Goal: Task Accomplishment & Management: Manage account settings

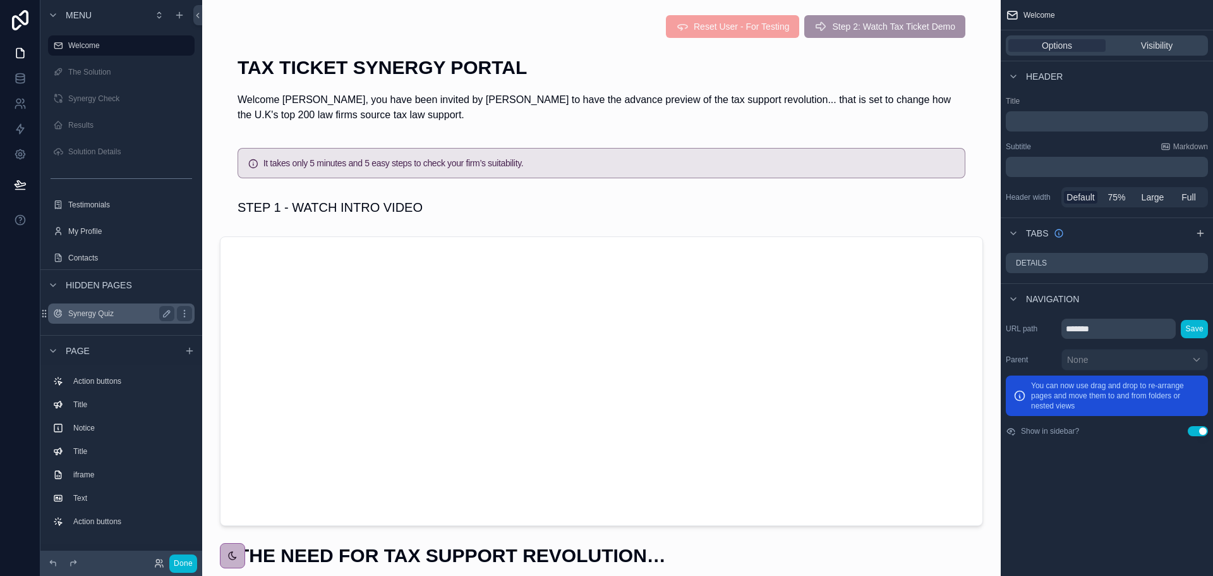
click at [102, 313] on label "Synergy Quiz" at bounding box center [118, 313] width 101 height 10
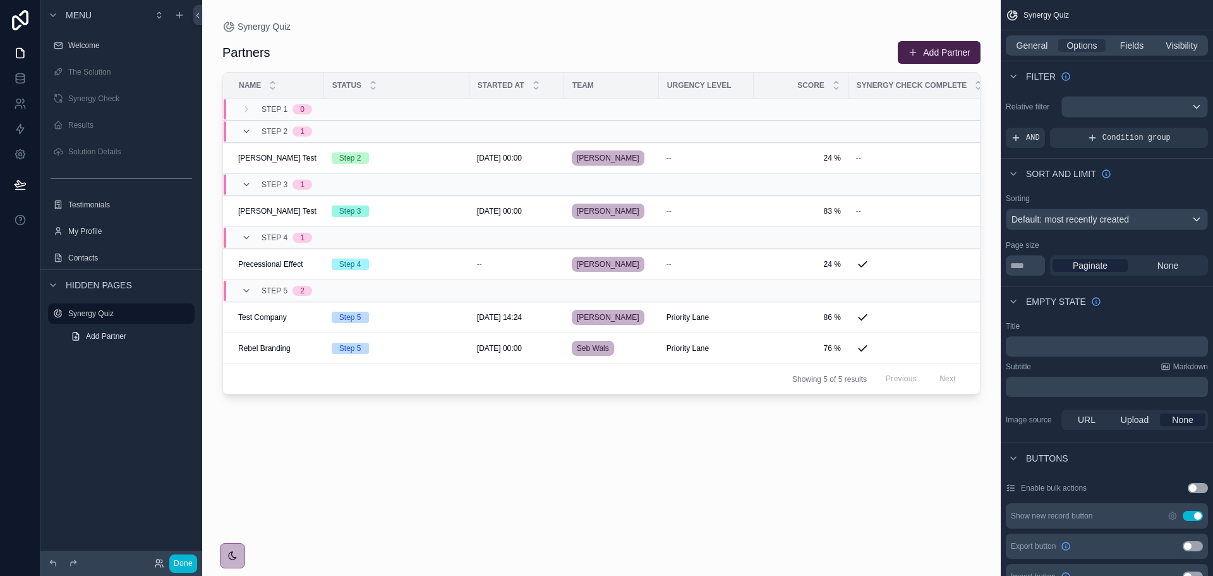
click at [293, 159] on div "scrollable content" at bounding box center [601, 280] width 799 height 561
click at [293, 159] on span "Andrew Waddell Test" at bounding box center [277, 158] width 78 height 10
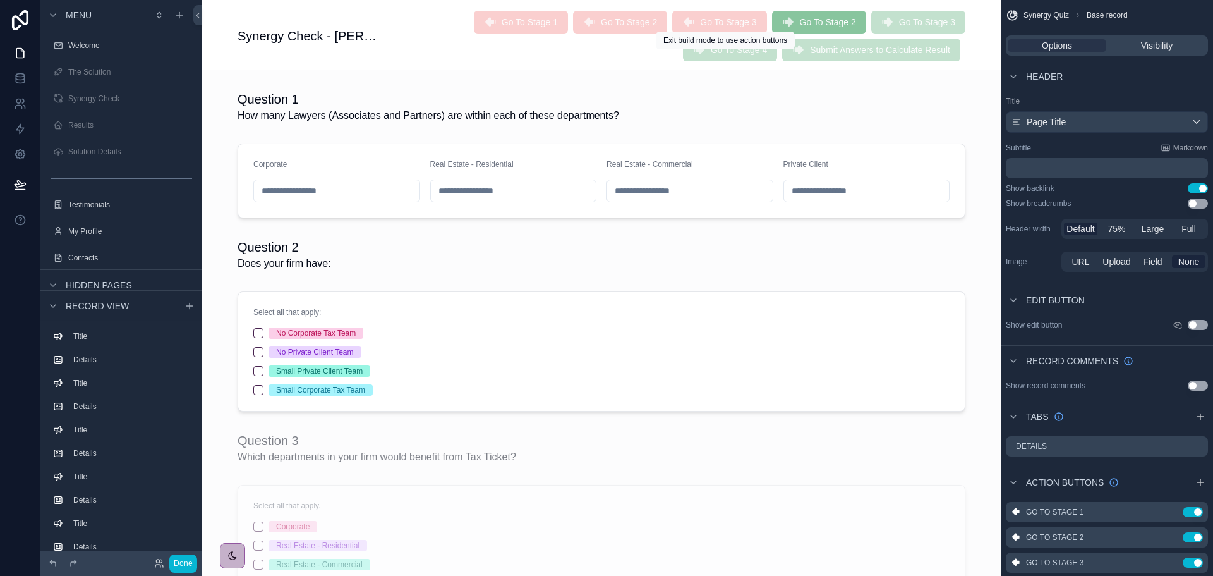
click at [772, 20] on span "Go To Stage 2" at bounding box center [819, 23] width 94 height 11
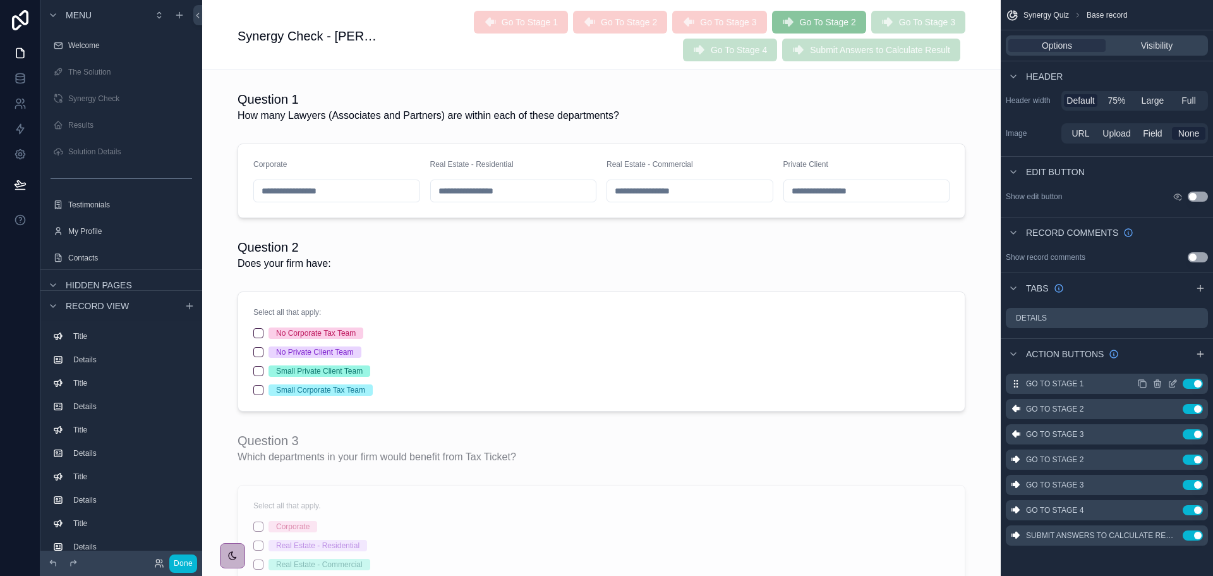
click at [1171, 384] on icon "scrollable content" at bounding box center [1173, 384] width 10 height 10
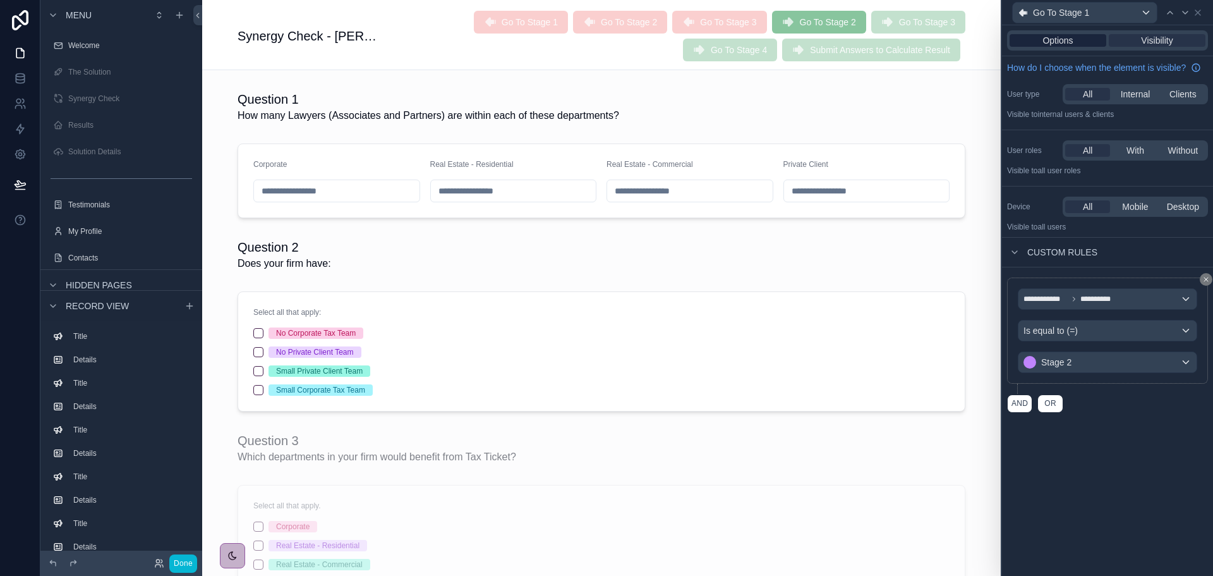
click at [1055, 41] on span "Options" at bounding box center [1058, 40] width 30 height 13
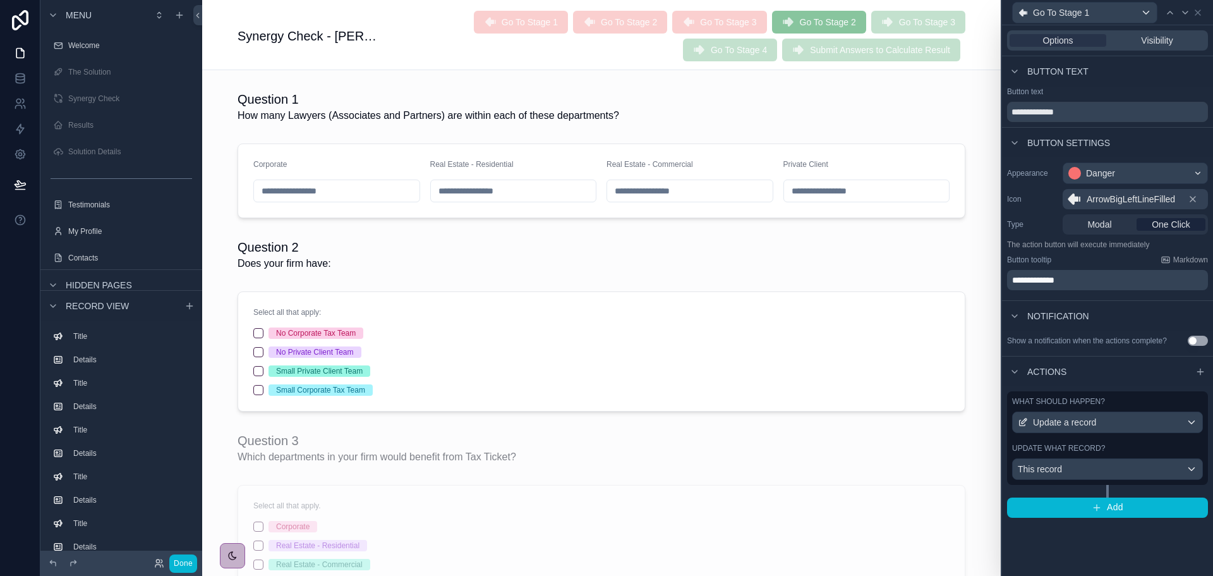
click at [474, 20] on span "Go To Stage 1" at bounding box center [521, 23] width 94 height 11
click at [179, 561] on button "Done" at bounding box center [183, 563] width 28 height 18
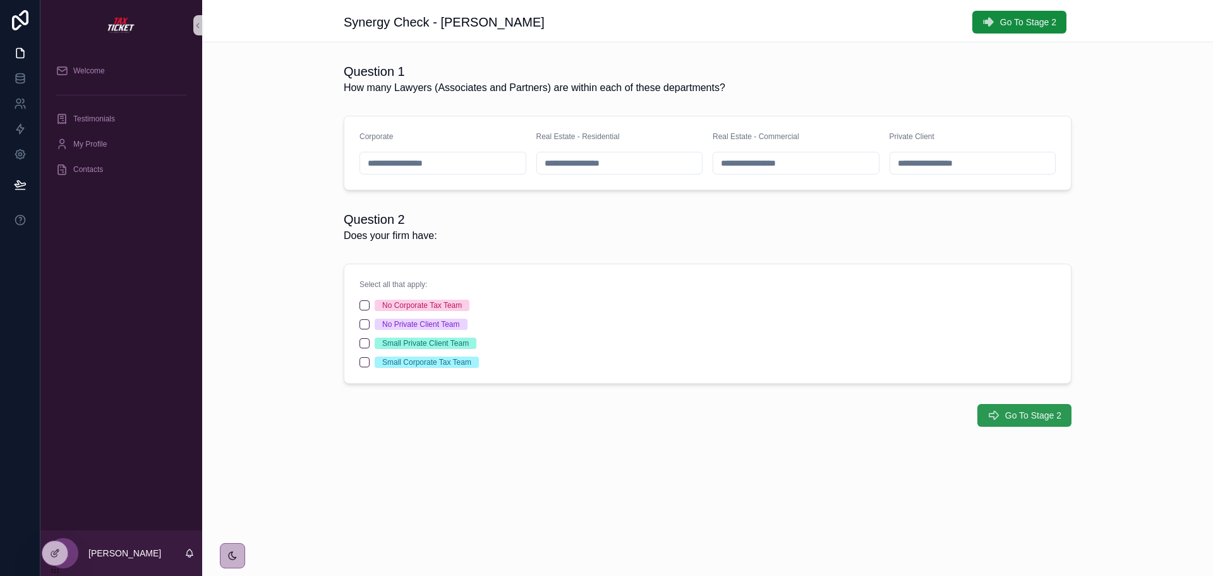
click at [1018, 415] on span "Go To Stage 2" at bounding box center [1034, 415] width 56 height 13
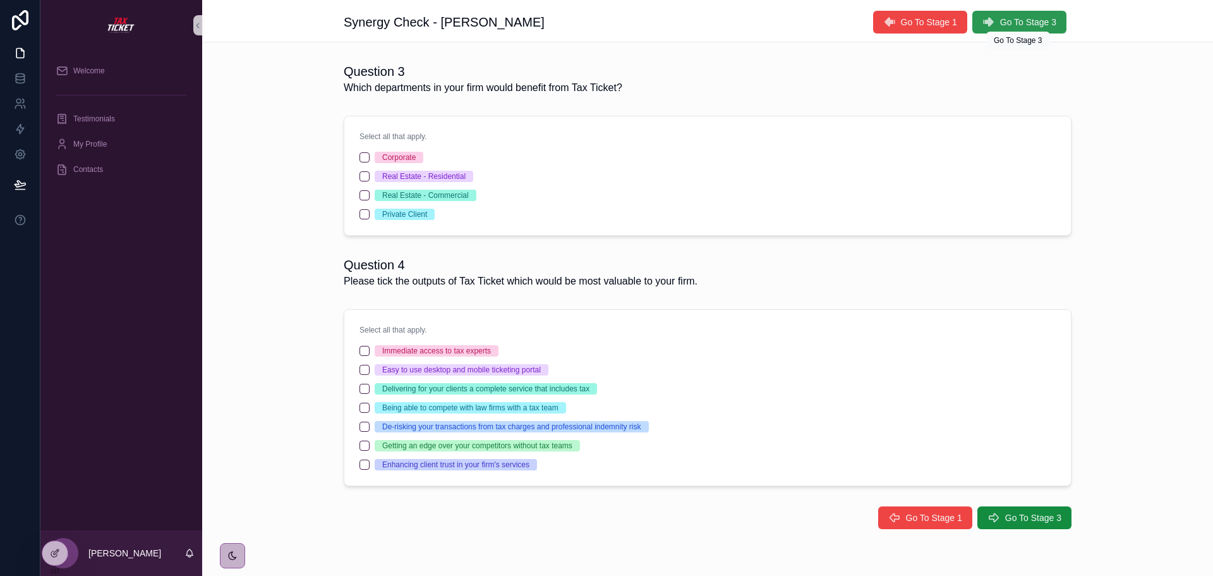
click at [1024, 22] on span "Go To Stage 3" at bounding box center [1028, 22] width 56 height 13
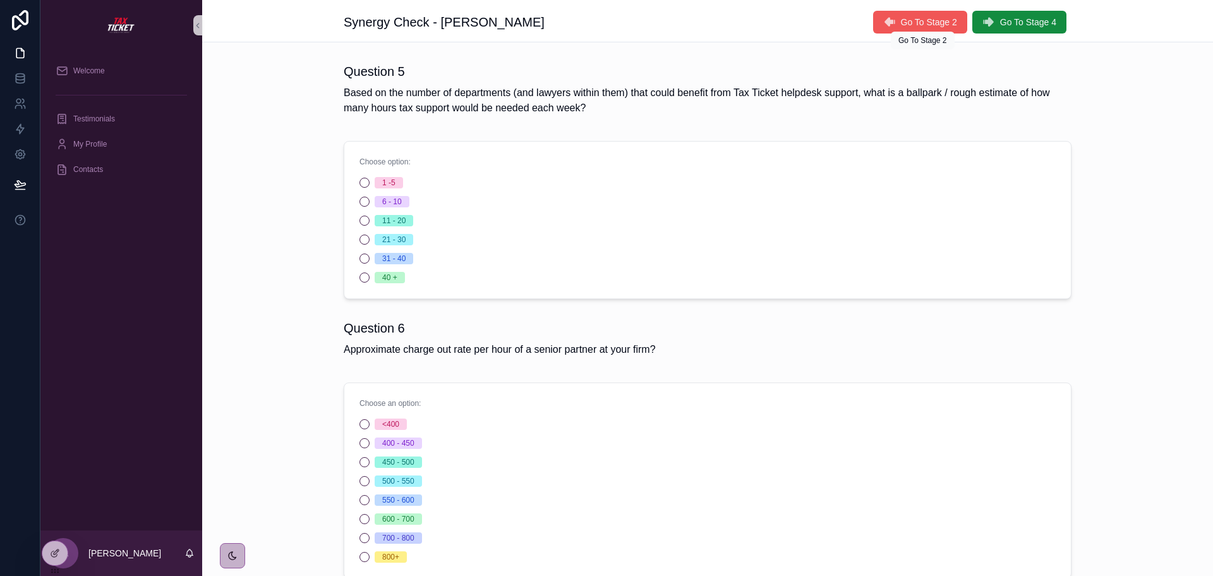
click at [940, 21] on span "Go To Stage 2" at bounding box center [929, 22] width 56 height 13
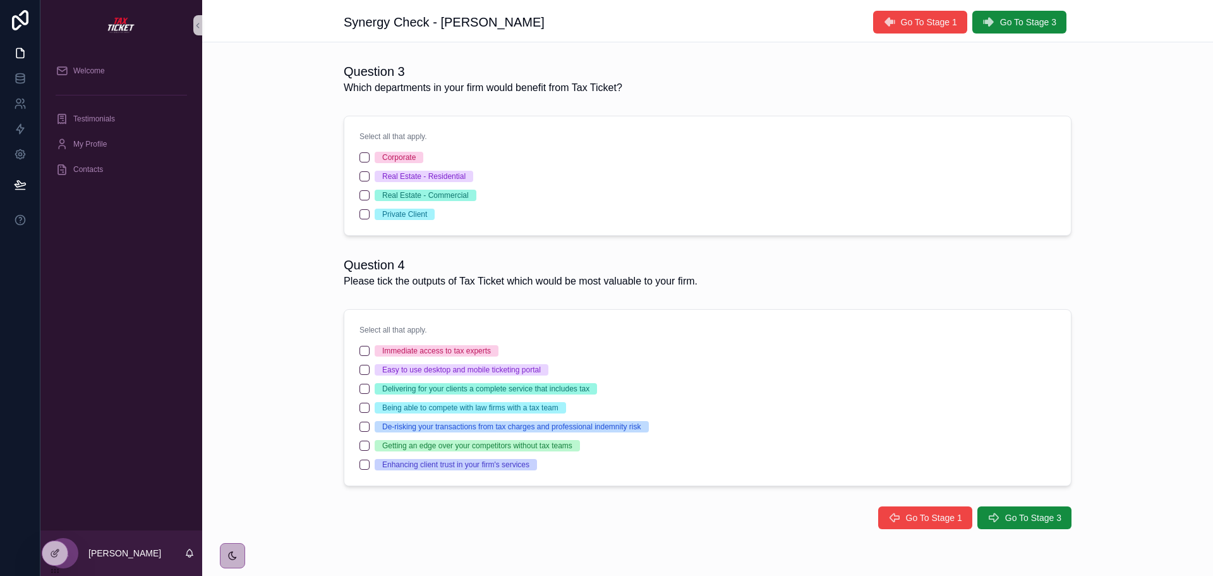
click at [940, 21] on span "Go To Stage 1" at bounding box center [929, 22] width 56 height 13
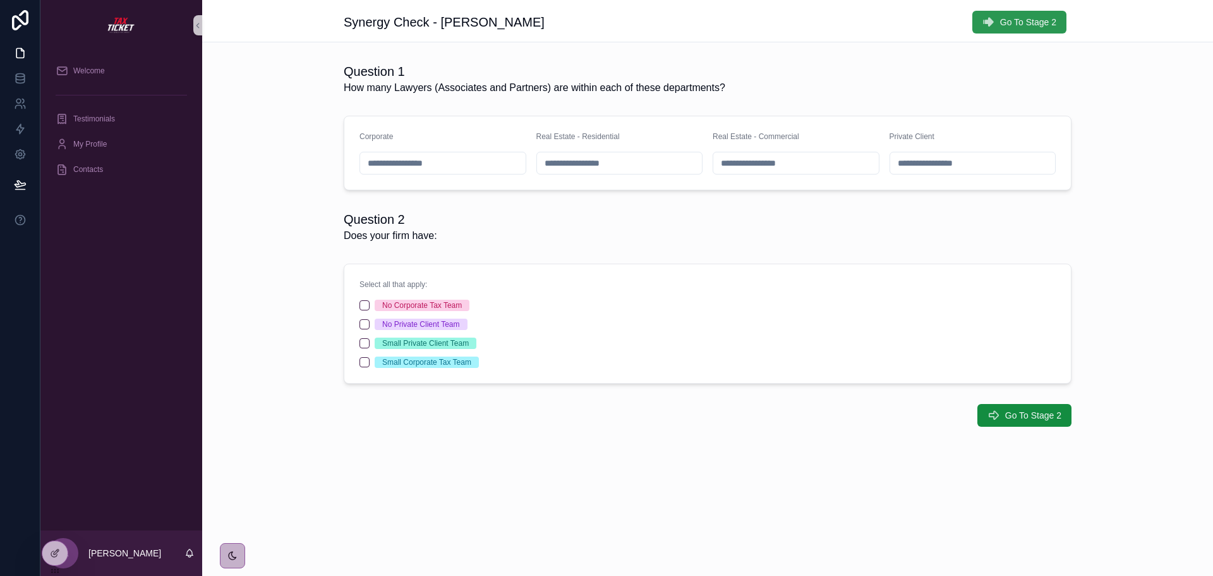
click at [1036, 22] on span "Go To Stage 2" at bounding box center [1028, 22] width 56 height 13
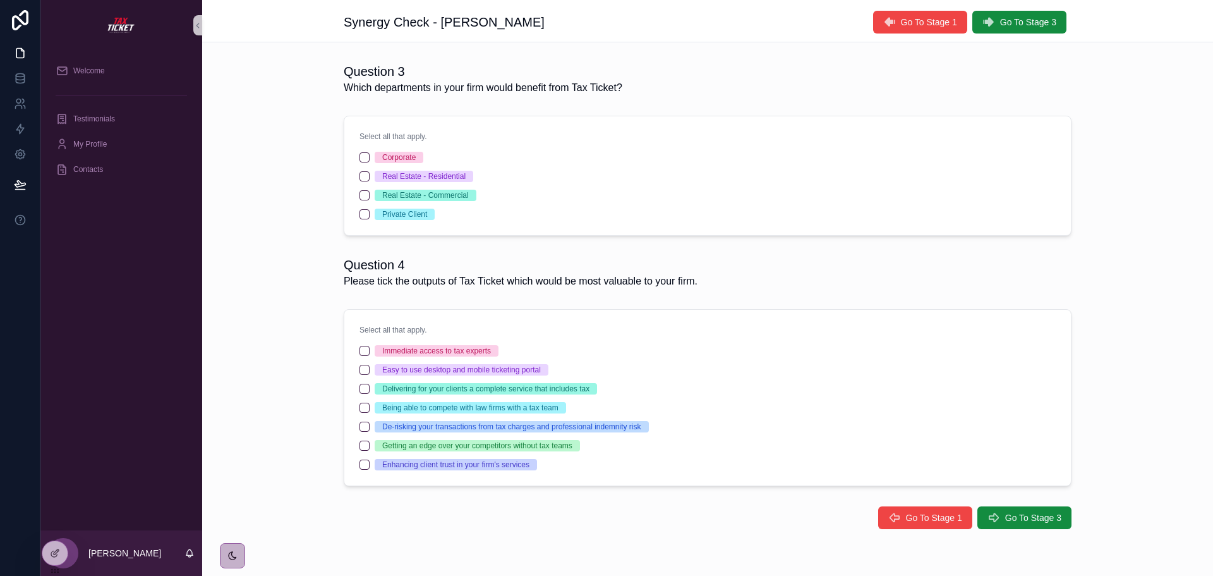
click at [1036, 22] on span "Go To Stage 3" at bounding box center [1028, 22] width 56 height 13
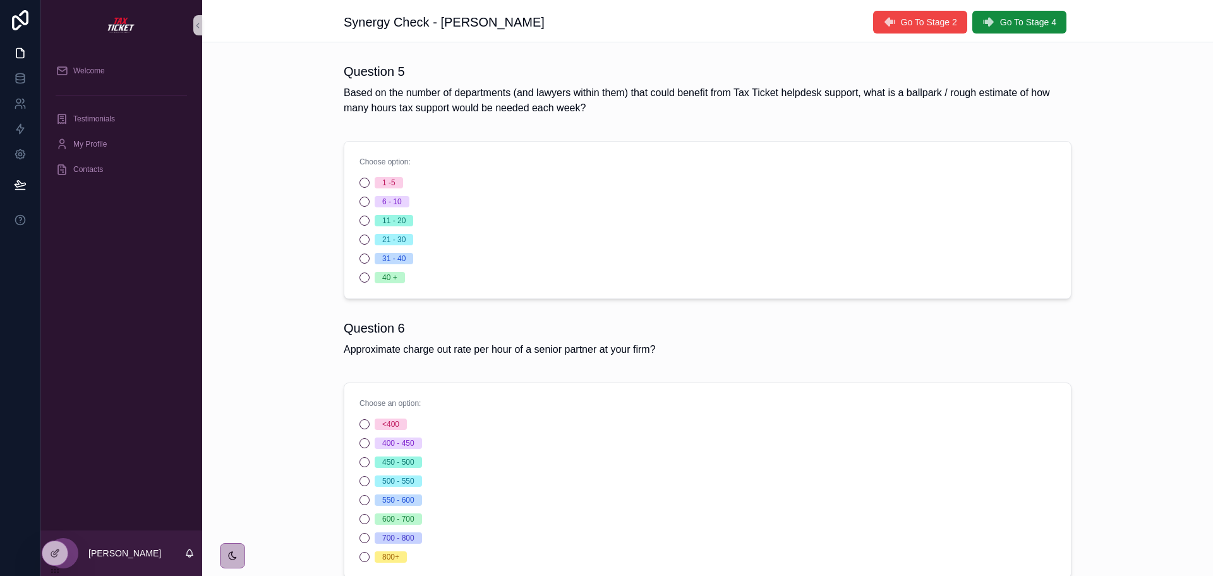
click at [1036, 22] on span "Go To Stage 4" at bounding box center [1028, 22] width 56 height 13
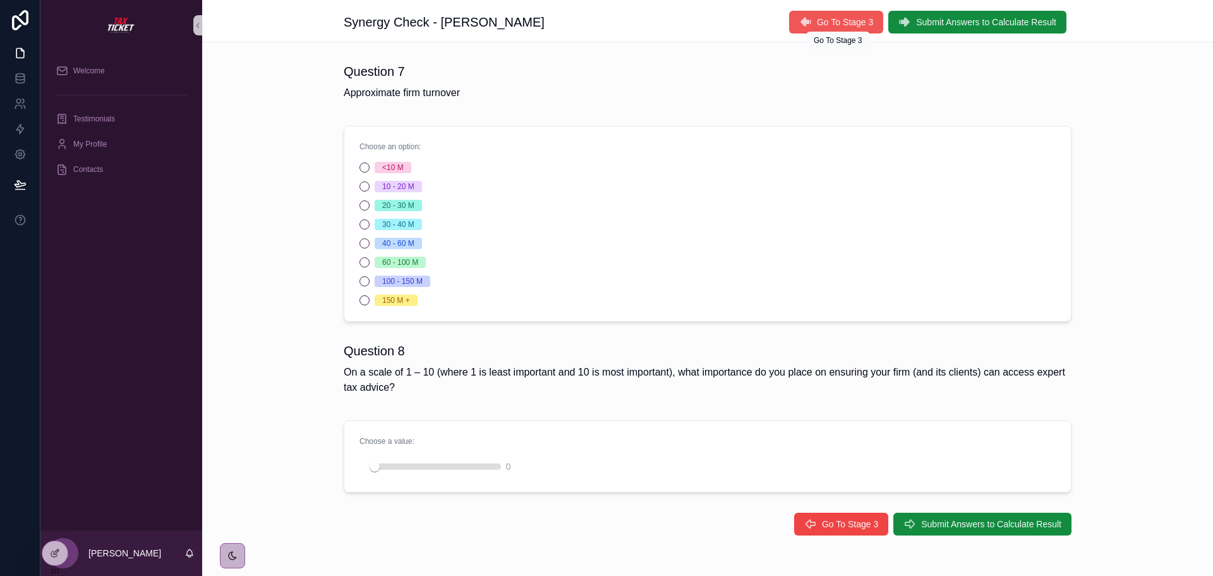
click at [844, 28] on span "Go To Stage 3" at bounding box center [845, 22] width 56 height 13
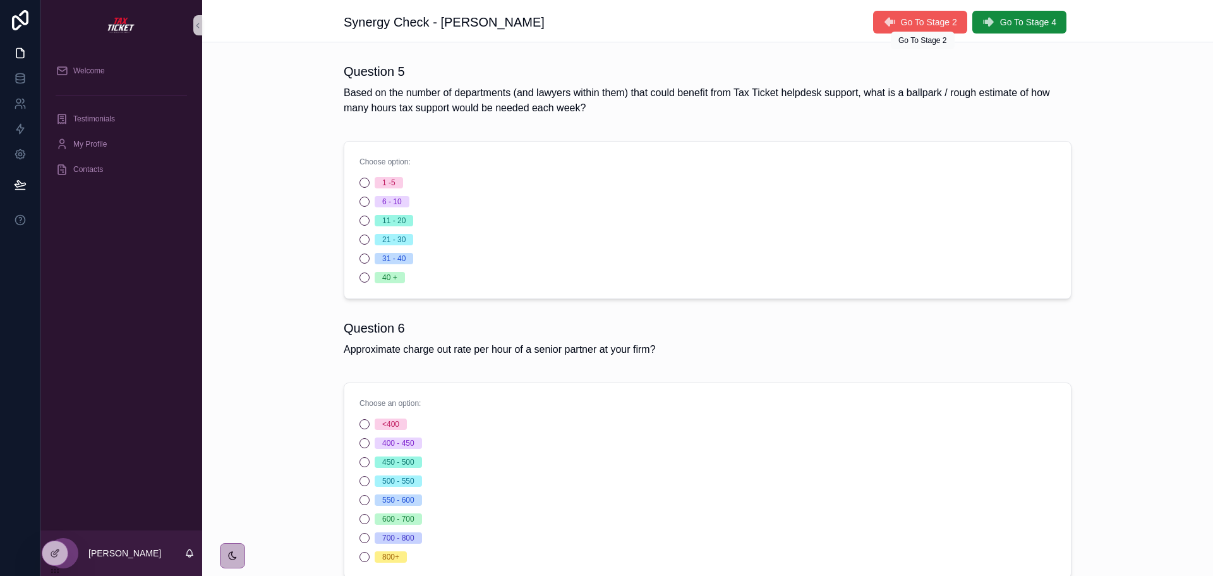
click at [904, 15] on button "Go To Stage 2" at bounding box center [920, 22] width 94 height 23
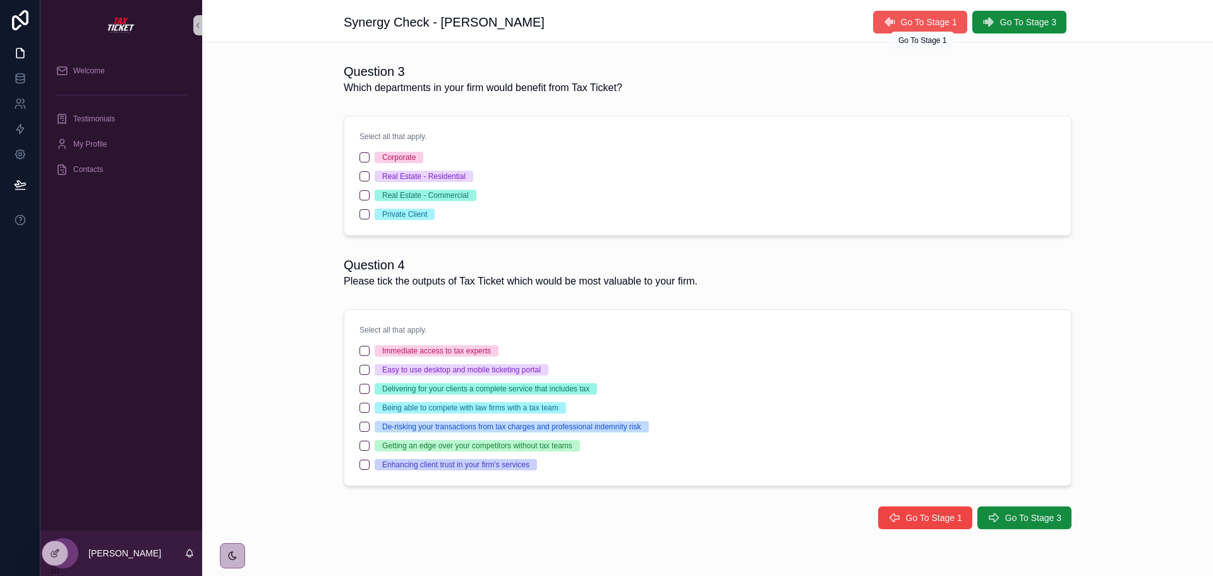
click at [925, 21] on span "Go To Stage 1" at bounding box center [929, 22] width 56 height 13
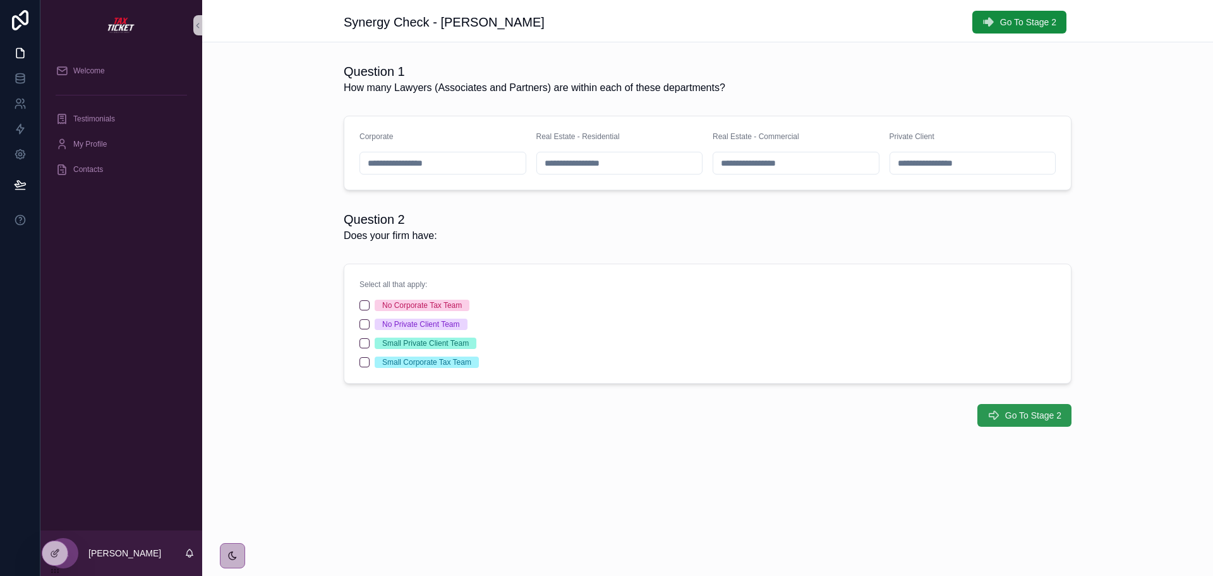
click at [1038, 415] on span "Go To Stage 2" at bounding box center [1034, 415] width 56 height 13
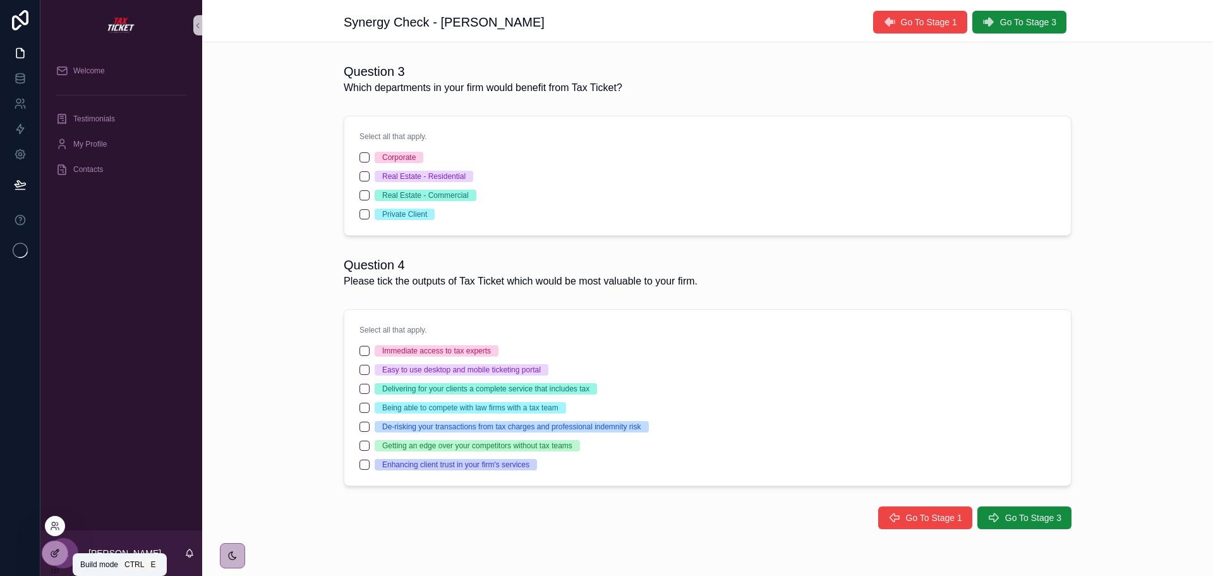
click at [46, 551] on div at bounding box center [54, 553] width 25 height 24
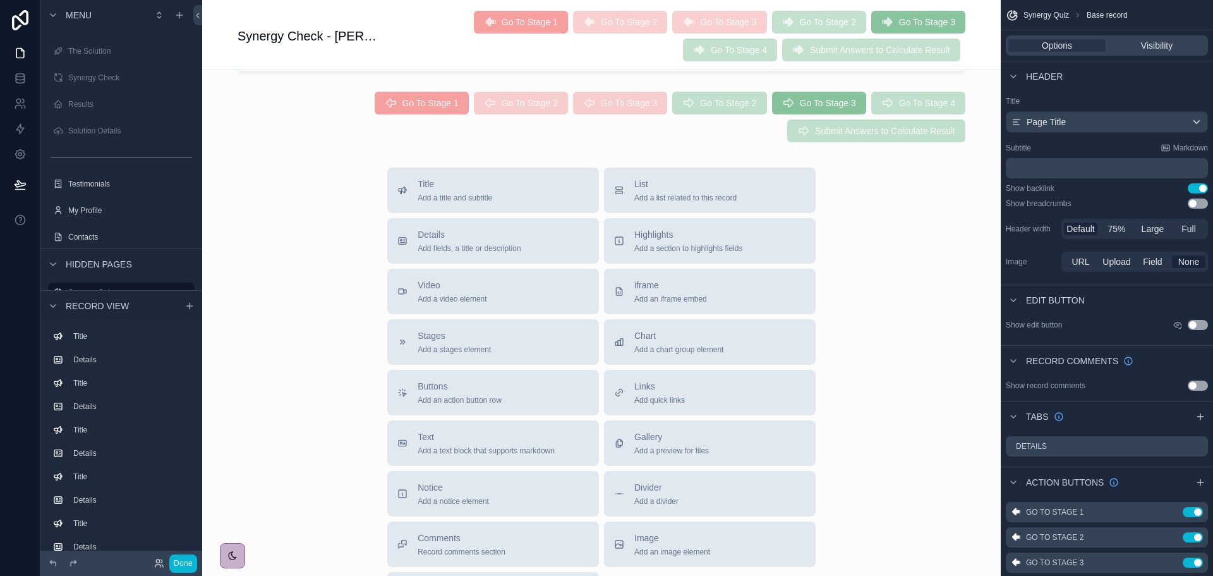
scroll to position [1580, 0]
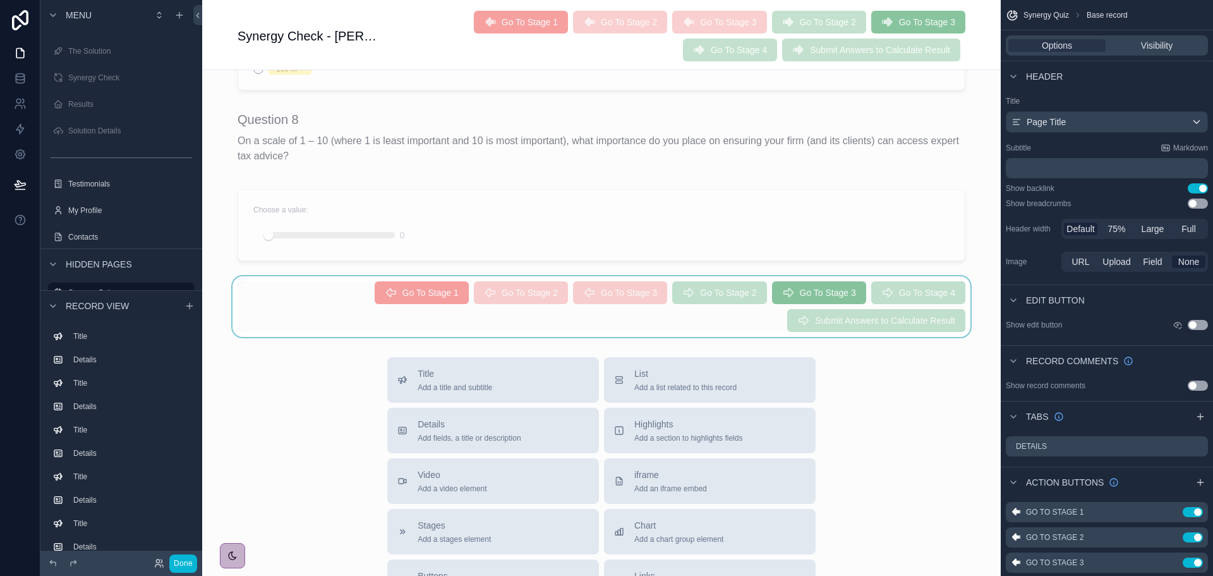
click at [812, 298] on div "scrollable content" at bounding box center [601, 306] width 799 height 61
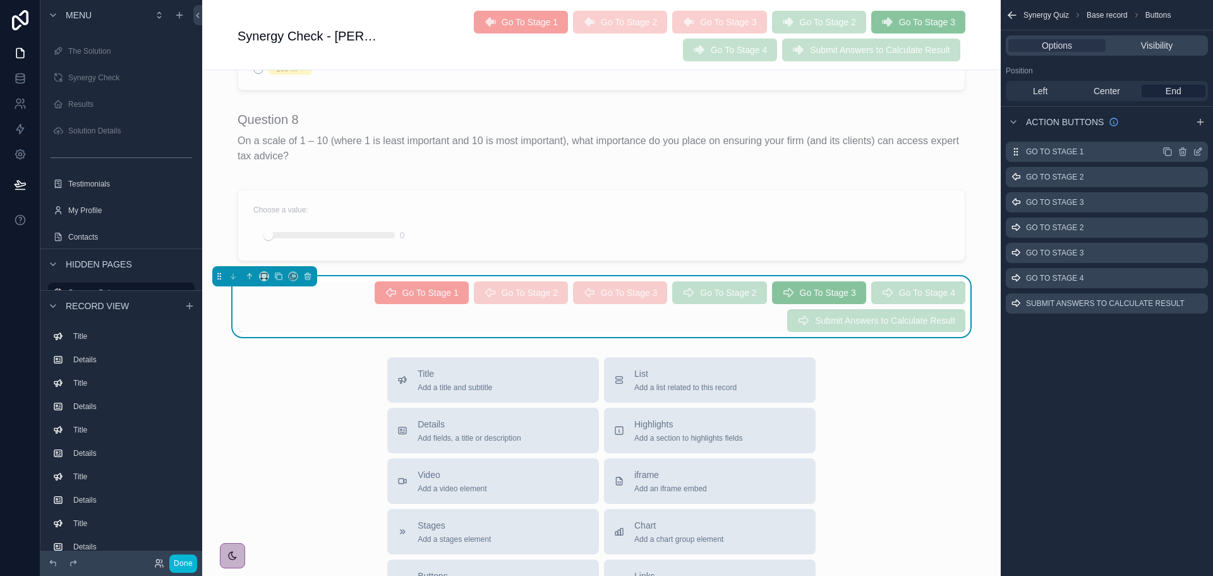
click at [1198, 149] on icon "scrollable content" at bounding box center [1198, 152] width 10 height 10
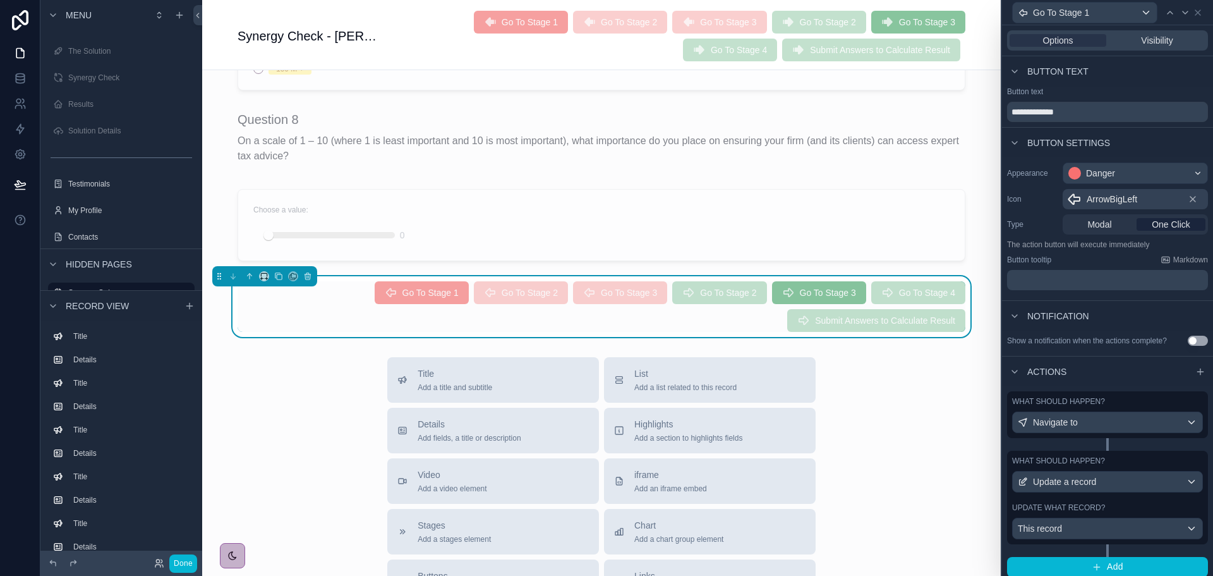
scroll to position [6, 0]
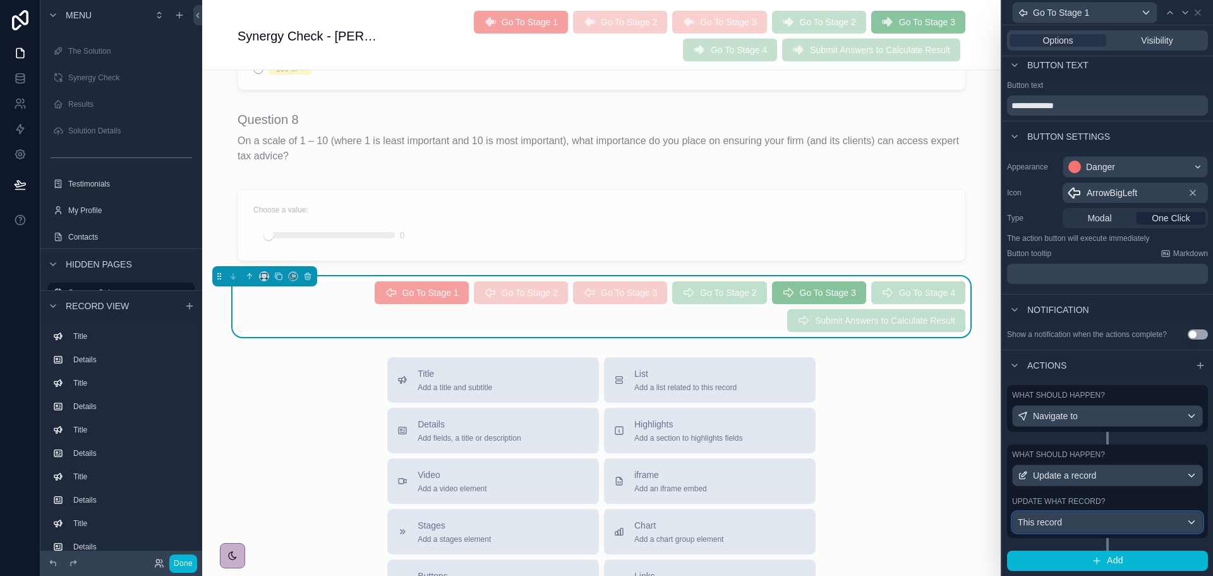
click at [1102, 522] on div "This record" at bounding box center [1108, 522] width 190 height 20
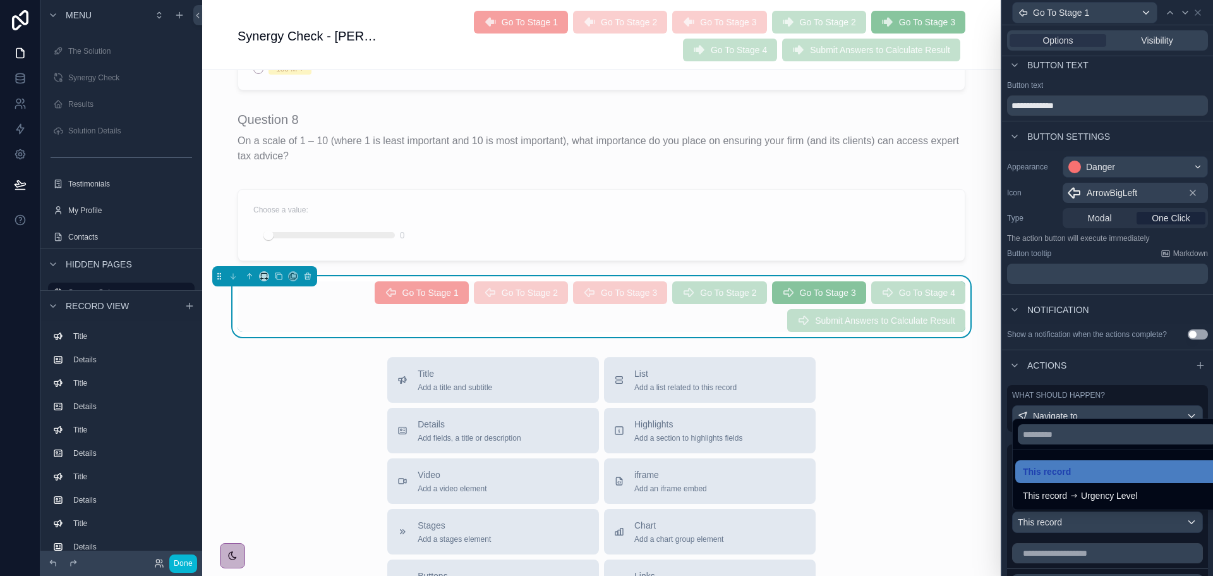
click at [1102, 522] on div at bounding box center [1107, 288] width 211 height 576
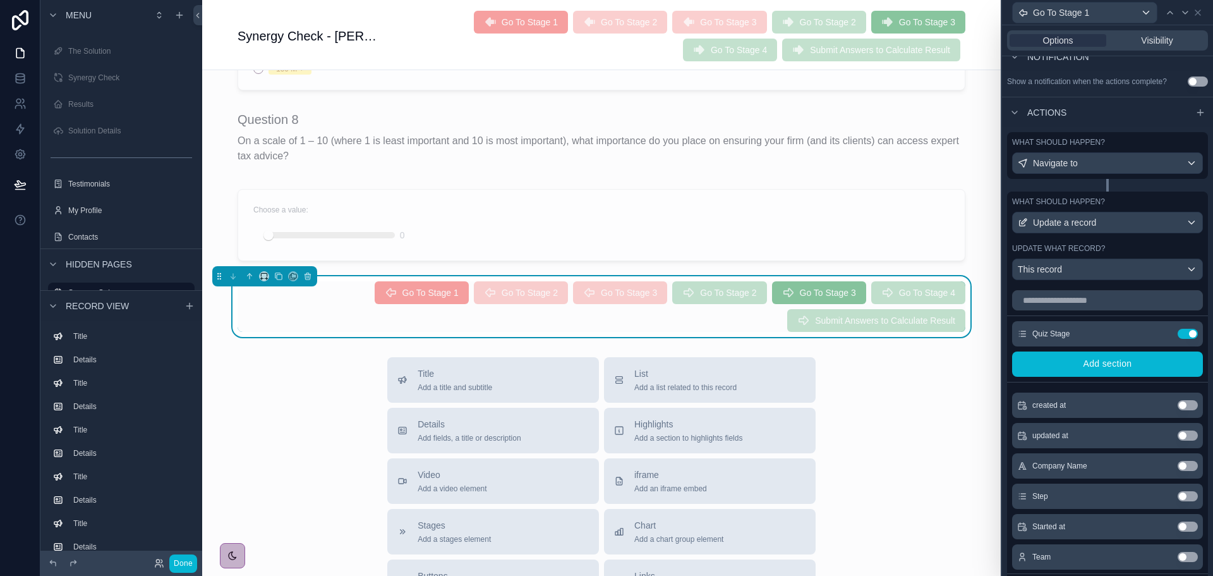
scroll to position [325, 0]
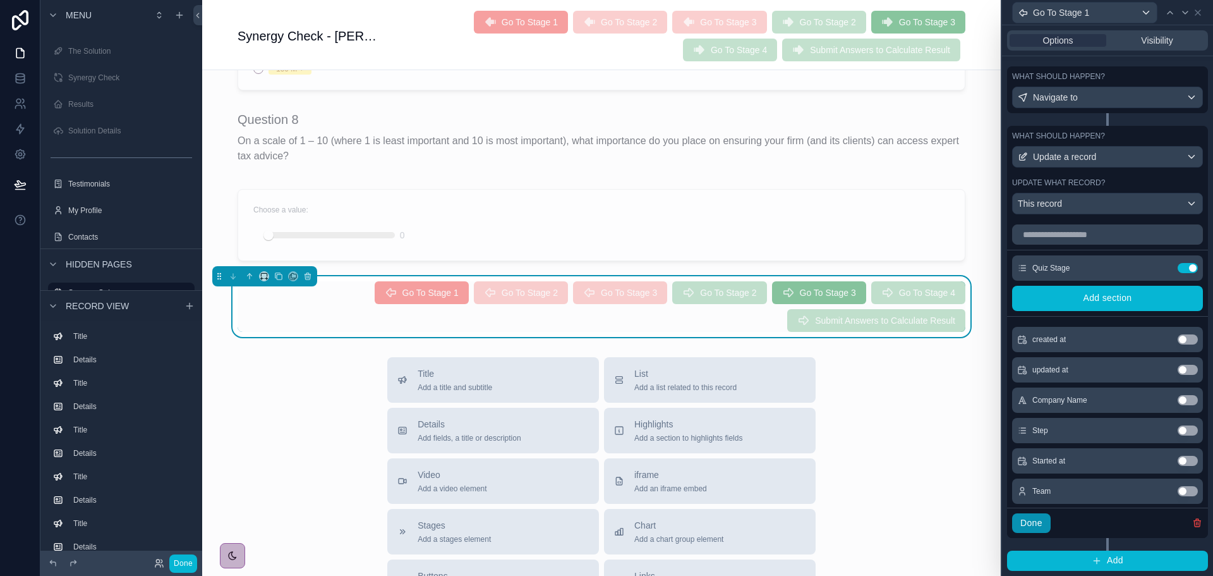
click at [1028, 526] on button "Done" at bounding box center [1031, 523] width 39 height 20
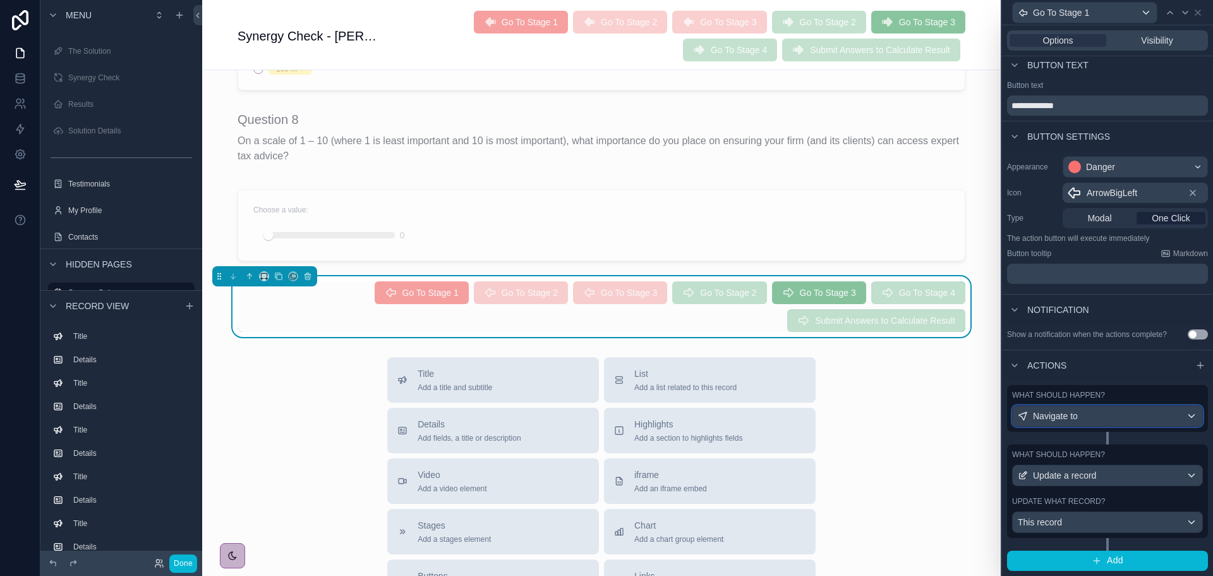
click at [1134, 410] on div "Navigate to" at bounding box center [1108, 416] width 190 height 20
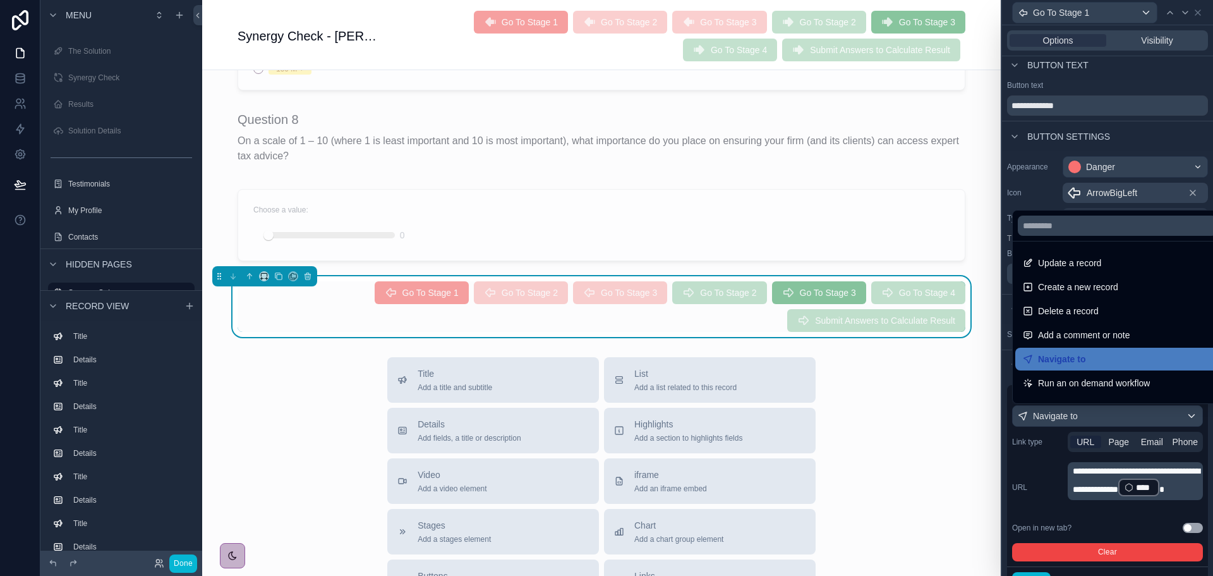
click at [1135, 415] on div at bounding box center [1107, 288] width 211 height 576
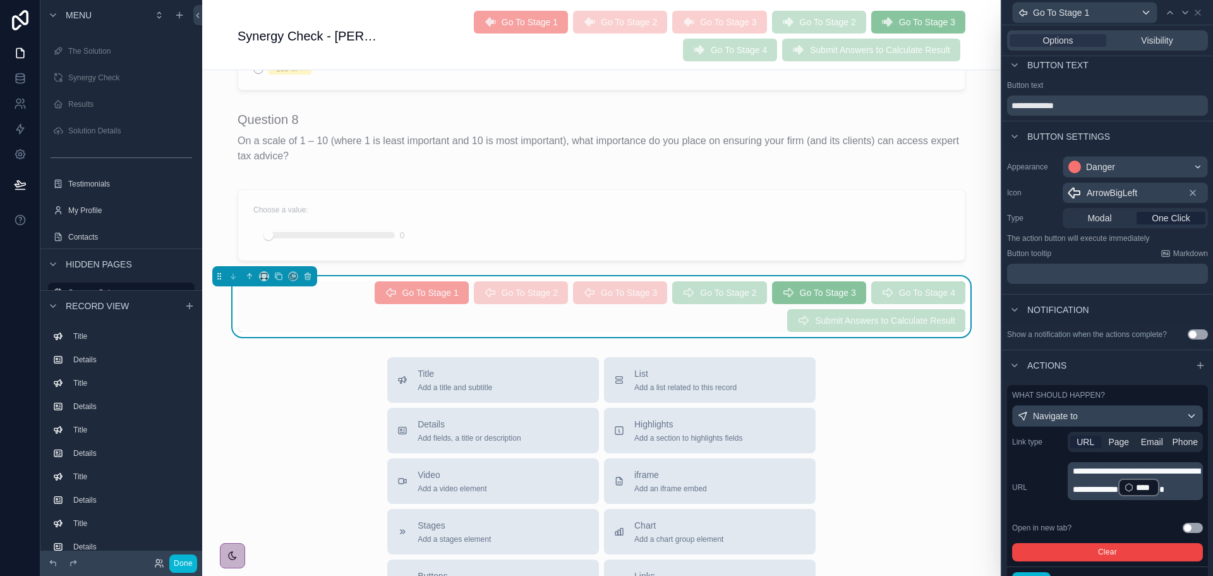
scroll to position [171, 0]
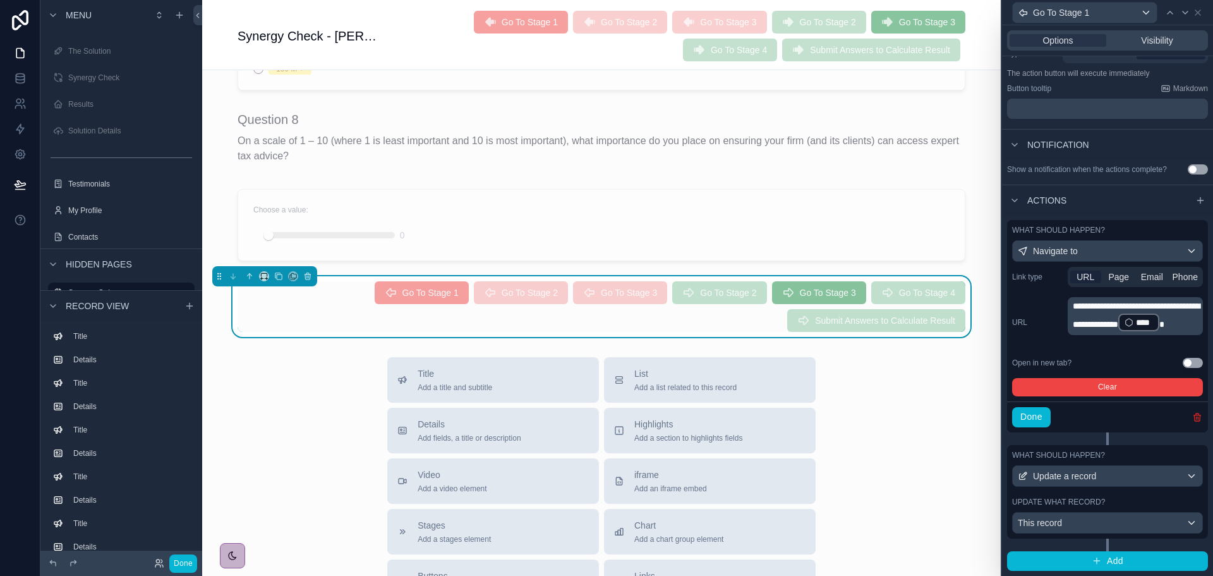
click at [1193, 416] on icon "button" at bounding box center [1198, 417] width 10 height 10
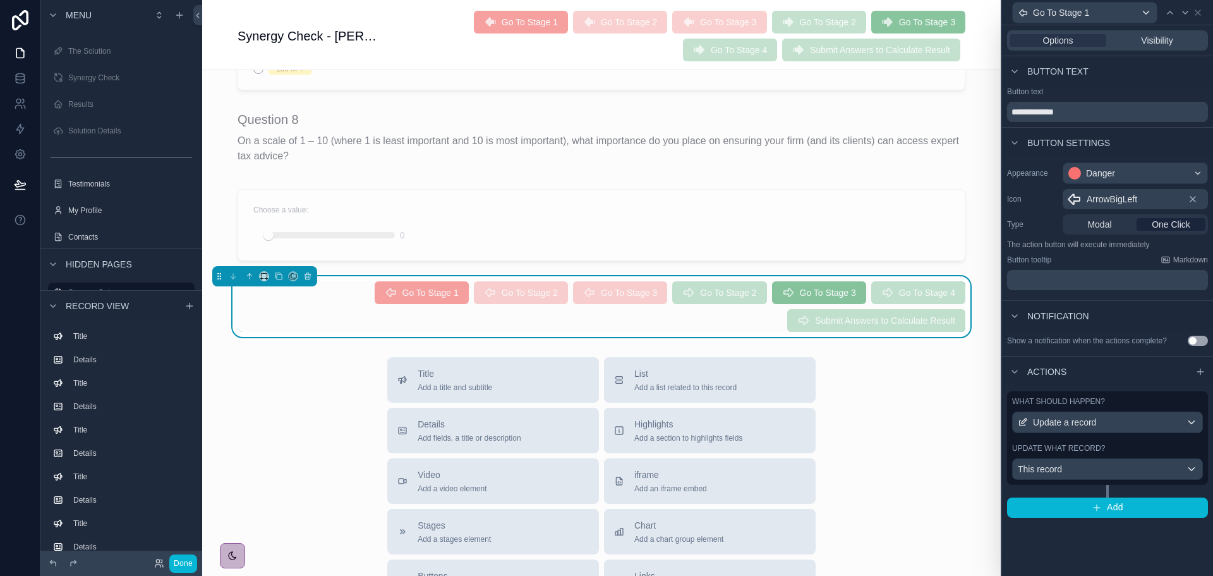
scroll to position [0, 0]
click at [1060, 17] on span "Go To Stage 1" at bounding box center [1061, 12] width 56 height 13
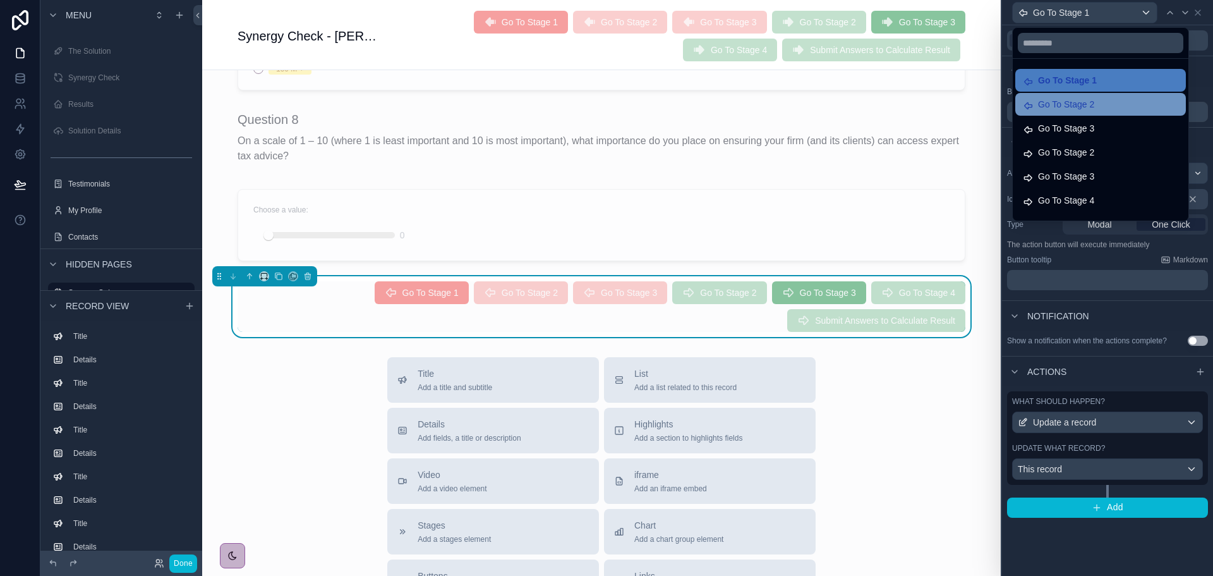
click at [1065, 105] on span "Go To Stage 2" at bounding box center [1066, 104] width 56 height 15
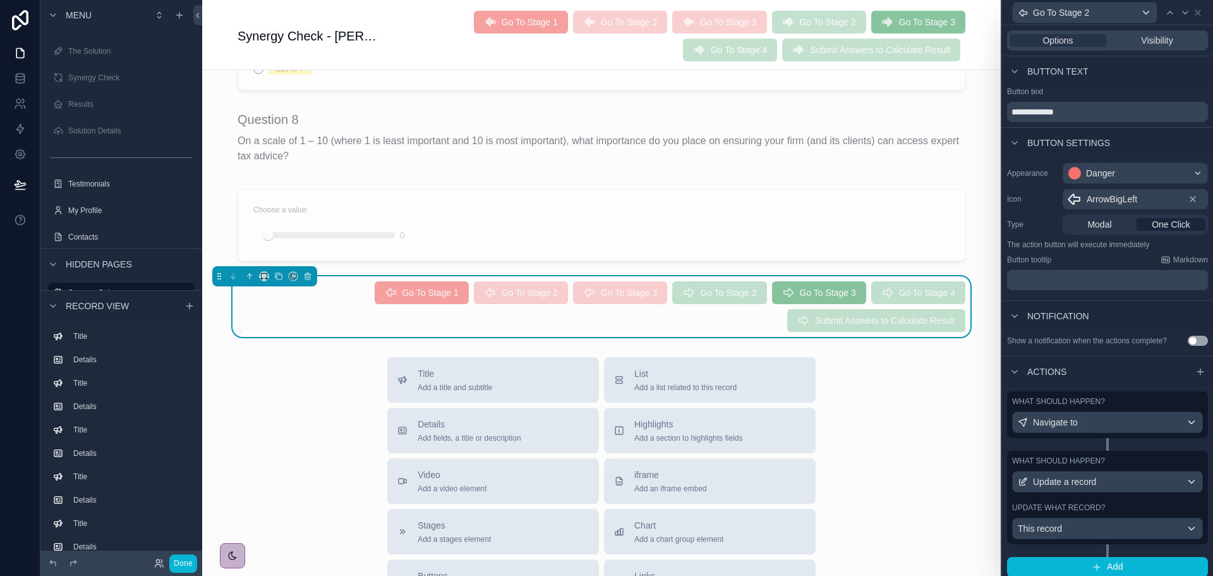
scroll to position [6, 0]
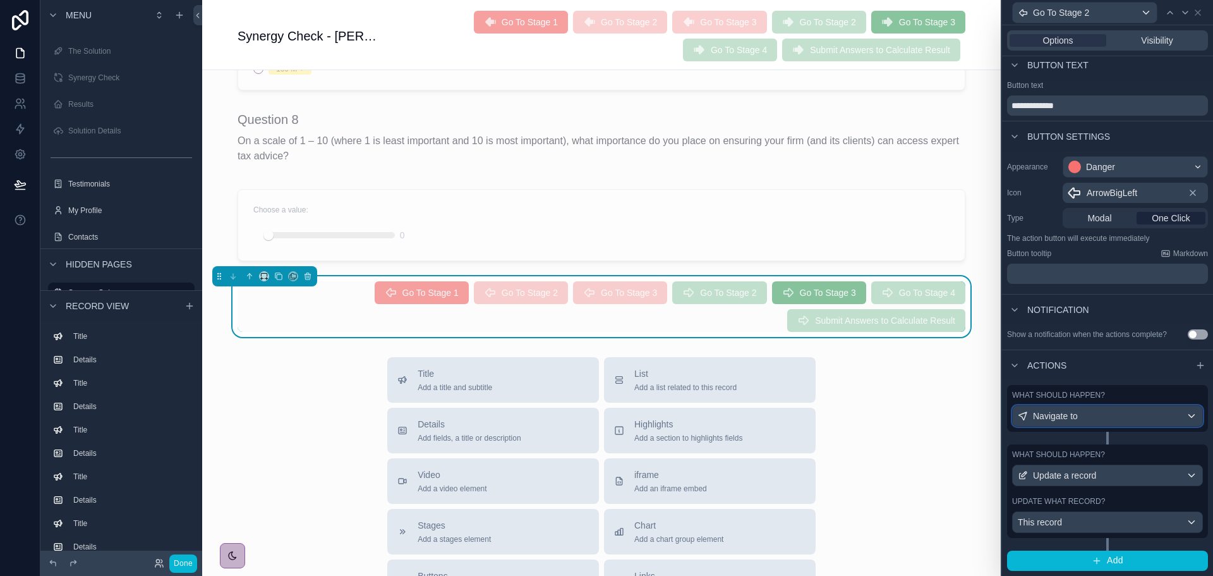
click at [1164, 416] on div "Navigate to" at bounding box center [1108, 416] width 190 height 20
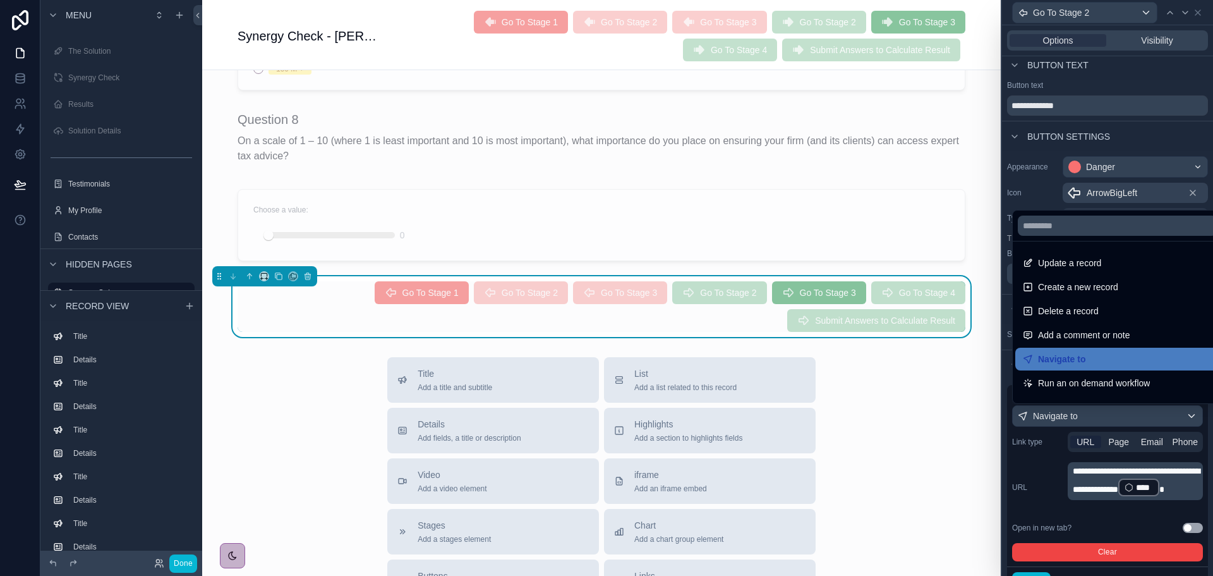
click at [1135, 422] on div at bounding box center [1107, 288] width 211 height 576
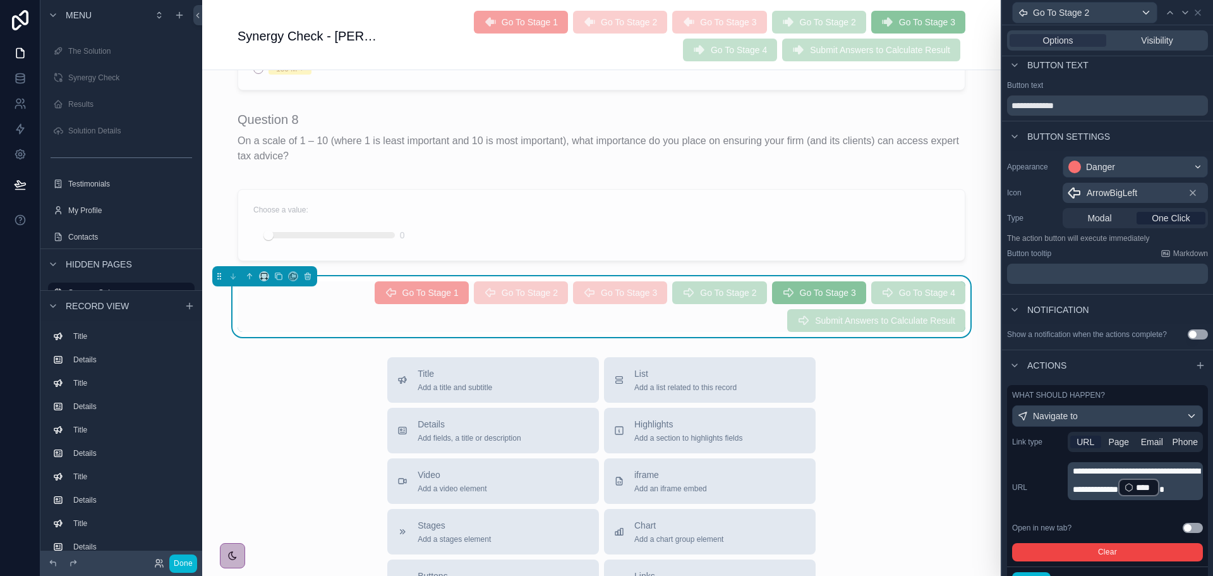
scroll to position [171, 0]
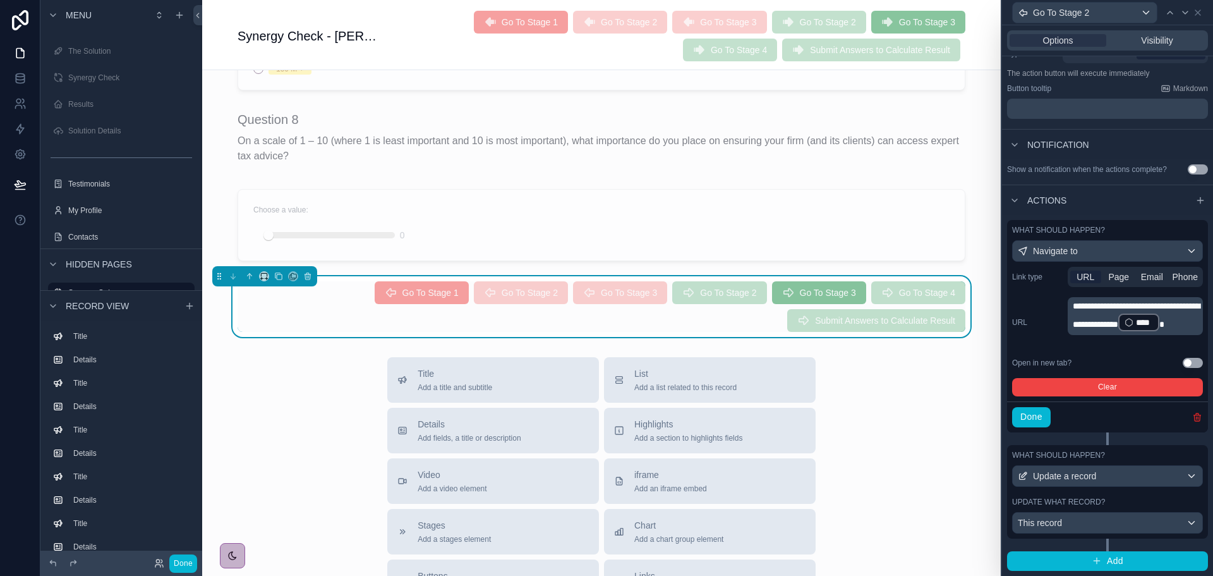
click at [1194, 415] on icon "button" at bounding box center [1197, 418] width 6 height 6
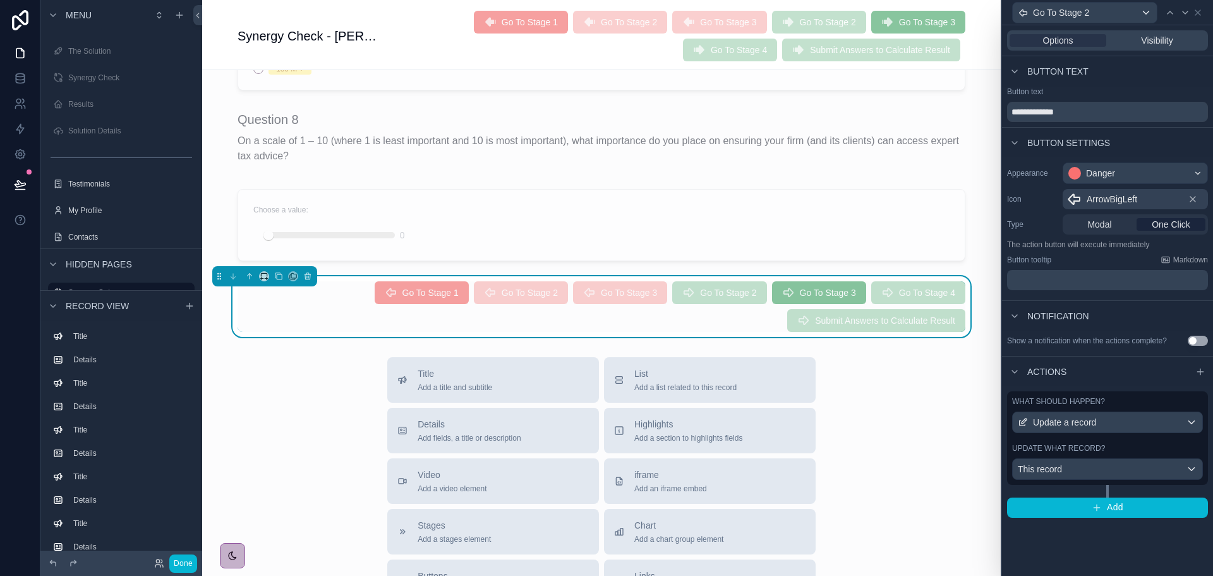
scroll to position [0, 0]
click at [1079, 13] on span "Go To Stage 2" at bounding box center [1061, 12] width 56 height 13
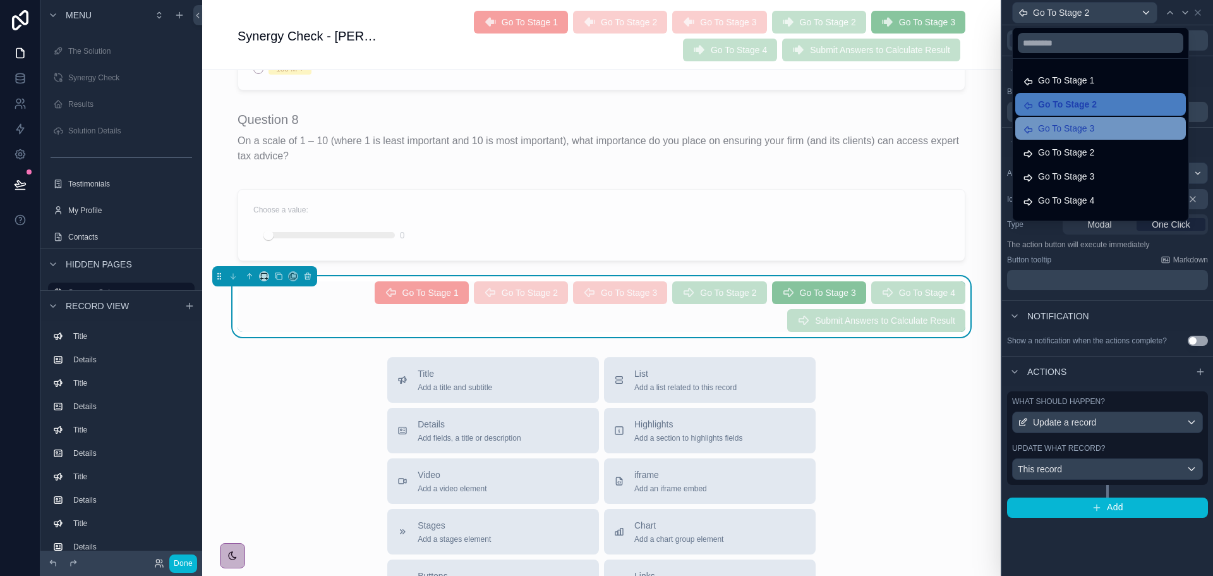
click at [1095, 128] on div "Go To Stage 3" at bounding box center [1100, 128] width 155 height 15
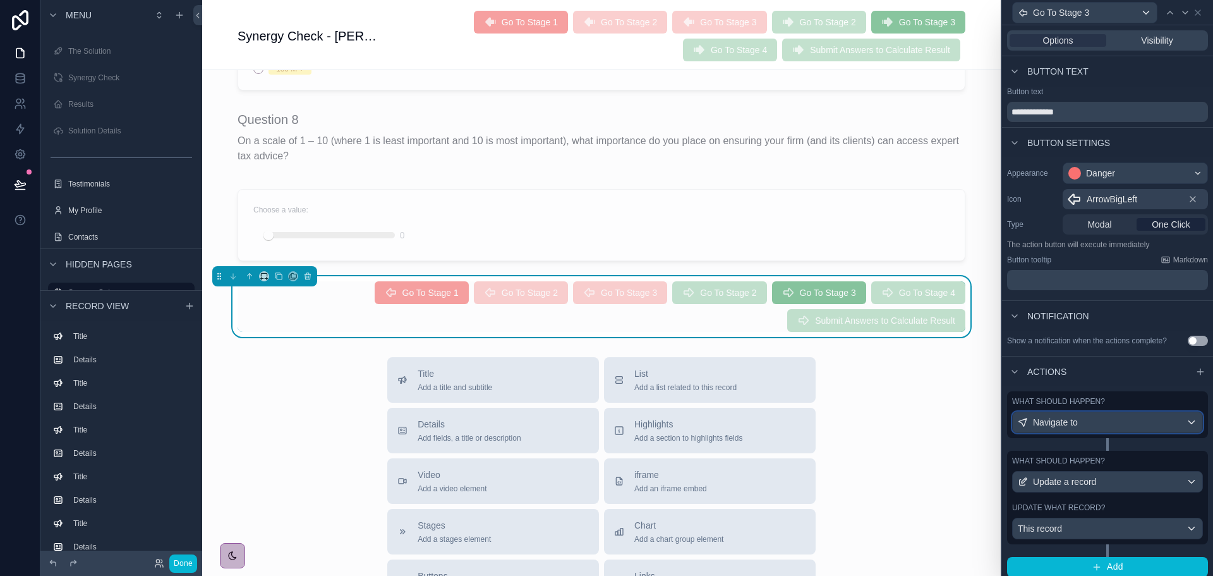
click at [1136, 420] on div "Navigate to" at bounding box center [1108, 422] width 190 height 20
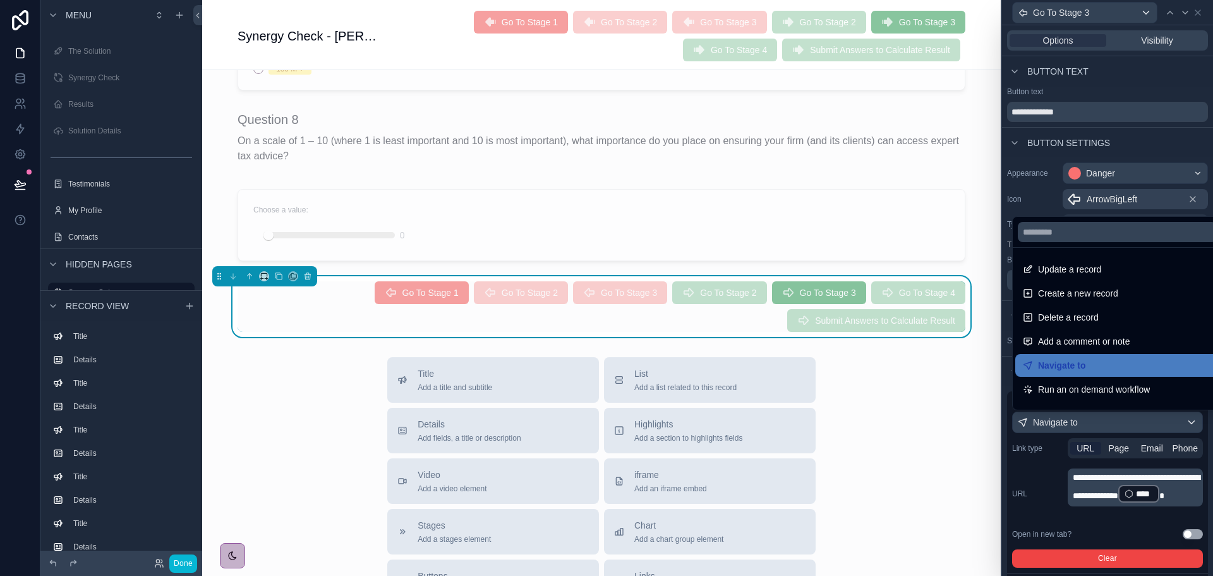
click at [1147, 411] on div at bounding box center [1107, 288] width 211 height 576
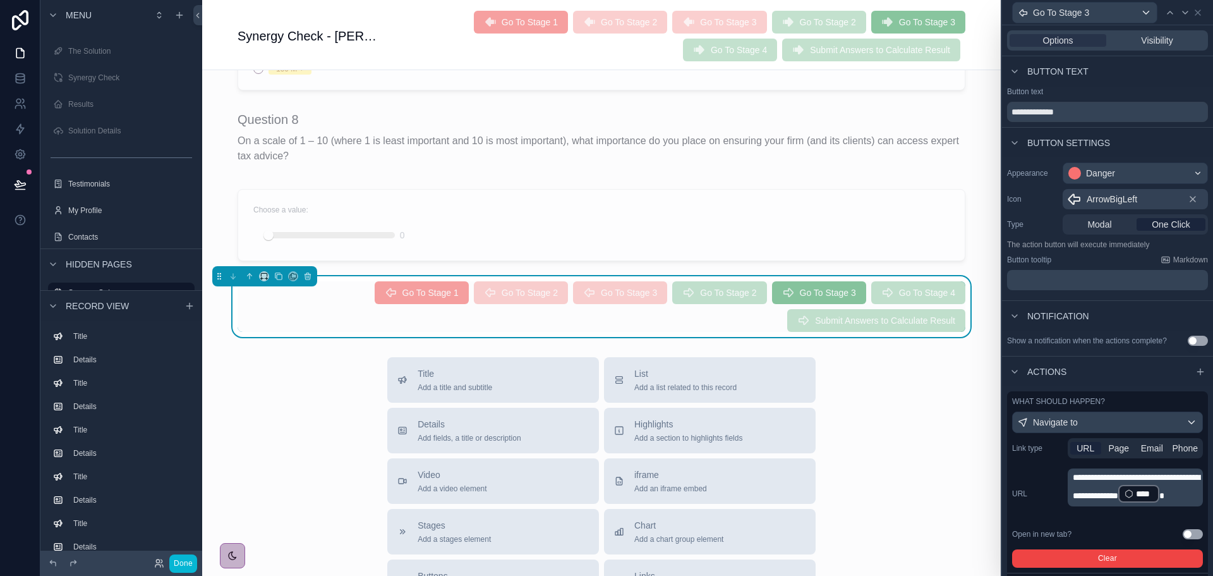
scroll to position [171, 0]
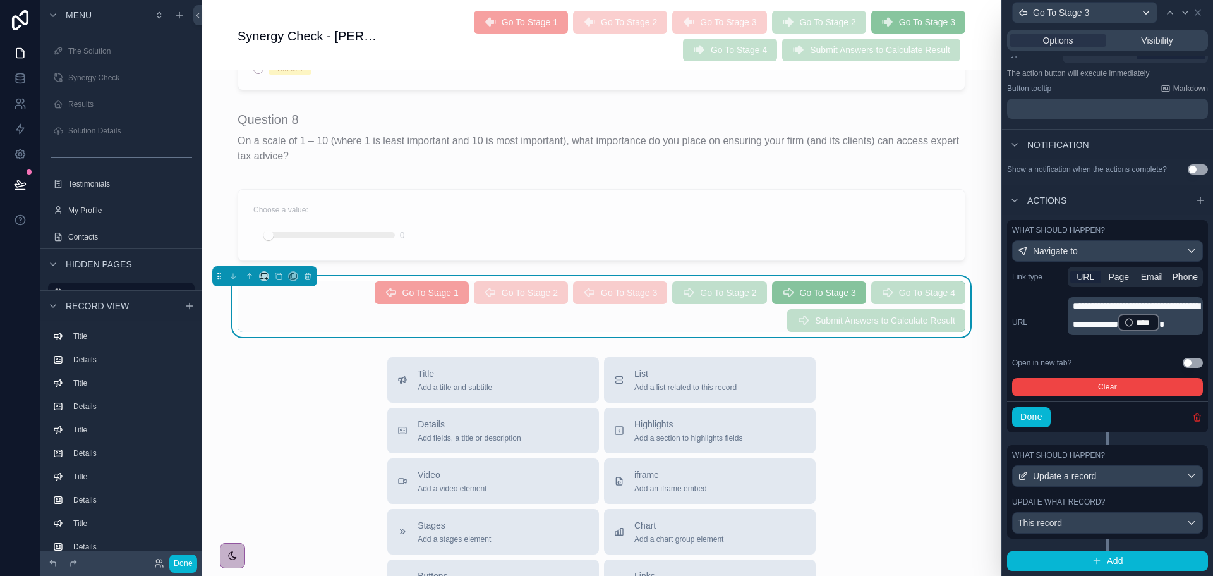
click at [1196, 413] on icon "button" at bounding box center [1197, 414] width 3 height 2
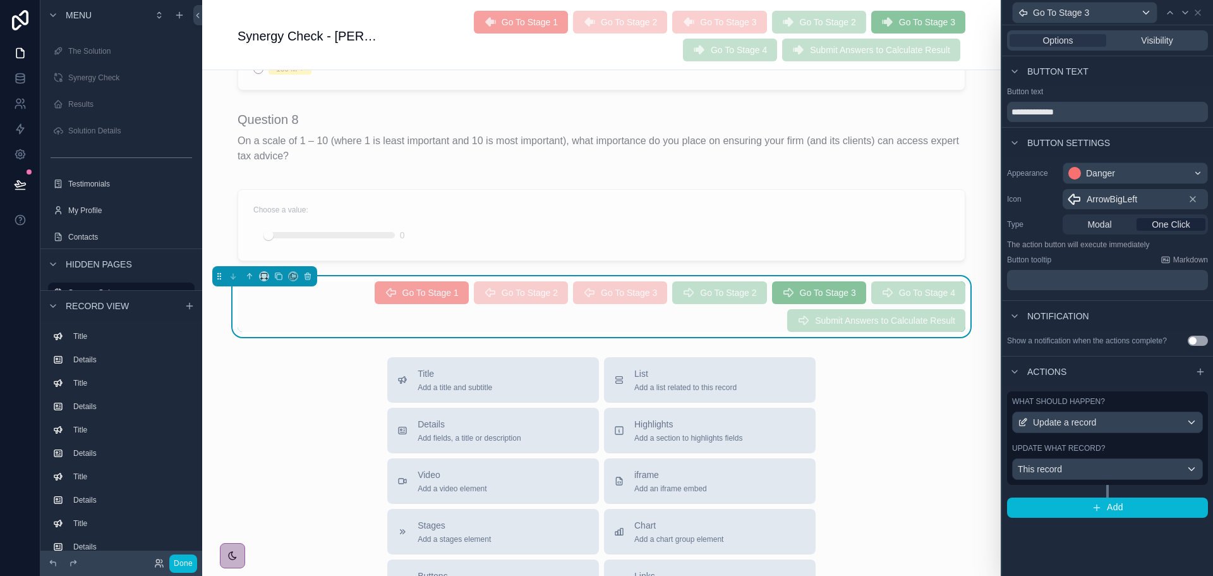
scroll to position [0, 0]
click at [1098, 9] on div "Go To Stage 3" at bounding box center [1085, 13] width 144 height 20
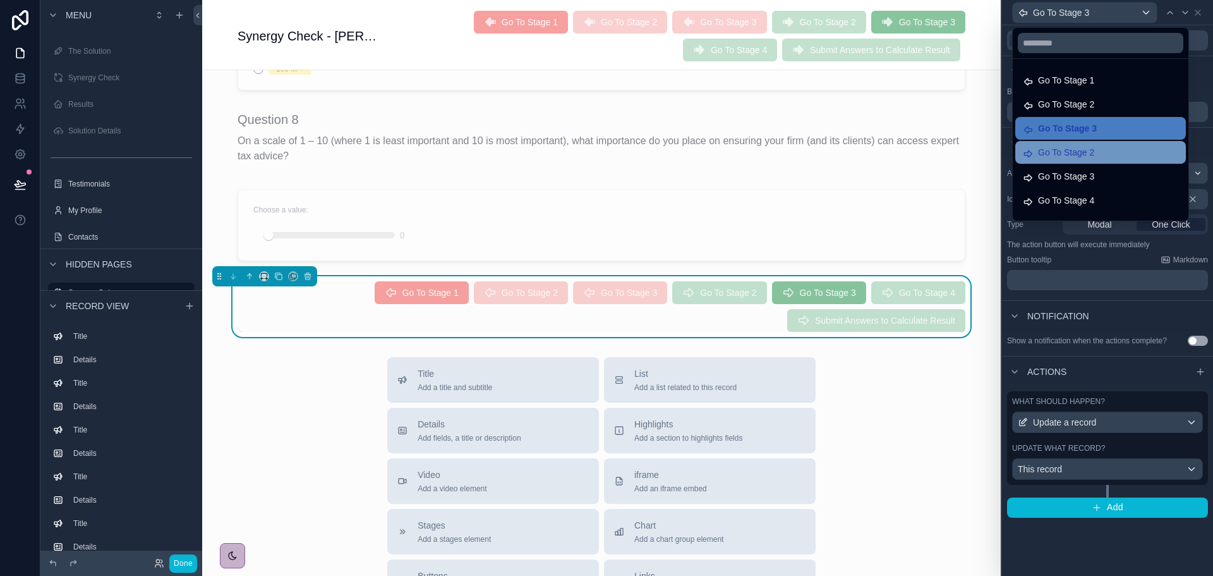
click at [1095, 149] on div "Go To Stage 2" at bounding box center [1100, 152] width 155 height 15
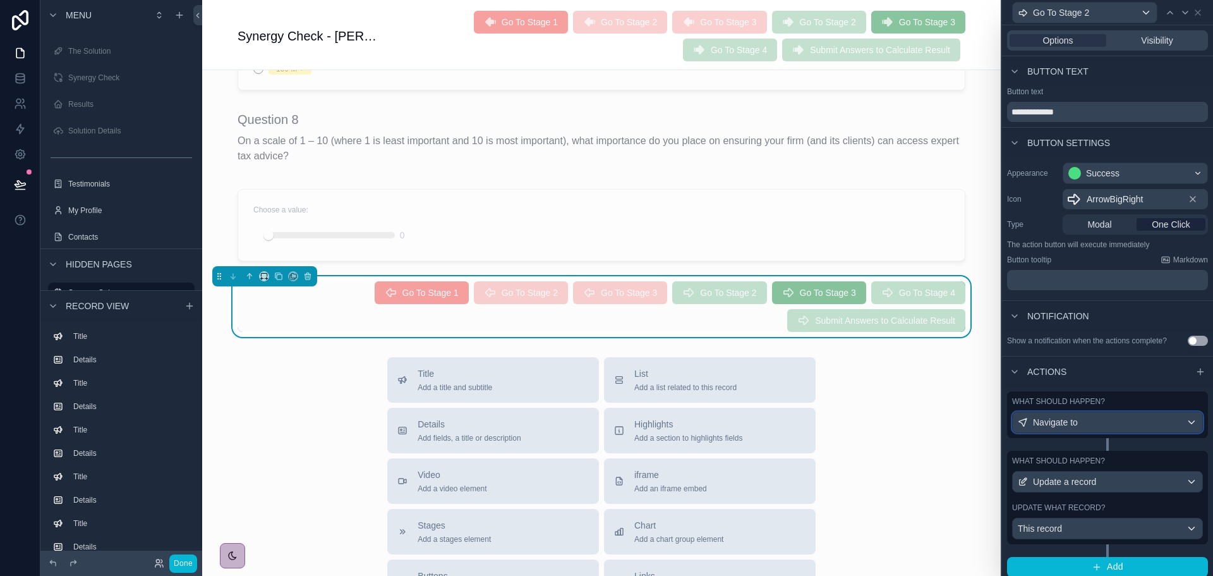
click at [1133, 425] on div "Navigate to" at bounding box center [1108, 422] width 190 height 20
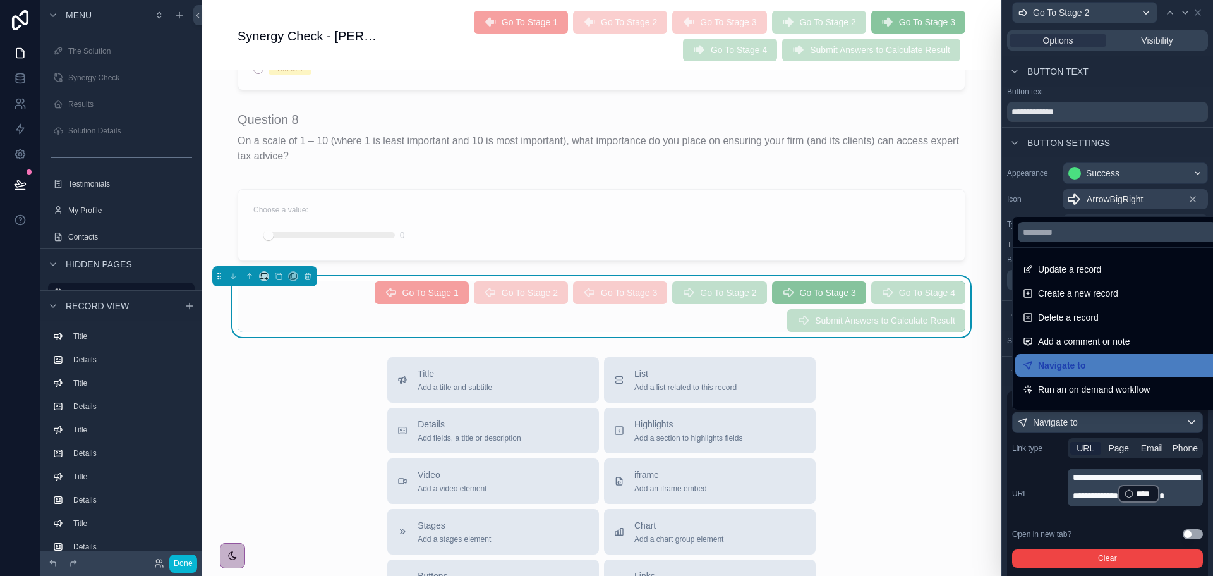
click at [1159, 419] on div at bounding box center [1107, 288] width 211 height 576
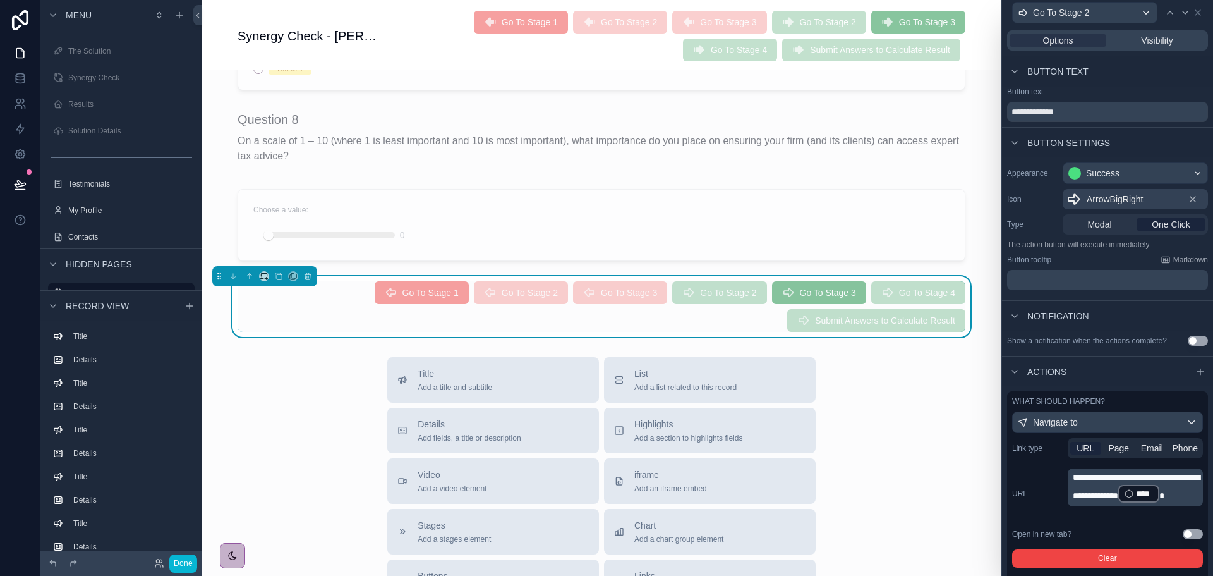
scroll to position [171, 0]
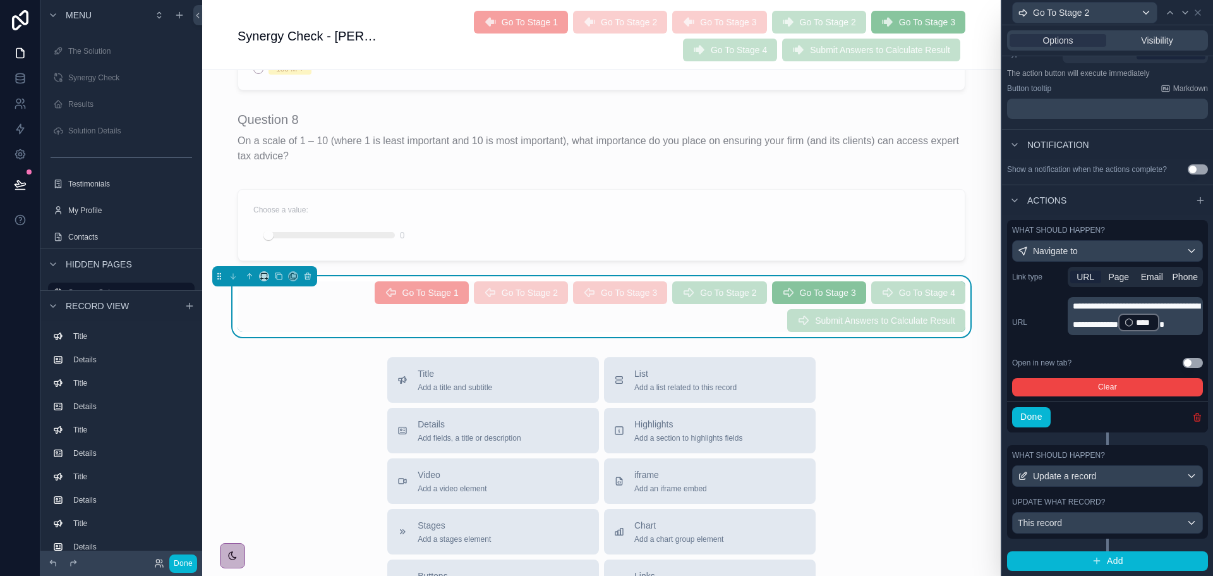
click at [1197, 416] on icon "button" at bounding box center [1197, 417] width 0 height 3
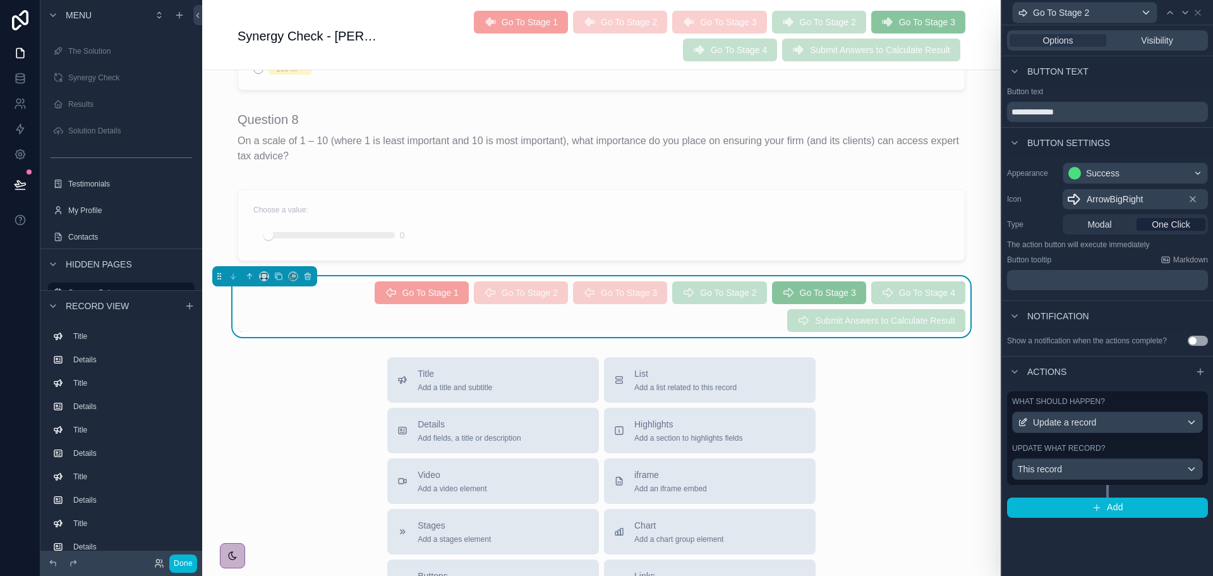
scroll to position [0, 0]
click at [1111, 11] on div "Go To Stage 2" at bounding box center [1085, 13] width 144 height 20
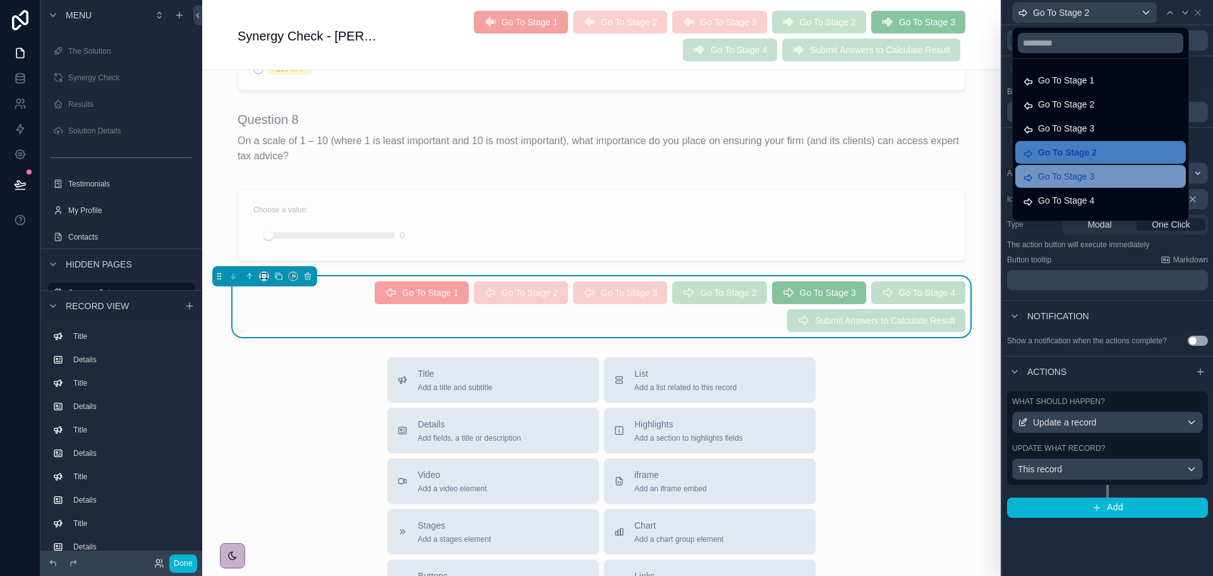
click at [1095, 178] on div "Go To Stage 3" at bounding box center [1100, 176] width 155 height 15
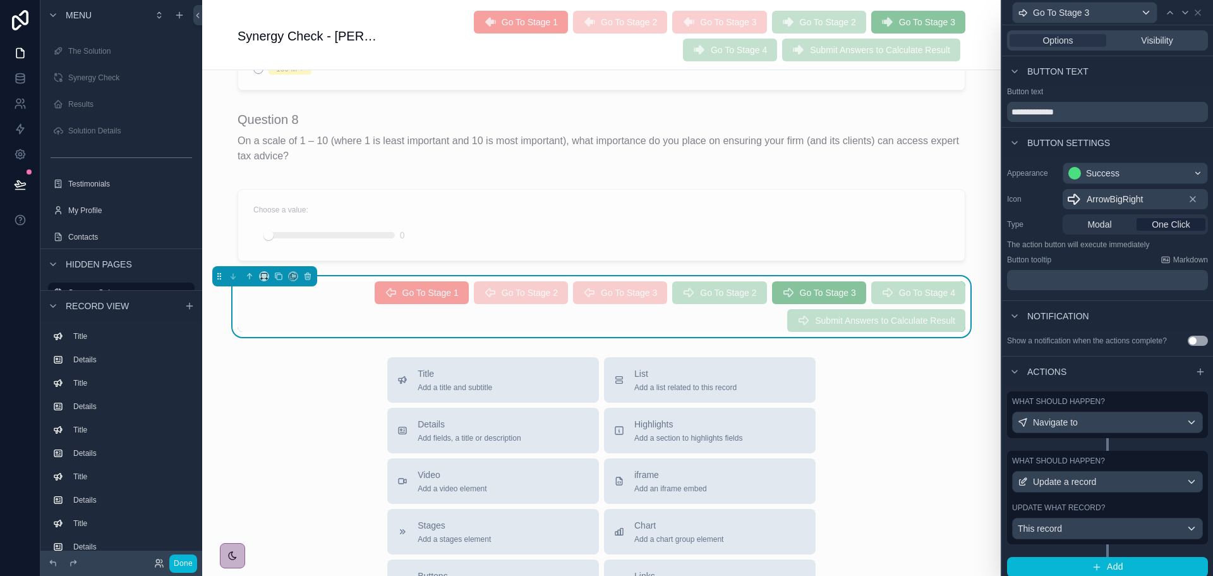
scroll to position [6, 0]
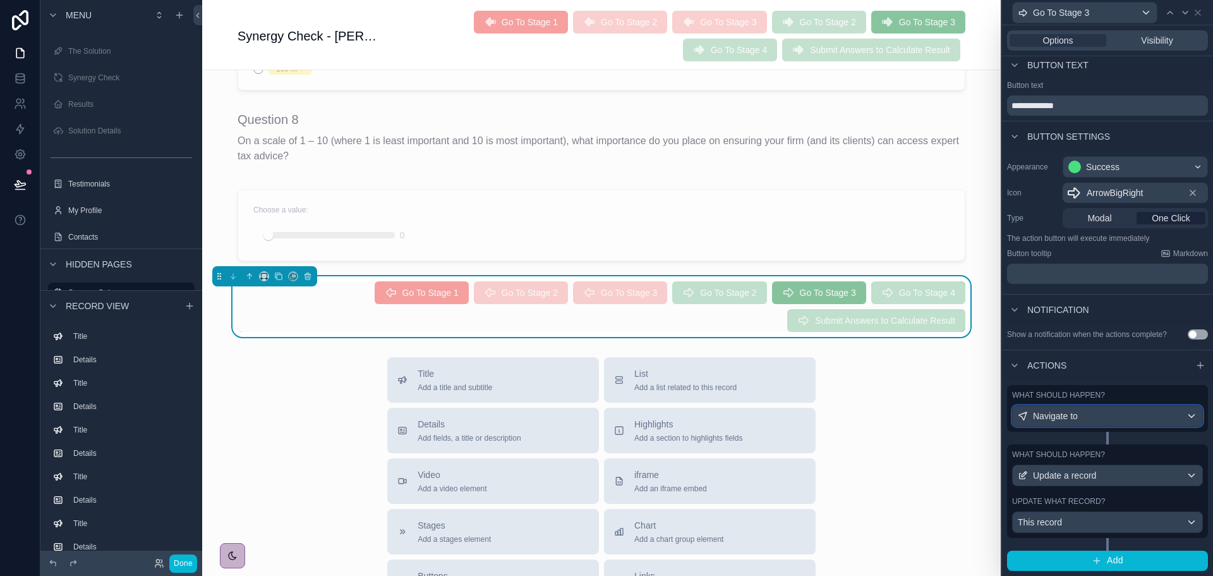
click at [1140, 417] on div "Navigate to" at bounding box center [1108, 416] width 190 height 20
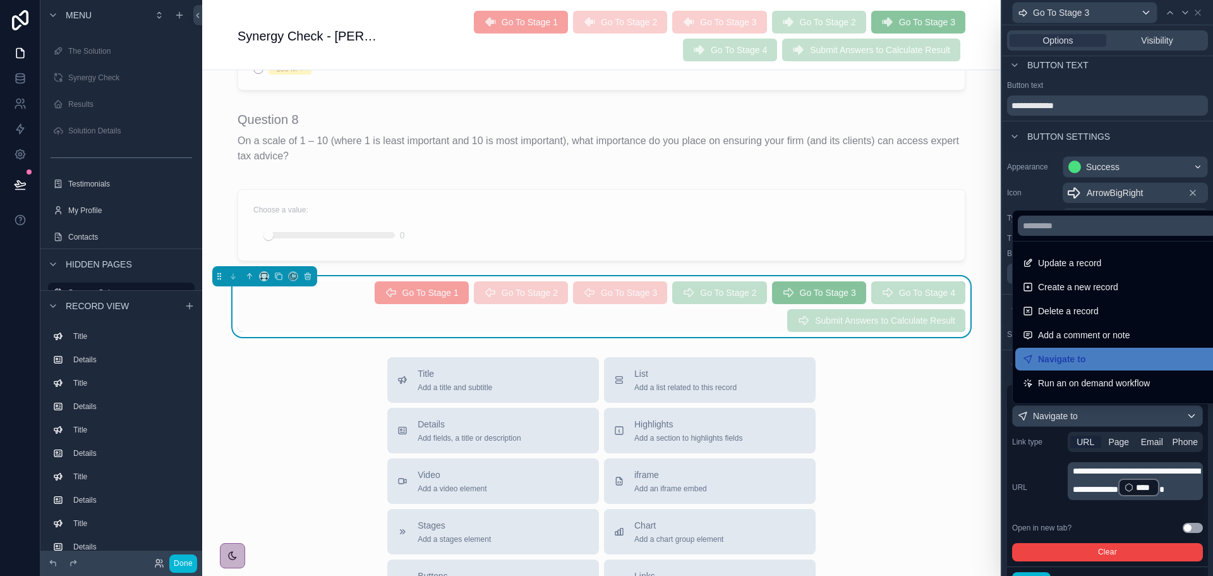
click at [1140, 417] on div at bounding box center [1107, 288] width 211 height 576
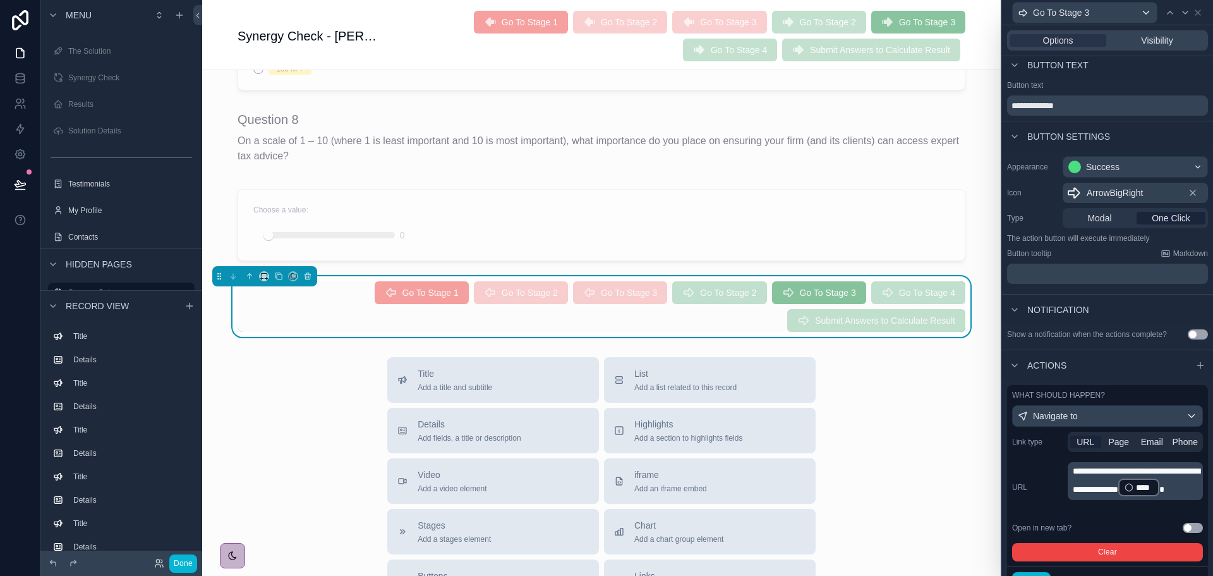
scroll to position [171, 0]
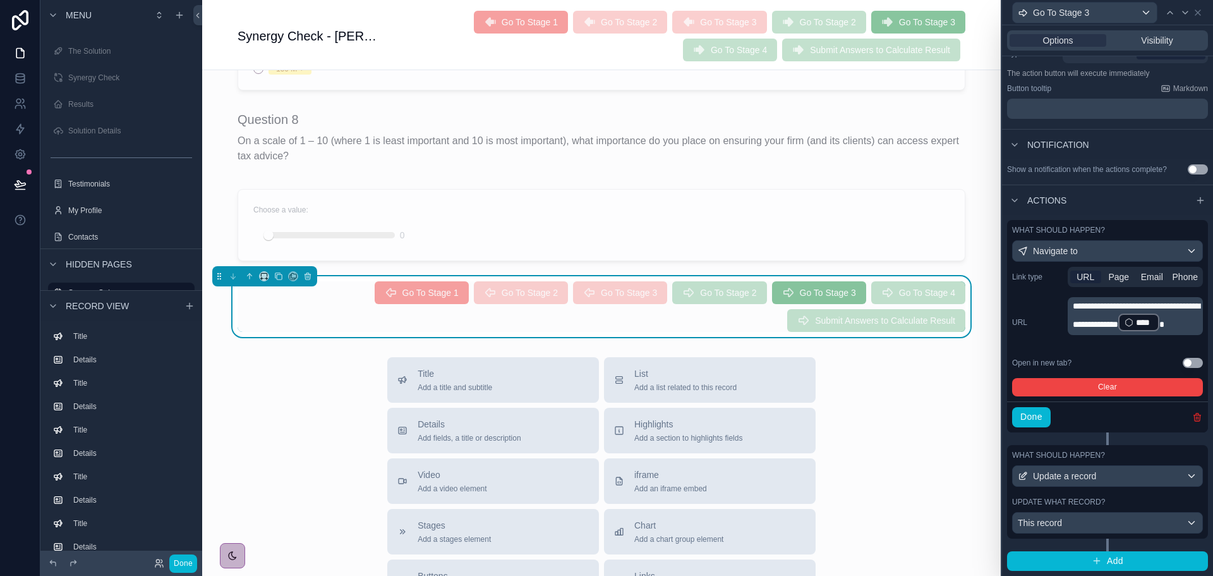
click at [1193, 417] on icon "button" at bounding box center [1198, 417] width 10 height 10
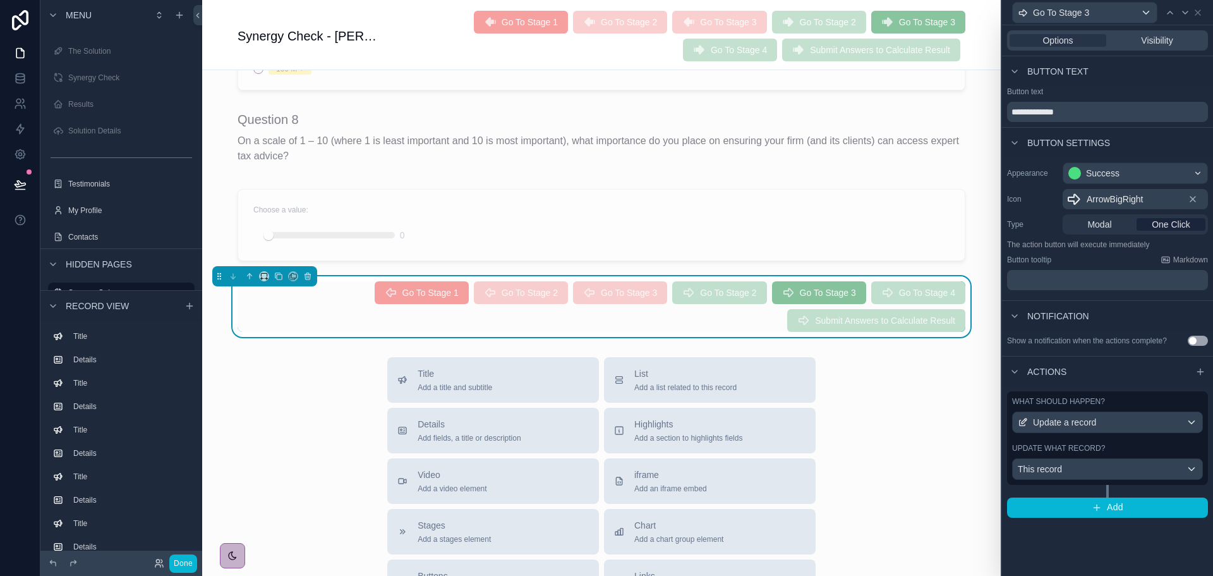
scroll to position [0, 0]
click at [1086, 13] on div "Go To Stage 3" at bounding box center [1085, 13] width 144 height 20
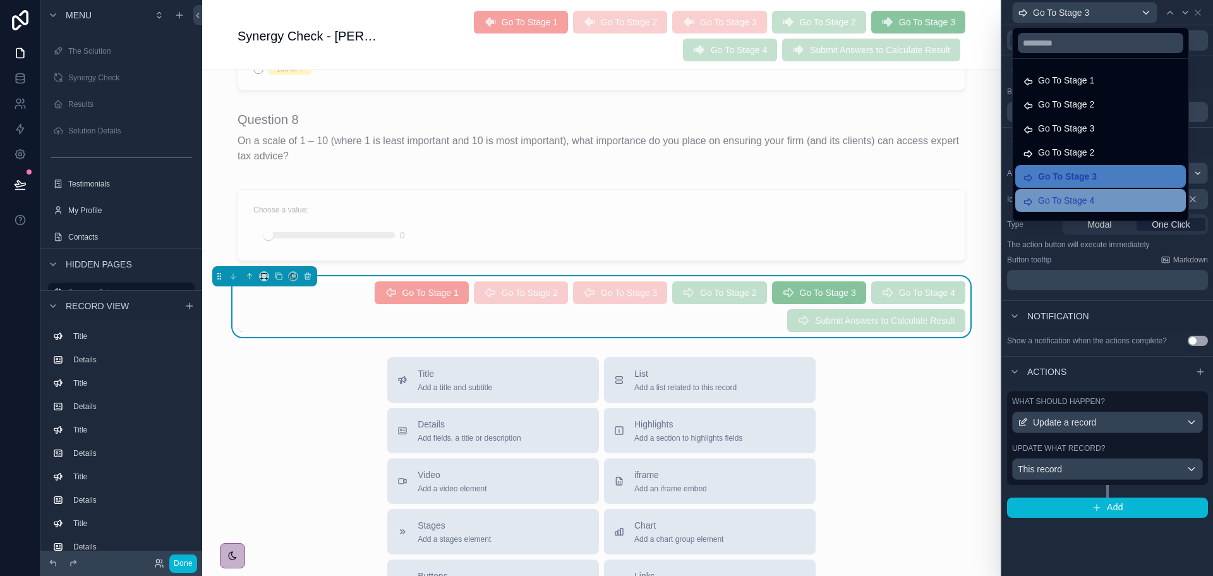
click at [1069, 206] on span "Go To Stage 4" at bounding box center [1066, 200] width 56 height 15
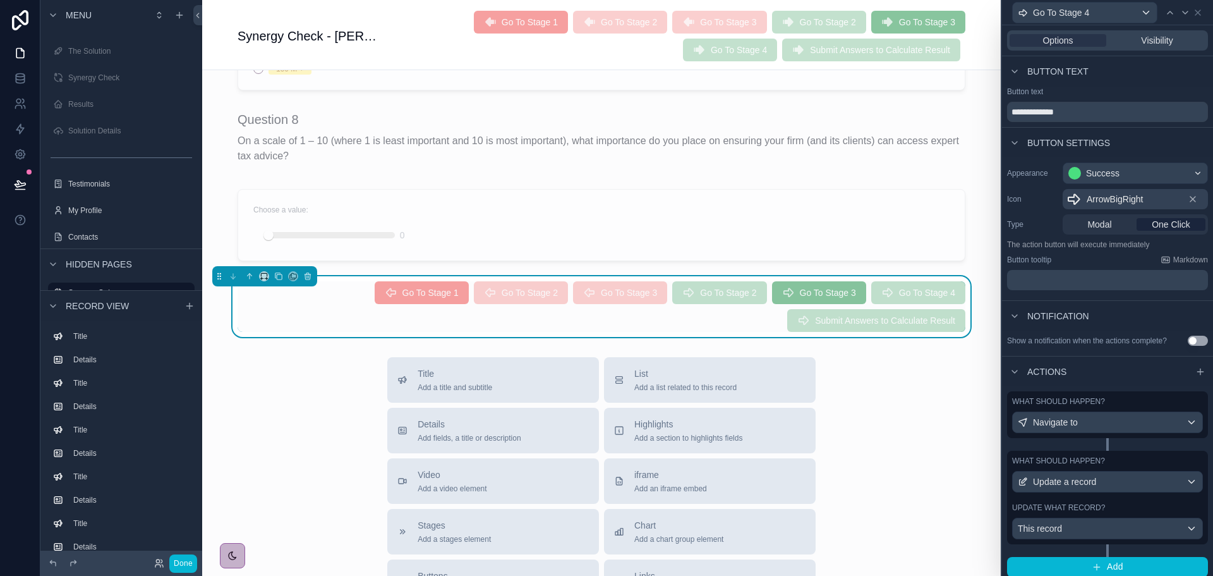
scroll to position [6, 0]
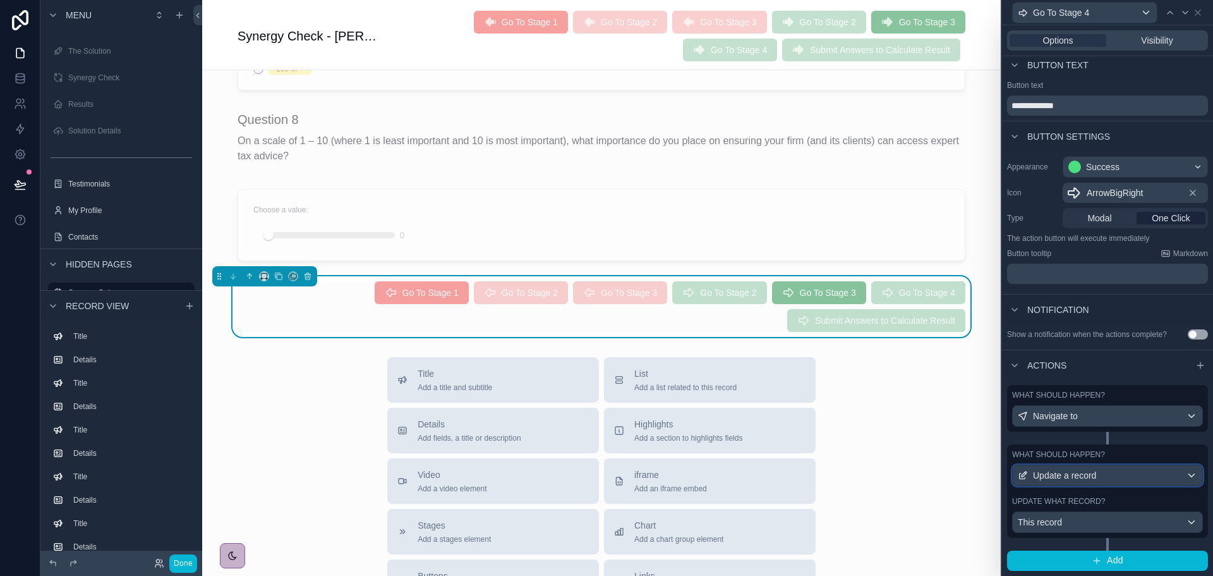
click at [1131, 473] on div "Update a record" at bounding box center [1108, 475] width 190 height 20
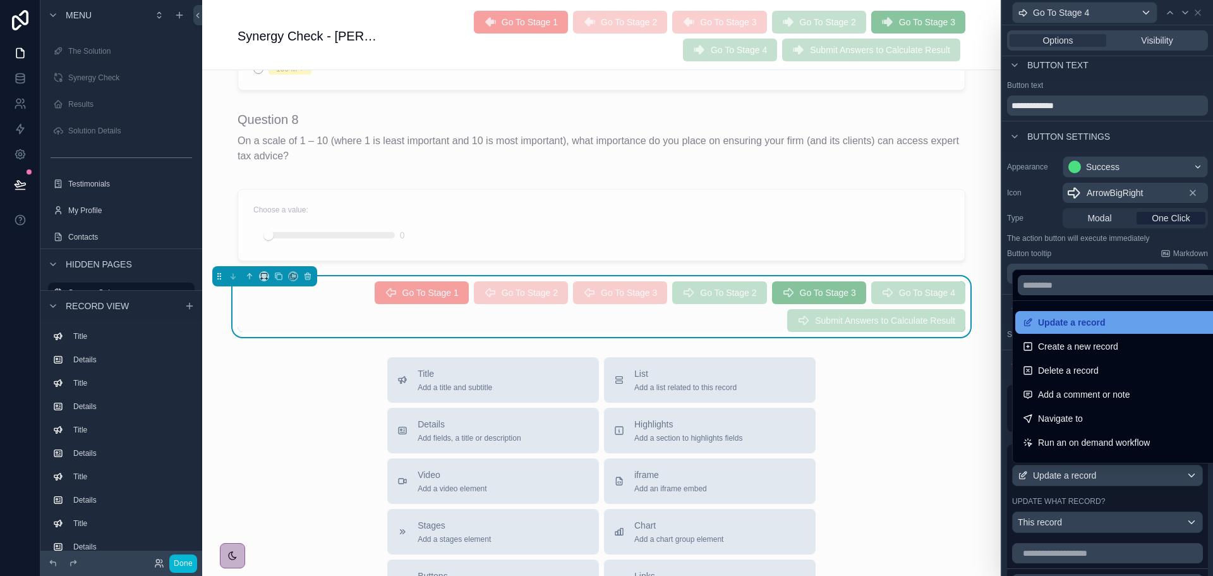
click at [1129, 319] on div "Update a record" at bounding box center [1117, 322] width 189 height 15
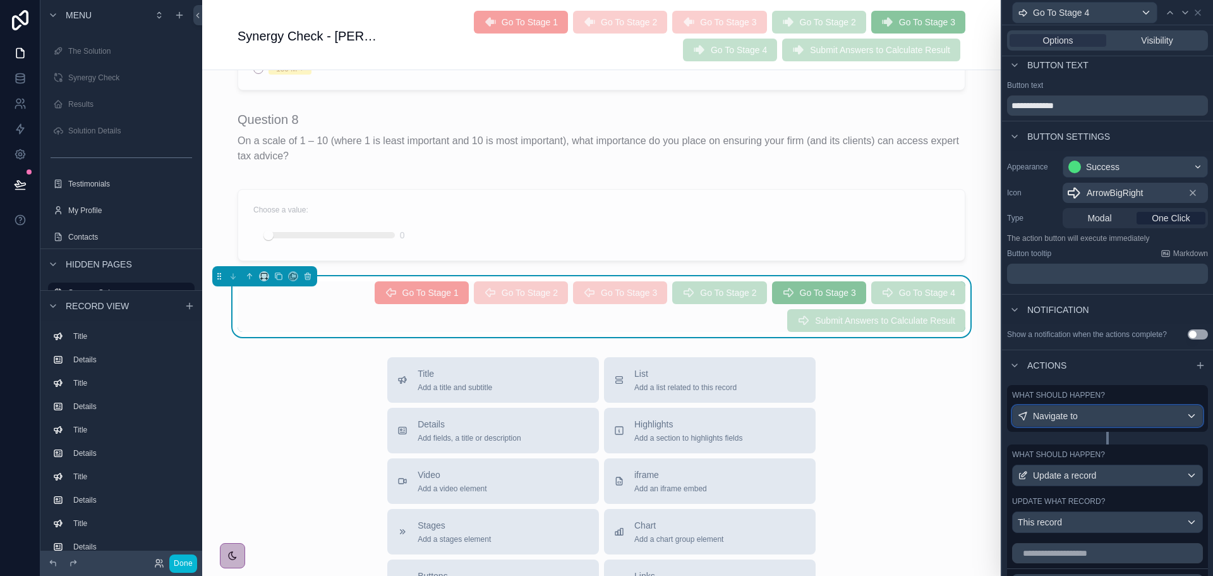
click at [1115, 413] on div "Navigate to" at bounding box center [1108, 416] width 190 height 20
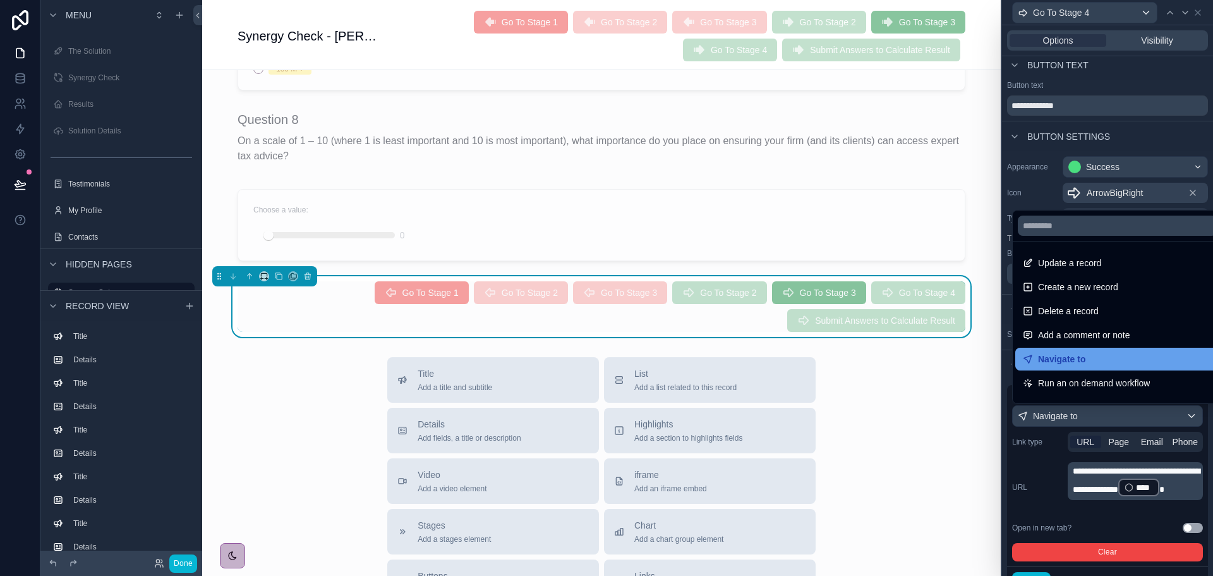
click at [1128, 365] on div "Navigate to" at bounding box center [1117, 358] width 189 height 15
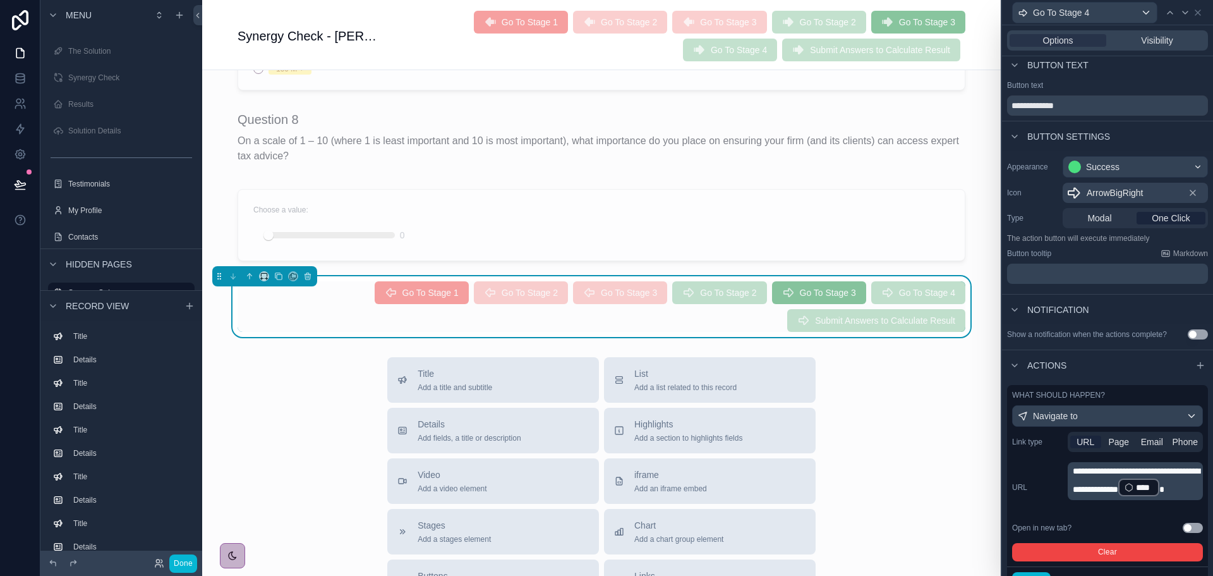
scroll to position [133, 0]
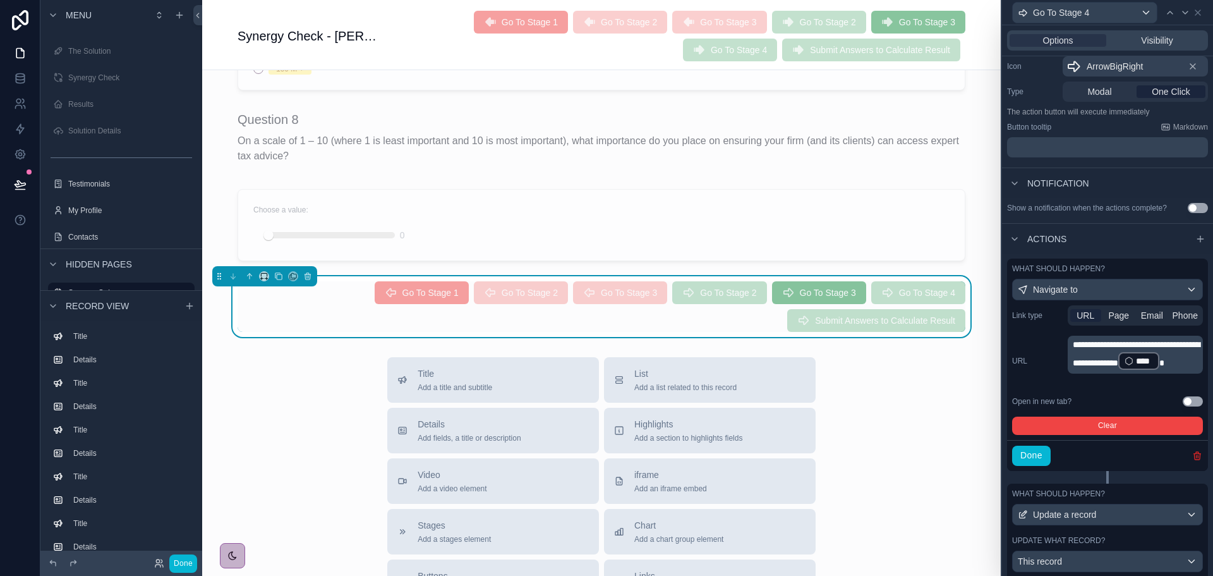
click at [1193, 451] on icon "button" at bounding box center [1198, 456] width 10 height 10
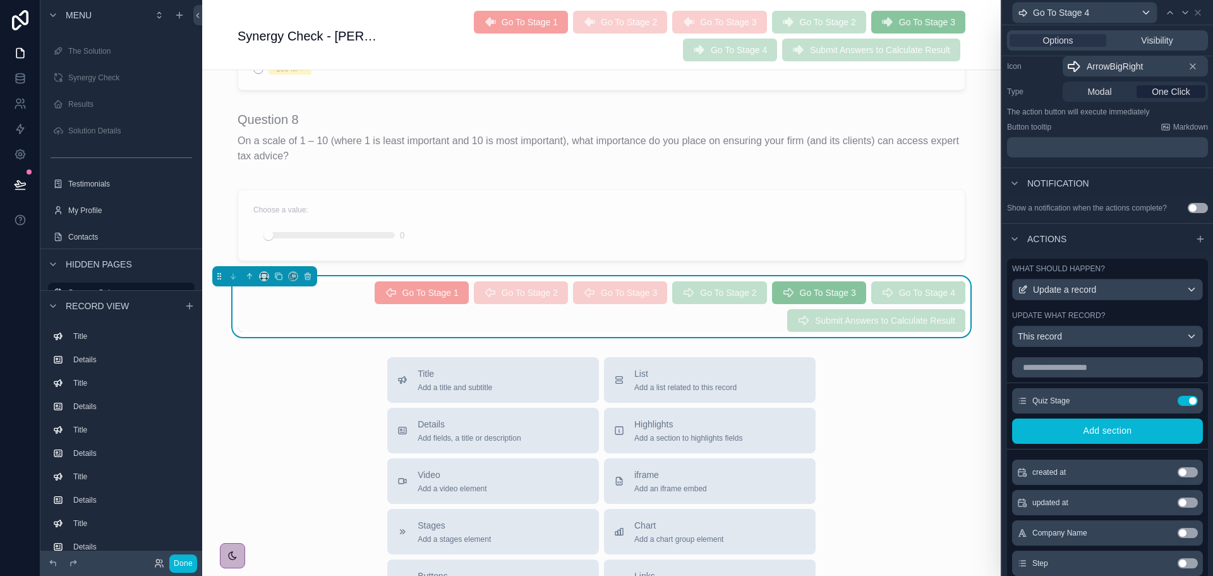
scroll to position [265, 0]
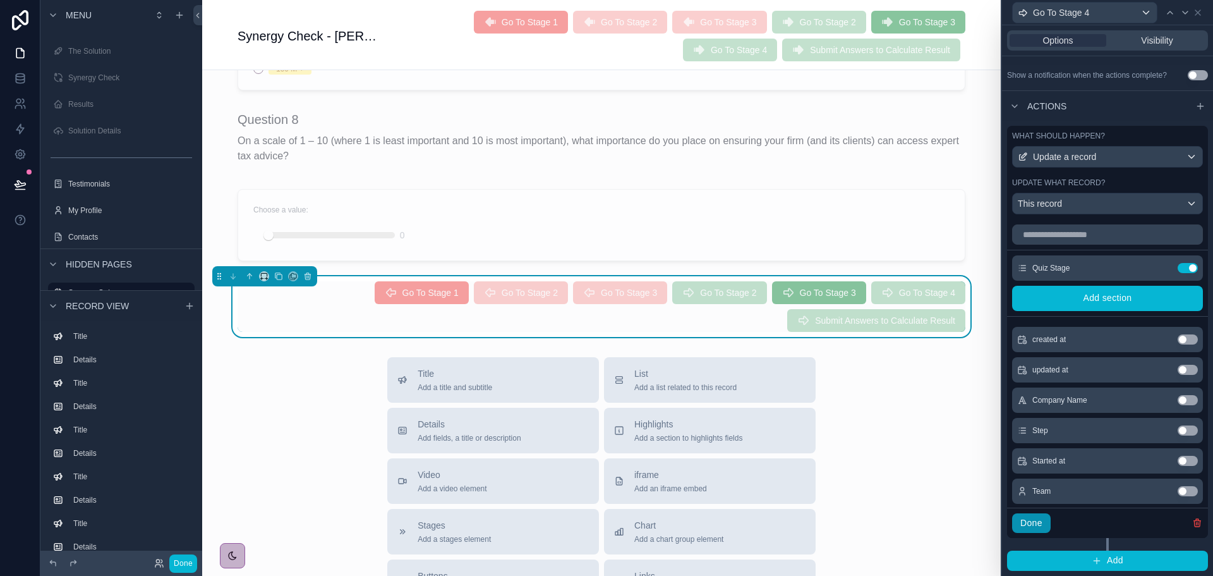
click at [1040, 518] on button "Done" at bounding box center [1031, 523] width 39 height 20
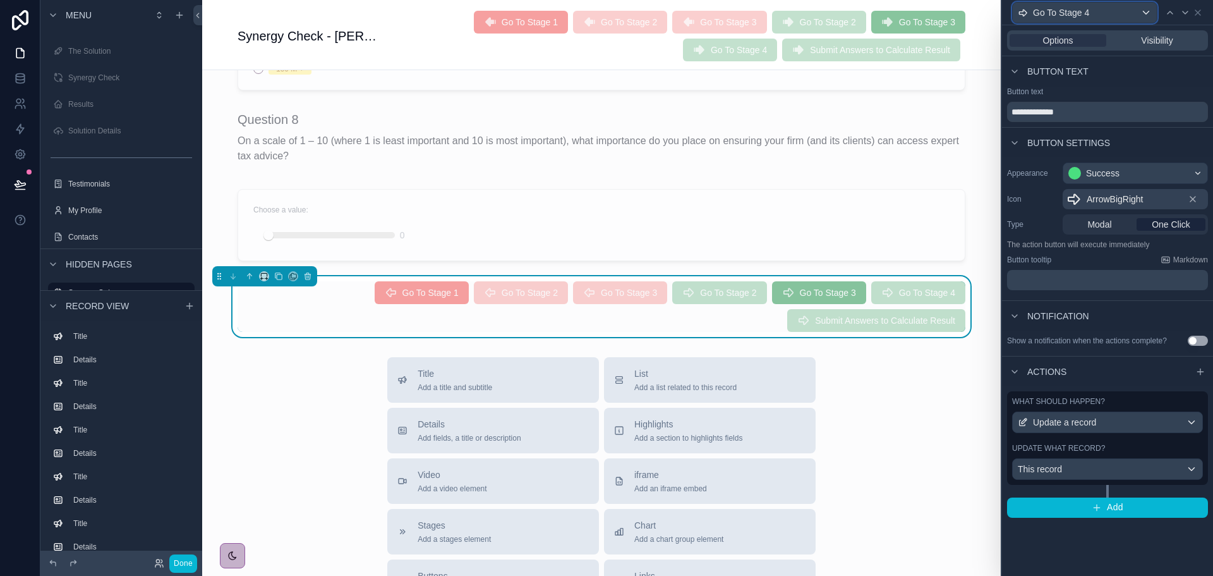
click at [1069, 17] on span "Go To Stage 4" at bounding box center [1061, 12] width 56 height 13
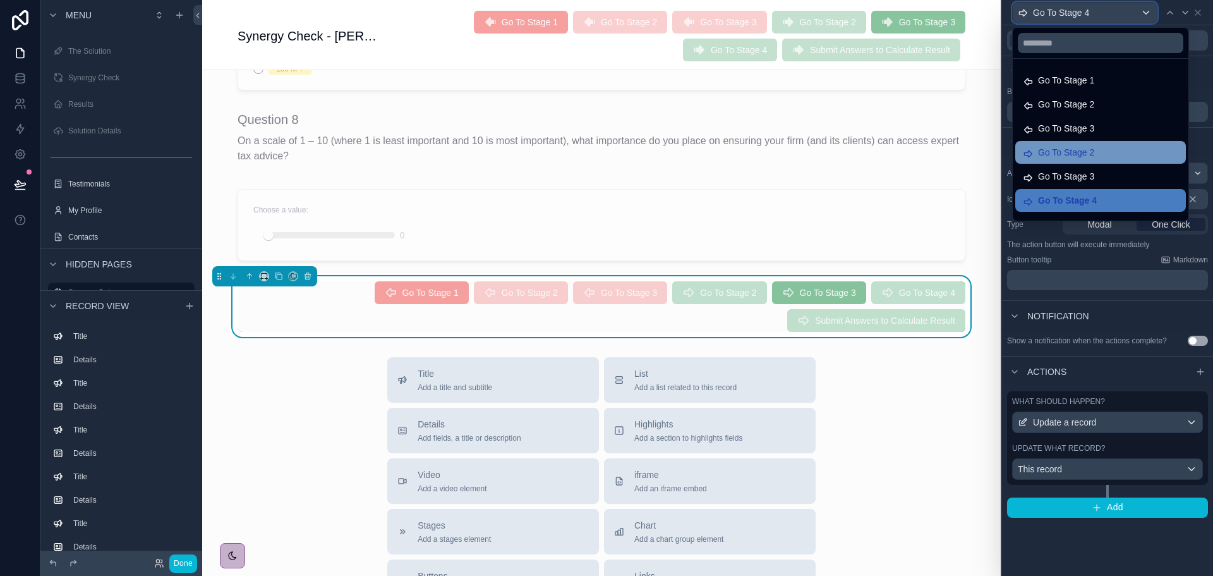
scroll to position [18, 0]
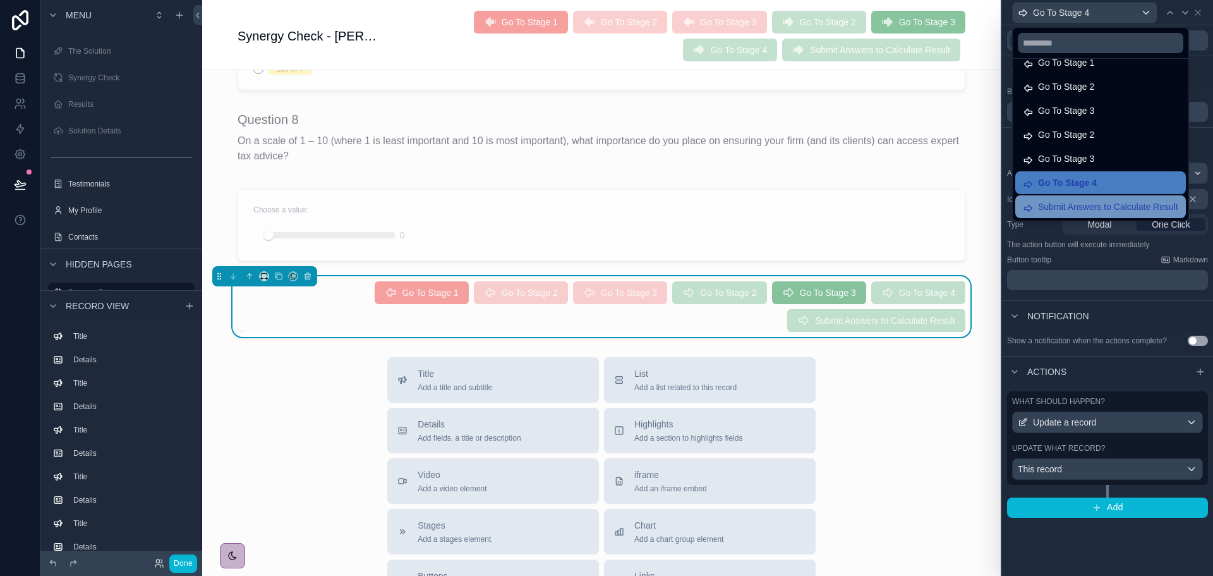
click at [1105, 211] on span "Submit Answers to Calculate Result" at bounding box center [1108, 206] width 140 height 15
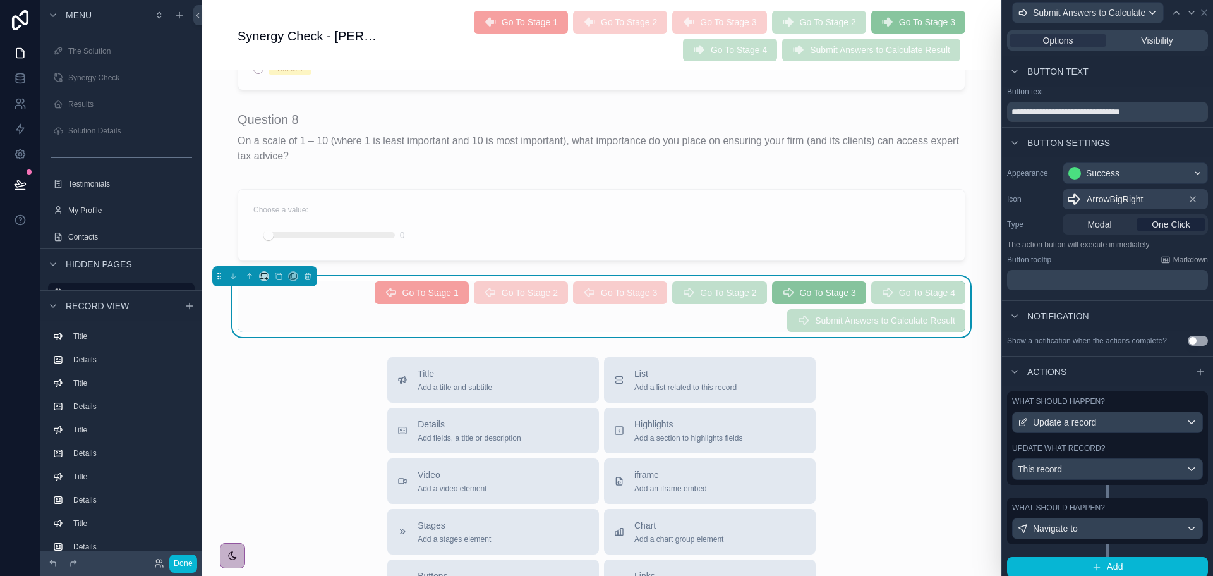
scroll to position [6, 0]
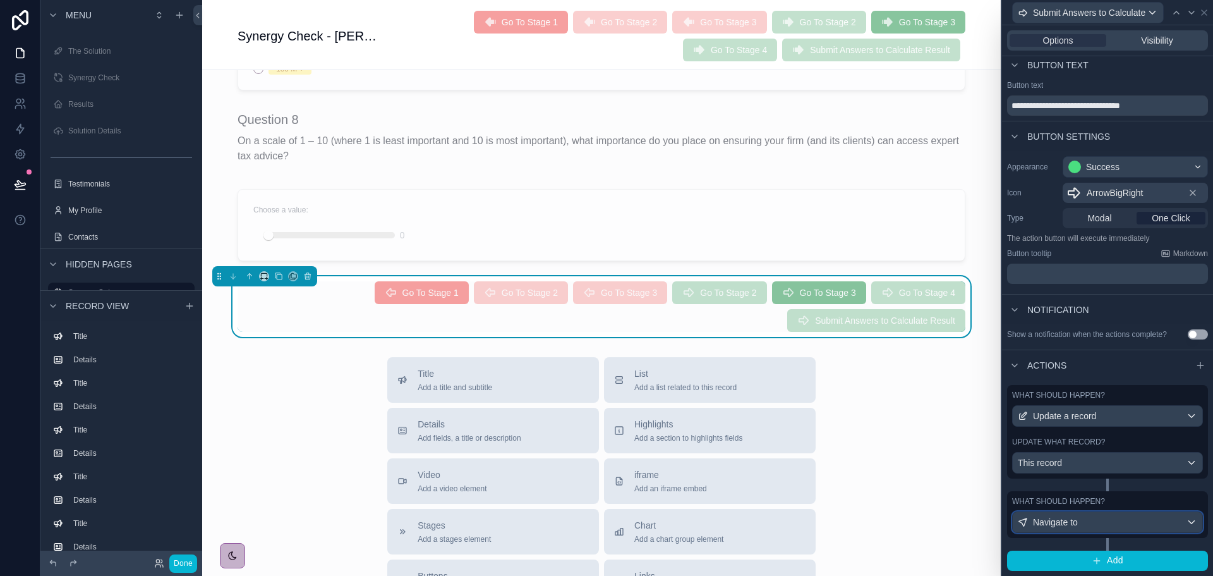
click at [1127, 523] on div "Navigate to" at bounding box center [1108, 522] width 190 height 20
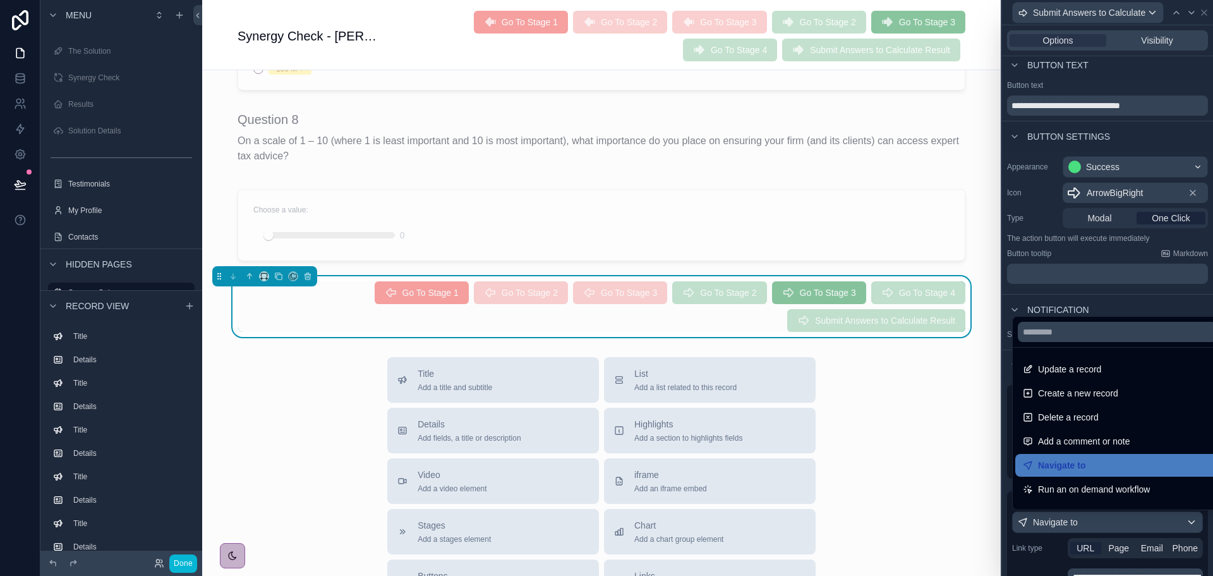
click at [1127, 523] on div at bounding box center [1107, 288] width 211 height 576
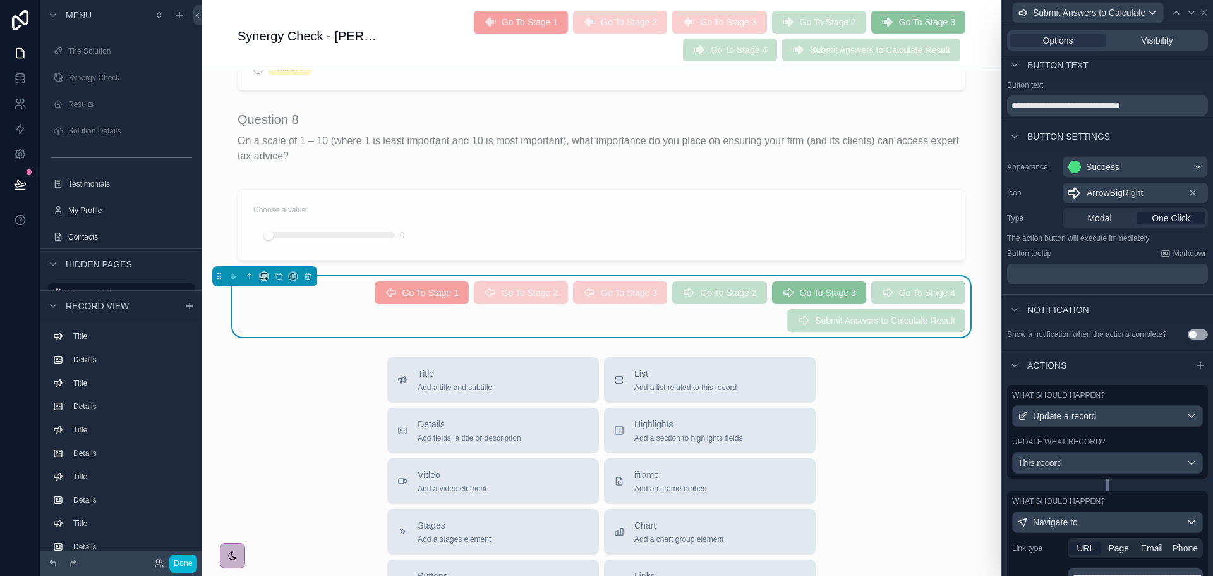
scroll to position [151, 0]
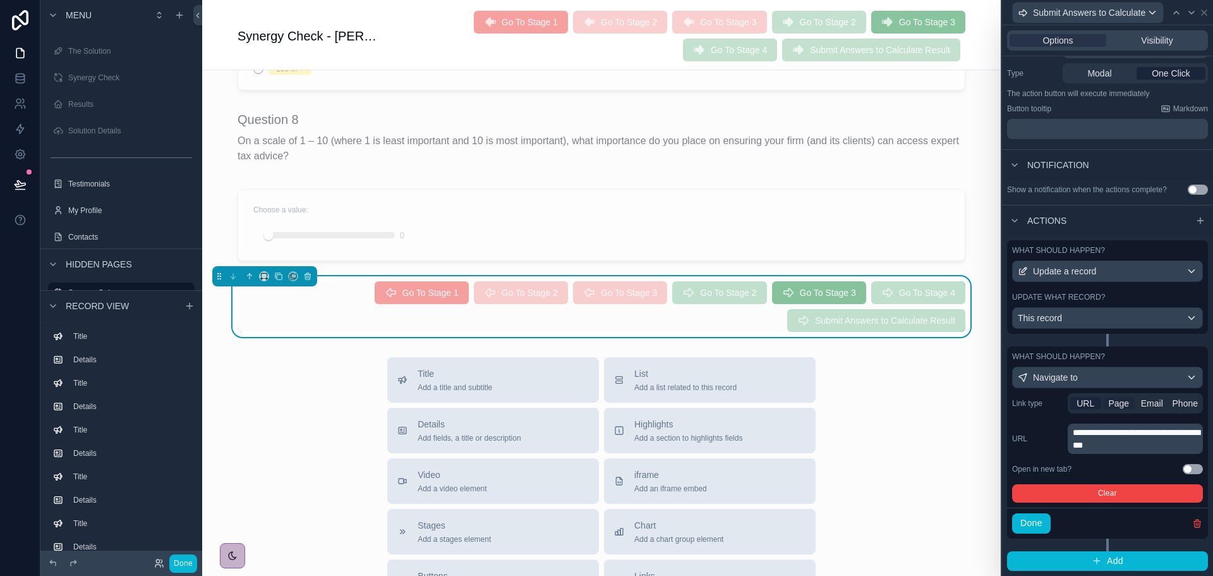
click at [1121, 401] on span "Page" at bounding box center [1119, 403] width 21 height 13
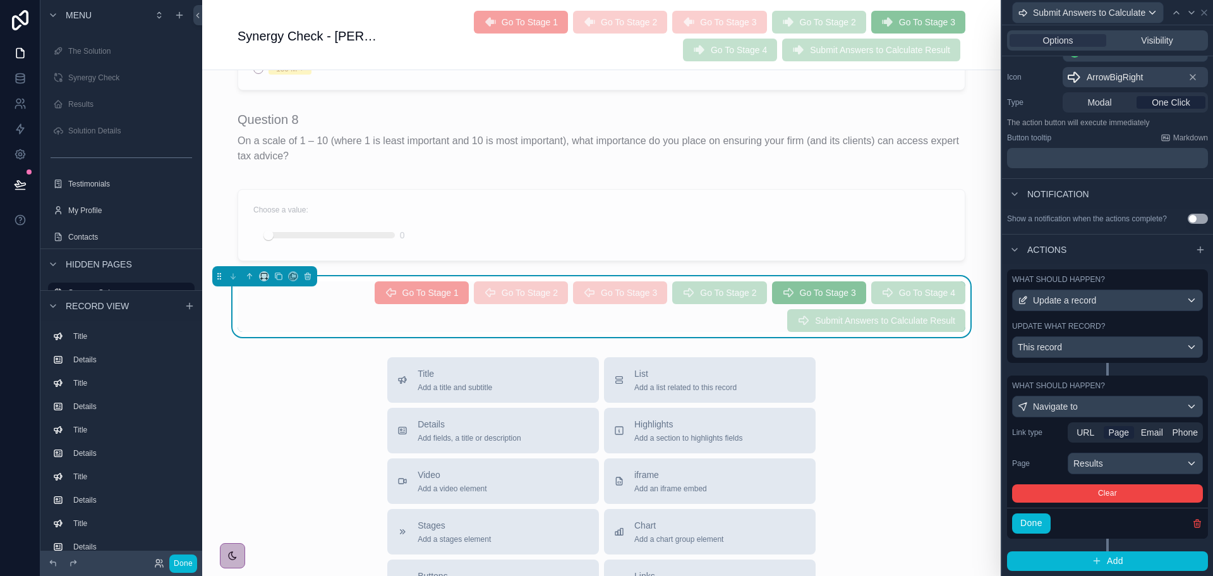
scroll to position [122, 0]
click at [1144, 464] on div "Results" at bounding box center [1136, 463] width 134 height 20
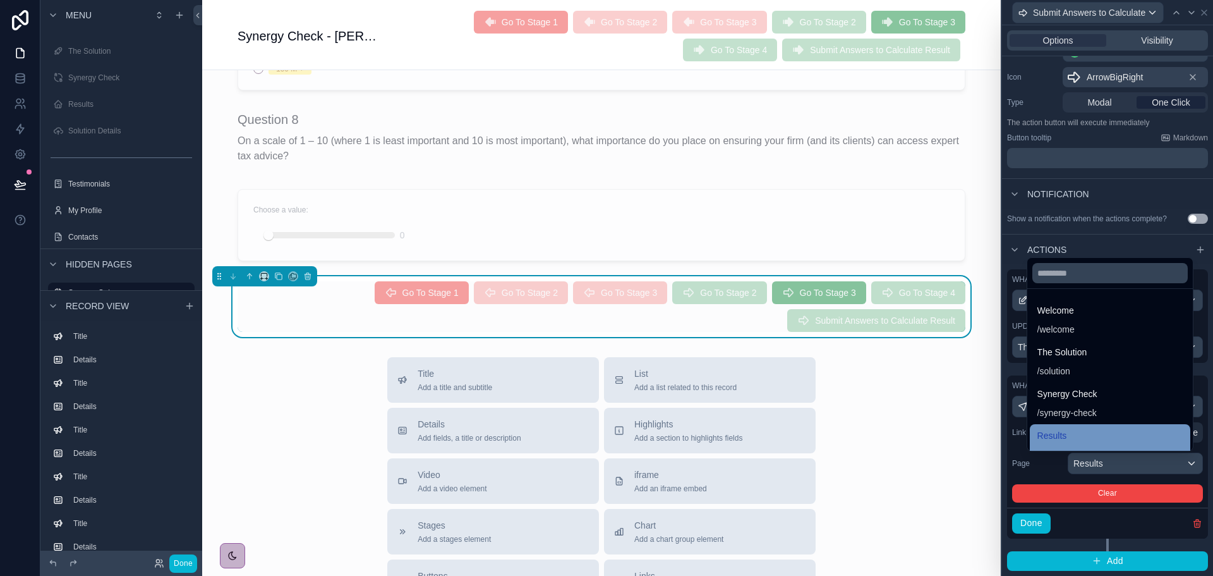
click at [1044, 439] on span "Results" at bounding box center [1053, 435] width 30 height 15
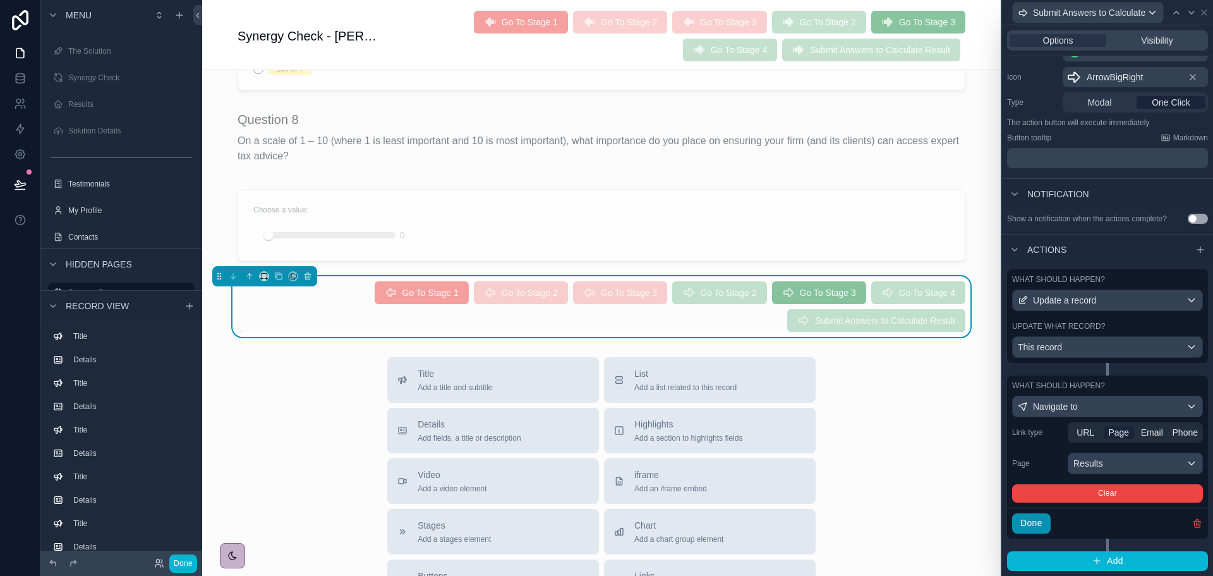
click at [1035, 528] on button "Done" at bounding box center [1031, 523] width 39 height 20
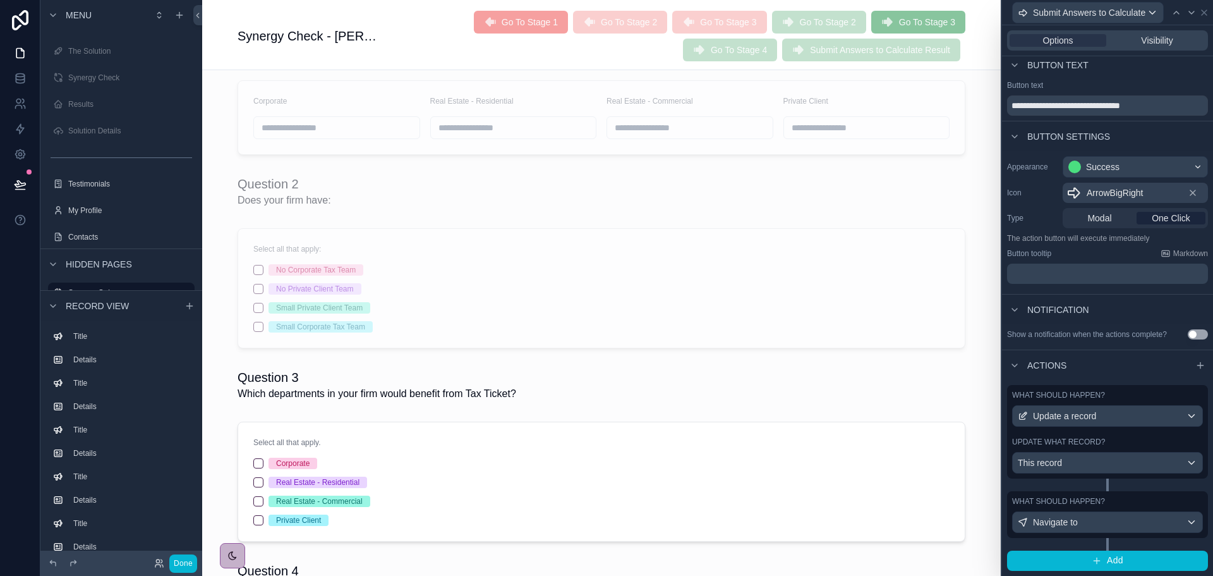
scroll to position [0, 0]
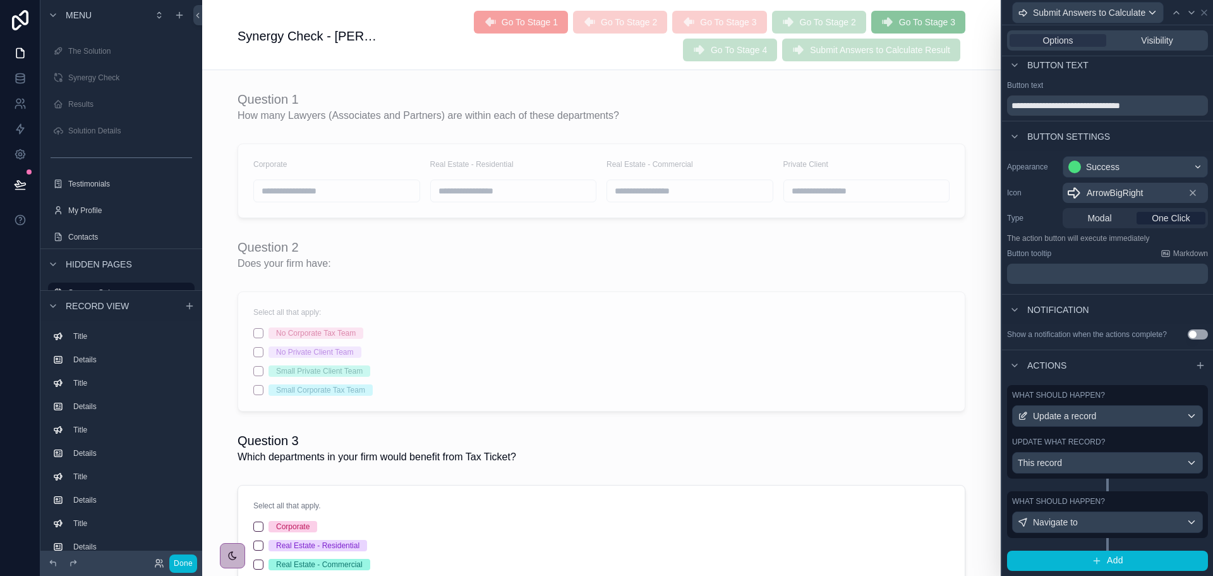
click at [910, 53] on span "Submit Answers to Calculate Result" at bounding box center [871, 51] width 178 height 11
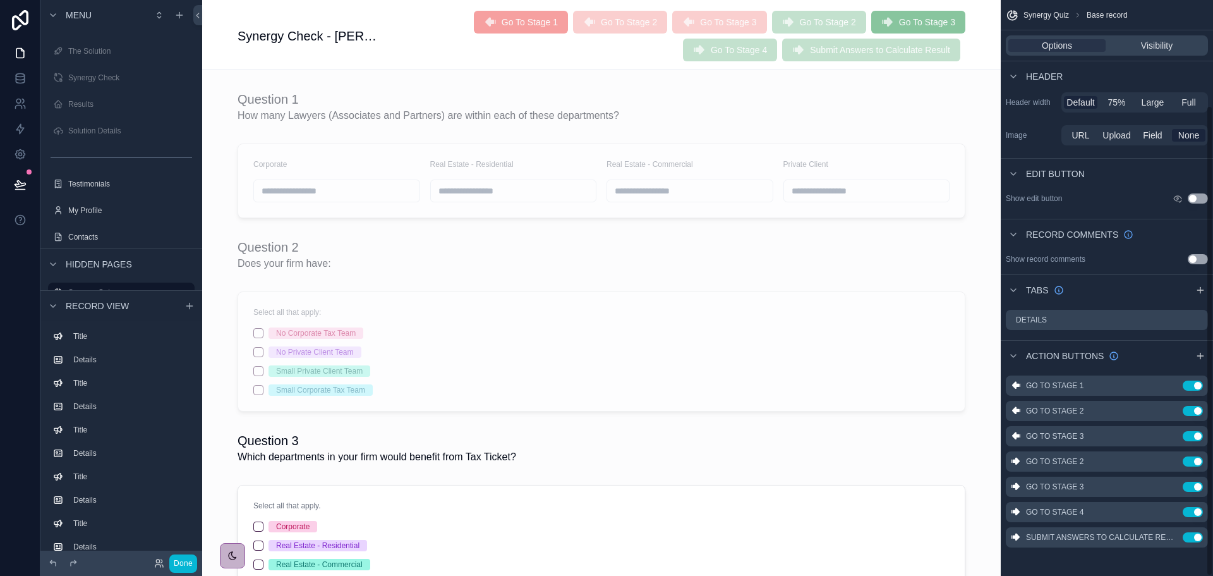
scroll to position [128, 0]
click at [1172, 538] on icon "scrollable content" at bounding box center [1173, 535] width 10 height 10
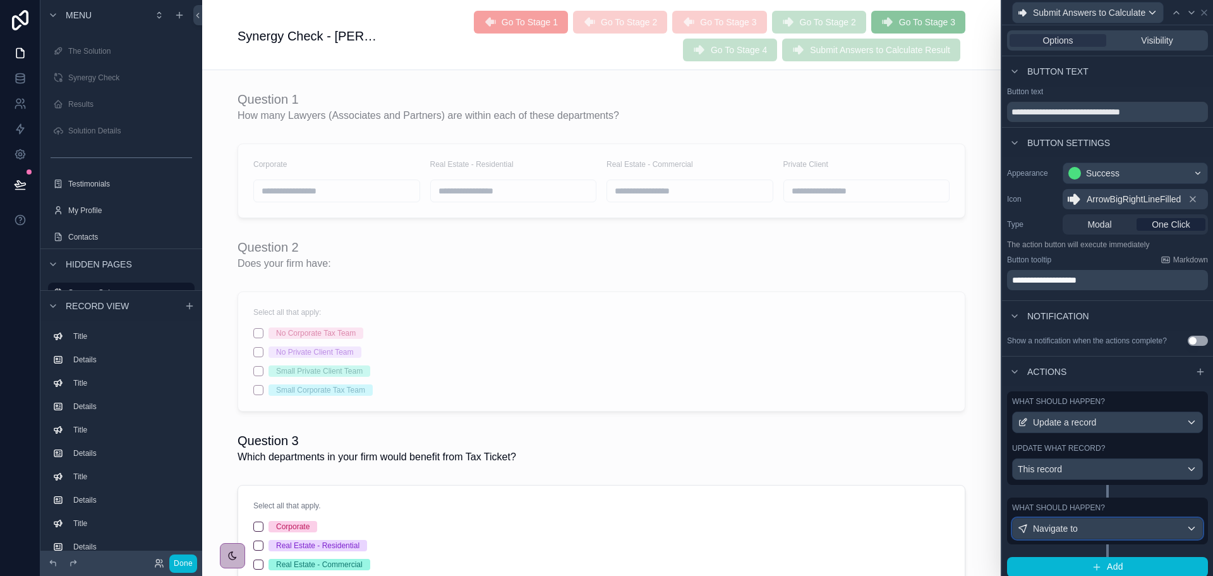
click at [1124, 525] on div "Navigate to" at bounding box center [1108, 528] width 190 height 20
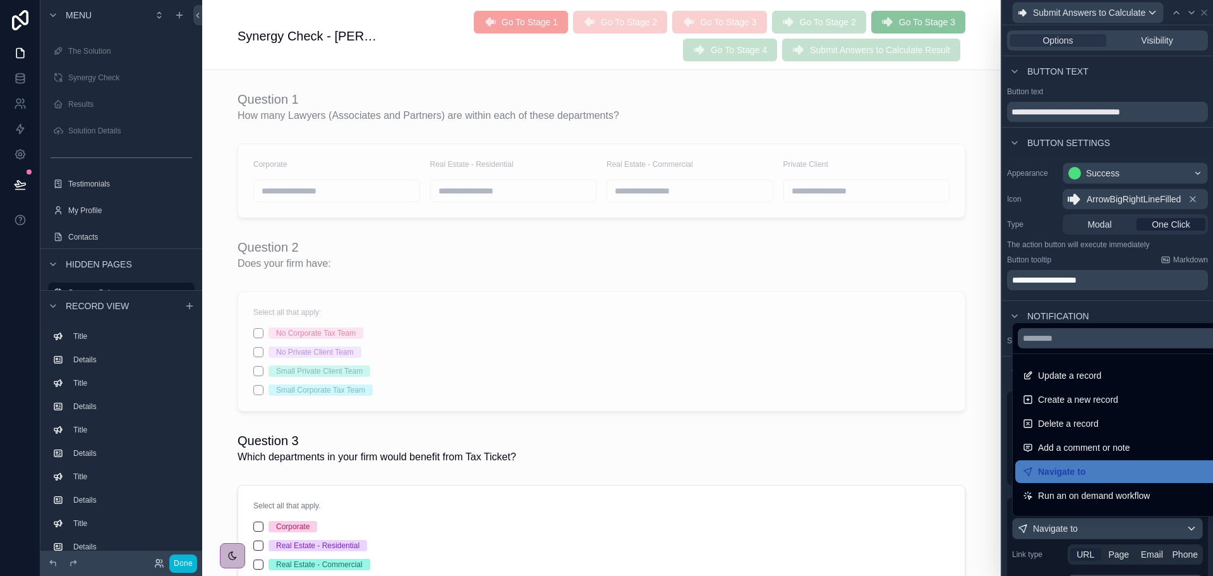
click at [1114, 557] on div at bounding box center [1107, 288] width 211 height 576
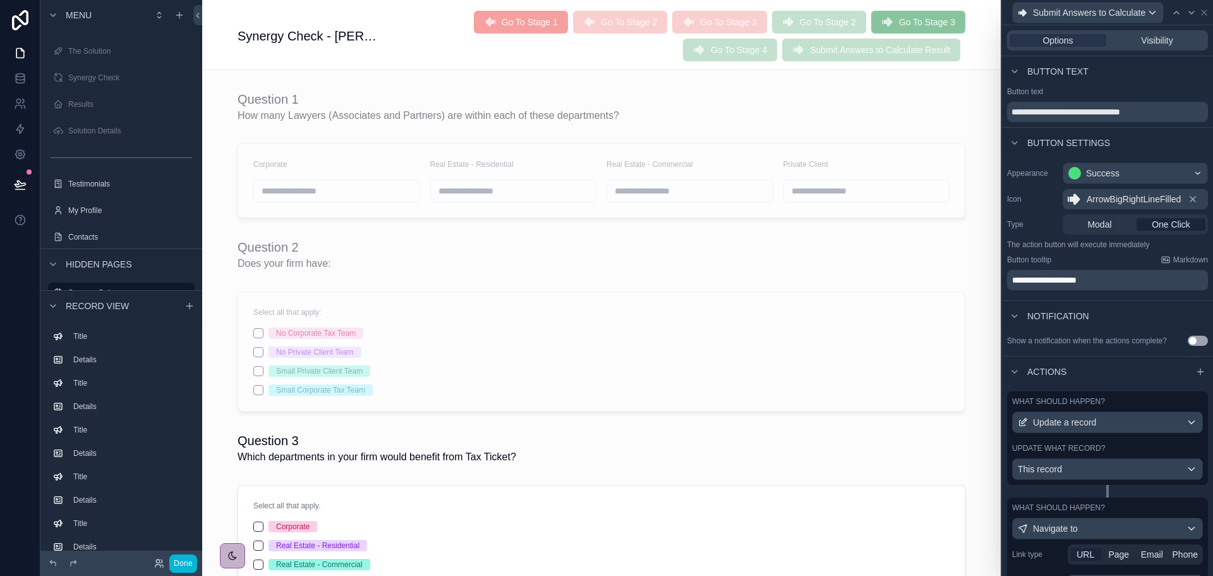
scroll to position [151, 0]
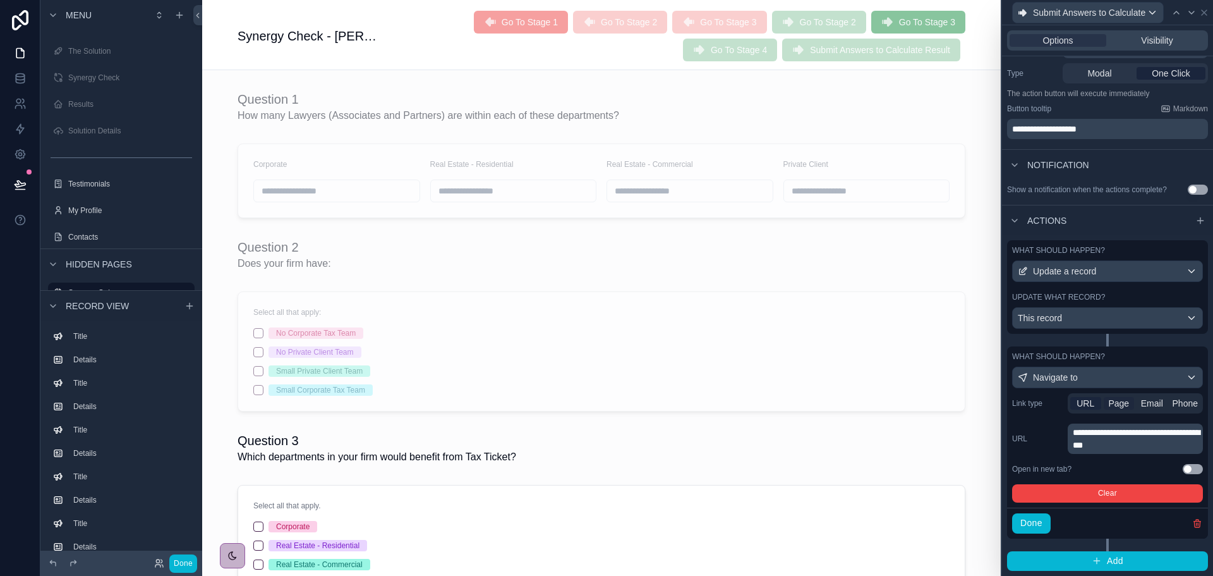
click at [1112, 403] on span "Page" at bounding box center [1119, 403] width 21 height 13
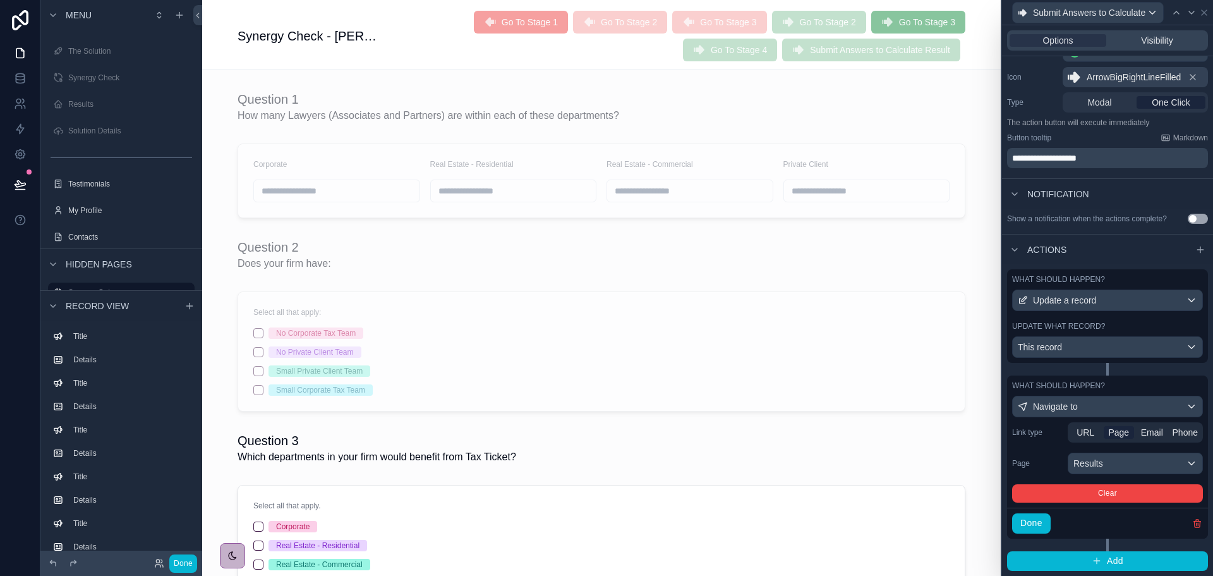
scroll to position [122, 0]
click at [1040, 525] on button "Done" at bounding box center [1031, 523] width 39 height 20
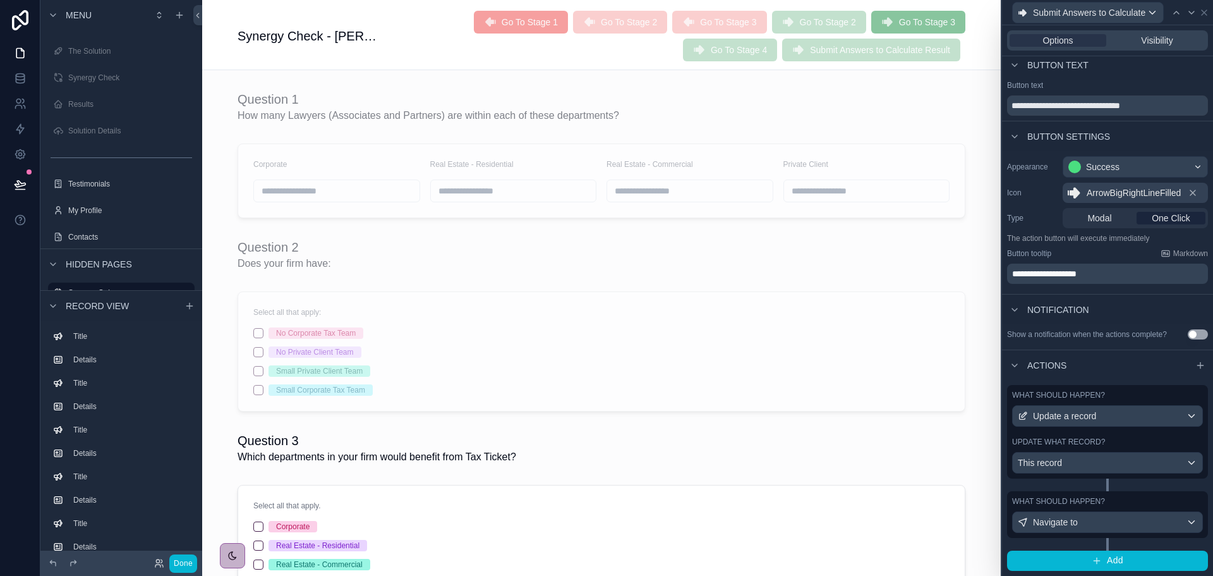
click at [18, 184] on icon at bounding box center [20, 184] width 13 height 13
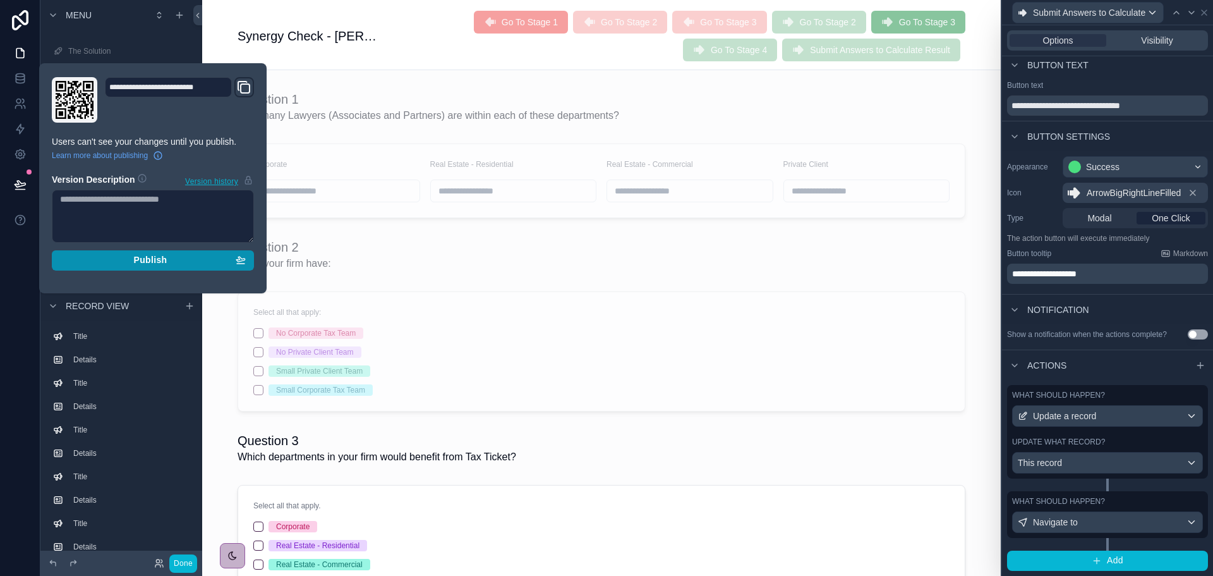
click at [142, 265] on span "Publish" at bounding box center [149, 260] width 33 height 11
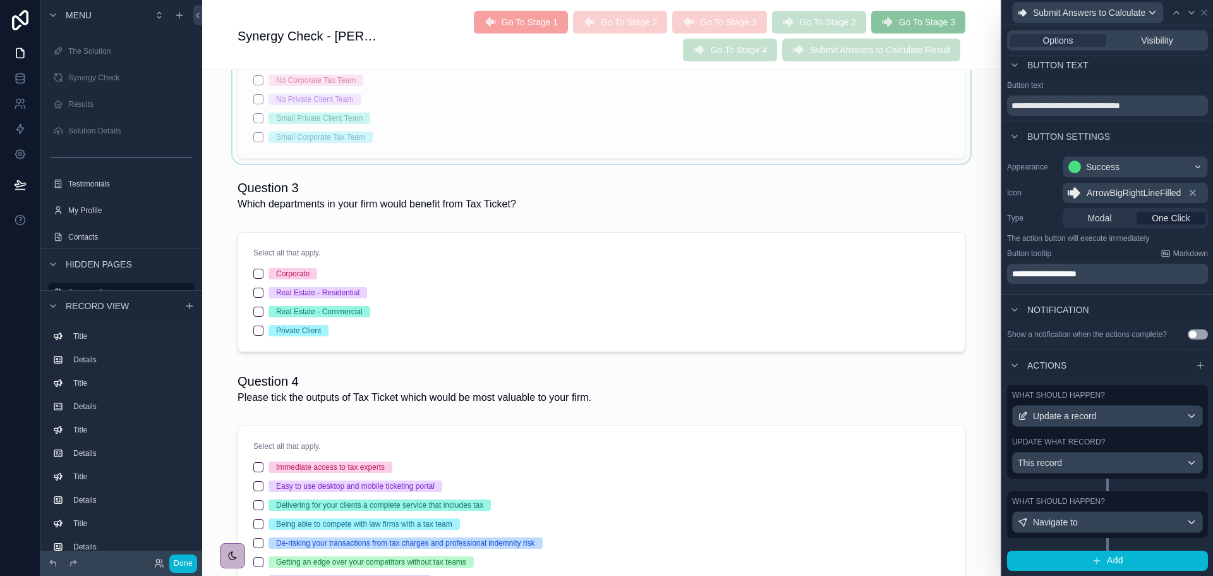
scroll to position [190, 0]
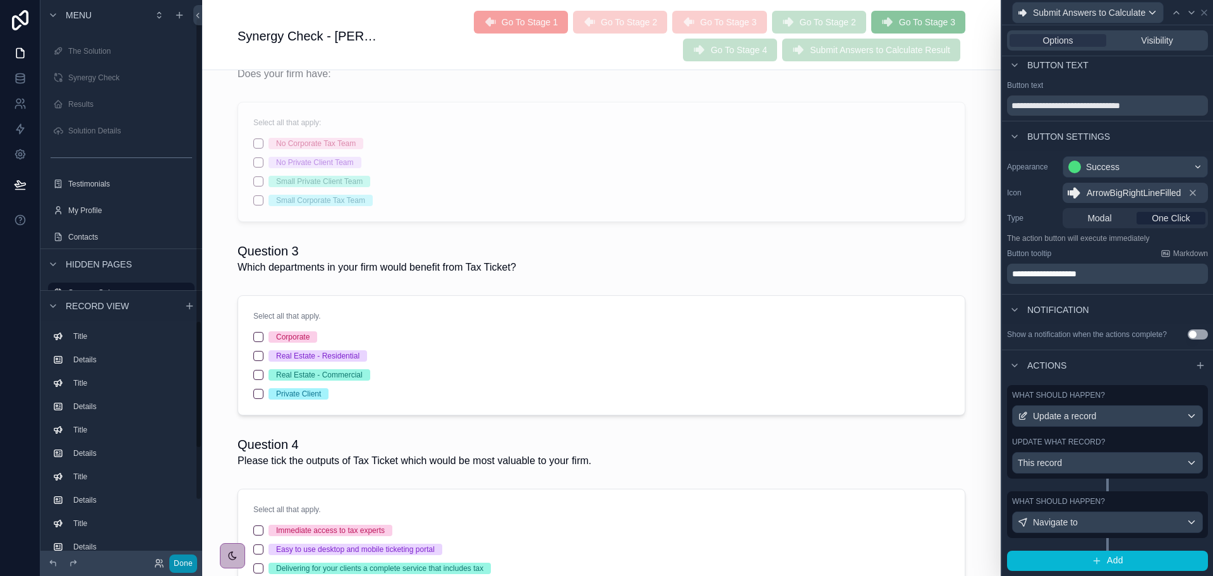
click at [183, 557] on button "Done" at bounding box center [183, 563] width 28 height 18
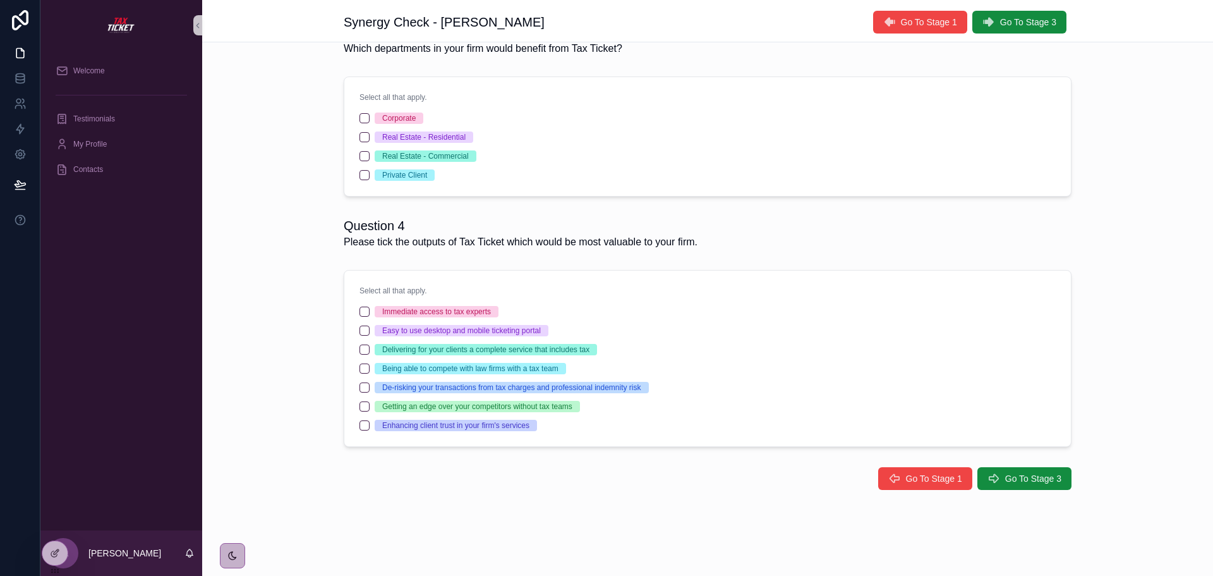
scroll to position [39, 0]
click at [933, 21] on span "Go To Stage 1" at bounding box center [929, 22] width 56 height 13
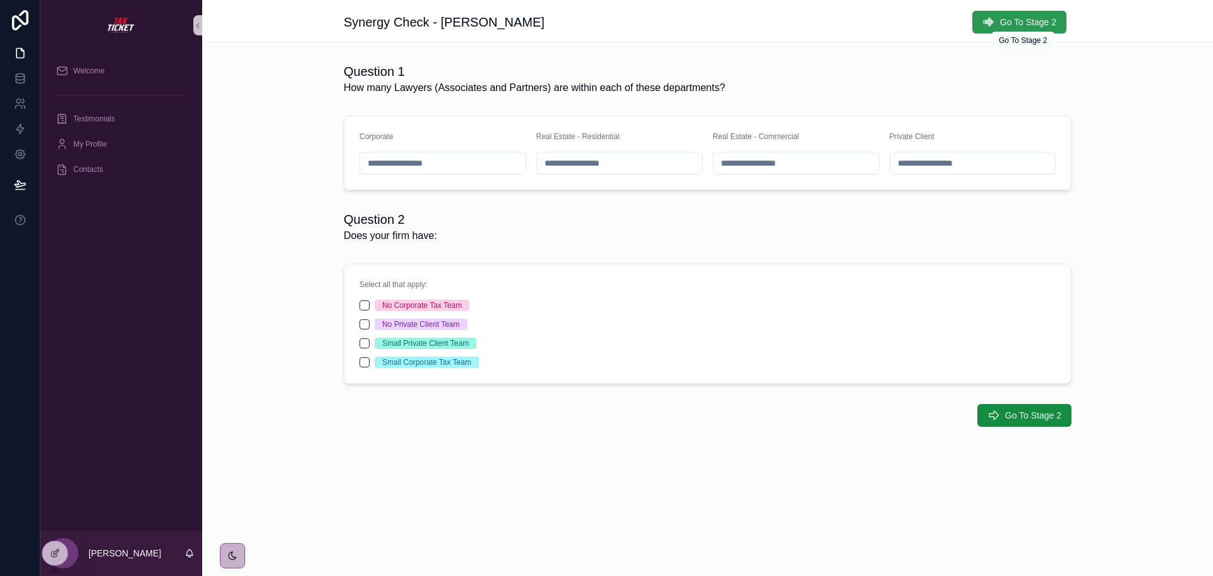
click at [1026, 21] on span "Go To Stage 2" at bounding box center [1028, 22] width 56 height 13
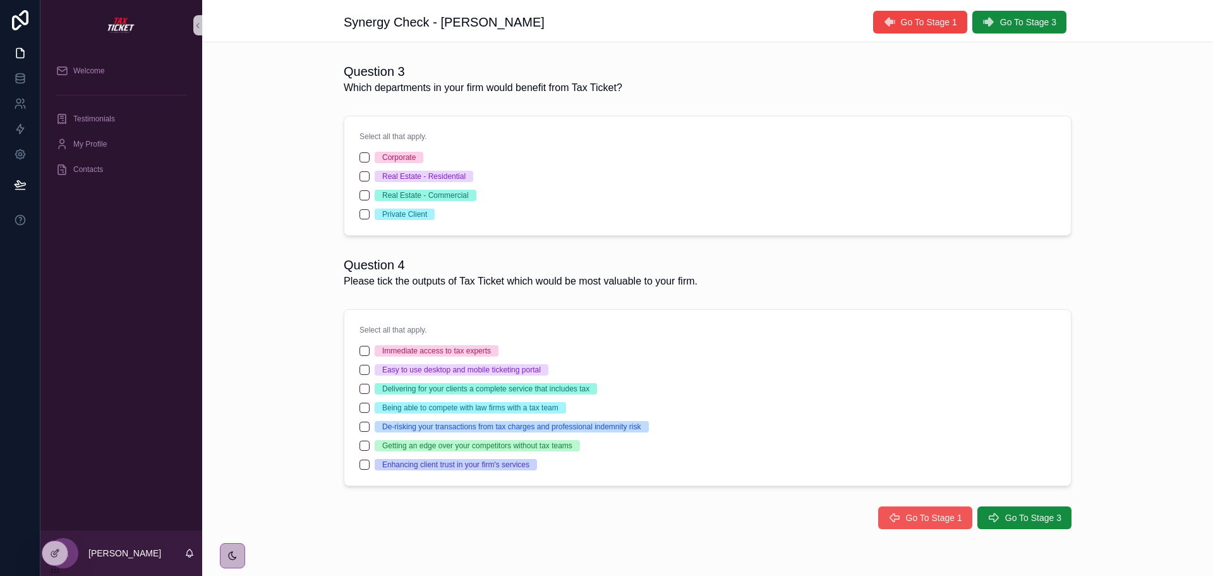
click at [936, 516] on span "Go To Stage 1" at bounding box center [934, 517] width 56 height 13
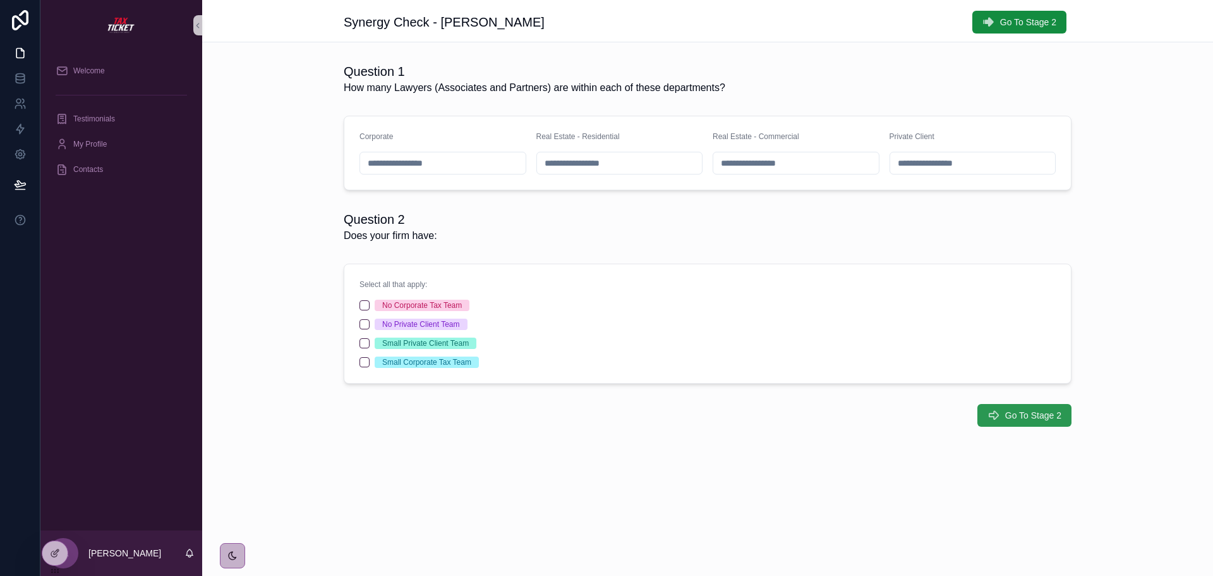
click at [1045, 413] on span "Go To Stage 2" at bounding box center [1034, 415] width 56 height 13
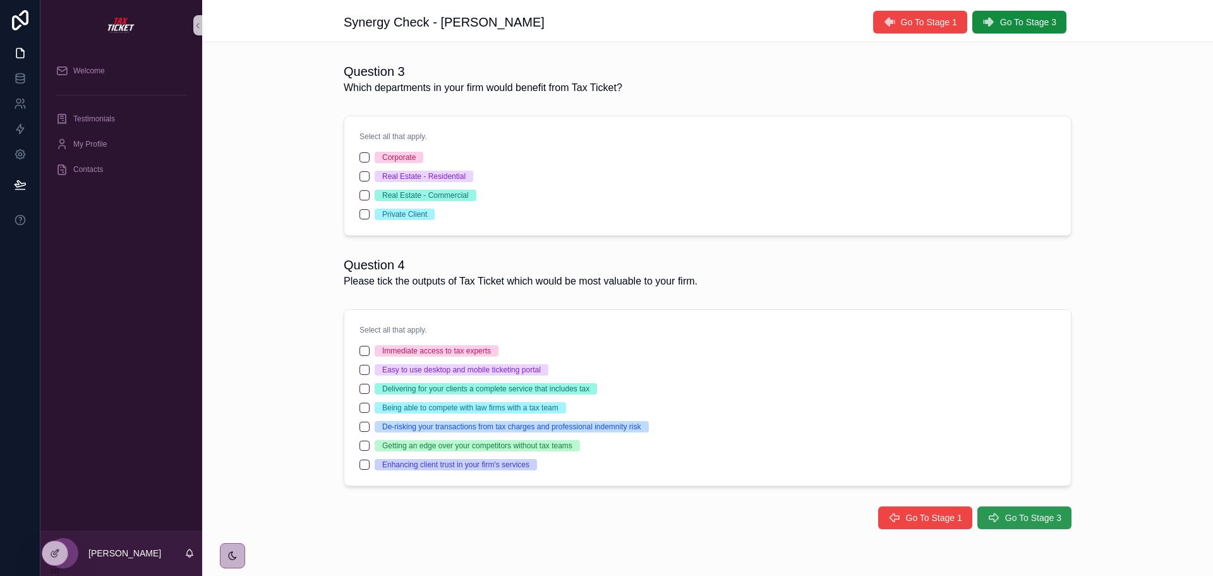
click at [1018, 521] on span "Go To Stage 3" at bounding box center [1034, 517] width 56 height 13
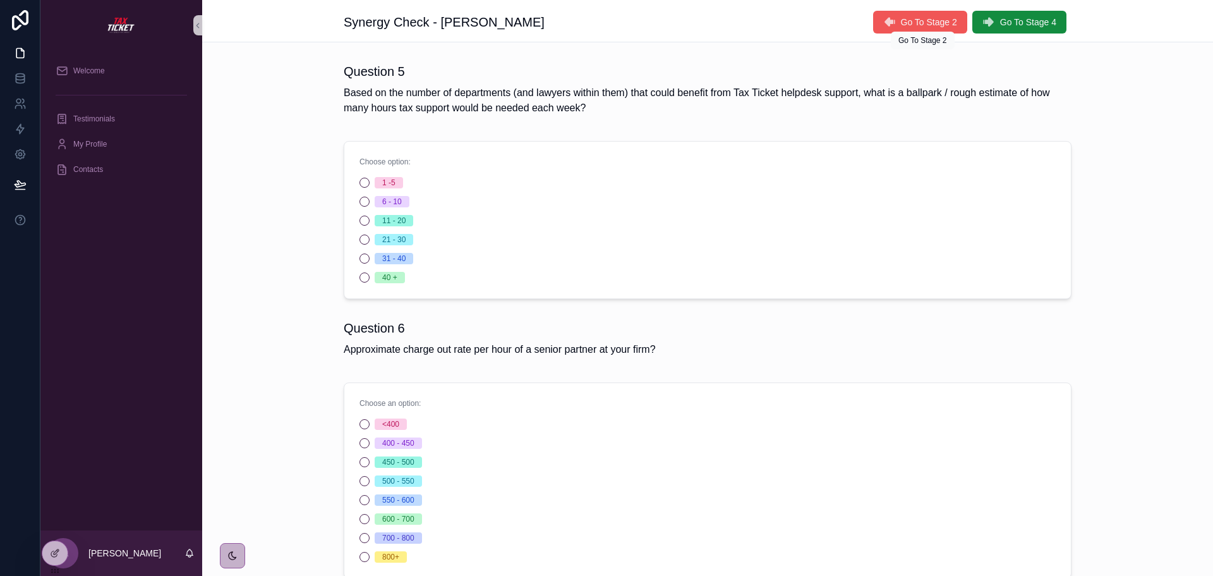
click at [924, 25] on span "Go To Stage 2" at bounding box center [929, 22] width 56 height 13
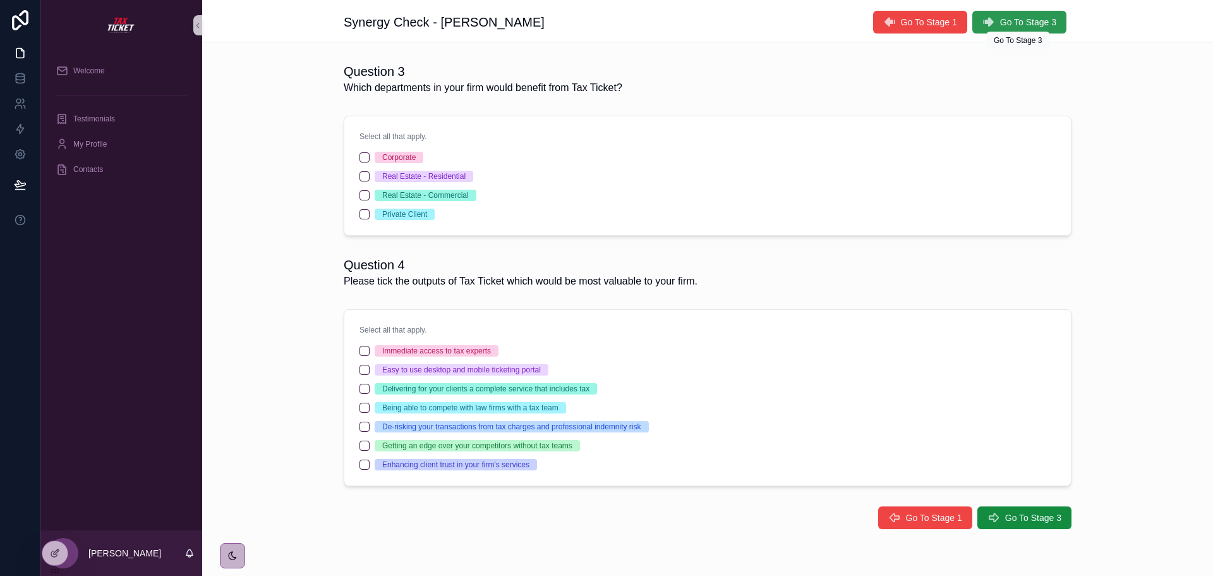
click at [1029, 23] on span "Go To Stage 3" at bounding box center [1028, 22] width 56 height 13
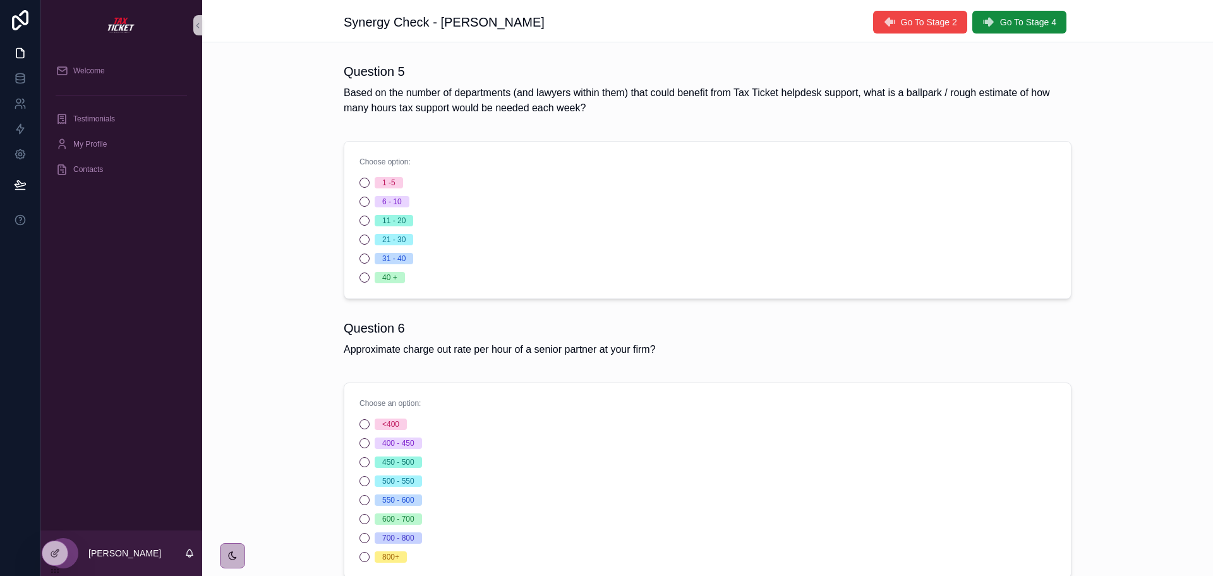
click at [1029, 23] on span "Go To Stage 4" at bounding box center [1028, 22] width 56 height 13
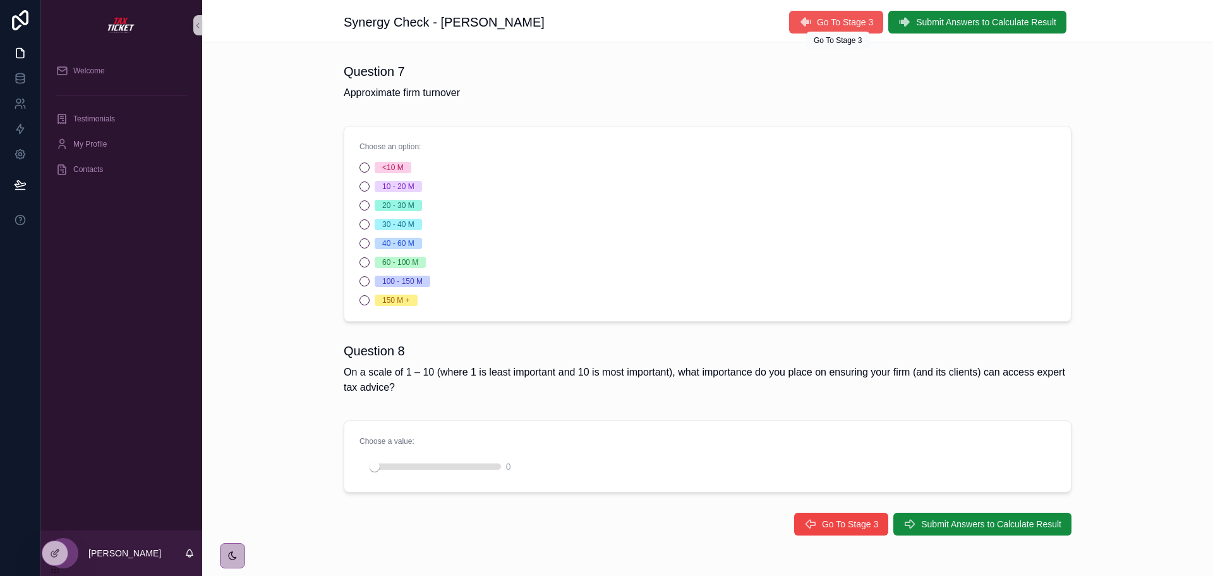
click at [848, 18] on span "Go To Stage 3" at bounding box center [845, 22] width 56 height 13
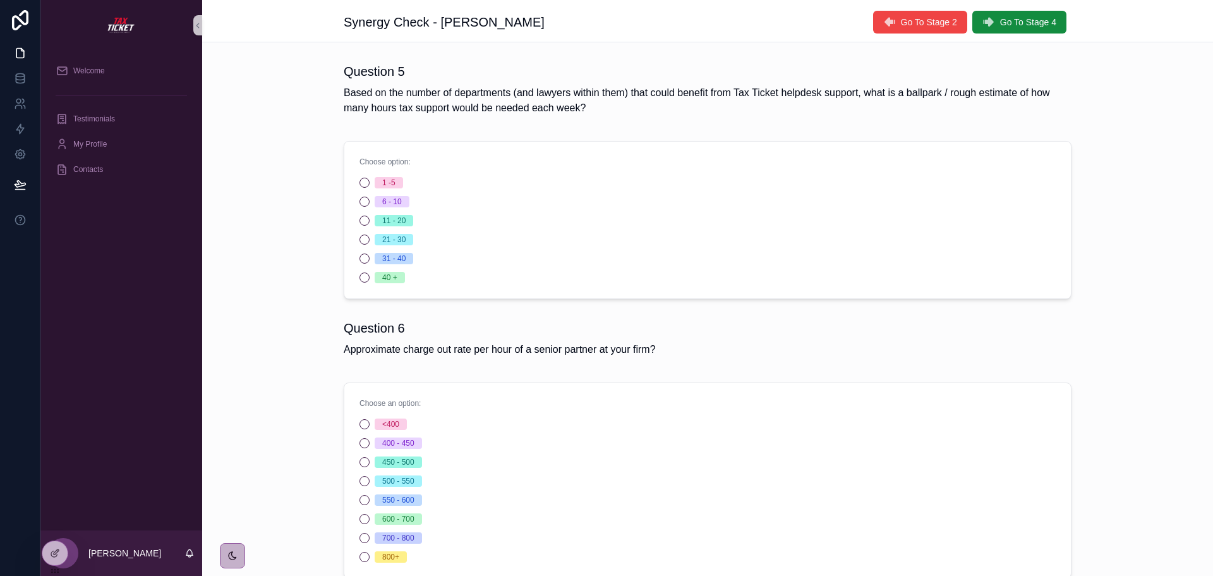
scroll to position [131, 0]
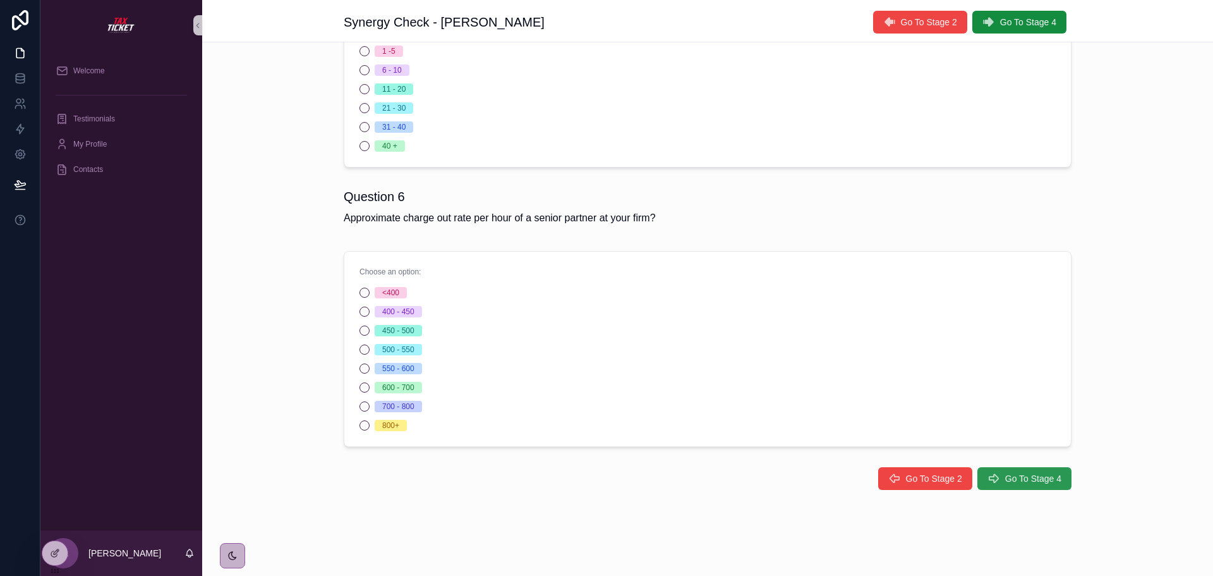
click at [1031, 477] on span "Go To Stage 4" at bounding box center [1034, 478] width 56 height 13
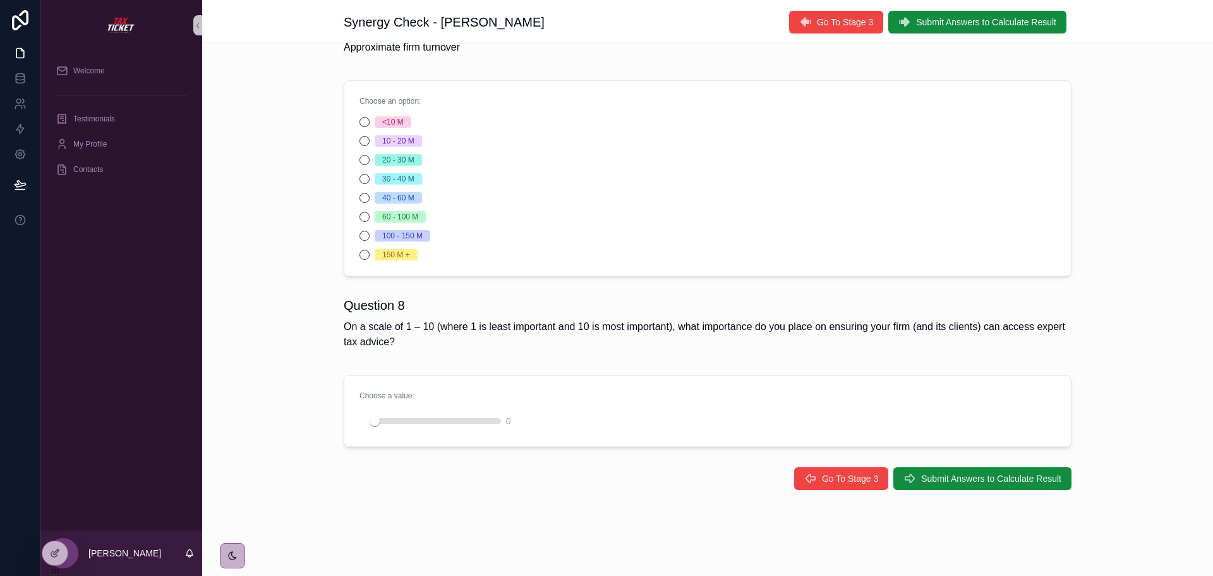
scroll to position [46, 0]
click at [1031, 477] on span "Submit Answers to Calculate Result" at bounding box center [991, 478] width 140 height 13
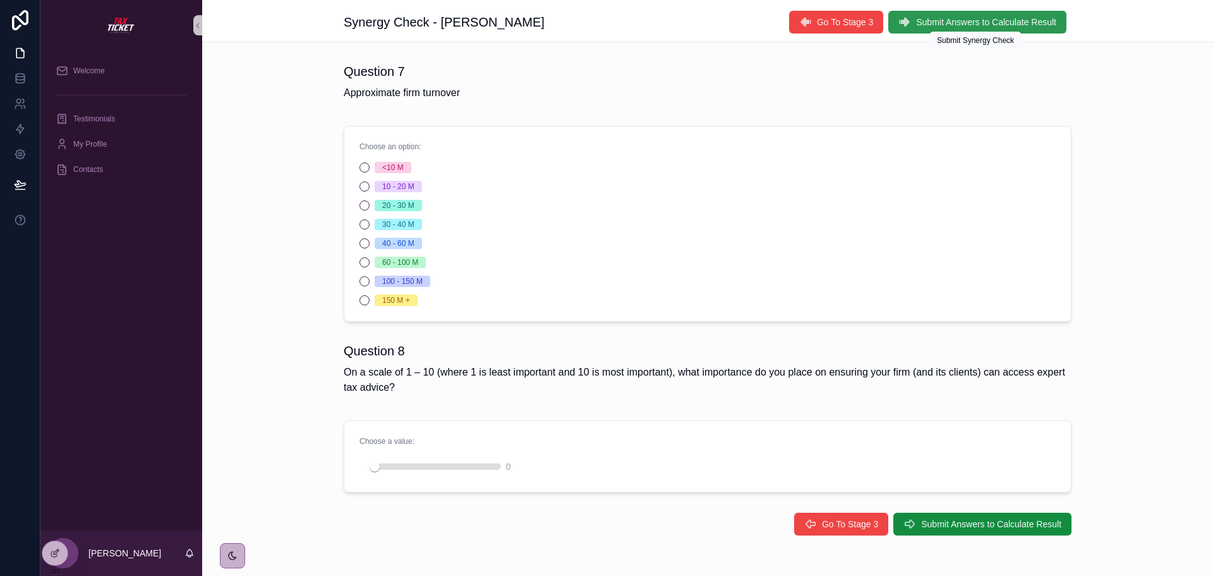
click at [1000, 17] on span "Submit Answers to Calculate Result" at bounding box center [986, 22] width 140 height 13
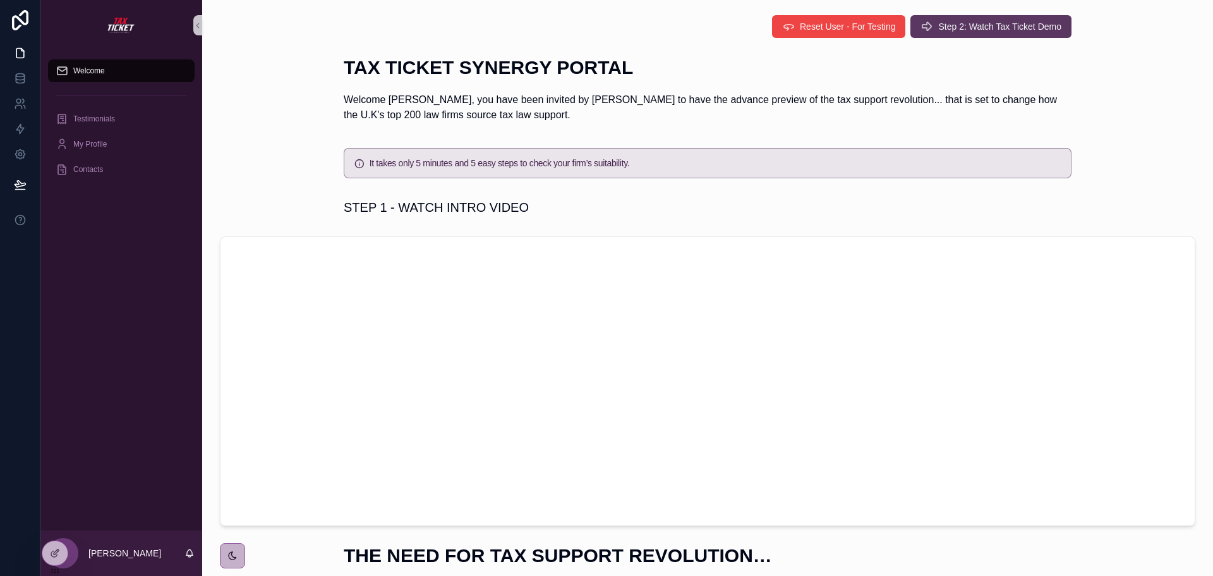
click at [985, 18] on button "Step 2: Watch Tax Ticket Demo" at bounding box center [991, 26] width 161 height 23
click at [997, 27] on span "Step 2: Watch Tax Ticket Demo" at bounding box center [1000, 26] width 123 height 13
click at [21, 76] on icon at bounding box center [20, 78] width 13 height 13
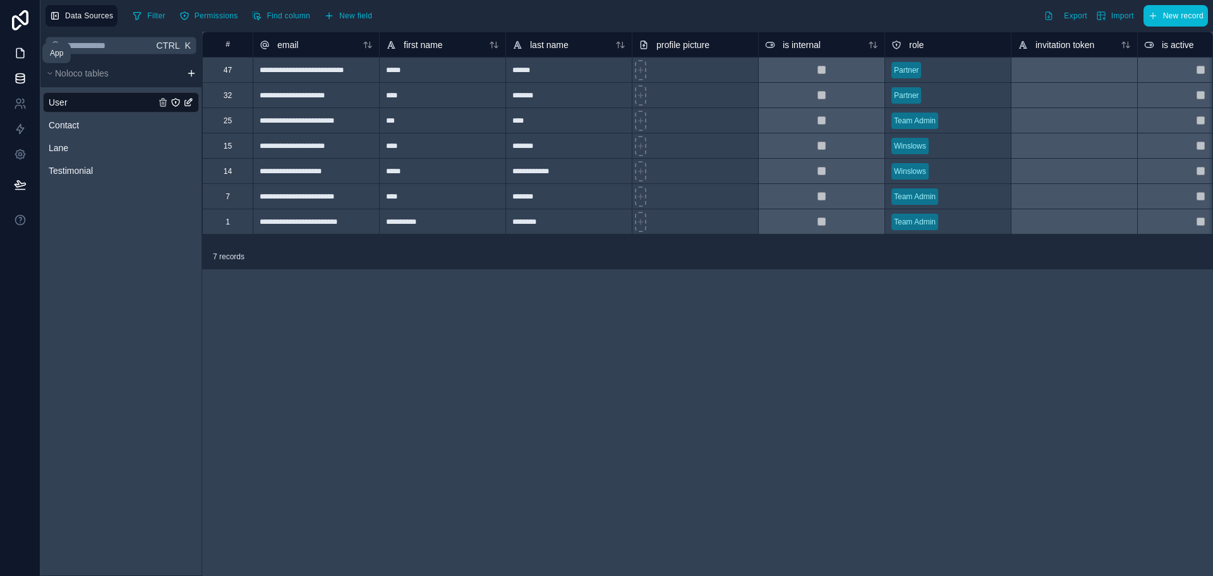
click at [20, 52] on icon at bounding box center [20, 53] width 13 height 13
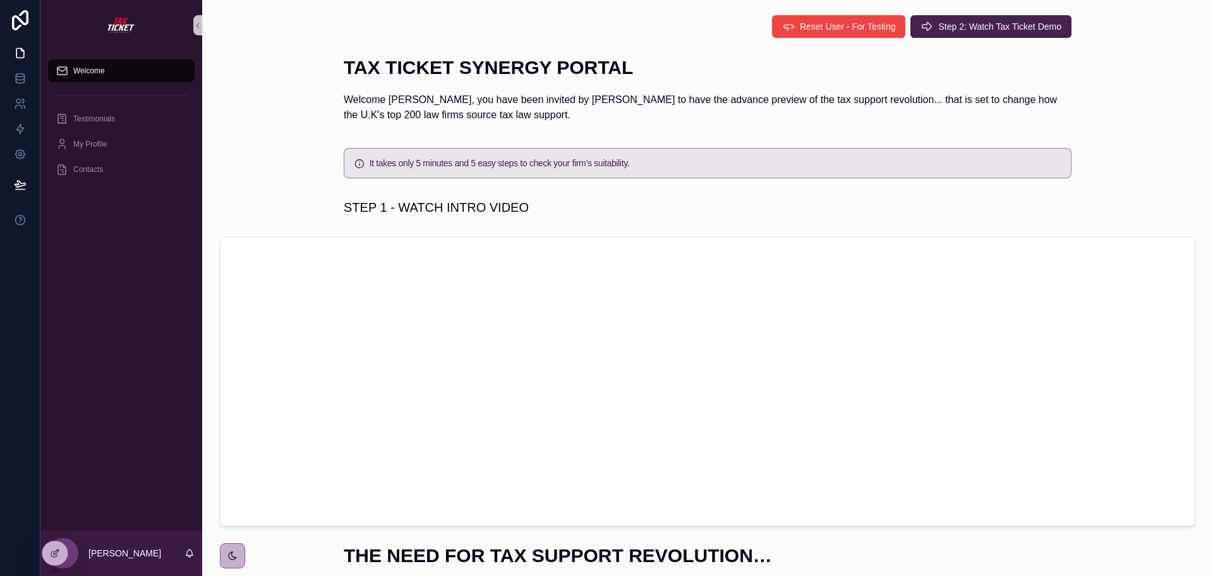
click at [100, 73] on span "Welcome" at bounding box center [89, 71] width 32 height 10
click at [92, 171] on span "Contacts" at bounding box center [88, 169] width 30 height 10
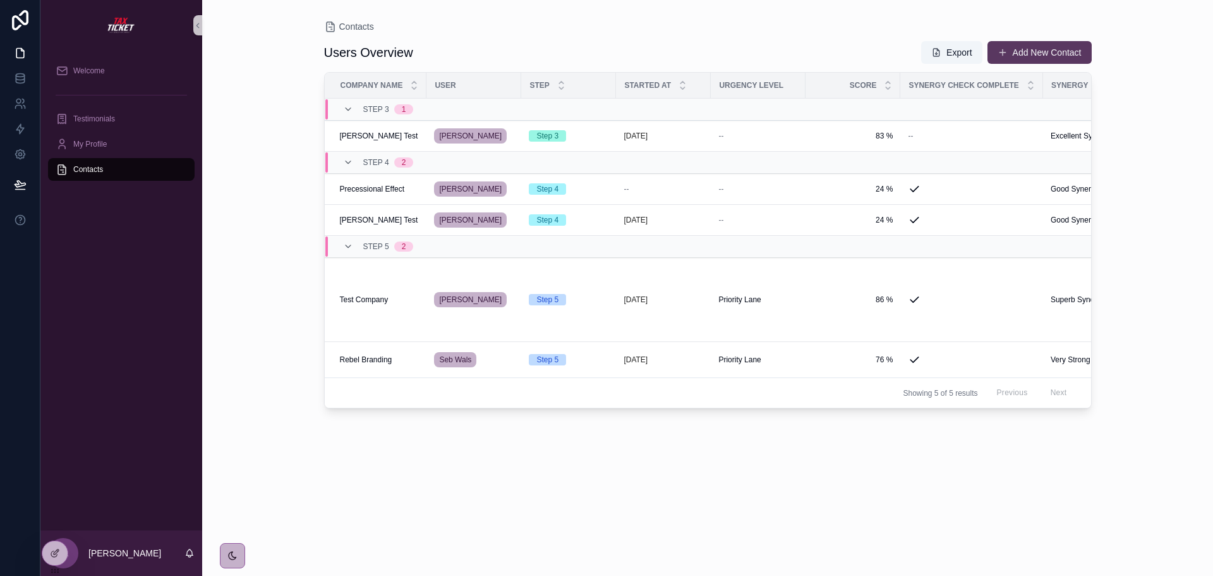
click at [1056, 49] on button "Add New Contact" at bounding box center [1040, 52] width 104 height 23
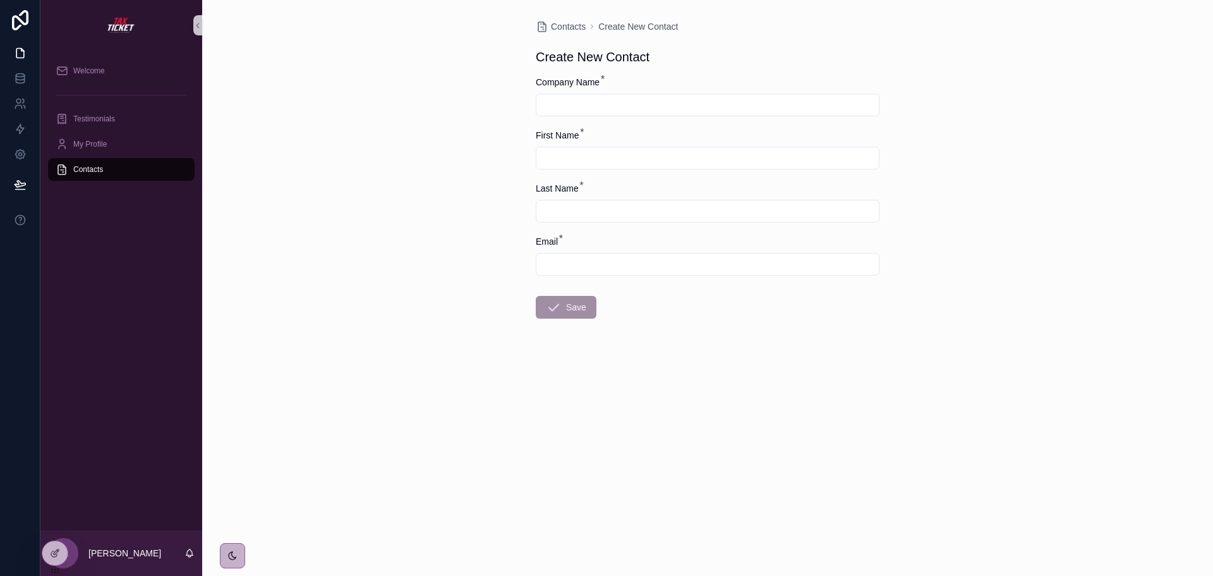
click at [717, 107] on input "scrollable content" at bounding box center [708, 105] width 343 height 18
type input "**********"
type input "********"
type input "**********"
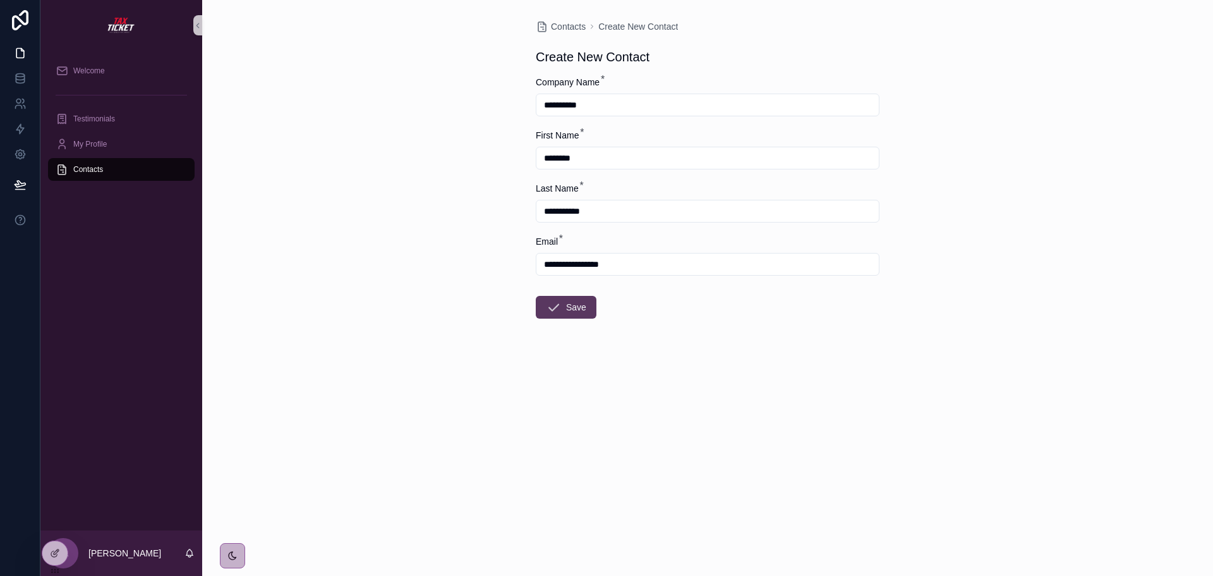
click at [575, 310] on button "Save" at bounding box center [566, 307] width 61 height 23
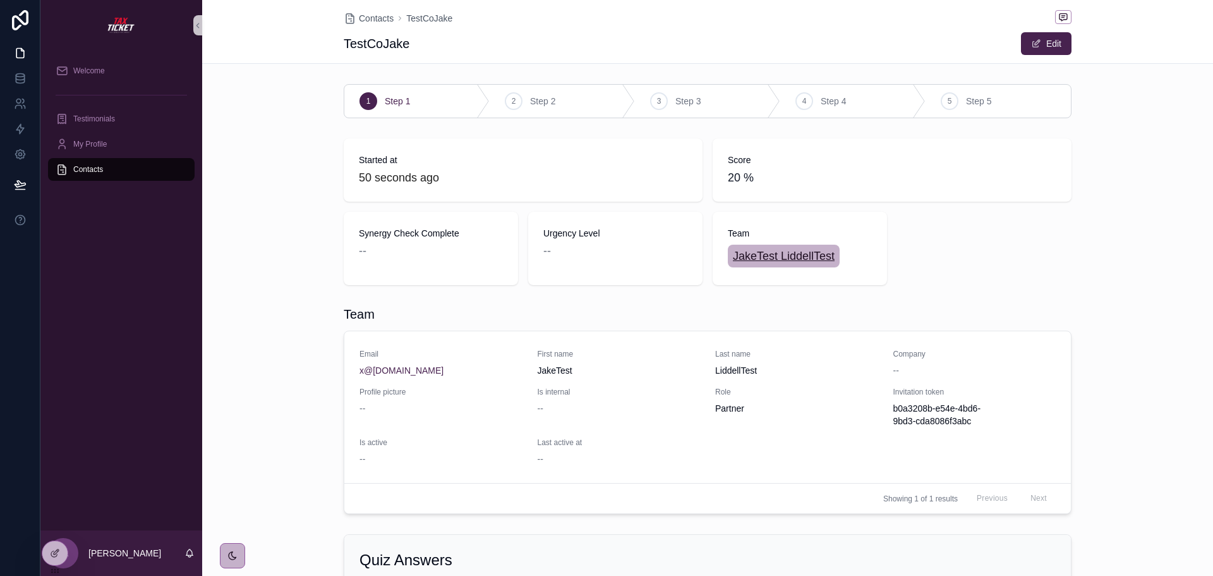
click at [790, 255] on span "JakeTest LiddellTest" at bounding box center [784, 256] width 102 height 18
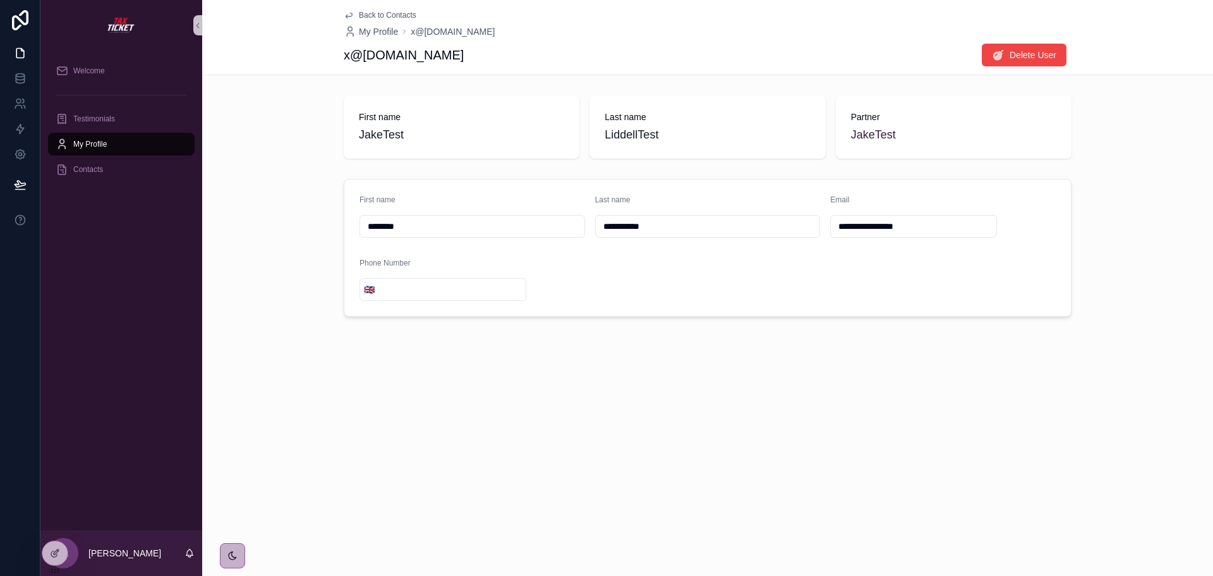
click at [392, 16] on span "Back to Contacts" at bounding box center [388, 15] width 58 height 10
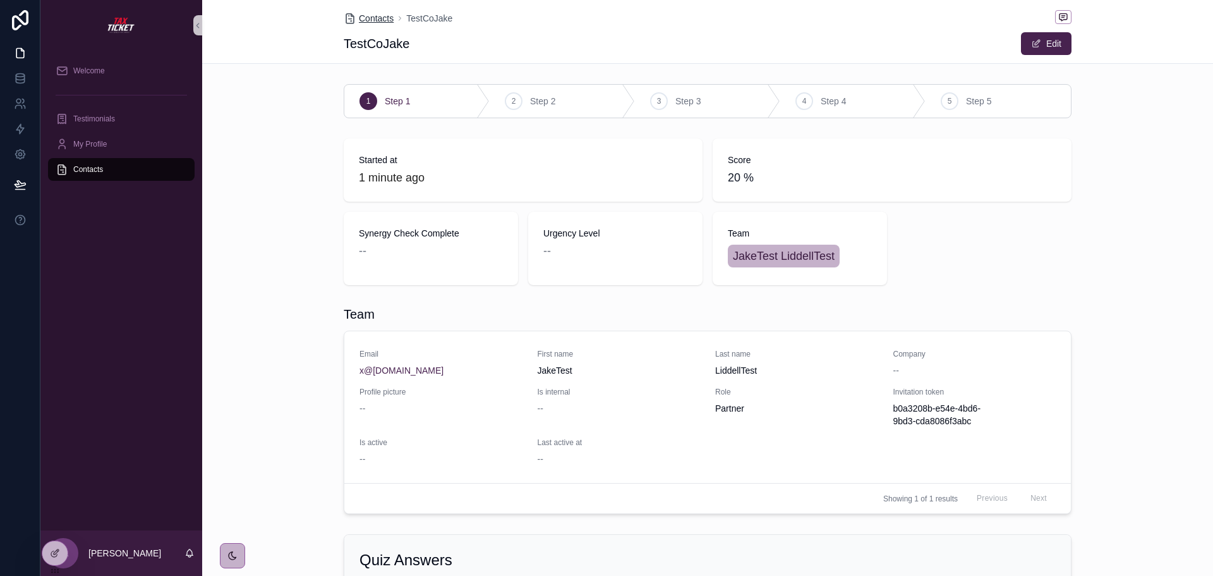
click at [379, 16] on span "Contacts" at bounding box center [376, 18] width 35 height 13
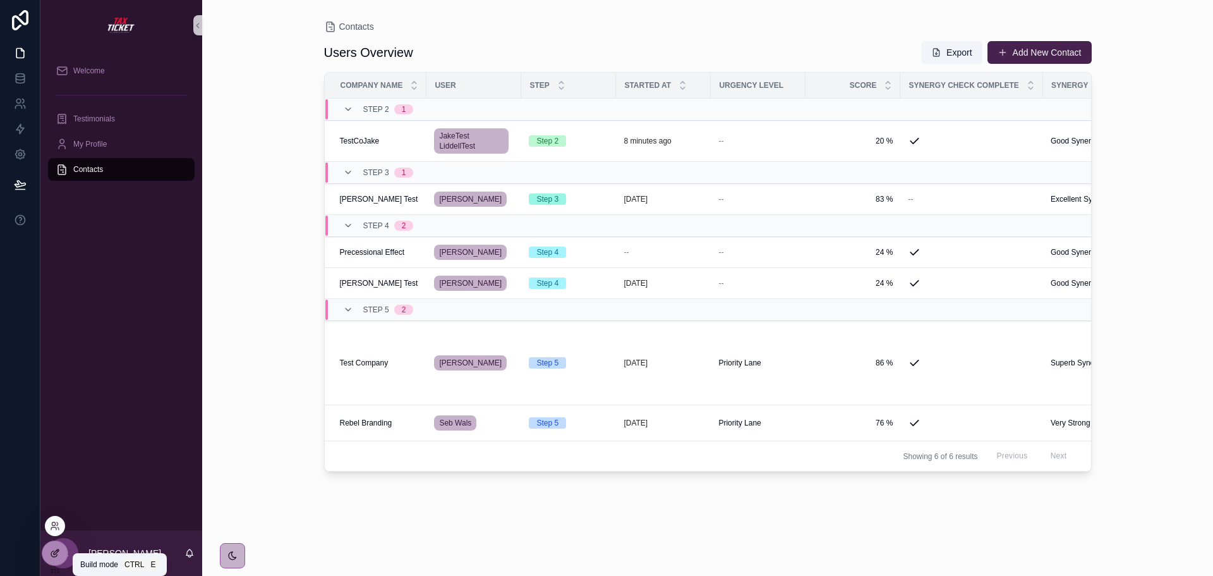
click at [52, 554] on icon at bounding box center [55, 553] width 10 height 10
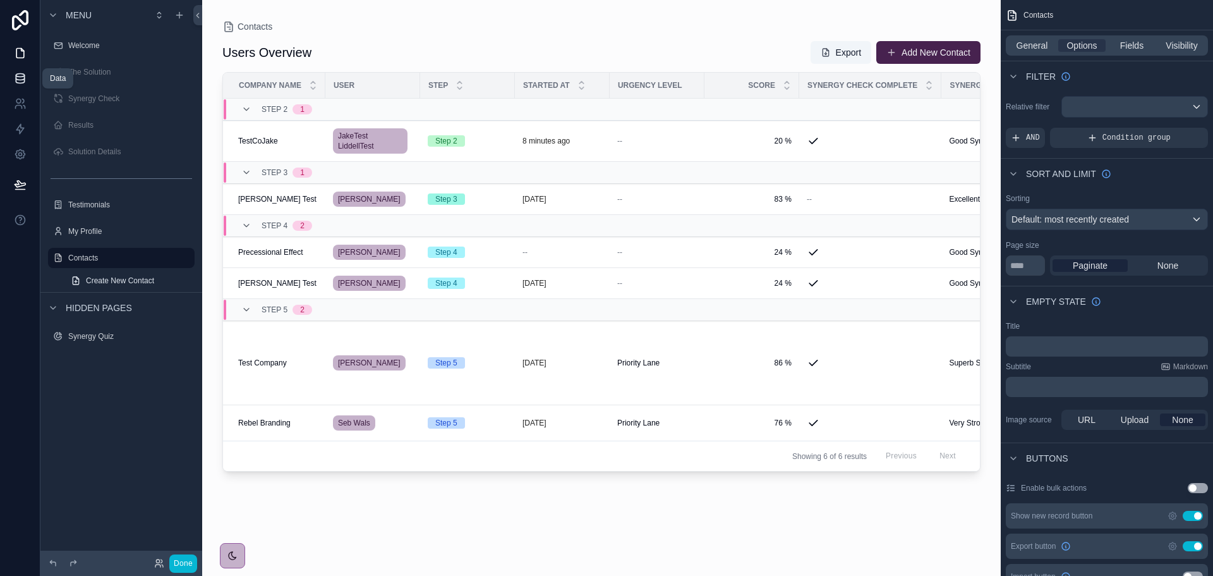
click at [25, 81] on icon at bounding box center [20, 78] width 13 height 13
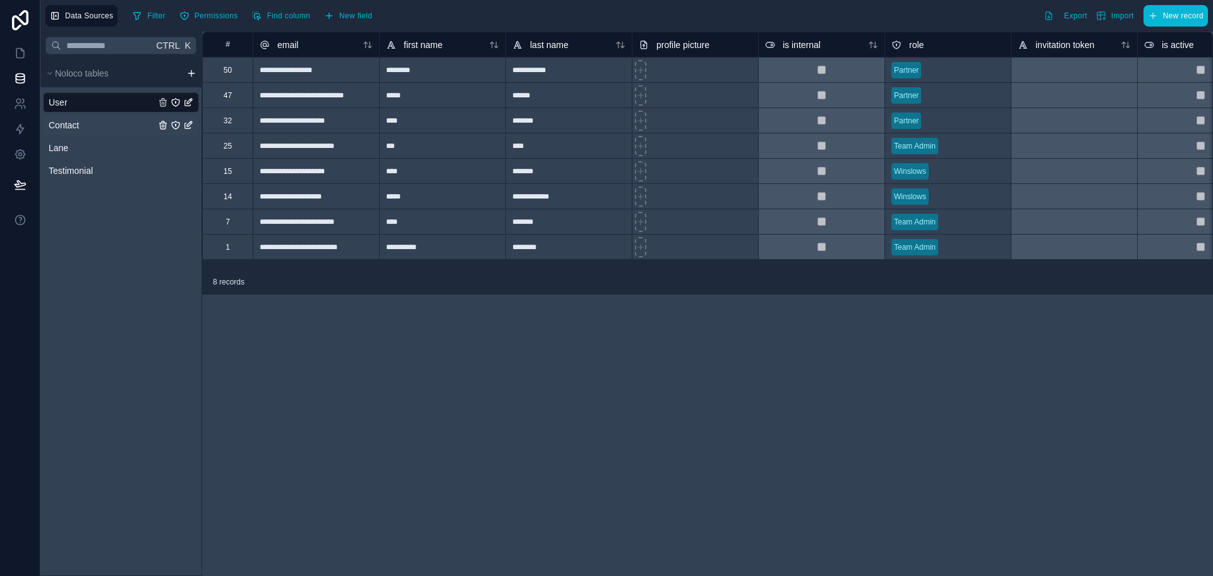
click at [67, 126] on span "Contact" at bounding box center [64, 125] width 30 height 13
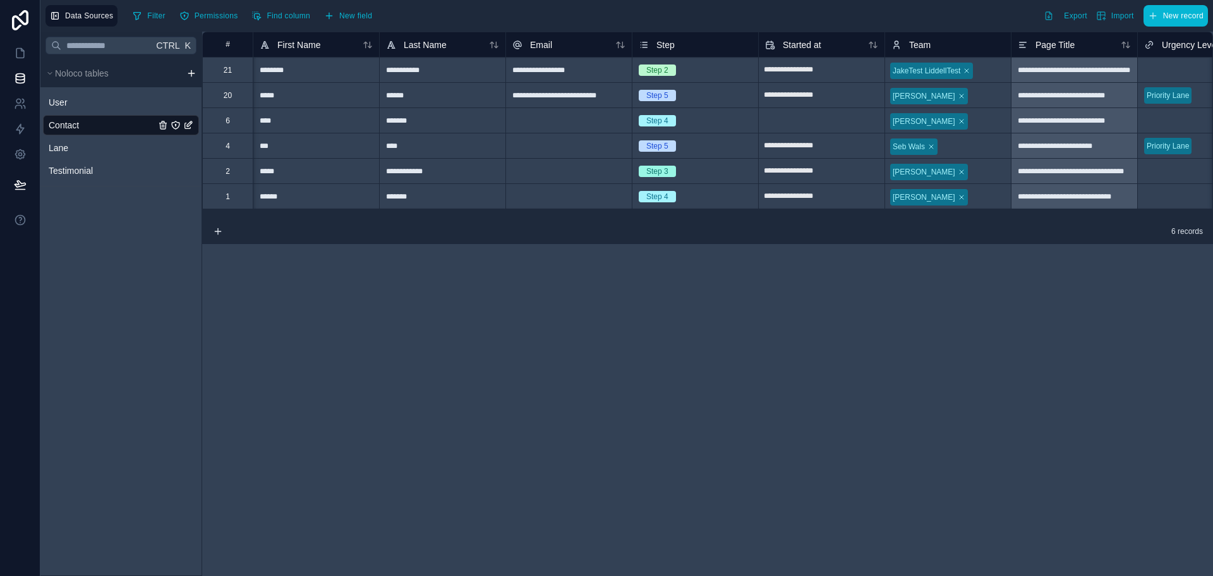
scroll to position [0, 190]
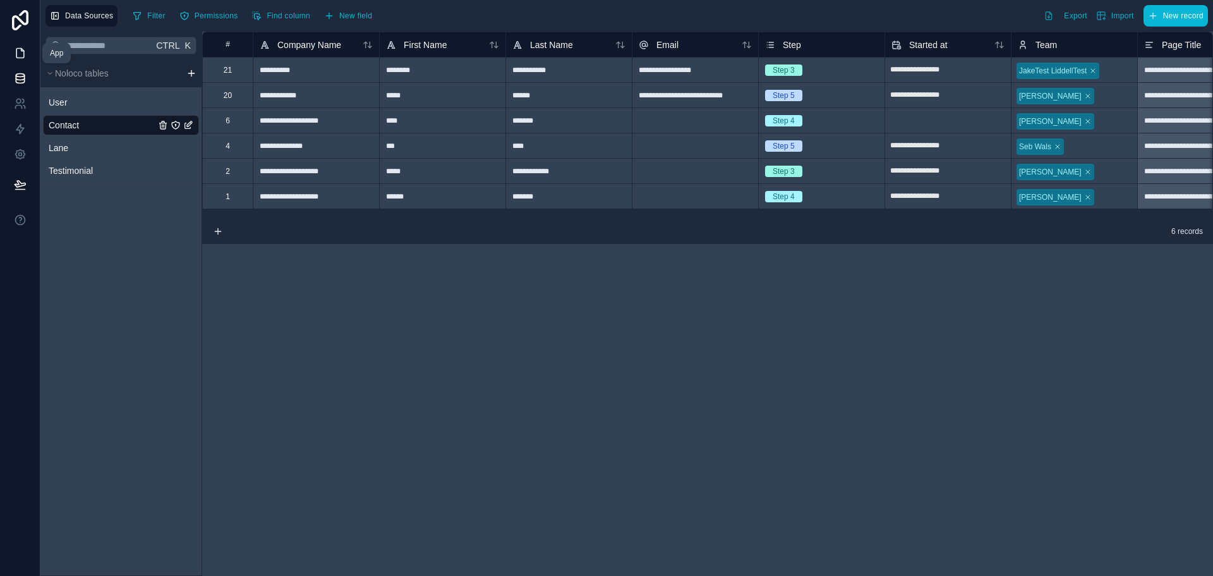
click at [20, 52] on icon at bounding box center [20, 53] width 13 height 13
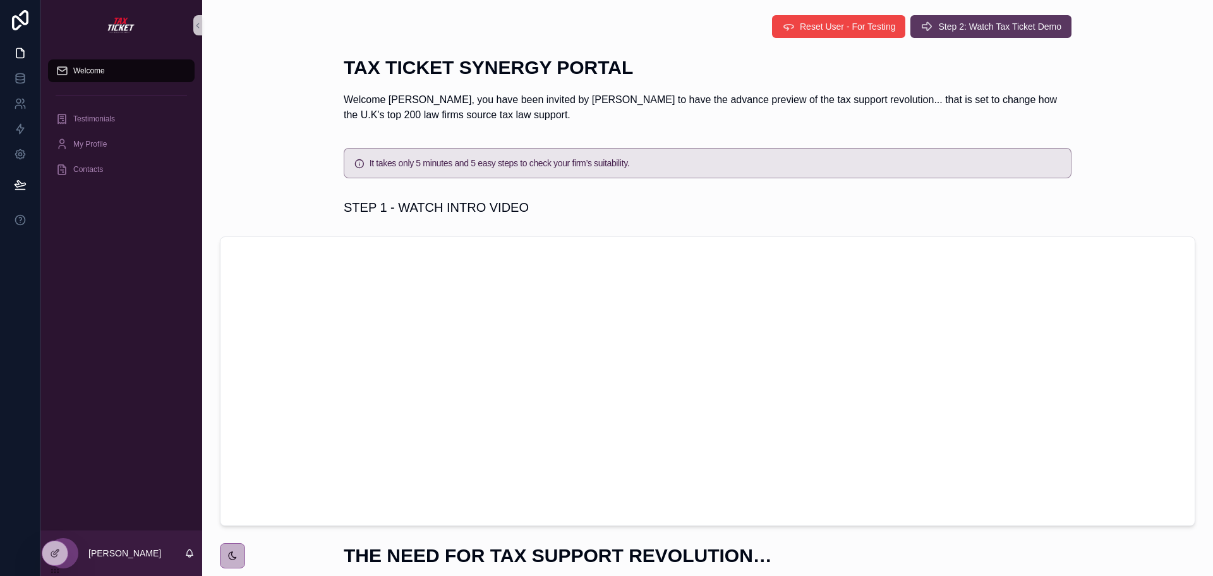
click at [1011, 29] on span "Step 2: Watch Tax Ticket Demo" at bounding box center [1000, 26] width 123 height 13
click at [54, 556] on icon at bounding box center [55, 553] width 10 height 10
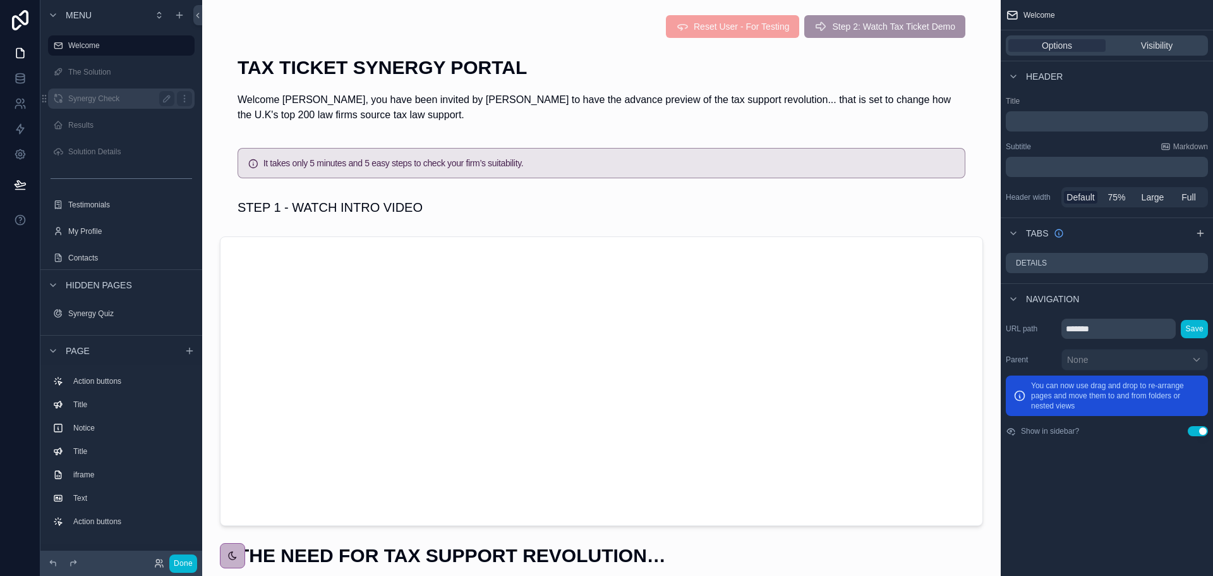
click at [108, 104] on div "Synergy Check" at bounding box center [121, 98] width 106 height 15
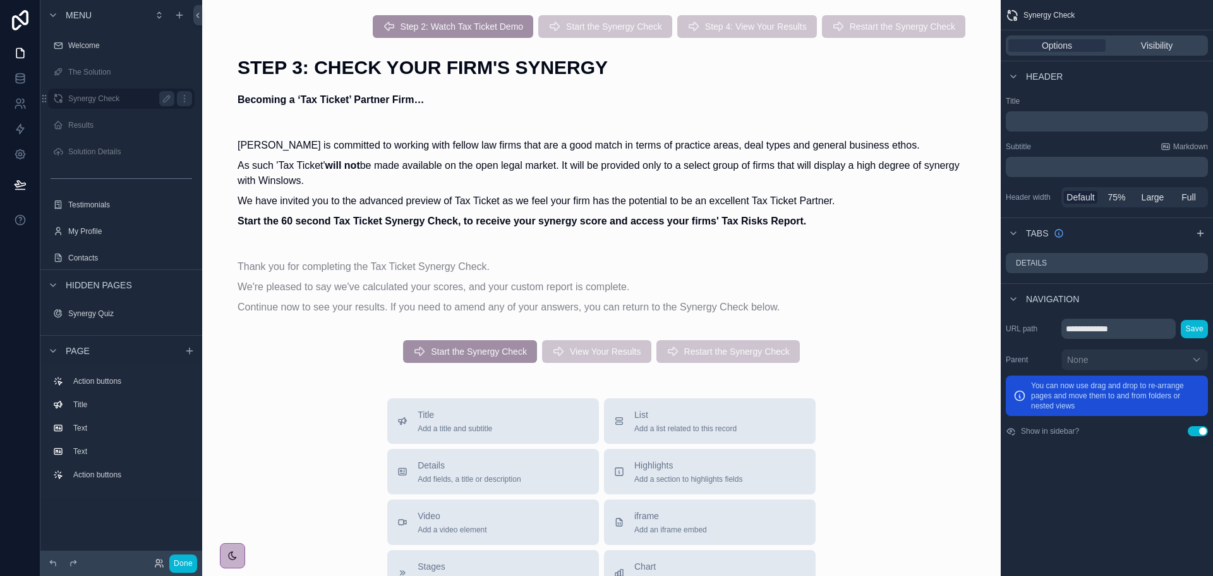
click at [98, 100] on label "Synergy Check" at bounding box center [118, 99] width 101 height 10
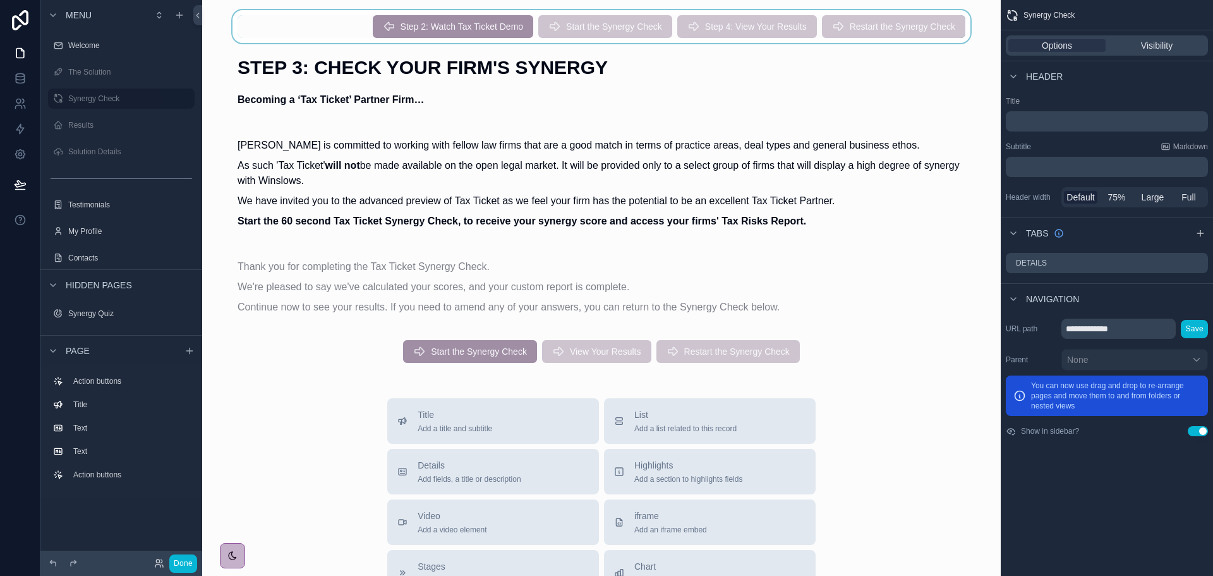
click at [781, 30] on div "scrollable content" at bounding box center [601, 26] width 779 height 33
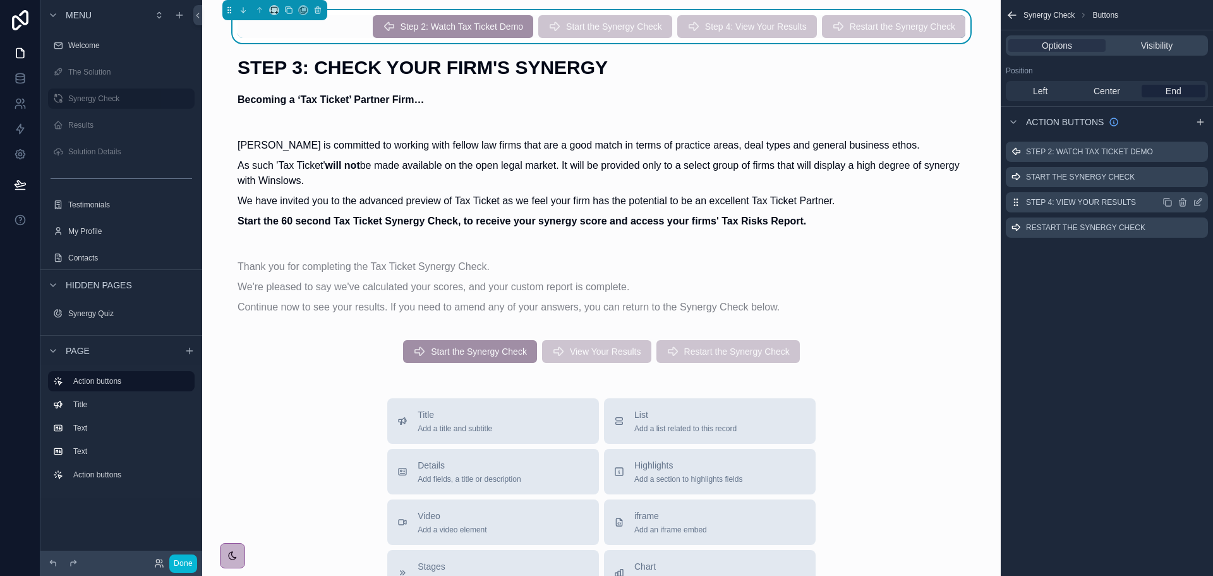
click at [1197, 202] on icon "scrollable content" at bounding box center [1198, 202] width 10 height 10
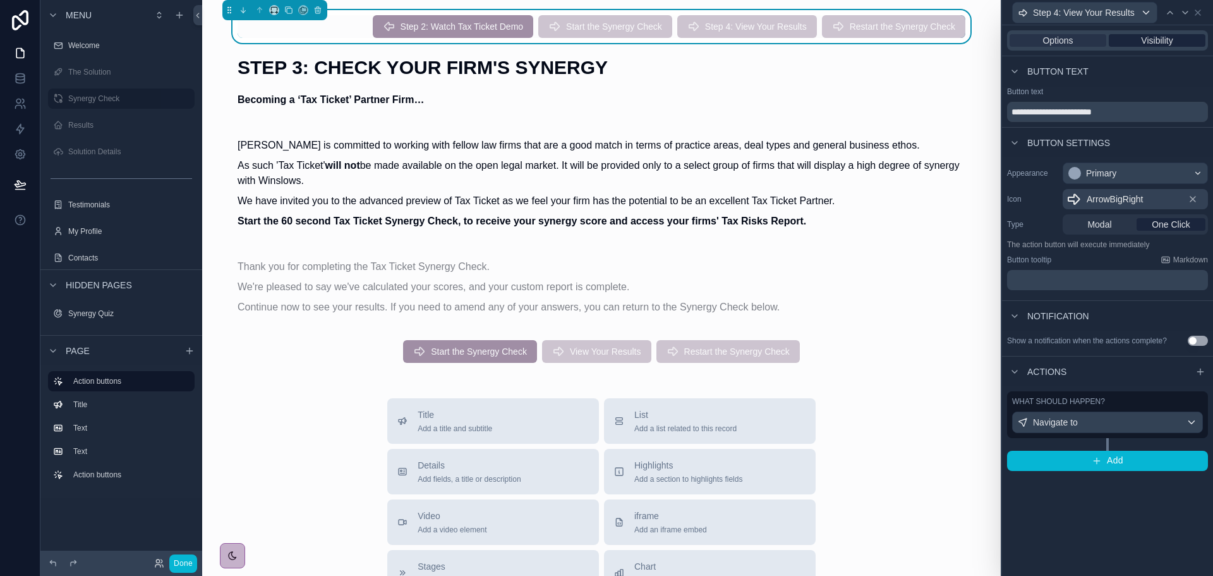
click at [1165, 37] on span "Visibility" at bounding box center [1157, 40] width 32 height 13
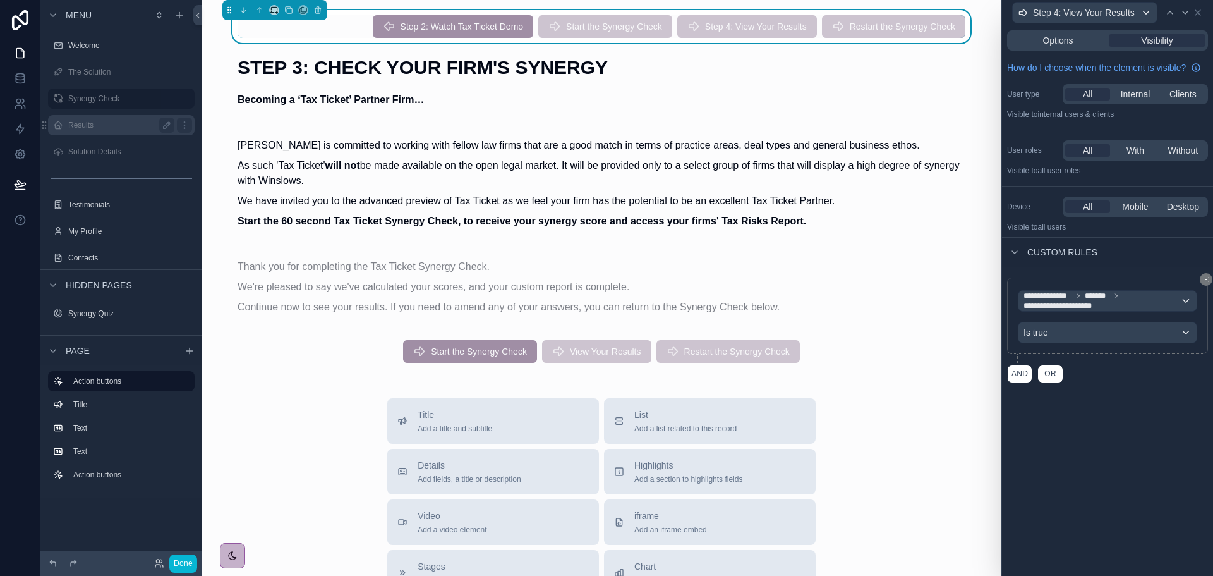
click at [90, 125] on label "Results" at bounding box center [118, 125] width 101 height 10
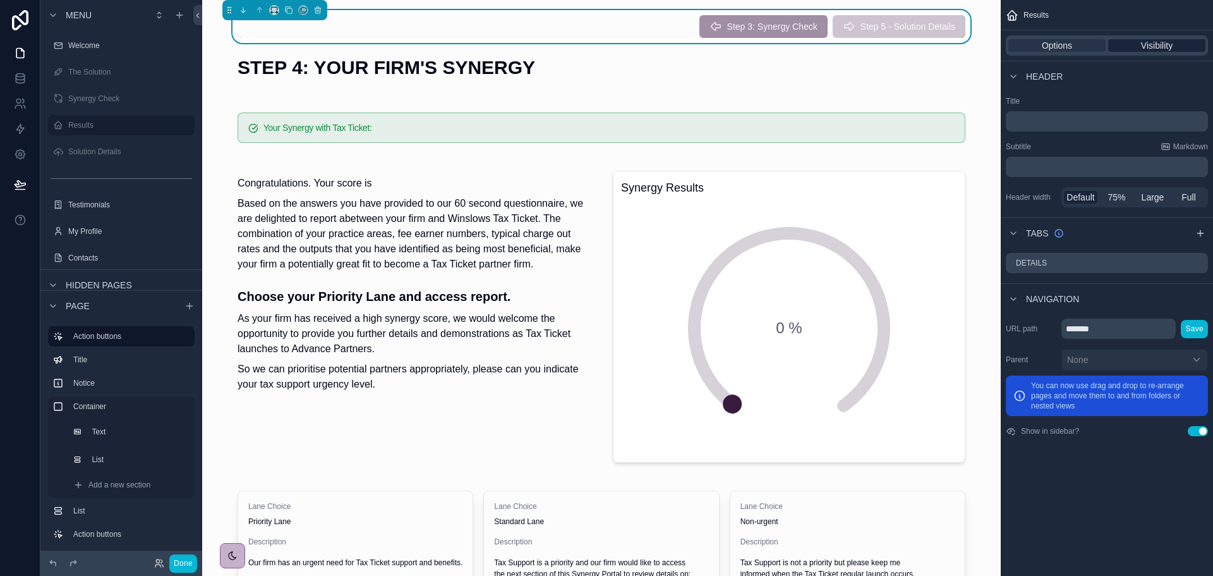
click at [1158, 49] on span "Visibility" at bounding box center [1157, 45] width 32 height 13
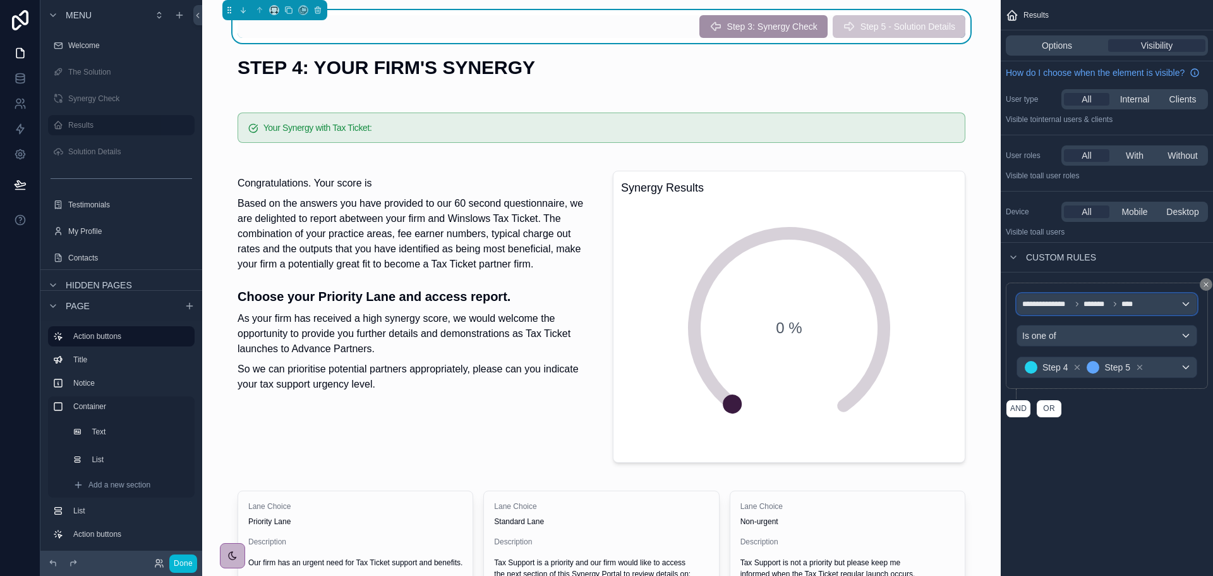
click at [1143, 304] on div "**********" at bounding box center [1107, 304] width 179 height 20
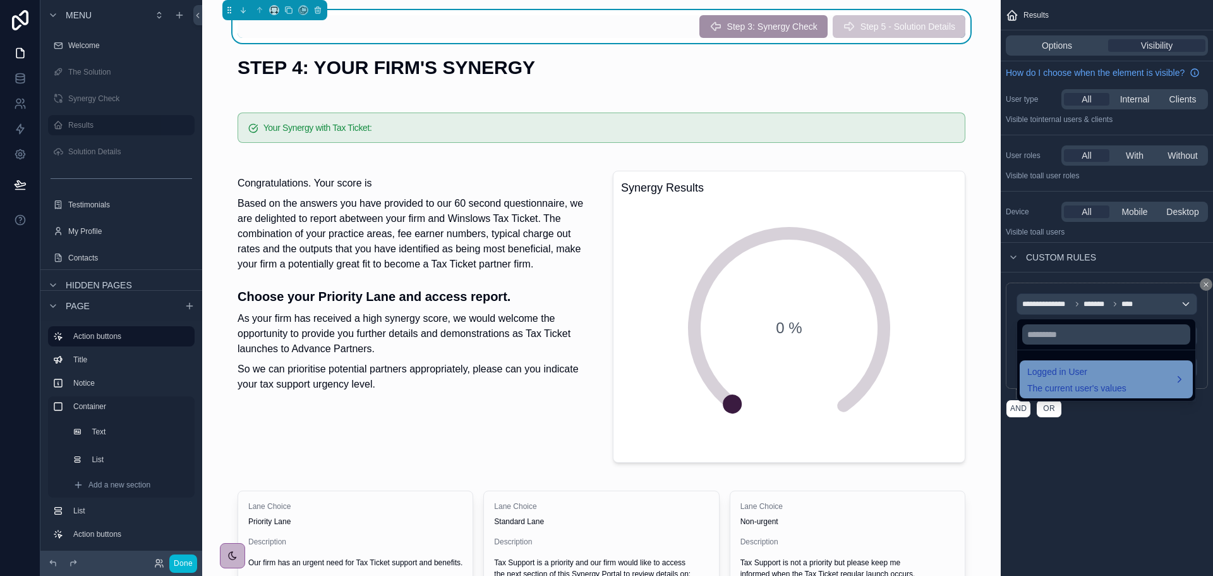
click at [1110, 379] on span "Logged in User" at bounding box center [1077, 371] width 99 height 15
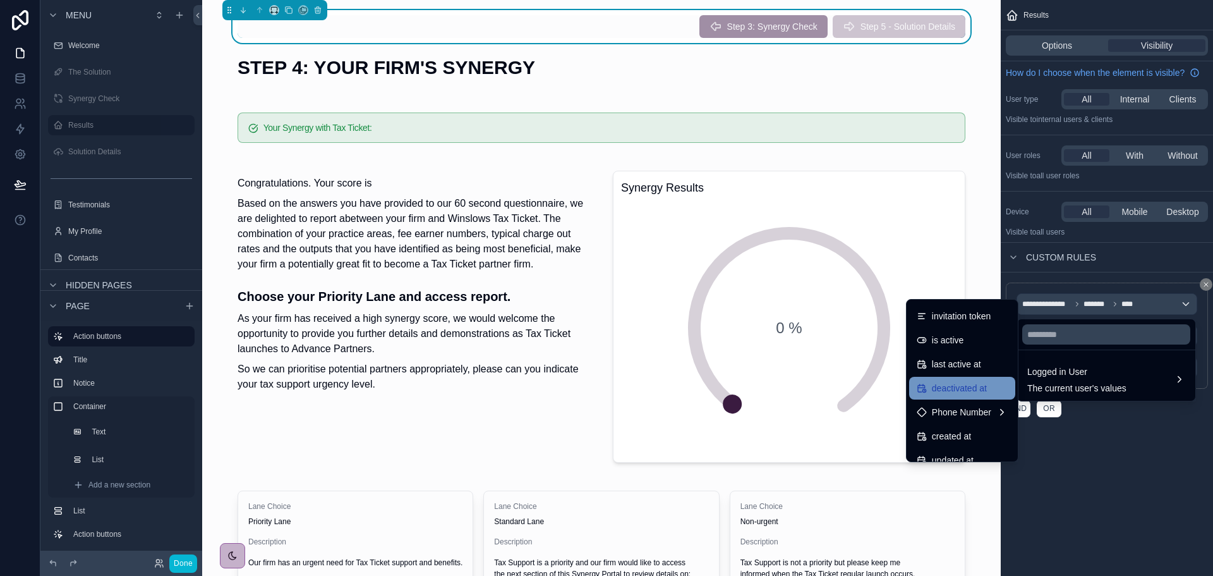
scroll to position [250, 0]
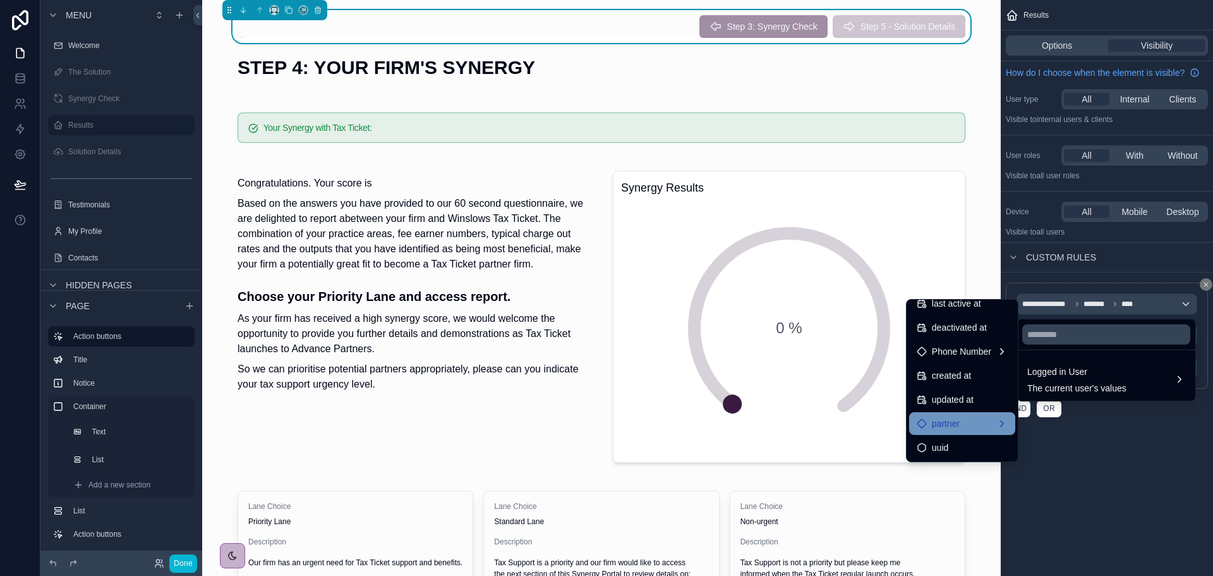
click at [952, 420] on span "partner" at bounding box center [946, 423] width 28 height 15
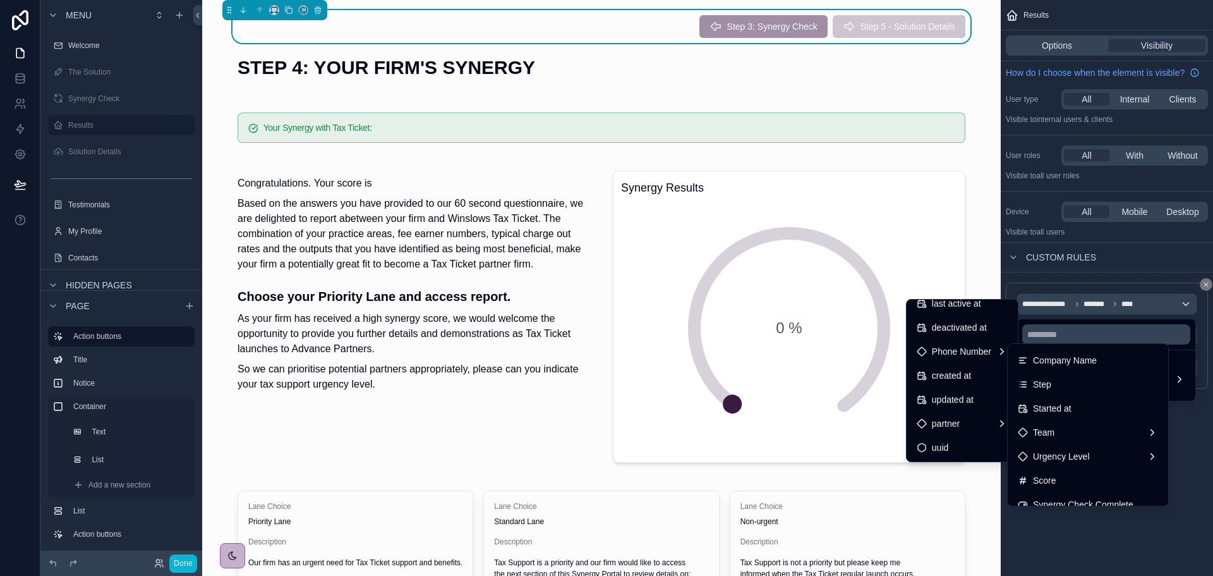
scroll to position [253, 0]
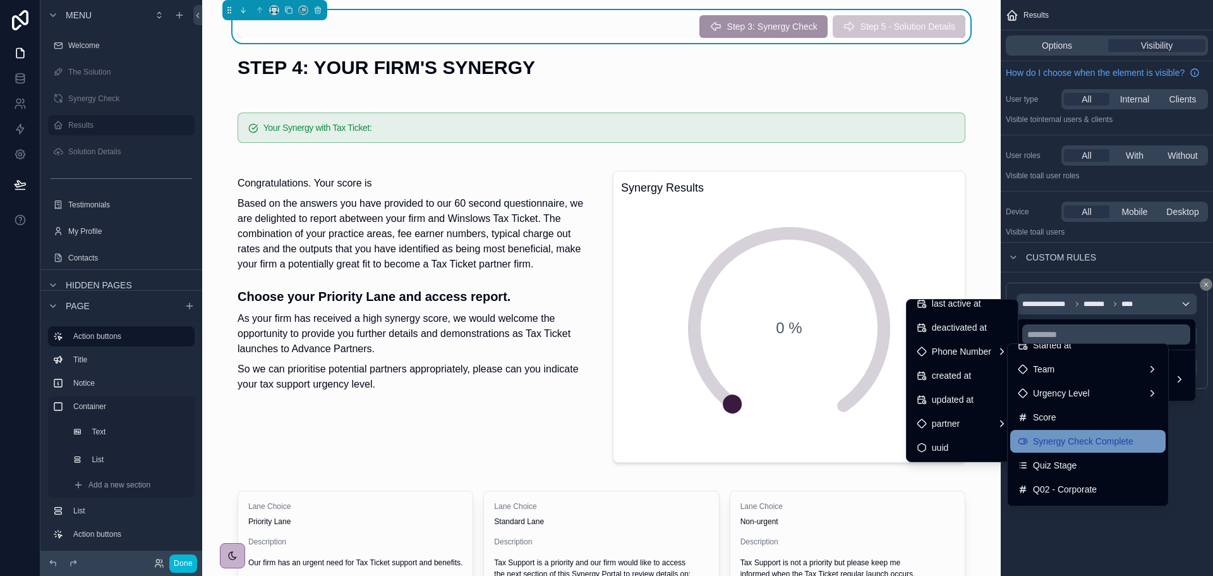
click at [1097, 440] on span "Synergy Check Complete" at bounding box center [1083, 441] width 100 height 15
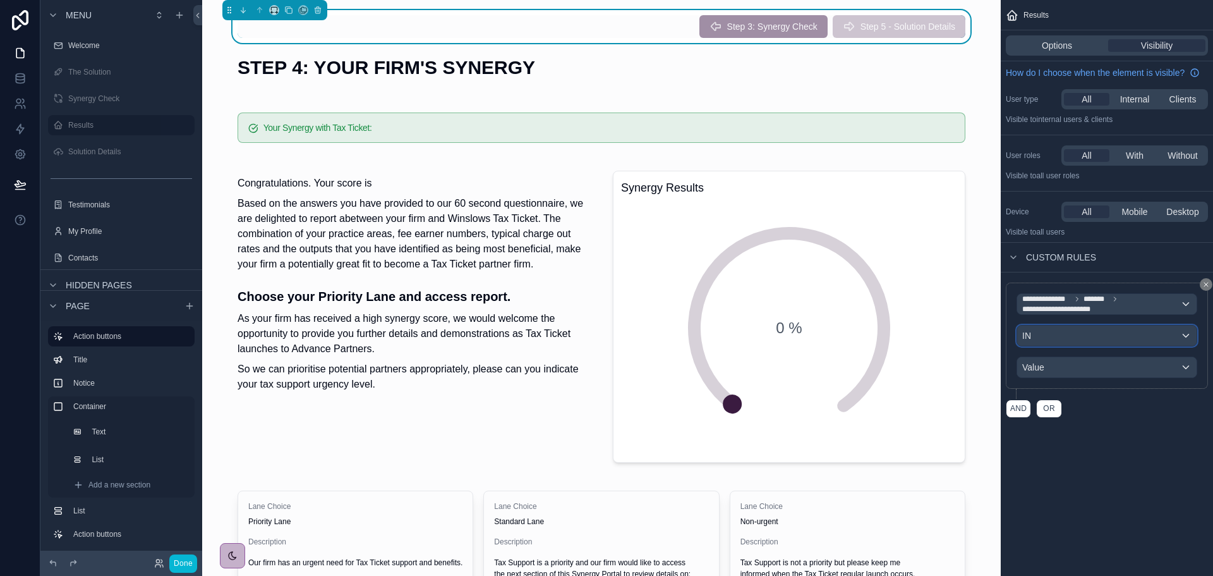
click at [1099, 333] on div "IN" at bounding box center [1107, 335] width 179 height 20
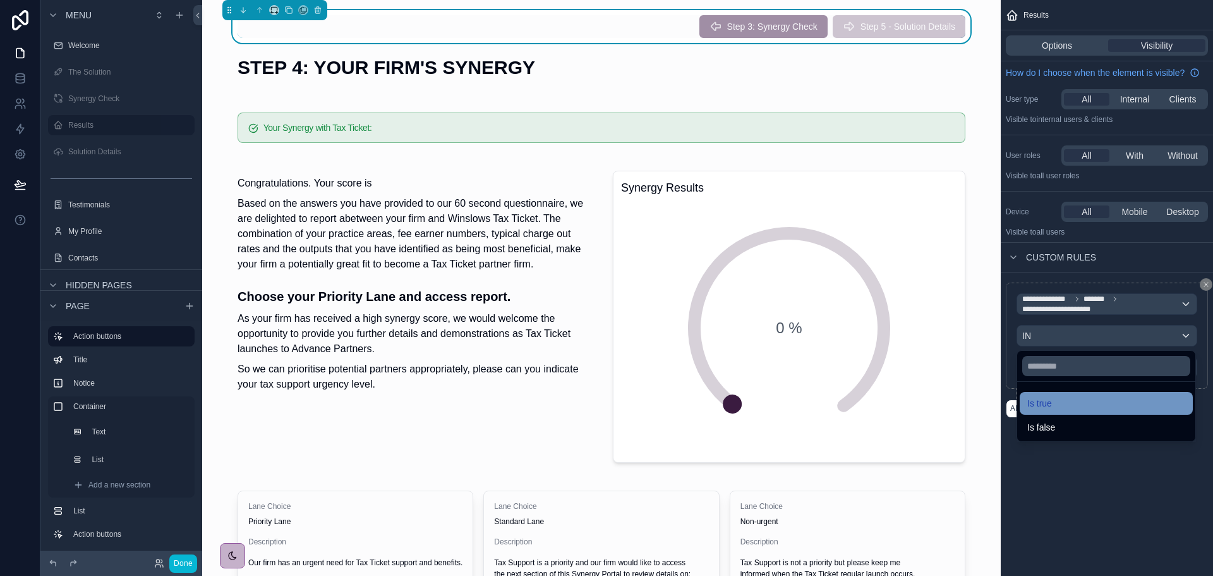
click at [1087, 401] on div "Is true" at bounding box center [1107, 403] width 158 height 15
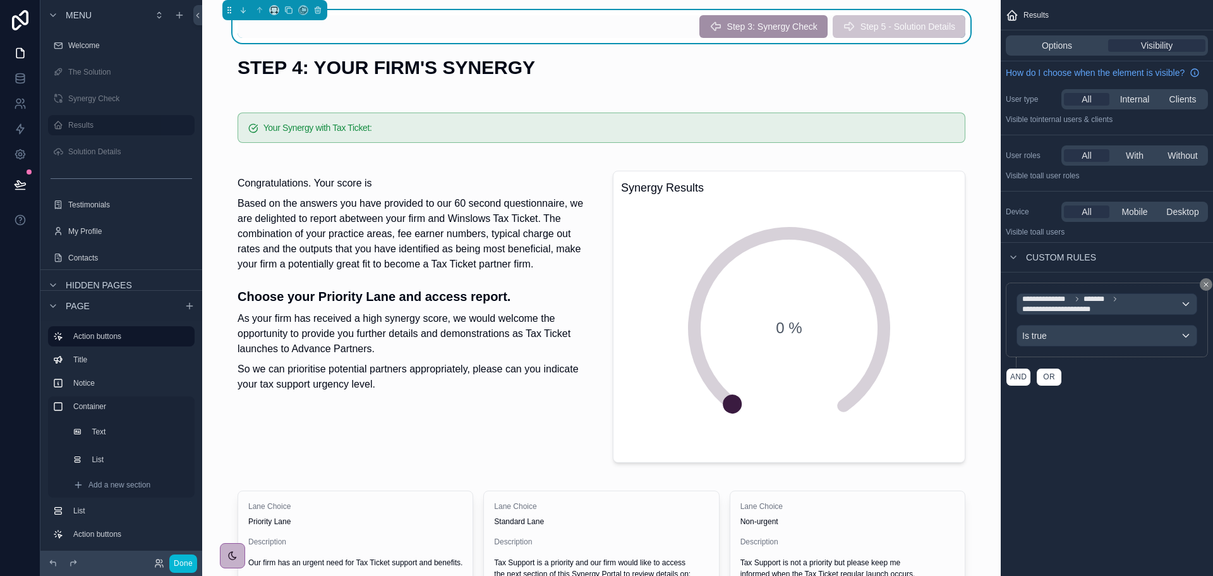
click at [1098, 388] on div "**********" at bounding box center [1107, 334] width 212 height 124
click at [181, 561] on button "Done" at bounding box center [183, 563] width 28 height 18
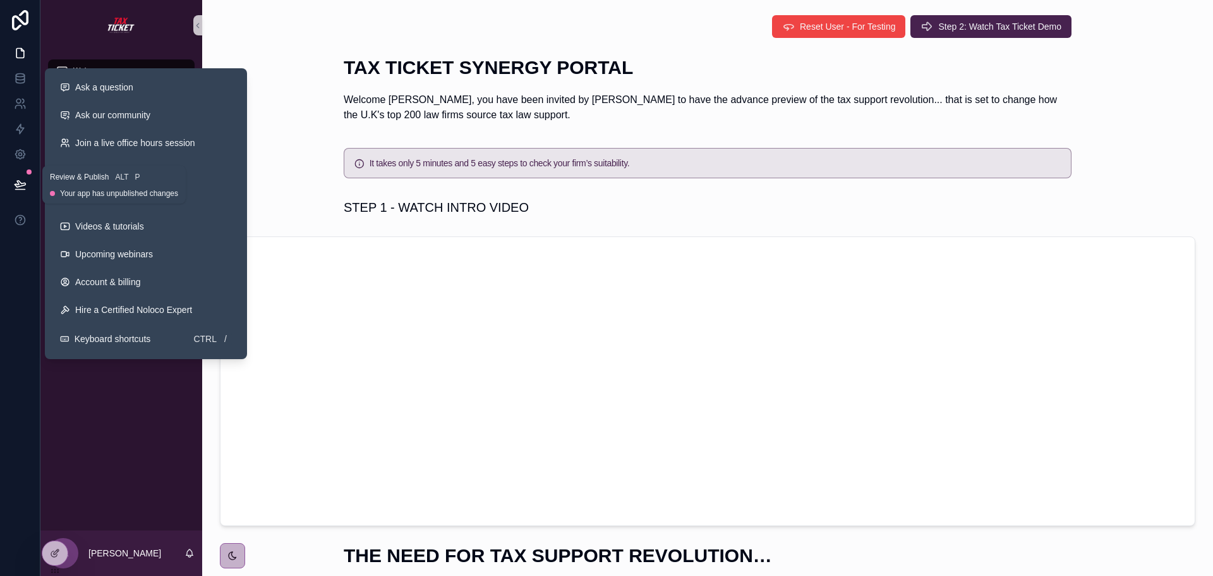
click at [21, 186] on icon at bounding box center [20, 184] width 11 height 6
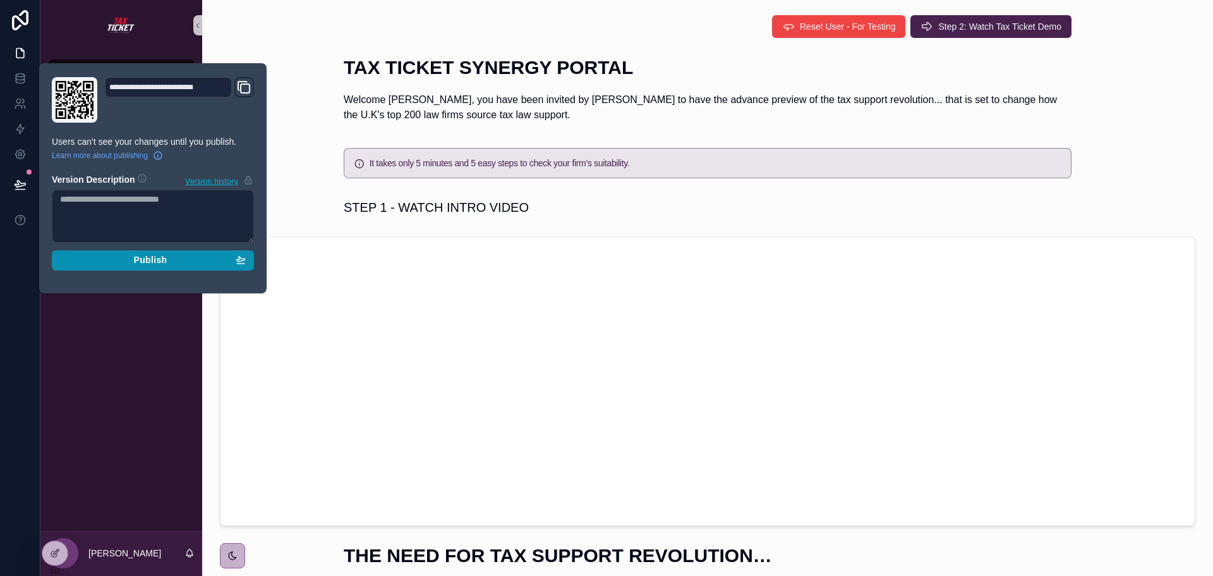
click at [80, 259] on div "Publish" at bounding box center [153, 260] width 186 height 11
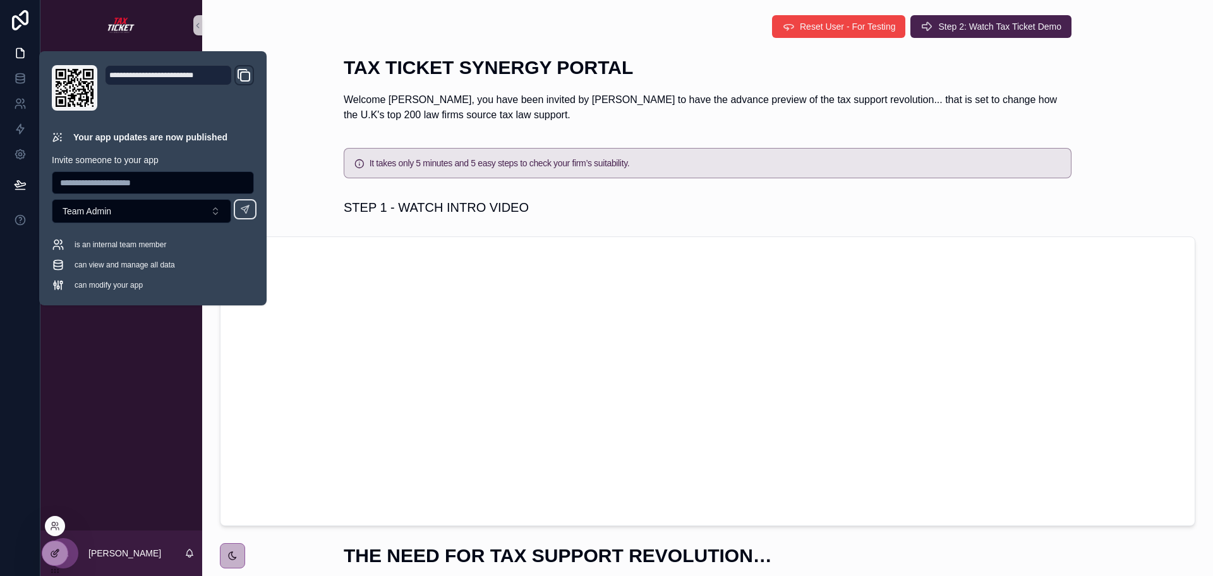
click at [56, 564] on div at bounding box center [54, 553] width 25 height 24
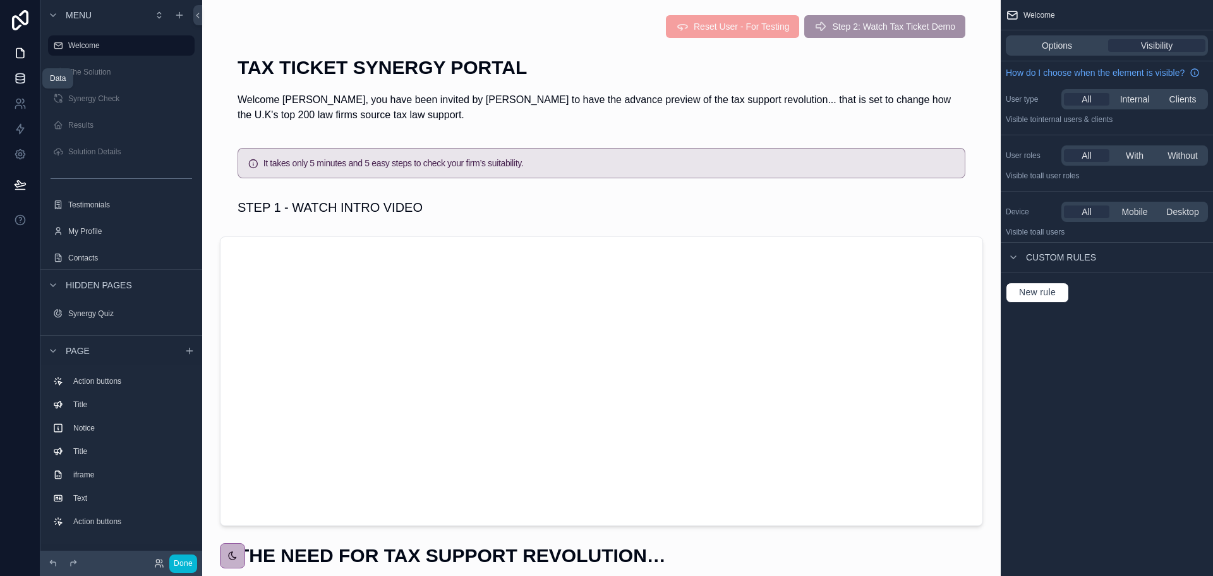
click at [21, 75] on icon at bounding box center [20, 78] width 13 height 13
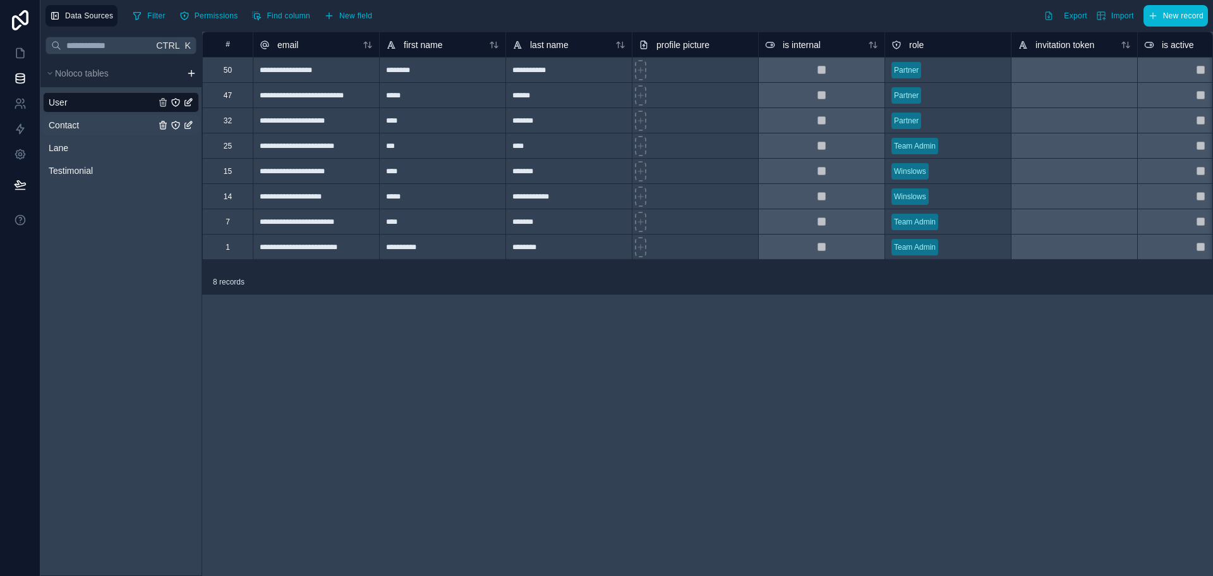
click at [71, 130] on span "Contact" at bounding box center [64, 125] width 30 height 13
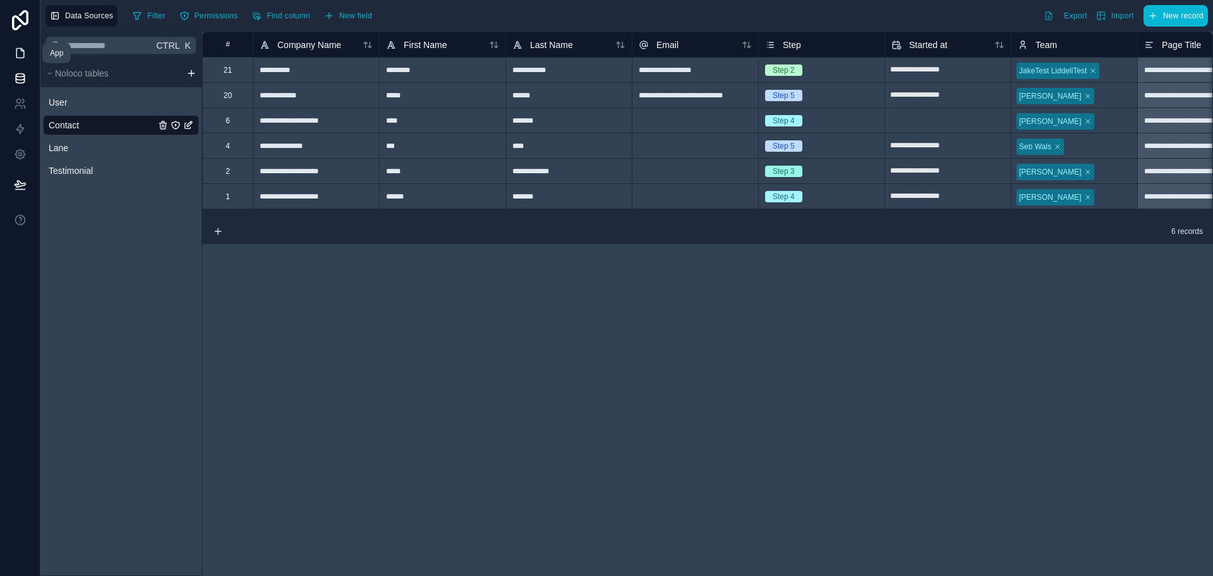
click at [21, 53] on icon at bounding box center [20, 53] width 13 height 13
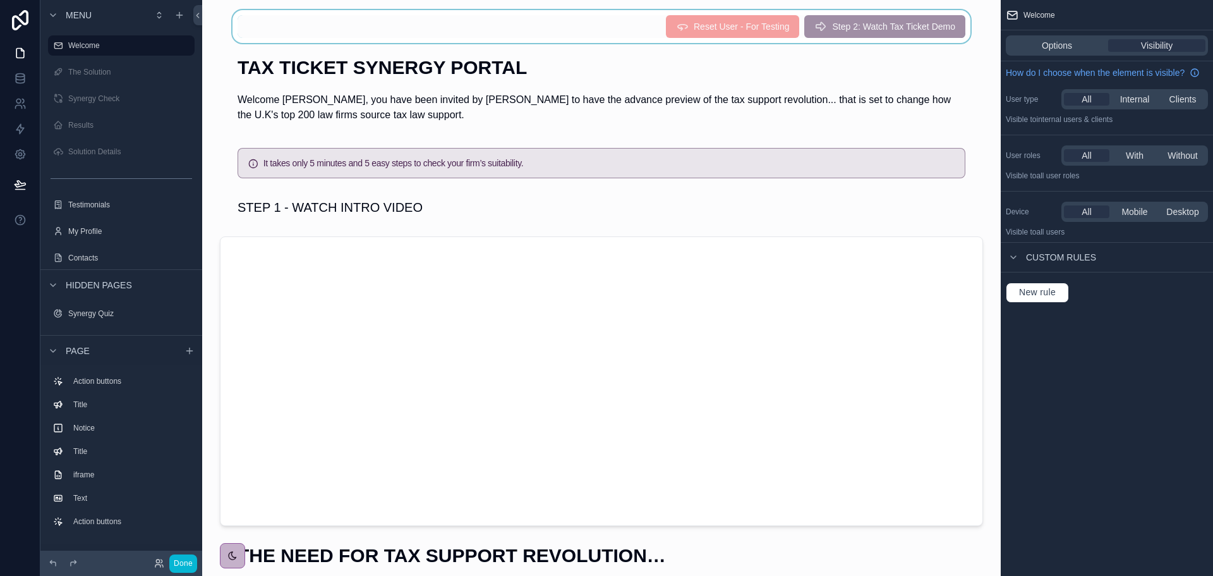
click at [880, 27] on div "scrollable content" at bounding box center [601, 26] width 779 height 33
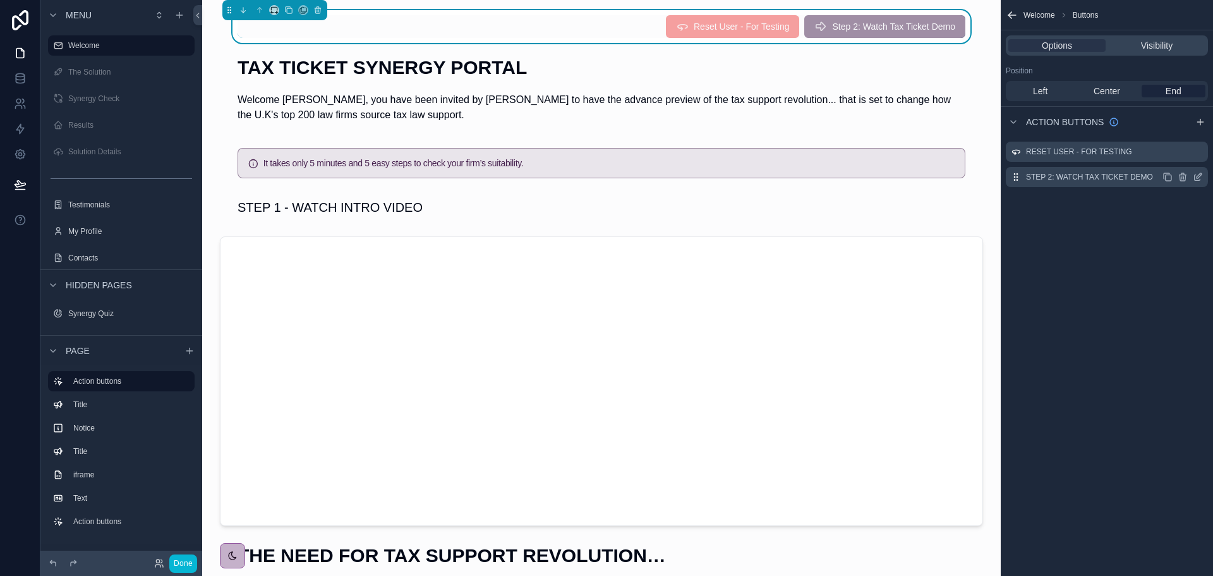
click at [1198, 177] on icon "scrollable content" at bounding box center [1198, 177] width 10 height 10
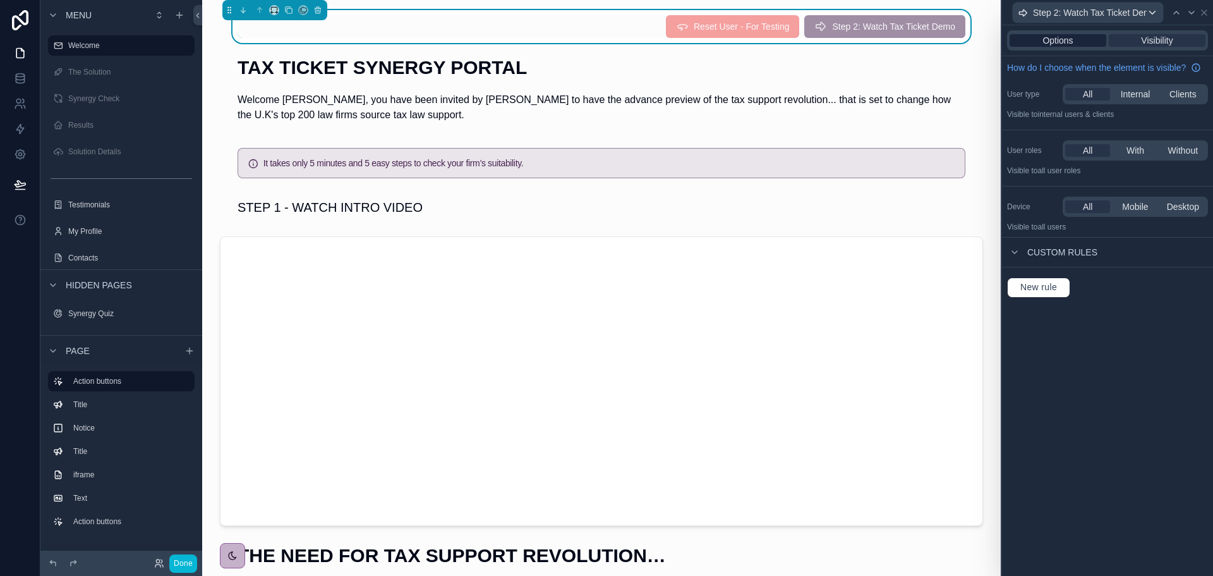
click at [1052, 37] on span "Options" at bounding box center [1058, 40] width 30 height 13
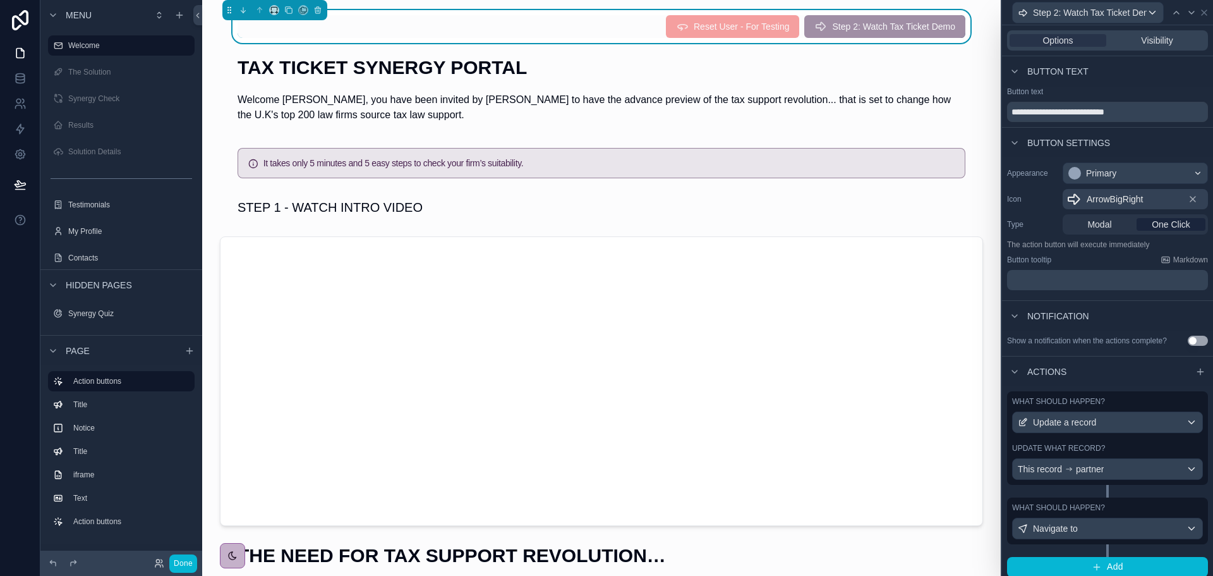
scroll to position [6, 0]
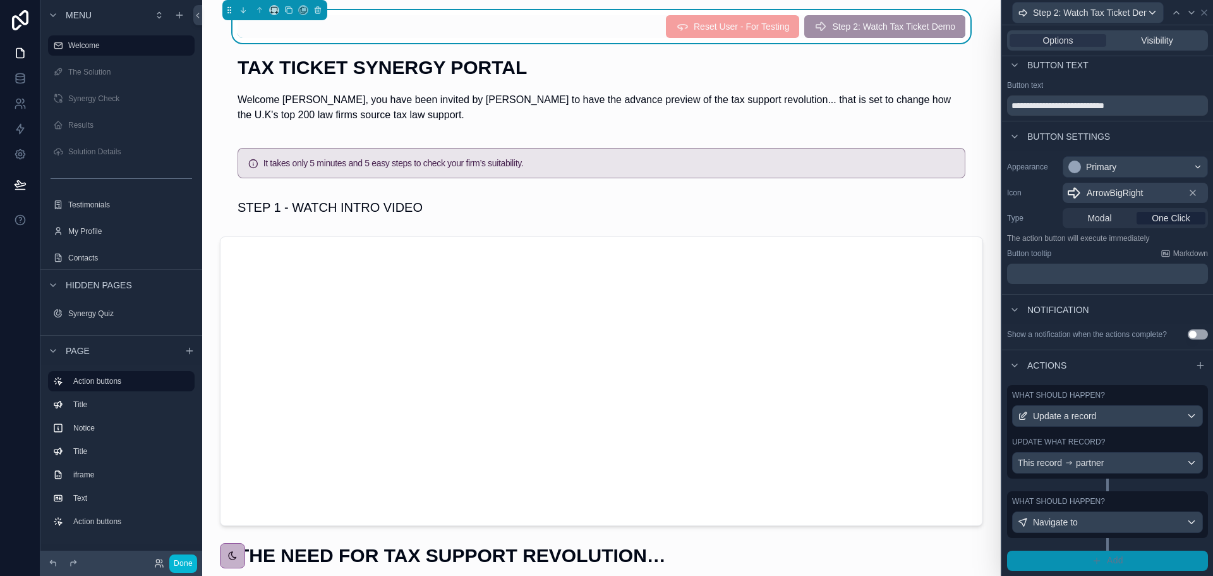
click at [1098, 556] on button "Add" at bounding box center [1107, 560] width 201 height 20
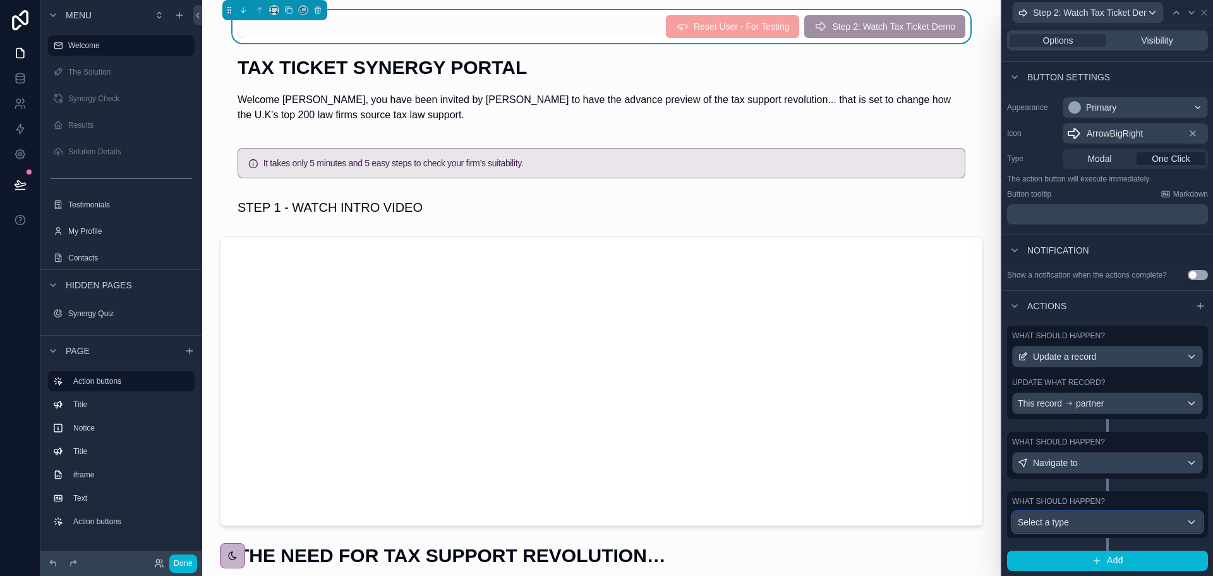
click at [1098, 521] on div "Select a type" at bounding box center [1108, 522] width 190 height 20
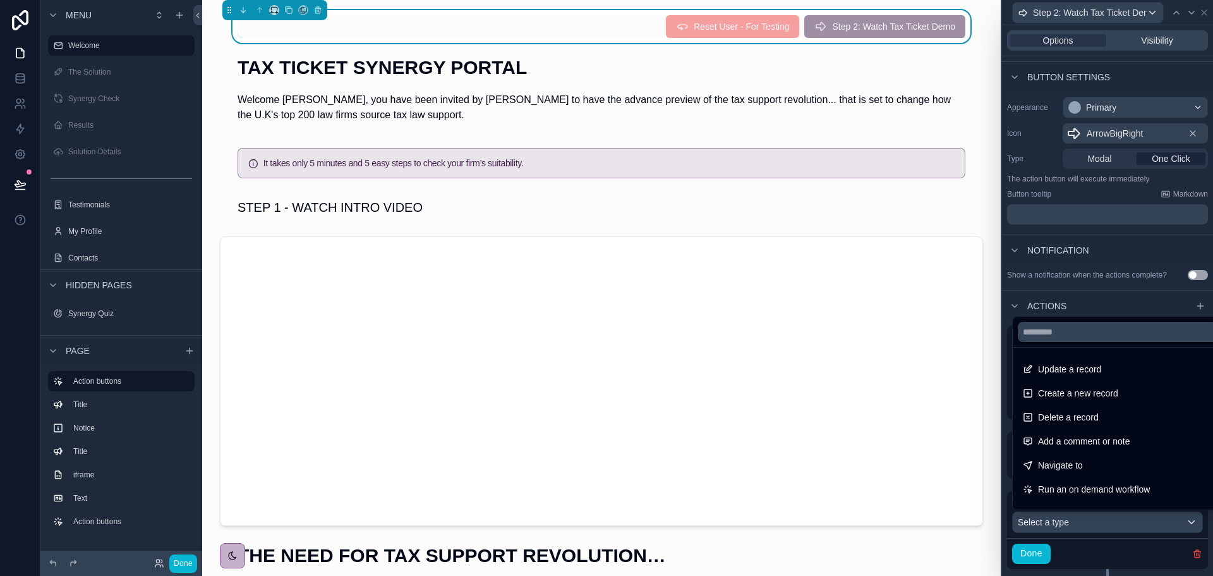
click at [1187, 550] on div at bounding box center [1107, 288] width 211 height 576
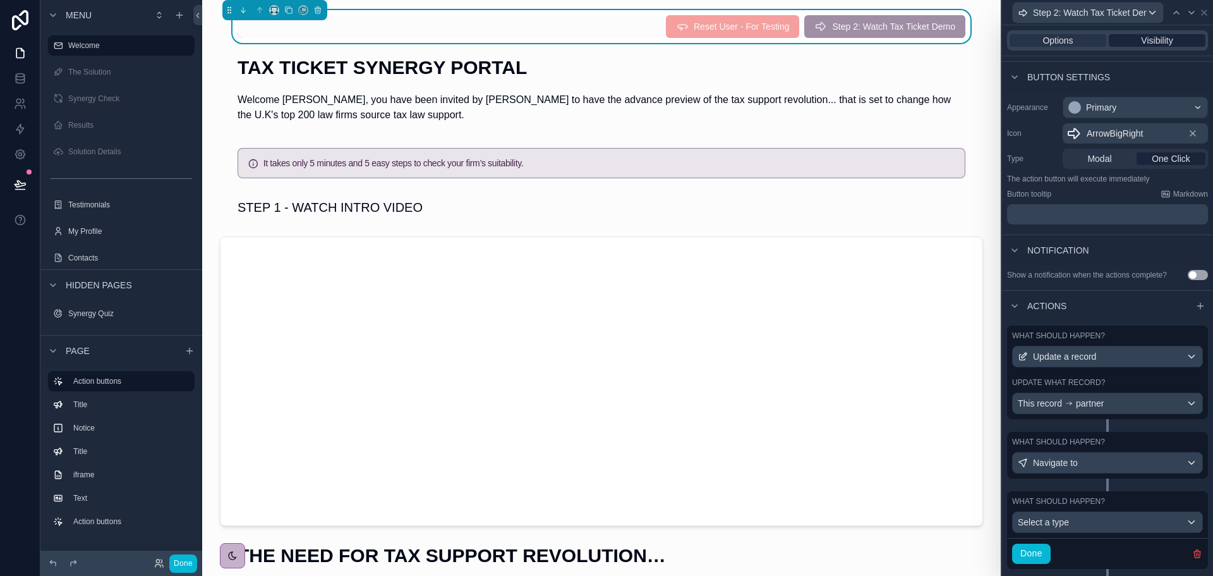
click at [1148, 38] on span "Visibility" at bounding box center [1157, 40] width 32 height 13
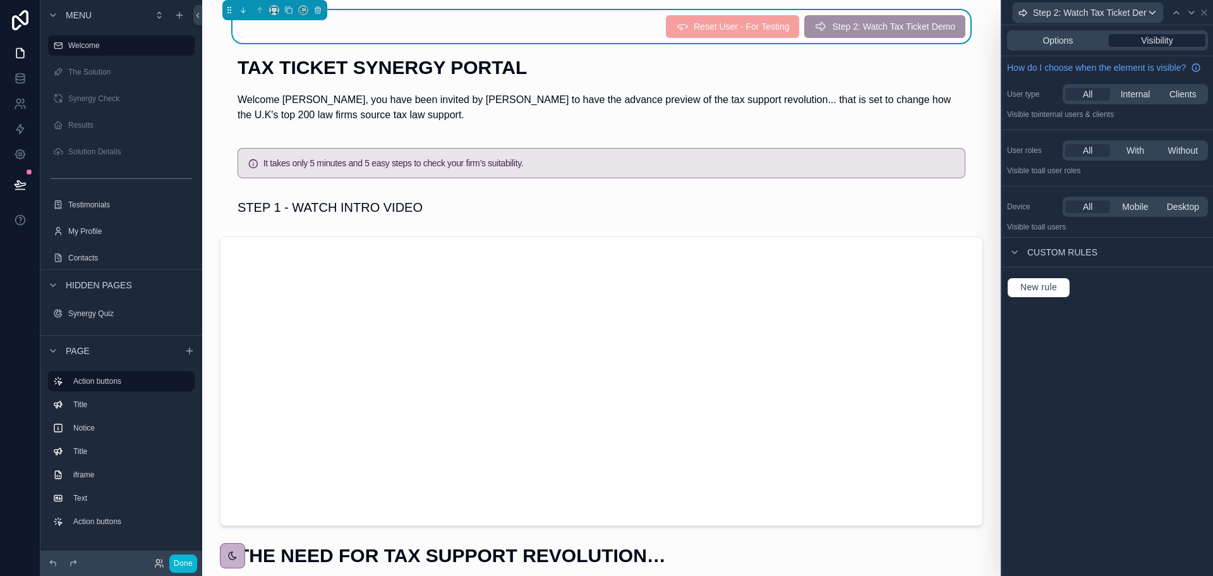
click at [1155, 37] on span "Visibility" at bounding box center [1157, 40] width 32 height 13
click at [1042, 287] on span "New rule" at bounding box center [1039, 287] width 47 height 11
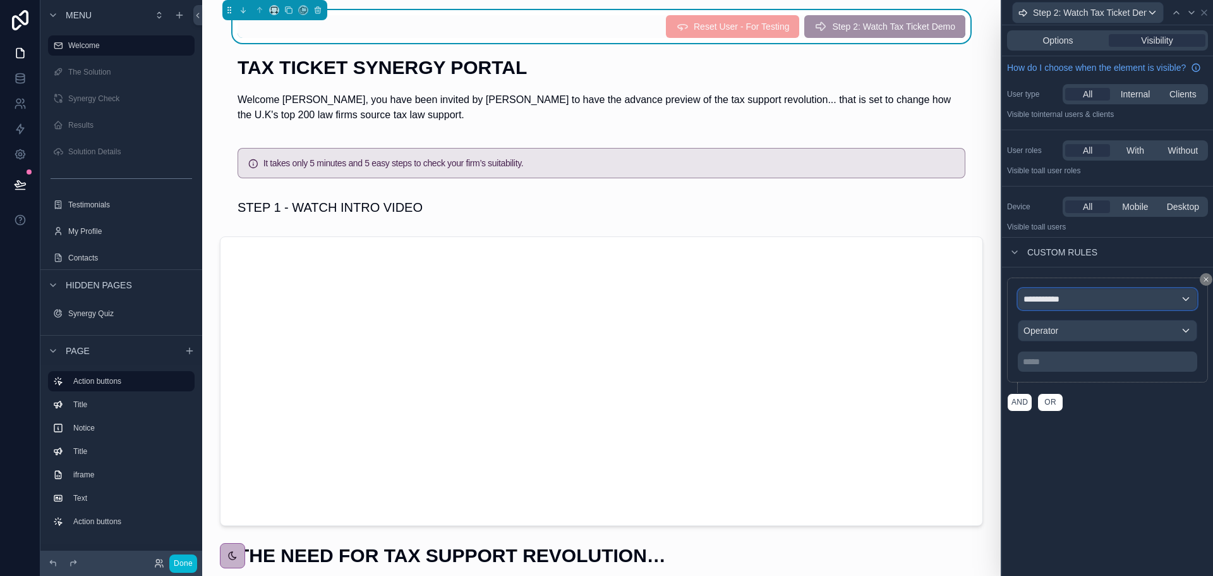
click at [1086, 297] on div "**********" at bounding box center [1108, 299] width 178 height 20
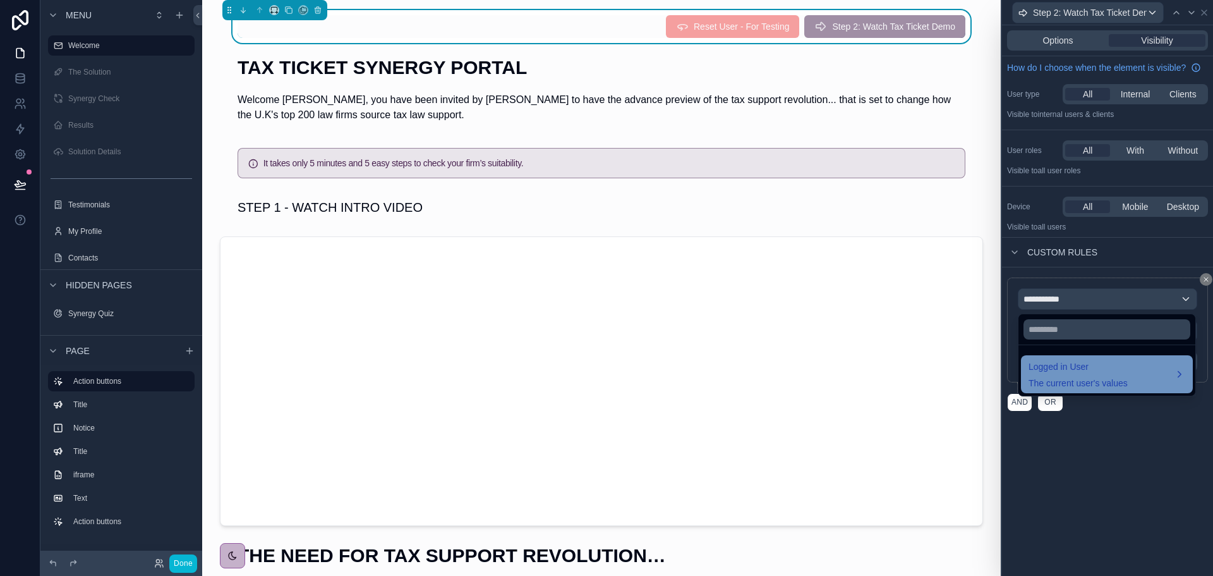
click at [1081, 377] on span "The current user's values" at bounding box center [1078, 383] width 99 height 13
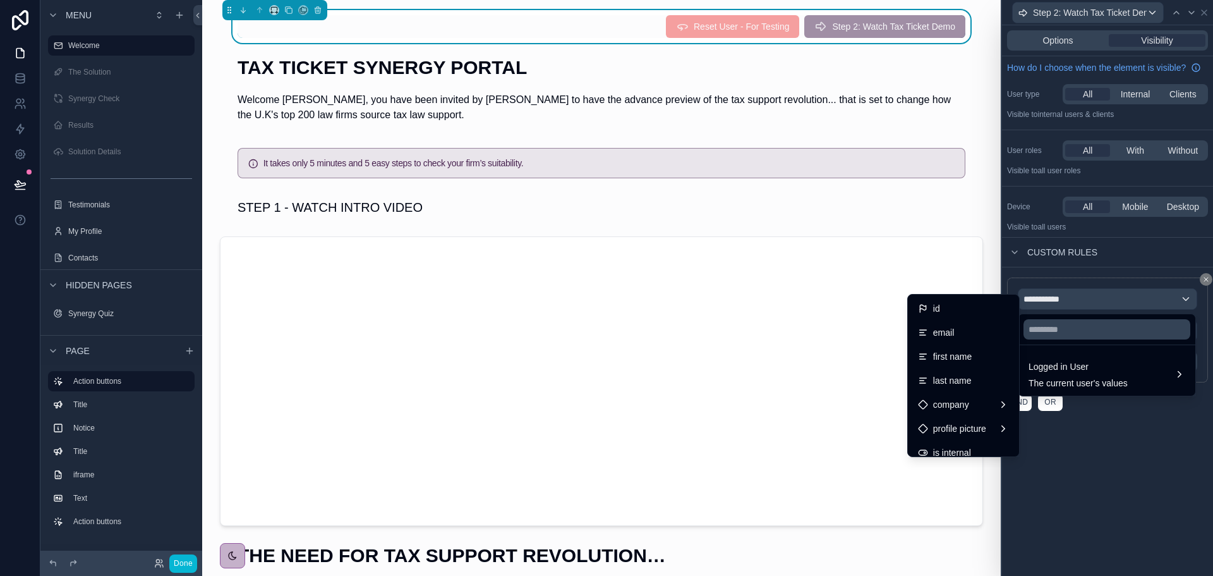
scroll to position [250, 0]
click at [951, 422] on span "partner" at bounding box center [947, 418] width 28 height 15
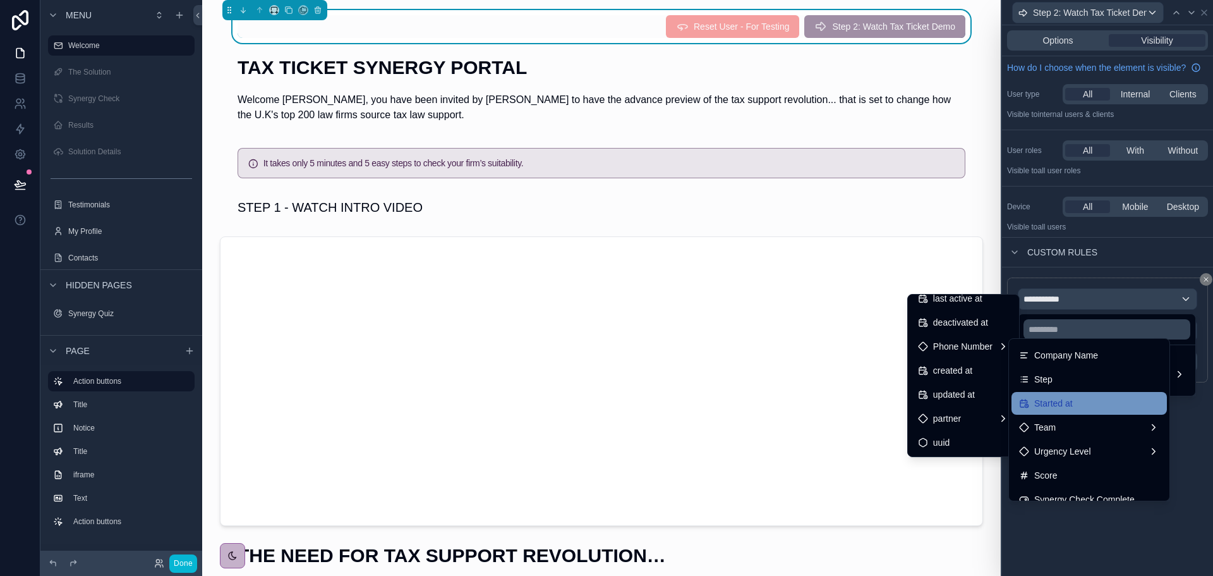
scroll to position [253, 0]
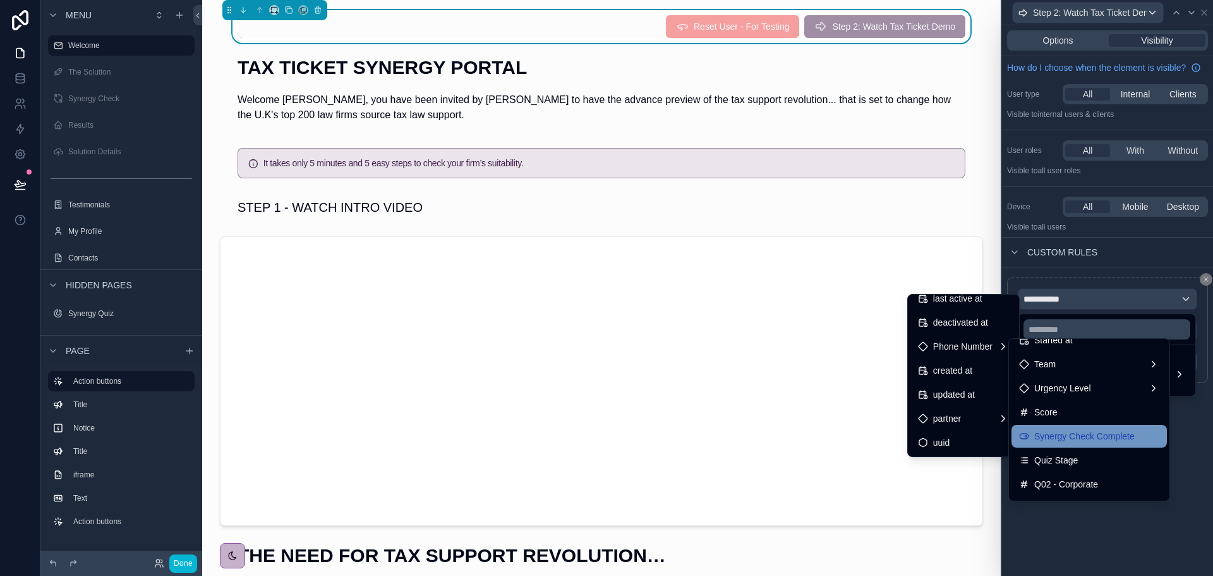
click at [1081, 430] on span "Synergy Check Complete" at bounding box center [1085, 435] width 100 height 15
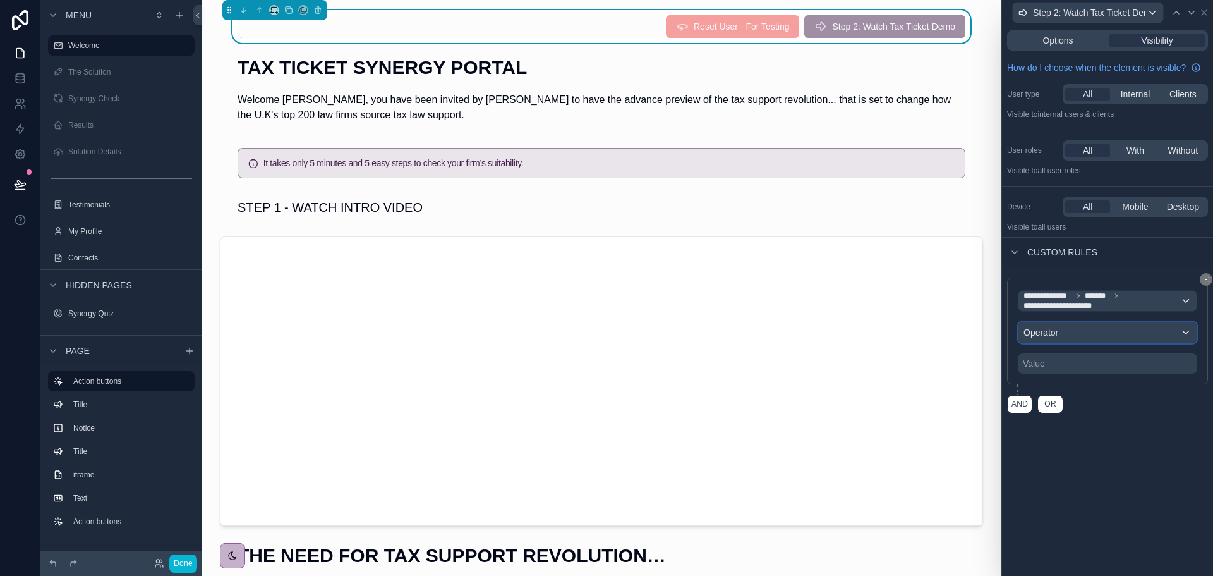
click at [1057, 336] on span "Operator" at bounding box center [1041, 332] width 35 height 10
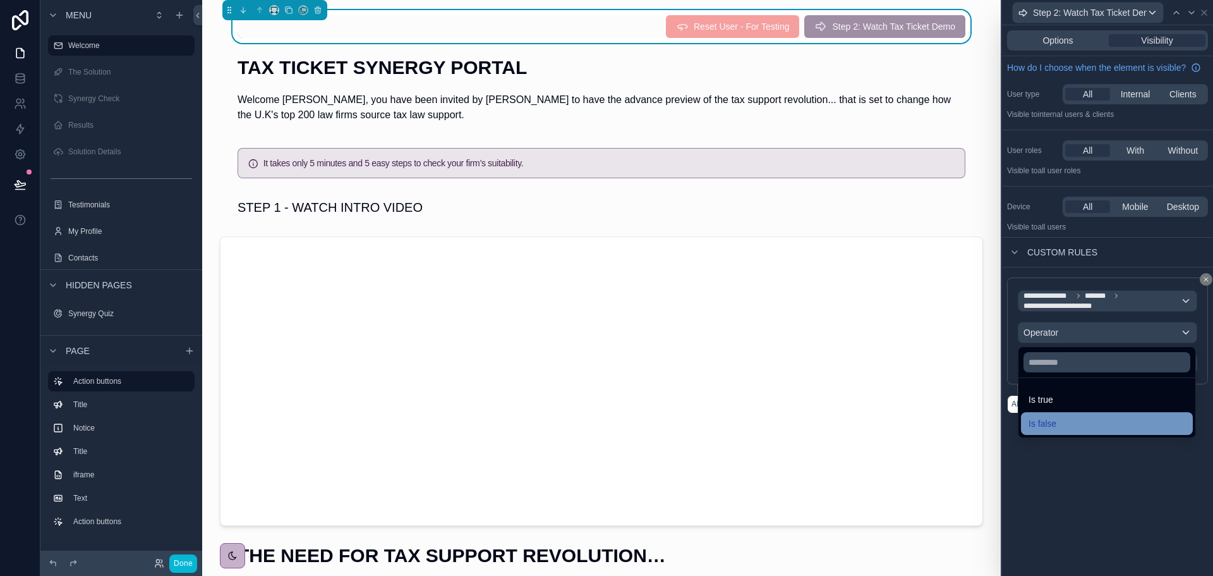
click at [1049, 423] on span "Is false" at bounding box center [1043, 423] width 28 height 15
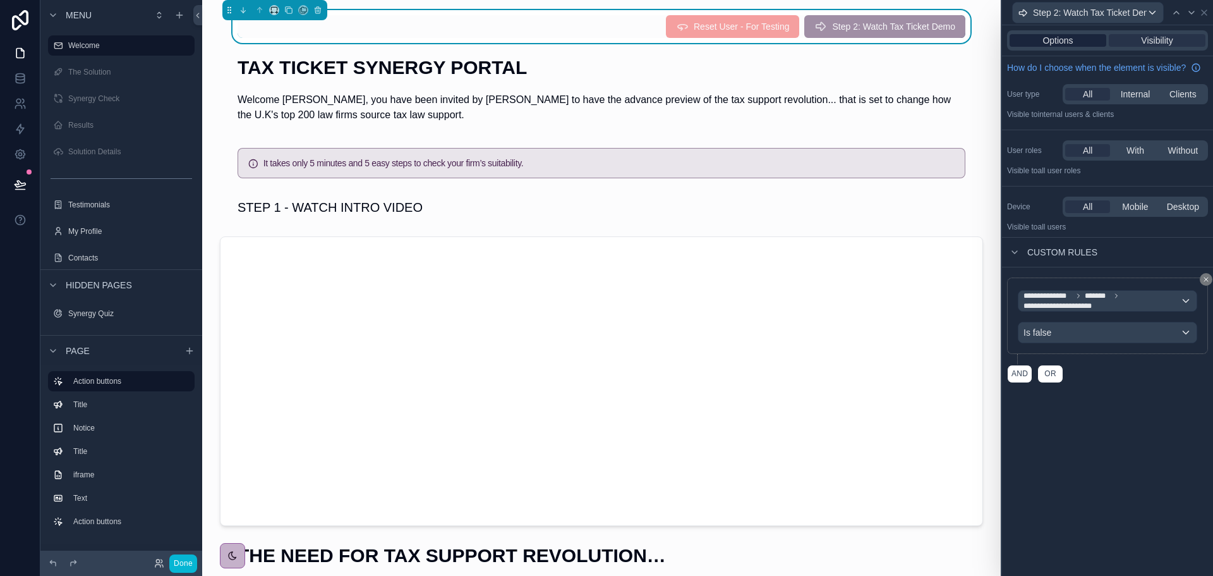
click at [1066, 45] on span "Options" at bounding box center [1058, 40] width 30 height 13
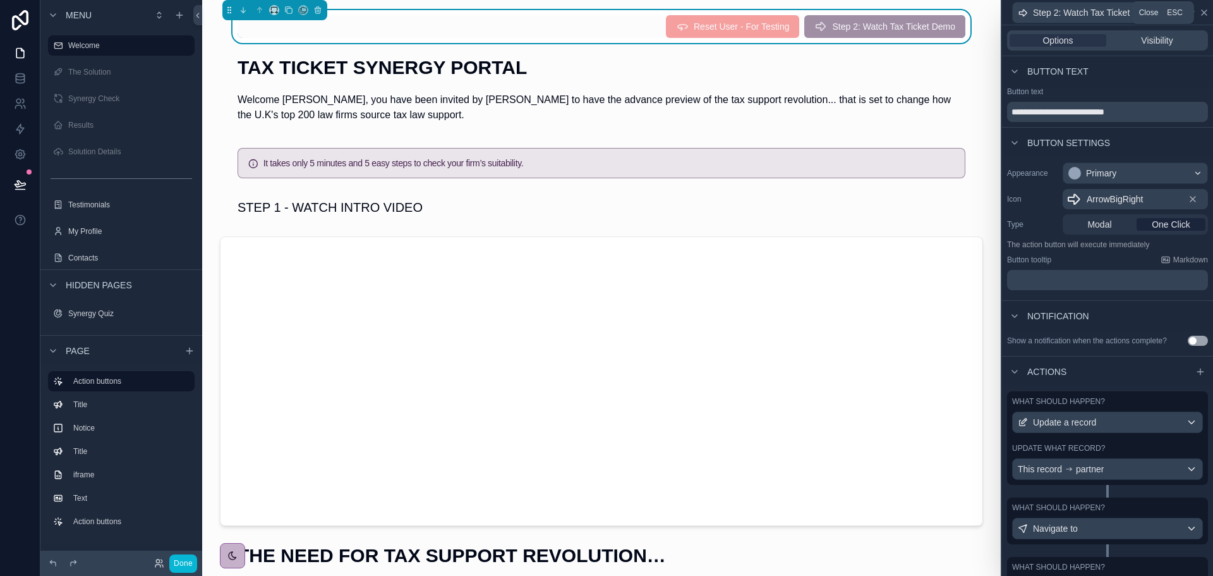
click at [1204, 9] on icon at bounding box center [1205, 13] width 10 height 10
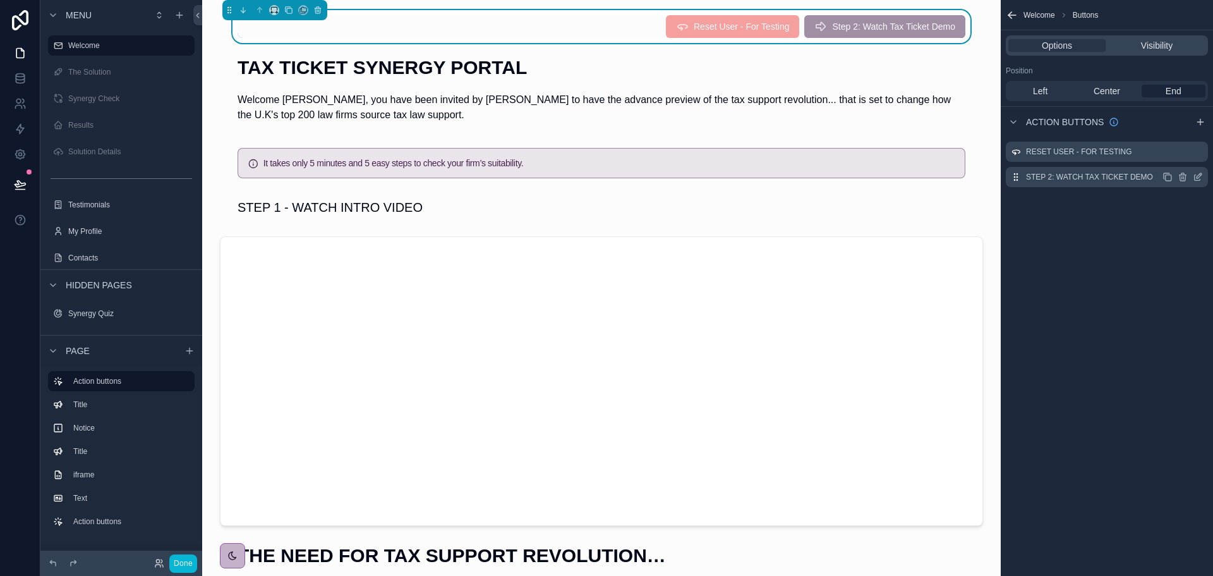
click at [1167, 178] on icon "scrollable content" at bounding box center [1168, 177] width 10 height 10
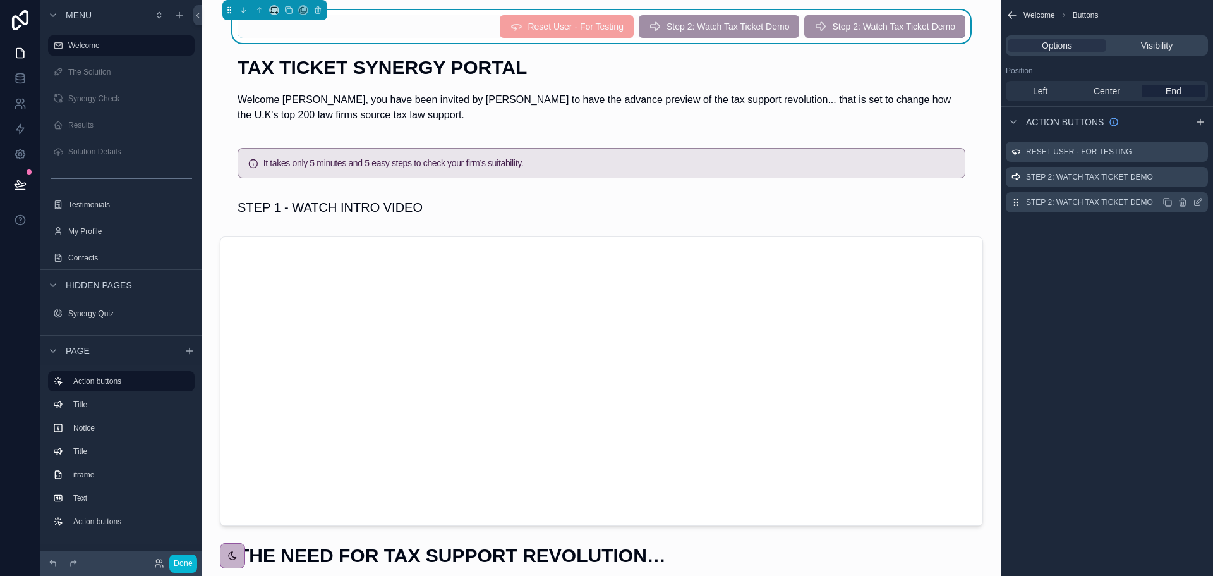
click at [1200, 202] on icon "scrollable content" at bounding box center [1198, 202] width 10 height 10
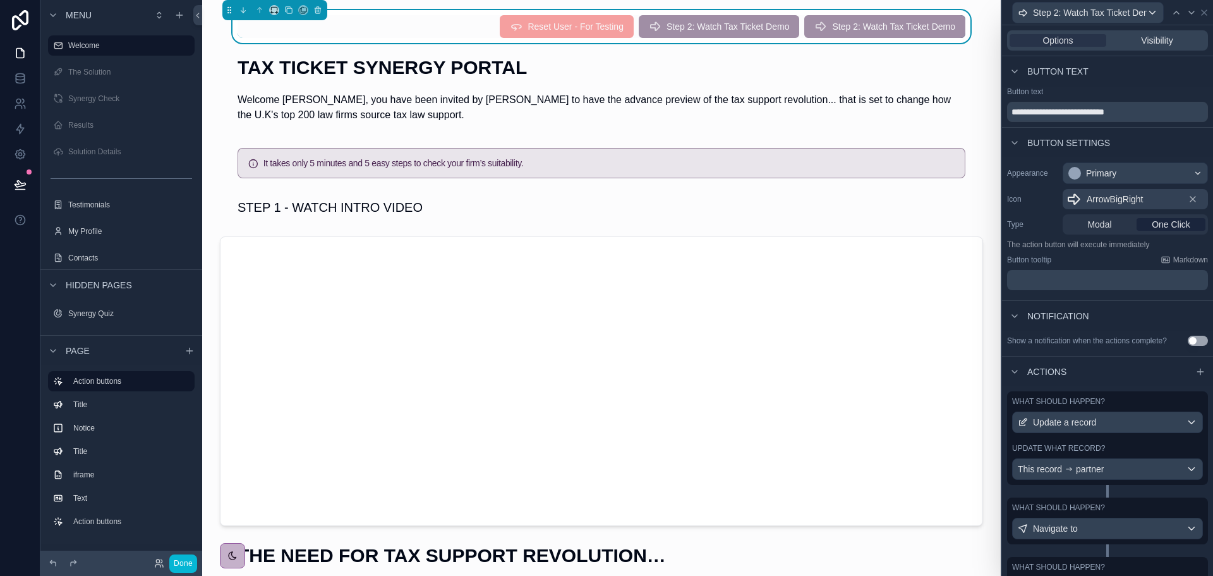
scroll to position [66, 0]
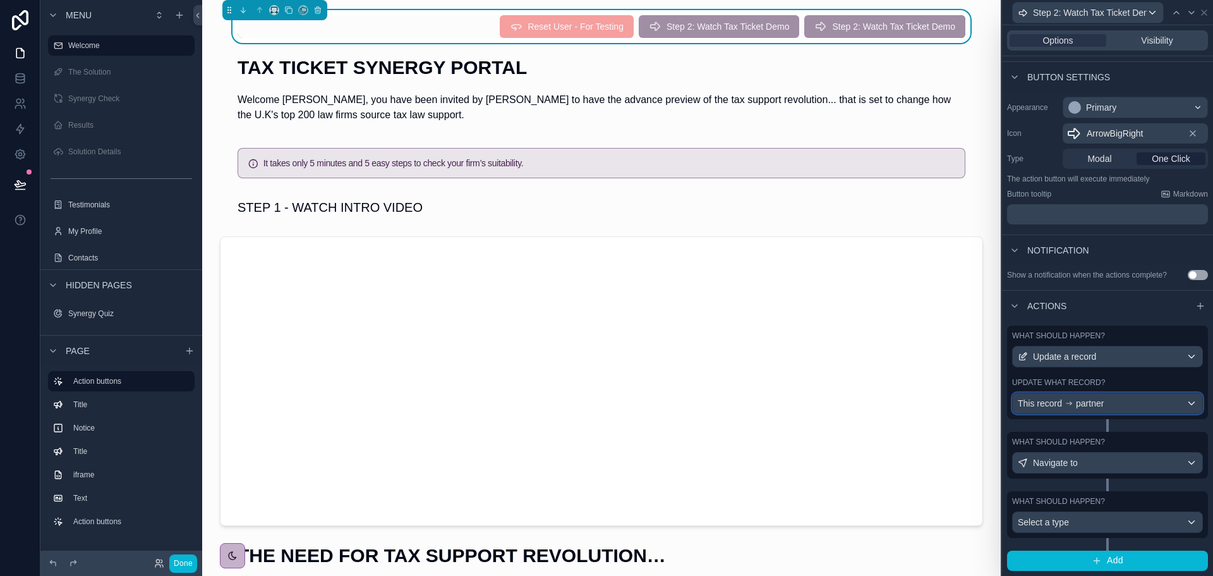
click at [1133, 400] on div "This record partner" at bounding box center [1108, 403] width 190 height 20
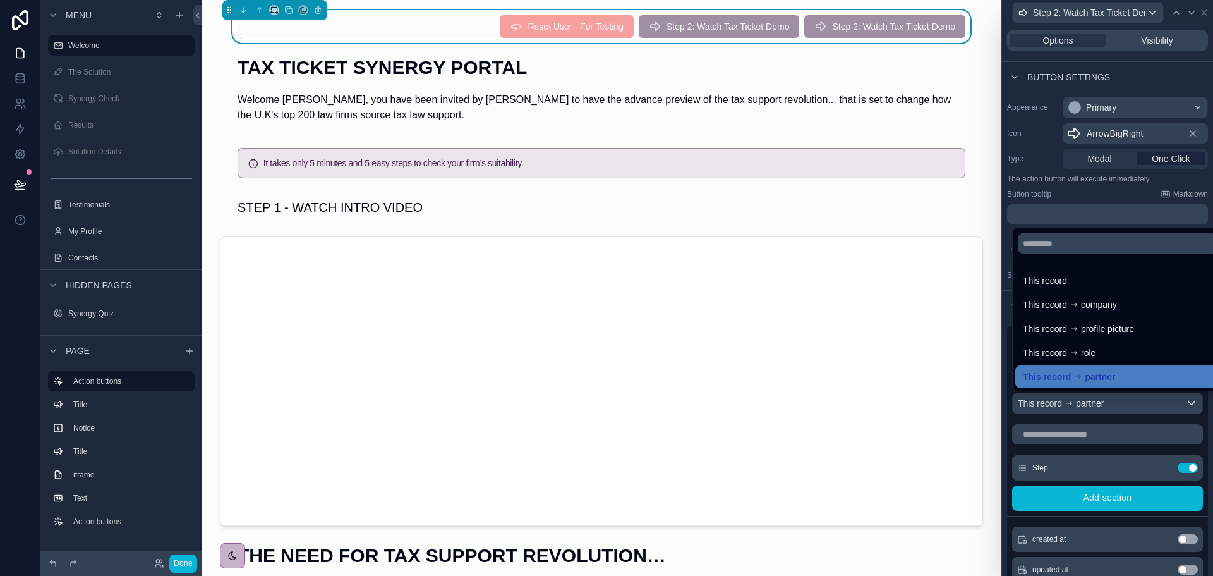
click at [1133, 400] on div at bounding box center [1107, 288] width 211 height 576
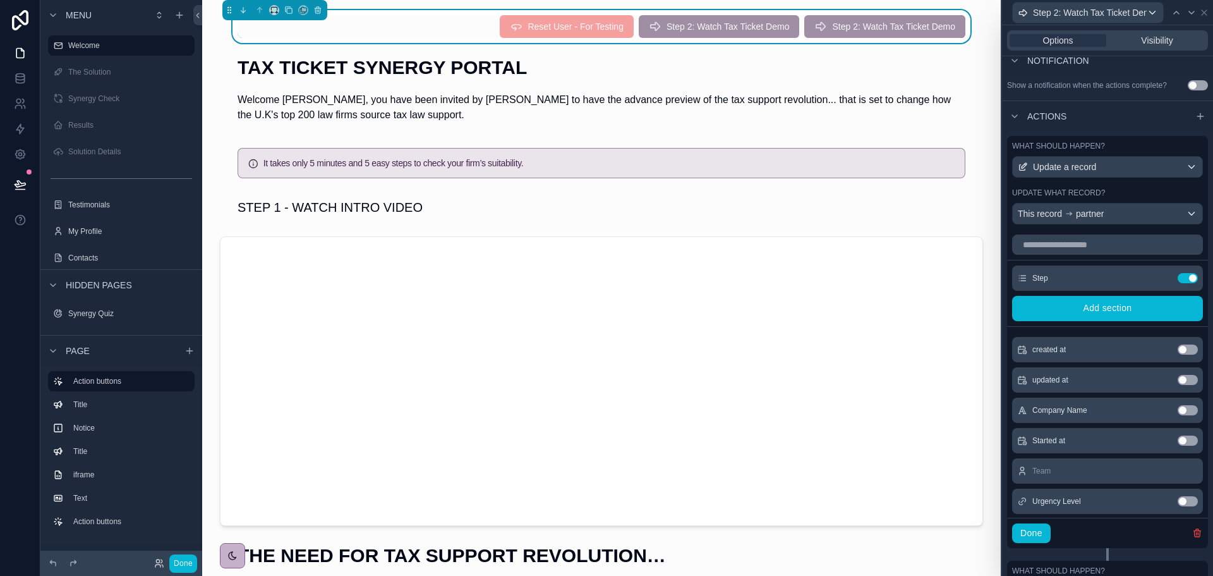
scroll to position [63, 0]
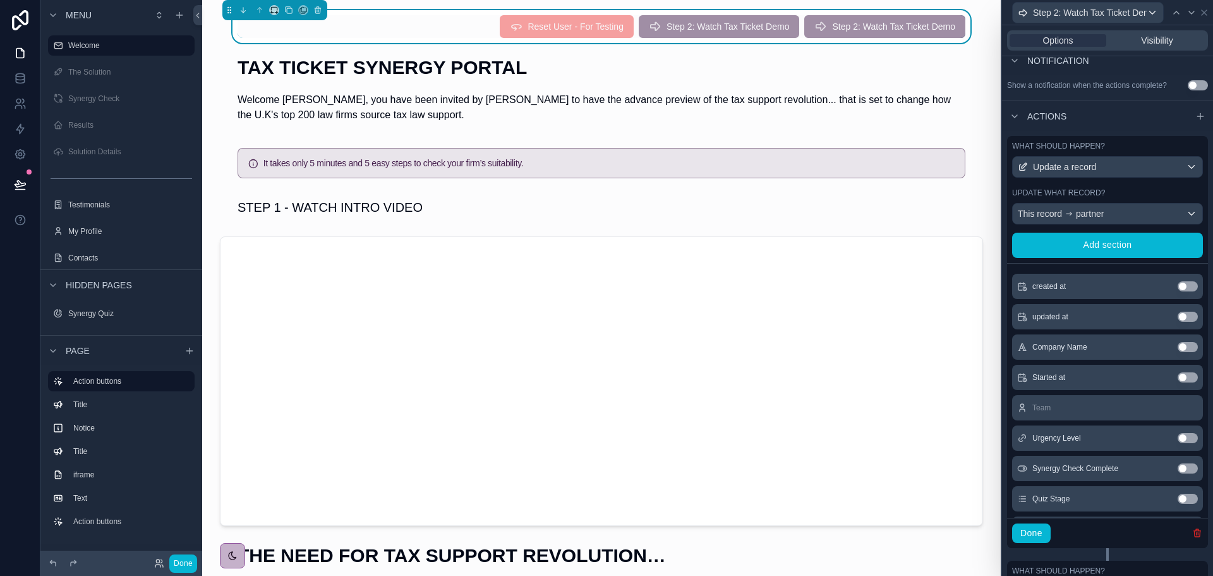
click at [1193, 535] on icon "button" at bounding box center [1198, 533] width 10 height 10
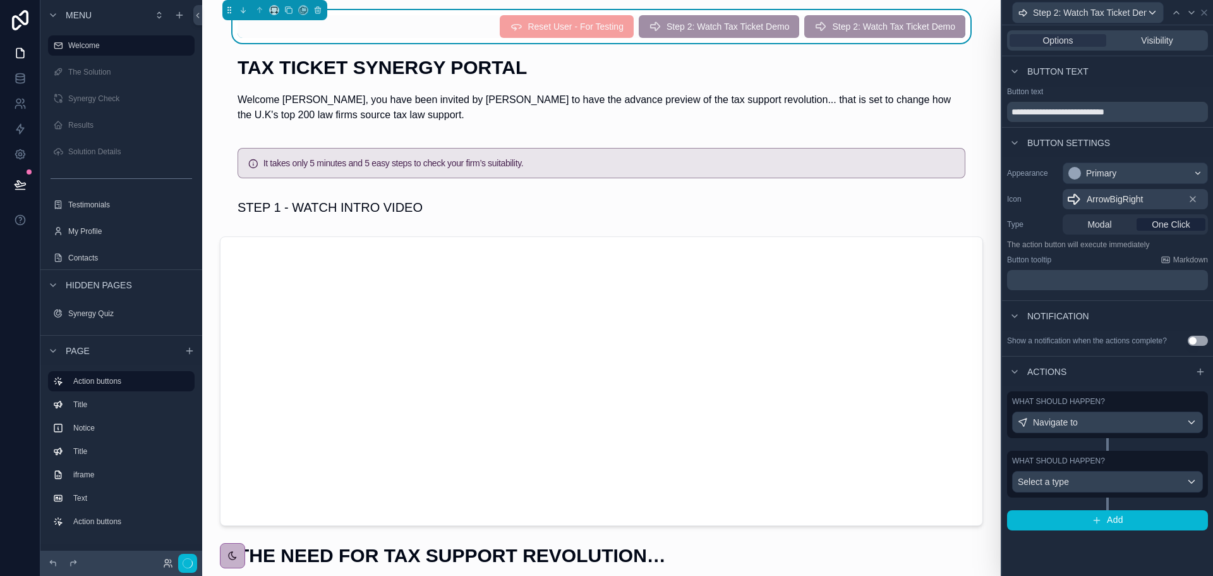
scroll to position [0, 0]
click at [1094, 481] on div "Select a type" at bounding box center [1108, 481] width 190 height 20
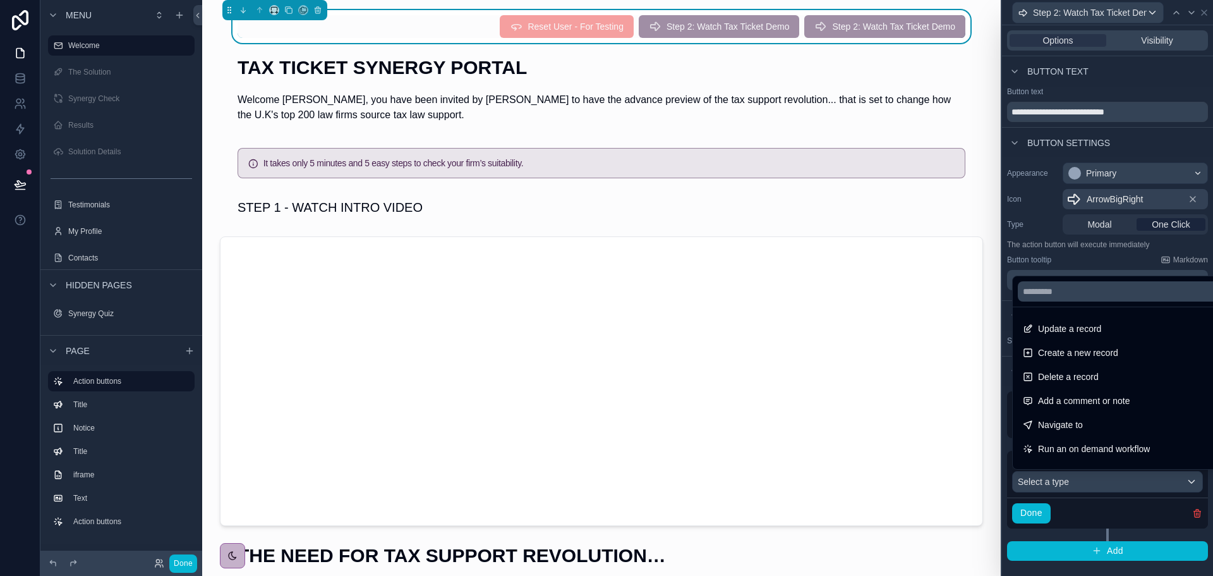
click at [1097, 478] on div at bounding box center [1107, 288] width 211 height 576
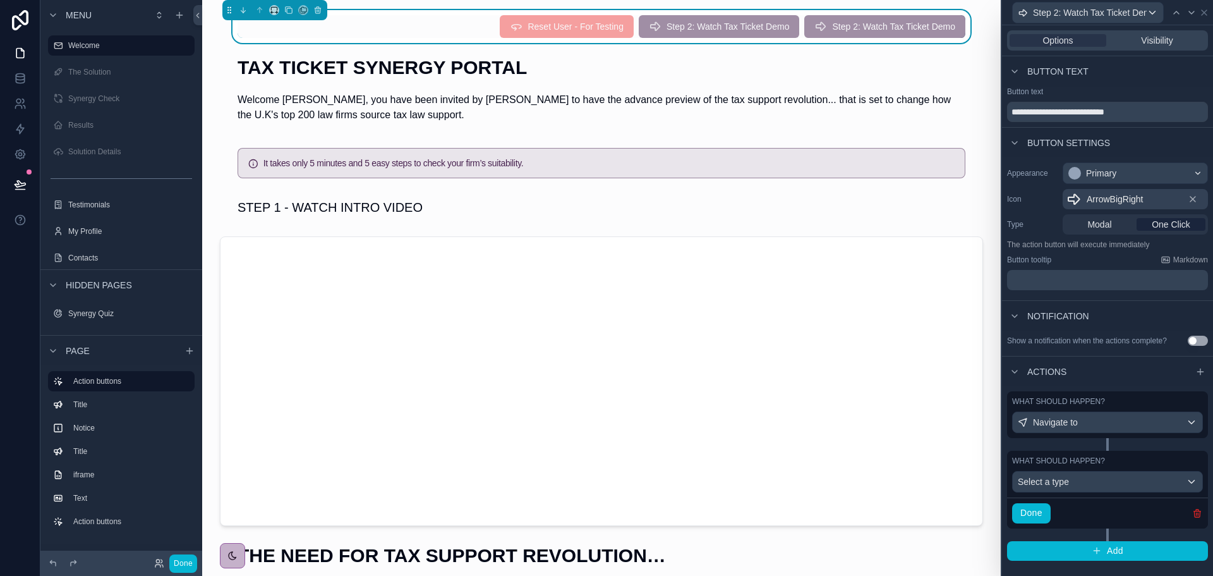
click at [1194, 514] on icon "button" at bounding box center [1198, 513] width 10 height 10
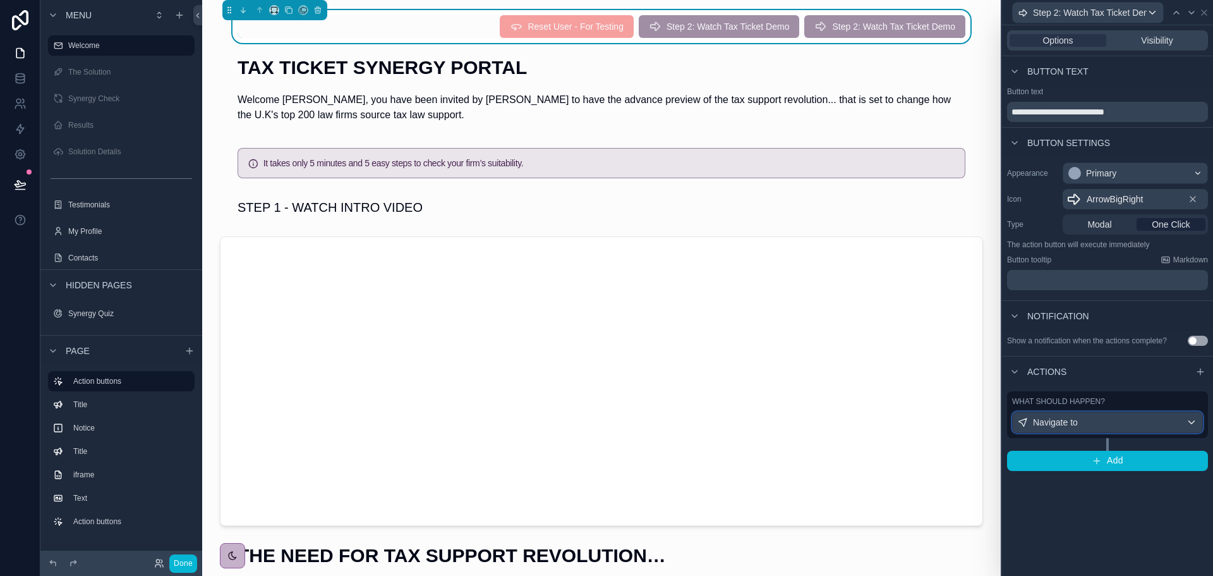
click at [1086, 423] on div "Navigate to" at bounding box center [1108, 422] width 190 height 20
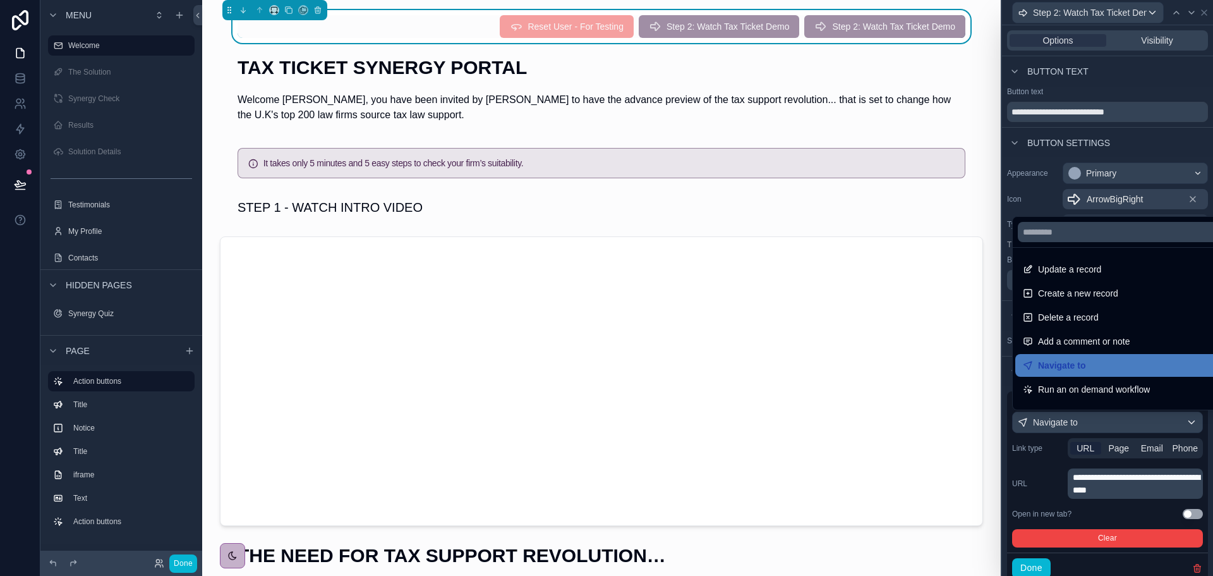
click at [1114, 446] on div at bounding box center [1107, 288] width 211 height 576
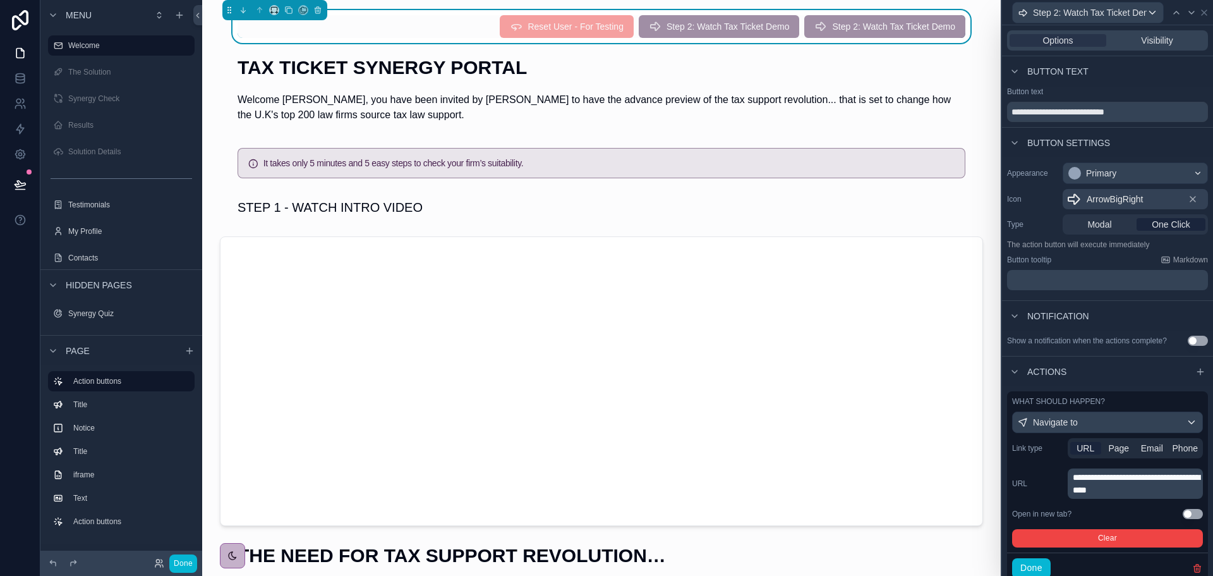
click at [1114, 446] on span "Page" at bounding box center [1119, 448] width 21 height 13
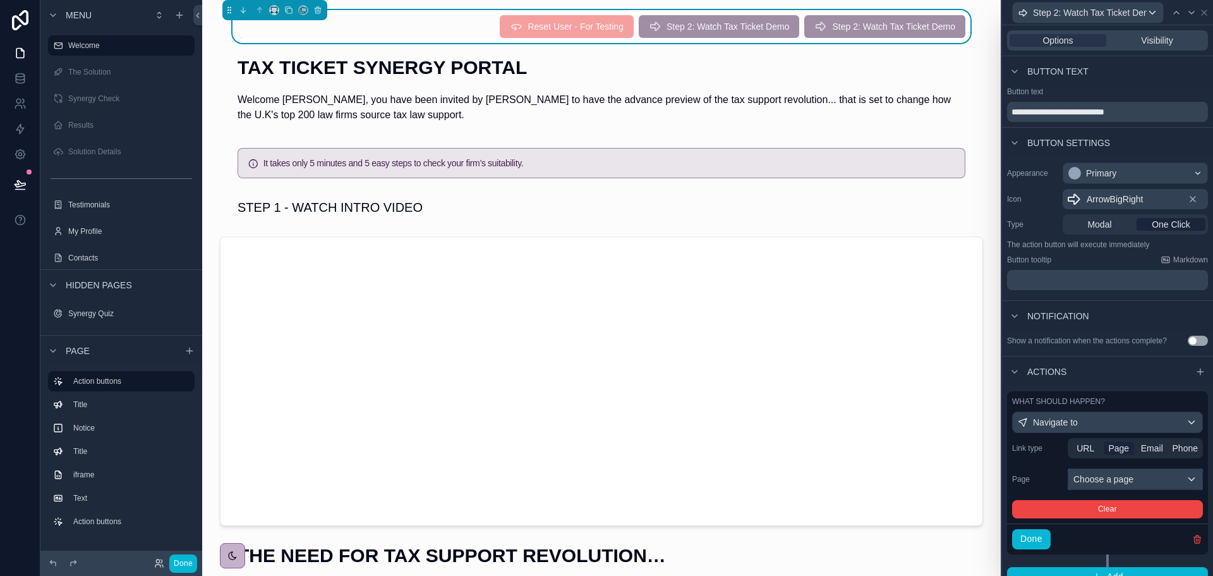
click at [1112, 477] on div "Choose a page" at bounding box center [1136, 479] width 134 height 20
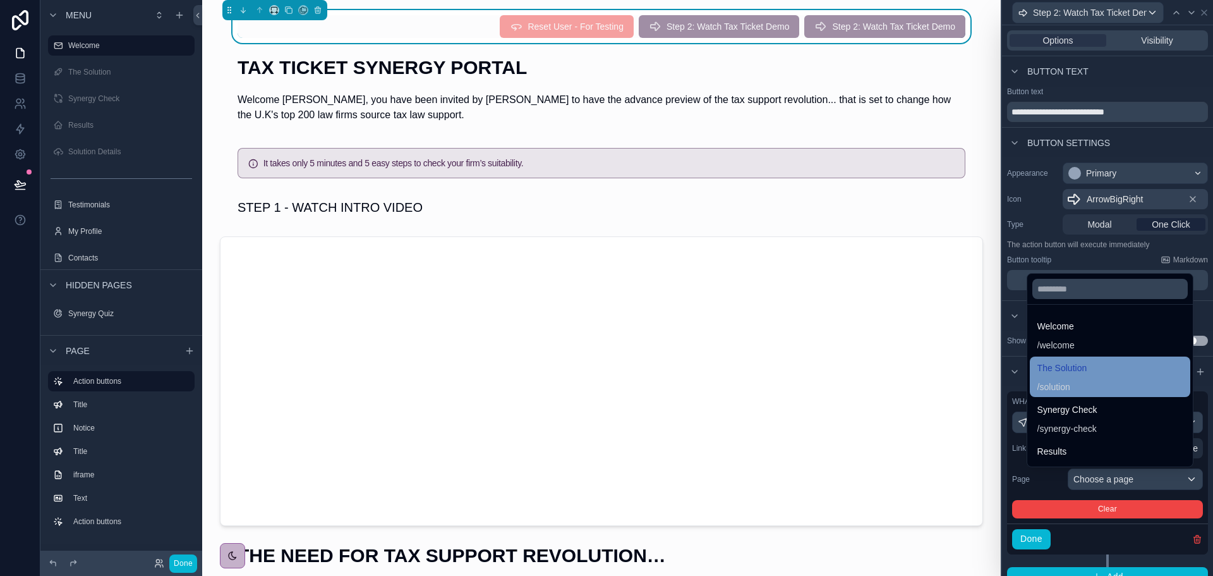
click at [1065, 386] on div "/ solution" at bounding box center [1063, 386] width 50 height 13
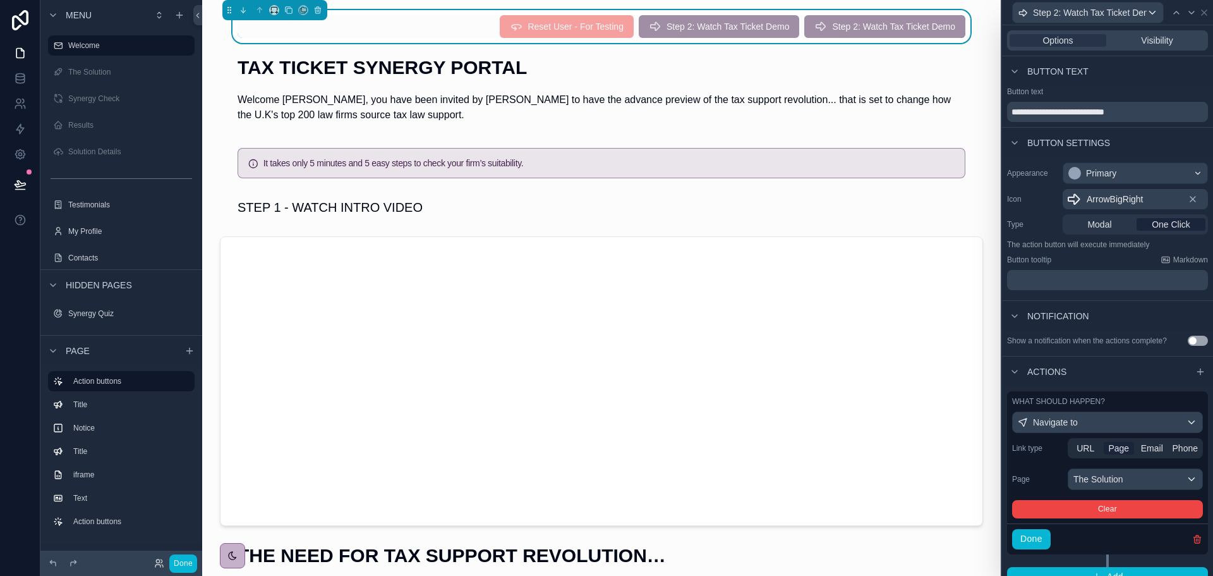
scroll to position [16, 0]
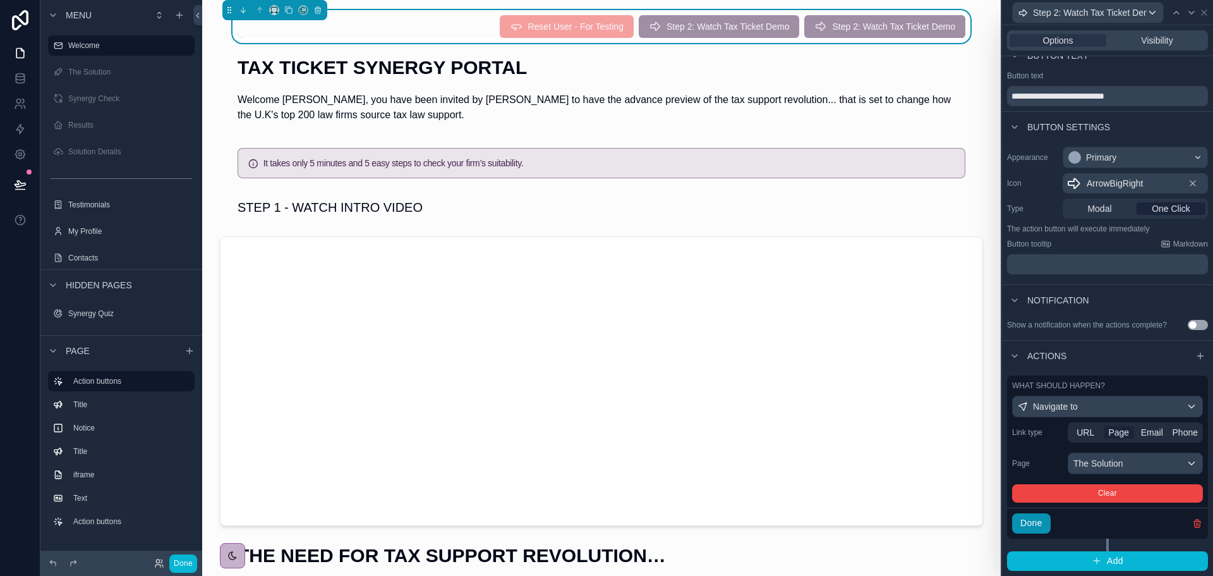
click at [1036, 523] on button "Done" at bounding box center [1031, 523] width 39 height 20
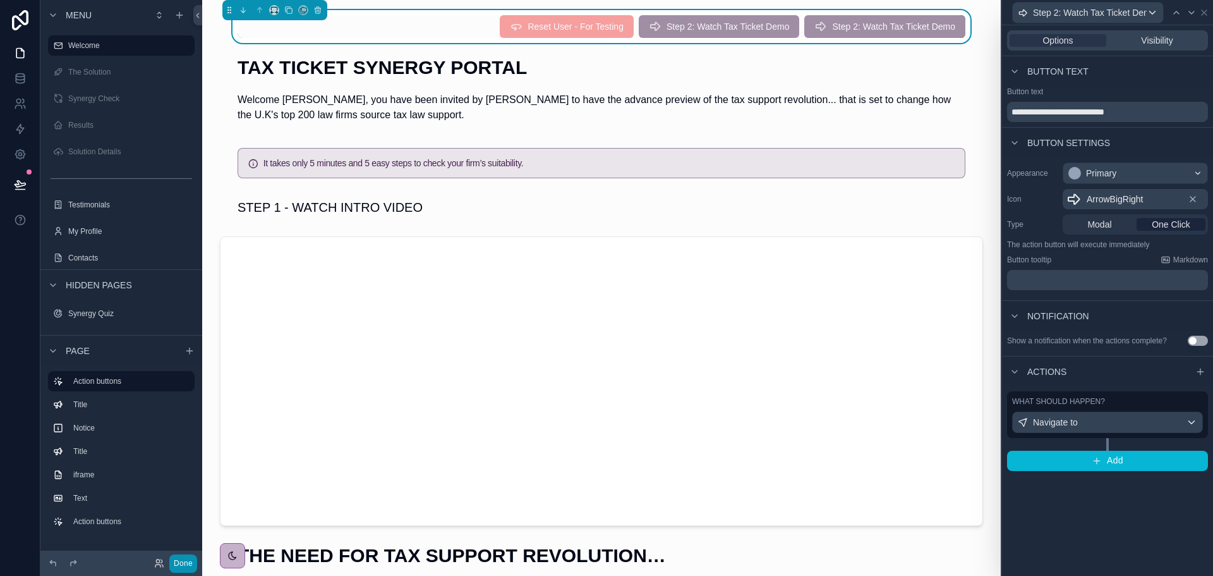
click at [185, 558] on button "Done" at bounding box center [183, 563] width 28 height 18
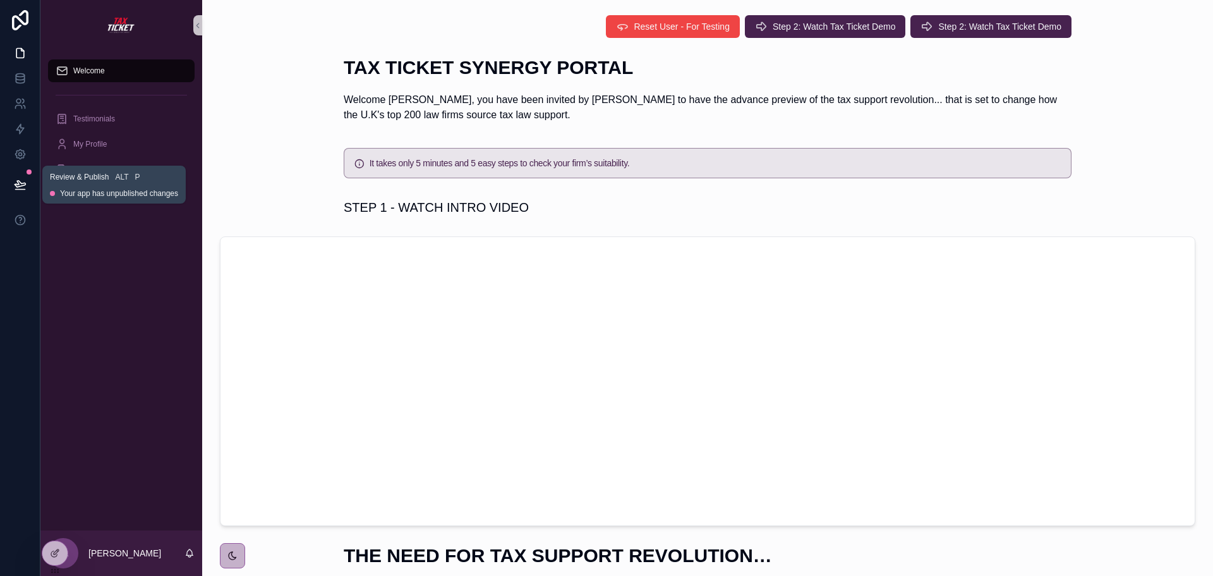
click at [23, 182] on icon at bounding box center [20, 184] width 13 height 13
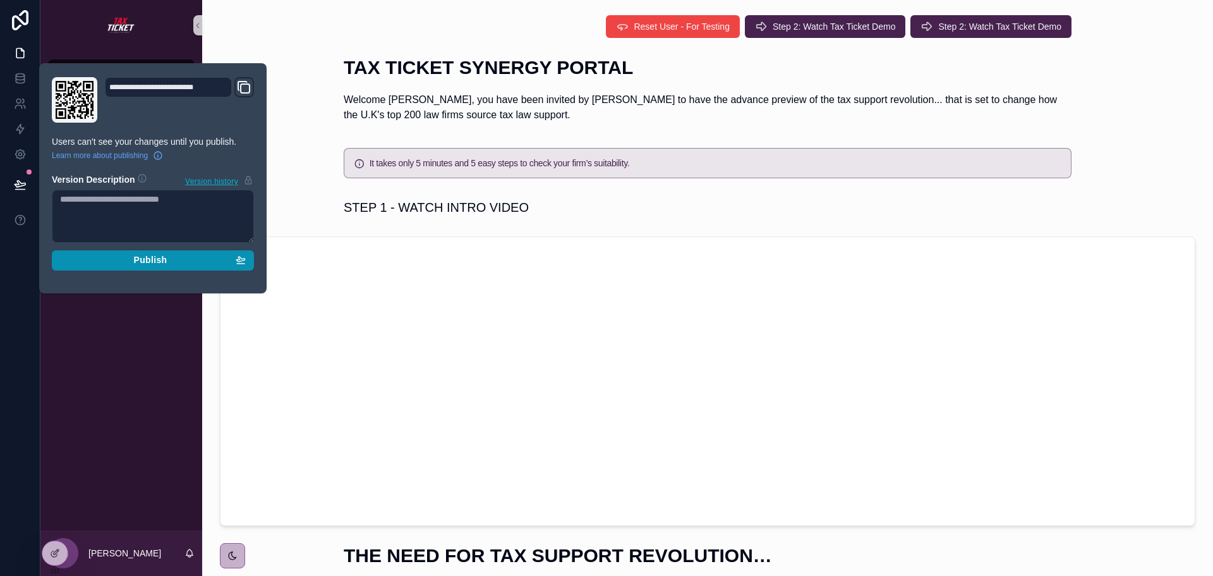
click at [147, 264] on span "Publish" at bounding box center [149, 260] width 33 height 11
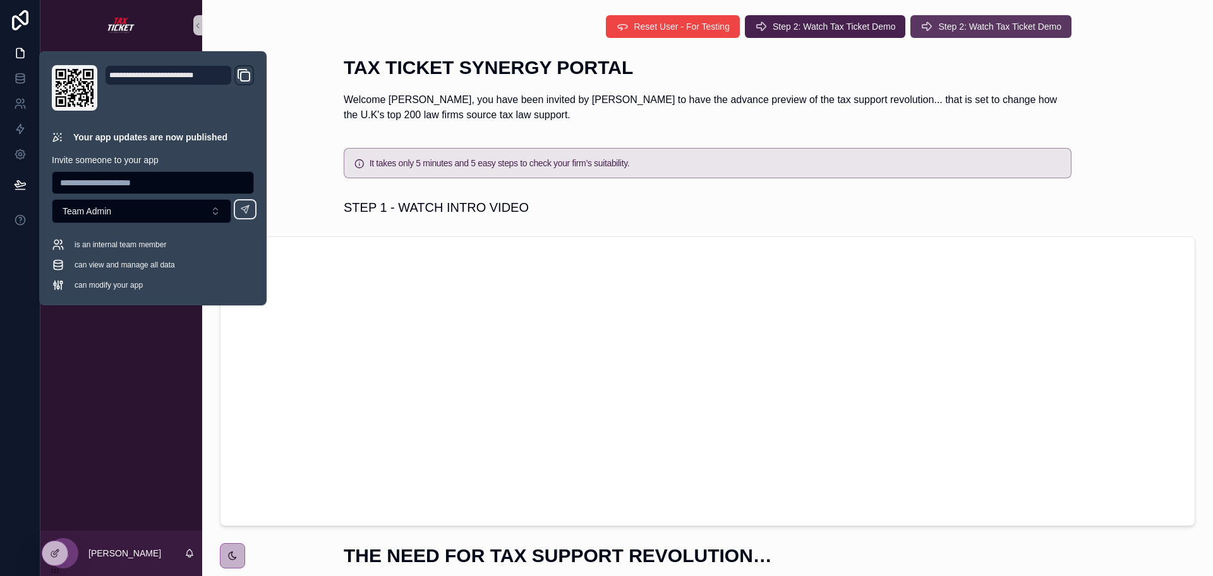
click at [996, 23] on span "Step 2: Watch Tax Ticket Demo" at bounding box center [1000, 26] width 123 height 13
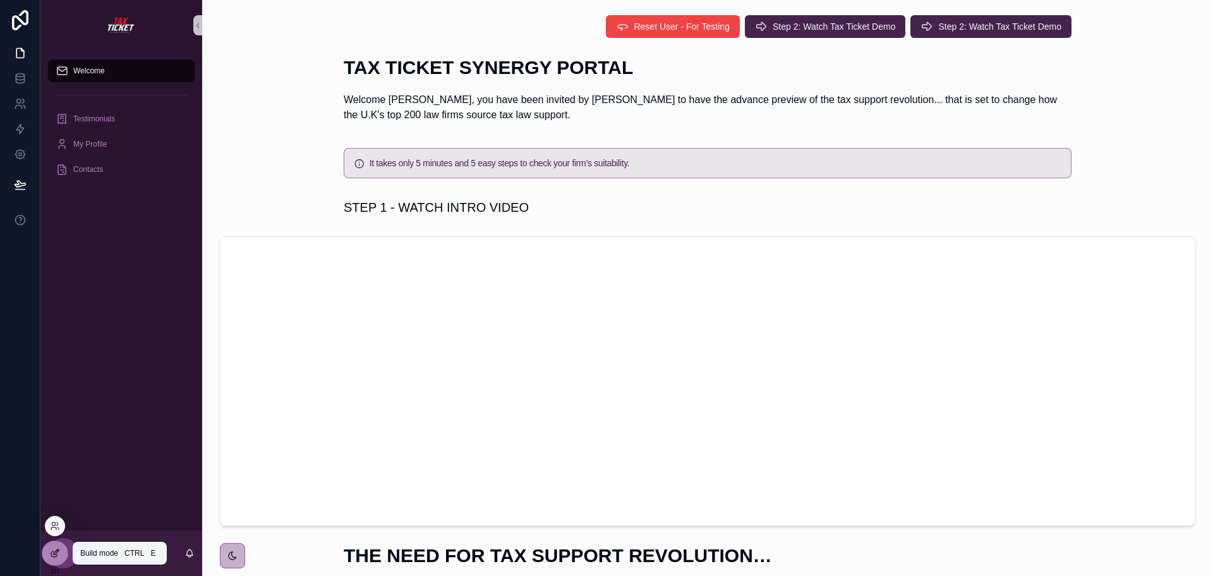
click at [50, 555] on icon at bounding box center [55, 553] width 10 height 10
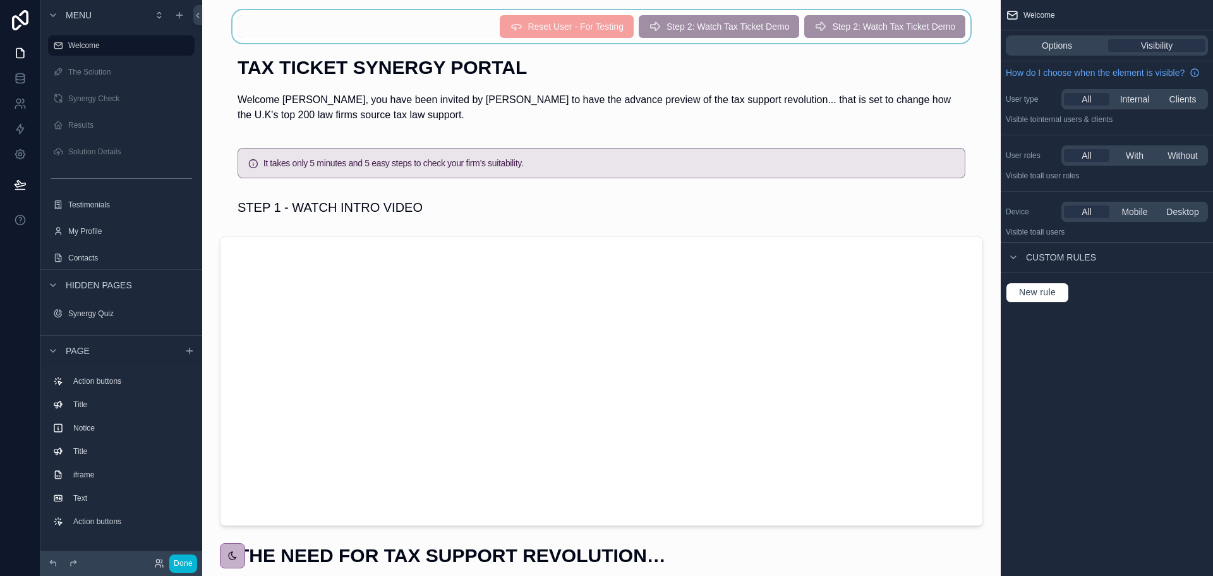
click at [864, 23] on div "scrollable content" at bounding box center [601, 26] width 779 height 33
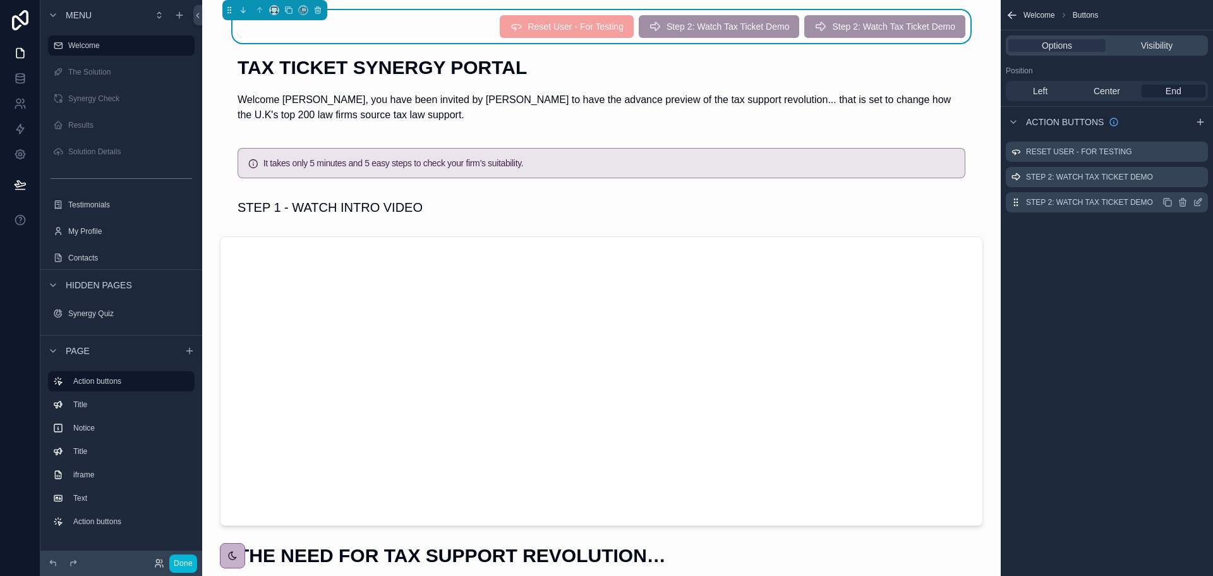
click at [1198, 201] on icon "scrollable content" at bounding box center [1199, 200] width 5 height 5
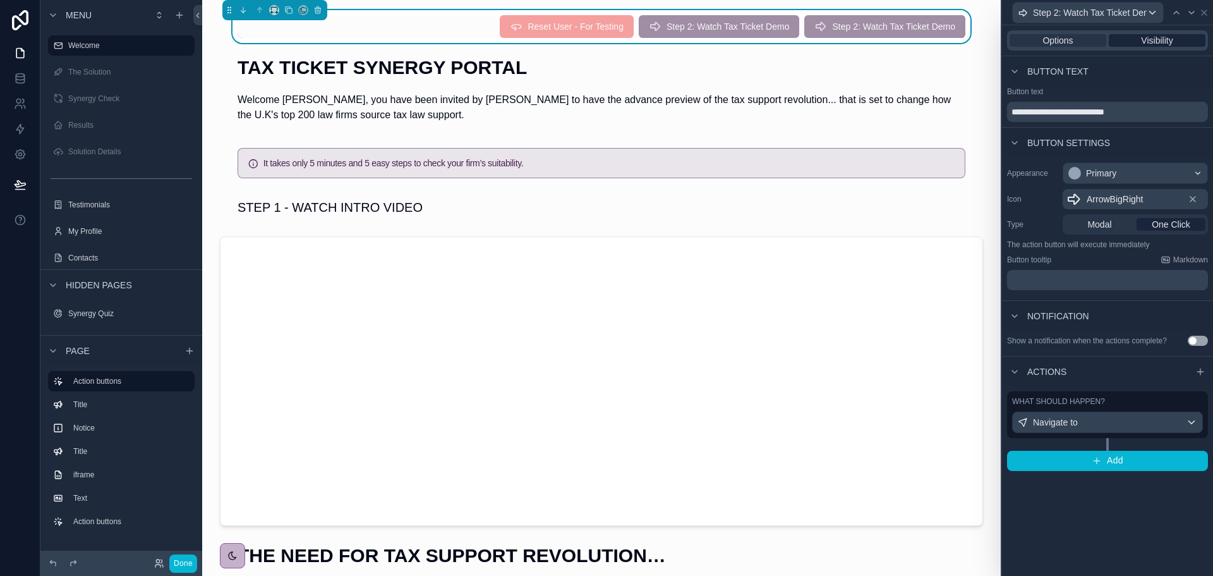
click at [1159, 36] on span "Visibility" at bounding box center [1157, 40] width 32 height 13
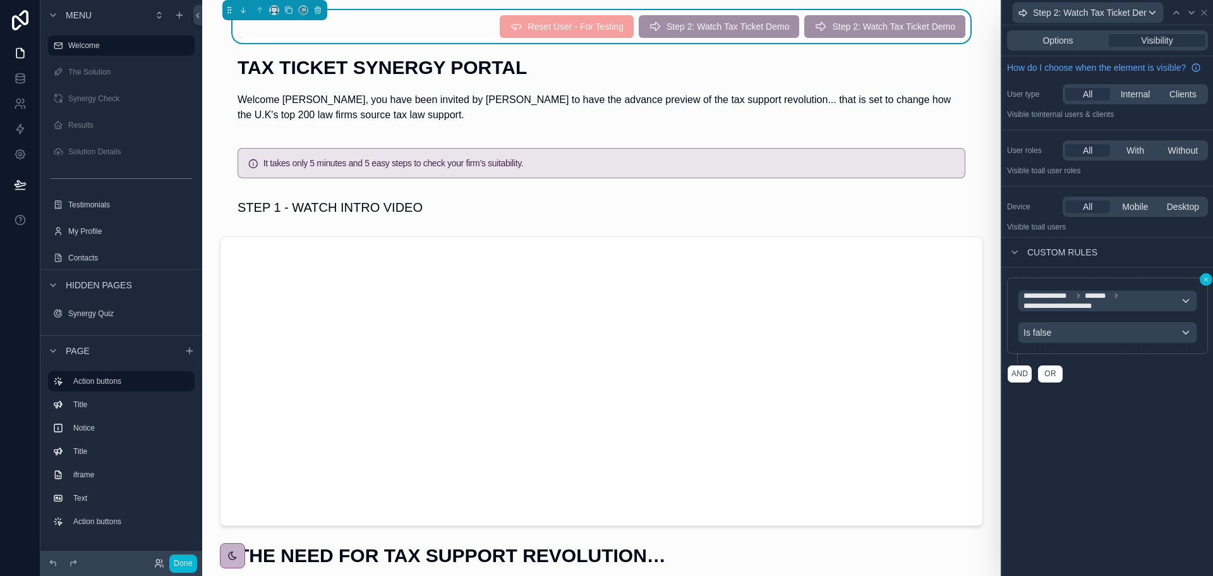
click at [1204, 281] on icon at bounding box center [1207, 280] width 8 height 8
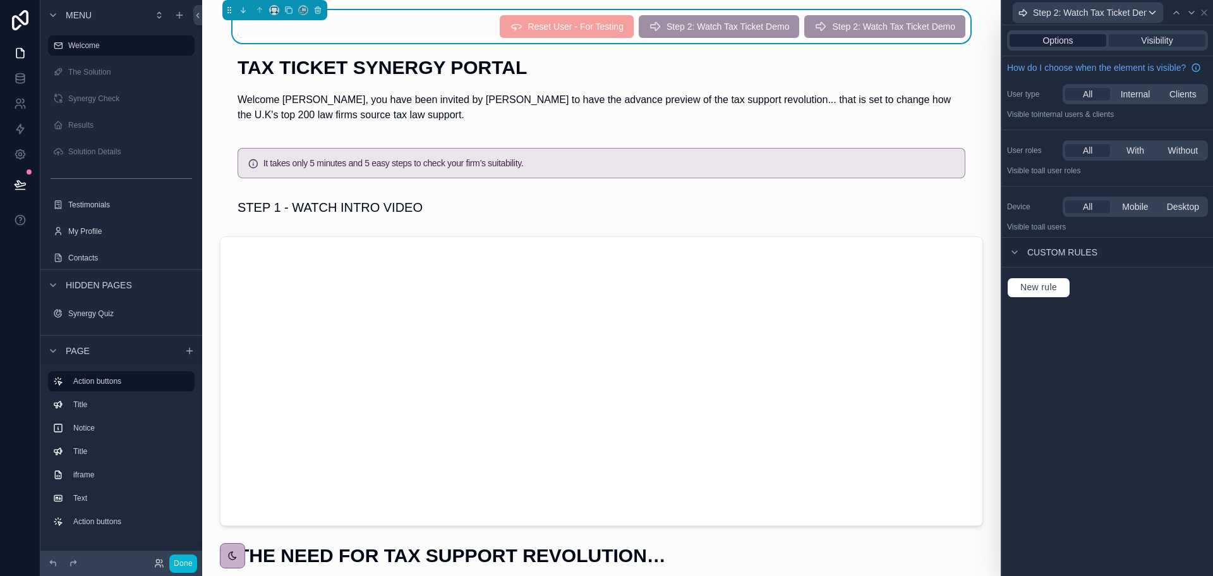
click at [1057, 37] on span "Options" at bounding box center [1058, 40] width 30 height 13
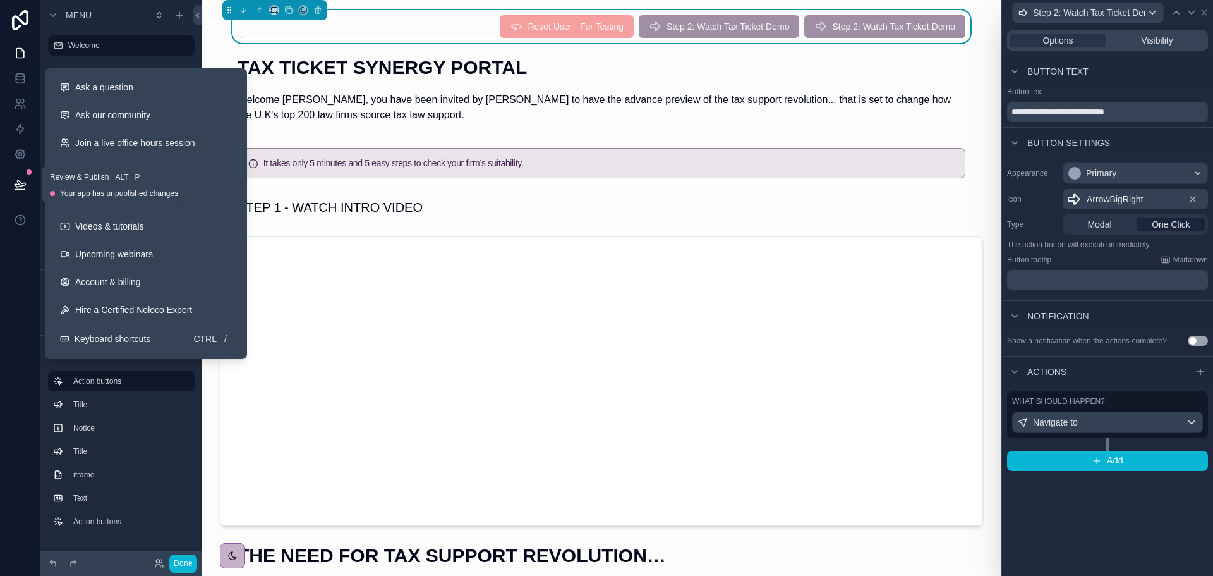
click at [20, 181] on icon at bounding box center [20, 184] width 13 height 13
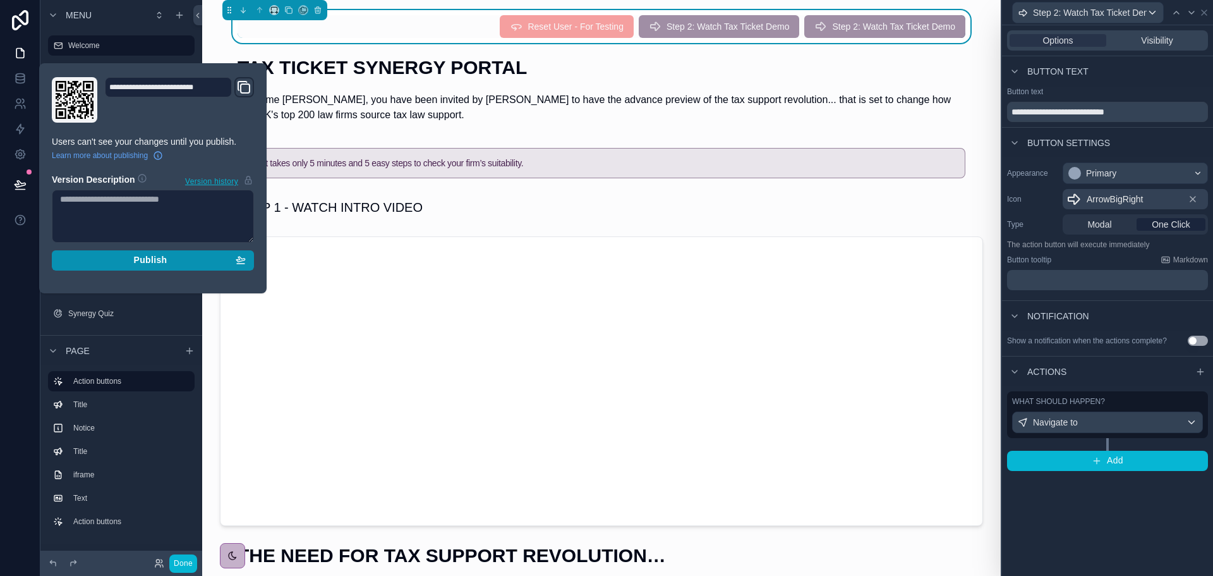
click at [93, 260] on div "Publish" at bounding box center [153, 260] width 186 height 11
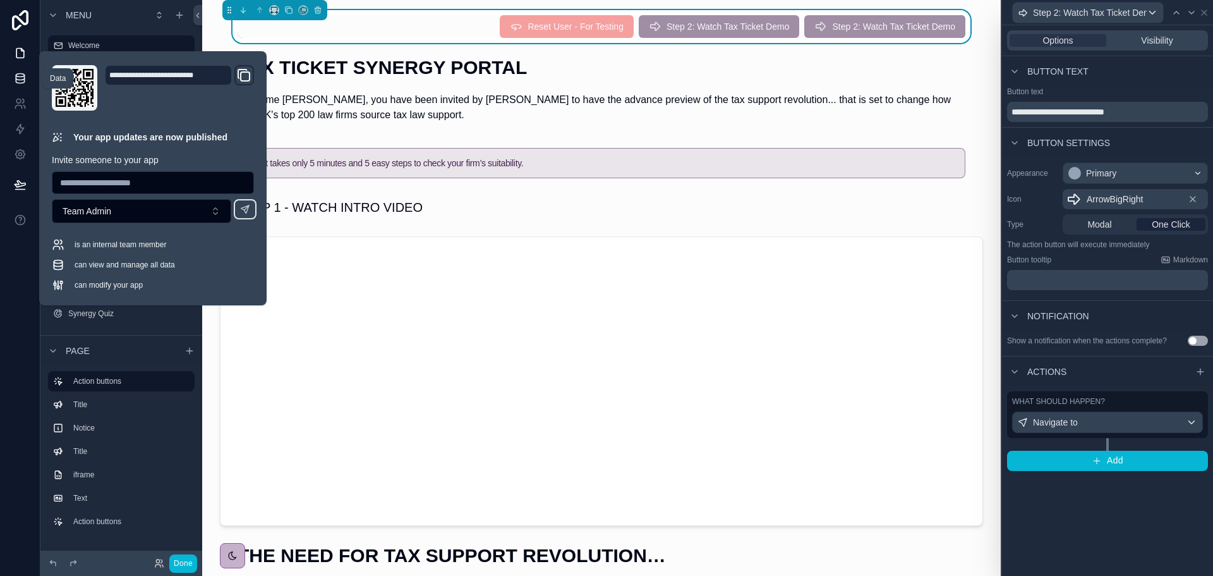
click at [21, 78] on icon at bounding box center [20, 78] width 13 height 13
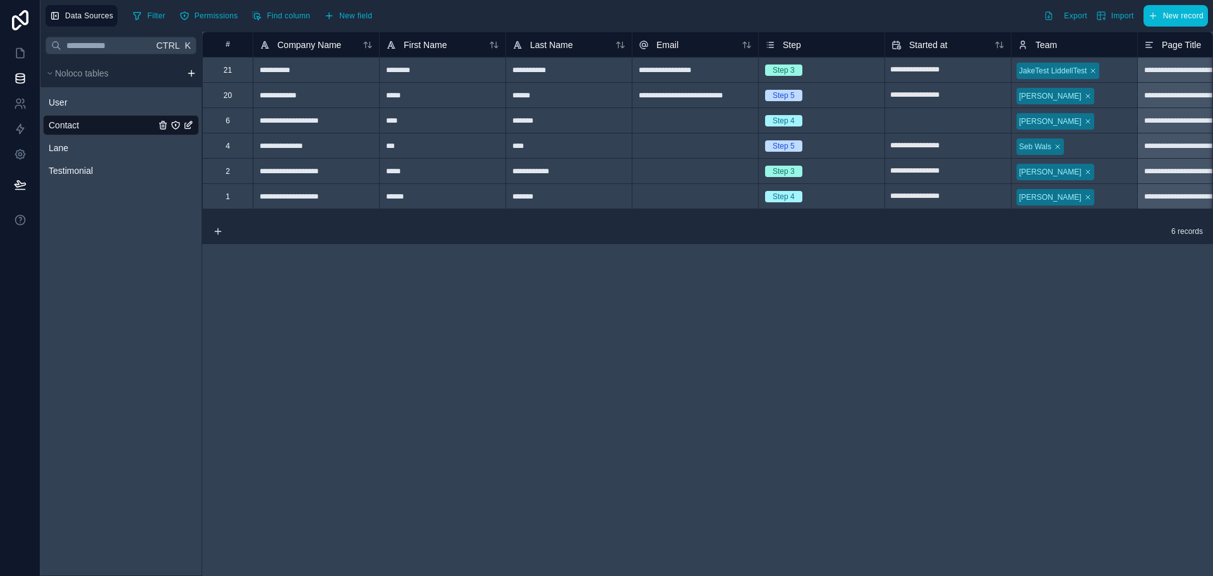
click at [784, 68] on div "Step 3" at bounding box center [784, 69] width 22 height 11
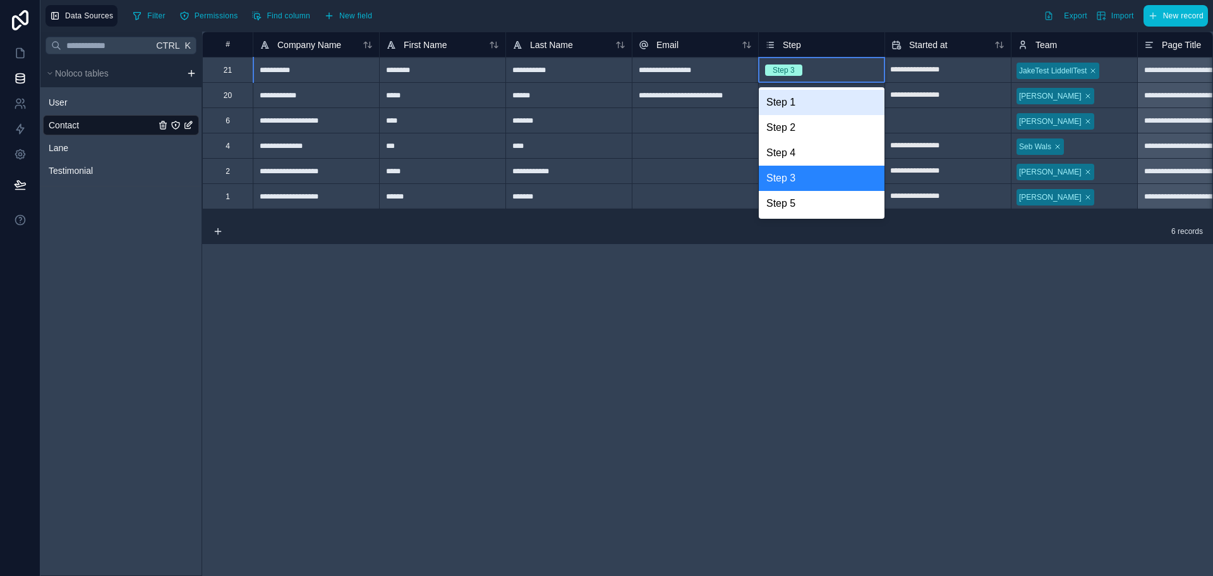
click at [784, 68] on div "Step 3" at bounding box center [784, 69] width 22 height 11
click at [779, 154] on div "Step 4" at bounding box center [822, 152] width 126 height 25
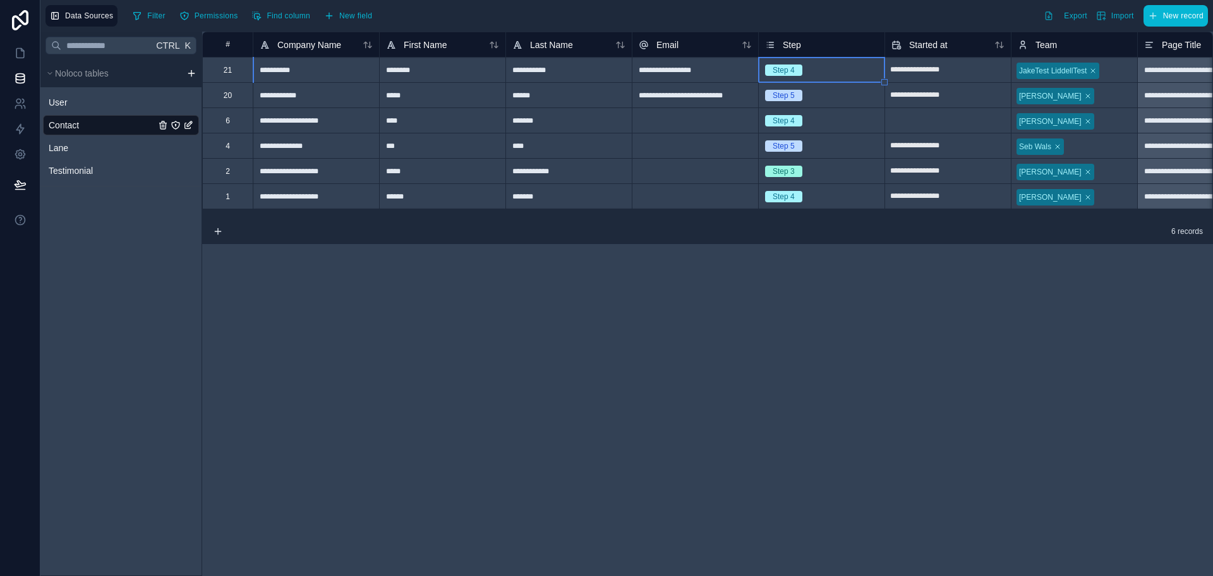
click at [529, 260] on div "**********" at bounding box center [707, 304] width 1011 height 544
click at [15, 15] on icon at bounding box center [20, 20] width 25 height 20
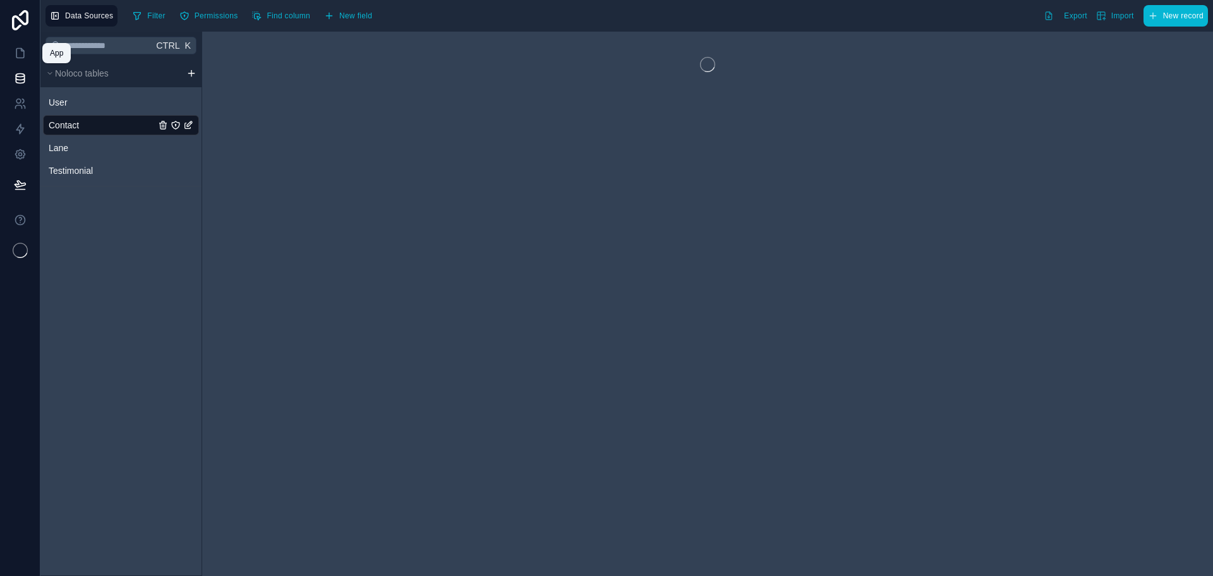
click at [23, 55] on icon at bounding box center [20, 53] width 8 height 9
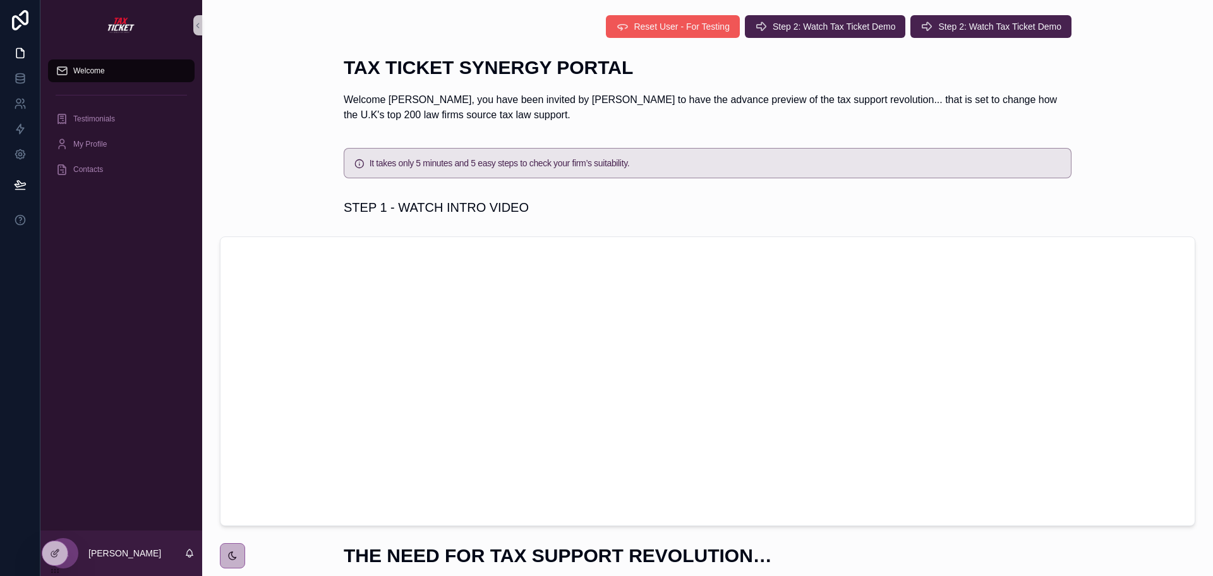
click at [669, 25] on span "Reset User - For Testing" at bounding box center [681, 26] width 95 height 13
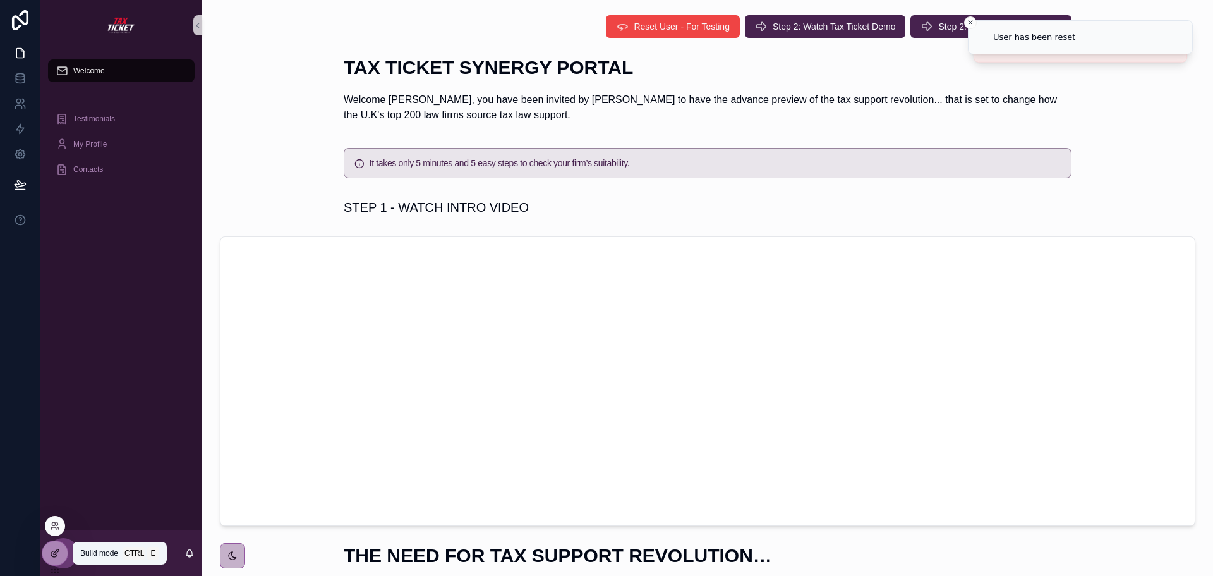
click at [49, 552] on div at bounding box center [54, 553] width 25 height 24
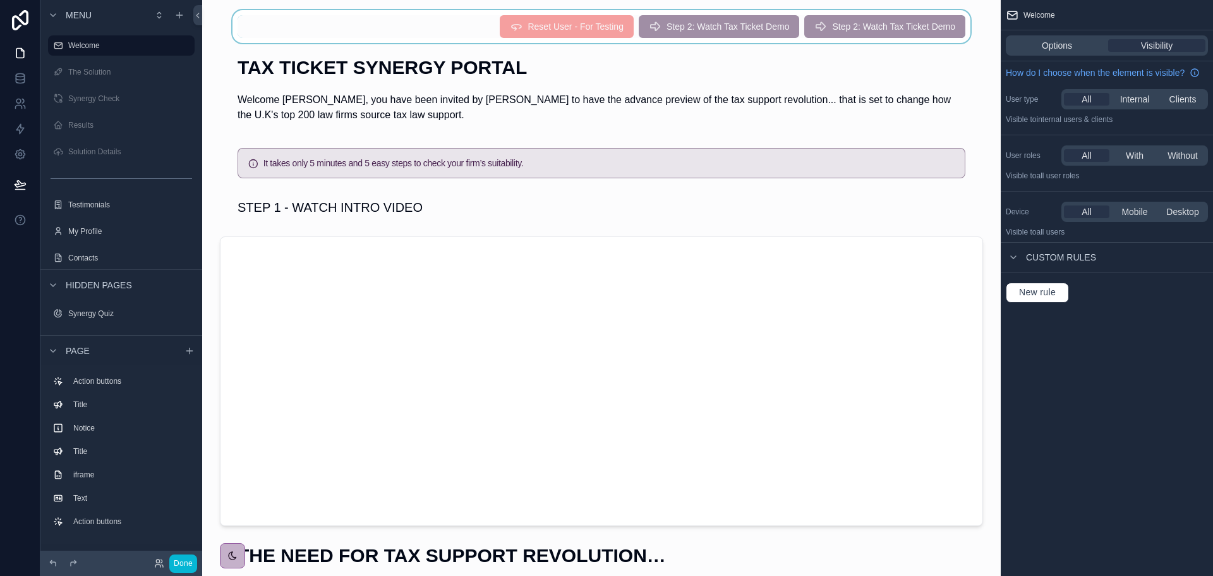
click at [597, 25] on div "scrollable content" at bounding box center [601, 26] width 779 height 33
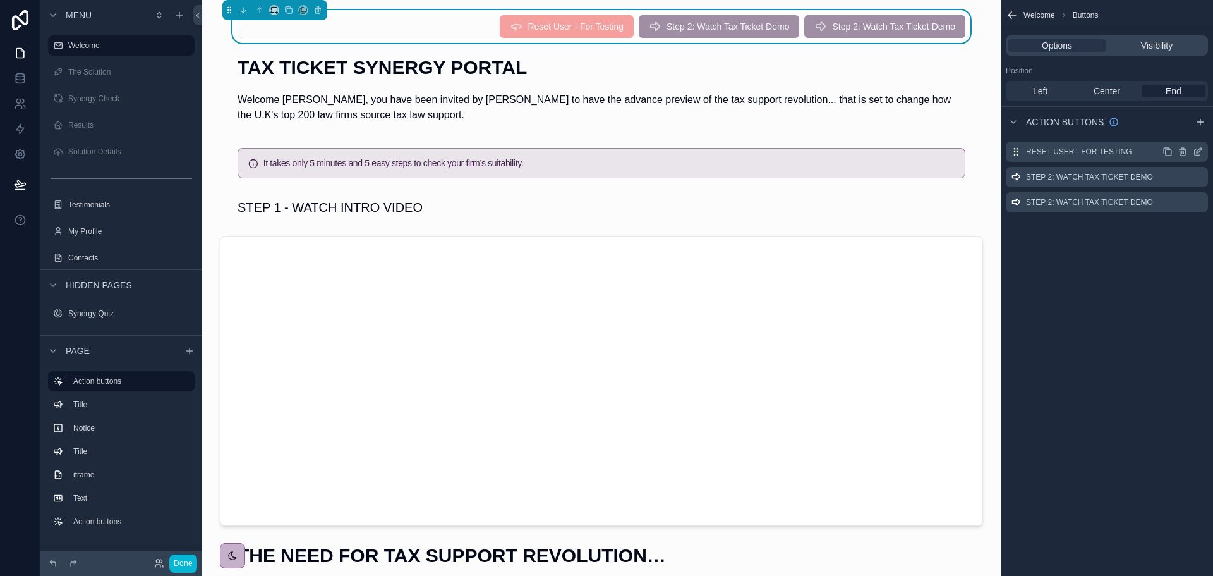
click at [1201, 149] on icon "scrollable content" at bounding box center [1198, 152] width 10 height 10
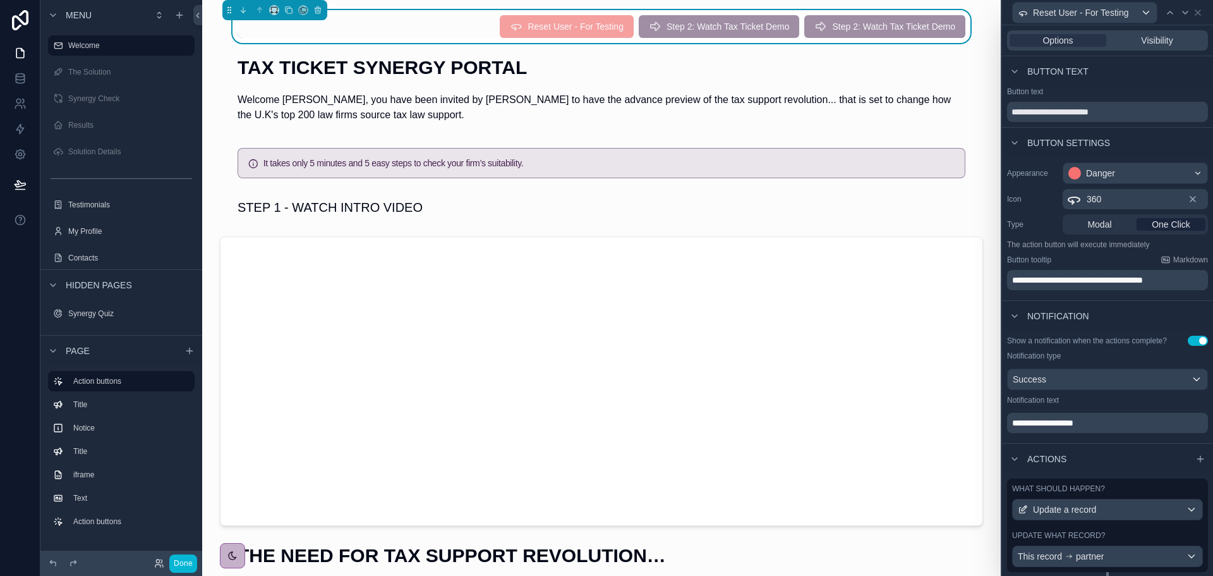
scroll to position [34, 0]
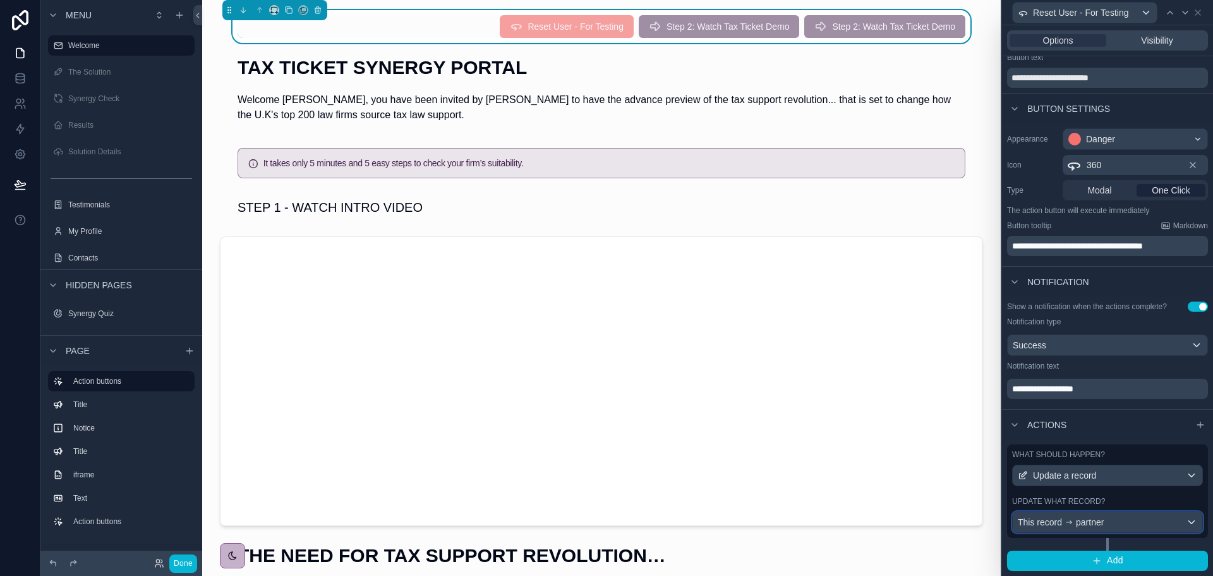
click at [1088, 525] on span "partner" at bounding box center [1090, 522] width 28 height 13
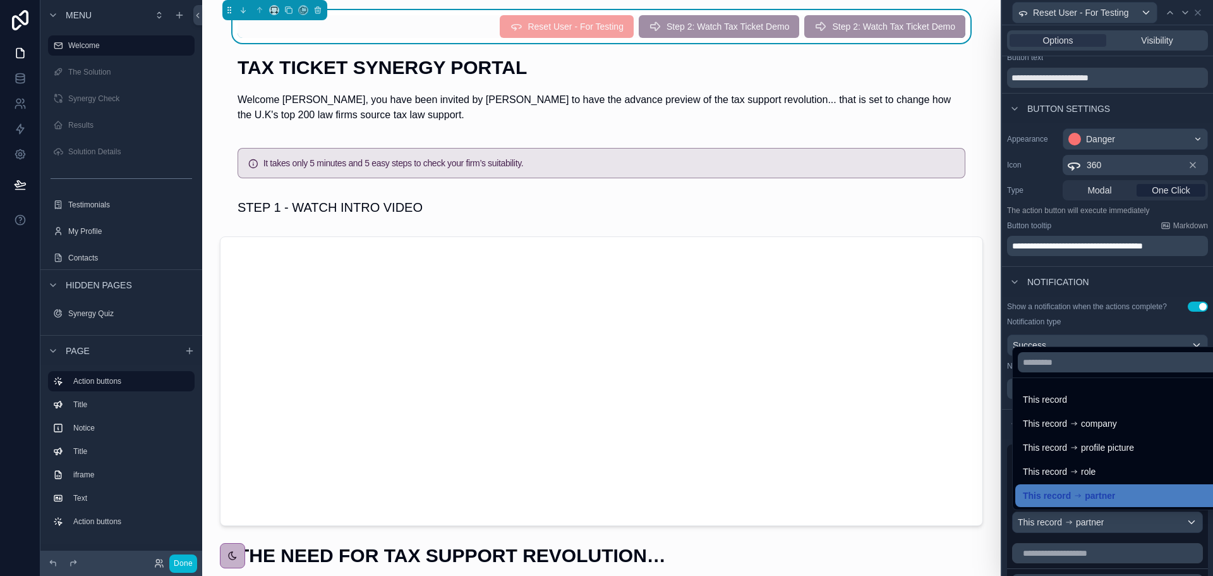
click at [1088, 525] on div at bounding box center [1107, 288] width 211 height 576
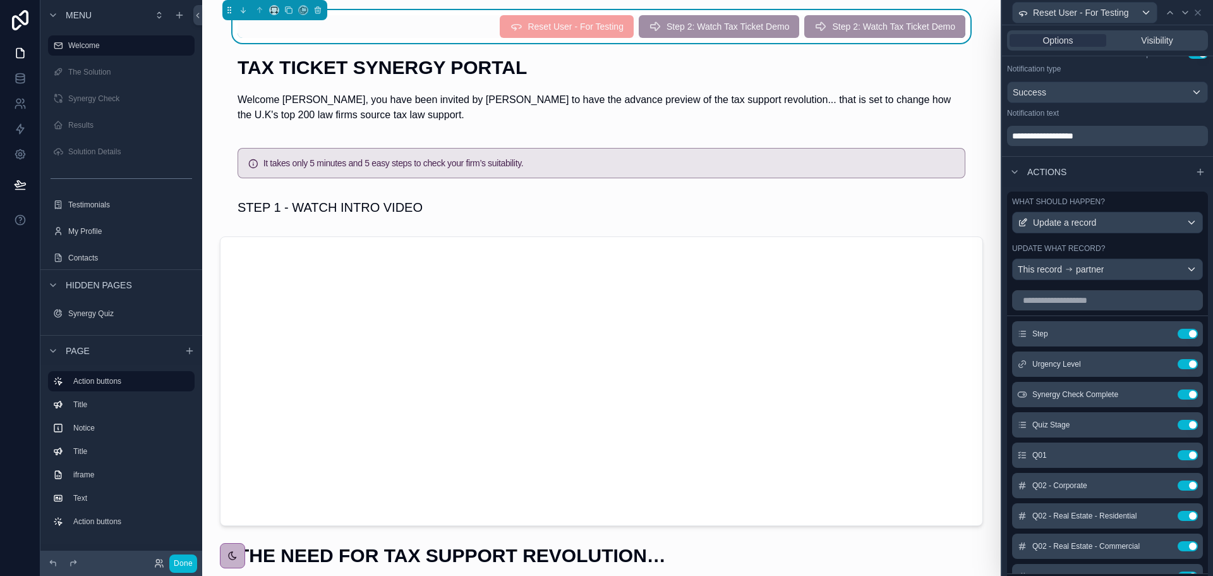
scroll to position [350, 0]
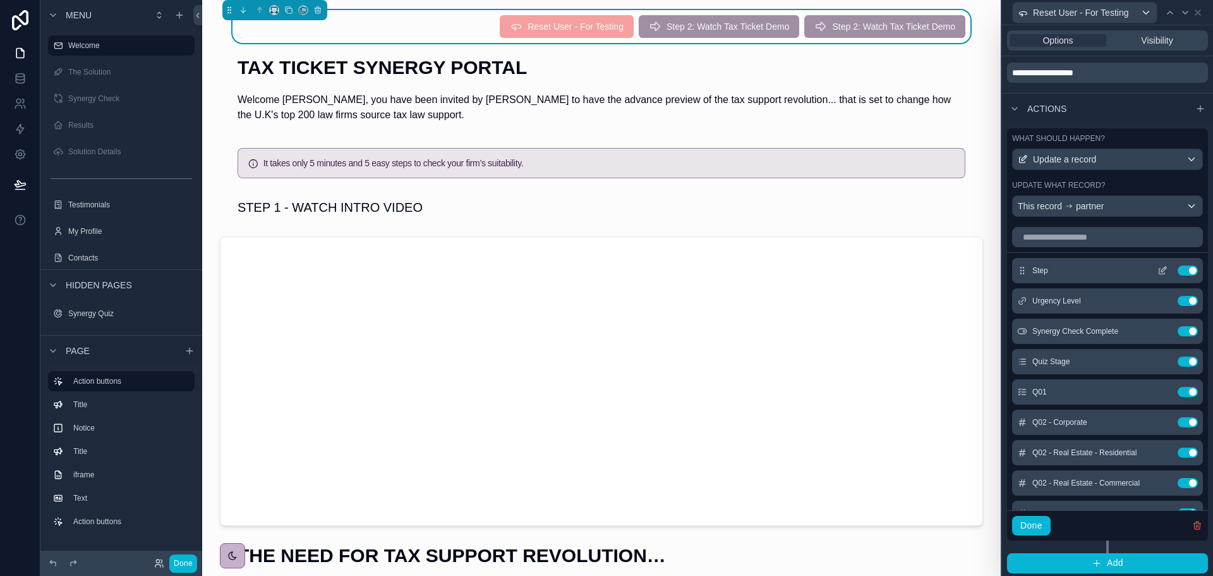
click at [1158, 270] on icon at bounding box center [1163, 270] width 10 height 10
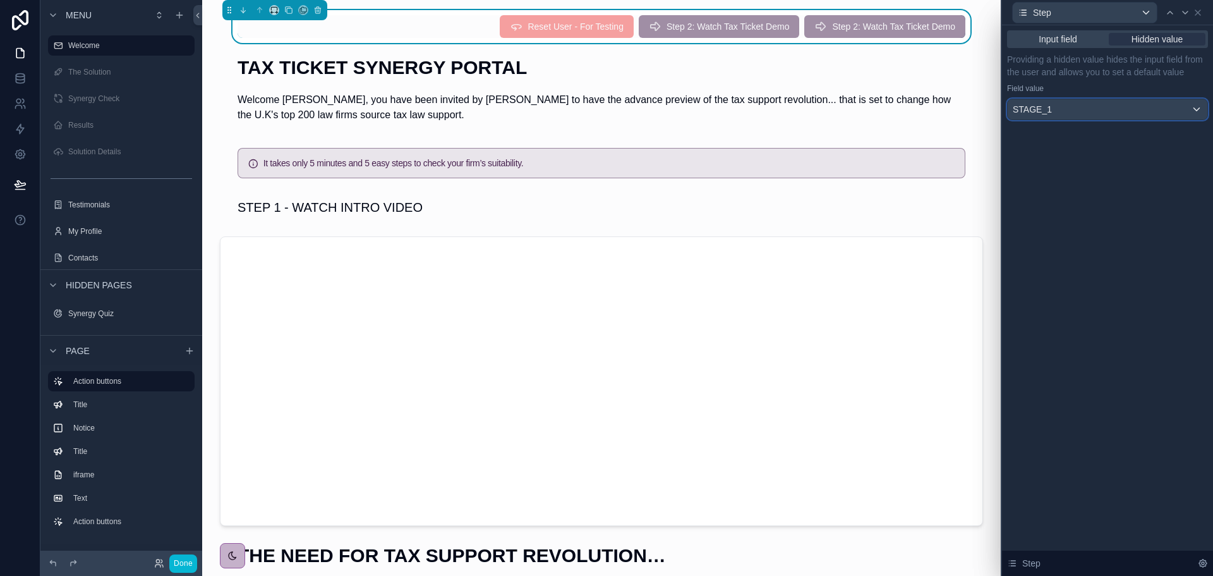
click at [1115, 107] on div "STAGE_1" at bounding box center [1108, 109] width 200 height 20
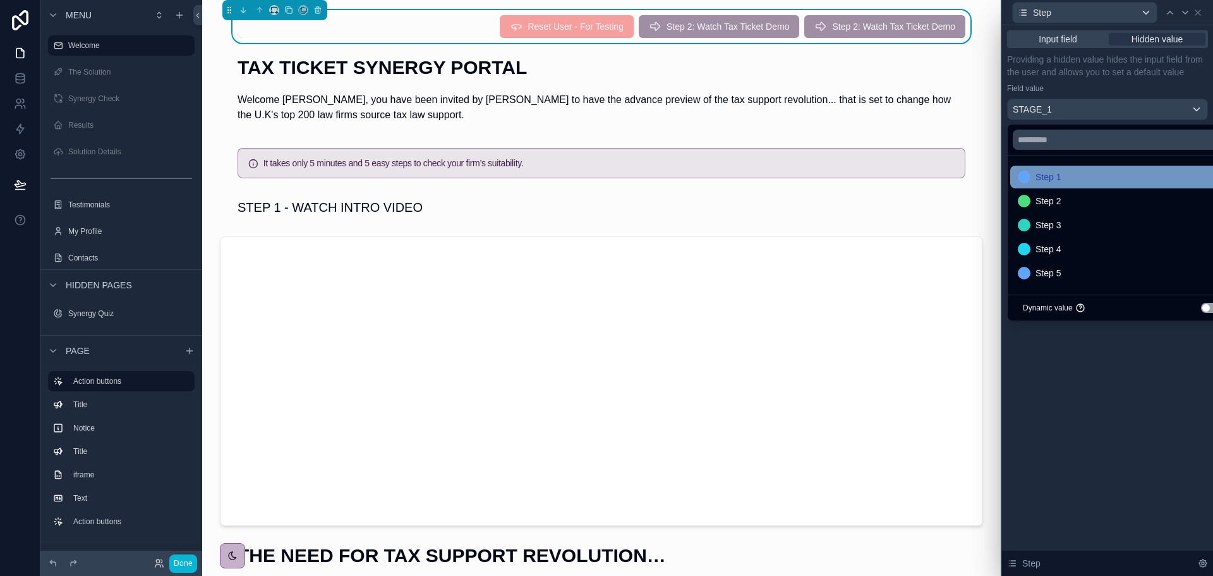
click at [1093, 179] on div "Step 1" at bounding box center [1122, 176] width 209 height 15
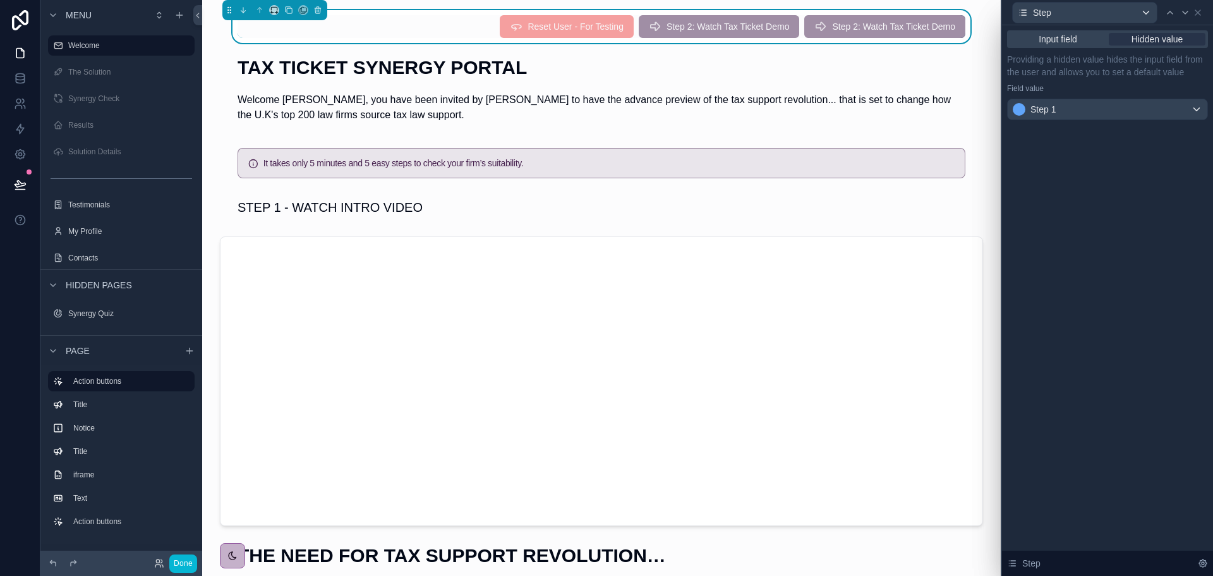
click at [1097, 210] on div "Input field Hidden value Providing a hidden value hides the input field from th…" at bounding box center [1107, 300] width 211 height 550
click at [1199, 13] on icon at bounding box center [1198, 12] width 5 height 5
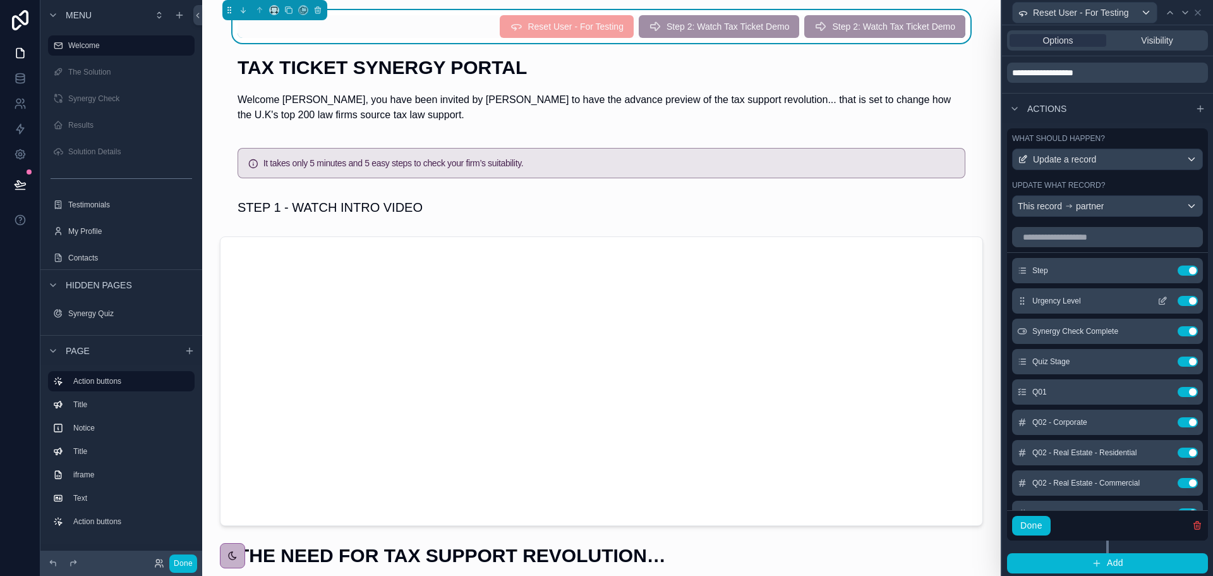
click at [1158, 298] on icon at bounding box center [1163, 301] width 10 height 10
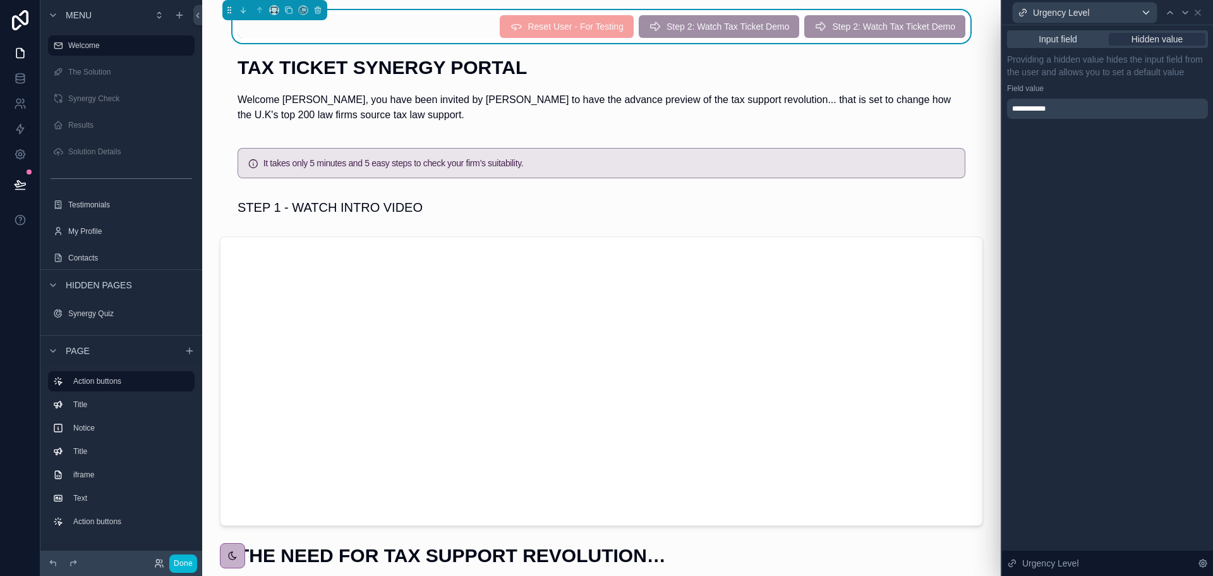
click at [1086, 109] on div "**********" at bounding box center [1107, 109] width 201 height 20
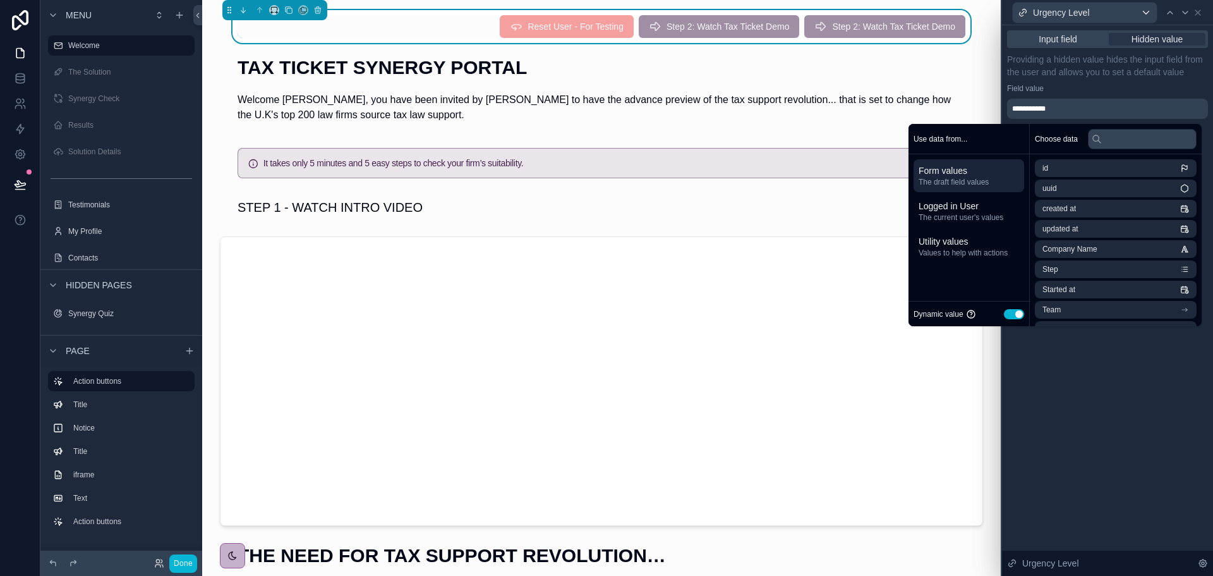
click at [1086, 109] on div "**********" at bounding box center [1107, 109] width 201 height 20
click at [1199, 14] on icon at bounding box center [1198, 13] width 10 height 10
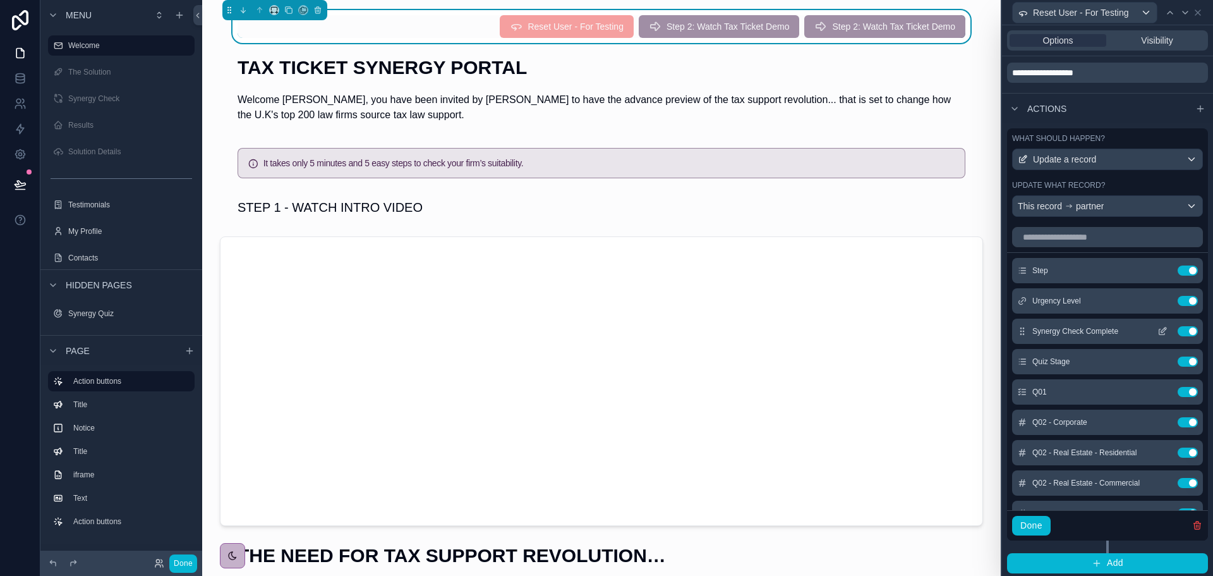
click at [1162, 332] on icon at bounding box center [1164, 329] width 5 height 5
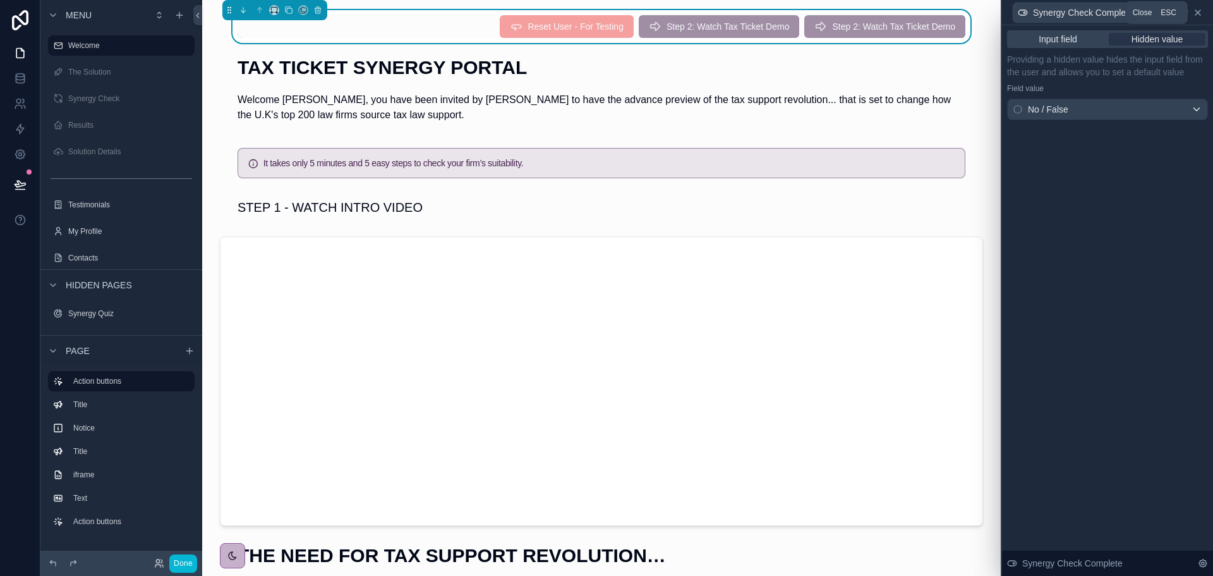
click at [1199, 14] on icon at bounding box center [1198, 13] width 10 height 10
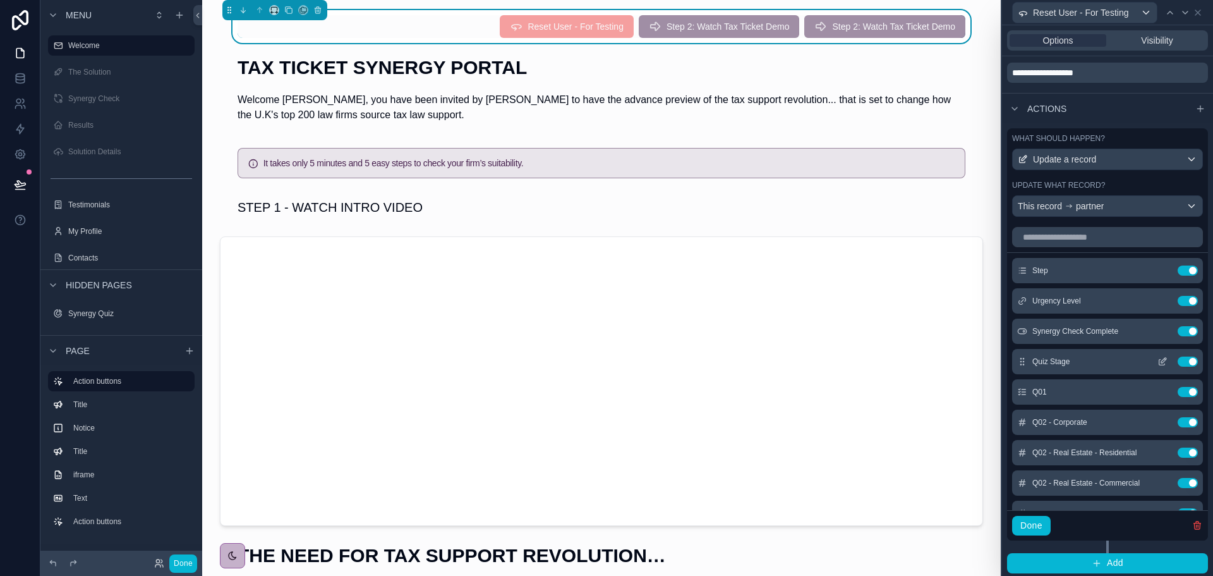
click at [1165, 359] on icon at bounding box center [1165, 358] width 1 height 1
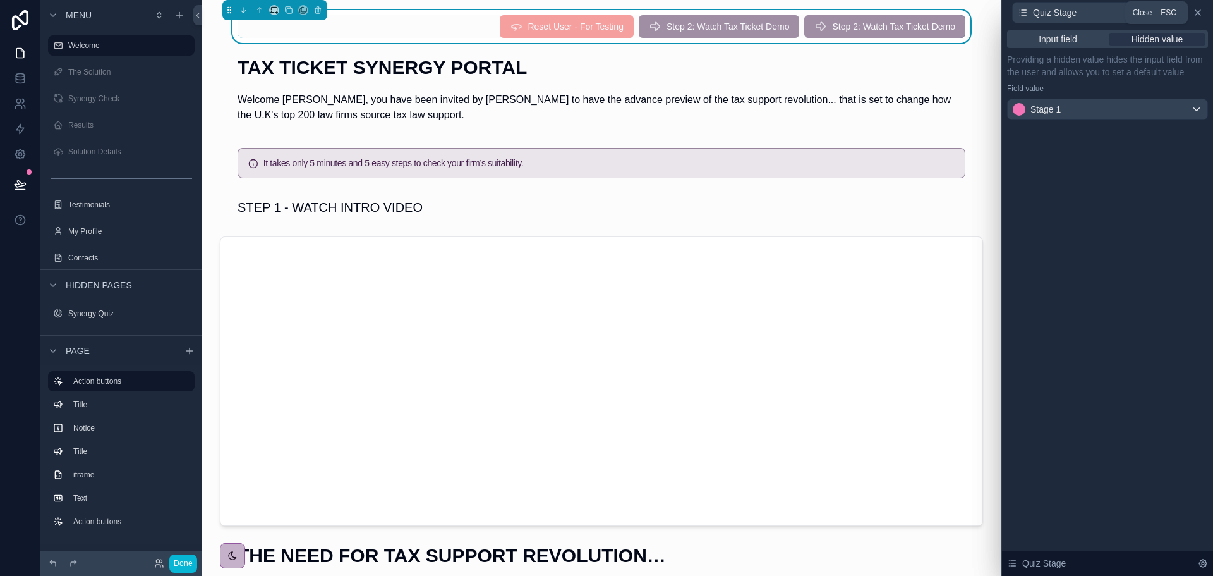
click at [1199, 14] on icon at bounding box center [1198, 13] width 10 height 10
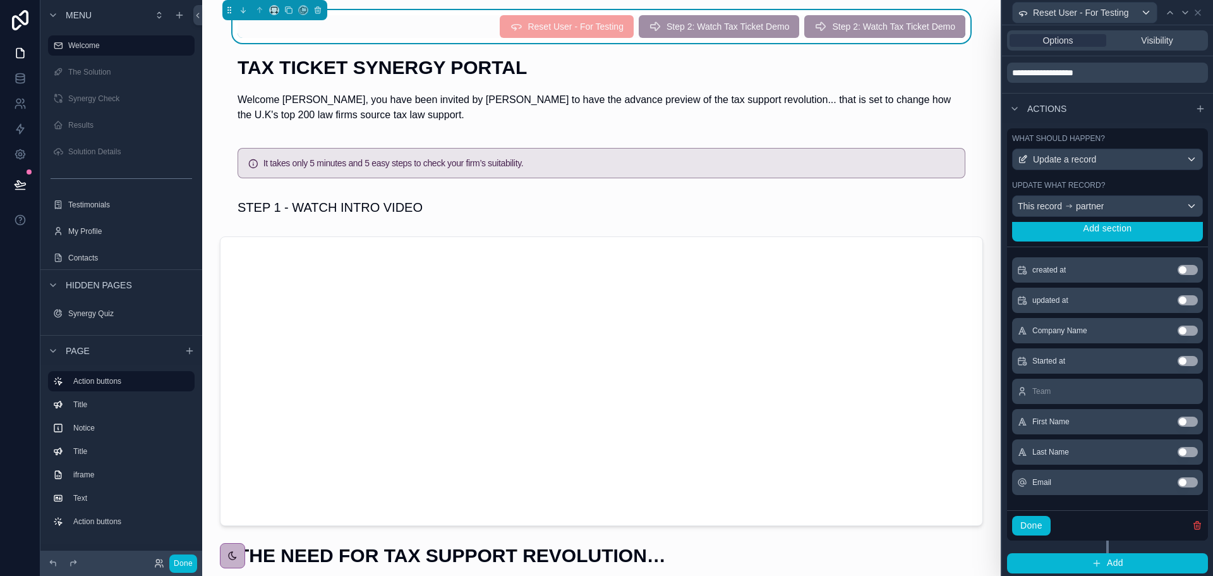
scroll to position [353, 0]
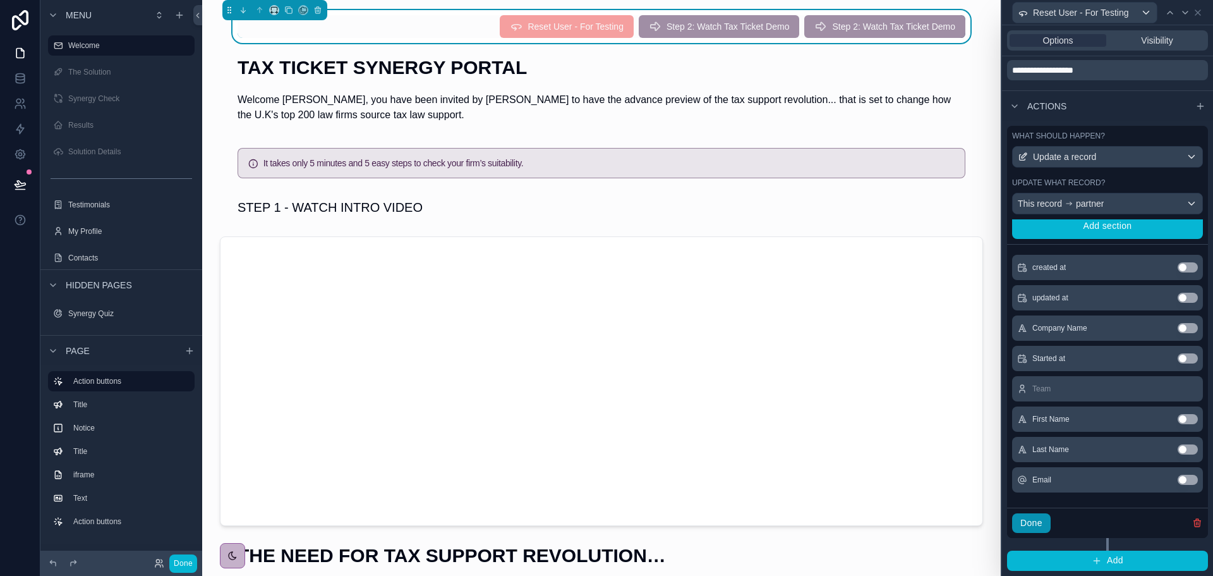
click at [1036, 518] on button "Done" at bounding box center [1031, 523] width 39 height 20
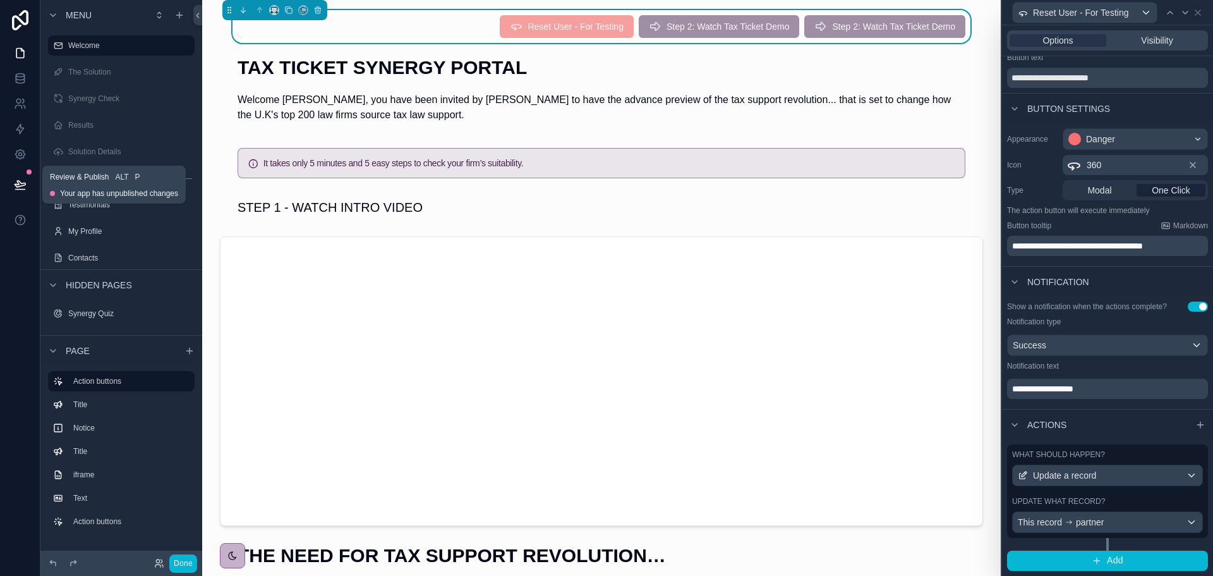
click at [21, 184] on icon at bounding box center [20, 184] width 11 height 6
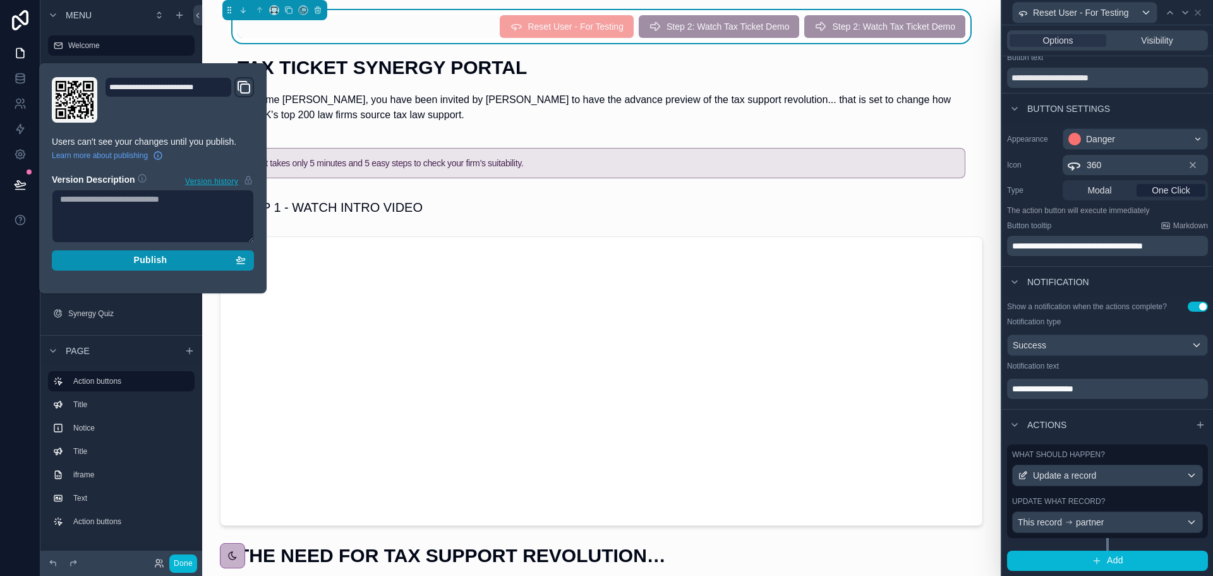
click at [164, 260] on span "Publish" at bounding box center [149, 260] width 33 height 11
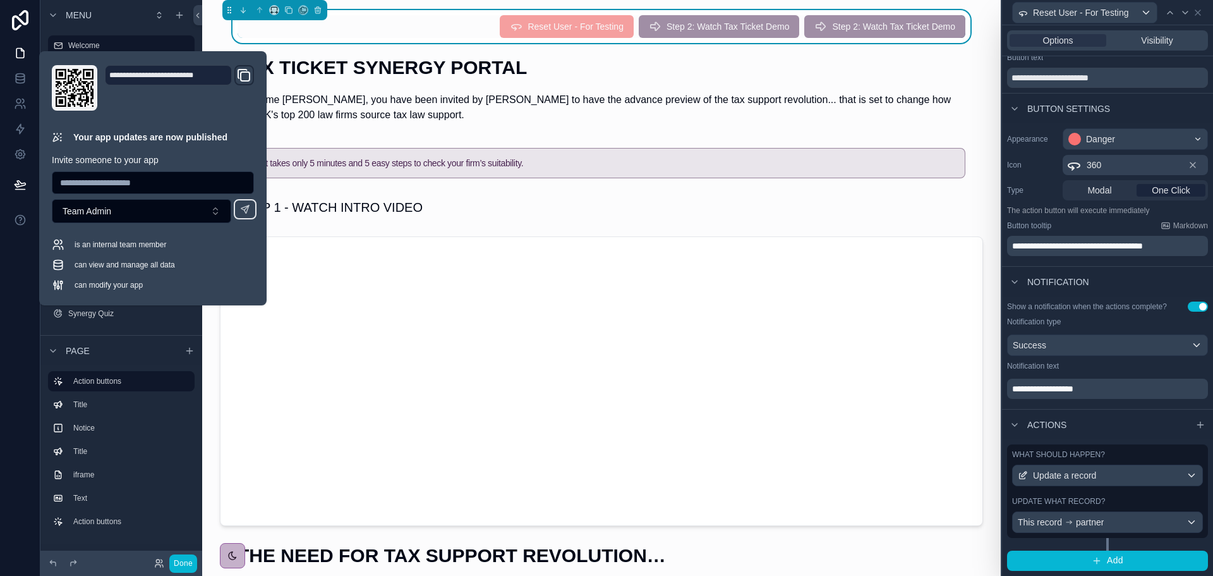
click at [719, 25] on span "Step 2: Watch Tax Ticket Demo" at bounding box center [719, 28] width 161 height 11
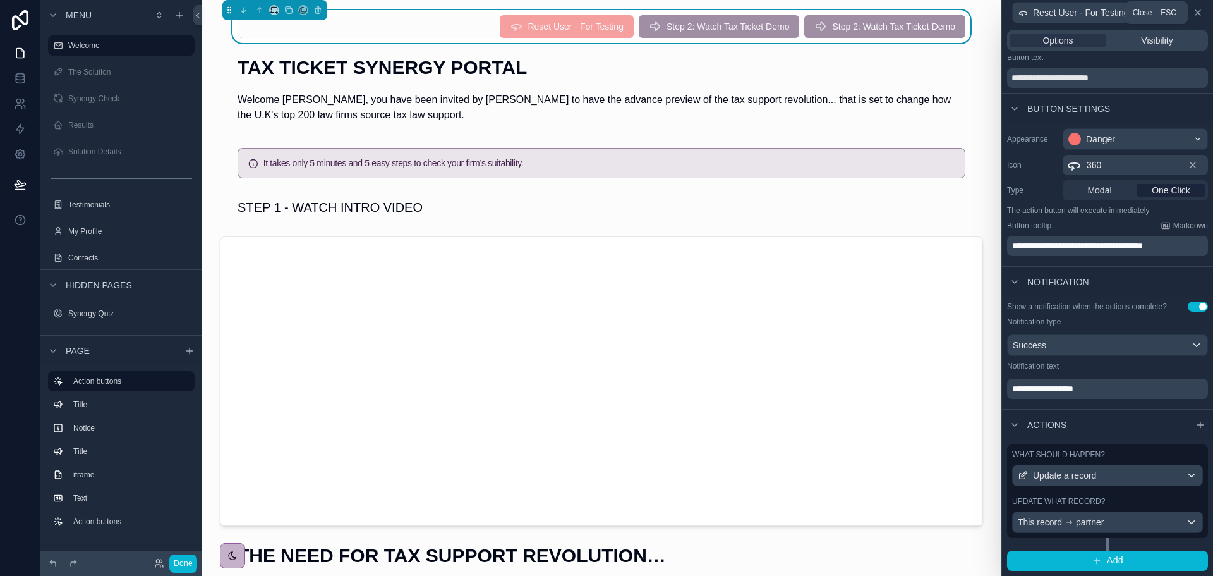
click at [1200, 11] on icon at bounding box center [1198, 12] width 5 height 5
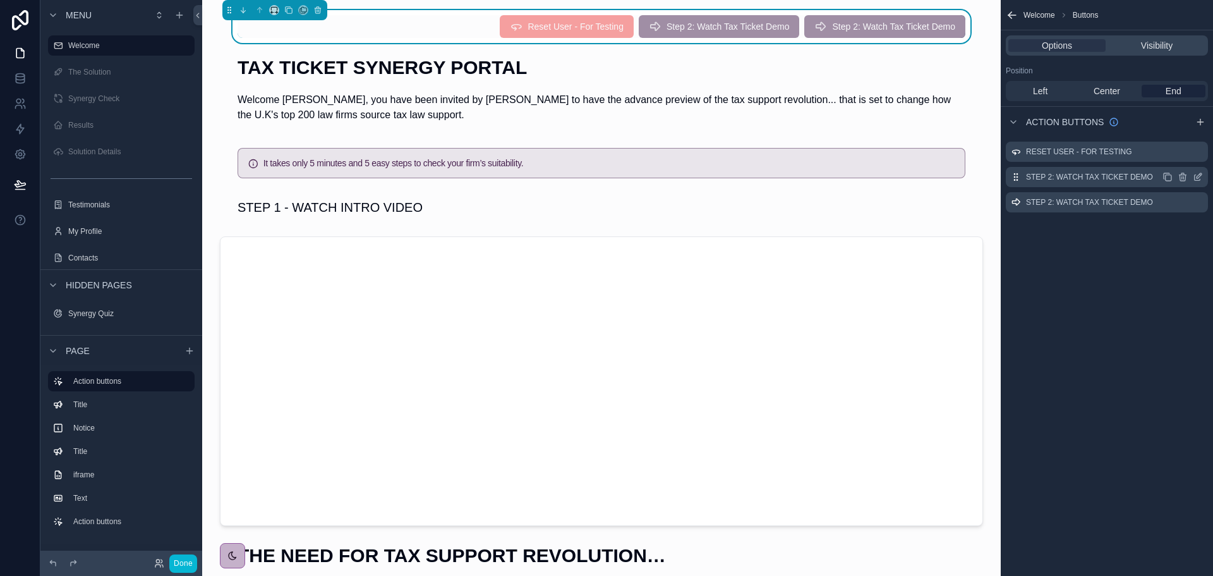
click at [1199, 177] on icon "scrollable content" at bounding box center [1198, 177] width 10 height 10
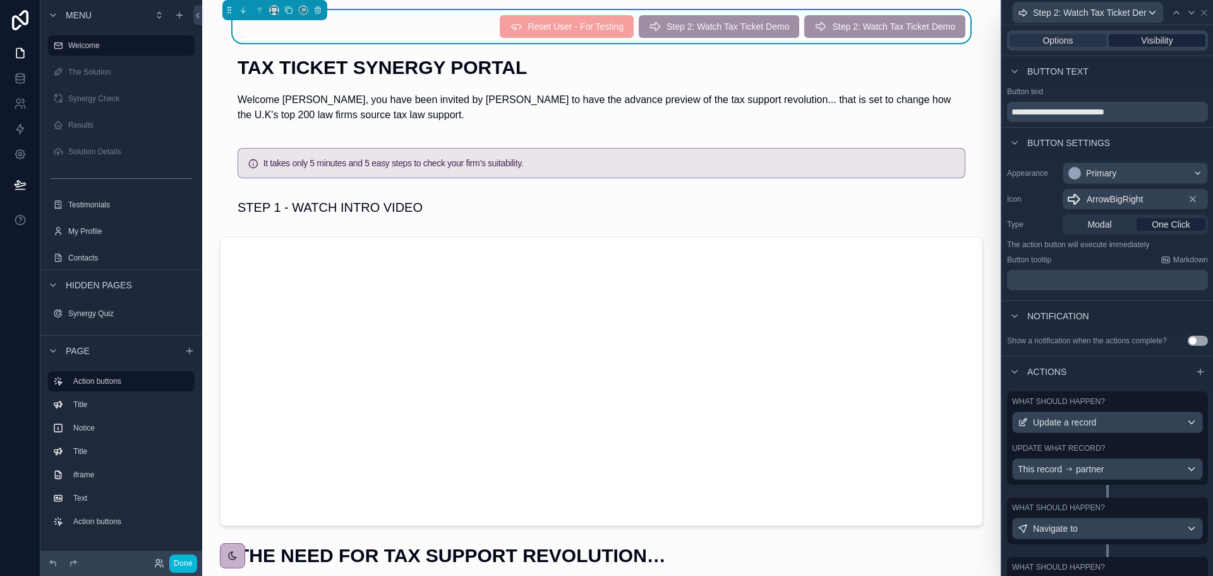
click at [1148, 40] on span "Visibility" at bounding box center [1157, 40] width 32 height 13
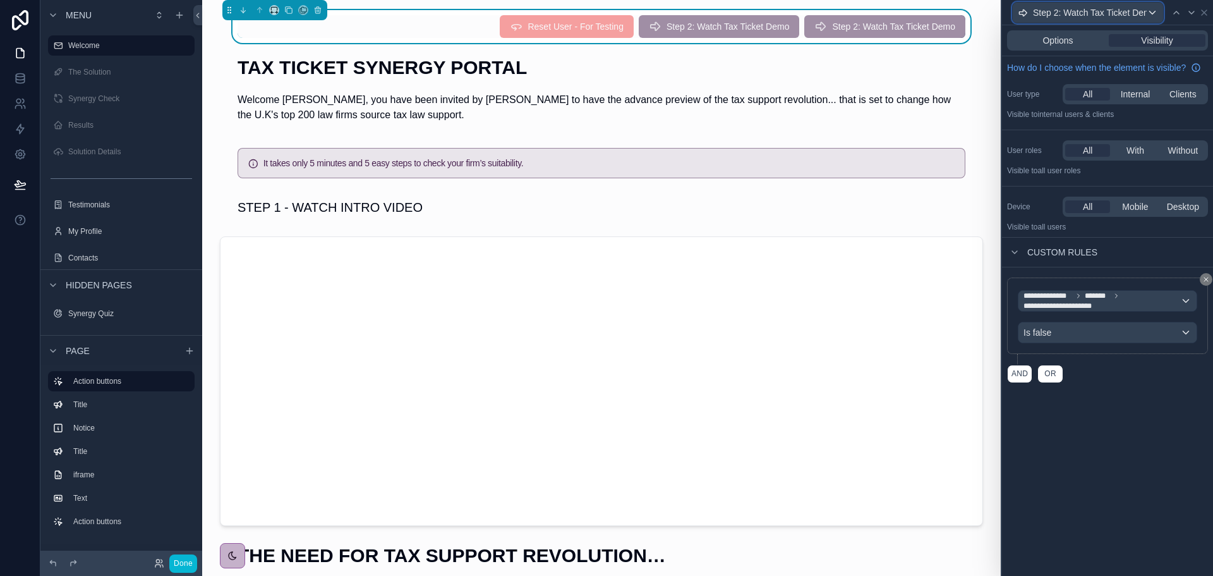
click at [1136, 11] on span "Step 2: Watch Tax Ticket Demo" at bounding box center [1090, 12] width 114 height 13
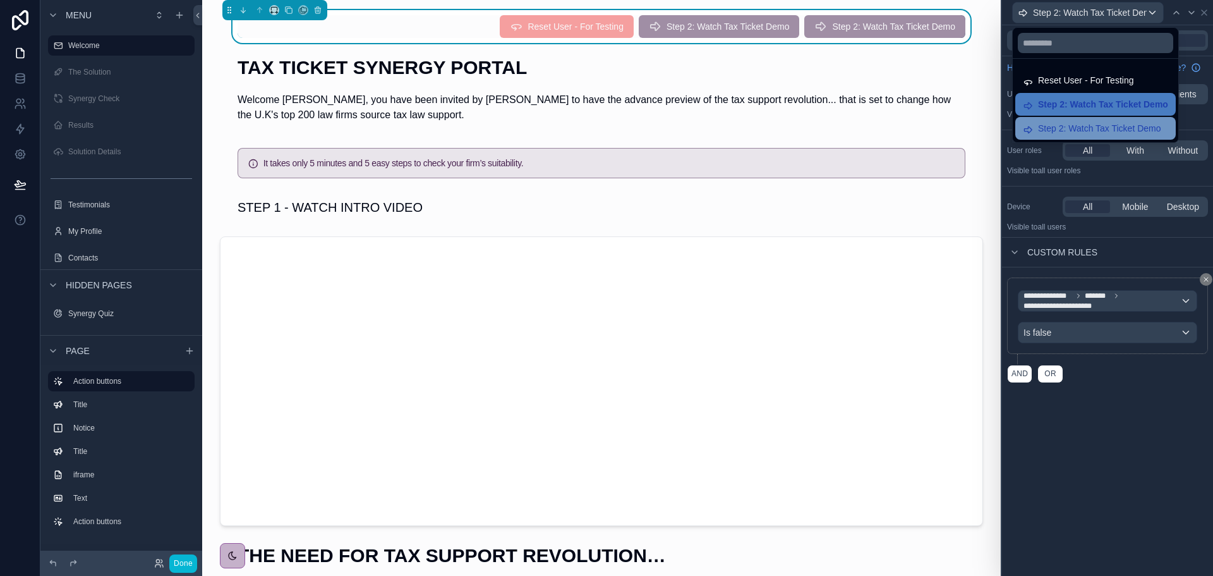
click at [1106, 126] on span "Step 2: Watch Tax Ticket Demo" at bounding box center [1099, 128] width 123 height 15
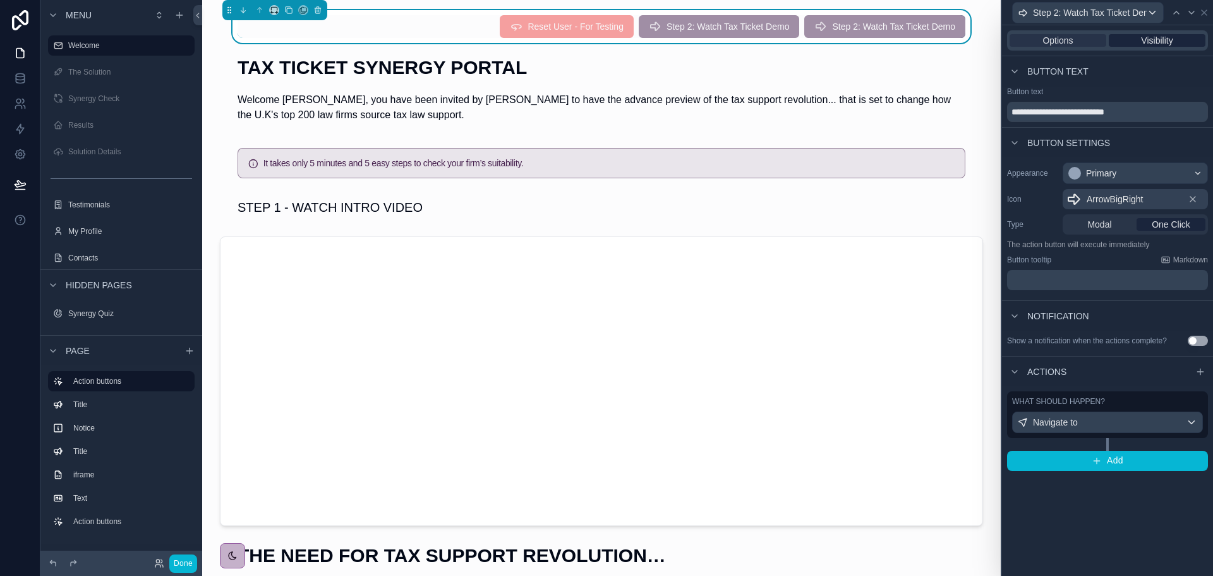
click at [1160, 35] on span "Visibility" at bounding box center [1157, 40] width 32 height 13
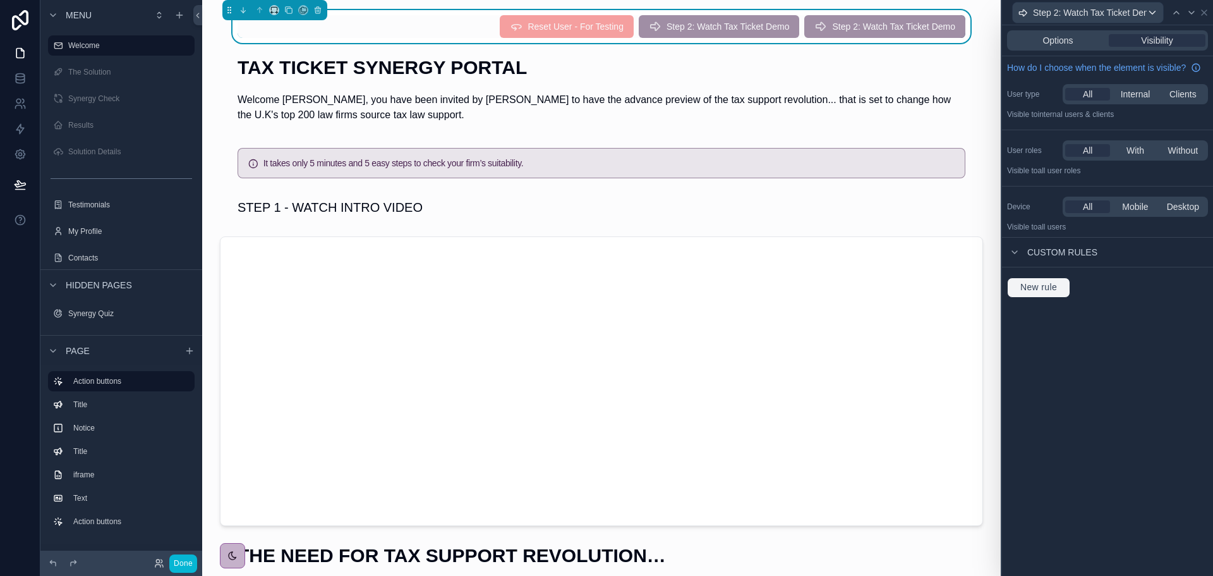
click at [1052, 289] on span "New rule" at bounding box center [1039, 287] width 47 height 11
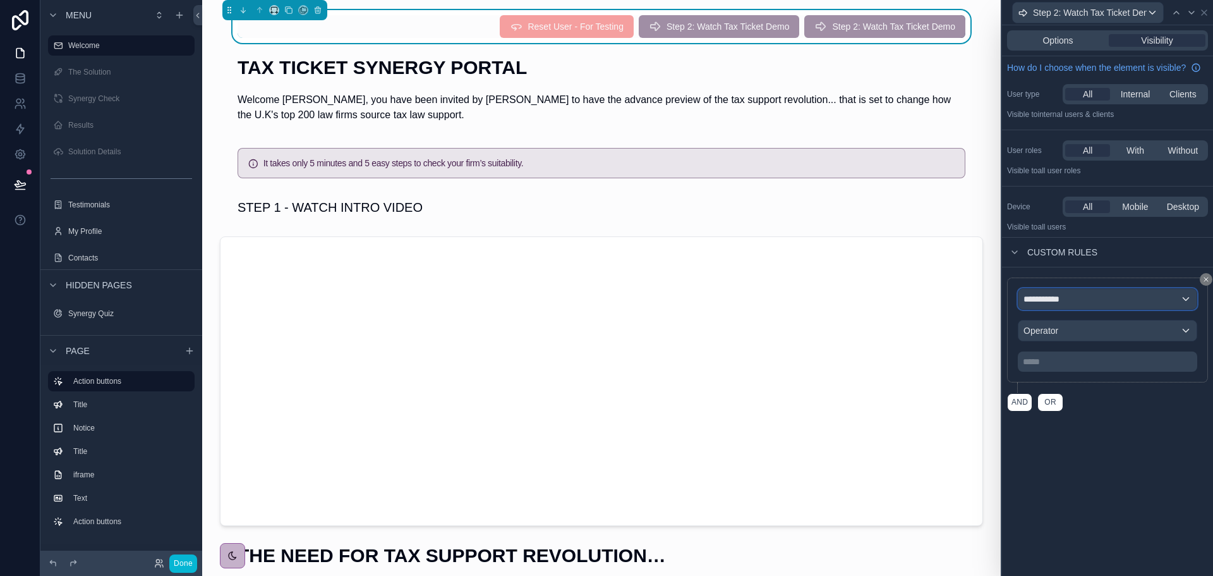
click at [1082, 298] on div "**********" at bounding box center [1108, 299] width 178 height 20
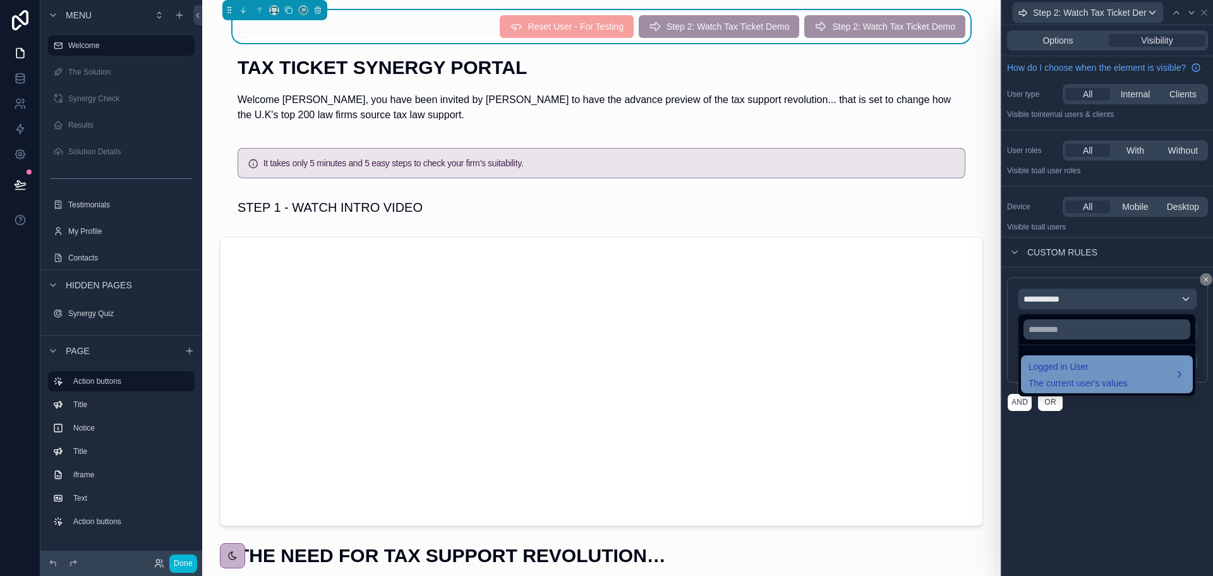
click at [1079, 368] on span "Logged in User" at bounding box center [1078, 366] width 99 height 15
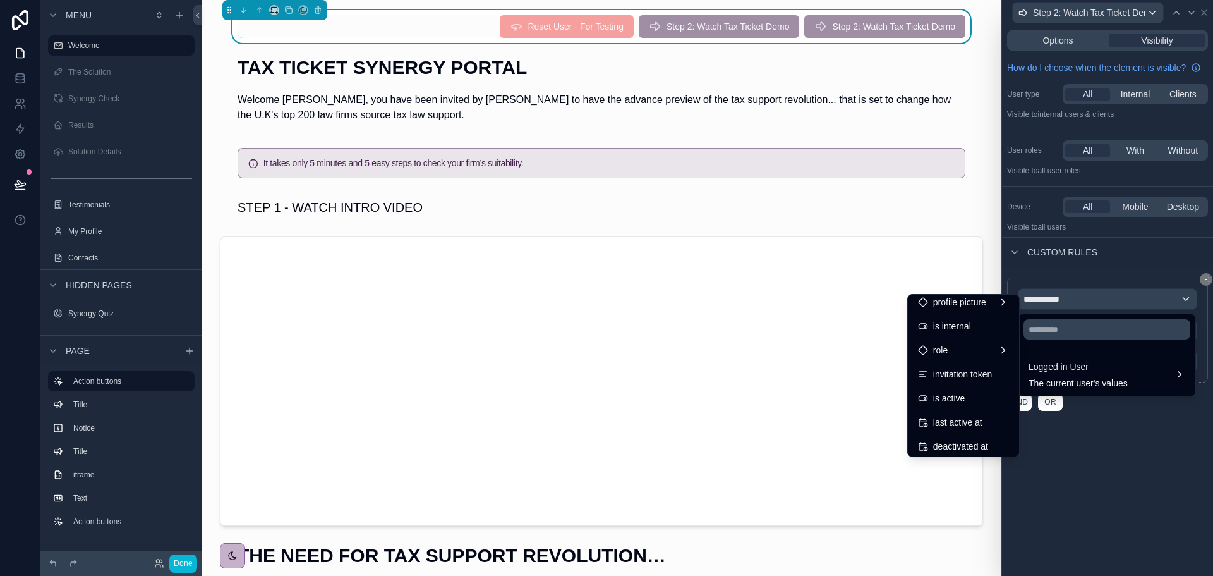
scroll to position [250, 0]
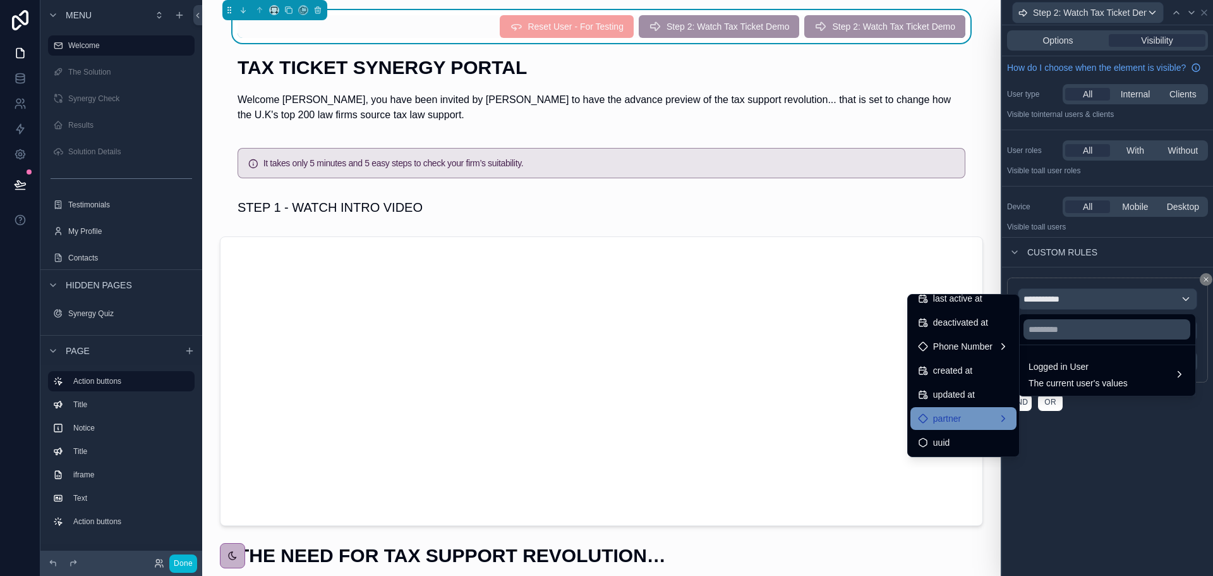
click at [946, 423] on span "partner" at bounding box center [947, 418] width 28 height 15
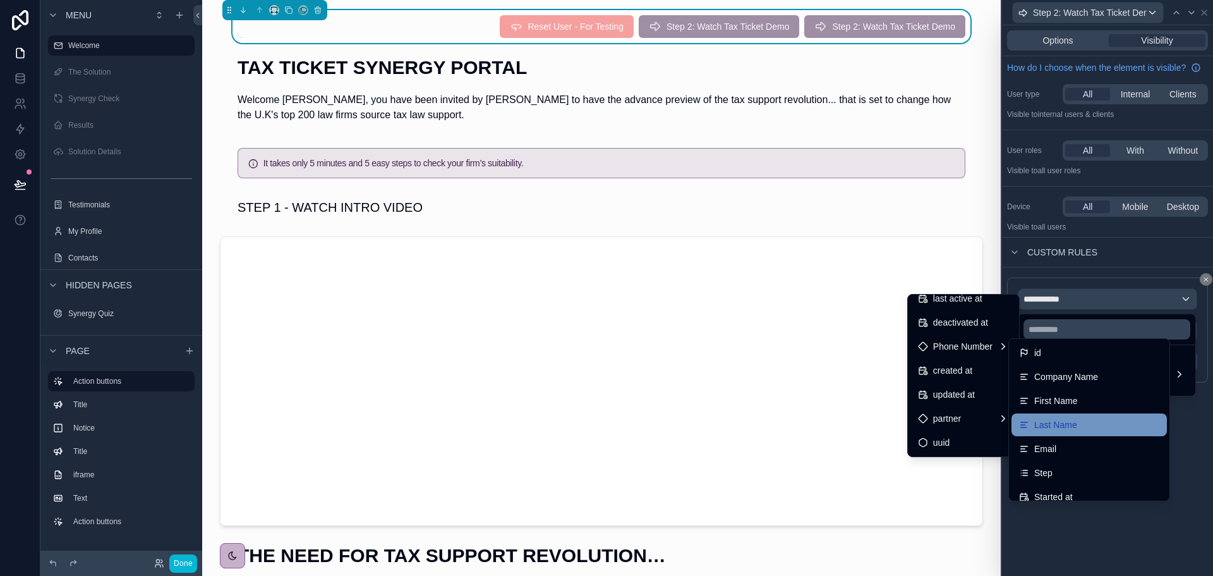
scroll to position [253, 0]
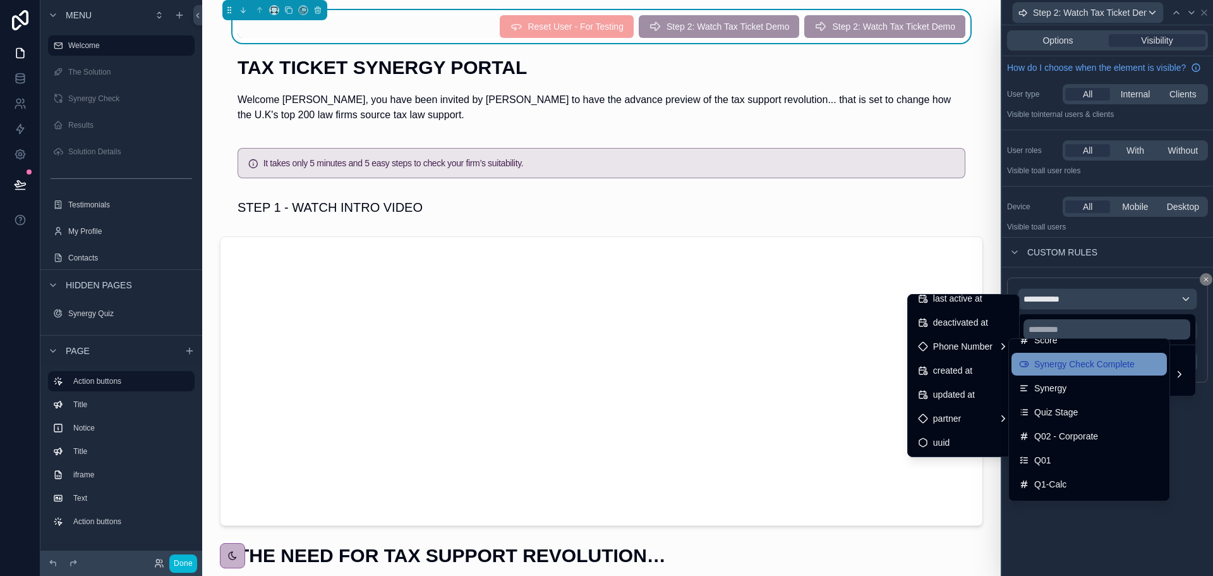
click at [1092, 362] on span "Synergy Check Complete" at bounding box center [1085, 363] width 100 height 15
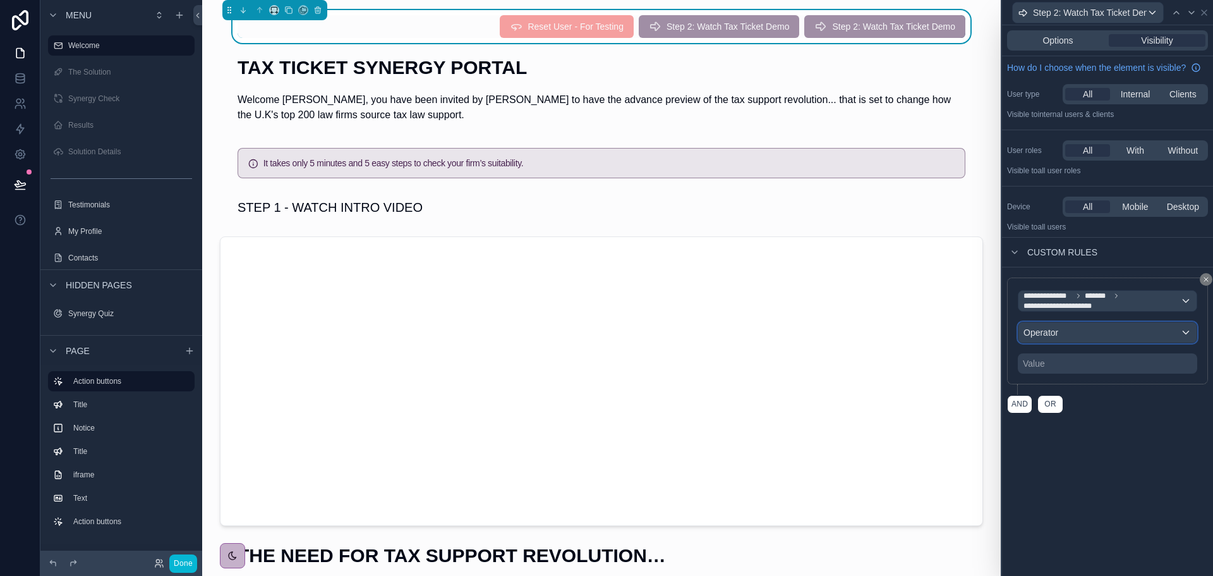
click at [1093, 332] on div "Operator" at bounding box center [1108, 332] width 178 height 20
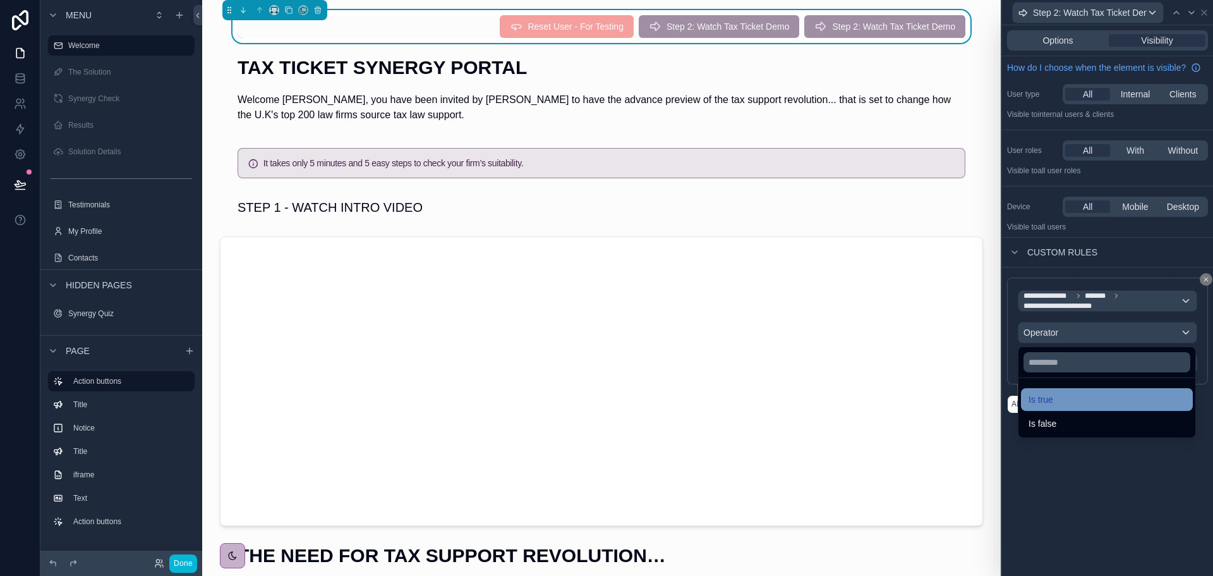
click at [1049, 395] on span "Is true" at bounding box center [1041, 399] width 25 height 15
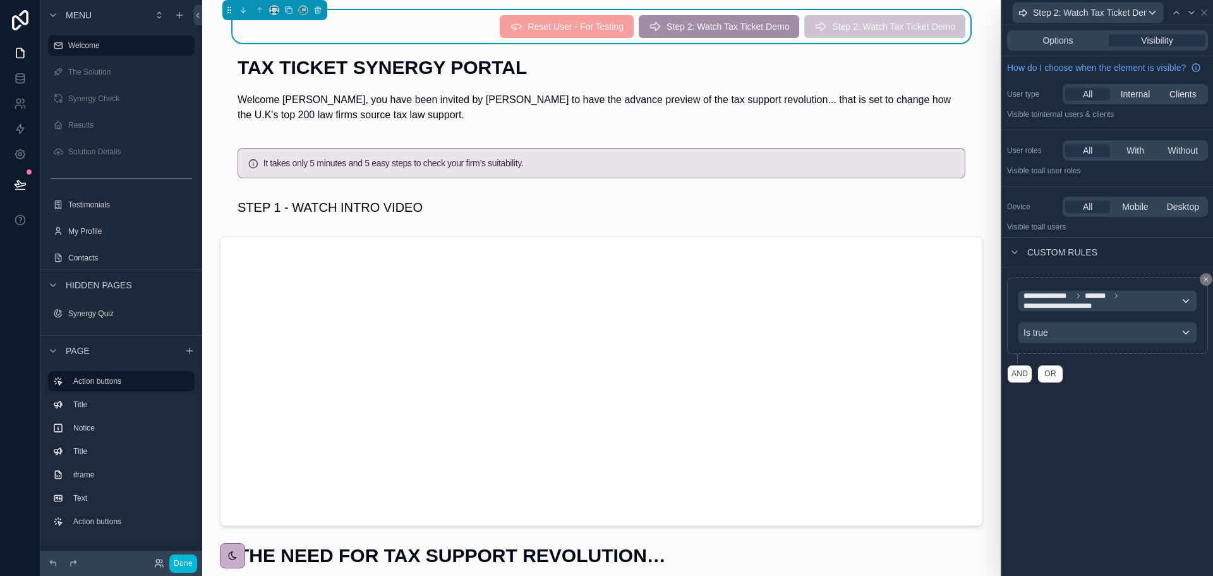
click at [1139, 377] on div "AND OR" at bounding box center [1107, 373] width 201 height 19
click at [19, 186] on icon at bounding box center [20, 184] width 11 height 6
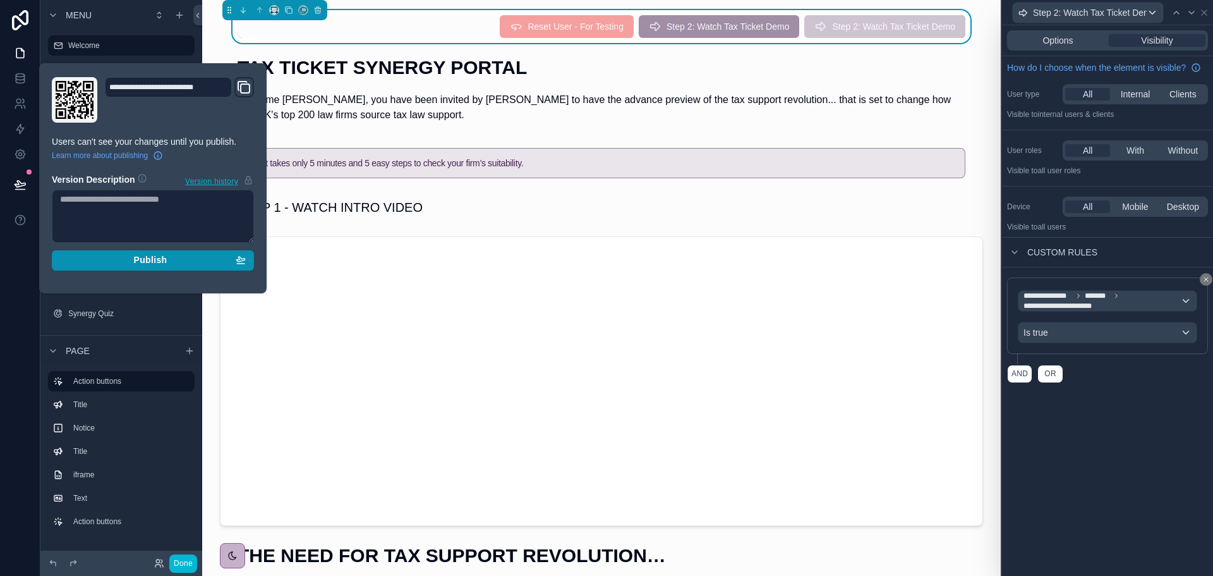
click at [150, 262] on span "Publish" at bounding box center [149, 260] width 33 height 11
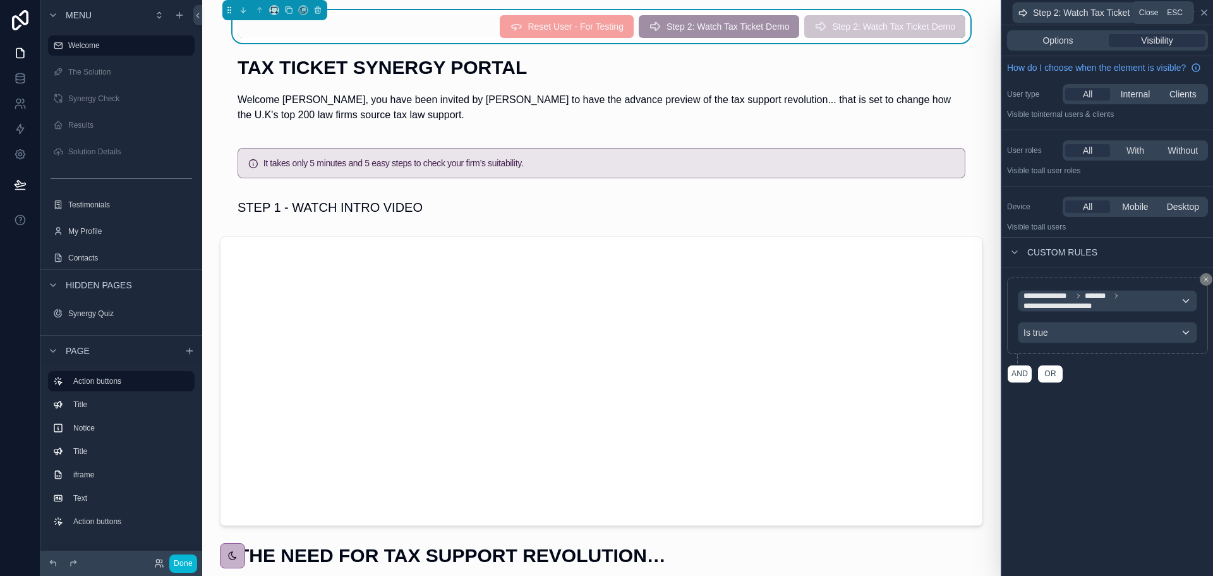
click at [1201, 12] on icon at bounding box center [1205, 13] width 10 height 10
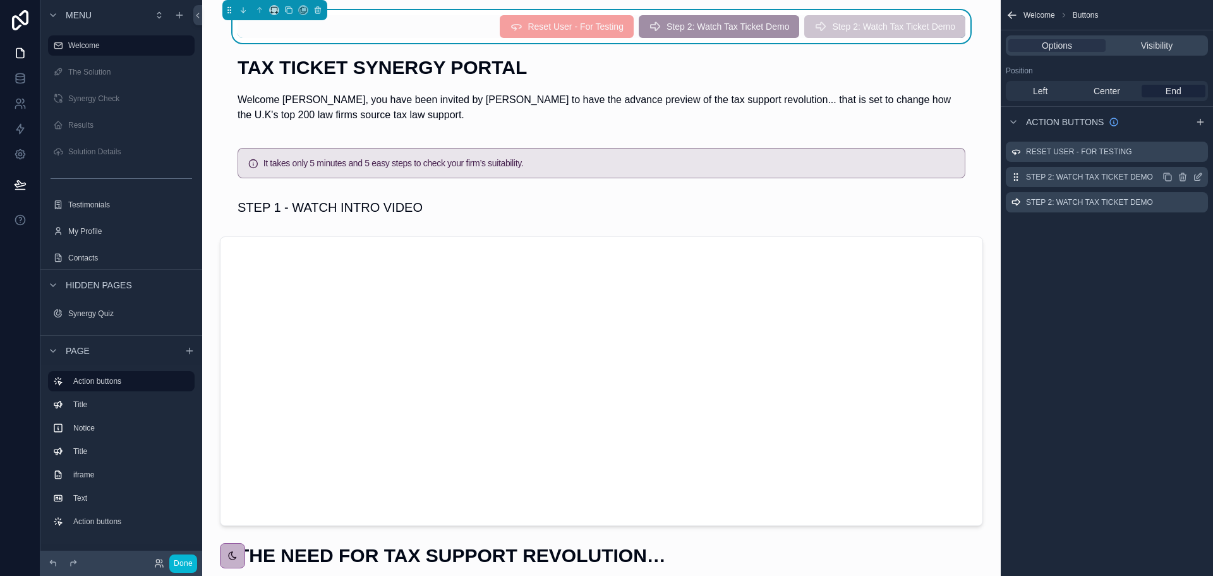
click at [1201, 174] on icon "scrollable content" at bounding box center [1198, 177] width 10 height 10
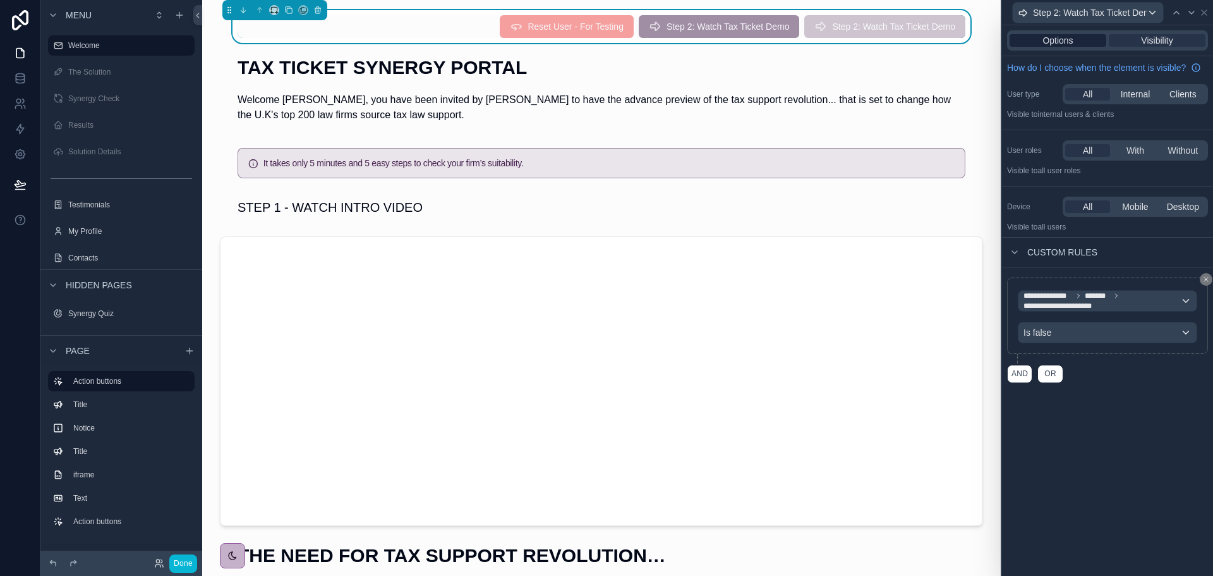
click at [1057, 35] on span "Options" at bounding box center [1058, 40] width 30 height 13
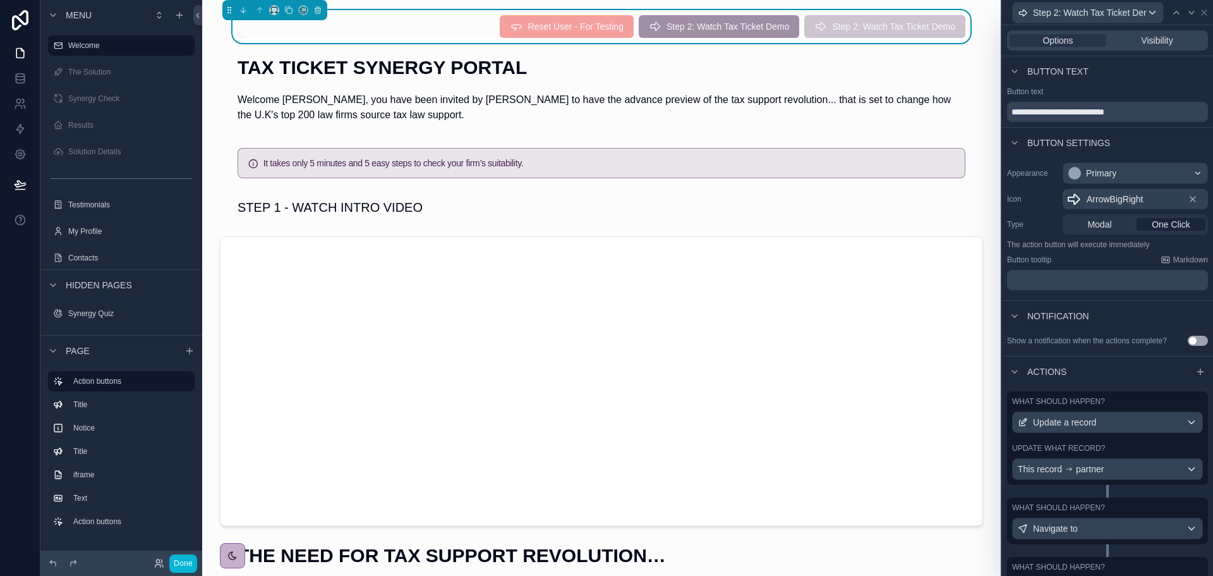
scroll to position [66, 0]
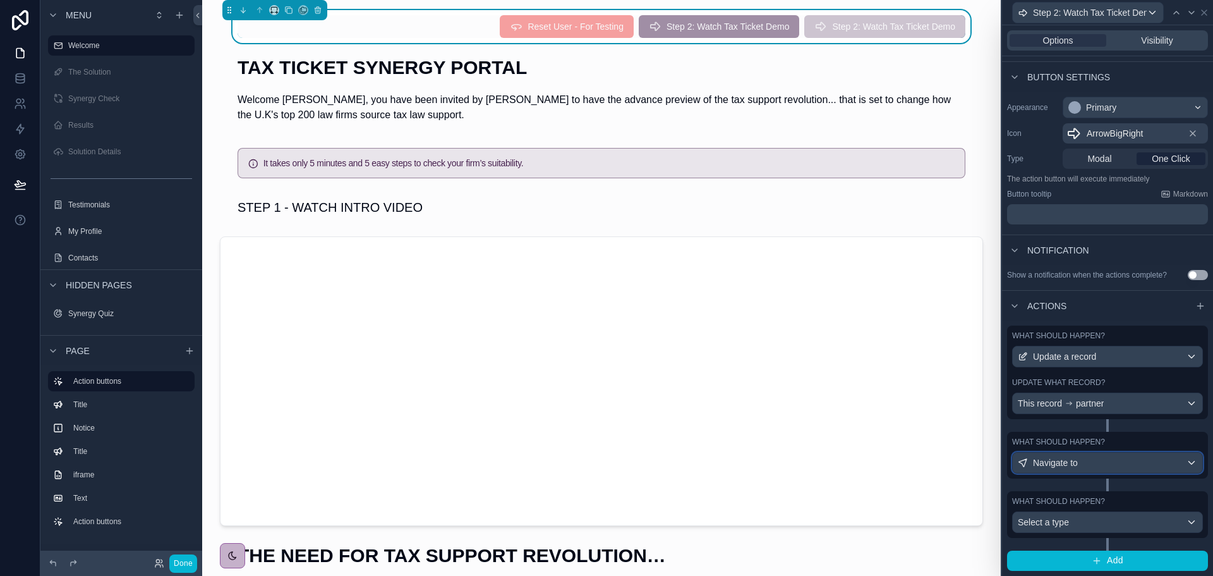
click at [1114, 465] on div "Navigate to" at bounding box center [1108, 463] width 190 height 20
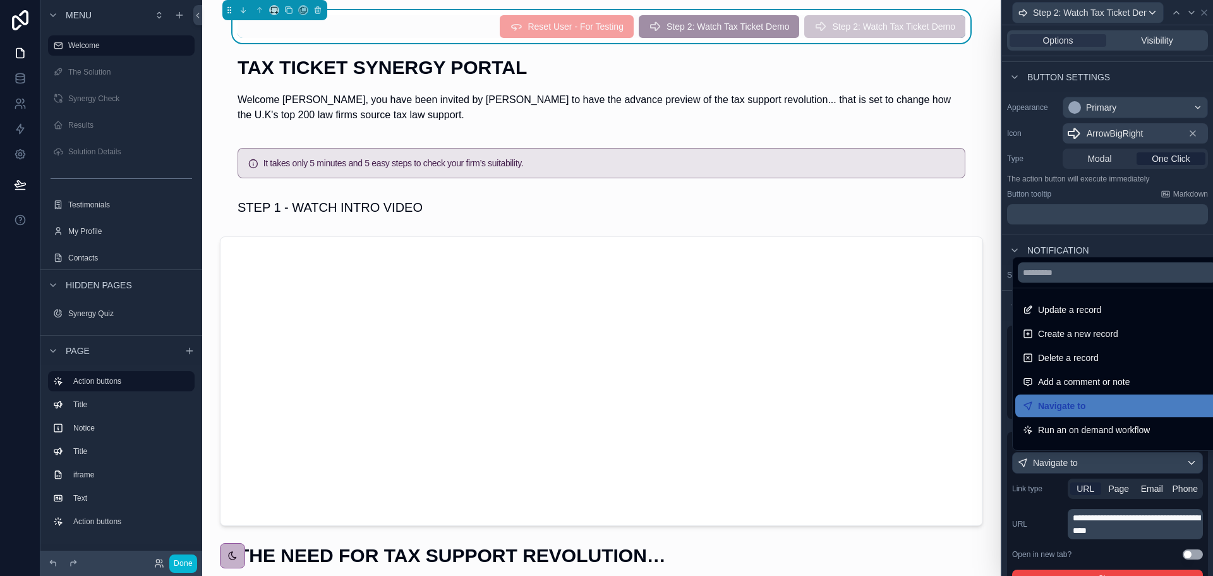
click at [1117, 483] on div at bounding box center [1107, 288] width 211 height 576
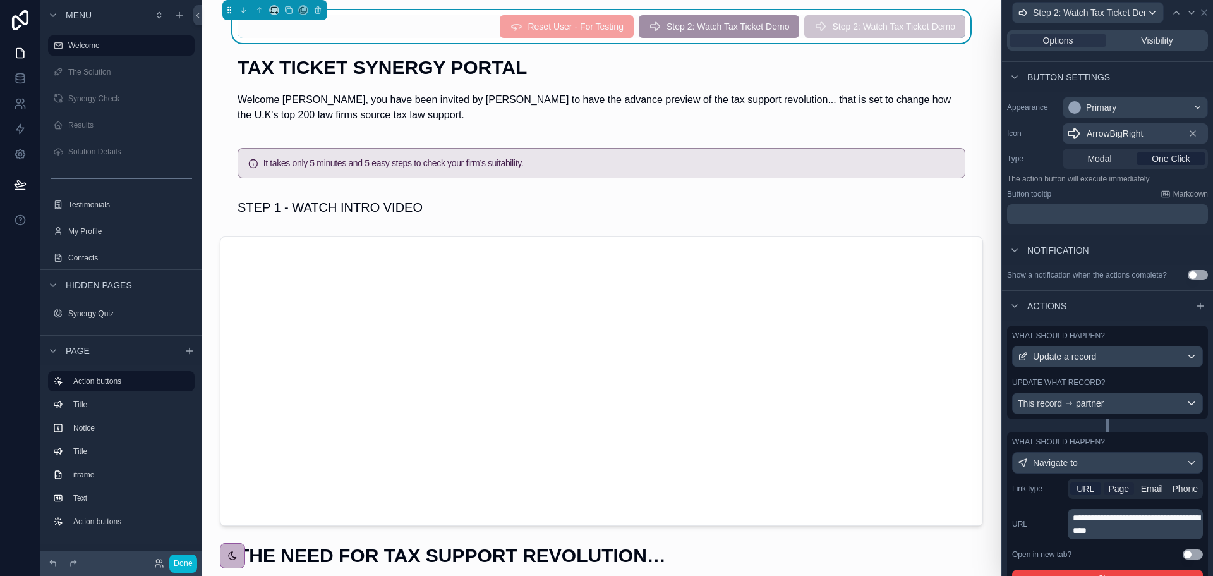
click at [1117, 494] on span "Page" at bounding box center [1119, 488] width 21 height 13
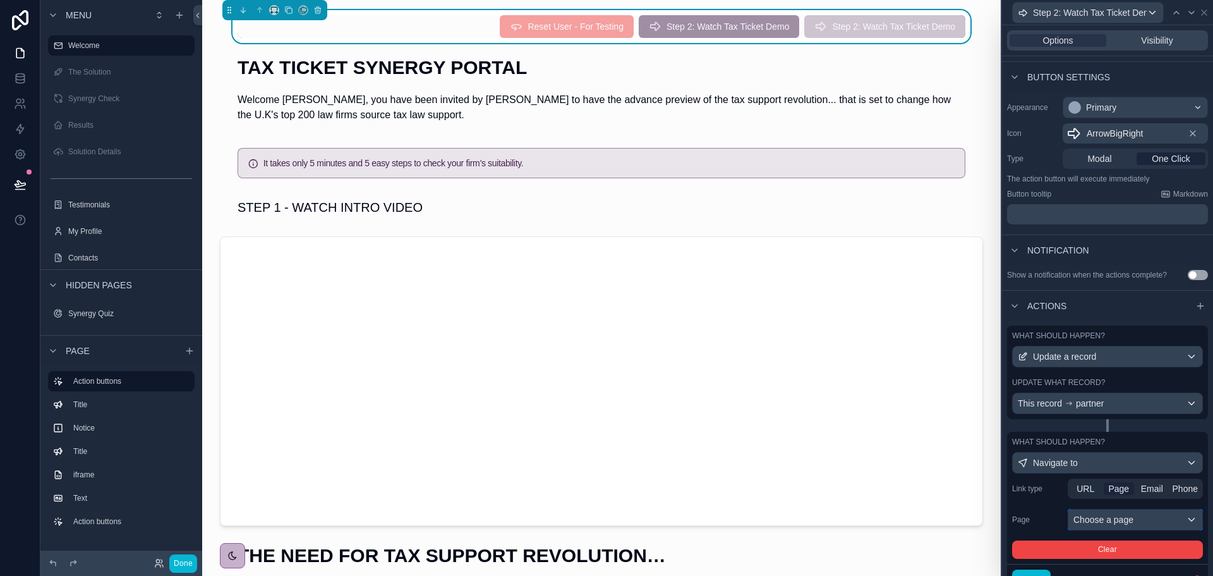
click at [1116, 520] on div "Choose a page" at bounding box center [1136, 519] width 134 height 20
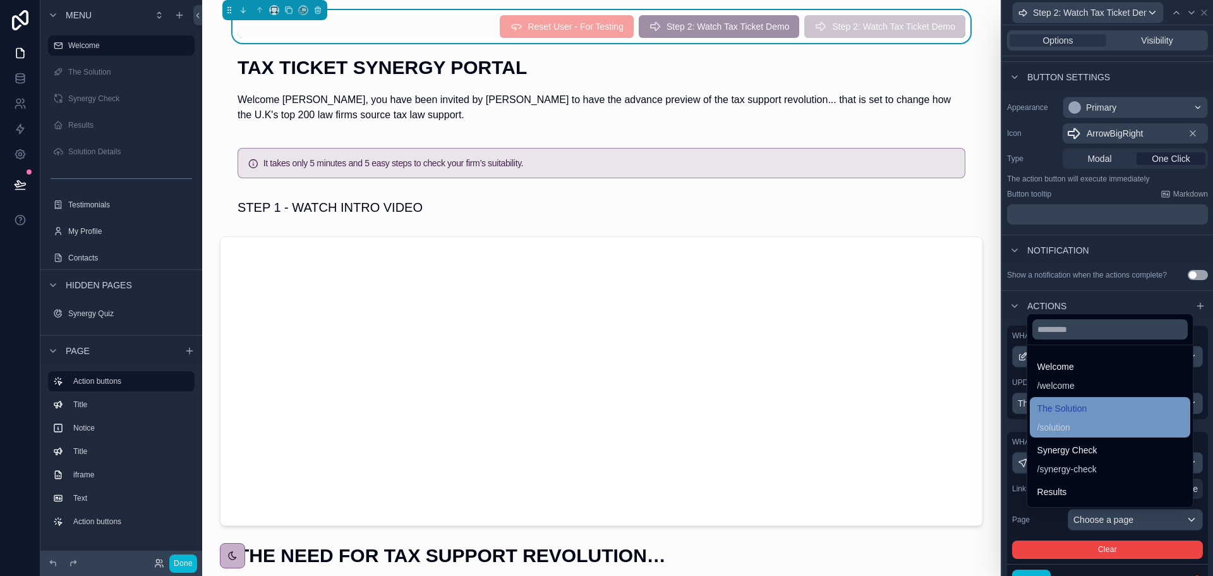
click at [1085, 425] on div "The Solution / solution" at bounding box center [1110, 417] width 145 height 33
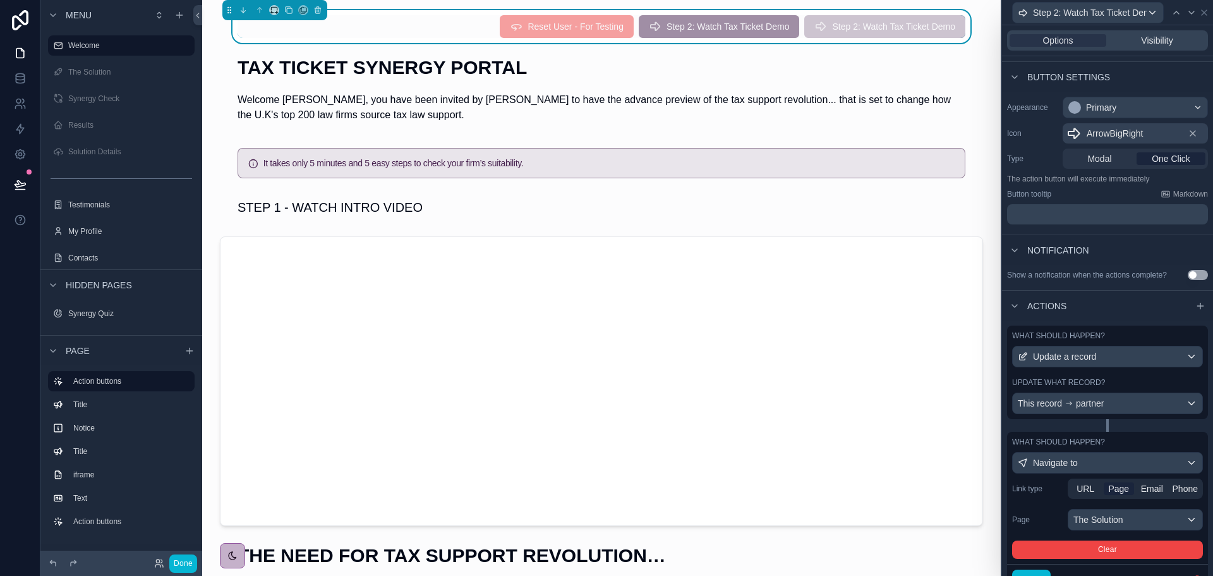
scroll to position [181, 0]
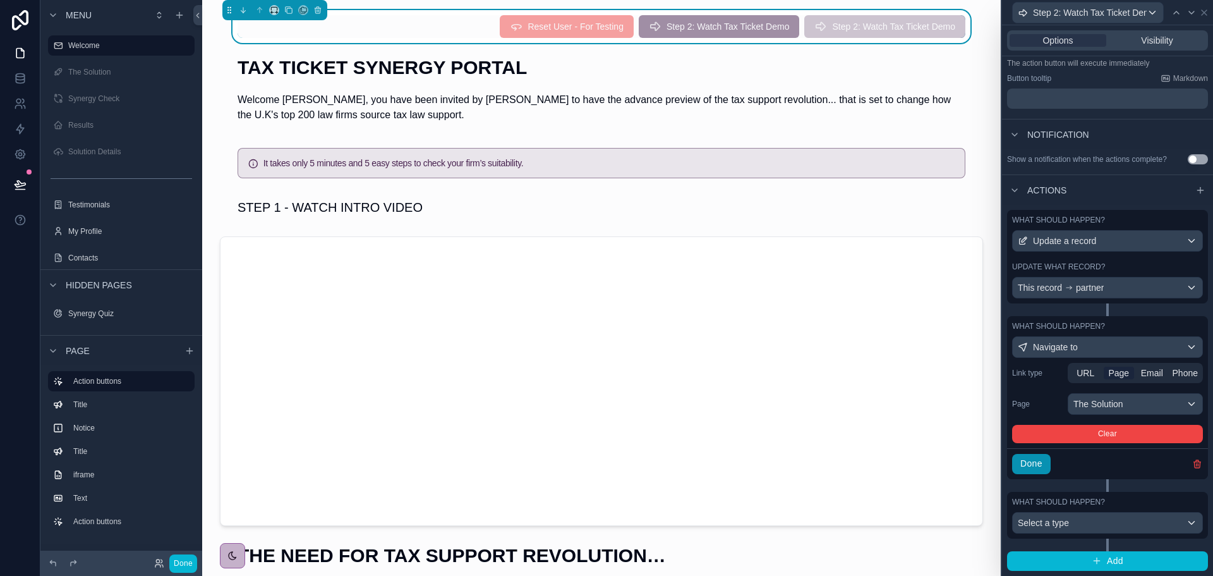
click at [1037, 465] on button "Done" at bounding box center [1031, 464] width 39 height 20
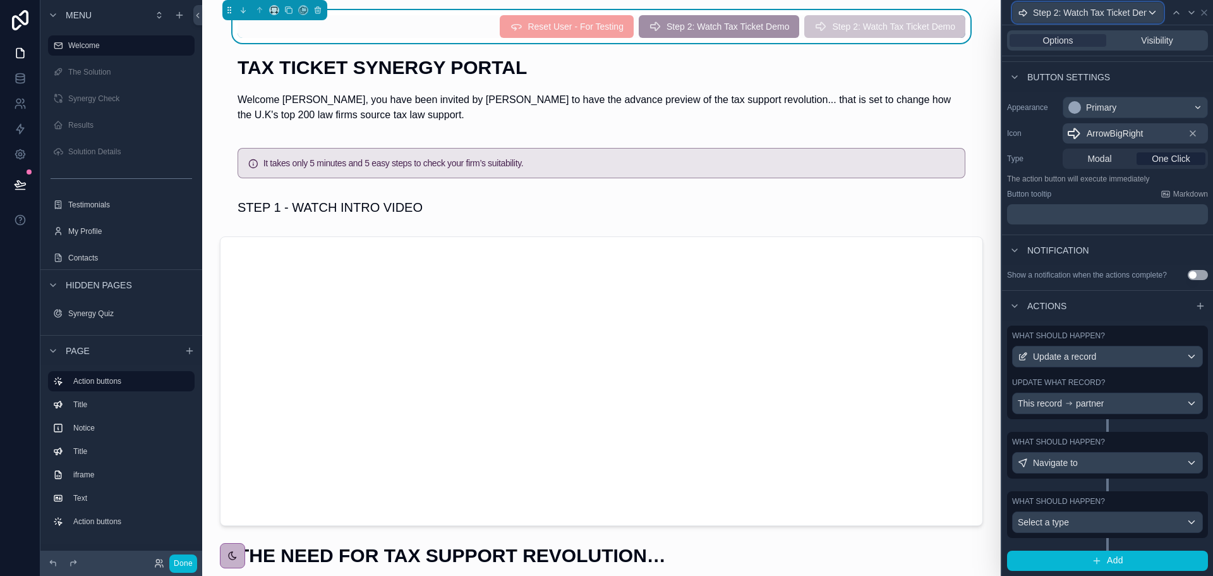
click at [1114, 9] on span "Step 2: Watch Tax Ticket Demo" at bounding box center [1090, 12] width 114 height 13
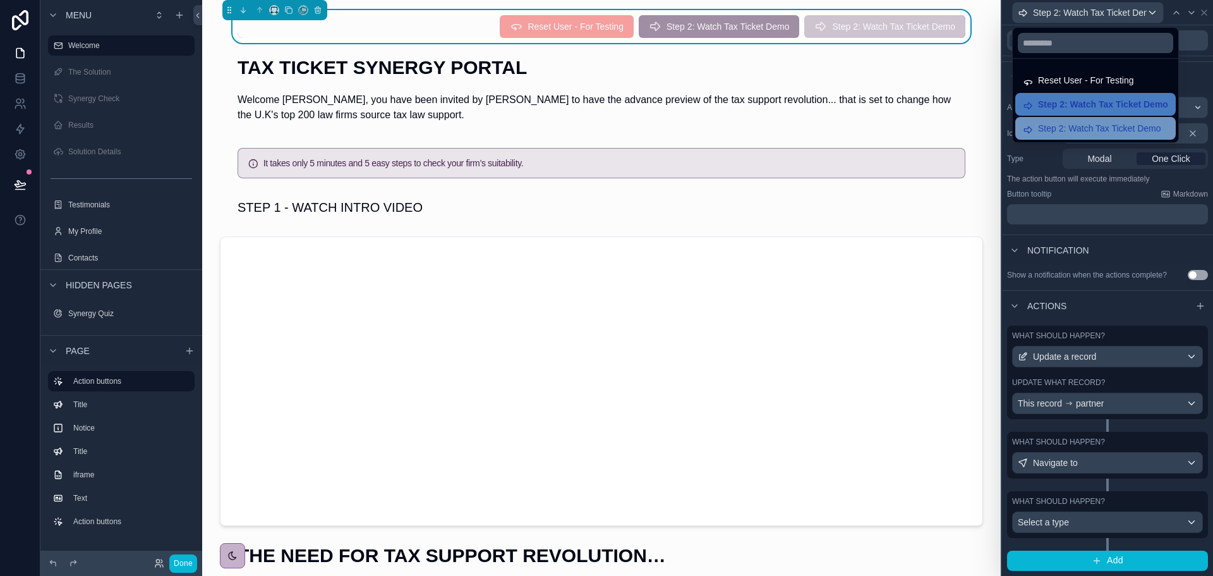
click at [1086, 121] on span "Step 2: Watch Tax Ticket Demo" at bounding box center [1099, 128] width 123 height 15
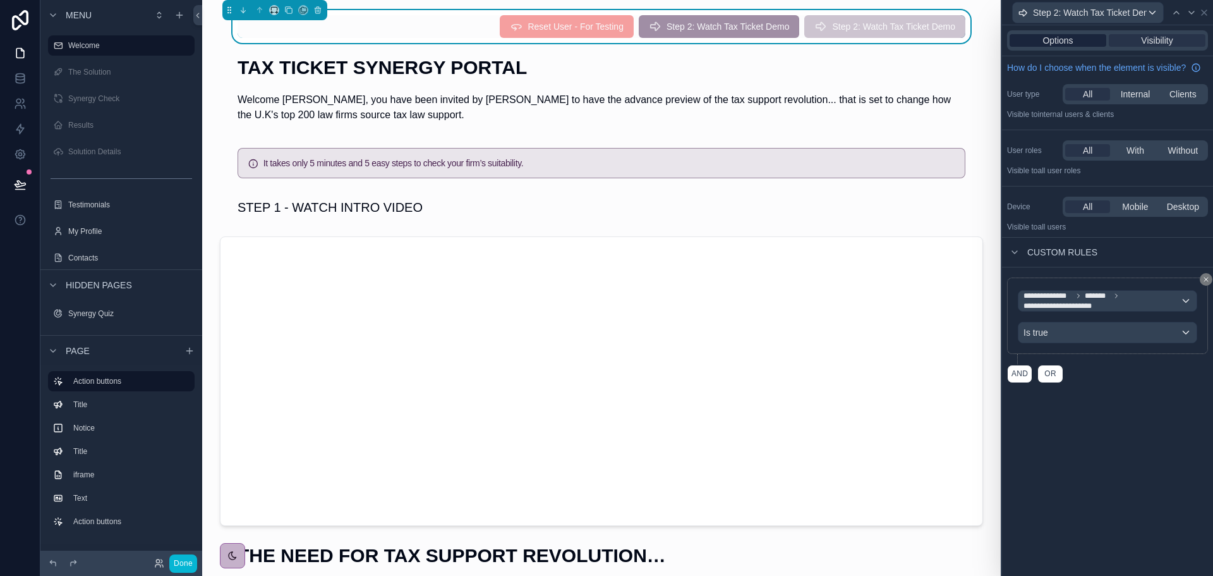
click at [1071, 43] on span "Options" at bounding box center [1058, 40] width 30 height 13
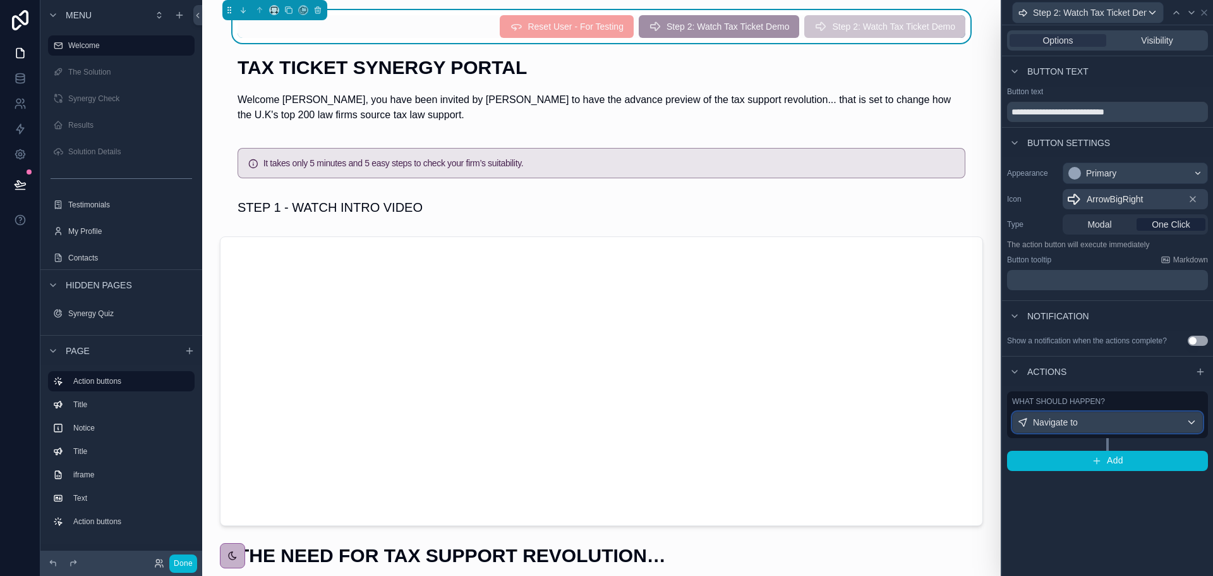
click at [1100, 420] on div "Navigate to" at bounding box center [1108, 422] width 190 height 20
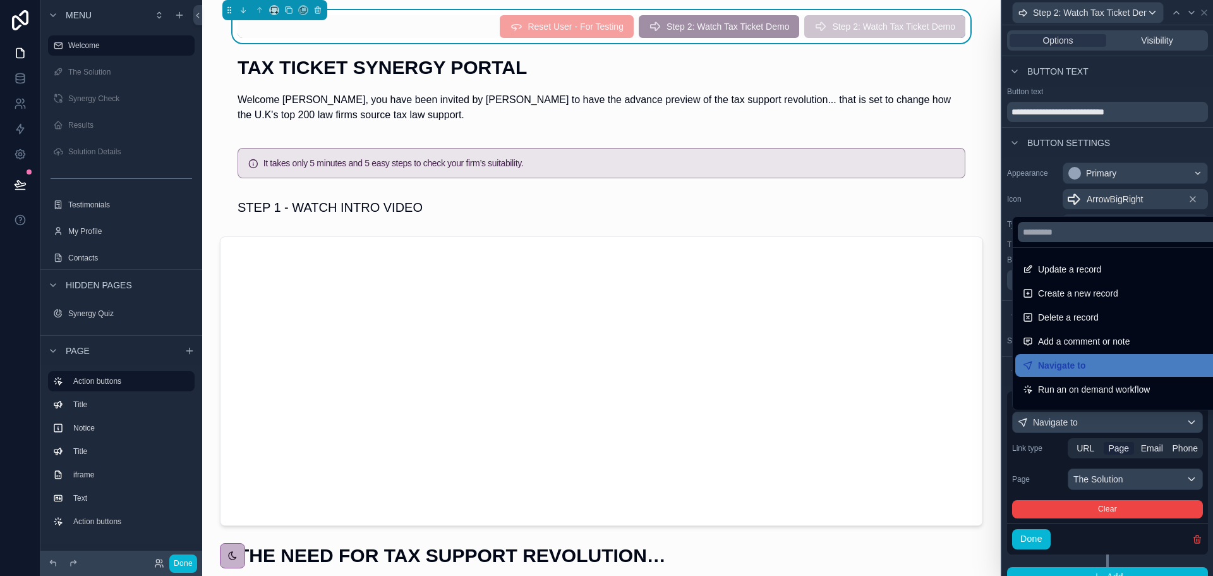
click at [1119, 448] on div at bounding box center [1107, 288] width 211 height 576
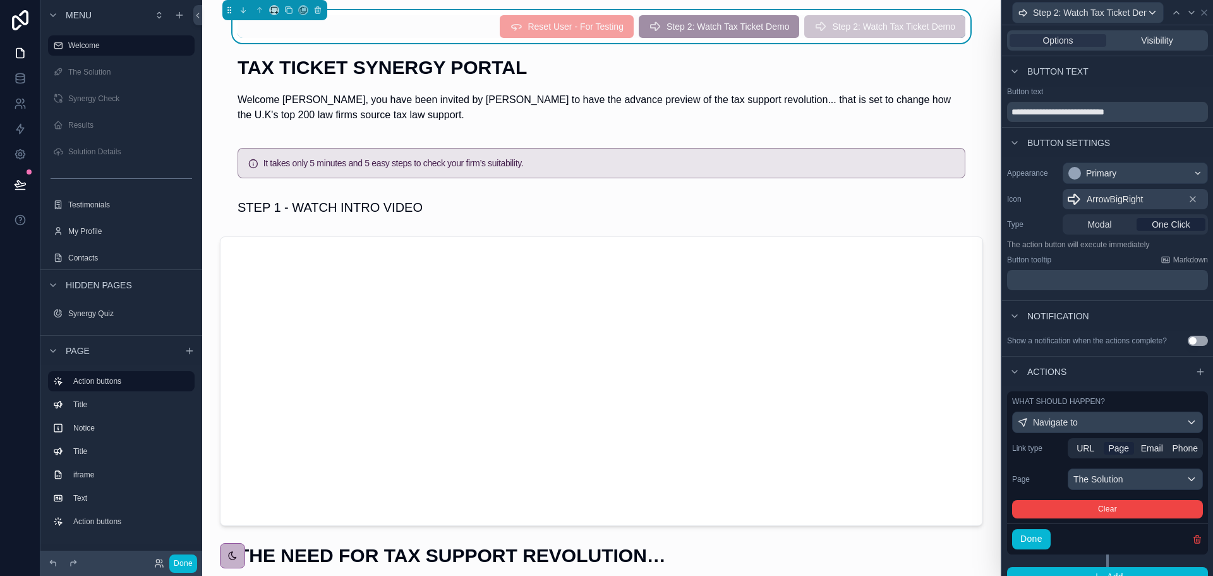
click at [1119, 448] on span "Page" at bounding box center [1119, 448] width 21 height 13
click at [1118, 482] on div "The Solution" at bounding box center [1136, 479] width 134 height 20
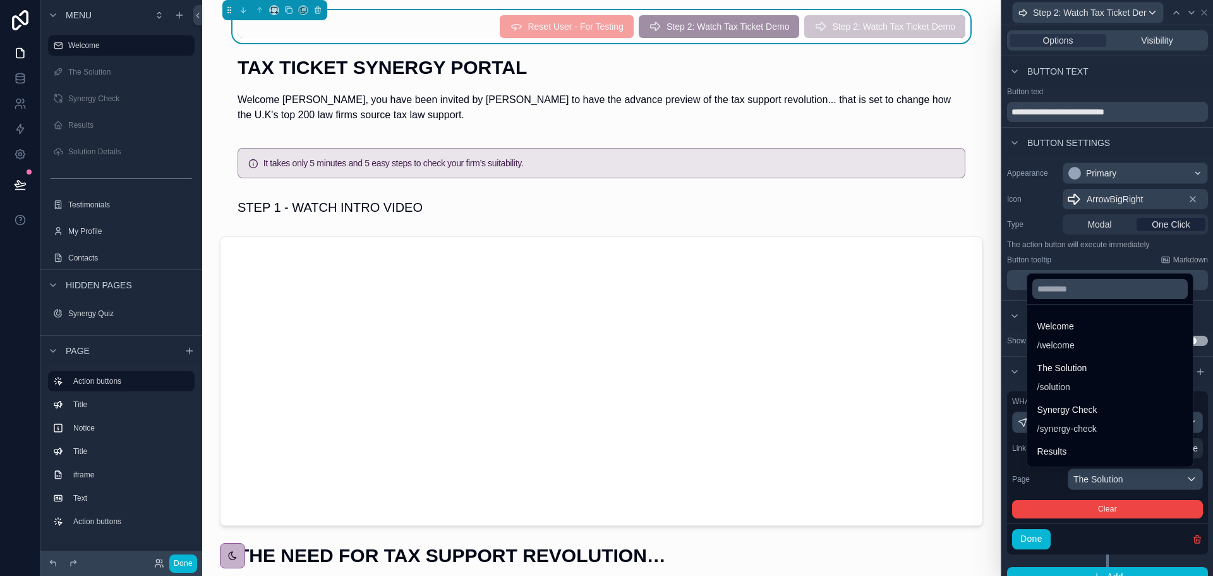
click at [1118, 482] on div at bounding box center [1107, 288] width 211 height 576
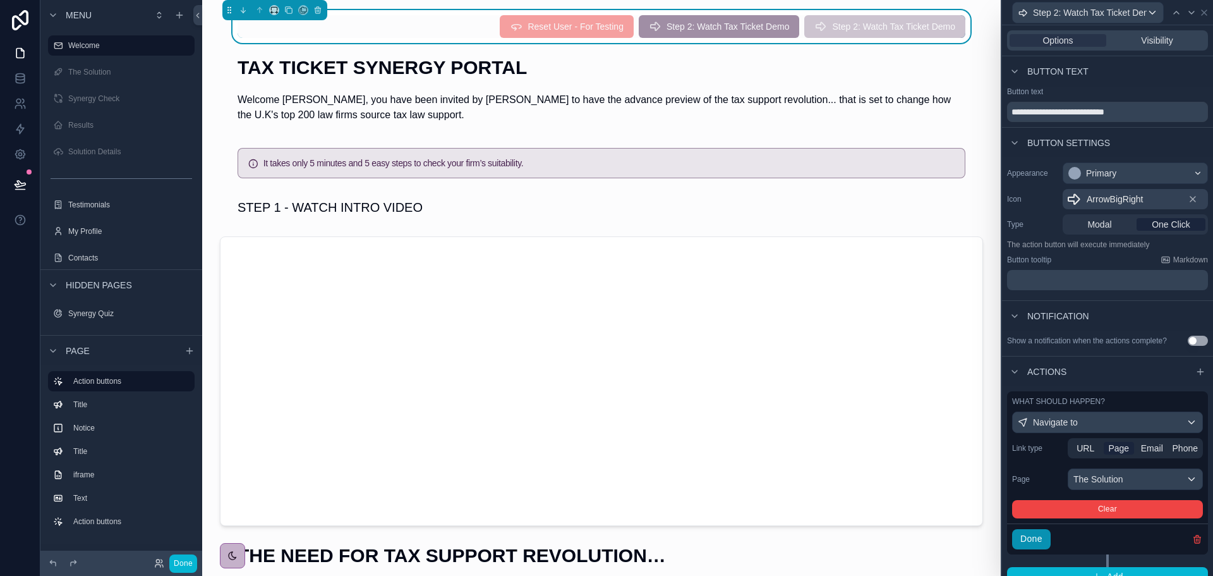
click at [1039, 542] on button "Done" at bounding box center [1031, 539] width 39 height 20
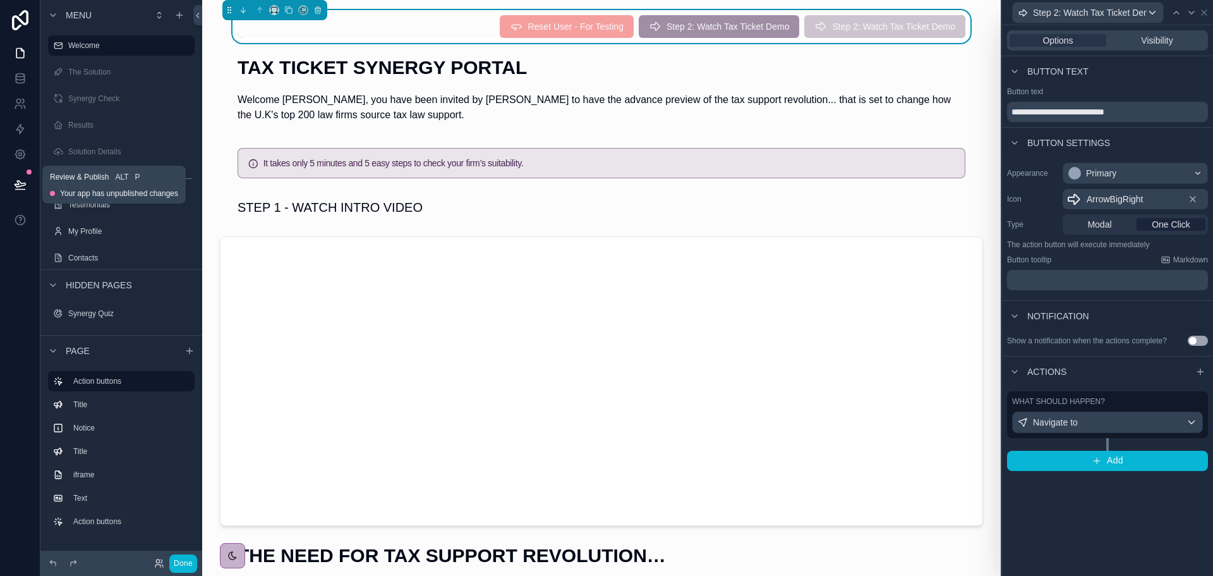
click at [19, 186] on icon at bounding box center [20, 184] width 13 height 13
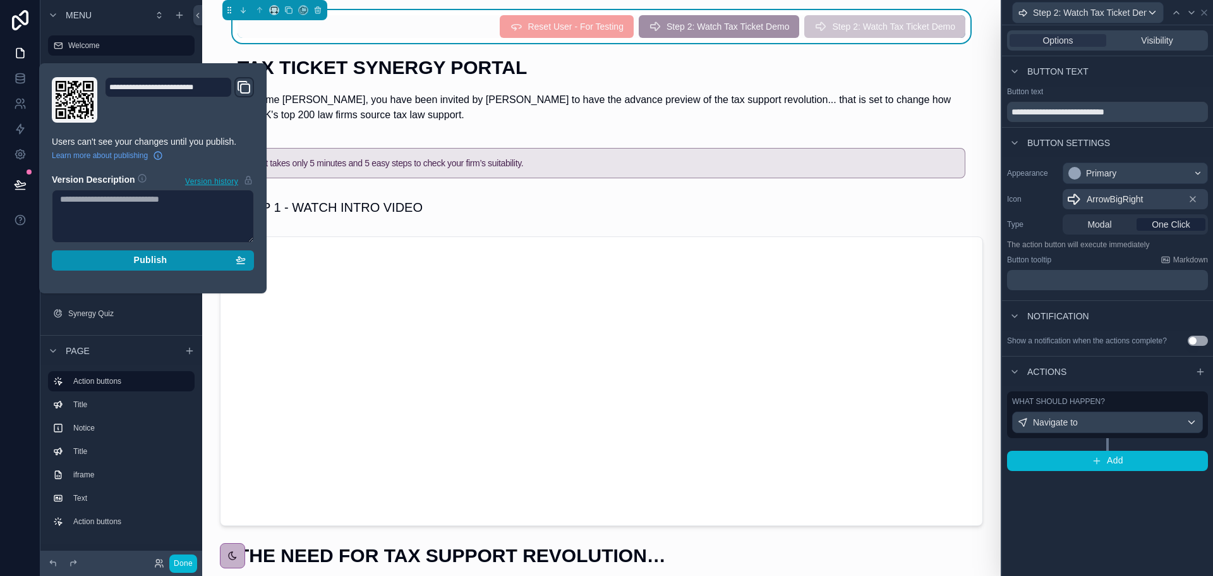
click at [125, 262] on div "Publish" at bounding box center [153, 260] width 186 height 11
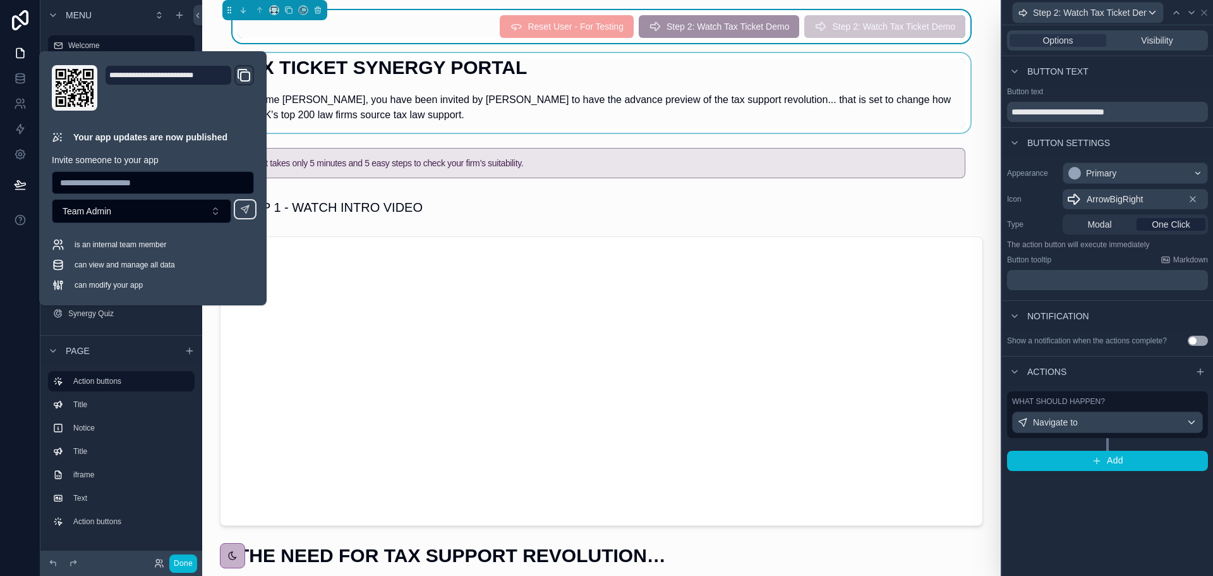
click at [365, 114] on div "scrollable content" at bounding box center [601, 93] width 779 height 80
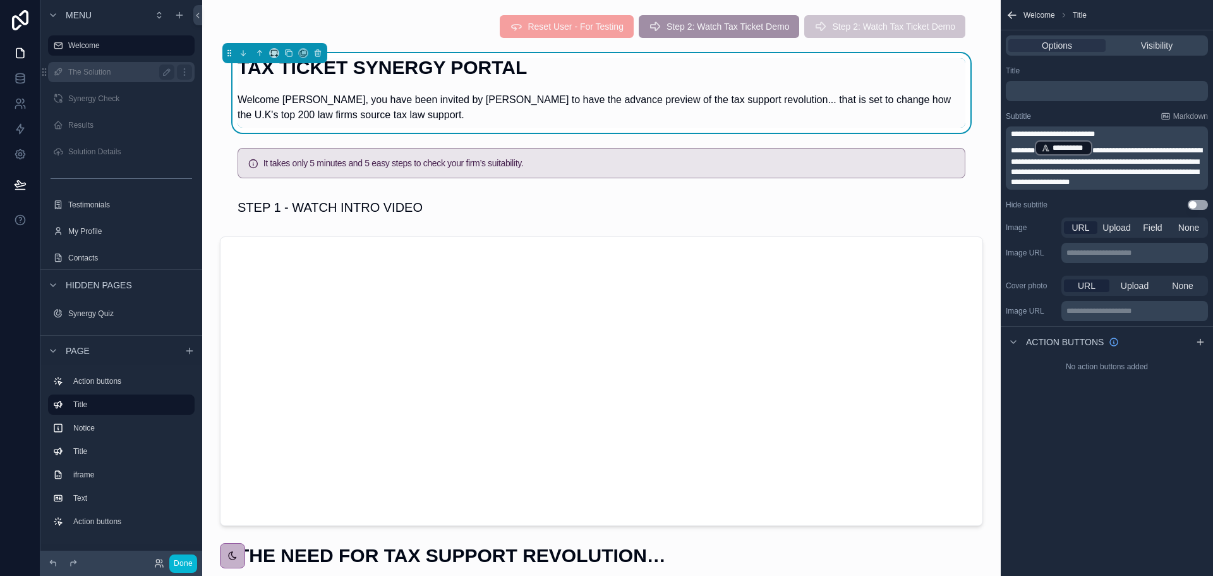
click at [104, 76] on label "The Solution" at bounding box center [118, 72] width 101 height 10
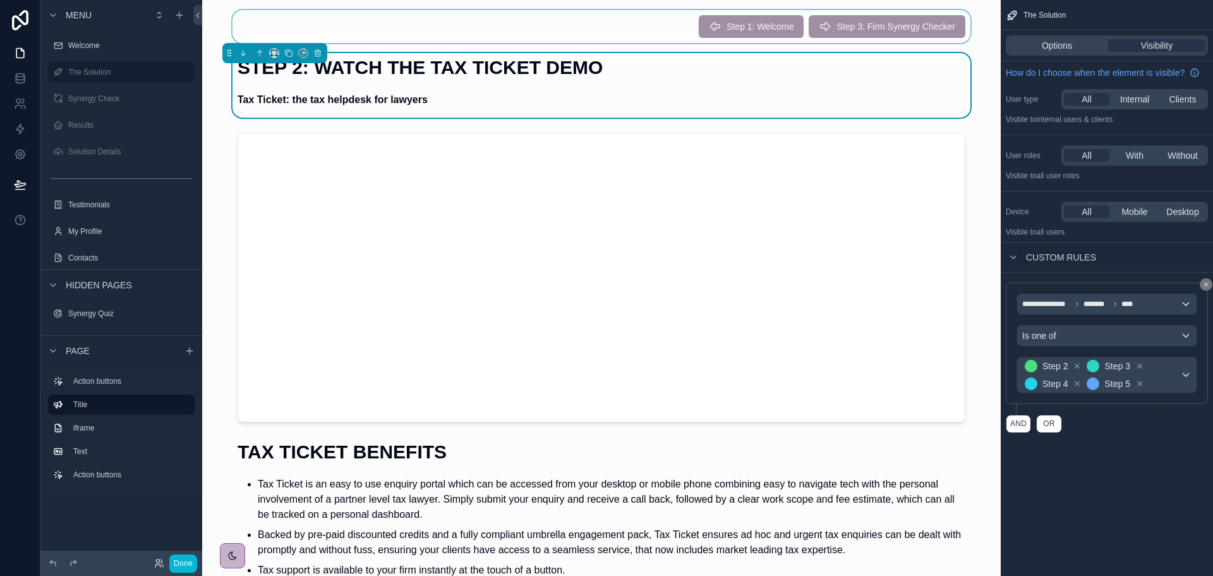
click at [863, 27] on div "scrollable content" at bounding box center [601, 26] width 779 height 33
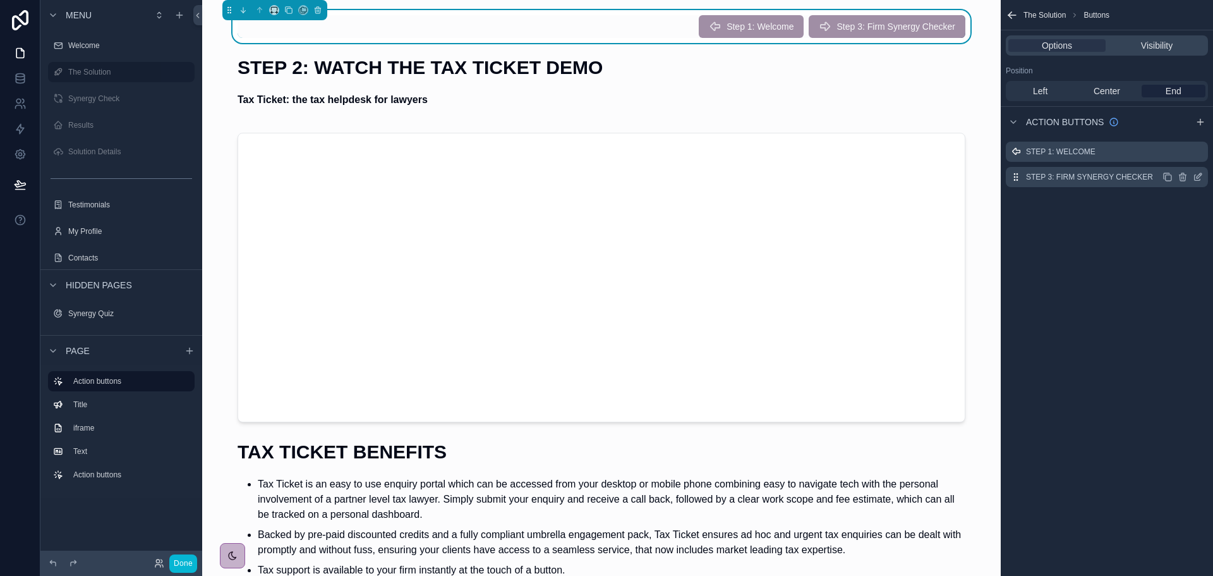
click at [1199, 176] on icon "scrollable content" at bounding box center [1198, 177] width 10 height 10
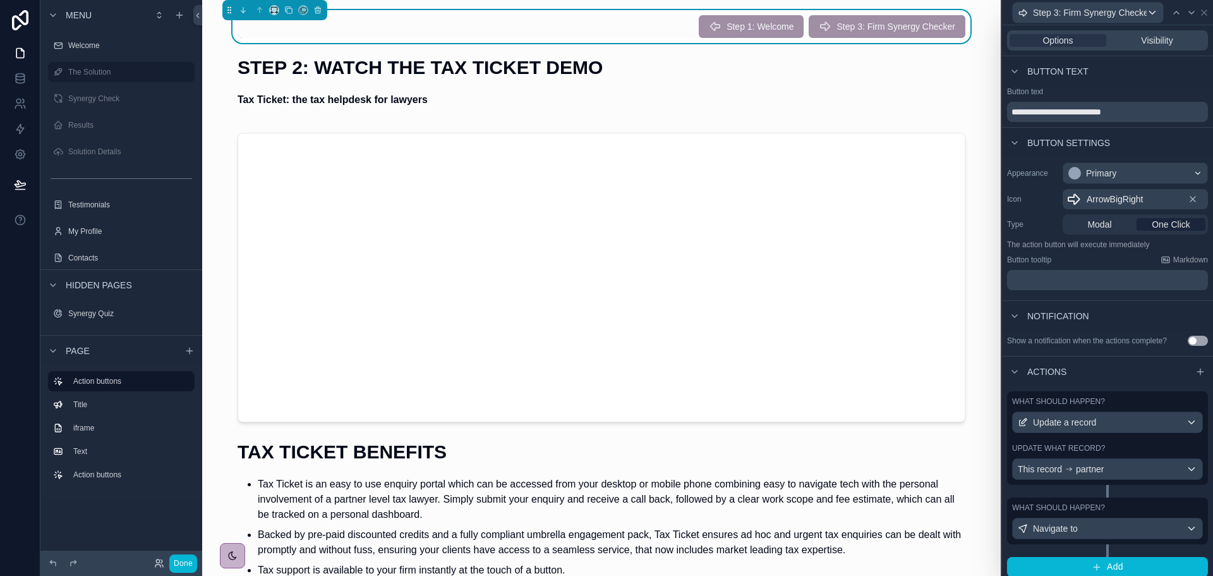
scroll to position [6, 0]
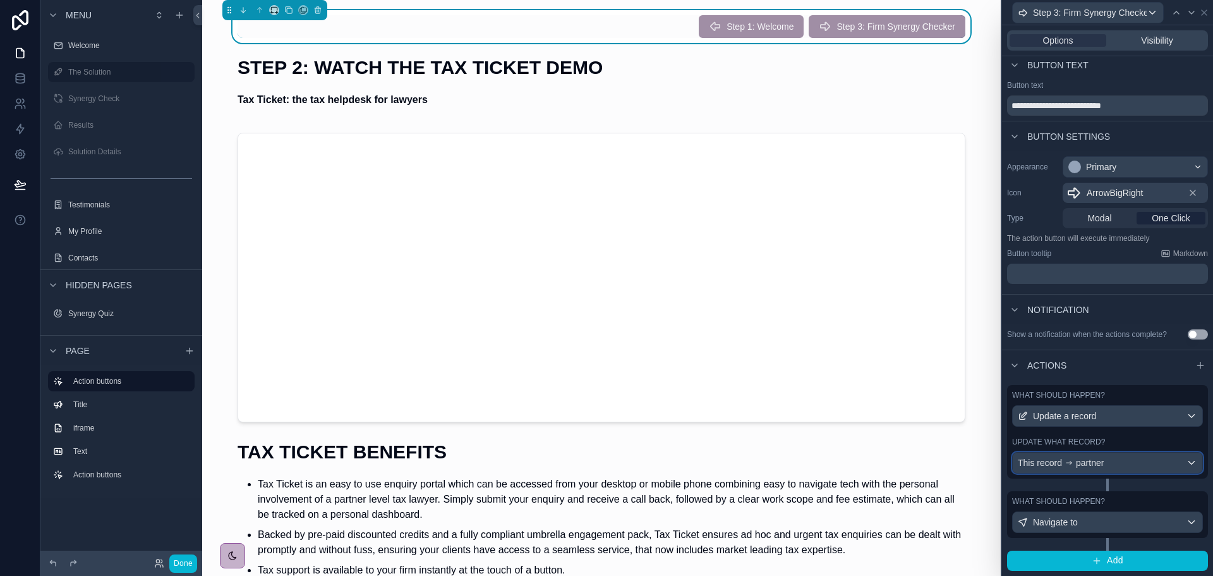
click at [1112, 461] on div "This record partner" at bounding box center [1108, 463] width 190 height 20
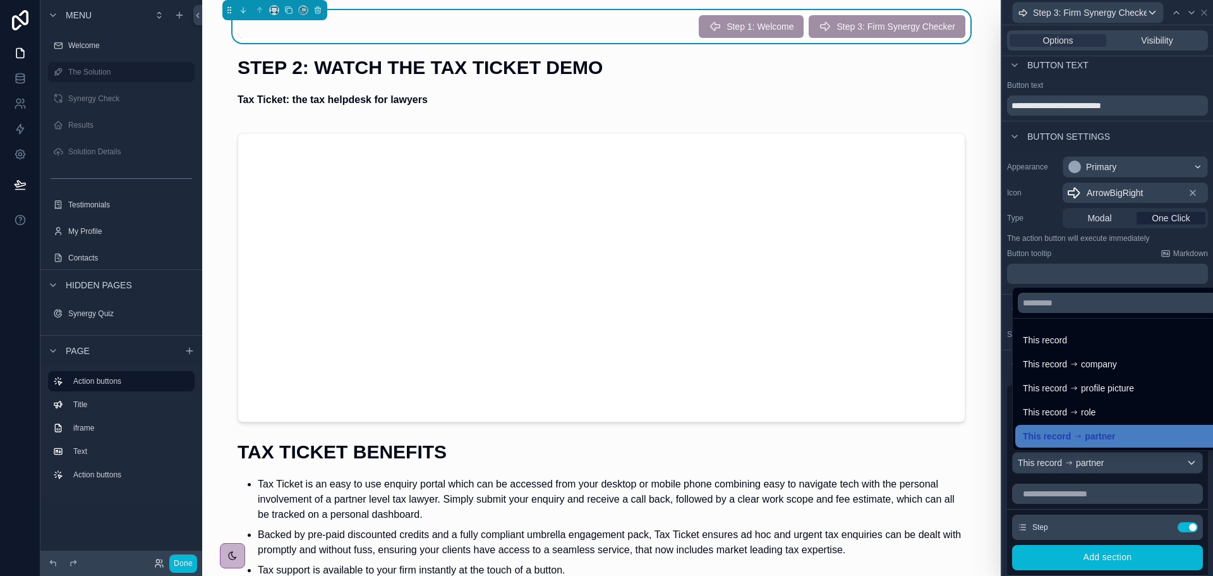
click at [1112, 461] on div at bounding box center [1107, 288] width 211 height 576
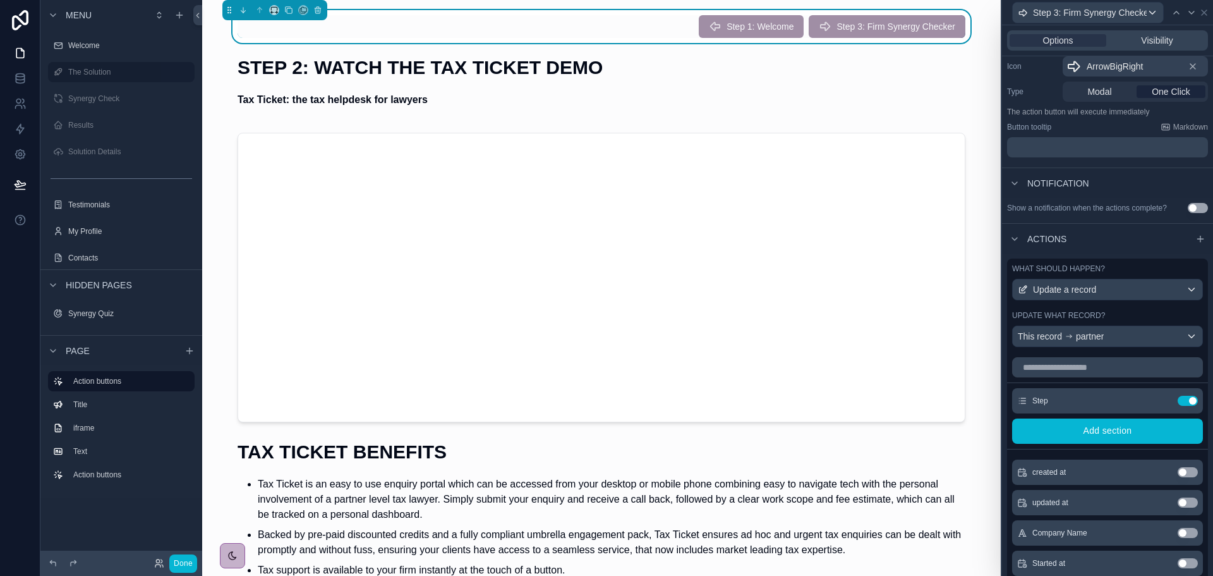
scroll to position [196, 0]
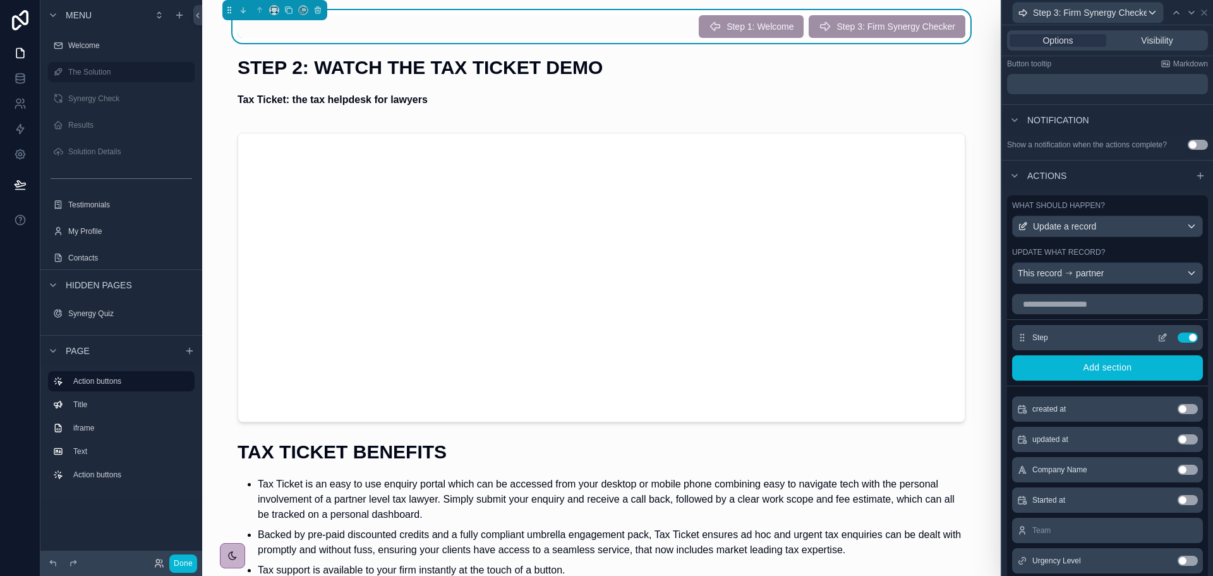
click at [1160, 341] on icon at bounding box center [1163, 339] width 6 height 6
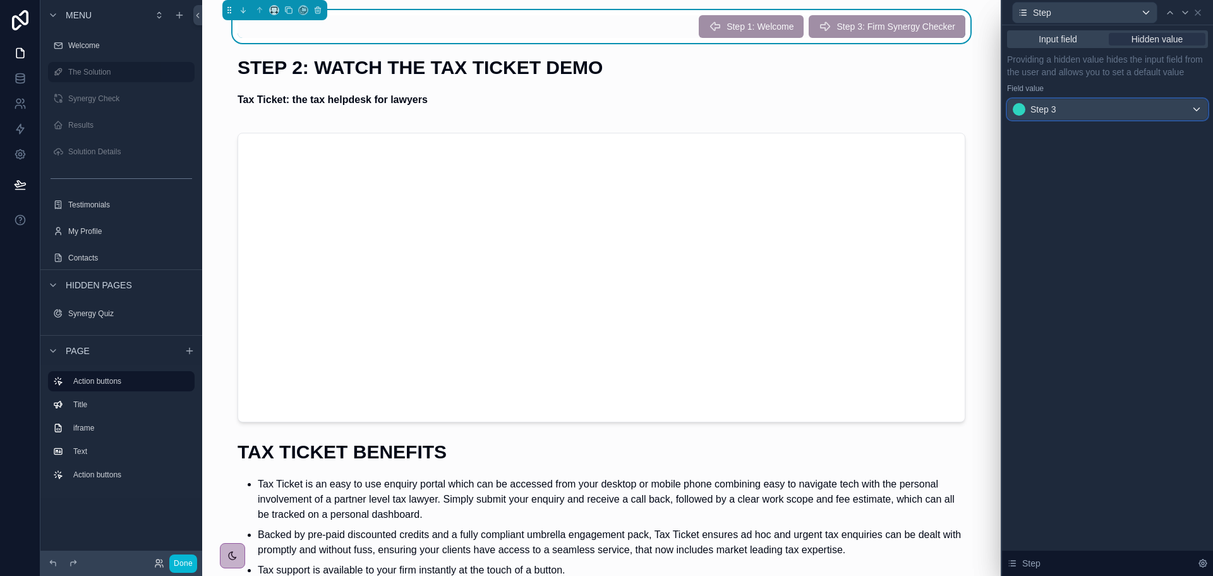
click at [1125, 109] on div "Step 3" at bounding box center [1108, 109] width 200 height 20
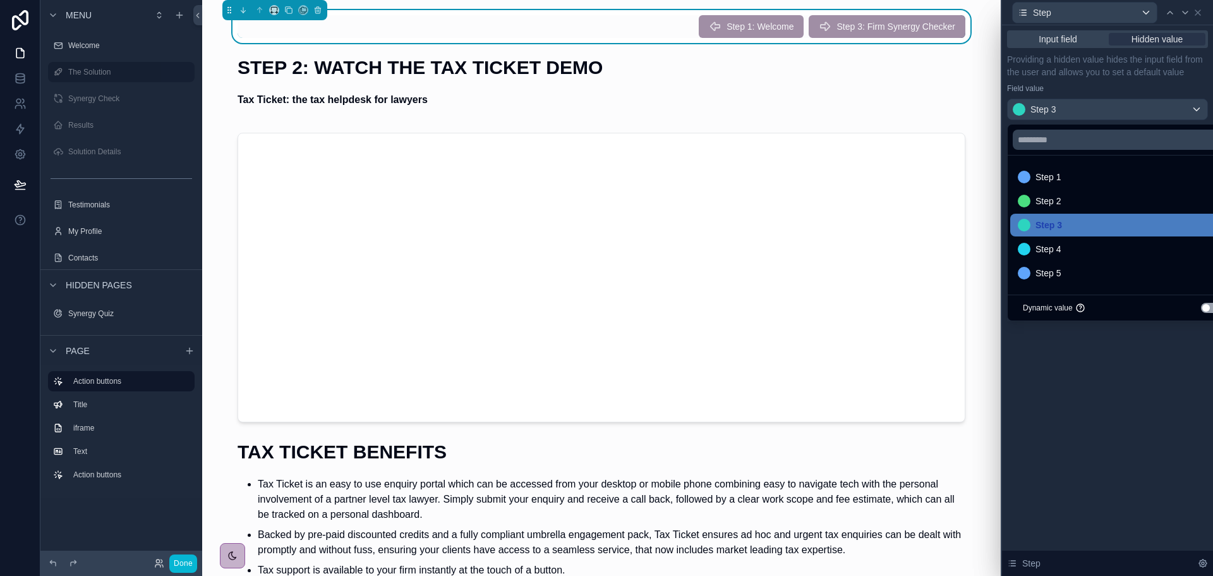
click at [1125, 109] on div at bounding box center [1107, 288] width 211 height 576
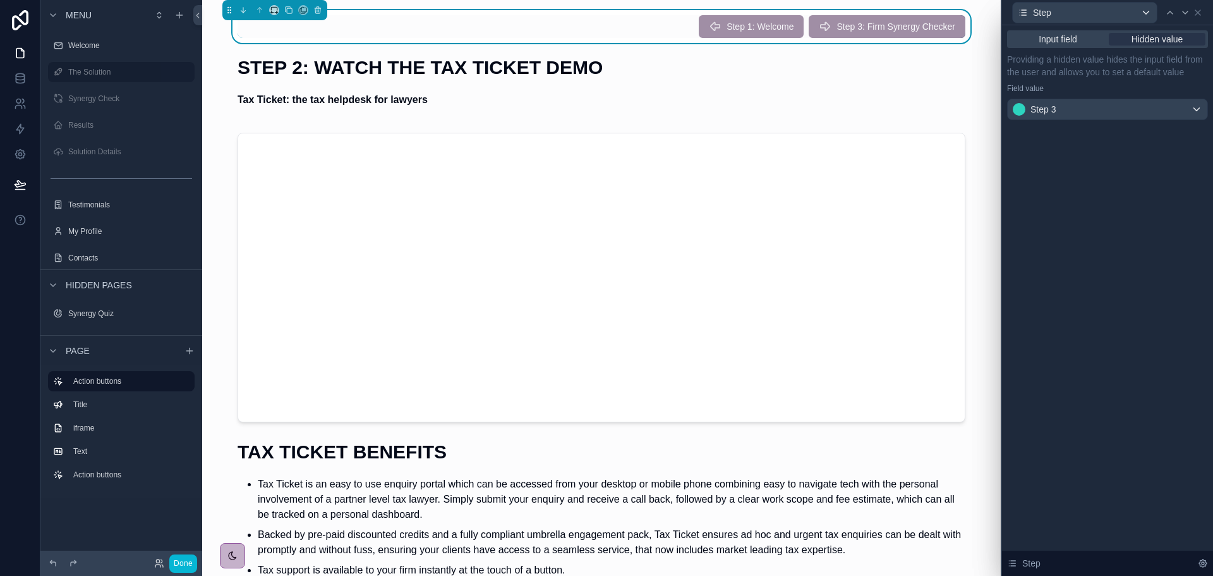
click at [1125, 173] on div "Input field Hidden value Providing a hidden value hides the input field from th…" at bounding box center [1107, 300] width 211 height 550
click at [106, 93] on div "Synergy Check" at bounding box center [121, 98] width 106 height 15
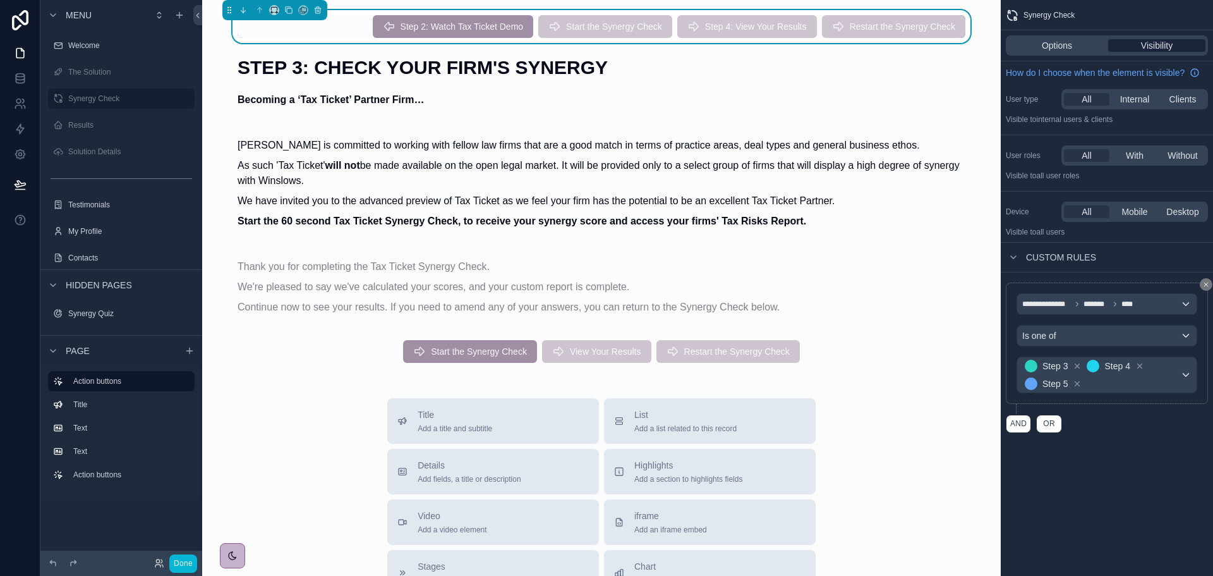
click at [1162, 46] on span "Visibility" at bounding box center [1157, 45] width 32 height 13
click at [106, 76] on label "The Solution" at bounding box center [118, 72] width 101 height 10
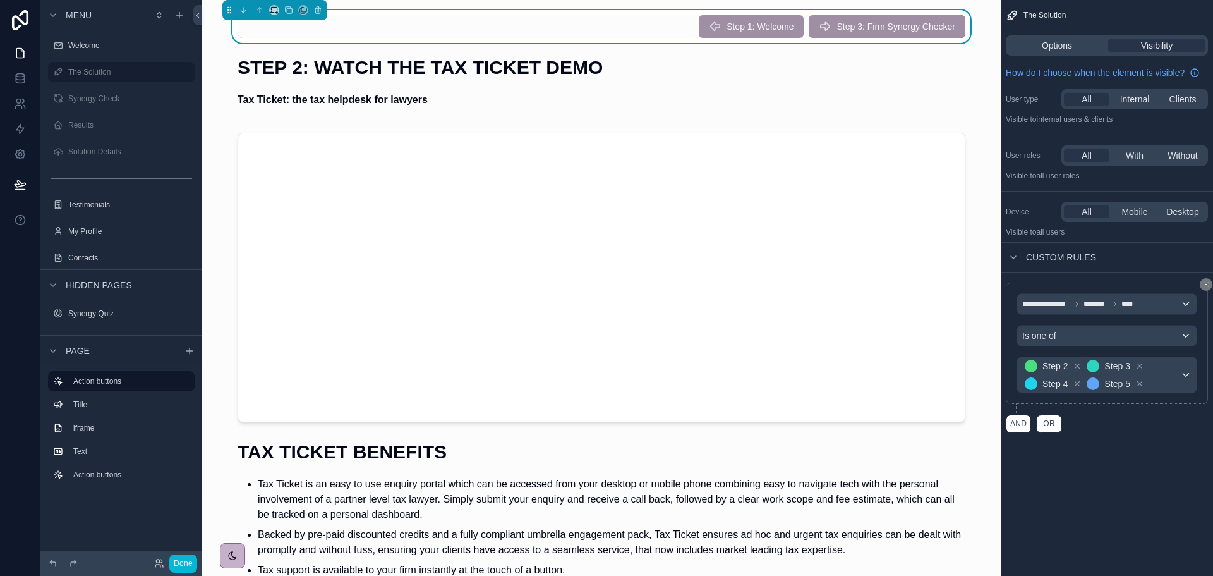
click at [899, 20] on div "Step 3: Firm Synergy Checker" at bounding box center [887, 26] width 157 height 23
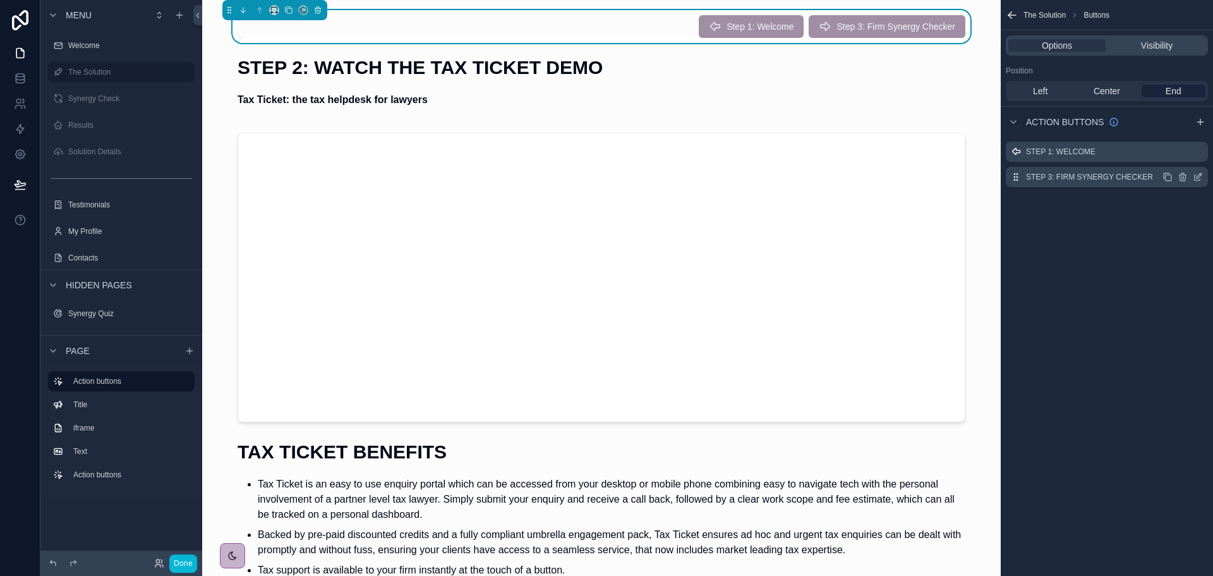
click at [1122, 176] on label "Step 3: Firm Synergy Checker" at bounding box center [1089, 177] width 127 height 10
click at [1166, 174] on icon "scrollable content" at bounding box center [1168, 177] width 10 height 10
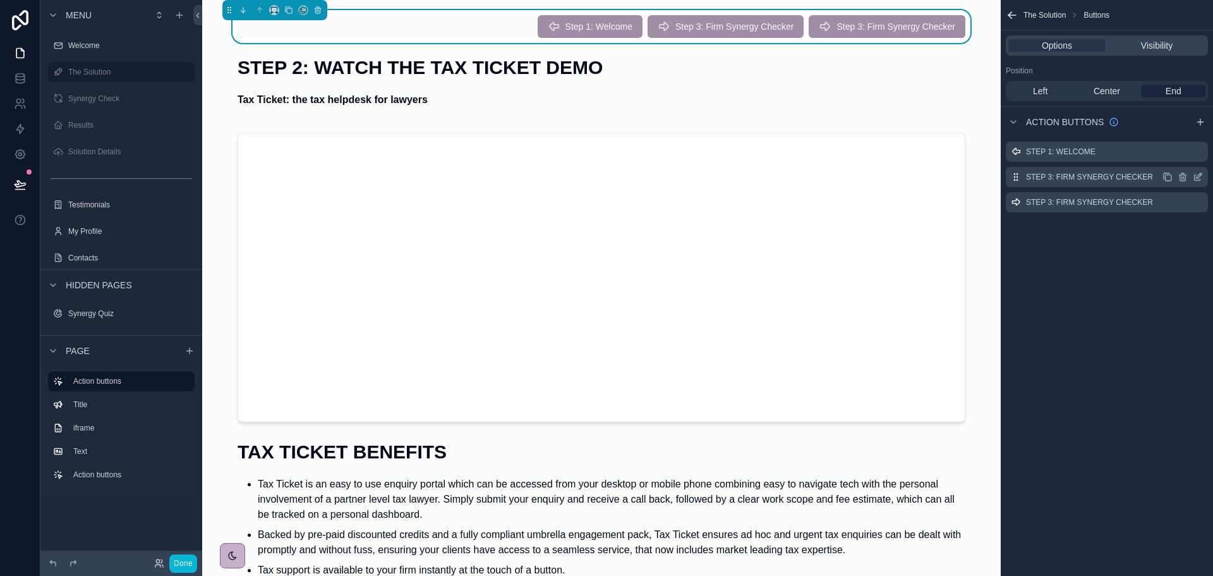
click at [1129, 176] on label "Step 3: Firm Synergy Checker" at bounding box center [1089, 177] width 127 height 10
click at [1199, 176] on icon "scrollable content" at bounding box center [1198, 177] width 10 height 10
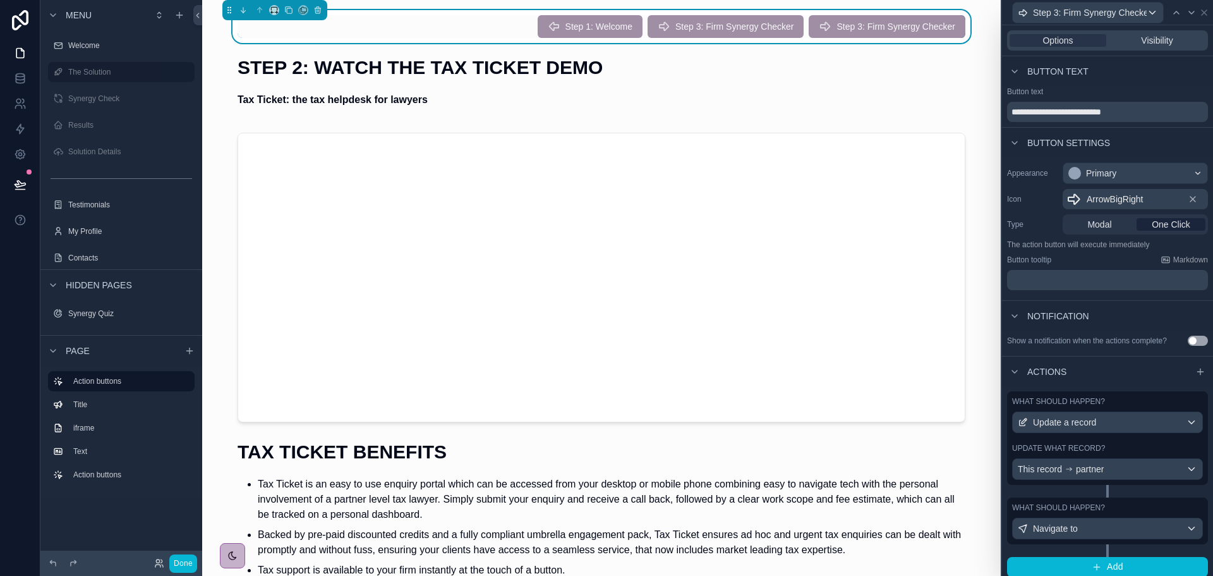
scroll to position [6, 0]
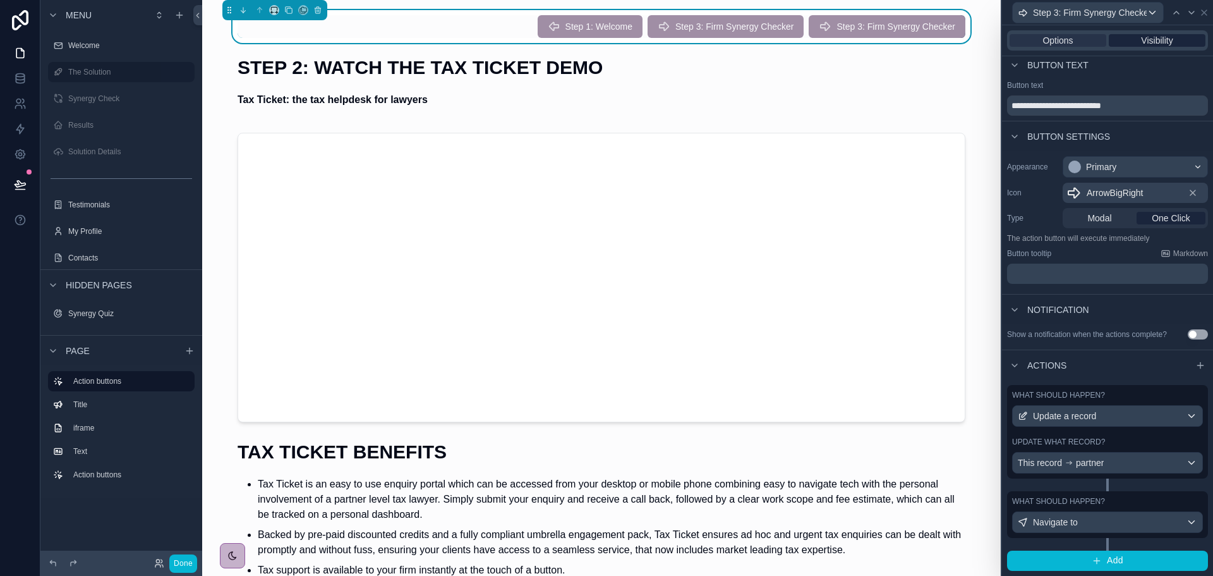
click at [1146, 39] on span "Visibility" at bounding box center [1157, 40] width 32 height 13
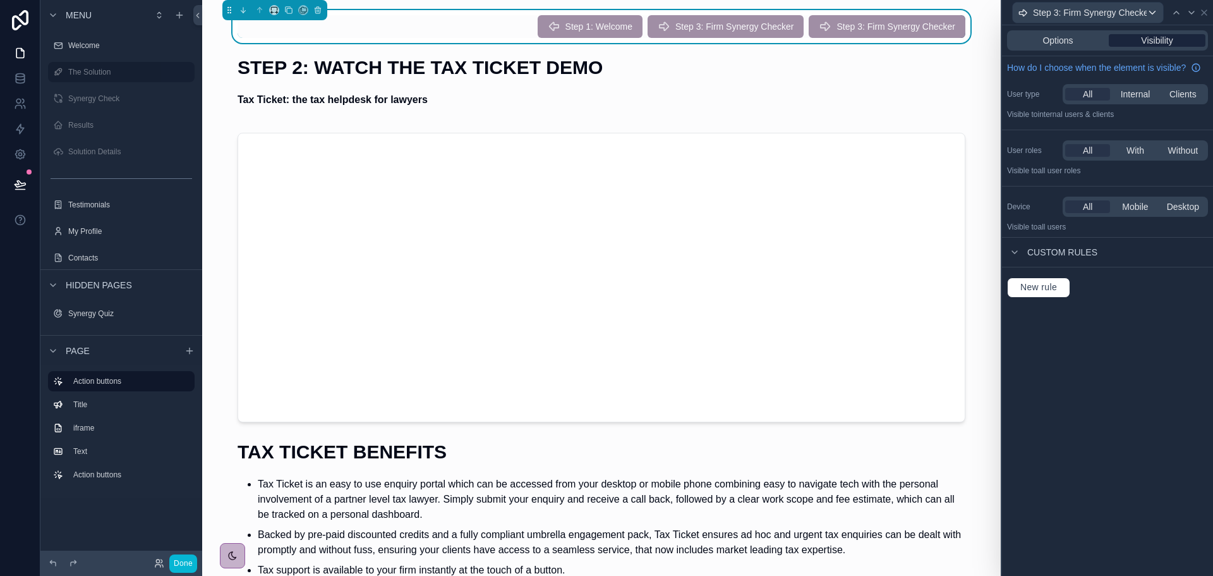
scroll to position [0, 0]
click at [1039, 284] on span "New rule" at bounding box center [1039, 287] width 47 height 11
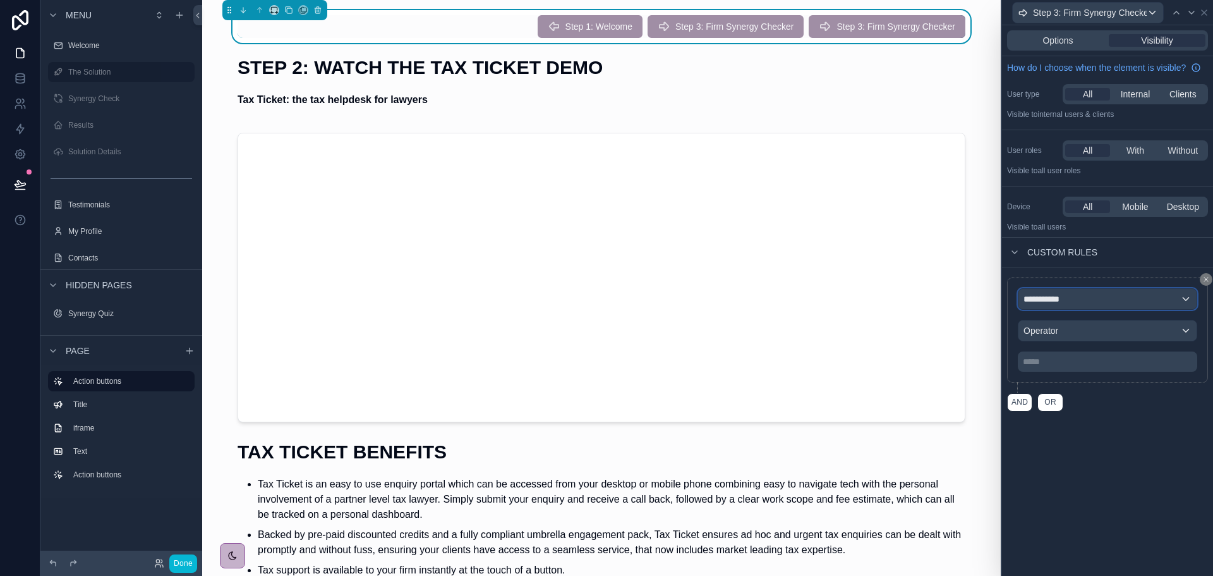
click at [1060, 307] on div "**********" at bounding box center [1108, 299] width 178 height 20
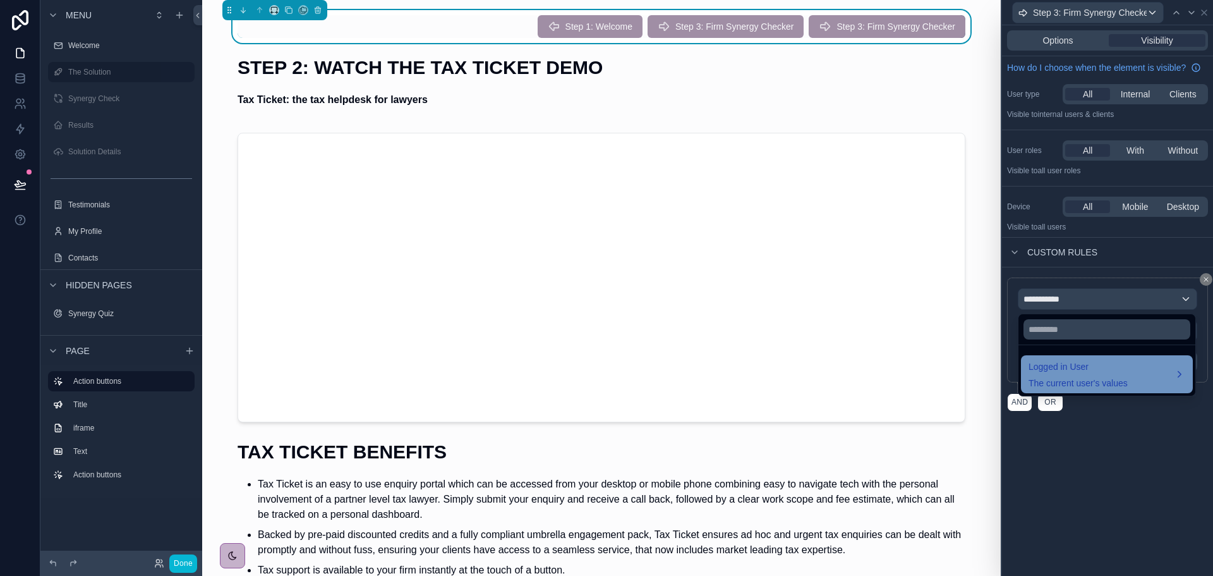
click at [1051, 372] on span "Logged in User" at bounding box center [1078, 366] width 99 height 15
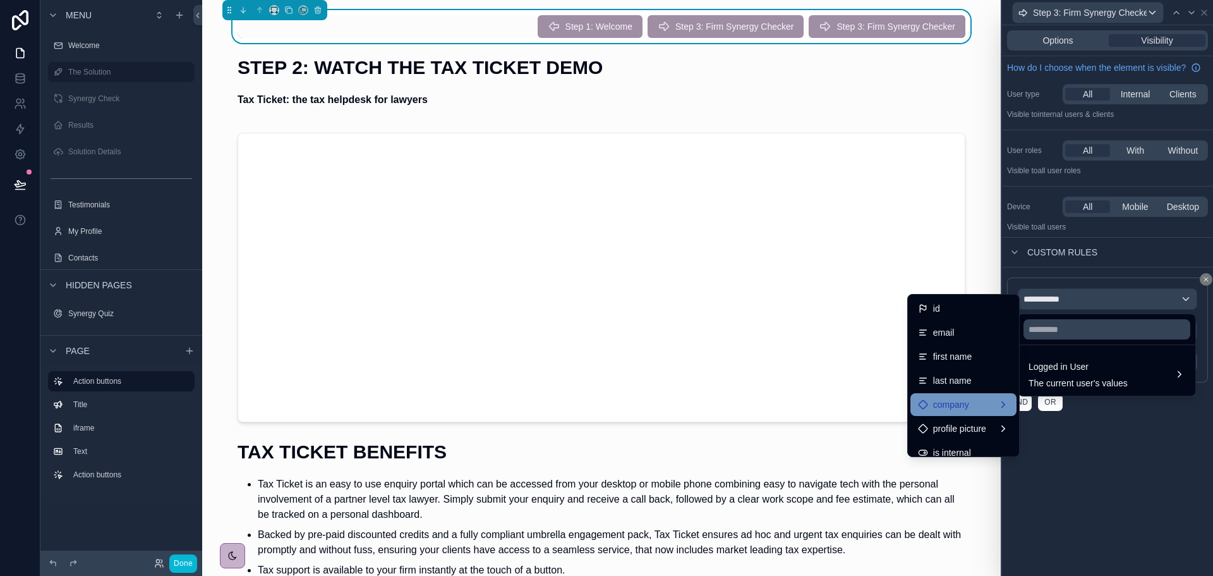
scroll to position [250, 0]
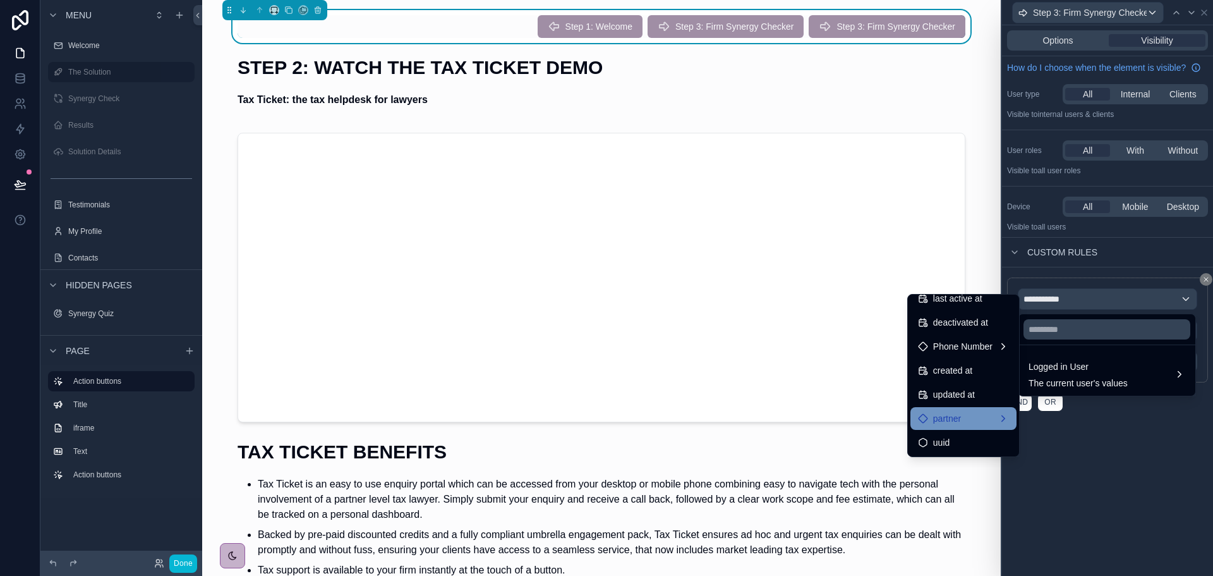
click at [951, 418] on span "partner" at bounding box center [947, 418] width 28 height 15
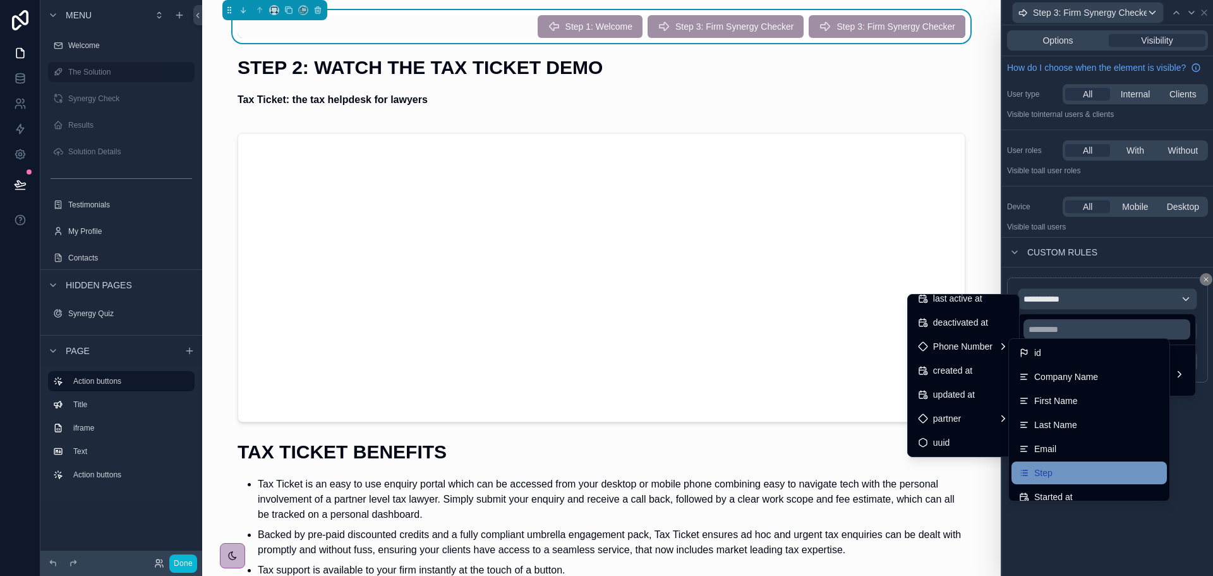
click at [1074, 469] on div "Step" at bounding box center [1089, 472] width 140 height 15
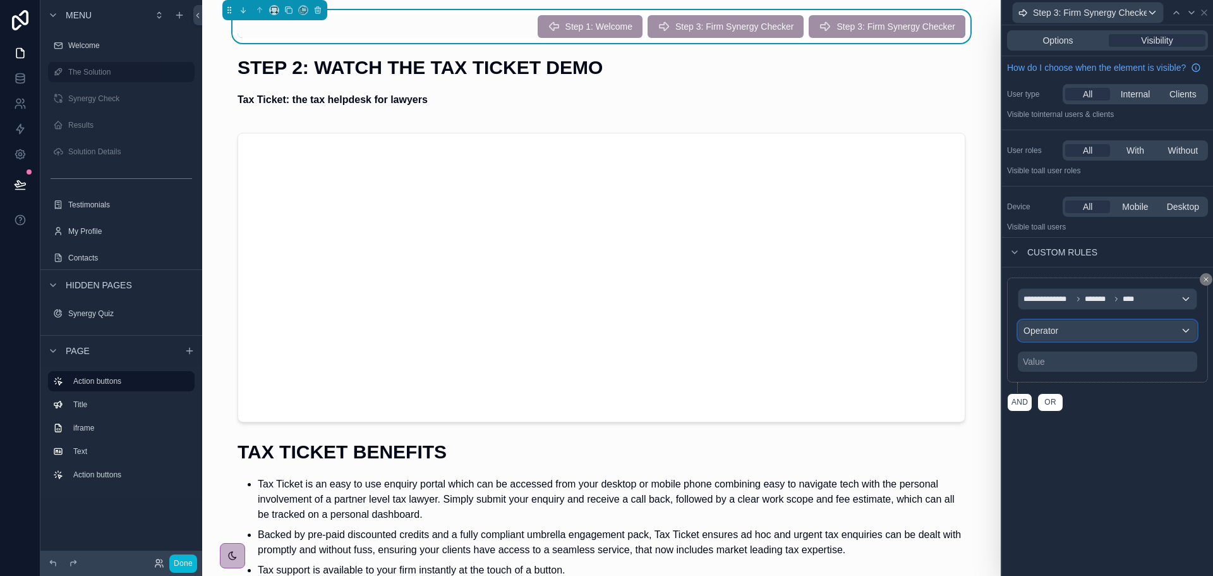
click at [1077, 328] on div "Operator" at bounding box center [1108, 330] width 178 height 20
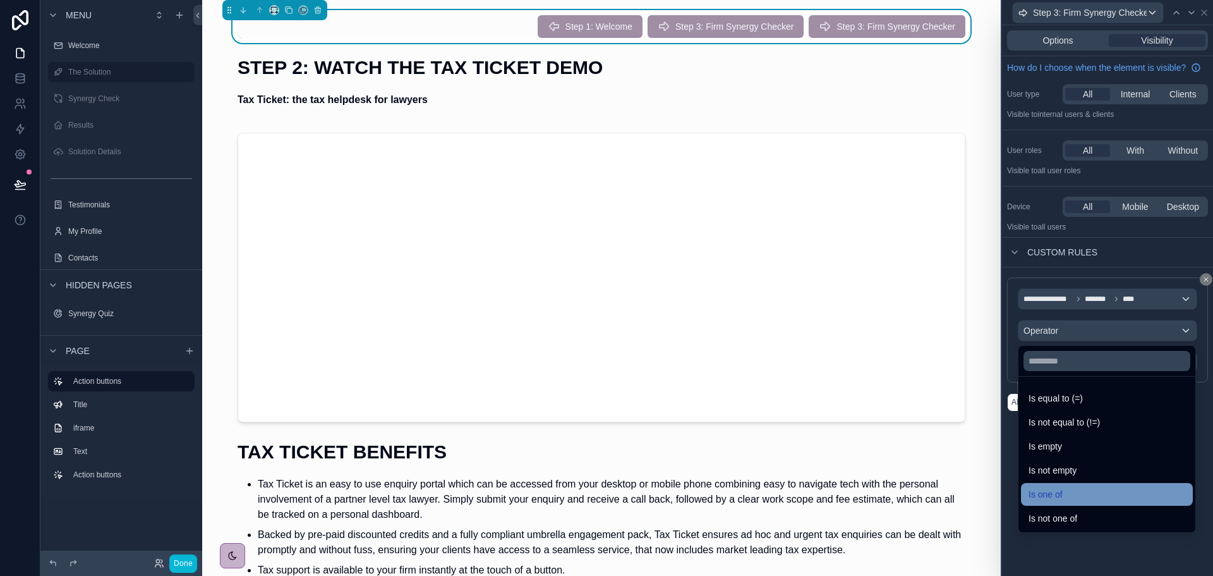
click at [1086, 490] on div "Is one of" at bounding box center [1107, 494] width 157 height 15
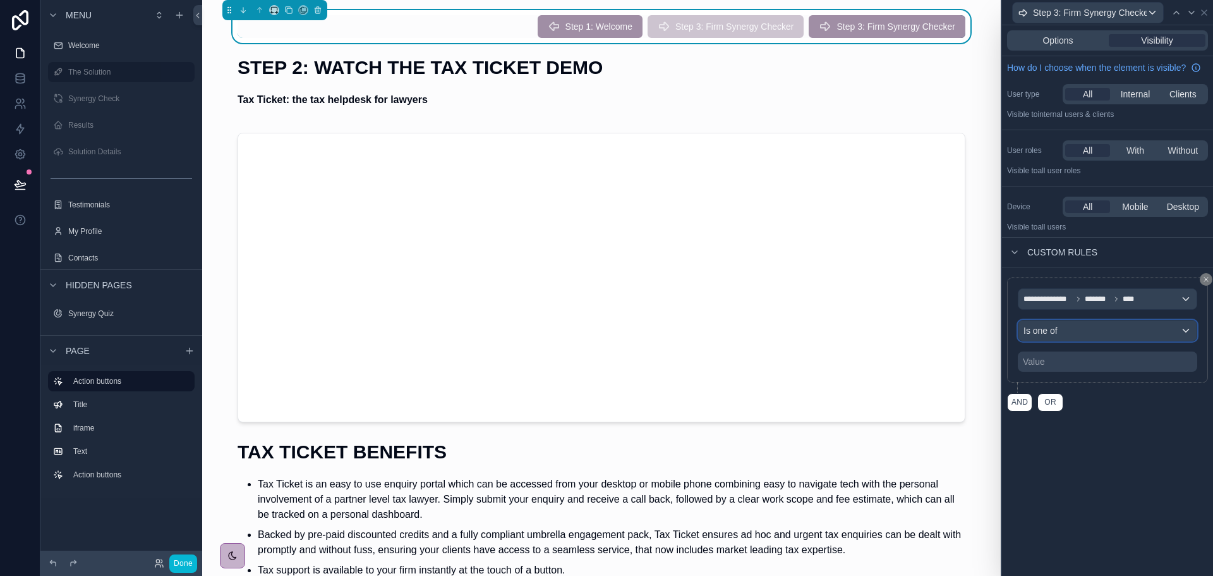
click at [1115, 330] on div "Is one of" at bounding box center [1108, 330] width 178 height 20
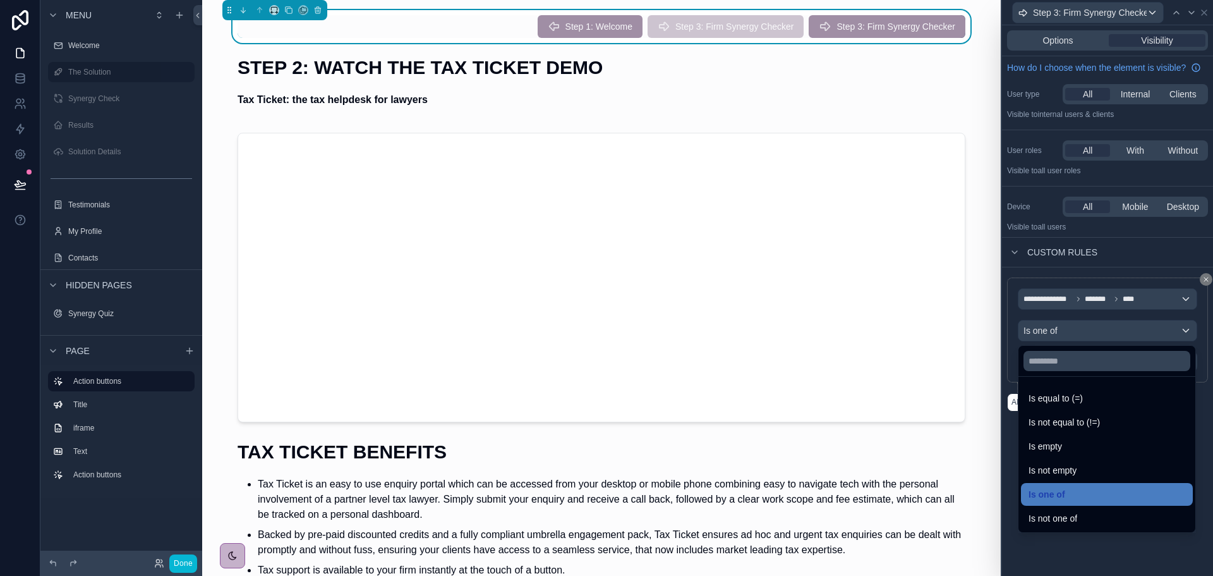
click at [1115, 330] on div at bounding box center [1107, 288] width 211 height 576
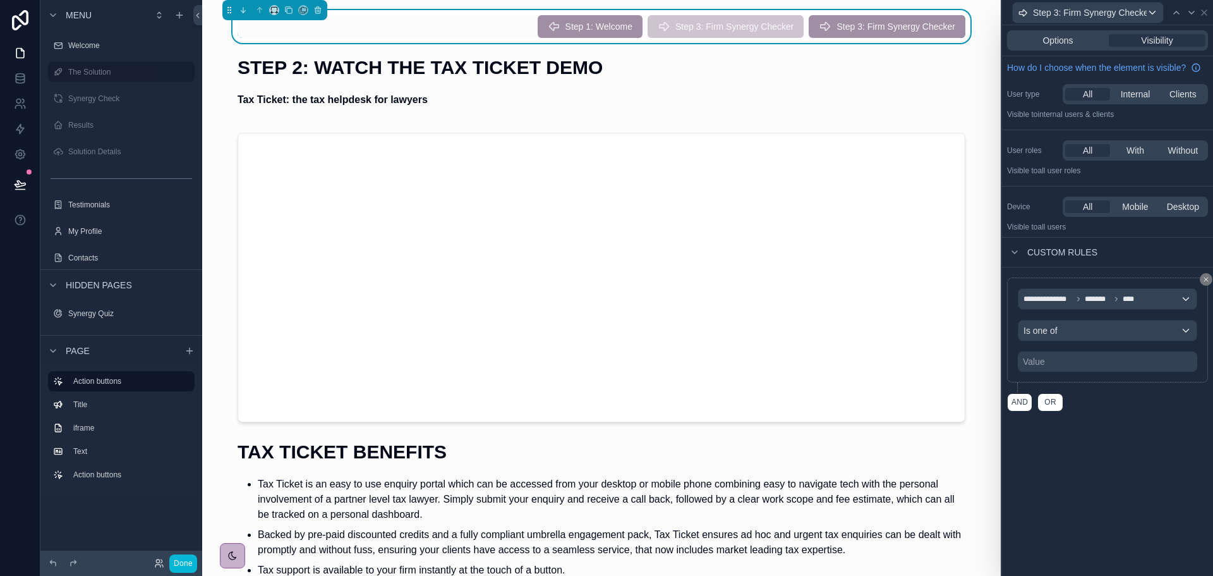
click at [1114, 367] on div "Value" at bounding box center [1107, 361] width 179 height 20
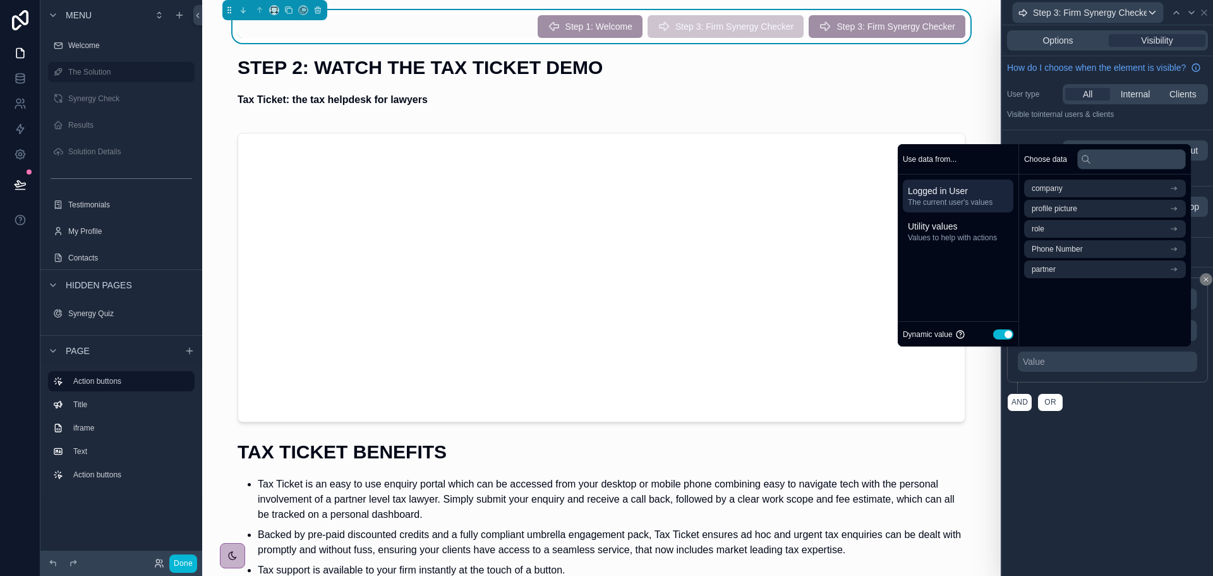
click at [998, 336] on button "Use setting" at bounding box center [1004, 334] width 20 height 10
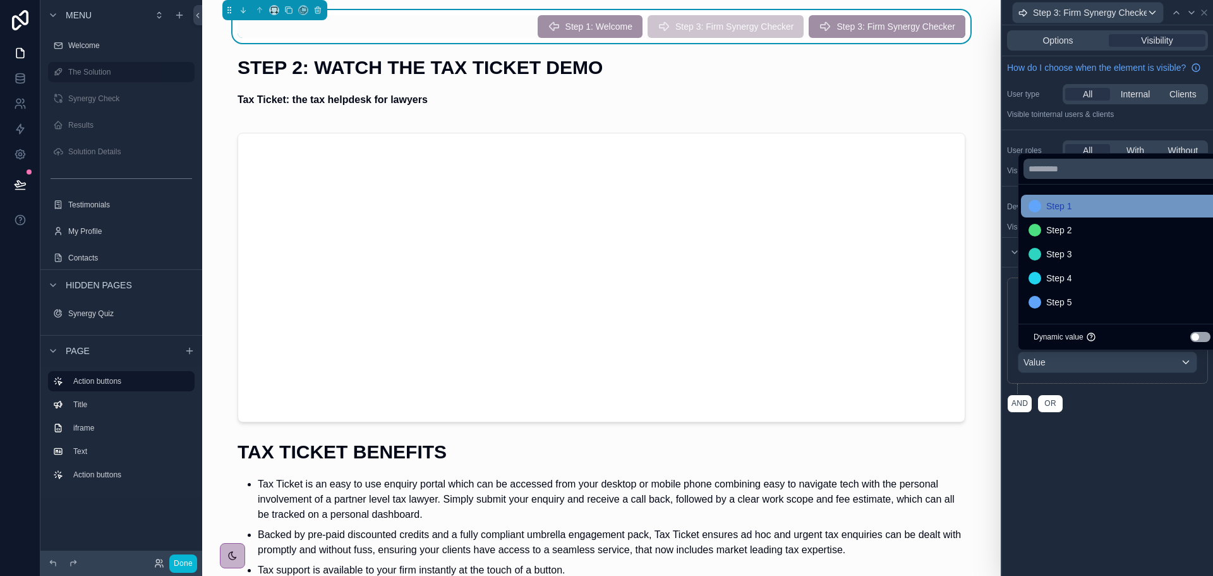
click at [1049, 200] on span "Step 1" at bounding box center [1059, 205] width 25 height 15
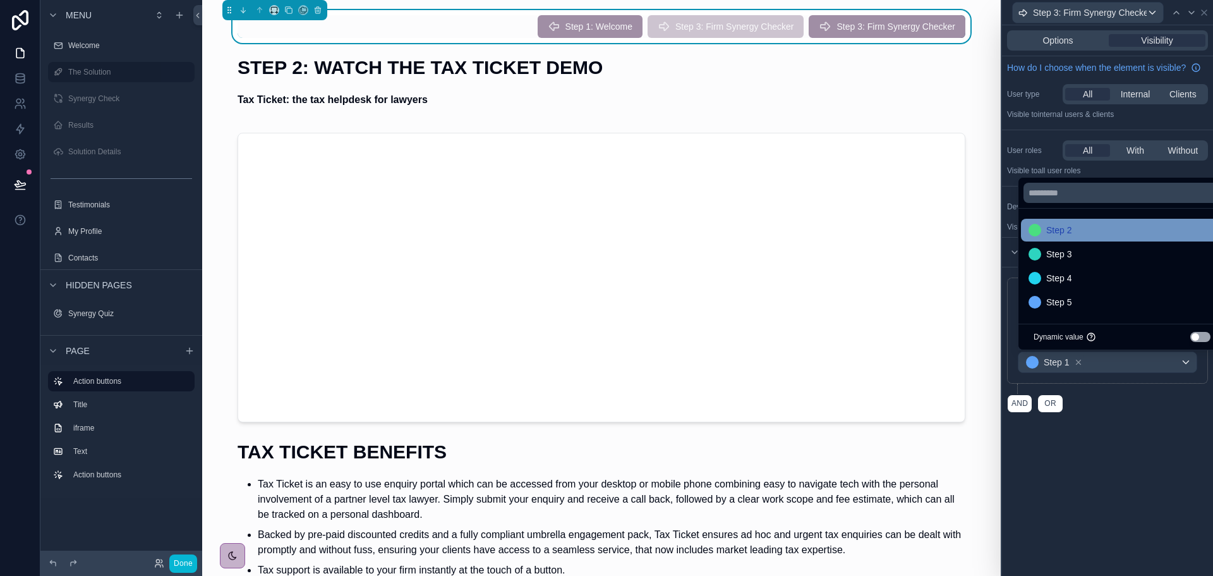
click at [1054, 229] on span "Step 2" at bounding box center [1059, 229] width 25 height 15
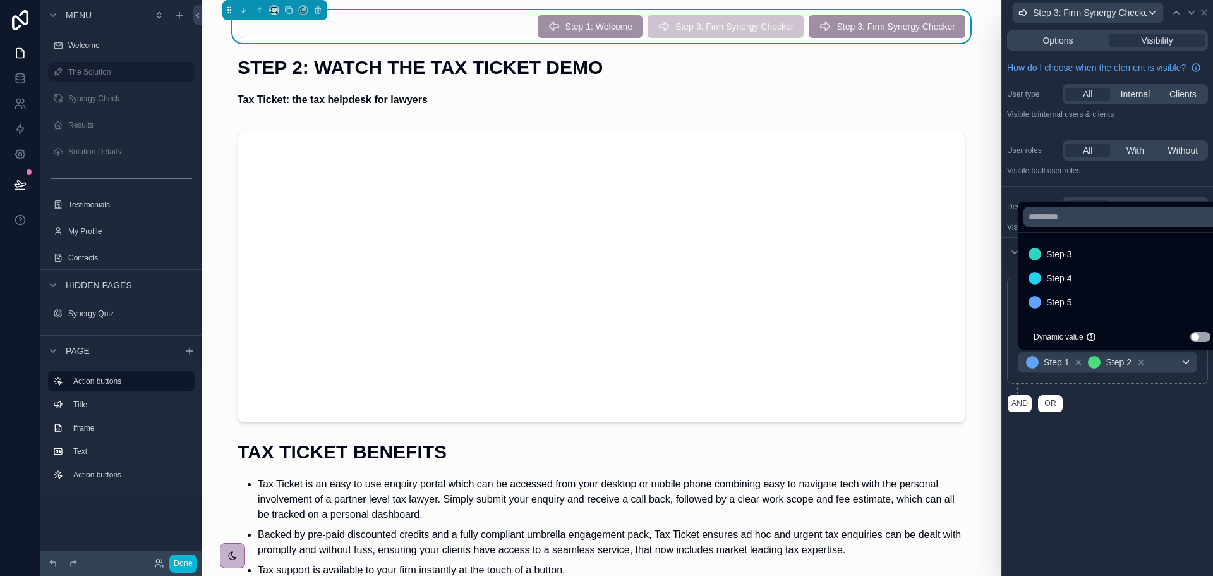
click at [1112, 420] on div "**********" at bounding box center [1107, 344] width 211 height 155
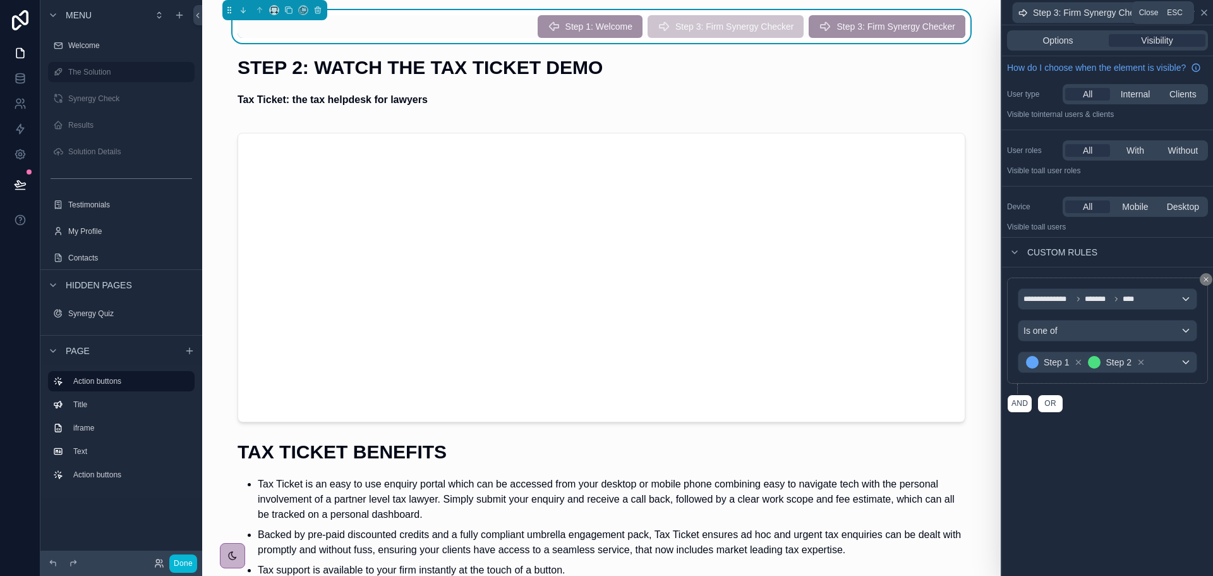
click at [1205, 16] on icon at bounding box center [1205, 13] width 10 height 10
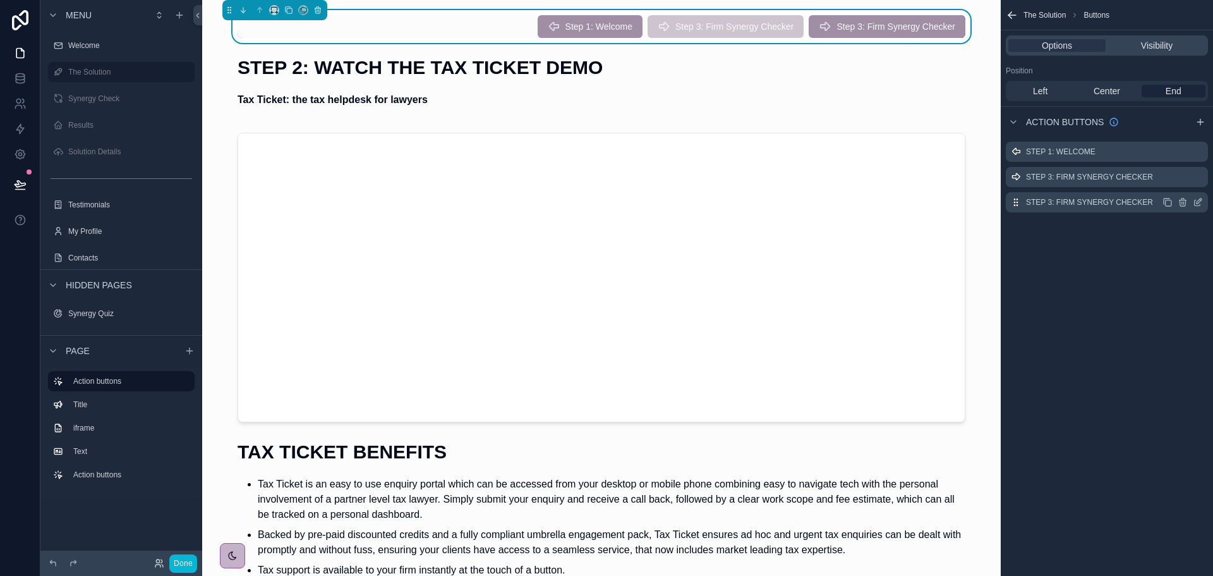
click at [1200, 202] on icon "scrollable content" at bounding box center [1199, 200] width 5 height 5
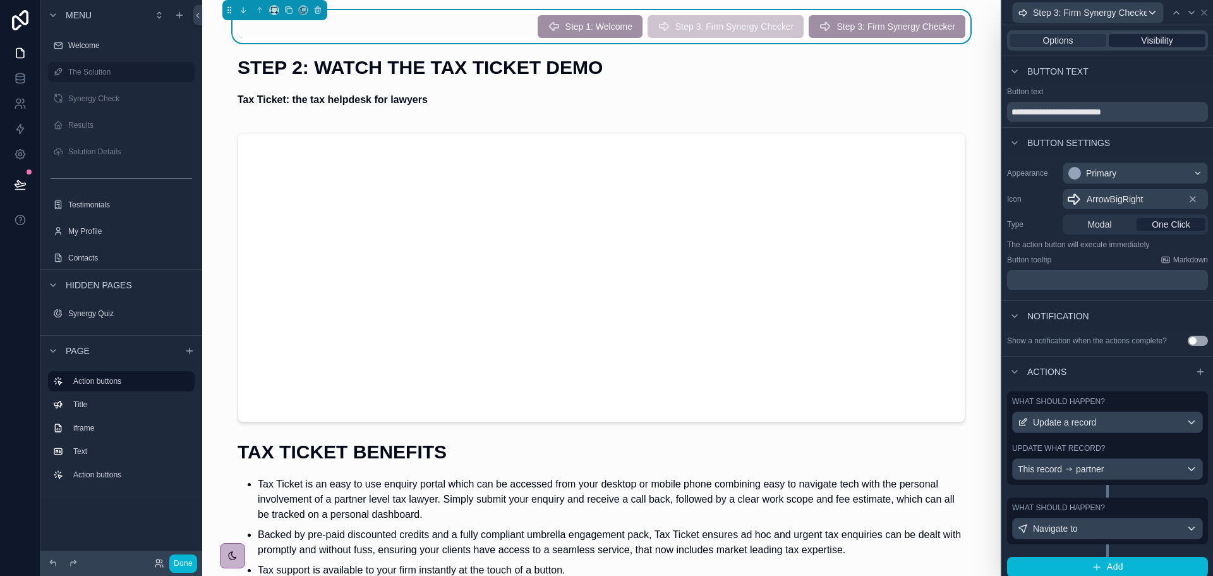
click at [1158, 42] on span "Visibility" at bounding box center [1157, 40] width 32 height 13
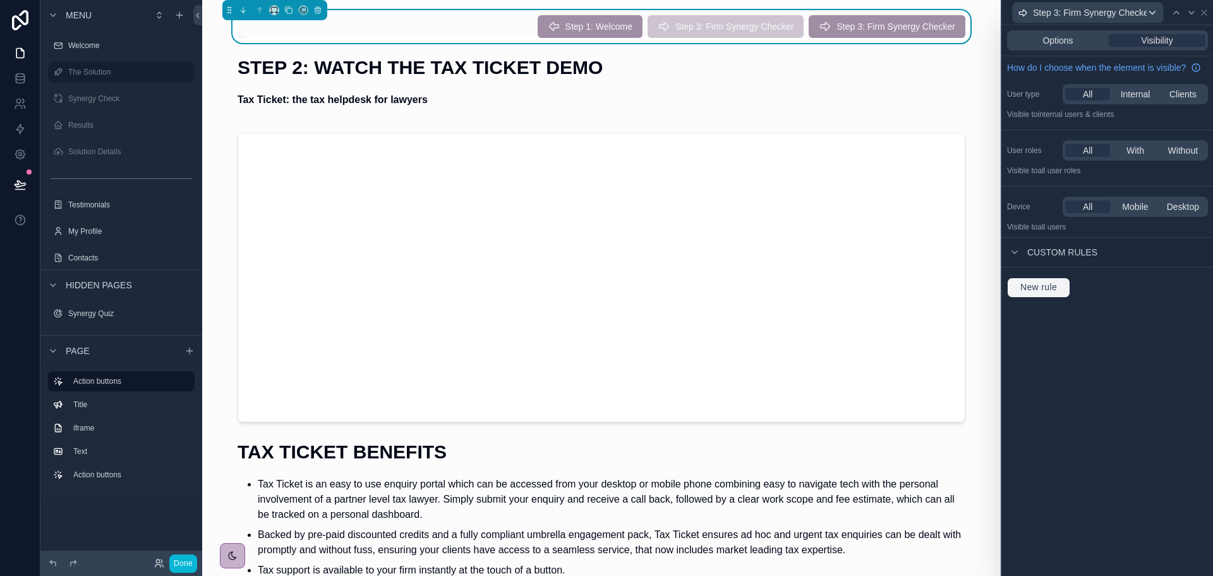
click at [1051, 291] on span "New rule" at bounding box center [1039, 287] width 47 height 11
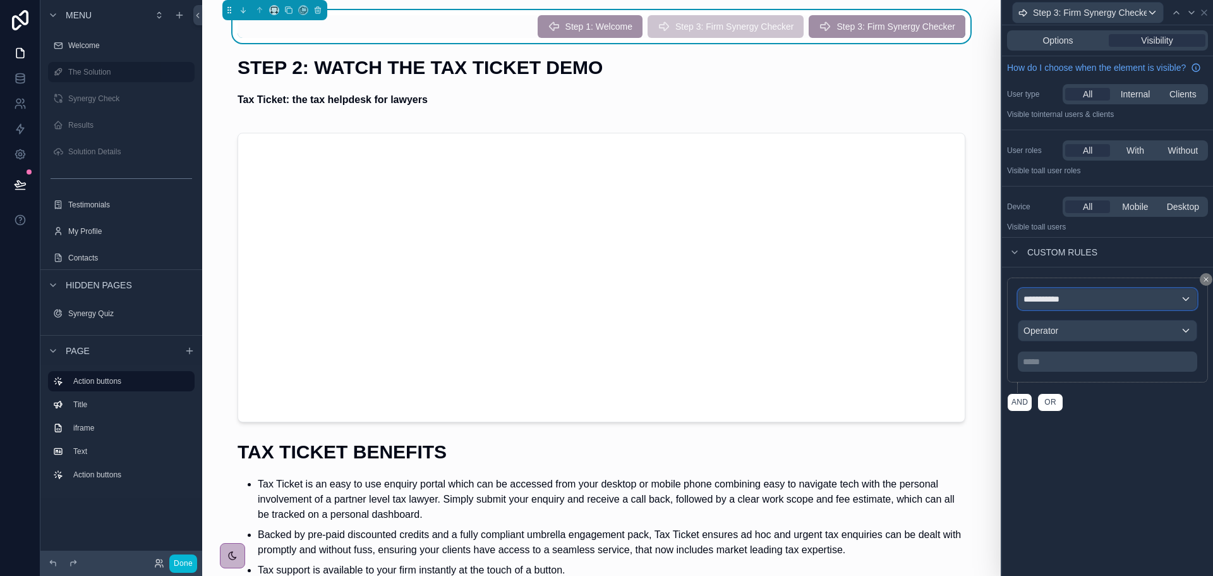
click at [1061, 301] on span "**********" at bounding box center [1045, 299] width 42 height 13
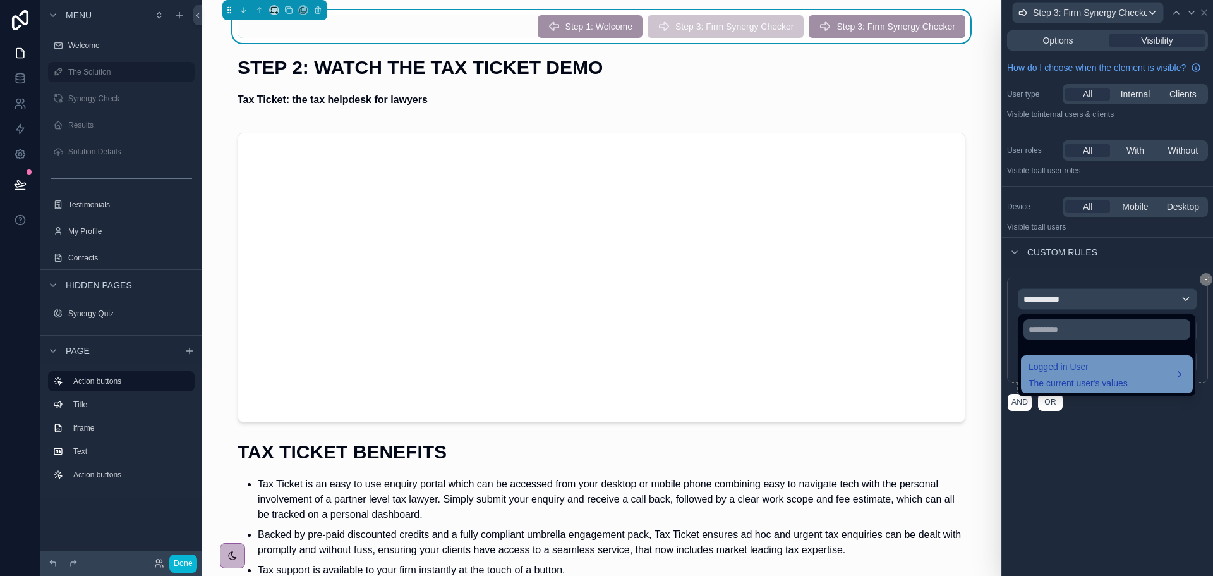
click at [1054, 362] on span "Logged in User" at bounding box center [1078, 366] width 99 height 15
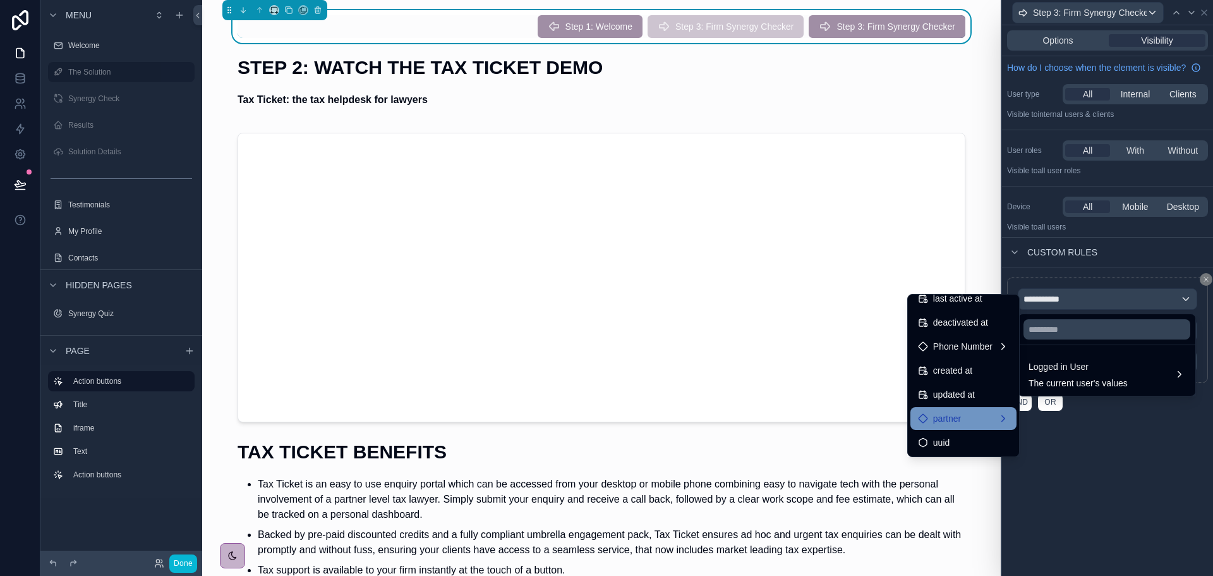
click at [948, 422] on span "partner" at bounding box center [947, 418] width 28 height 15
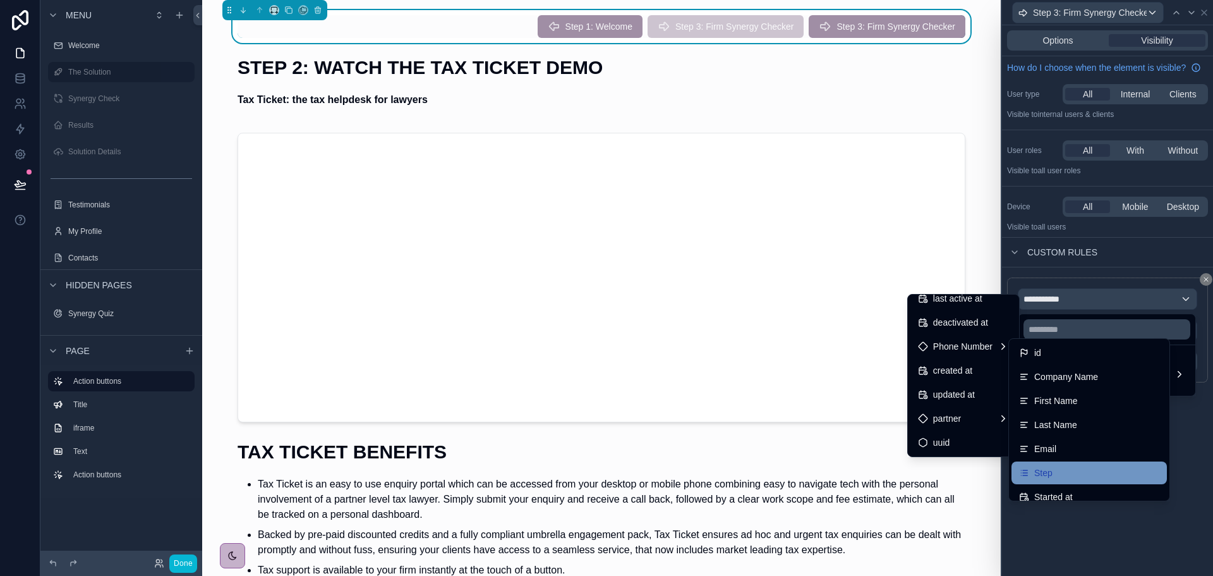
click at [1066, 468] on div "Step" at bounding box center [1089, 472] width 140 height 15
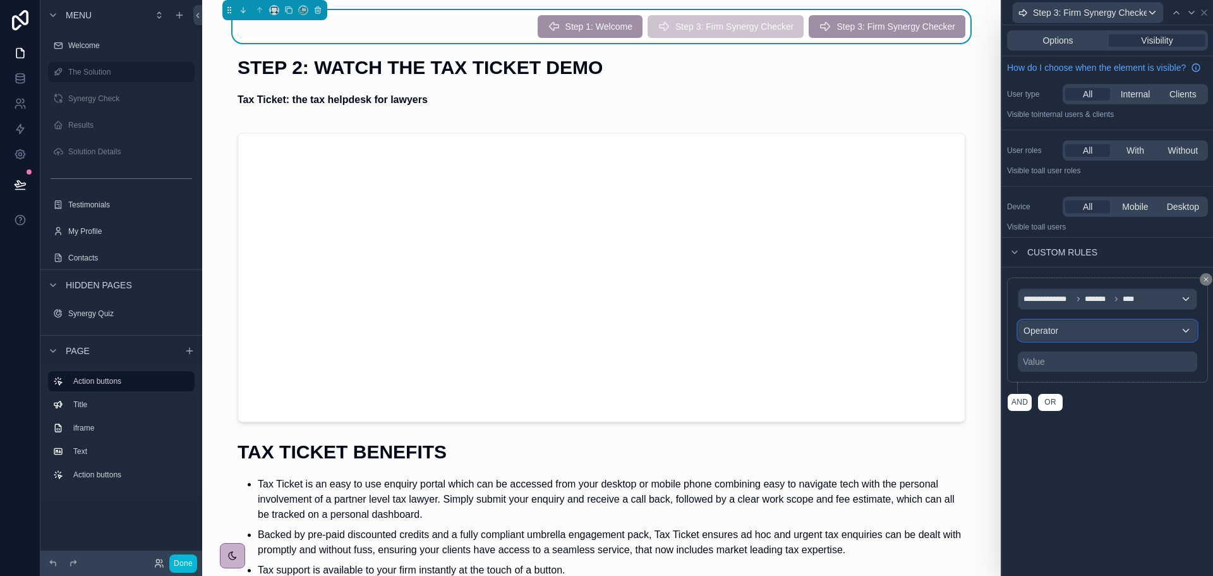
click at [1075, 327] on div "Operator" at bounding box center [1108, 330] width 178 height 20
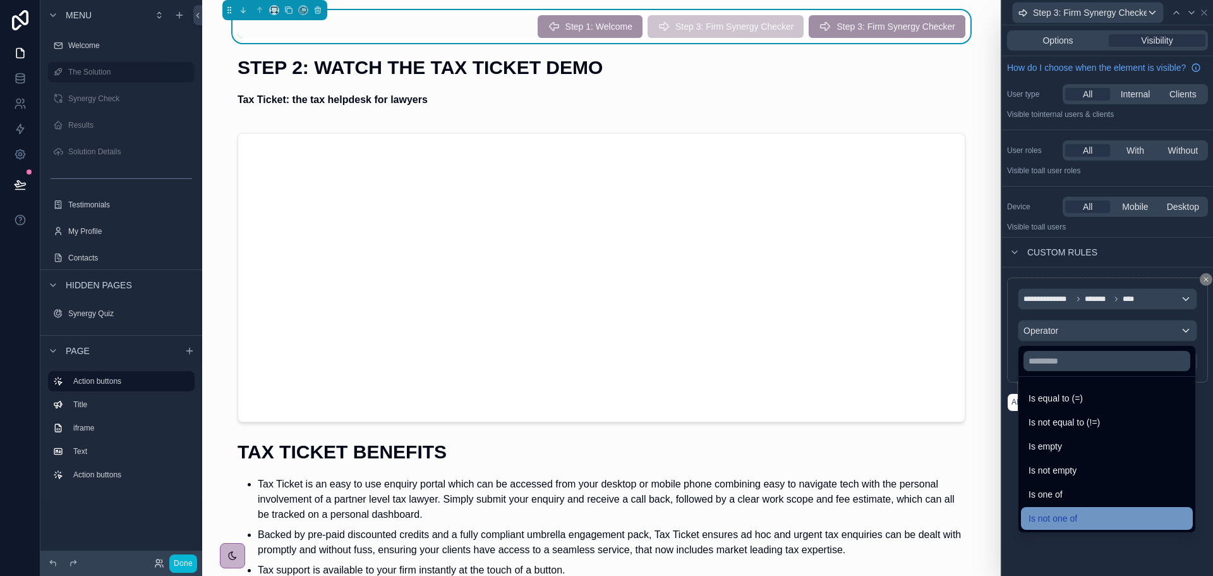
click at [1079, 520] on div "Is not one of" at bounding box center [1107, 518] width 157 height 15
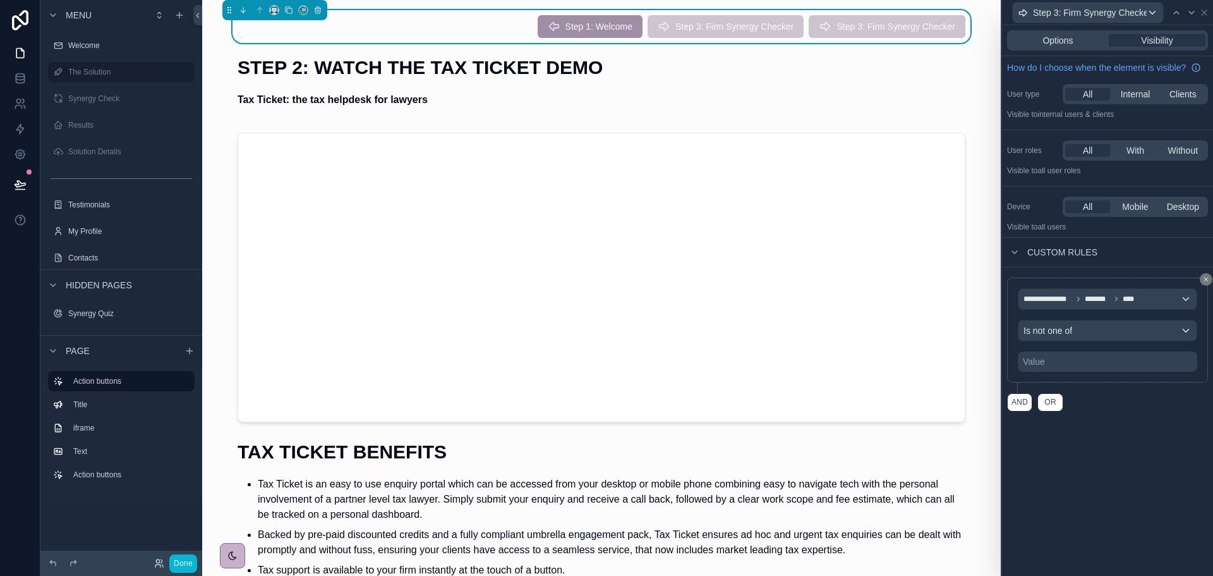
click at [1101, 358] on div "Value" at bounding box center [1107, 361] width 179 height 20
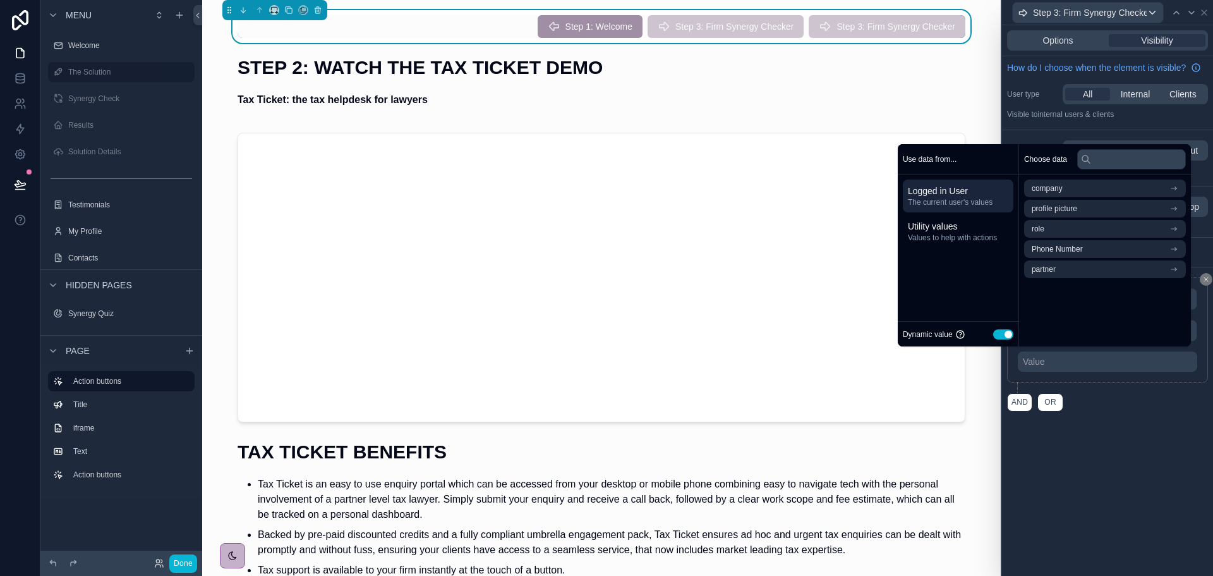
click at [999, 336] on button "Use setting" at bounding box center [1004, 334] width 20 height 10
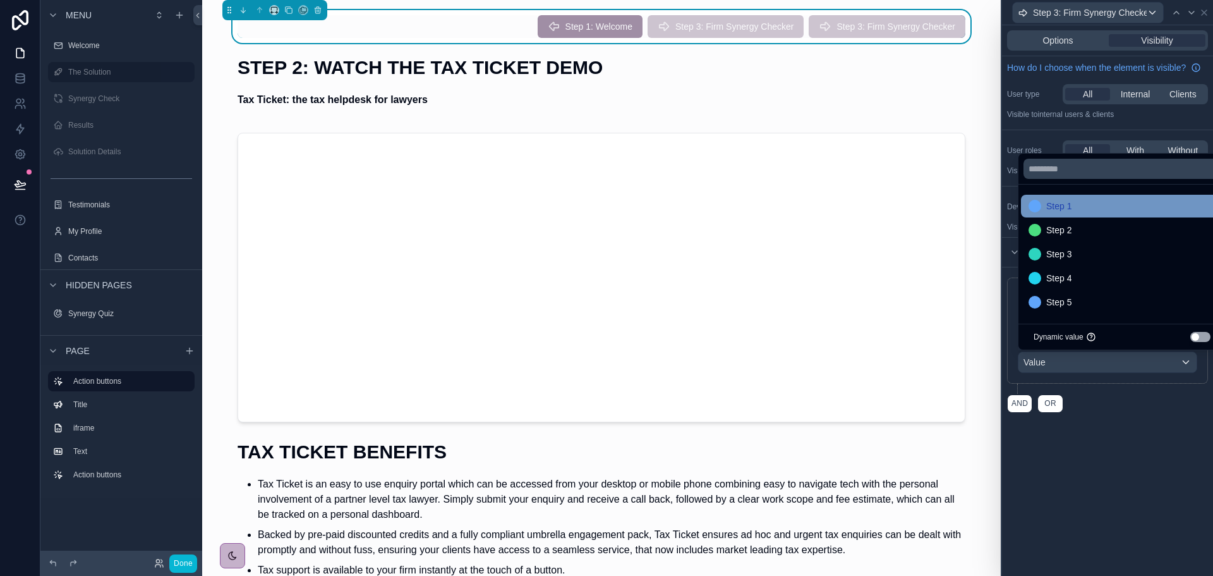
click at [1071, 205] on span "Step 1" at bounding box center [1059, 205] width 25 height 15
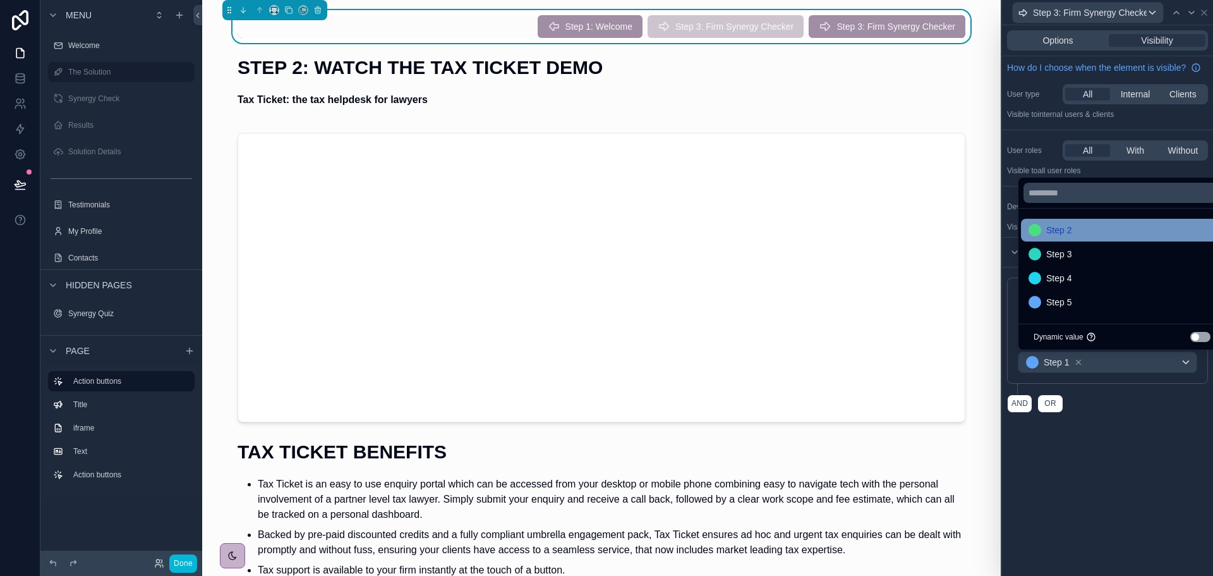
click at [1069, 229] on span "Step 2" at bounding box center [1059, 229] width 25 height 15
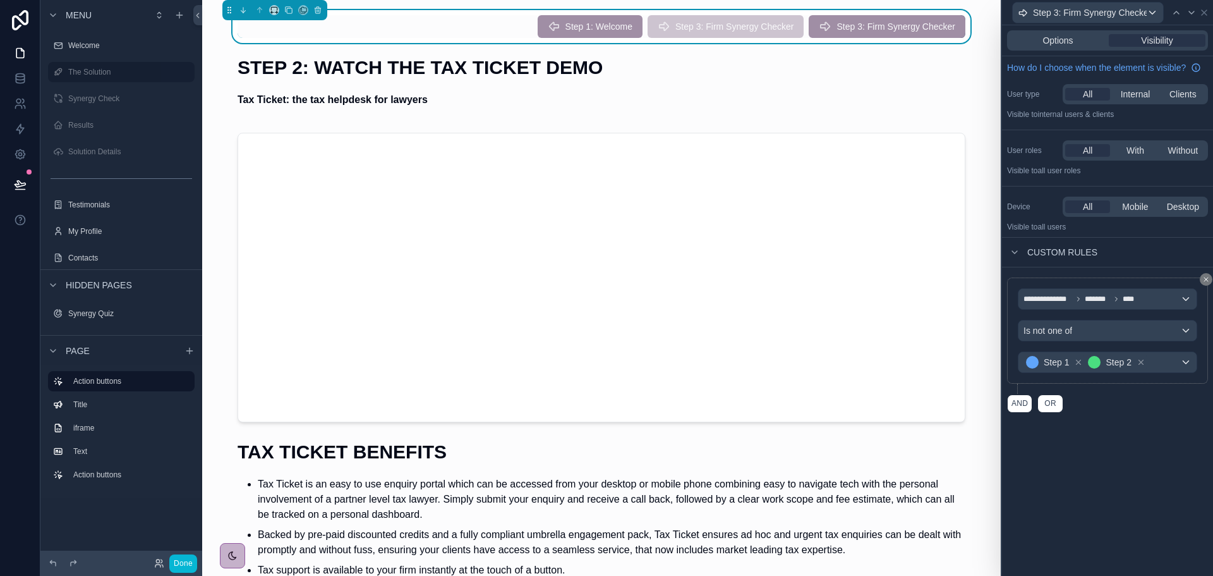
click at [1068, 447] on div "**********" at bounding box center [1107, 300] width 211 height 550
click at [1079, 39] on div "Options" at bounding box center [1058, 40] width 97 height 13
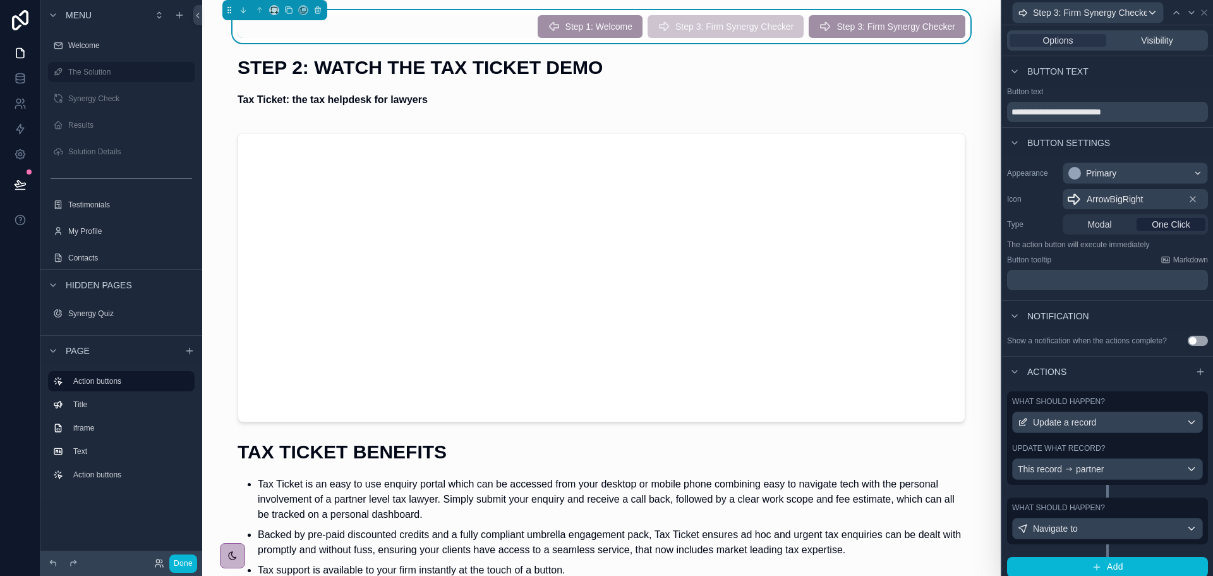
scroll to position [6, 0]
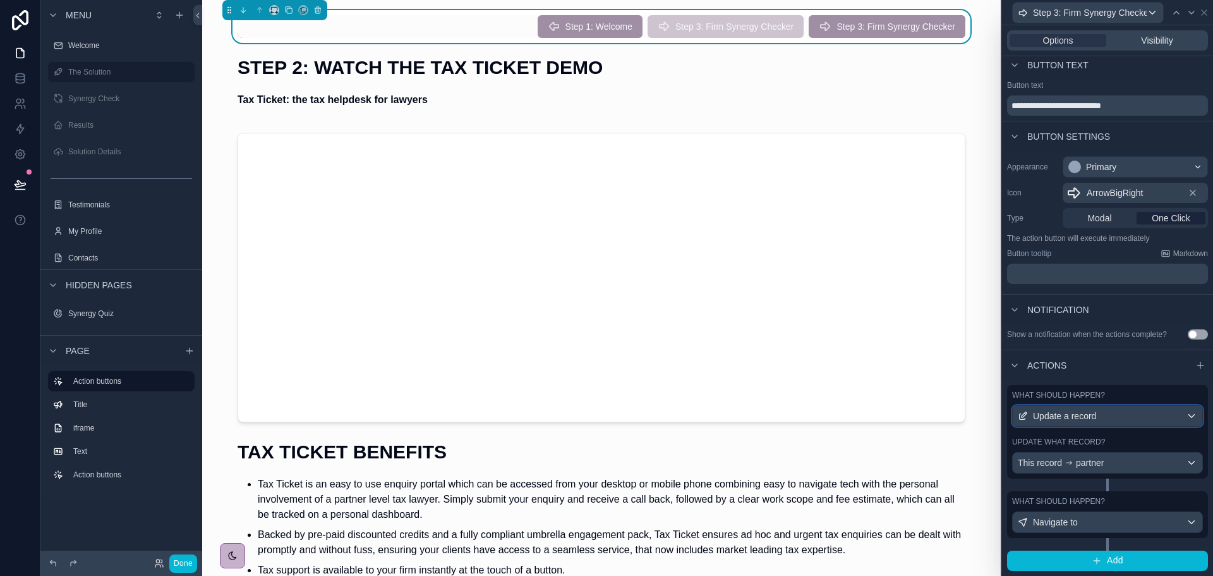
click at [1130, 412] on div "Update a record" at bounding box center [1108, 416] width 190 height 20
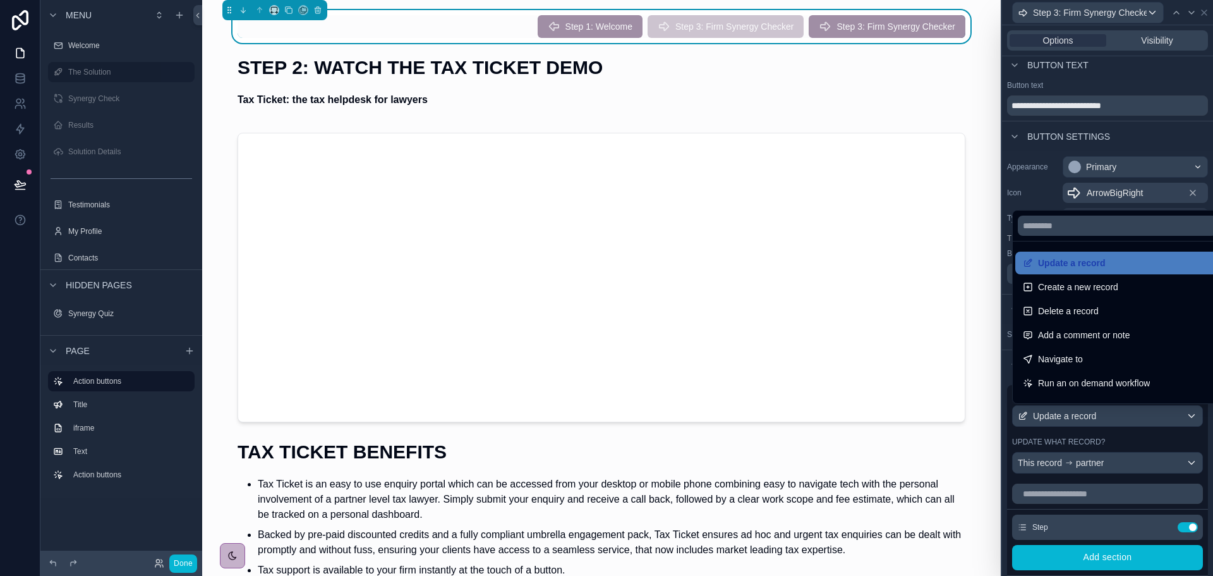
click at [1130, 412] on div at bounding box center [1107, 288] width 211 height 576
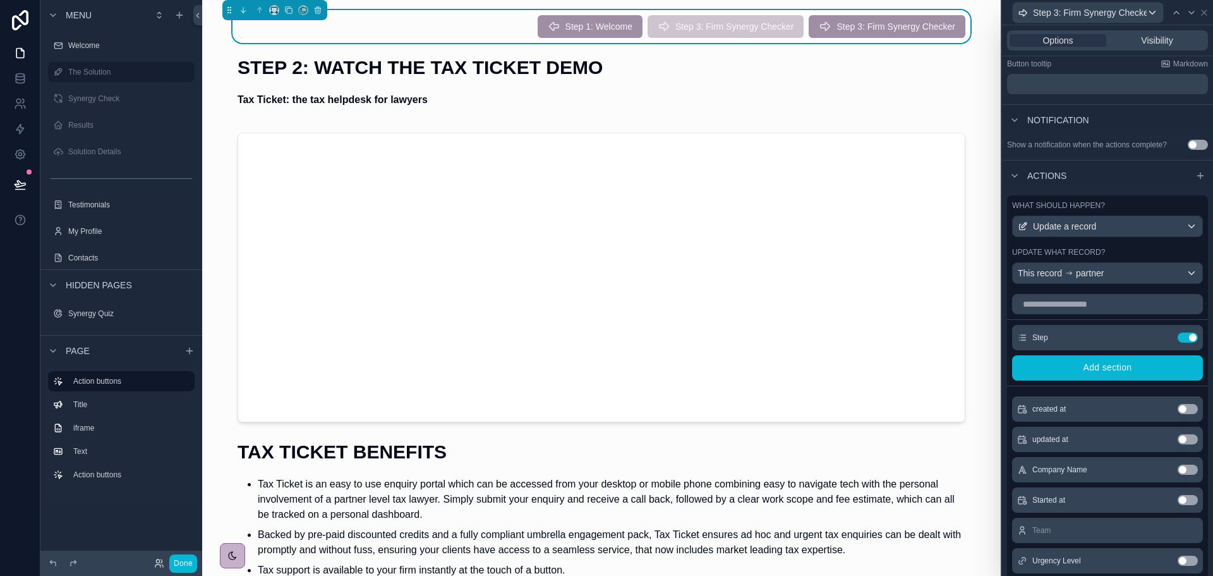
scroll to position [325, 0]
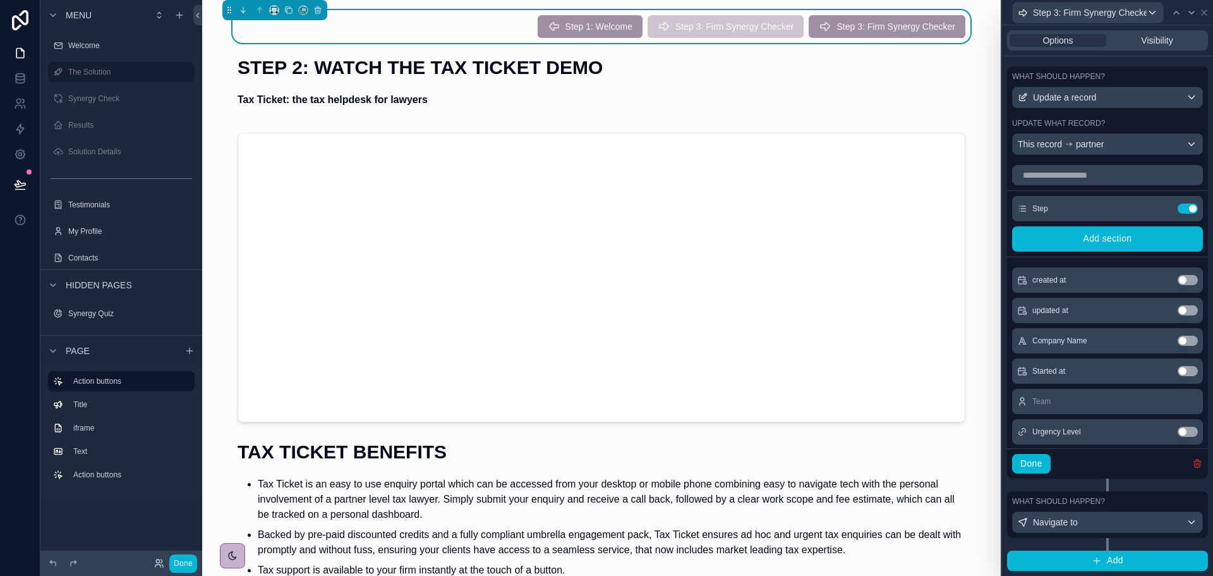
click at [1193, 461] on icon "button" at bounding box center [1198, 463] width 10 height 10
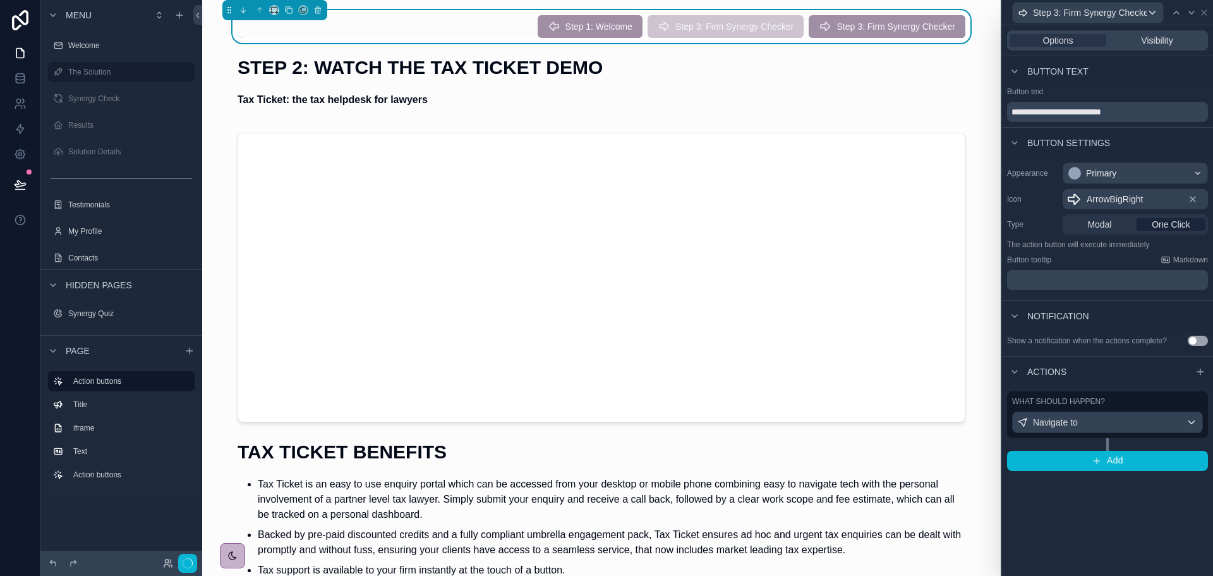
scroll to position [0, 0]
click at [1075, 427] on span "Navigate to" at bounding box center [1055, 422] width 45 height 13
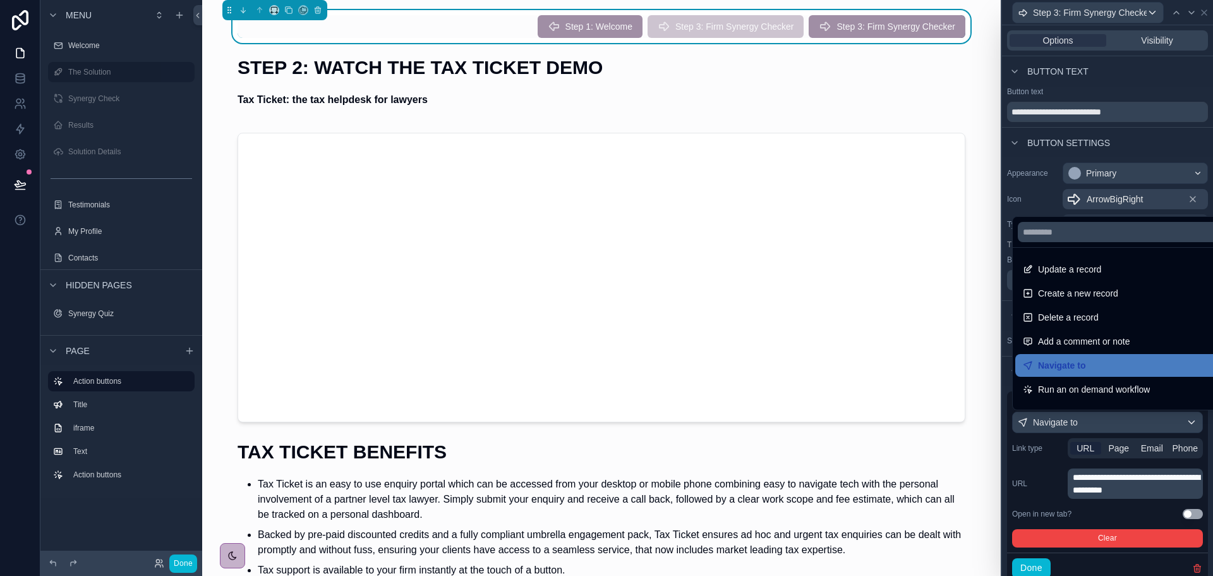
click at [1117, 446] on div at bounding box center [1107, 288] width 211 height 576
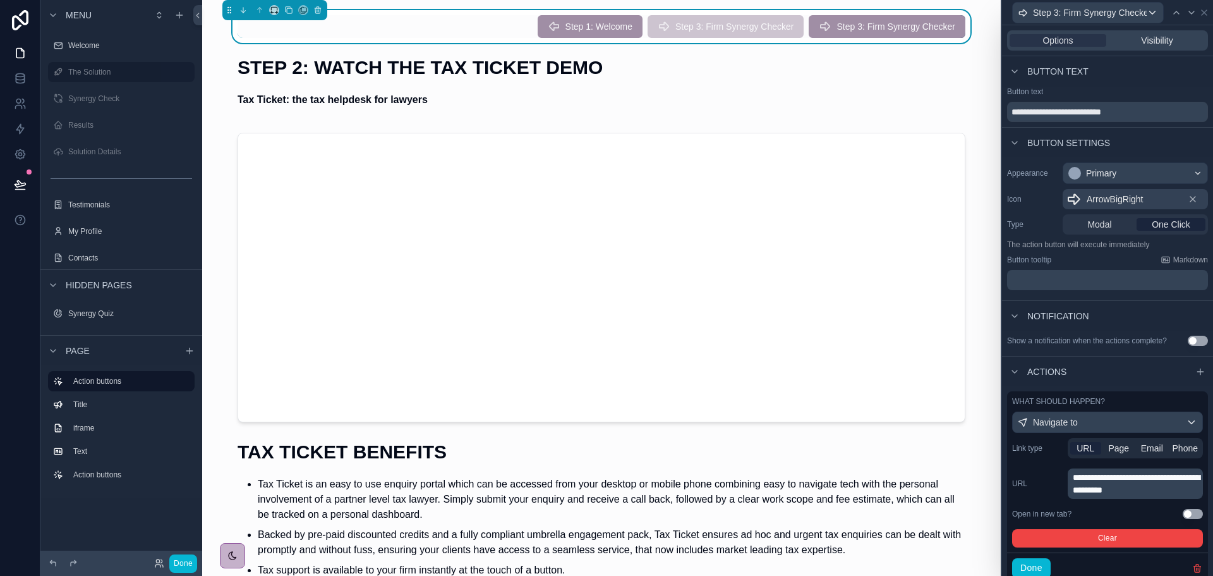
click at [1117, 446] on span "Page" at bounding box center [1119, 448] width 21 height 13
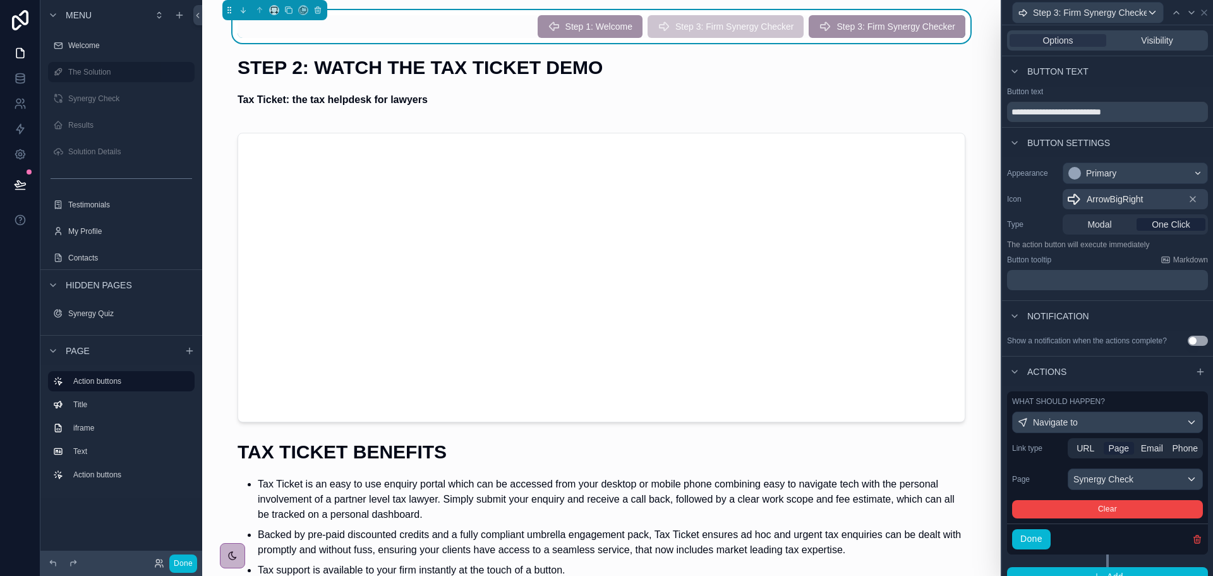
click at [1046, 477] on label "Page" at bounding box center [1037, 479] width 51 height 10
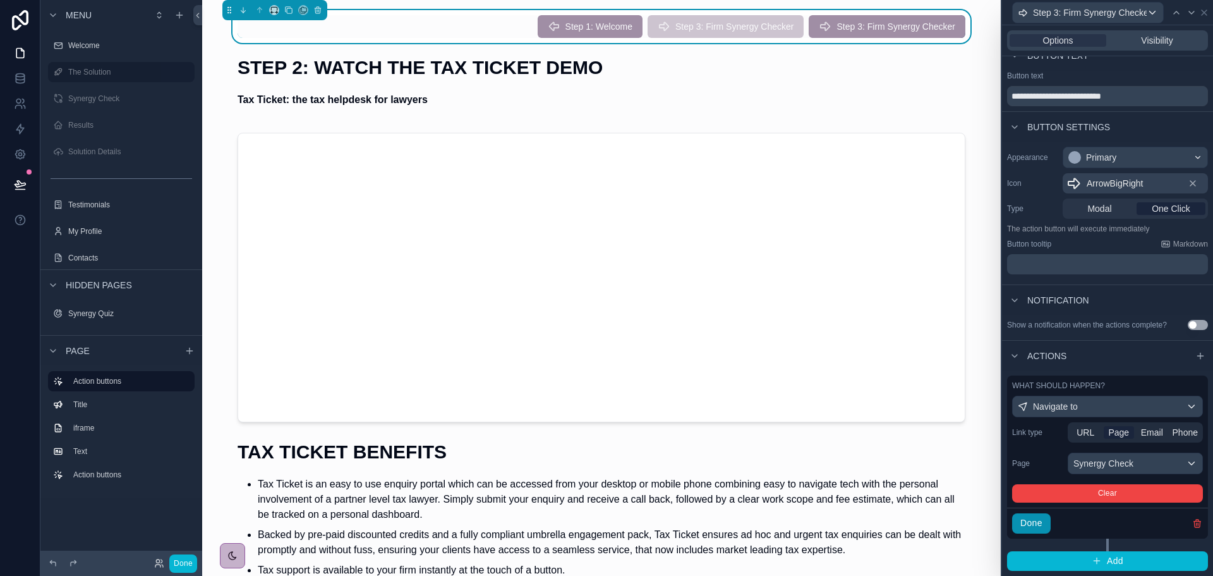
click at [1038, 526] on button "Done" at bounding box center [1031, 523] width 39 height 20
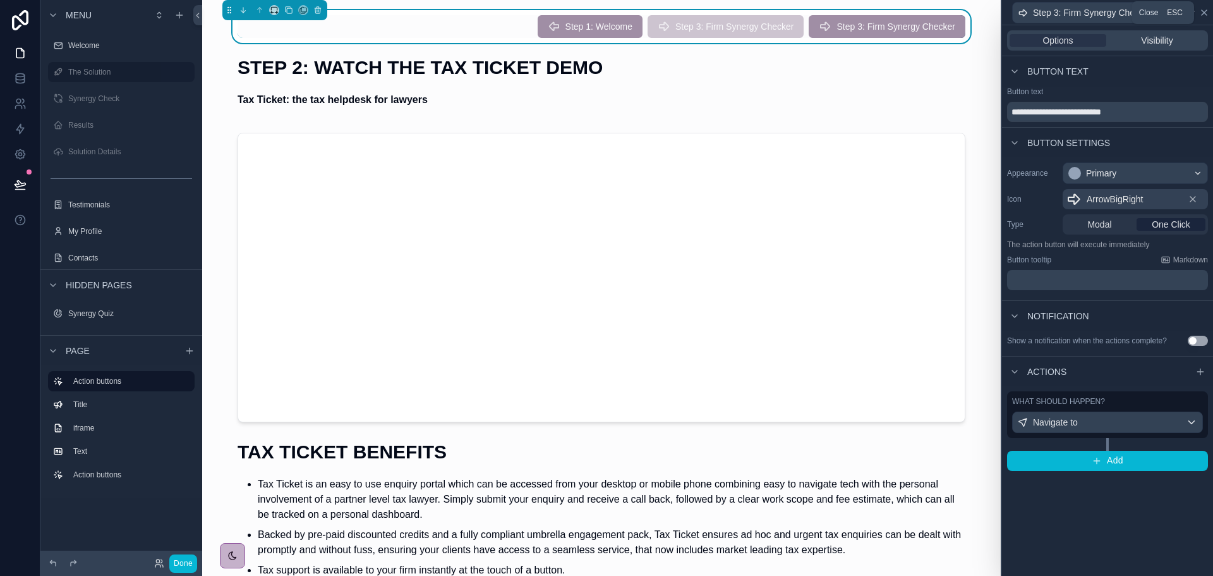
click at [1202, 11] on icon at bounding box center [1205, 13] width 10 height 10
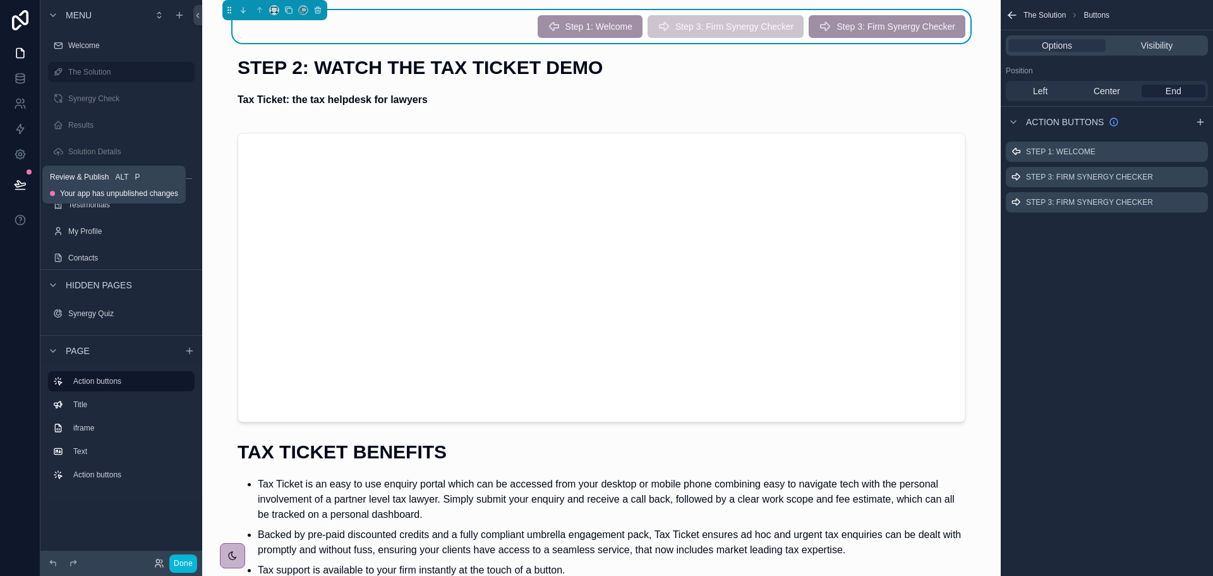
click at [25, 185] on icon at bounding box center [20, 184] width 13 height 13
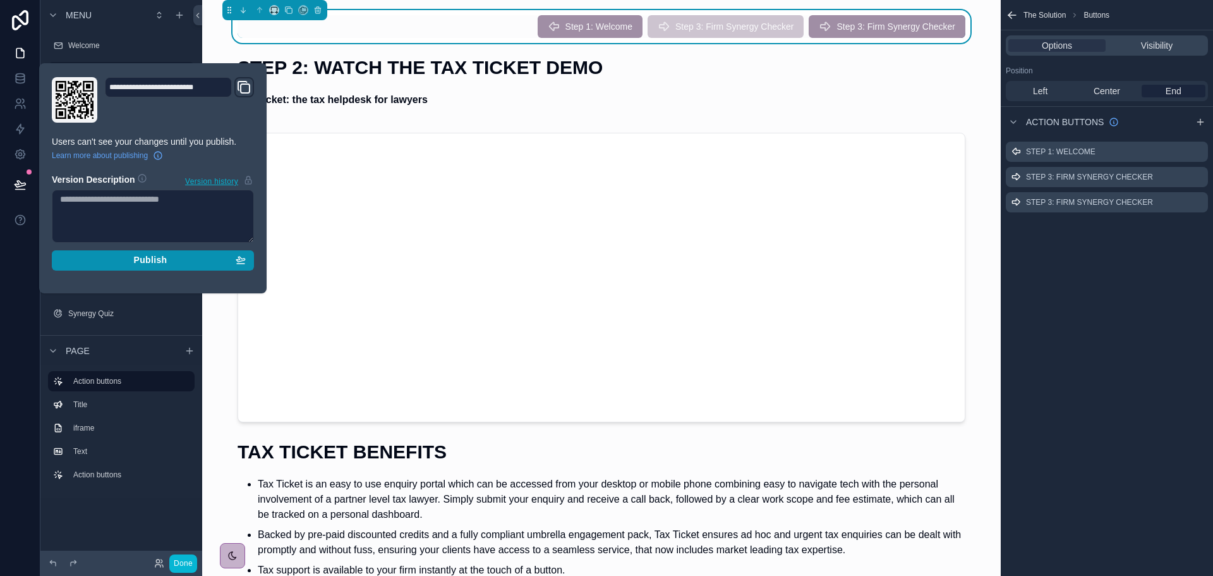
click at [206, 263] on div "Publish" at bounding box center [153, 260] width 186 height 11
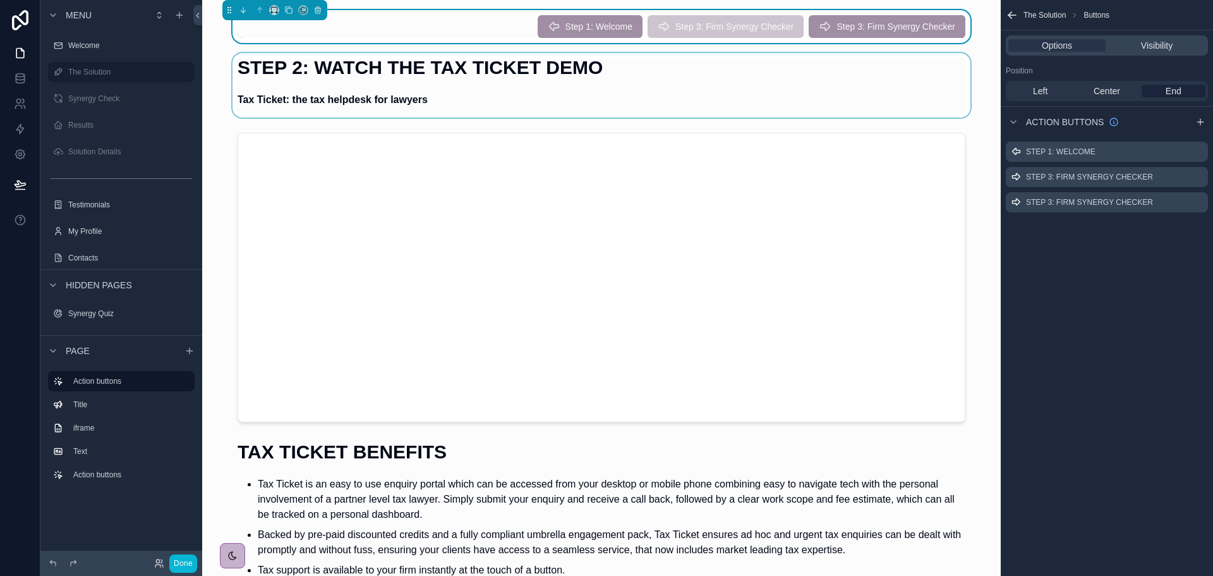
click at [341, 72] on div "scrollable content" at bounding box center [601, 85] width 779 height 64
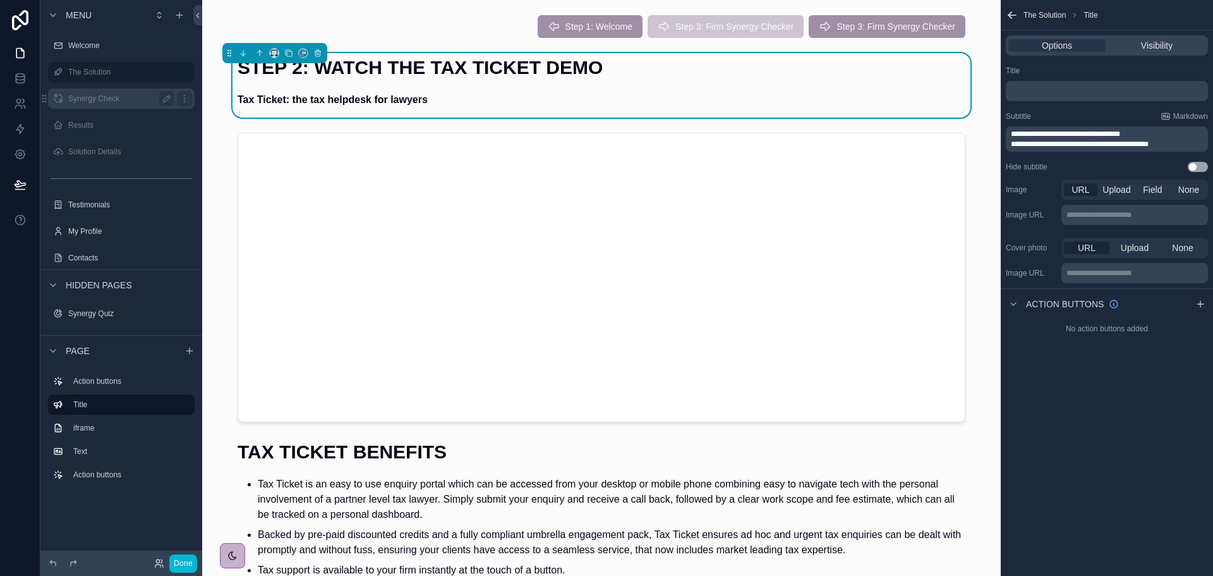
click at [97, 100] on label "Synergy Check" at bounding box center [118, 99] width 101 height 10
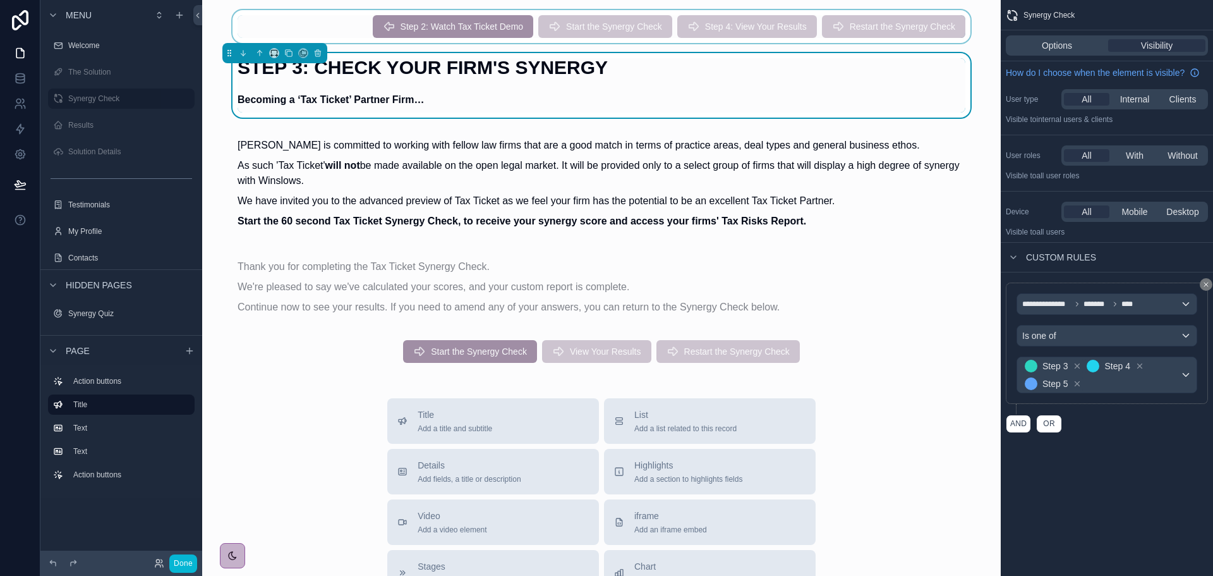
click at [508, 22] on div "scrollable content" at bounding box center [601, 26] width 779 height 33
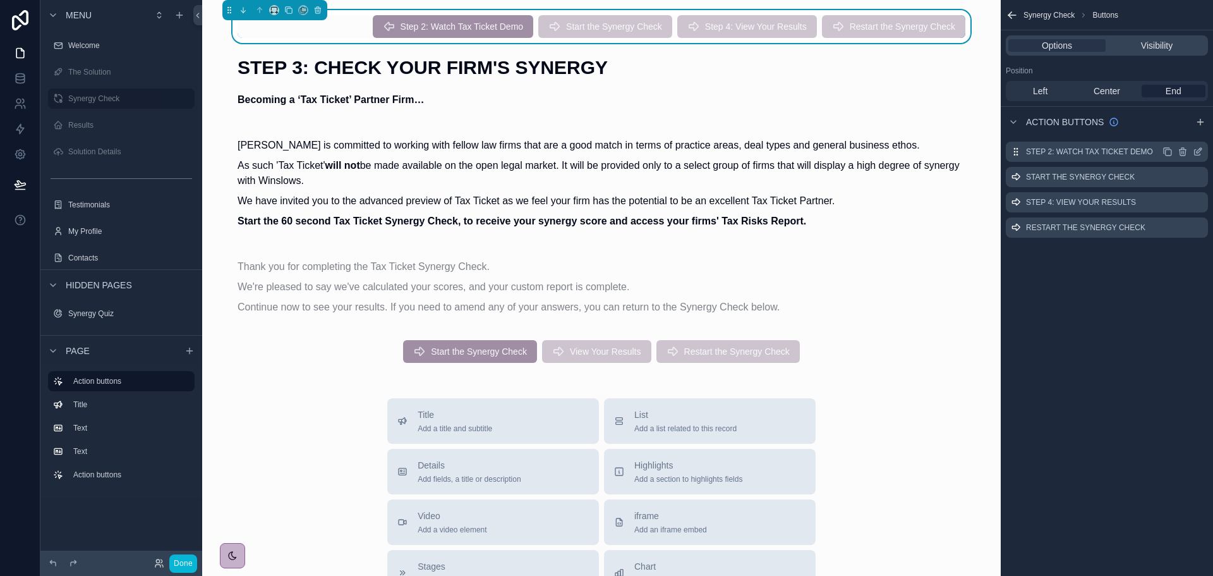
click at [1198, 152] on icon "scrollable content" at bounding box center [1198, 152] width 10 height 10
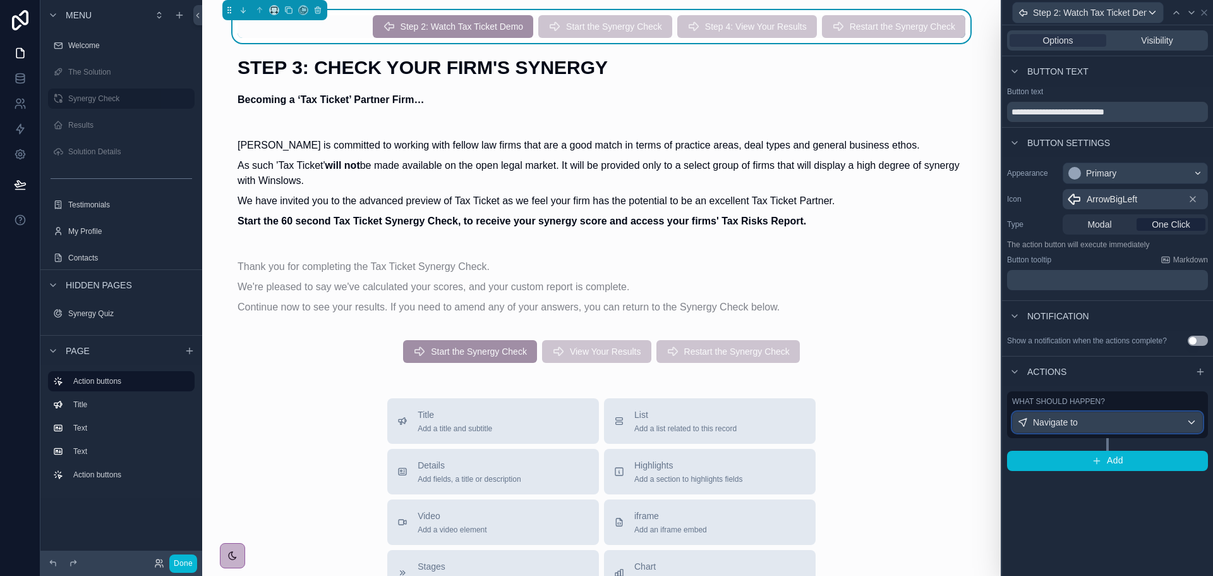
click at [1111, 422] on div "Navigate to" at bounding box center [1108, 422] width 190 height 20
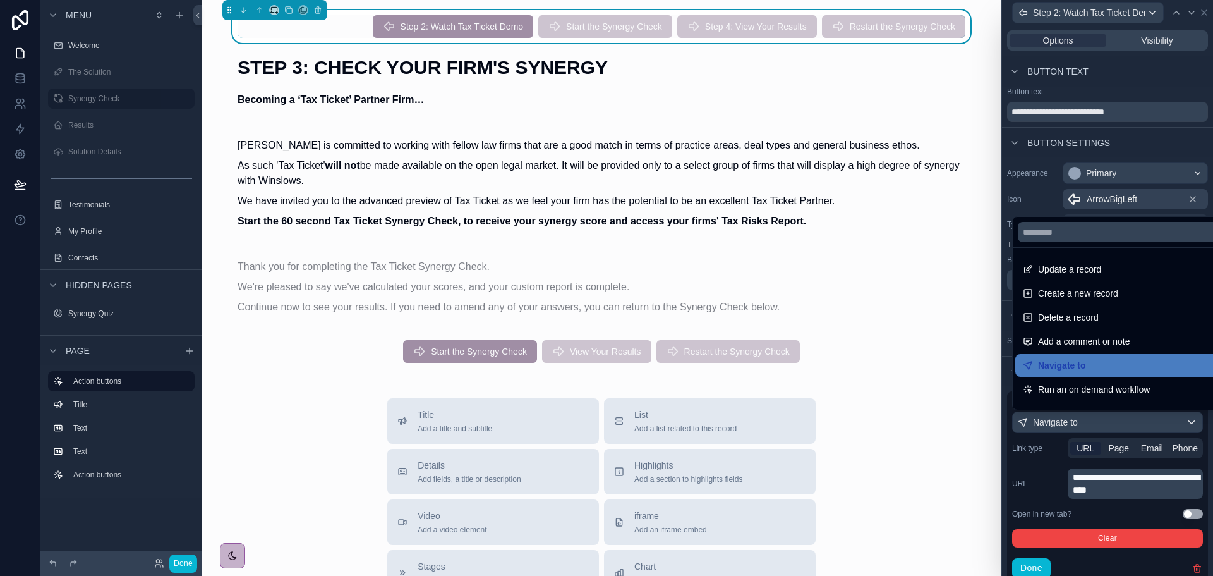
click at [1117, 446] on div at bounding box center [1107, 288] width 211 height 576
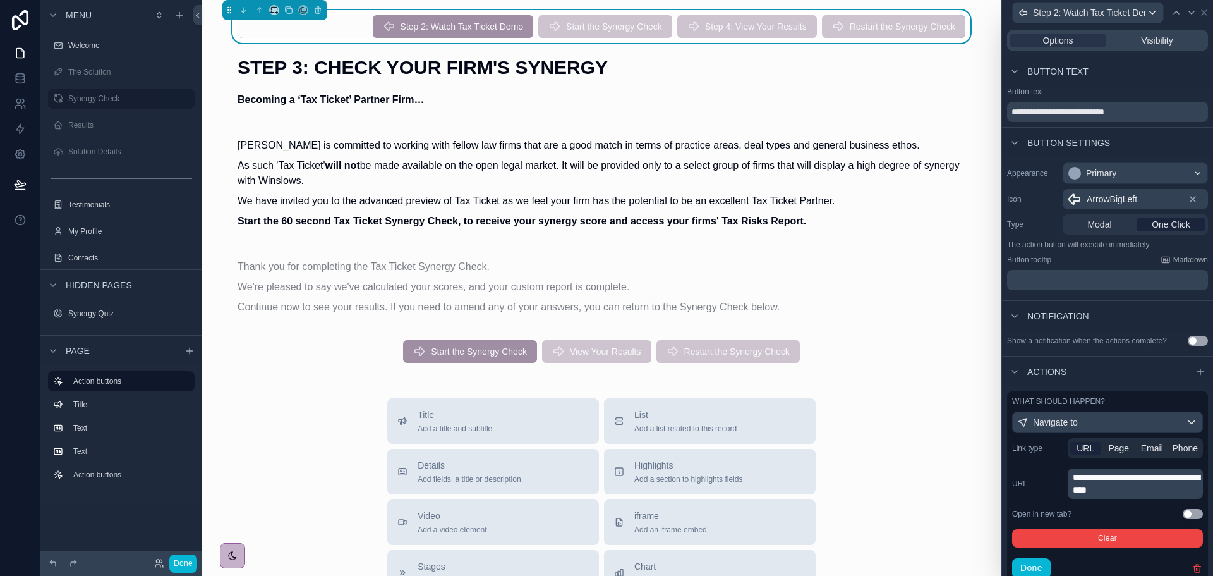
click at [1117, 446] on span "Page" at bounding box center [1119, 448] width 21 height 13
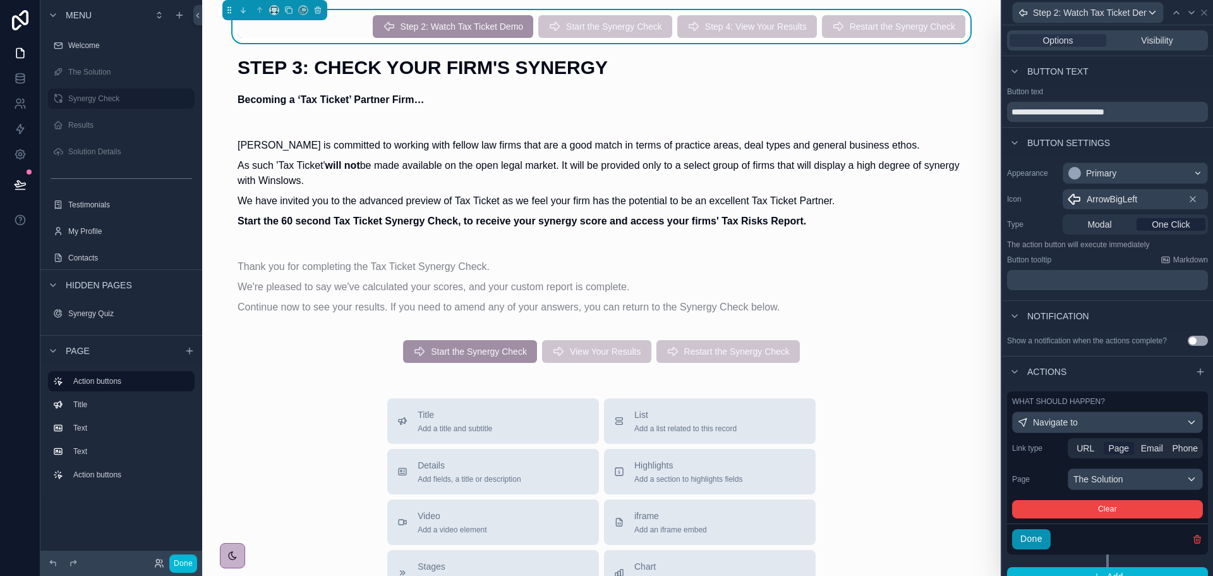
click at [1041, 543] on button "Done" at bounding box center [1031, 539] width 39 height 20
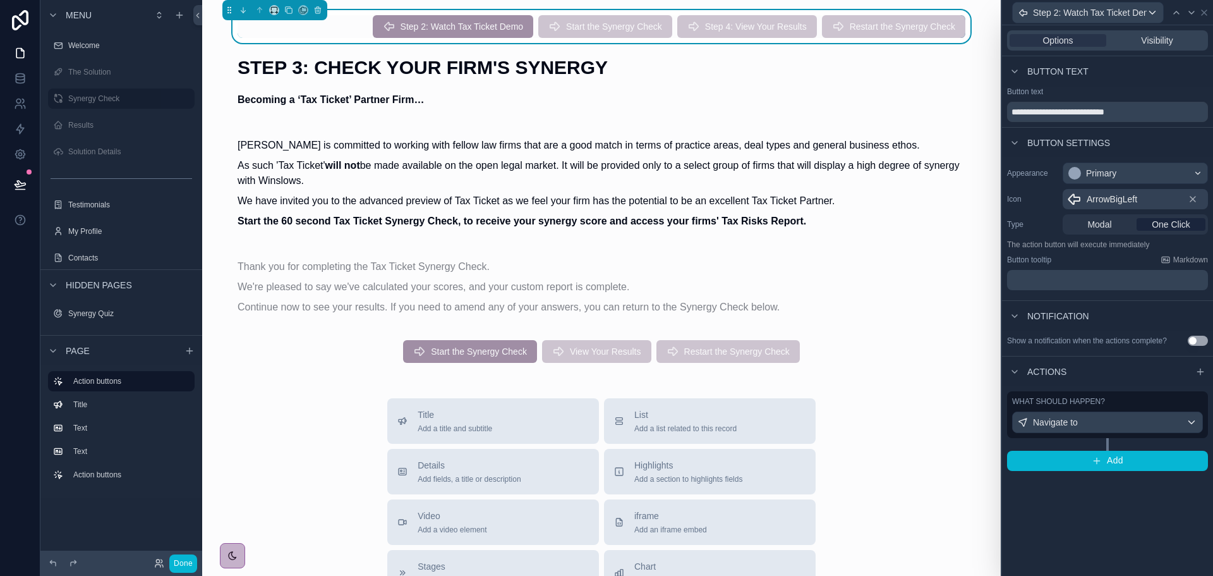
click at [762, 23] on span "Step 4: View Your Results" at bounding box center [748, 28] width 140 height 11
click at [1206, 8] on icon at bounding box center [1205, 13] width 10 height 10
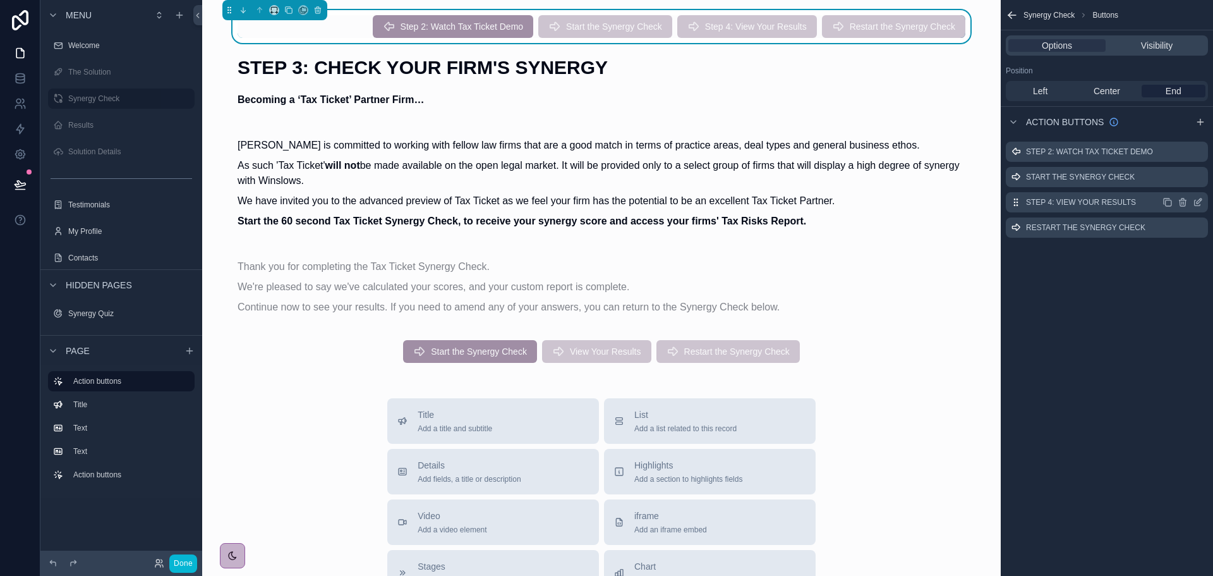
click at [1199, 204] on icon "scrollable content" at bounding box center [1198, 202] width 10 height 10
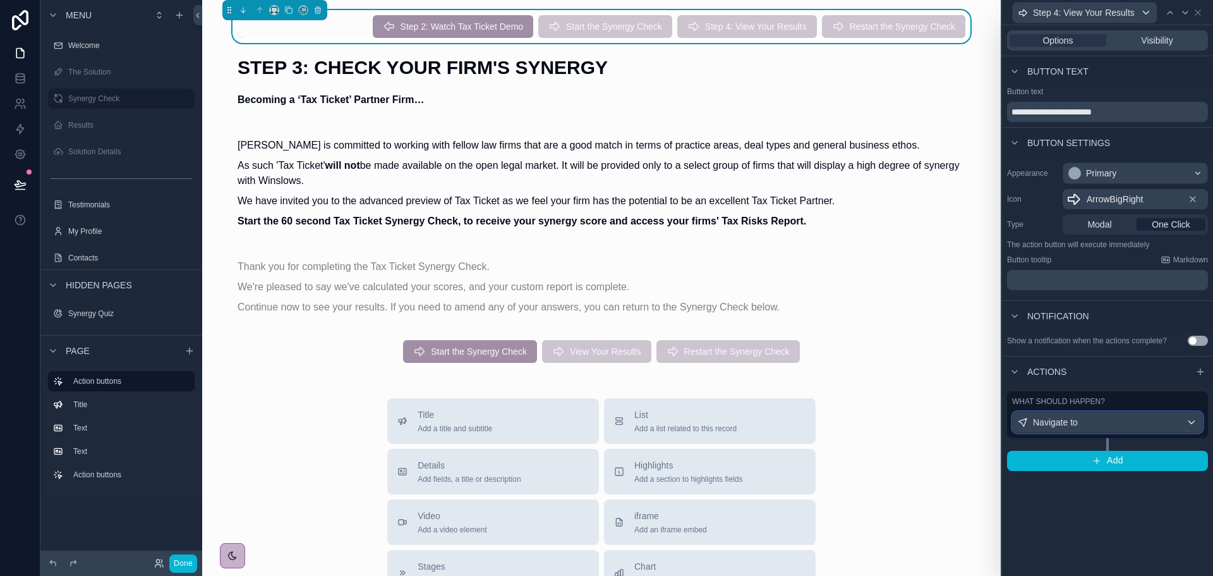
click at [1090, 422] on div "Navigate to" at bounding box center [1108, 422] width 190 height 20
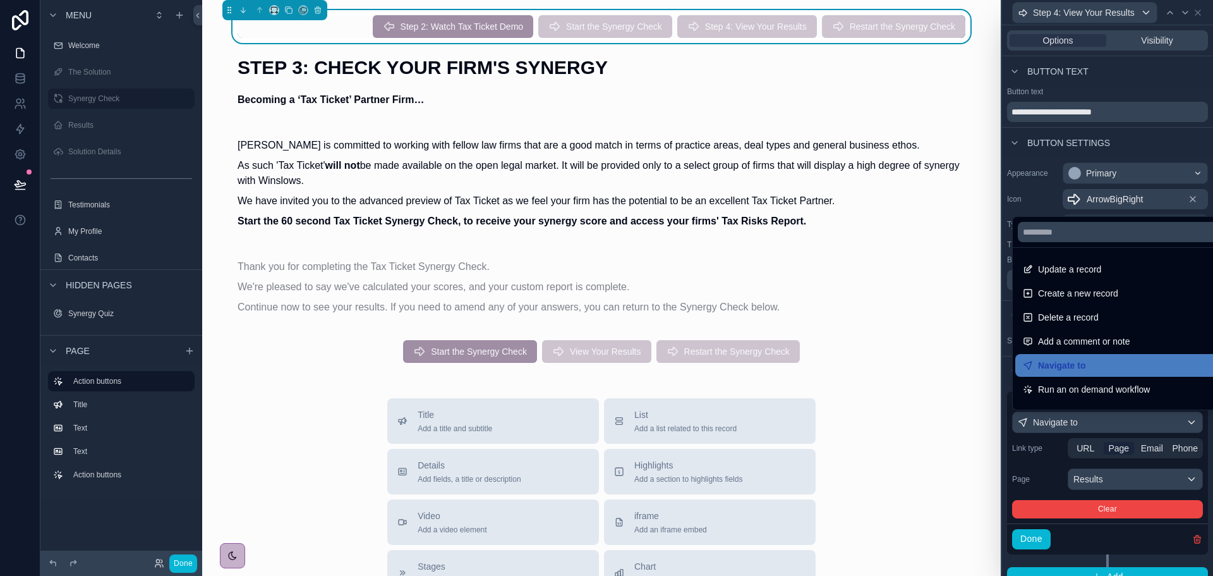
click at [1043, 538] on div at bounding box center [1107, 288] width 211 height 576
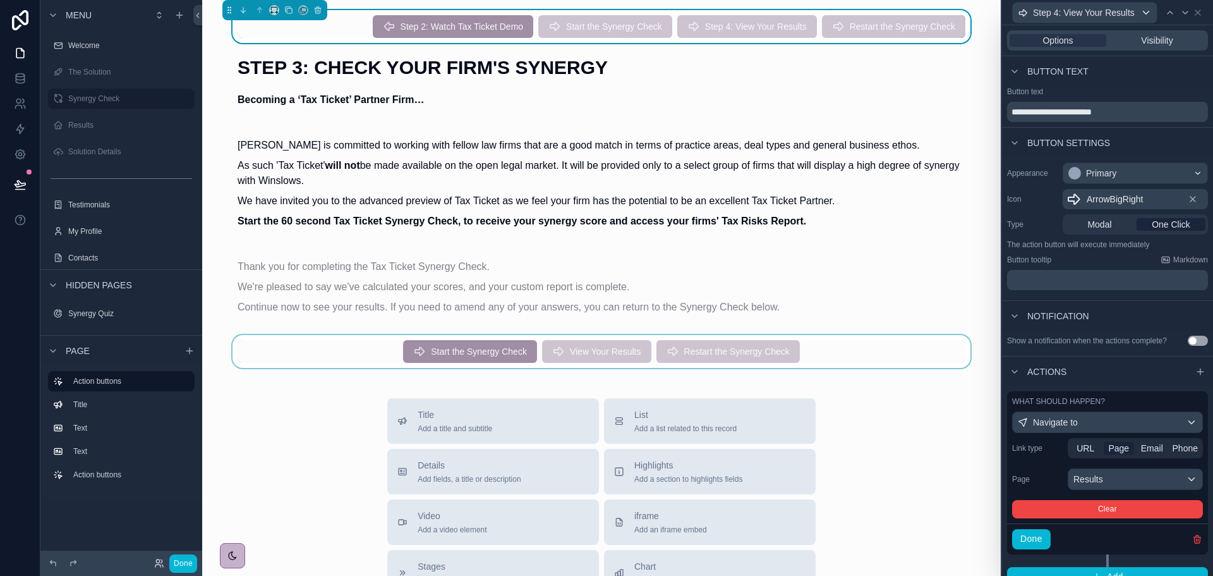
click at [587, 353] on div "scrollable content" at bounding box center [601, 351] width 779 height 33
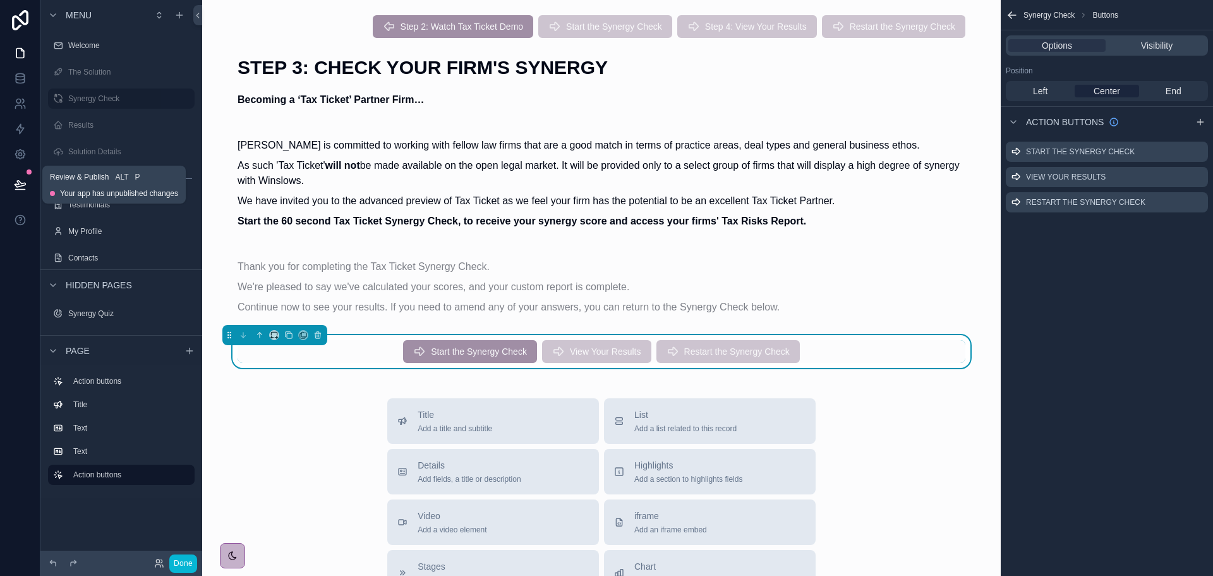
click at [25, 186] on icon at bounding box center [20, 184] width 13 height 13
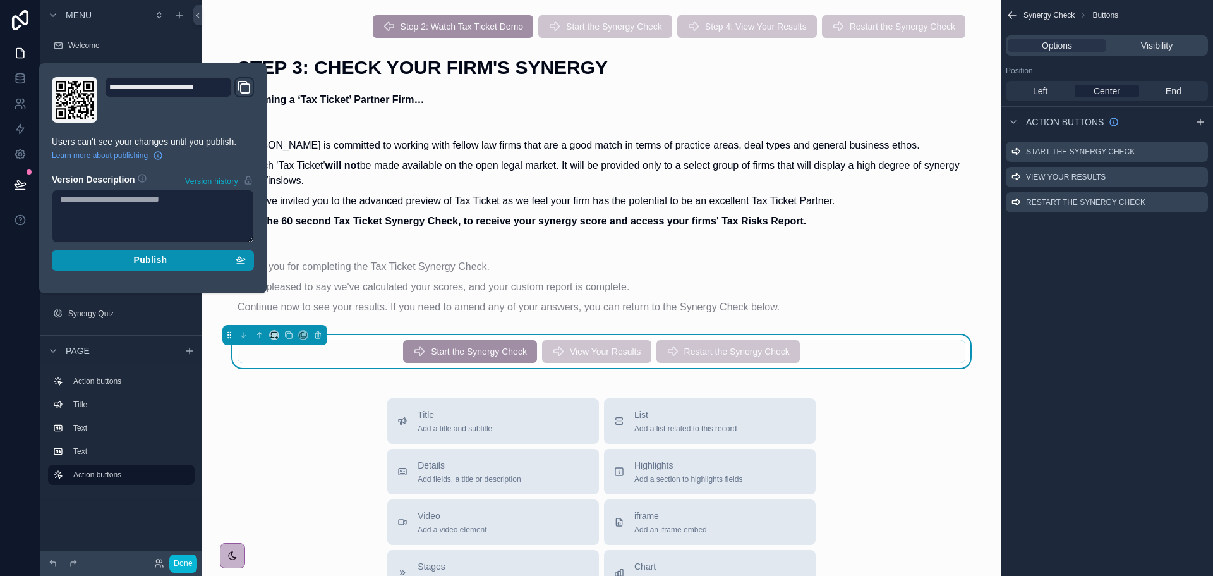
click at [195, 270] on button "Publish" at bounding box center [153, 260] width 202 height 20
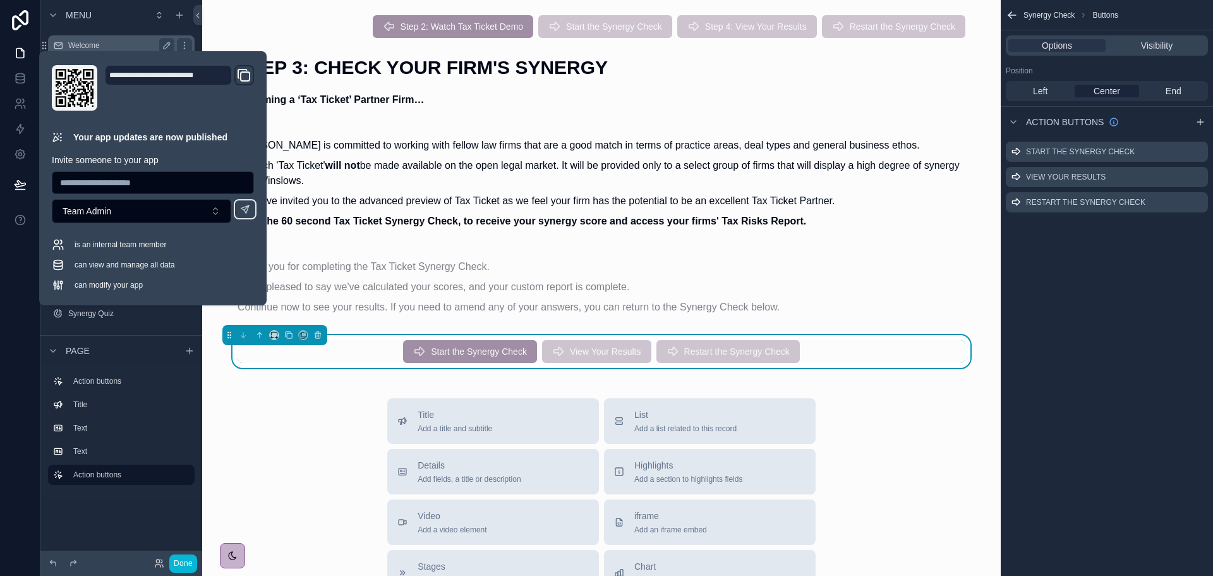
click at [91, 42] on label "Welcome" at bounding box center [118, 45] width 101 height 10
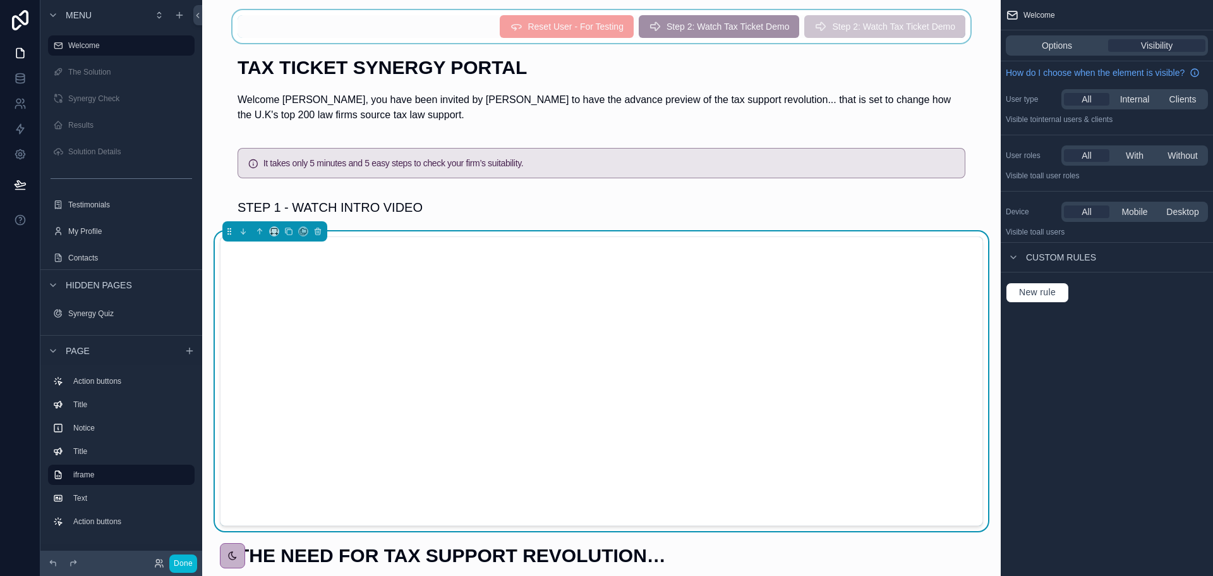
click at [723, 27] on div "scrollable content" at bounding box center [601, 26] width 779 height 33
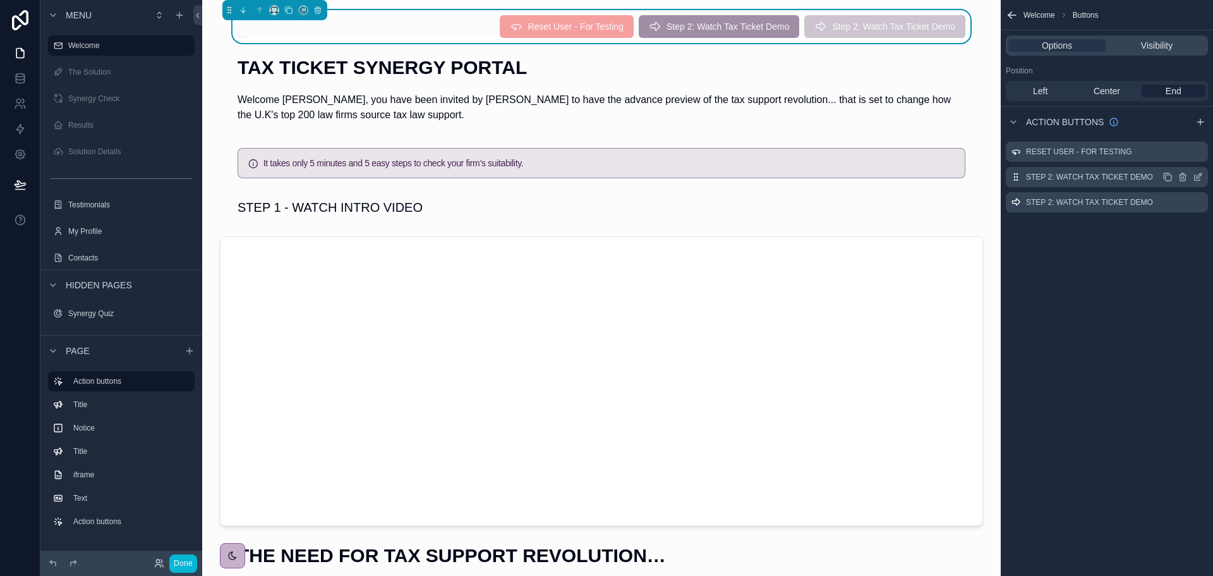
click at [1198, 174] on icon "scrollable content" at bounding box center [1198, 177] width 10 height 10
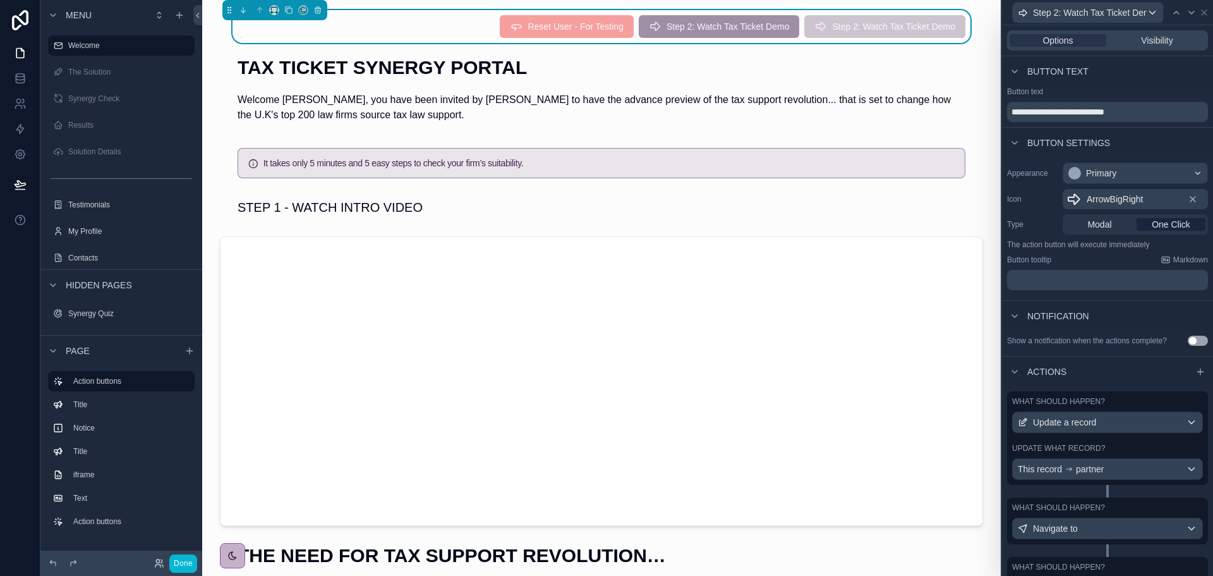
scroll to position [66, 0]
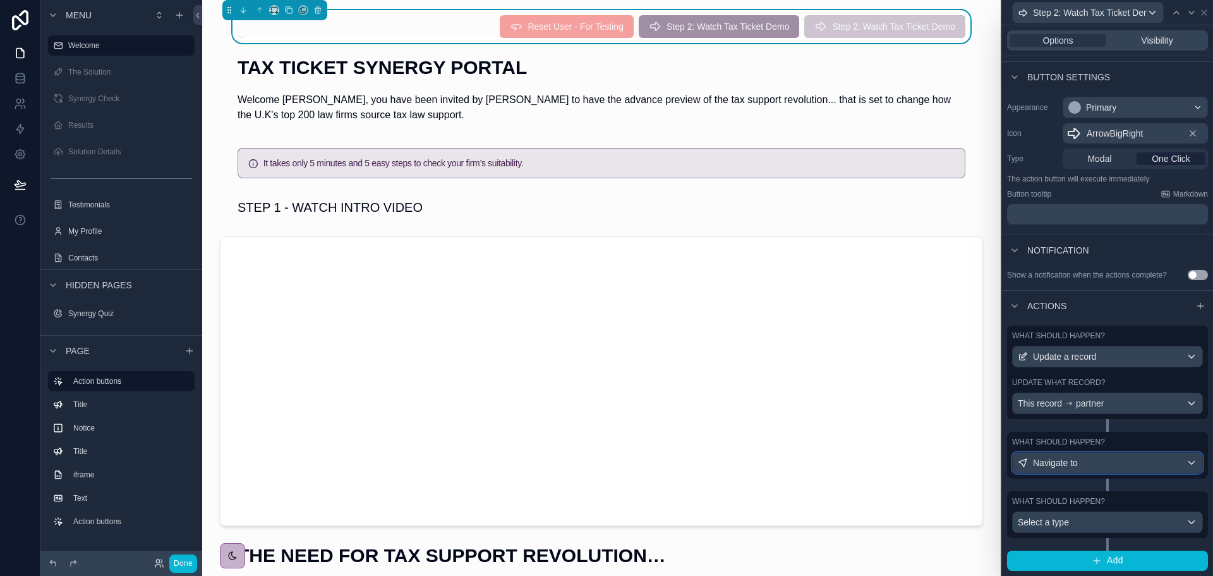
click at [1100, 465] on div "Navigate to" at bounding box center [1108, 463] width 190 height 20
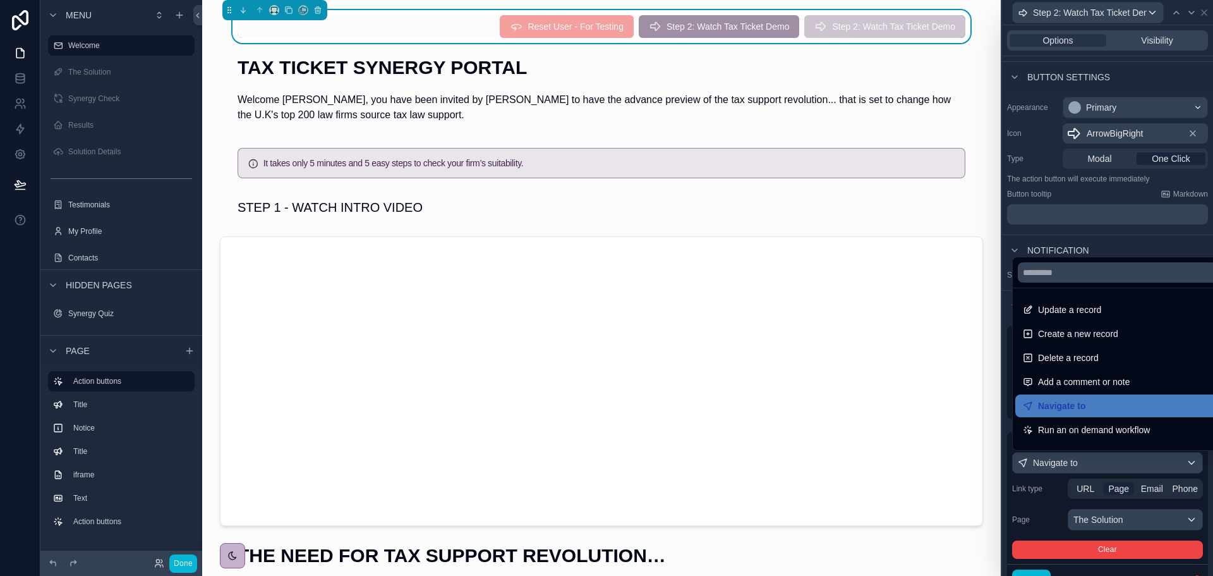
click at [1100, 465] on div at bounding box center [1107, 288] width 211 height 576
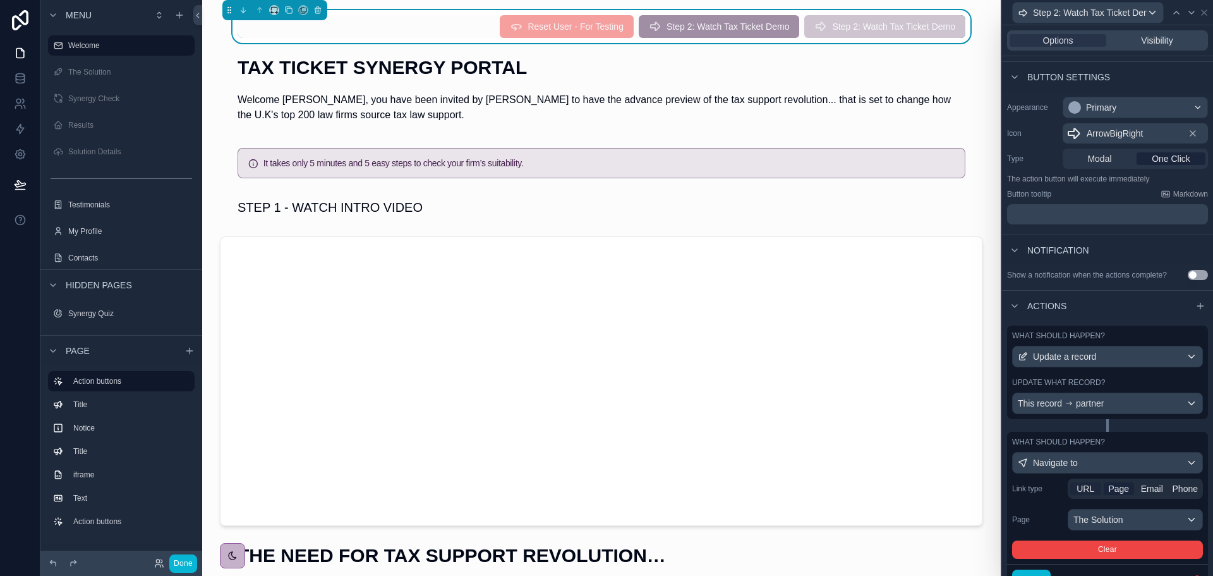
click at [1087, 490] on span "URL" at bounding box center [1086, 488] width 18 height 13
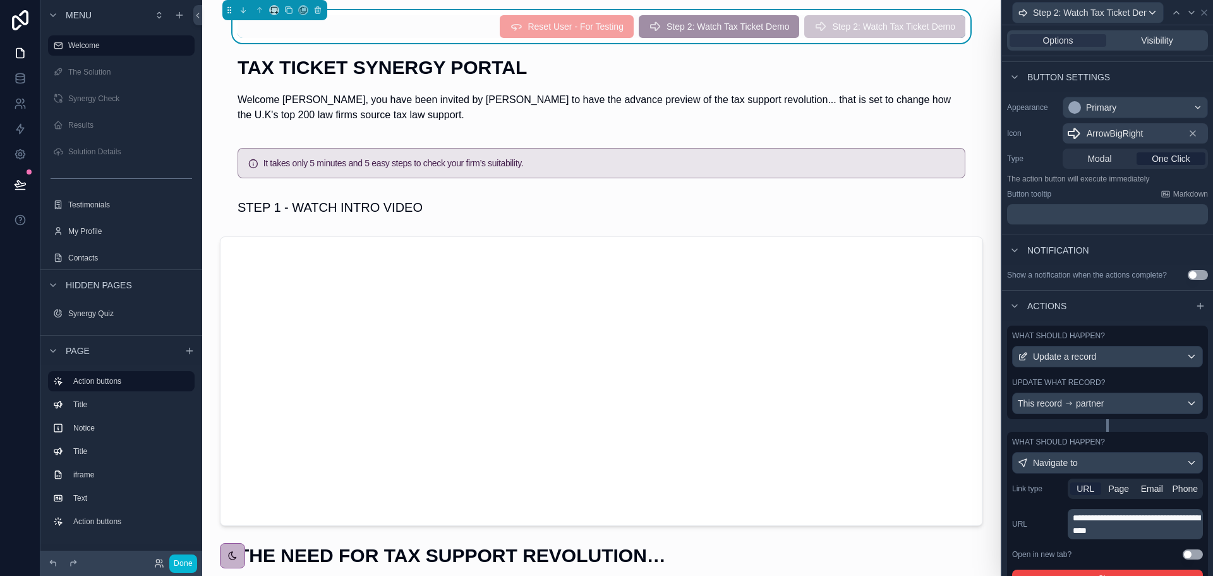
click at [1047, 485] on label "Link type" at bounding box center [1037, 488] width 51 height 10
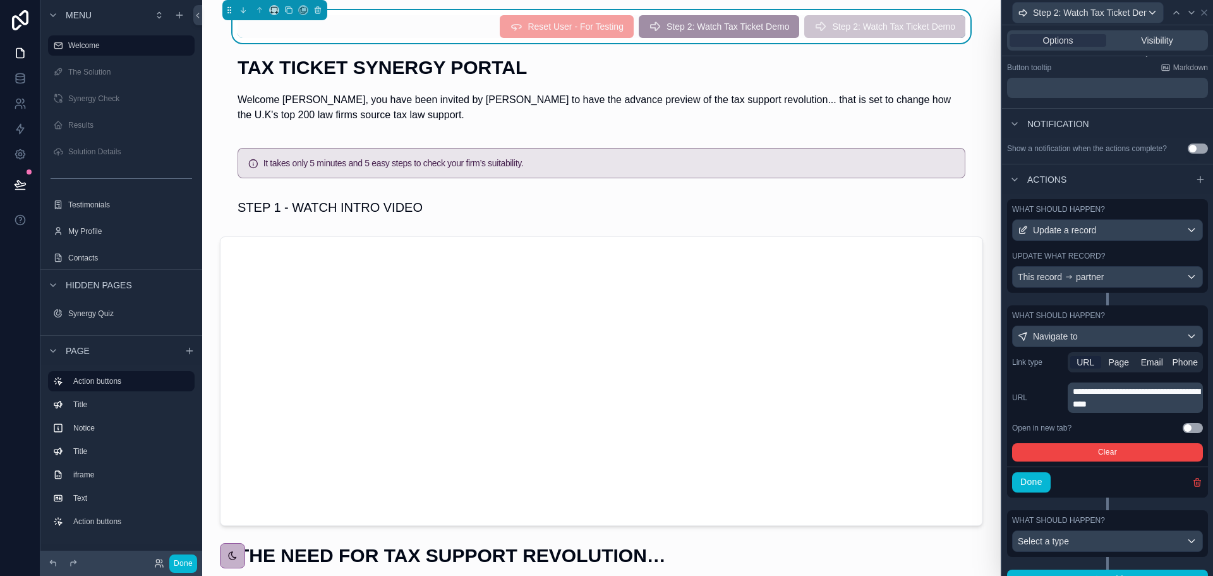
scroll to position [210, 0]
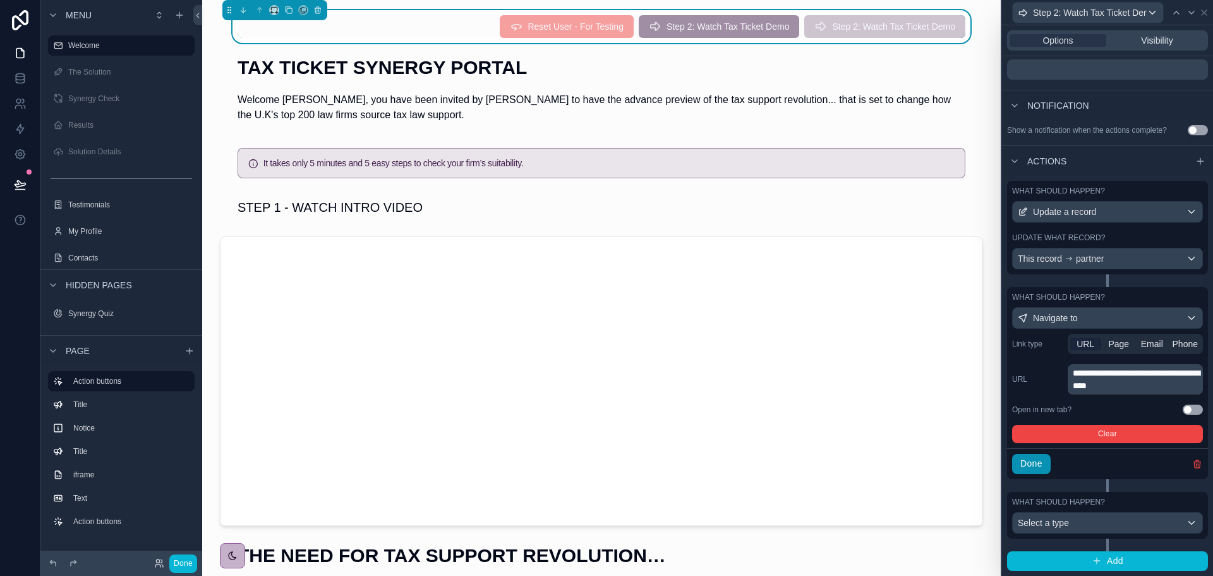
click at [1034, 471] on button "Done" at bounding box center [1031, 464] width 39 height 20
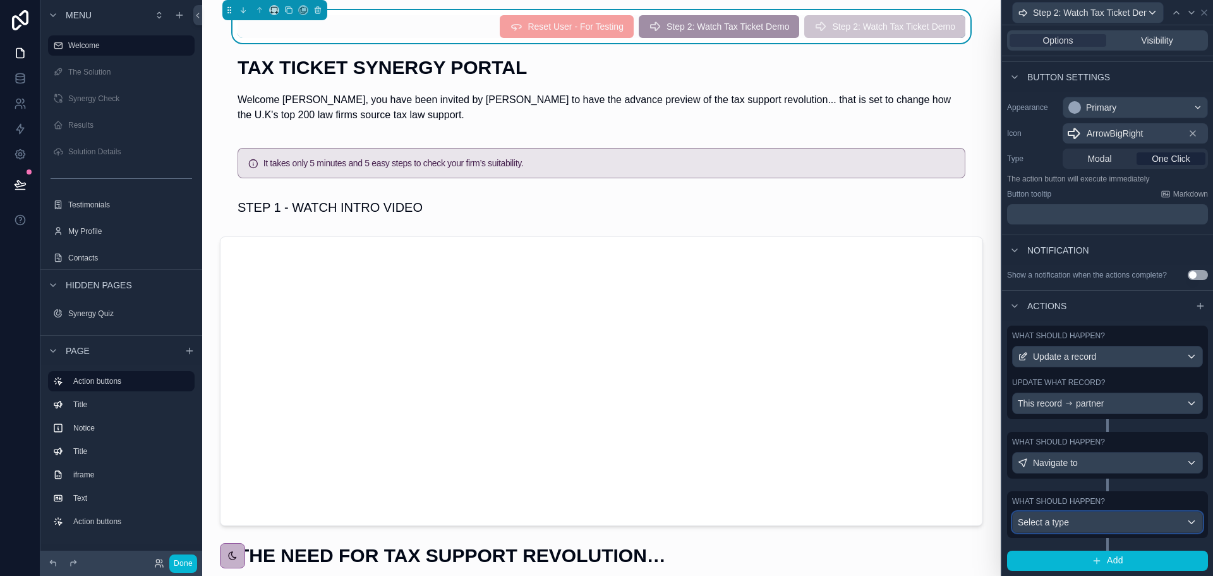
click at [1105, 522] on div "Select a type" at bounding box center [1108, 522] width 190 height 20
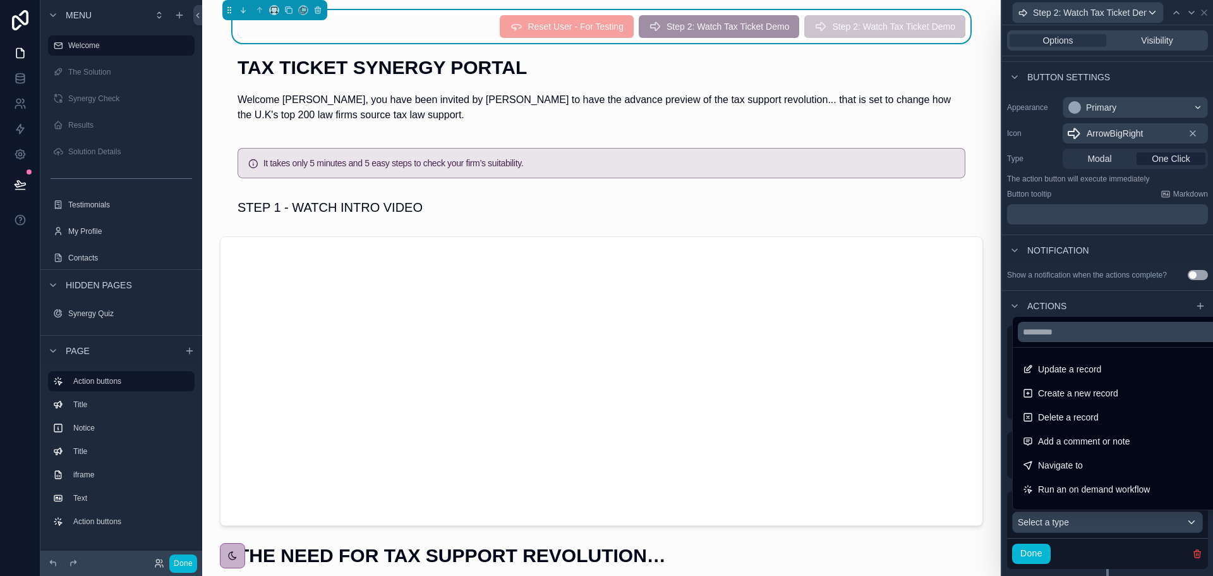
click at [1105, 522] on div at bounding box center [1107, 288] width 211 height 576
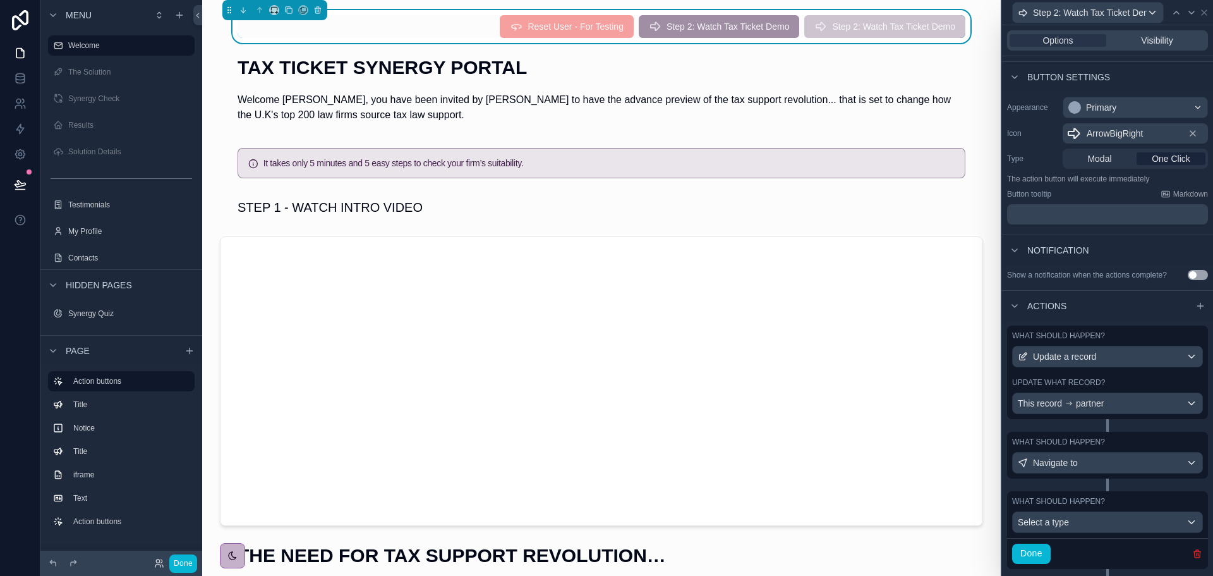
click at [1194, 551] on icon "button" at bounding box center [1197, 551] width 7 height 0
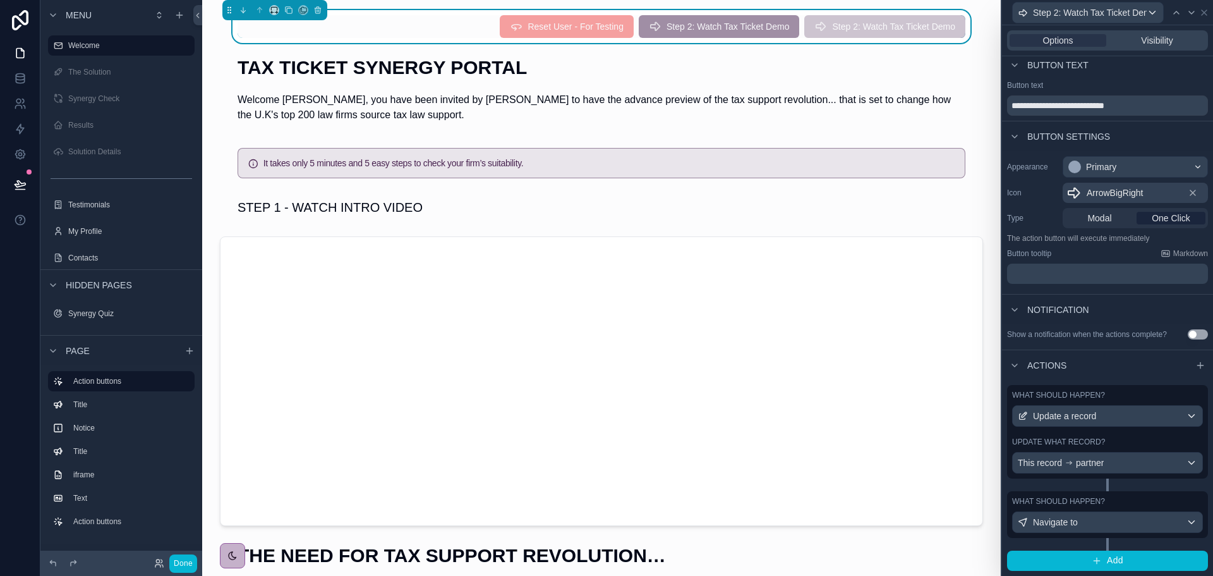
scroll to position [6, 0]
click at [21, 187] on icon at bounding box center [20, 184] width 13 height 13
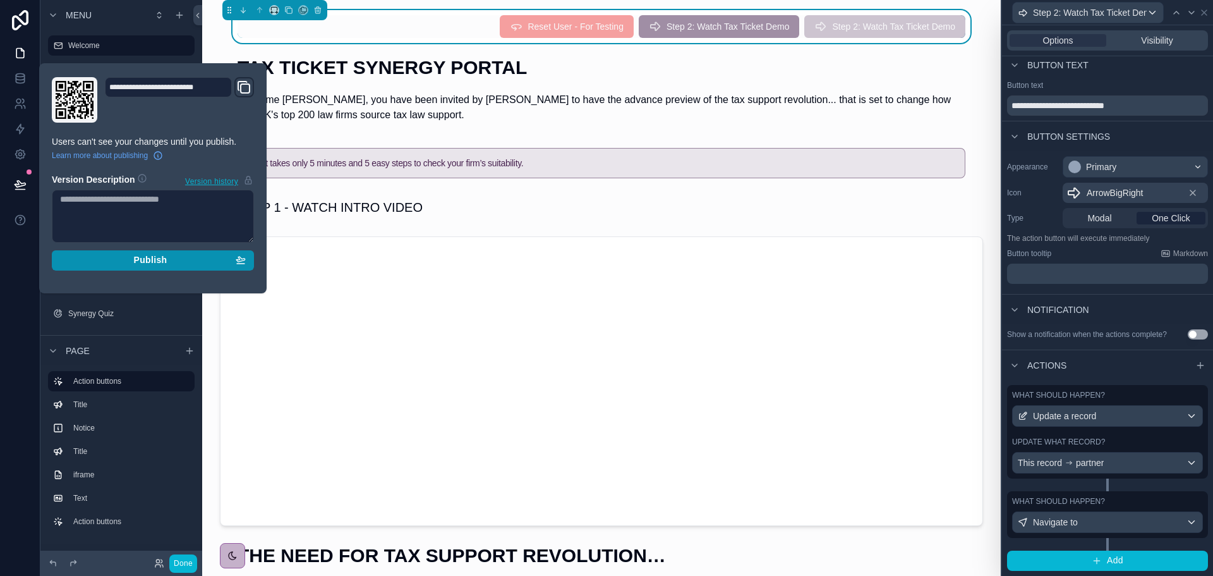
click at [149, 260] on span "Publish" at bounding box center [149, 260] width 33 height 11
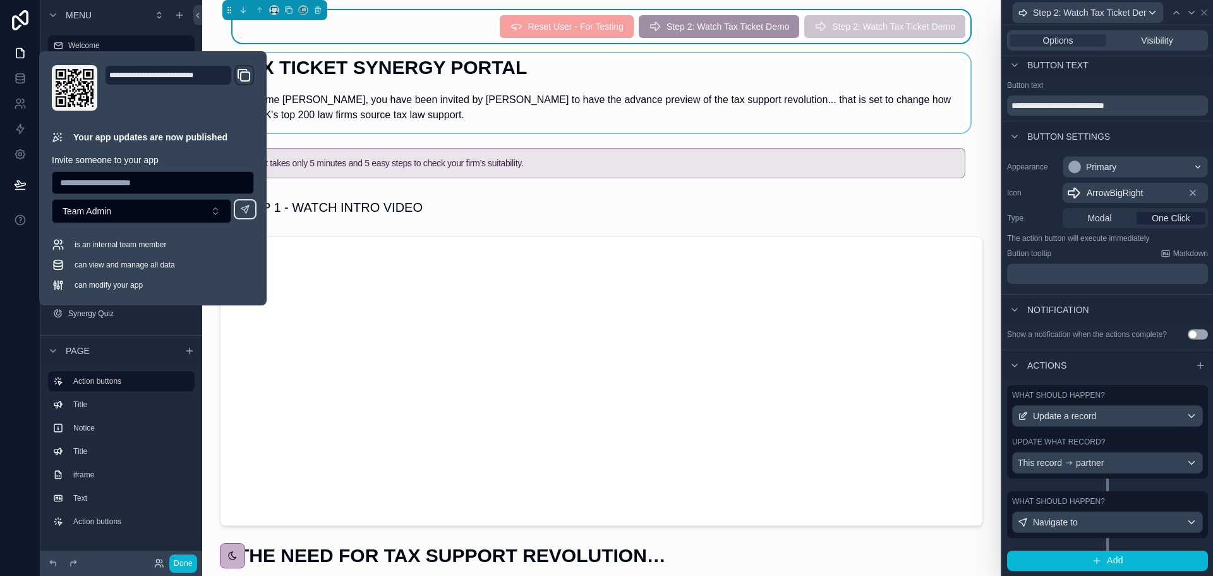
click at [545, 75] on div "scrollable content" at bounding box center [601, 93] width 779 height 80
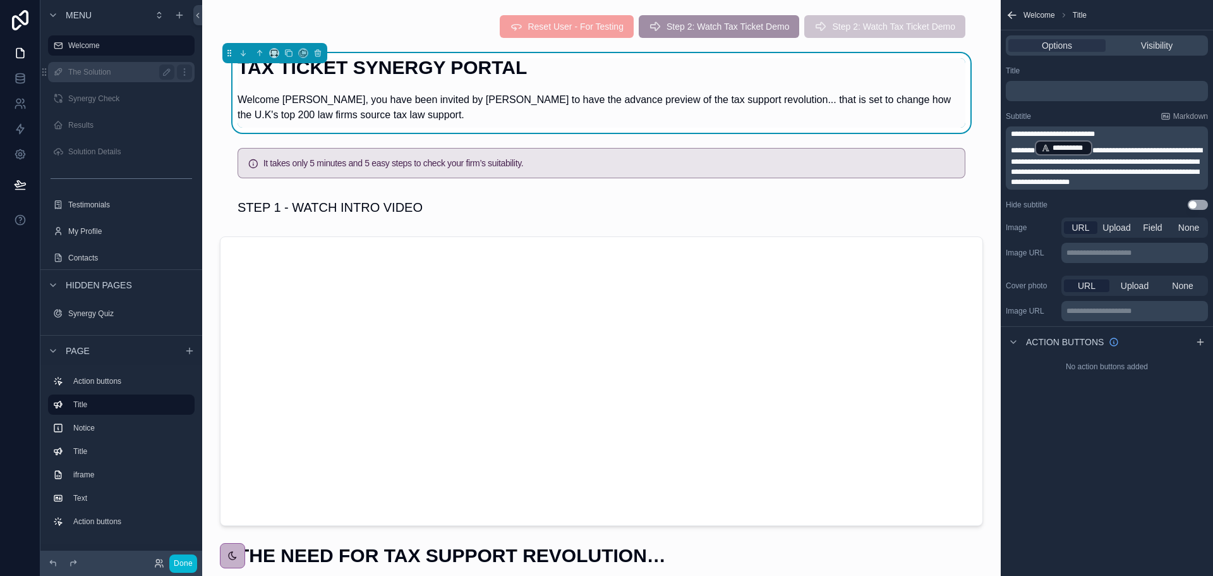
click at [81, 76] on label "The Solution" at bounding box center [118, 72] width 101 height 10
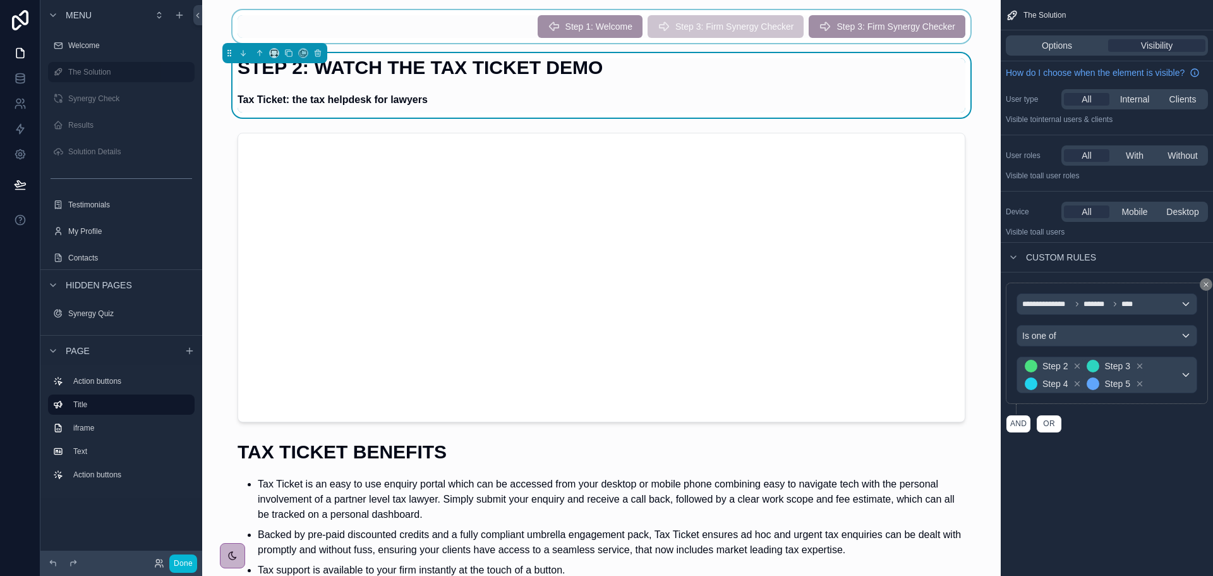
click at [600, 28] on div "scrollable content" at bounding box center [601, 26] width 779 height 33
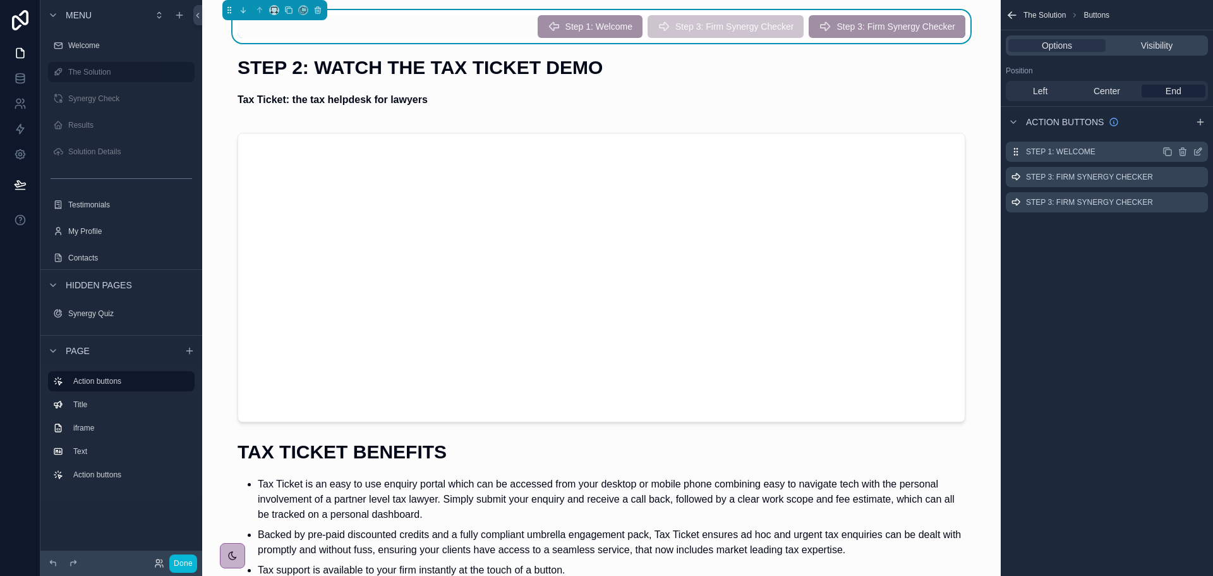
click at [1198, 149] on icon "scrollable content" at bounding box center [1198, 152] width 10 height 10
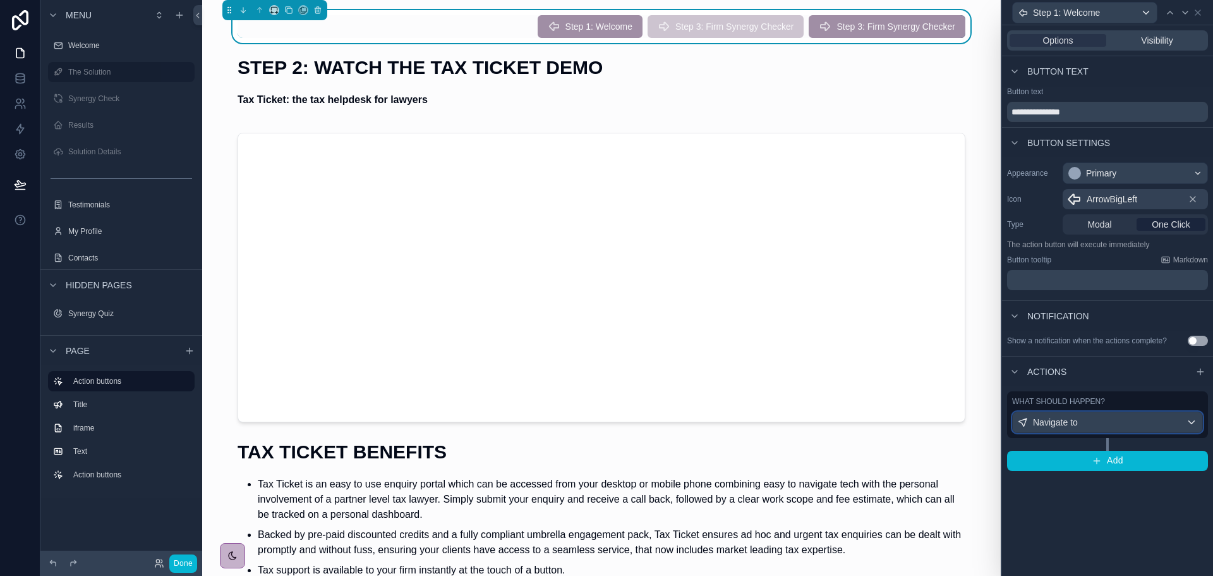
click at [1102, 419] on div "Navigate to" at bounding box center [1108, 422] width 190 height 20
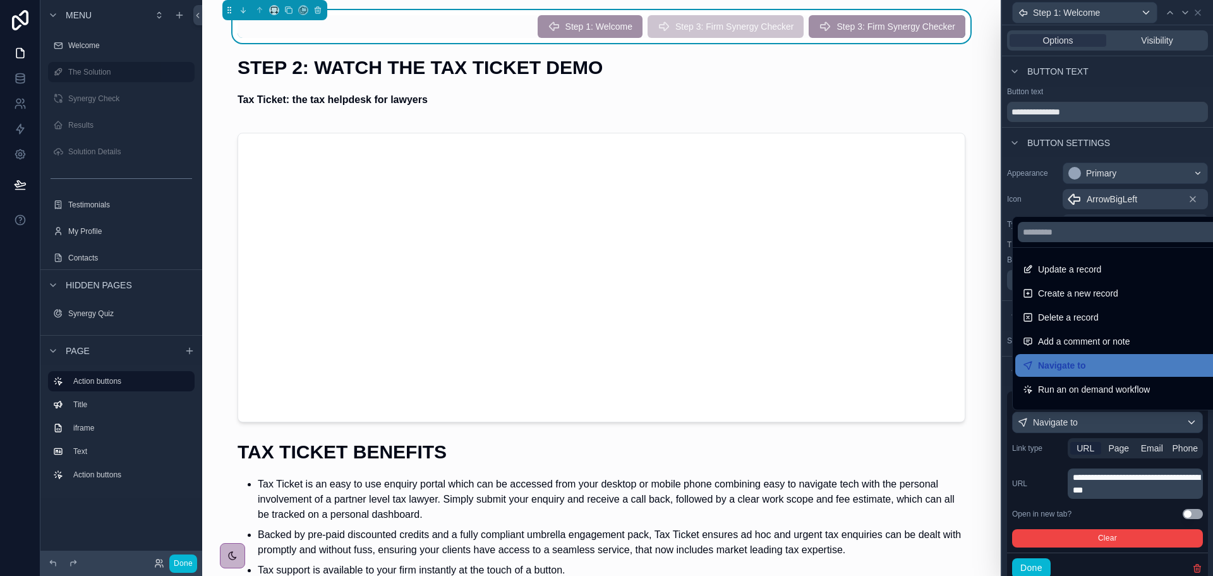
click at [1121, 447] on div at bounding box center [1107, 288] width 211 height 576
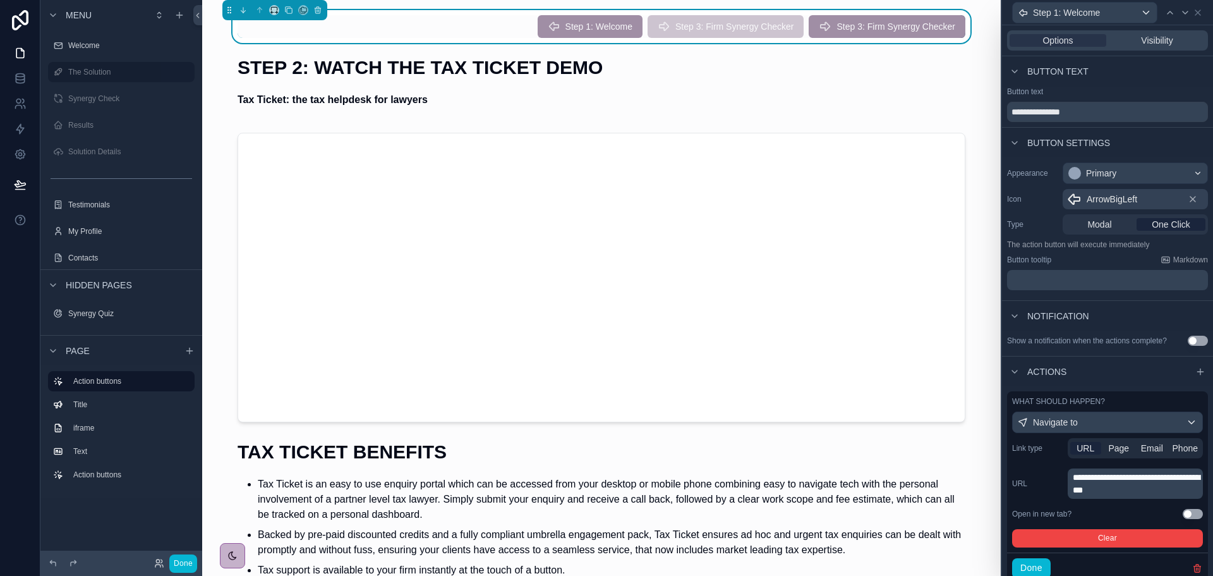
click at [1121, 447] on span "Page" at bounding box center [1119, 448] width 21 height 13
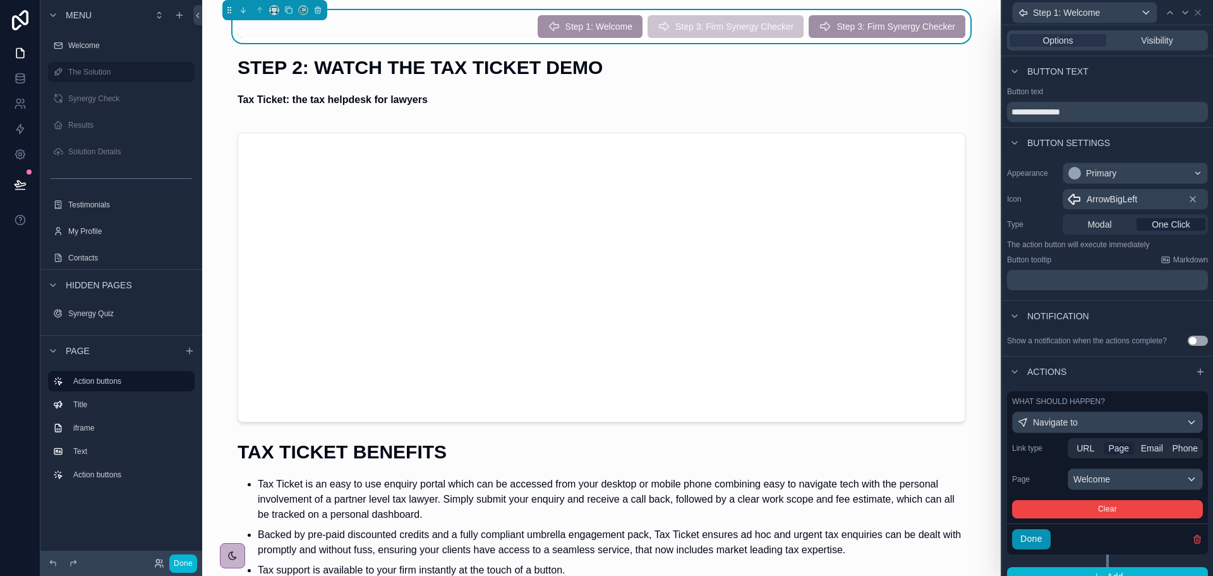
click at [1033, 537] on button "Done" at bounding box center [1031, 539] width 39 height 20
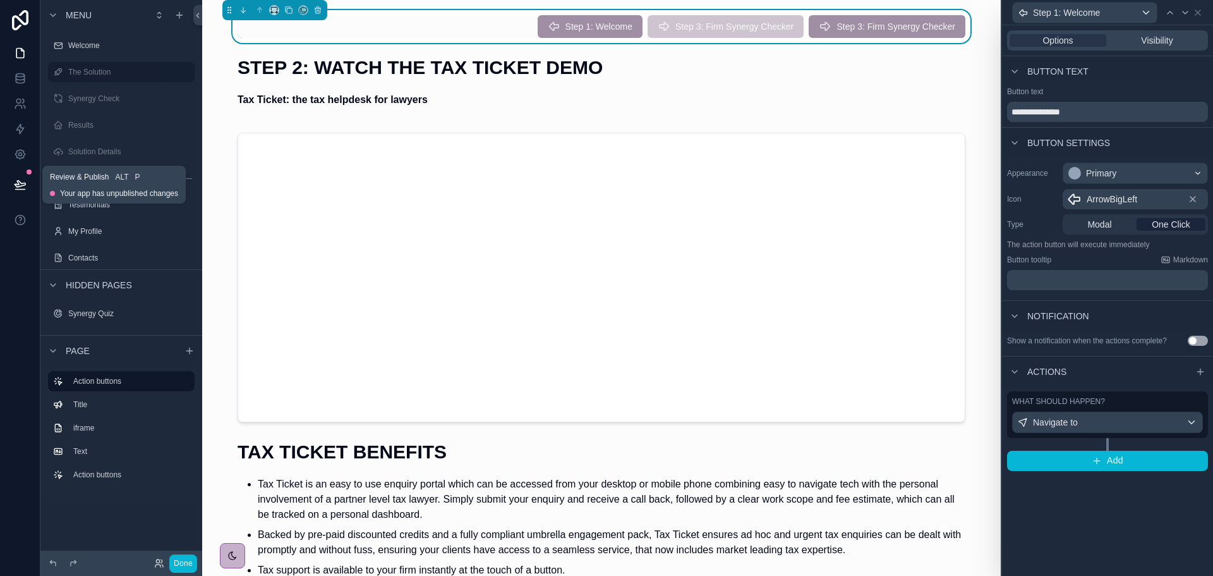
click at [24, 187] on icon at bounding box center [20, 184] width 13 height 13
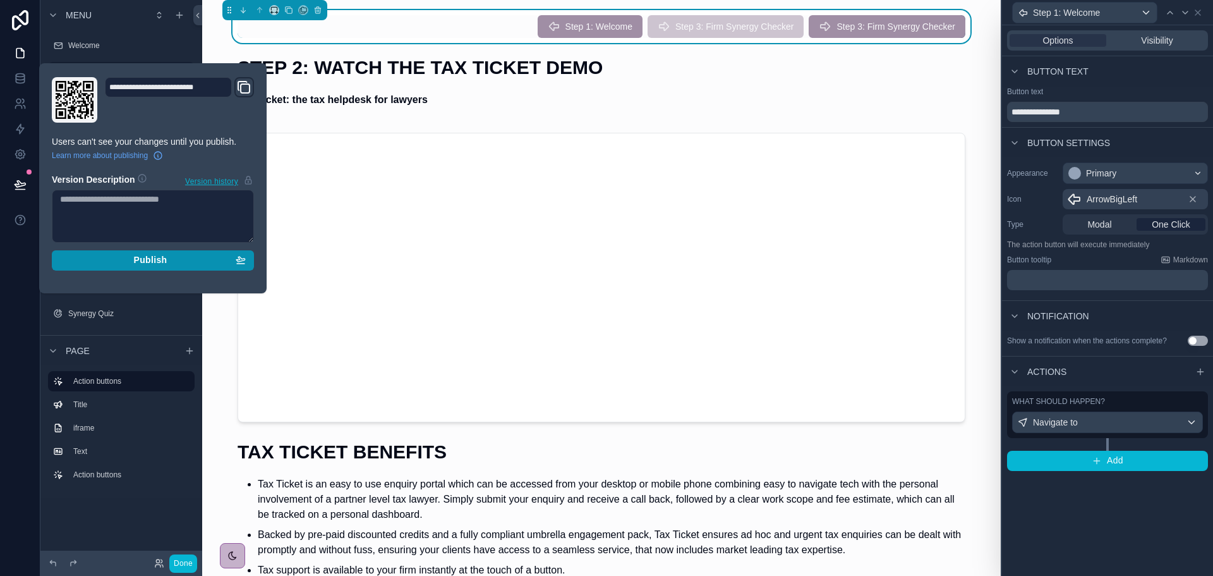
click at [137, 266] on button "Publish" at bounding box center [153, 260] width 202 height 20
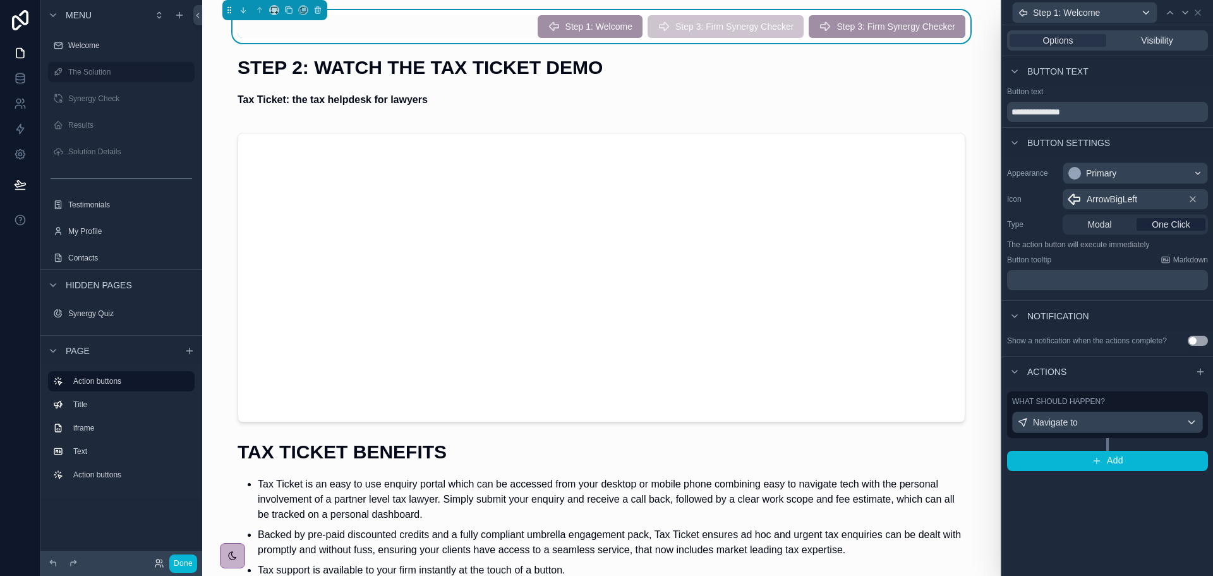
click at [94, 69] on label "The Solution" at bounding box center [118, 72] width 101 height 10
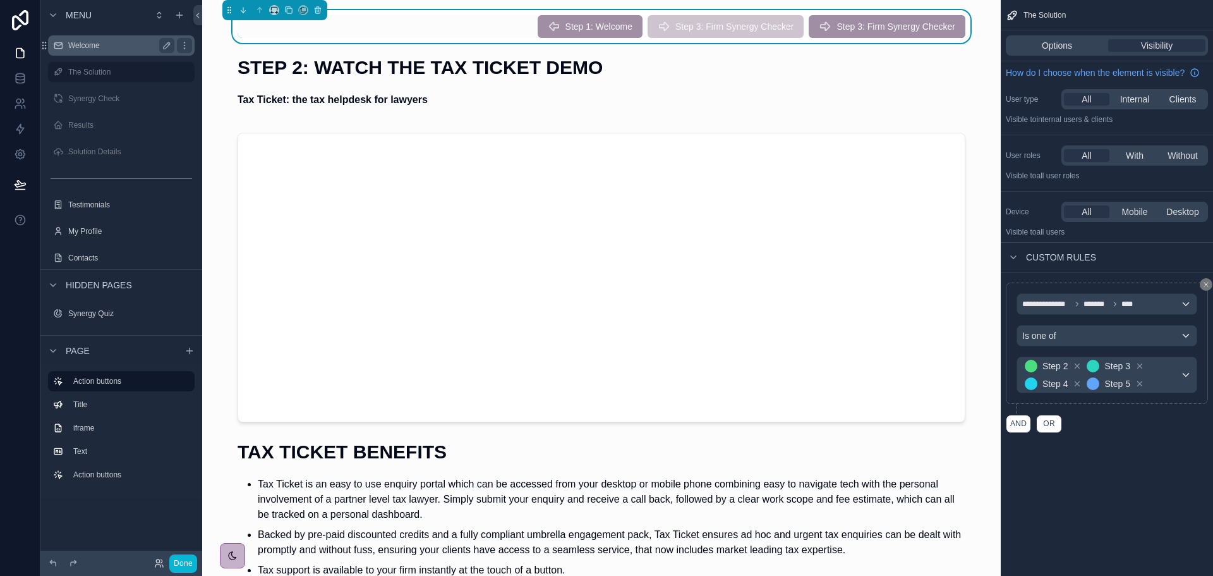
click at [119, 46] on label "Welcome" at bounding box center [118, 45] width 101 height 10
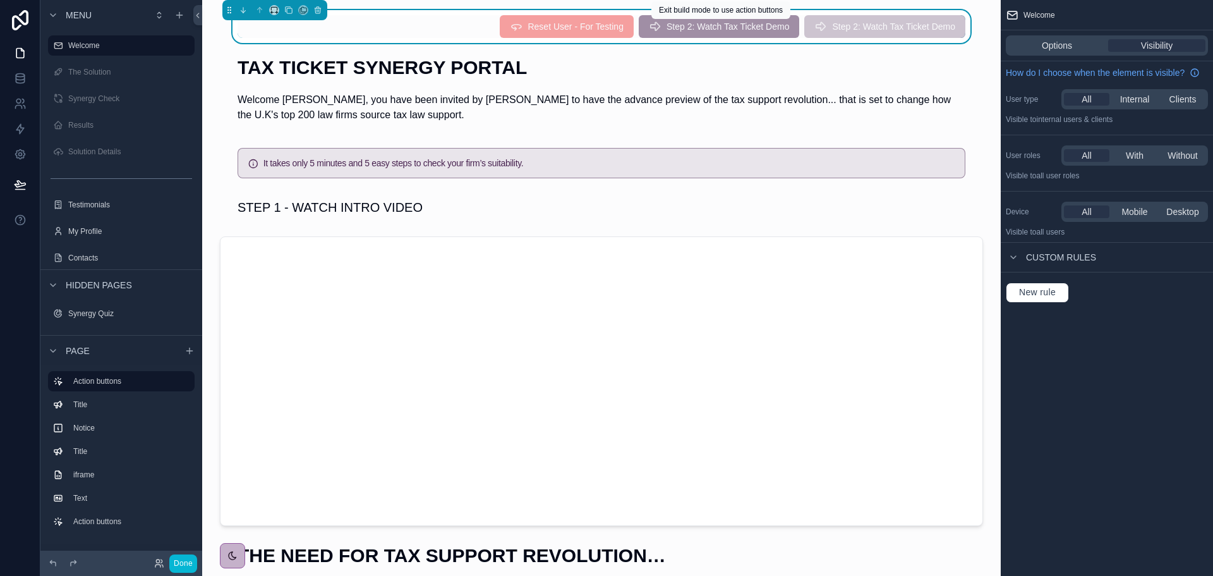
click at [701, 26] on span "Step 2: Watch Tax Ticket Demo" at bounding box center [719, 28] width 161 height 11
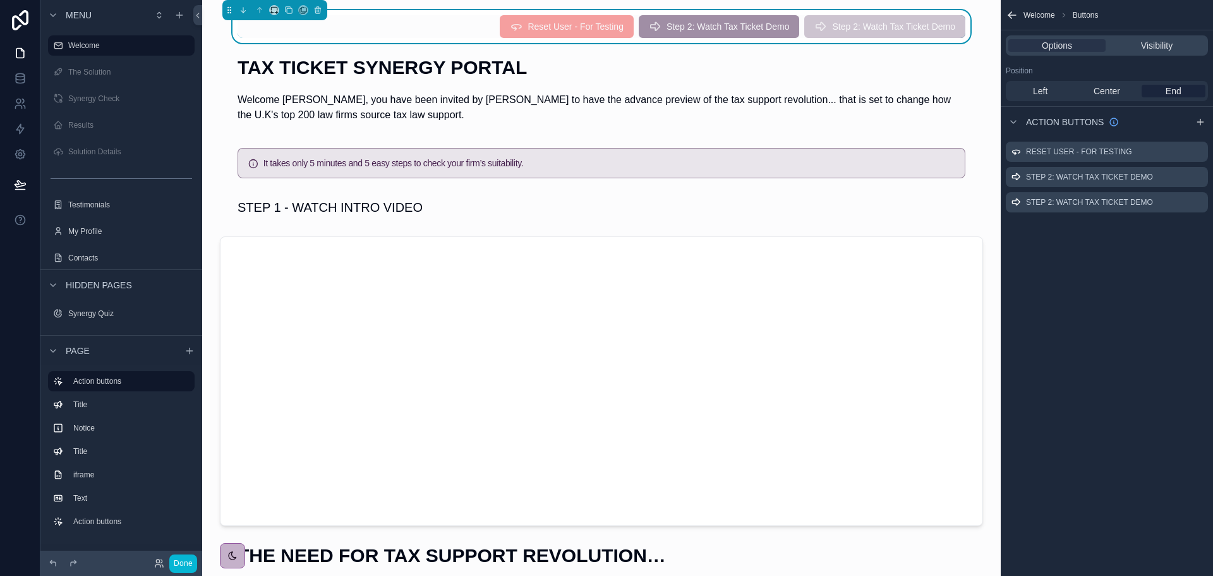
click at [893, 31] on span "Step 2: Watch Tax Ticket Demo" at bounding box center [885, 28] width 161 height 11
click at [1198, 204] on icon "scrollable content" at bounding box center [1198, 202] width 10 height 10
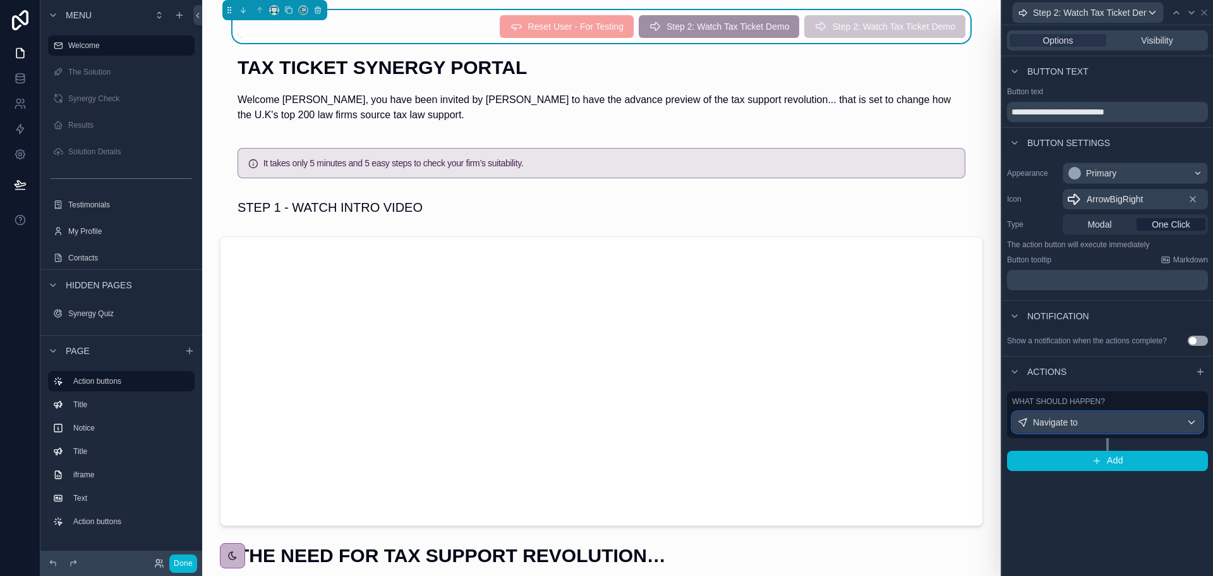
click at [1095, 420] on div "Navigate to" at bounding box center [1108, 422] width 190 height 20
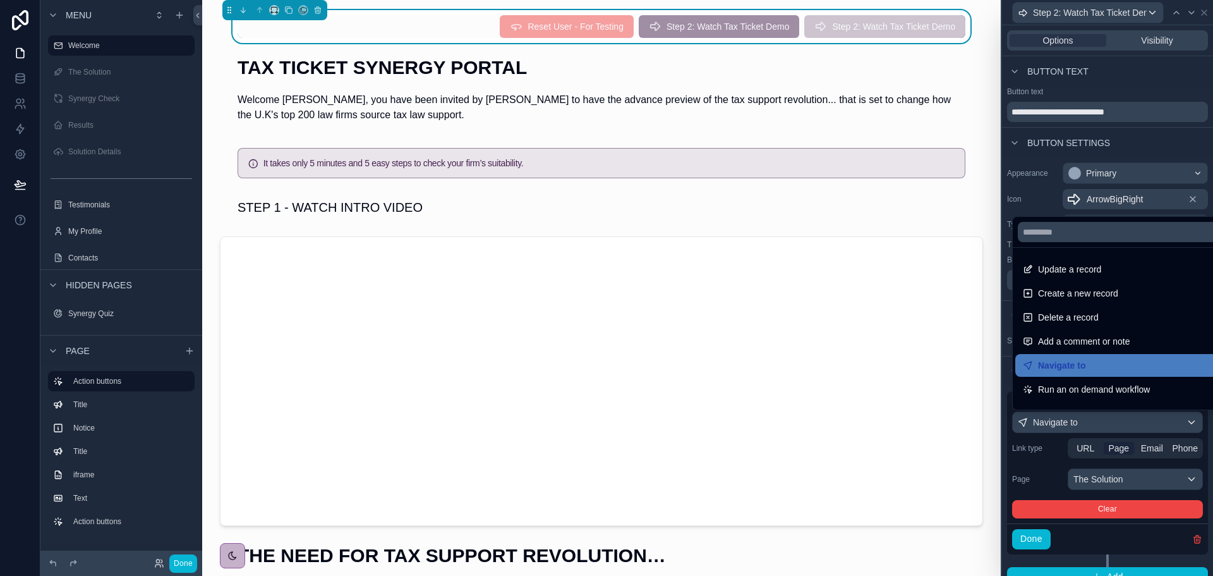
click at [1095, 420] on div at bounding box center [1107, 288] width 211 height 576
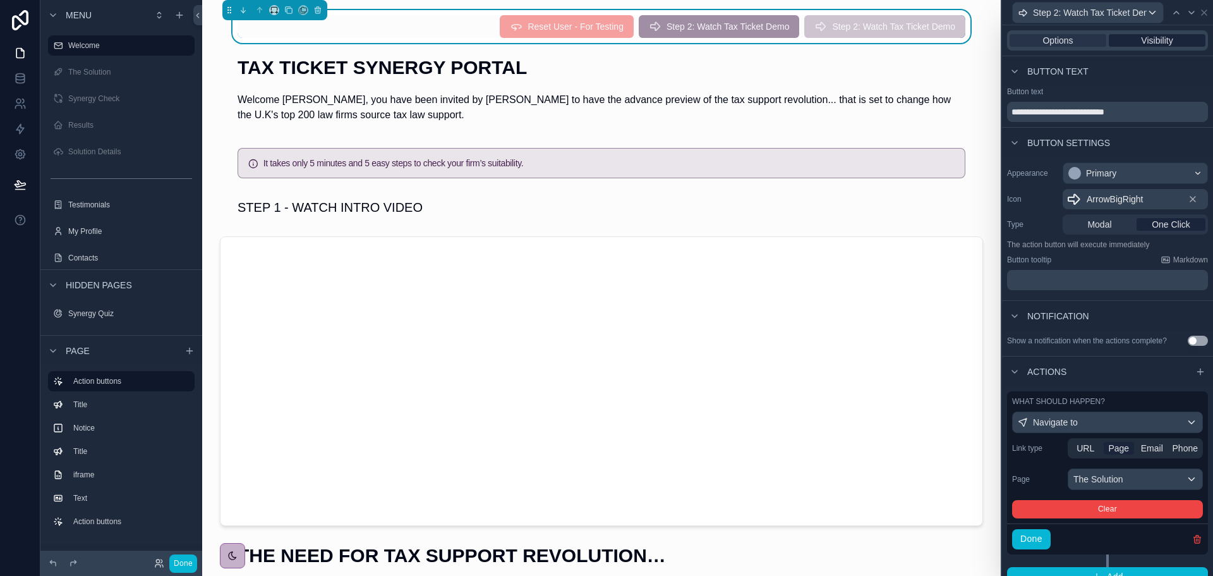
click at [1160, 45] on span "Visibility" at bounding box center [1157, 40] width 32 height 13
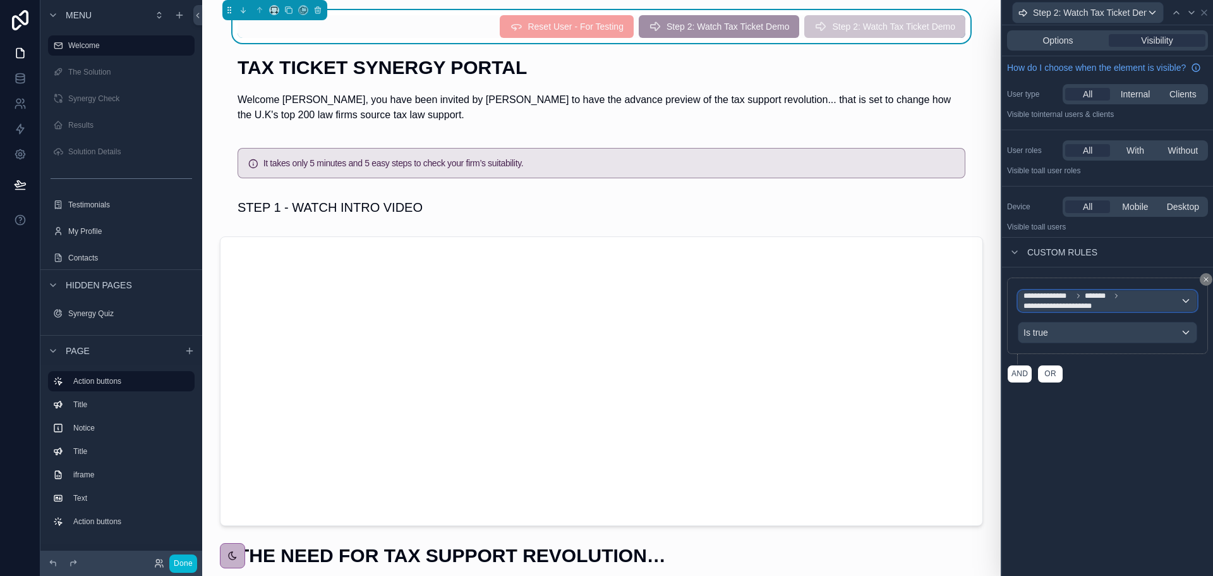
click at [1102, 298] on span "*******" at bounding box center [1097, 296] width 25 height 10
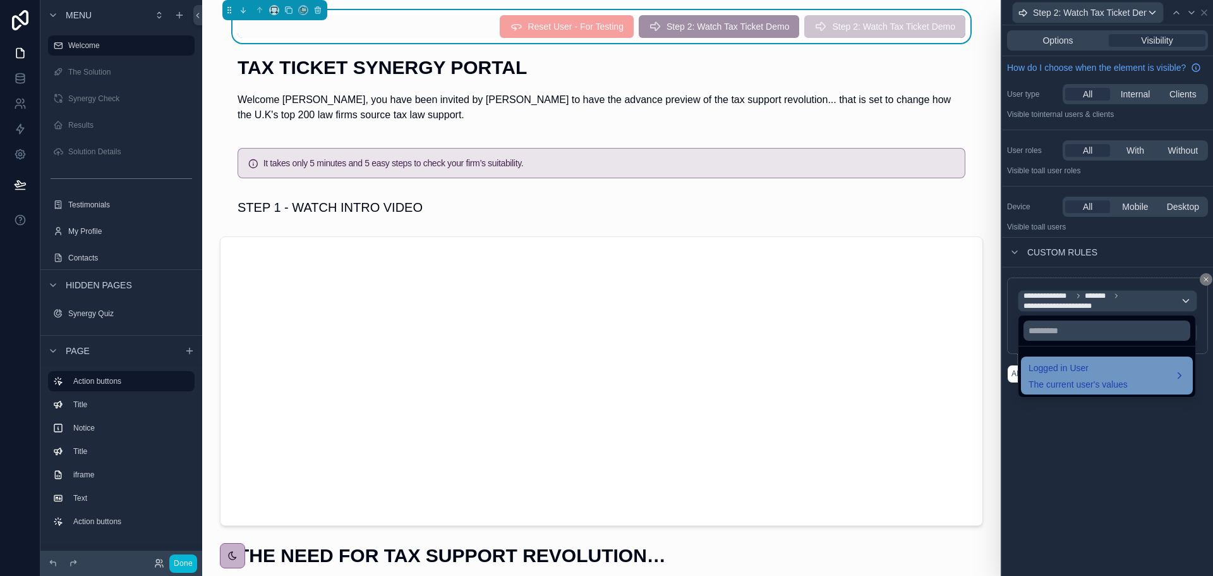
click at [1068, 381] on span "The current user's values" at bounding box center [1078, 384] width 99 height 13
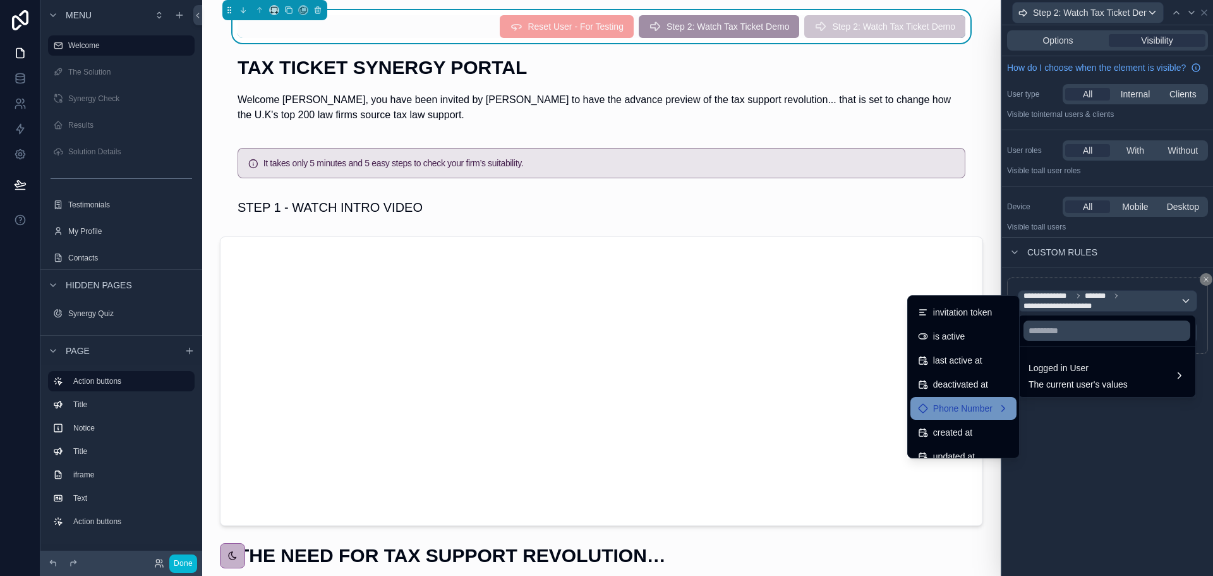
scroll to position [250, 0]
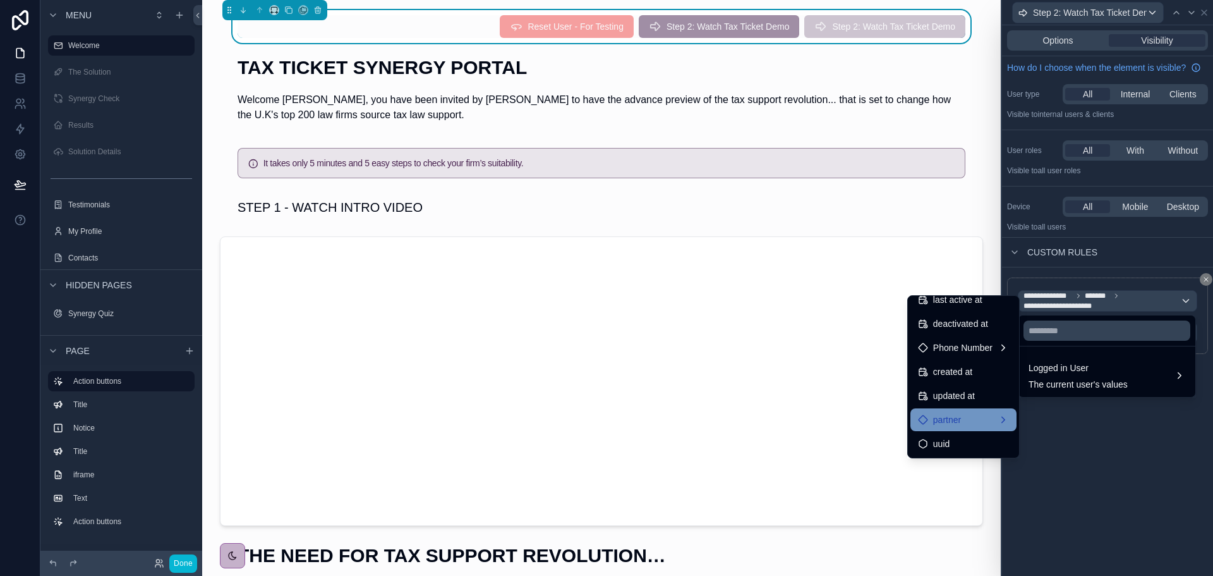
click at [947, 411] on div "partner" at bounding box center [964, 419] width 106 height 23
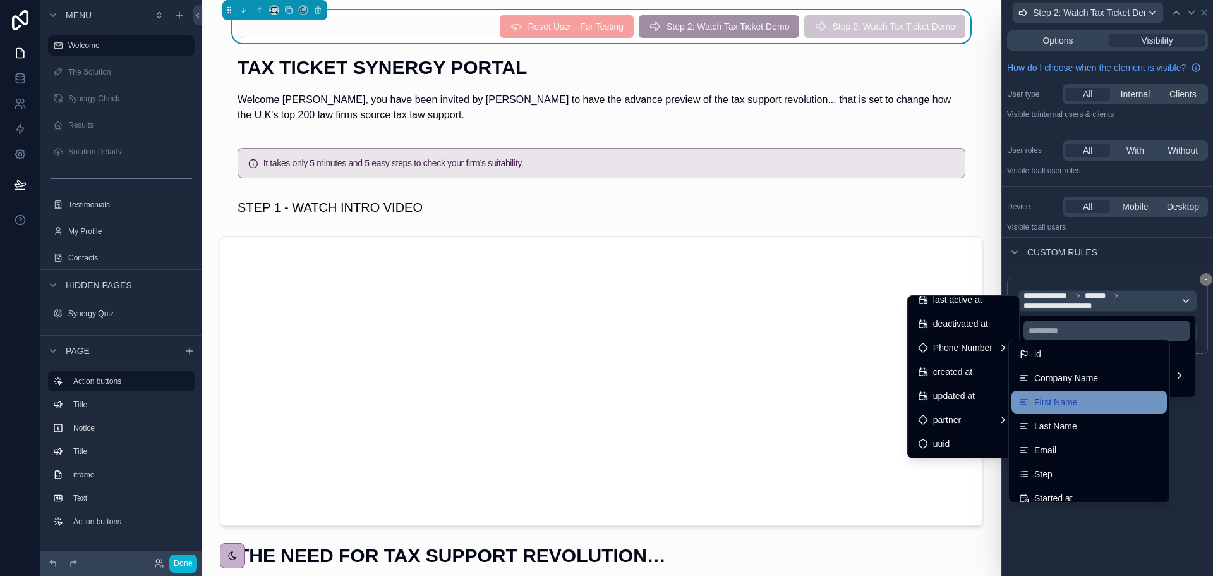
scroll to position [126, 0]
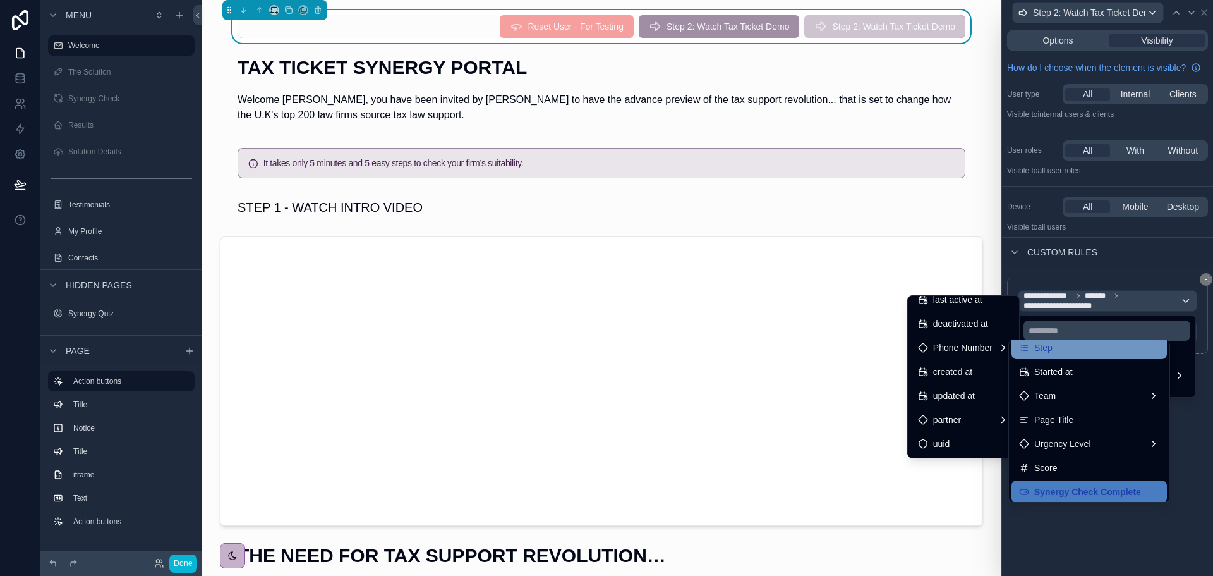
click at [1086, 346] on div "Step" at bounding box center [1089, 347] width 140 height 15
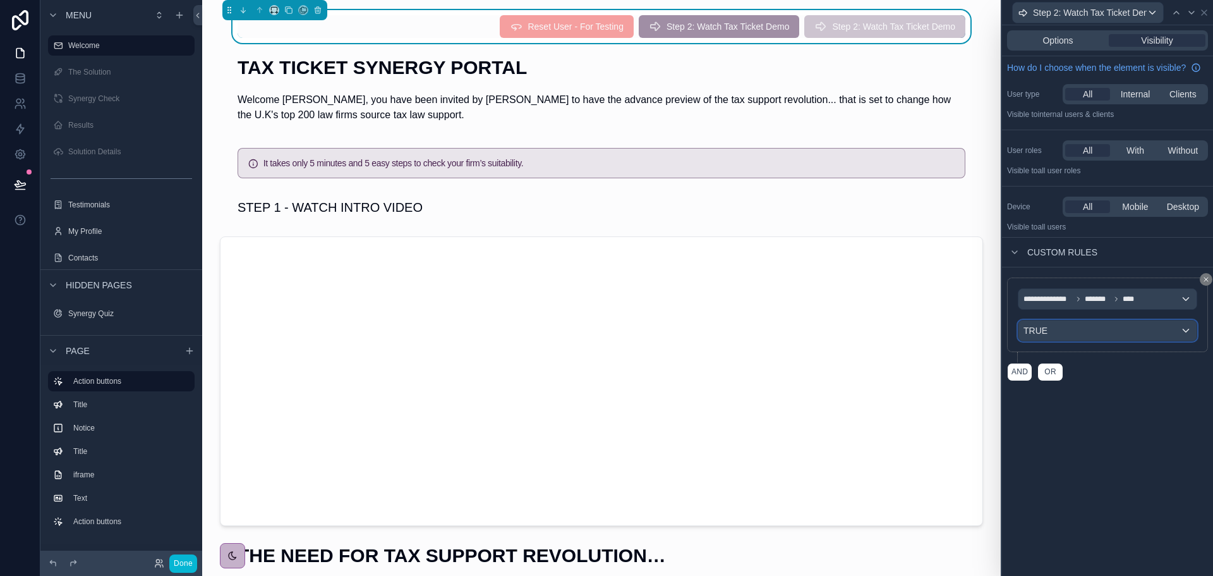
click at [1091, 331] on div "TRUE" at bounding box center [1108, 330] width 178 height 20
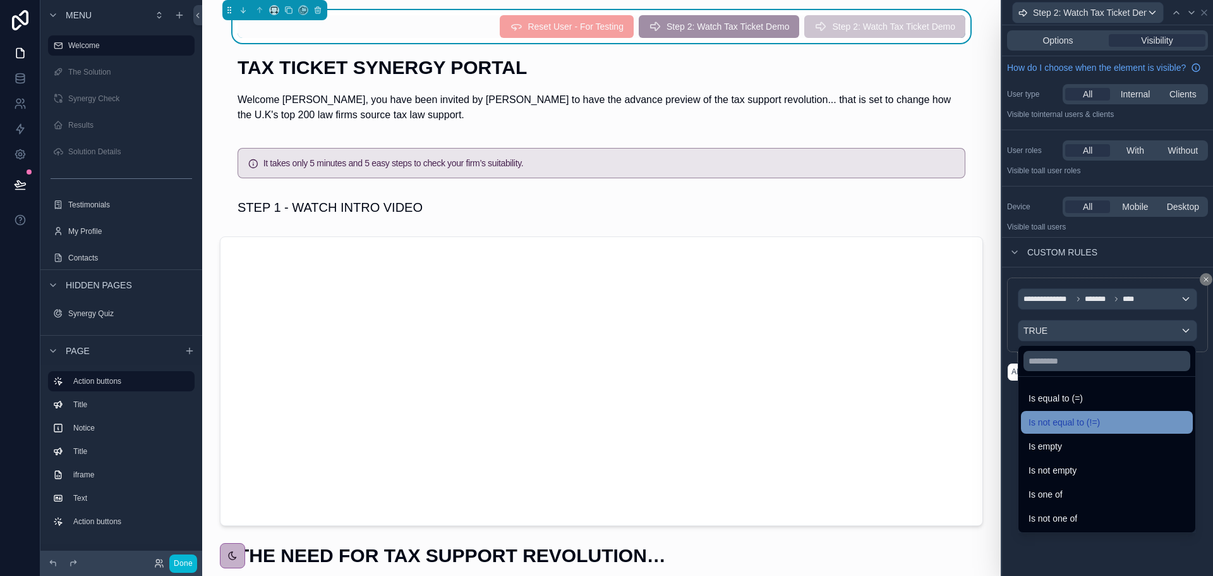
click at [1107, 422] on div "Is not equal to (!=)" at bounding box center [1107, 422] width 157 height 15
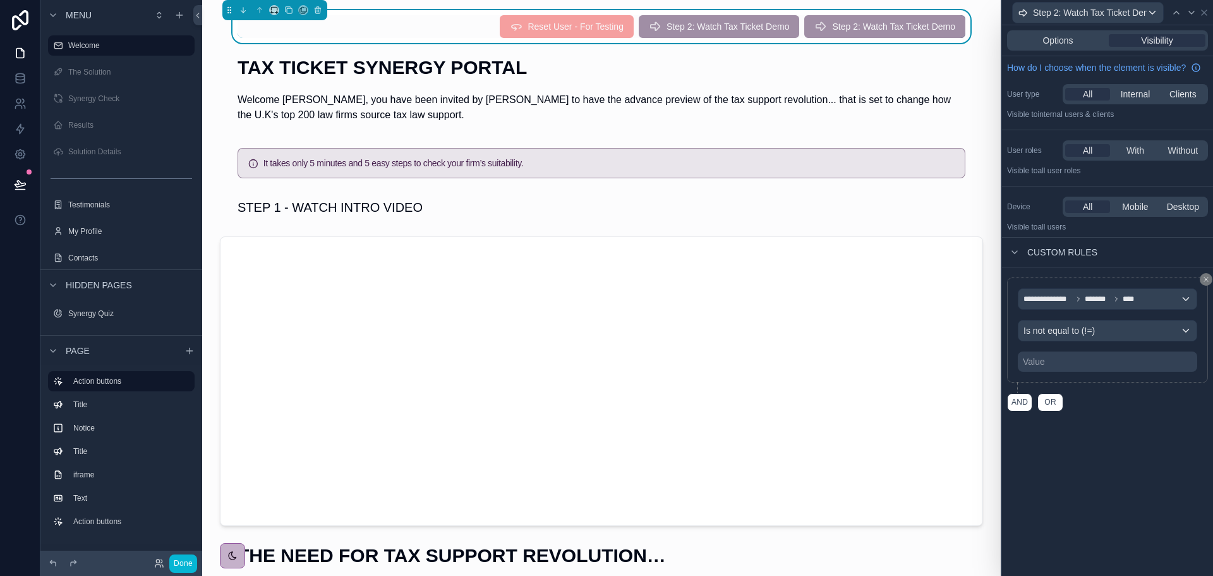
click at [1099, 357] on div "Value" at bounding box center [1107, 361] width 179 height 20
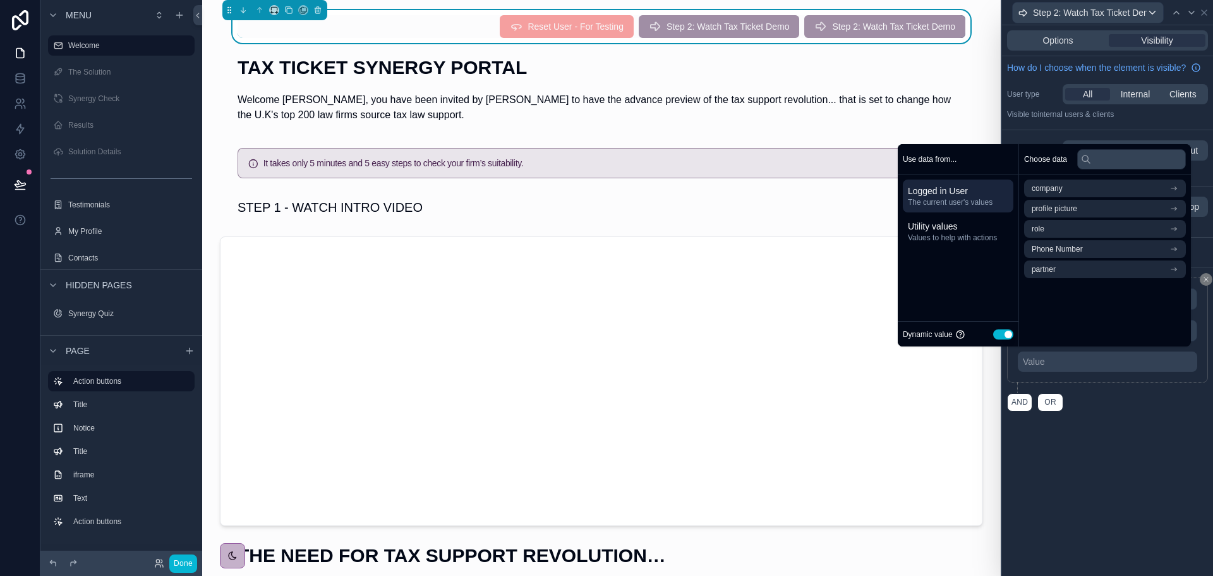
click at [994, 334] on button "Use setting" at bounding box center [1004, 334] width 20 height 10
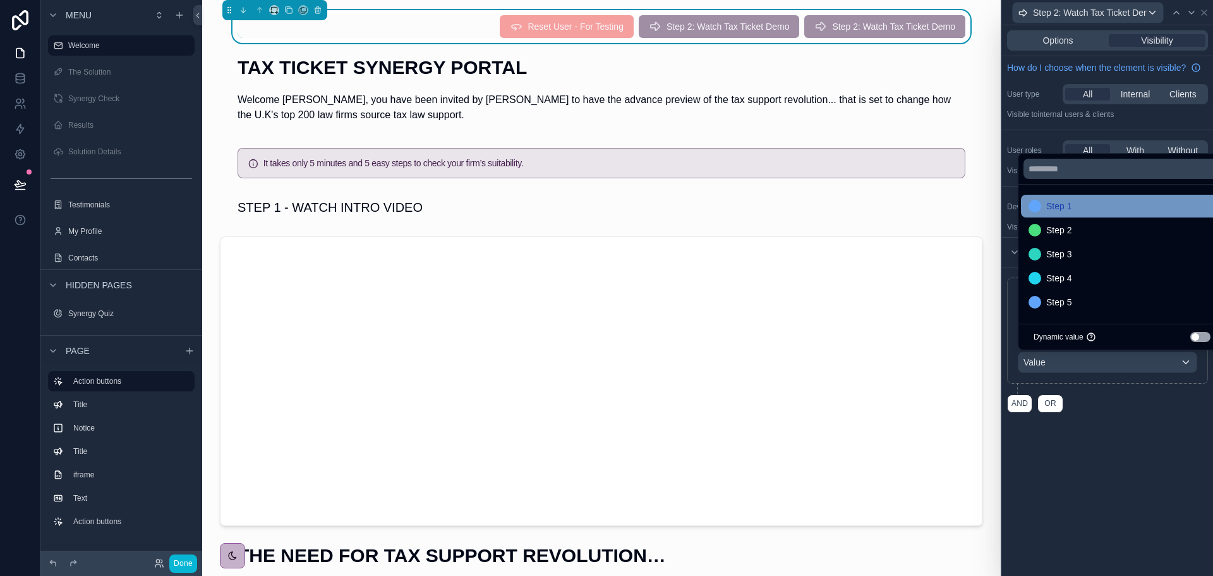
click at [1064, 200] on span "Step 1" at bounding box center [1059, 205] width 25 height 15
click at [1106, 415] on div "**********" at bounding box center [1107, 344] width 211 height 155
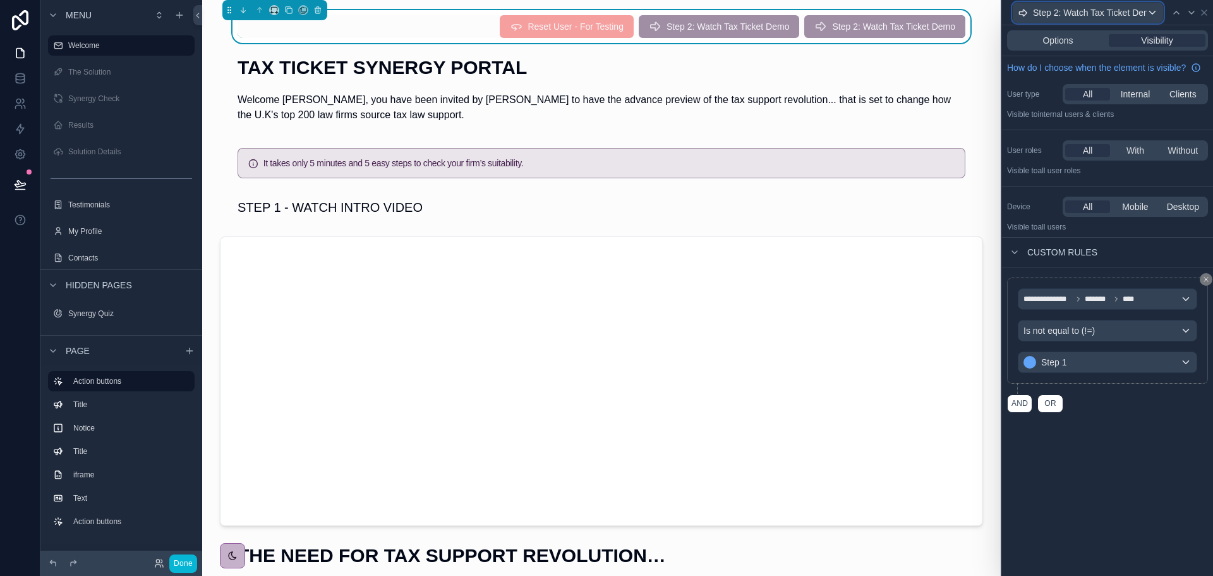
click at [1144, 9] on span "Step 2: Watch Tax Ticket Demo" at bounding box center [1090, 12] width 114 height 13
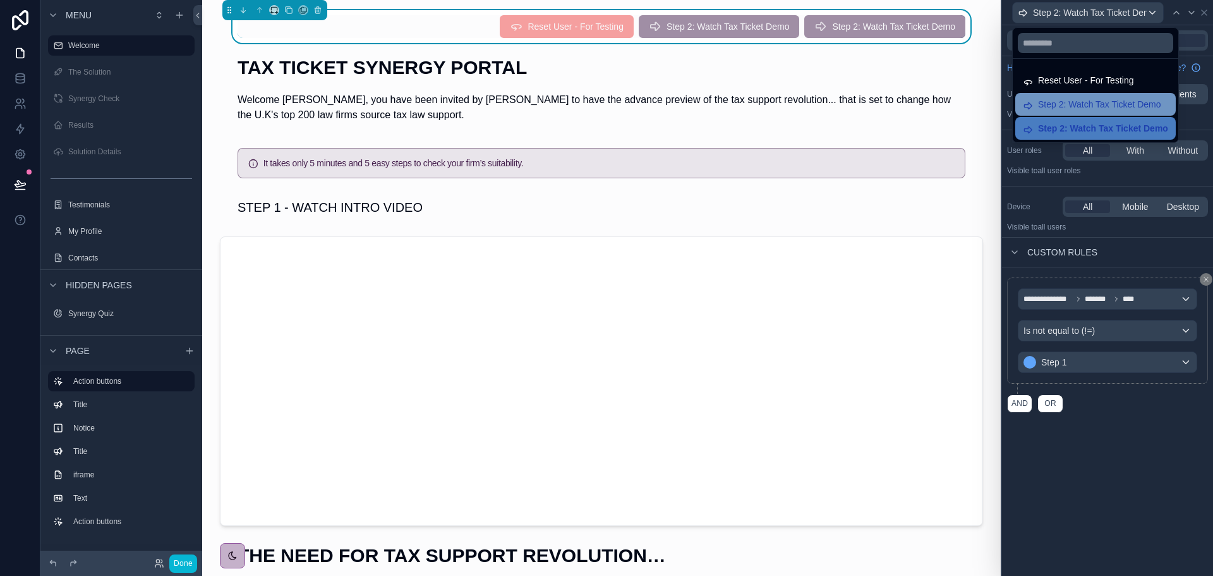
click at [1107, 99] on span "Step 2: Watch Tax Ticket Demo" at bounding box center [1099, 104] width 123 height 15
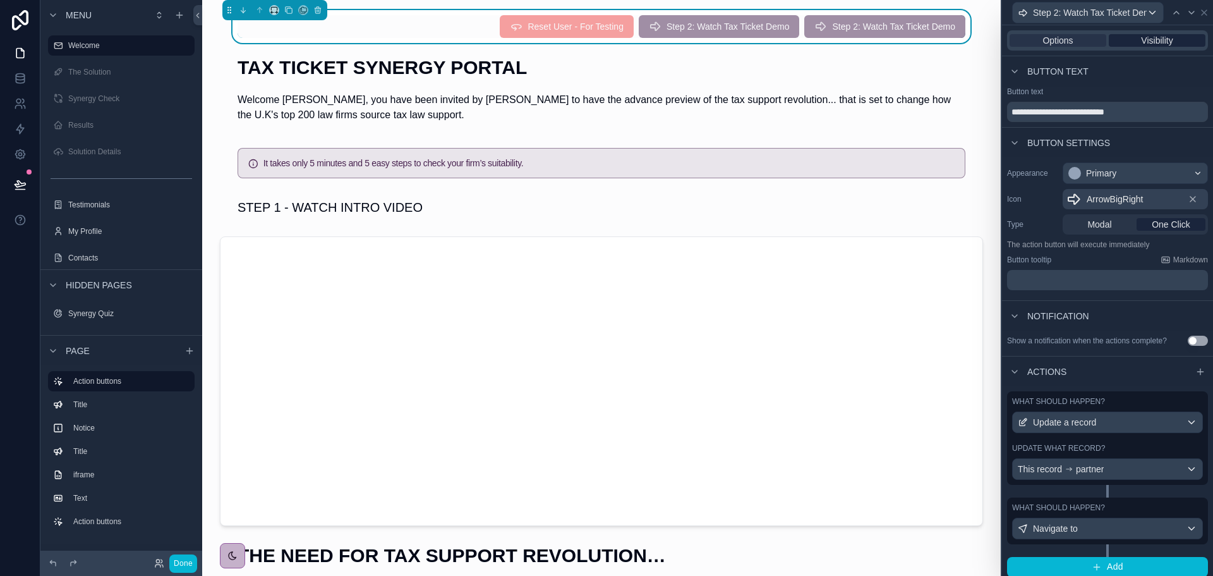
click at [1141, 38] on span "Visibility" at bounding box center [1157, 40] width 32 height 13
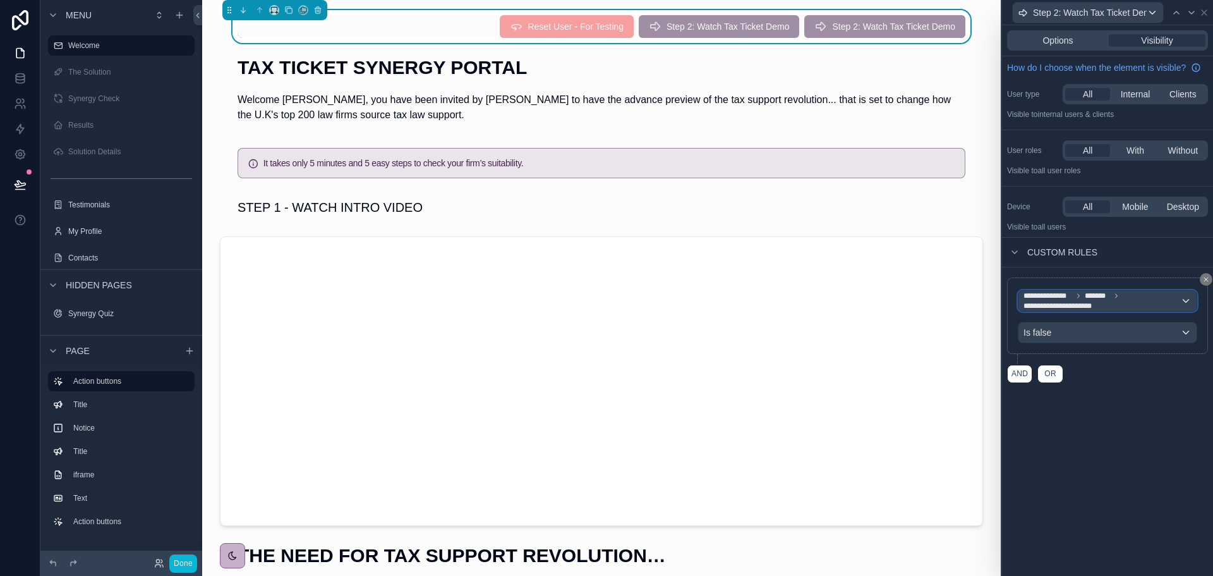
click at [1098, 298] on span "*******" at bounding box center [1097, 296] width 25 height 10
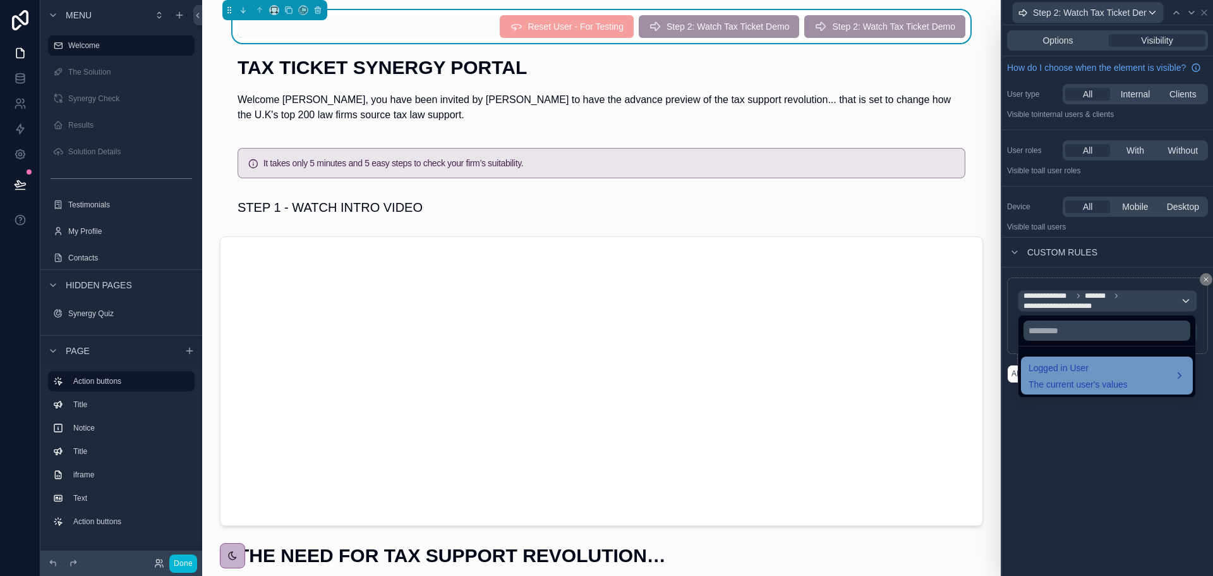
click at [1069, 373] on span "Logged in User" at bounding box center [1078, 367] width 99 height 15
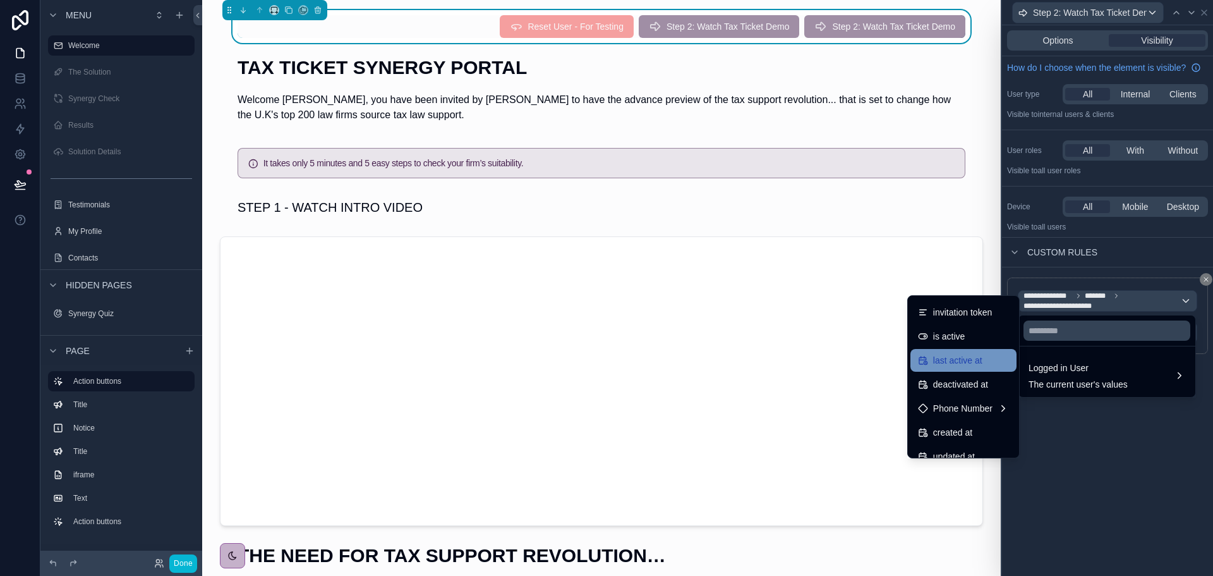
scroll to position [250, 0]
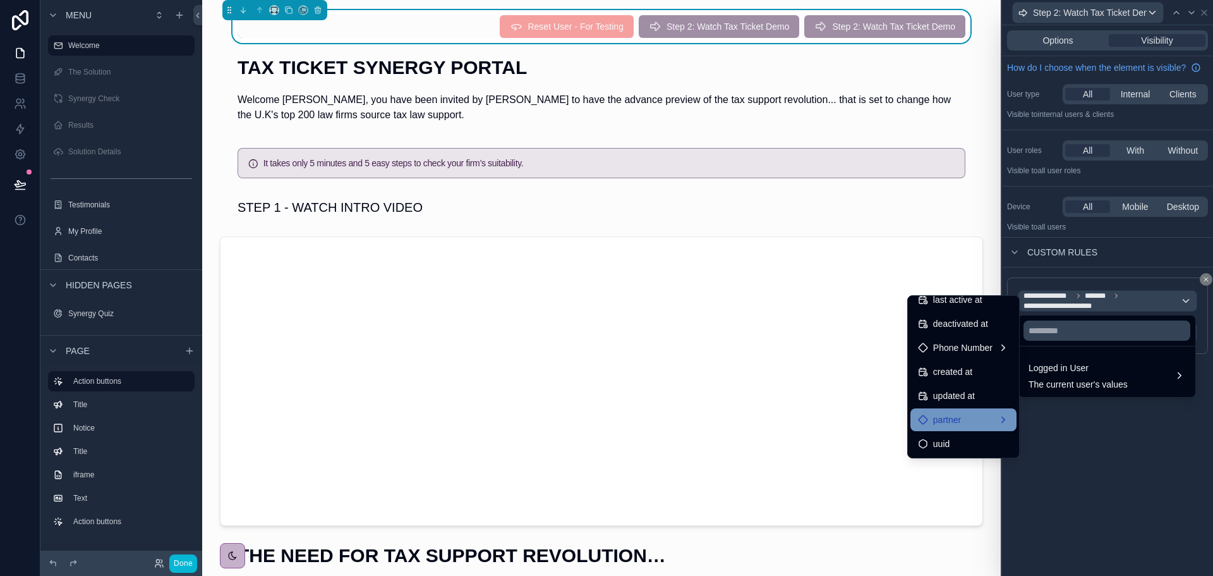
click at [945, 422] on span "partner" at bounding box center [947, 419] width 28 height 15
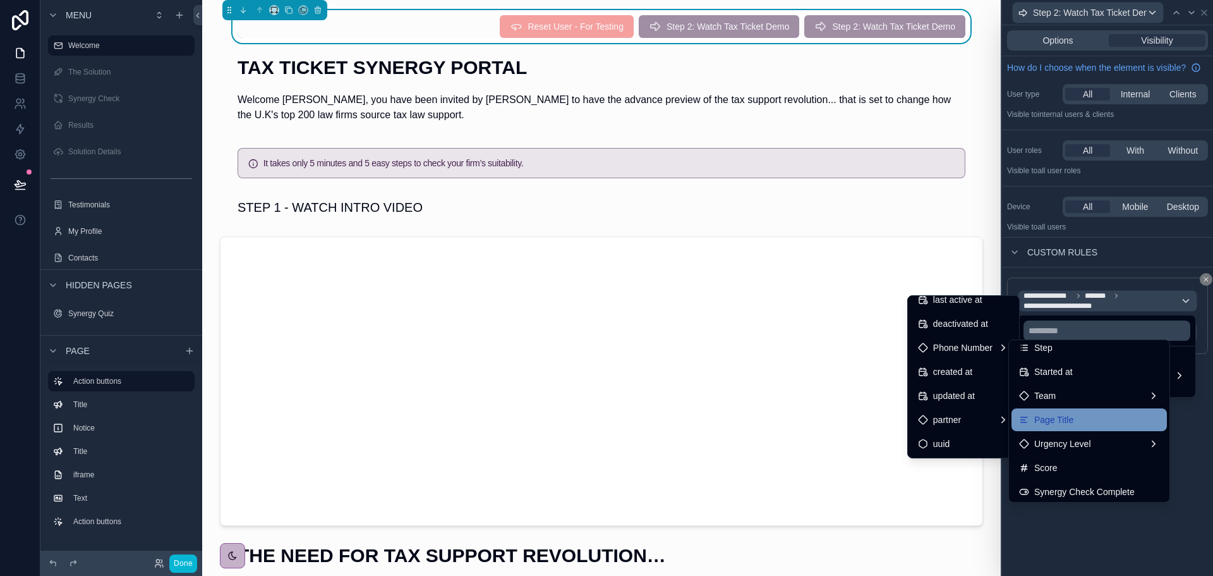
scroll to position [63, 0]
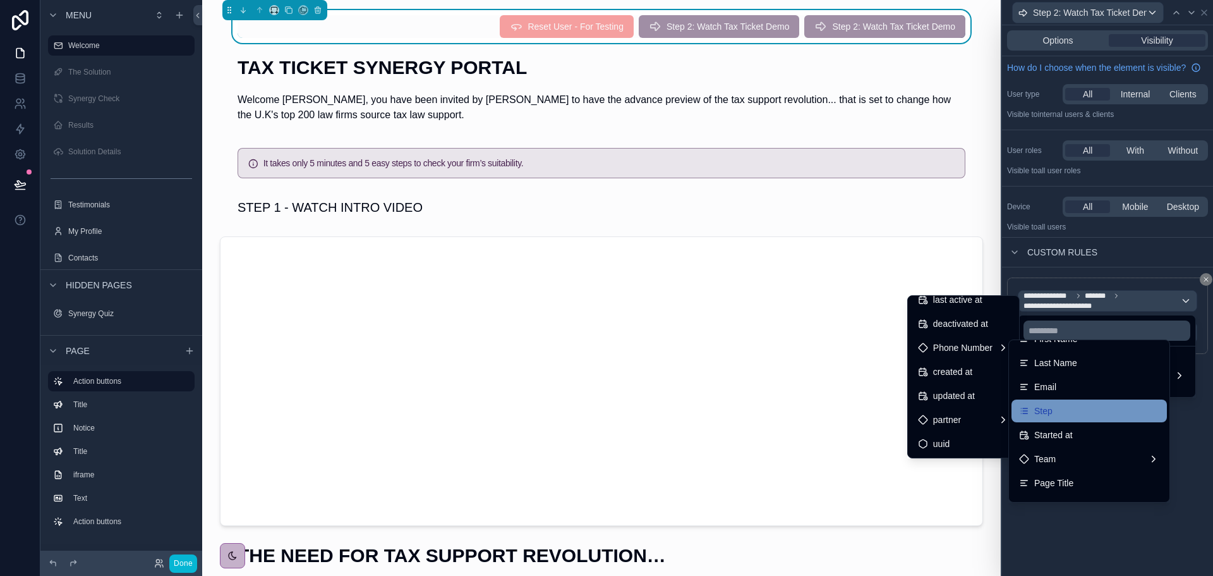
click at [1066, 416] on div "Step" at bounding box center [1089, 410] width 140 height 15
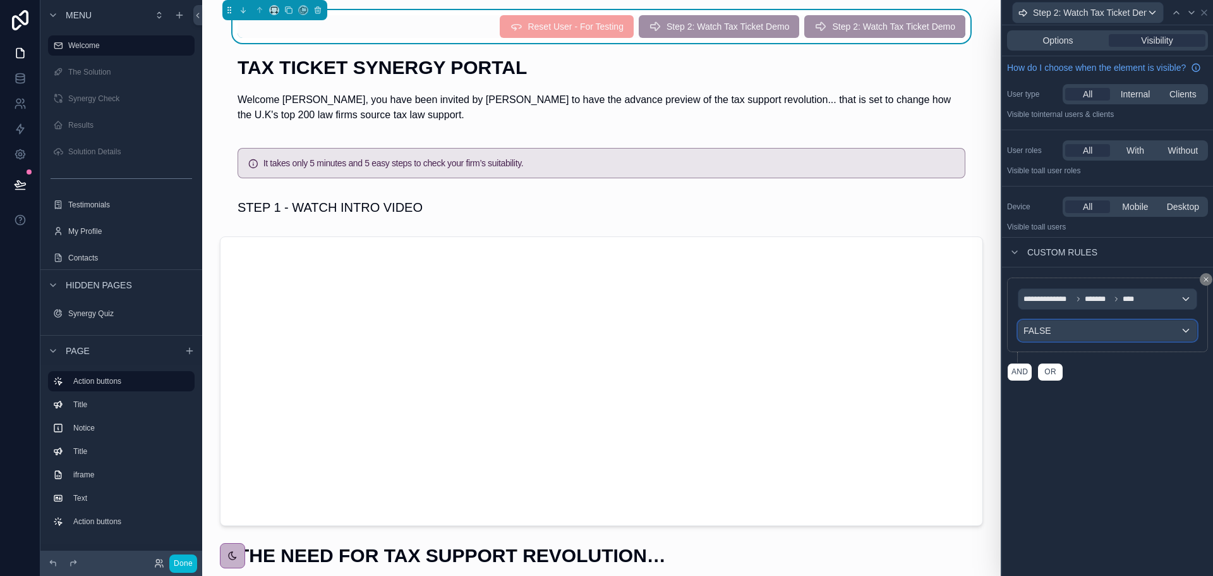
click at [1099, 329] on div "FALSE" at bounding box center [1108, 330] width 178 height 20
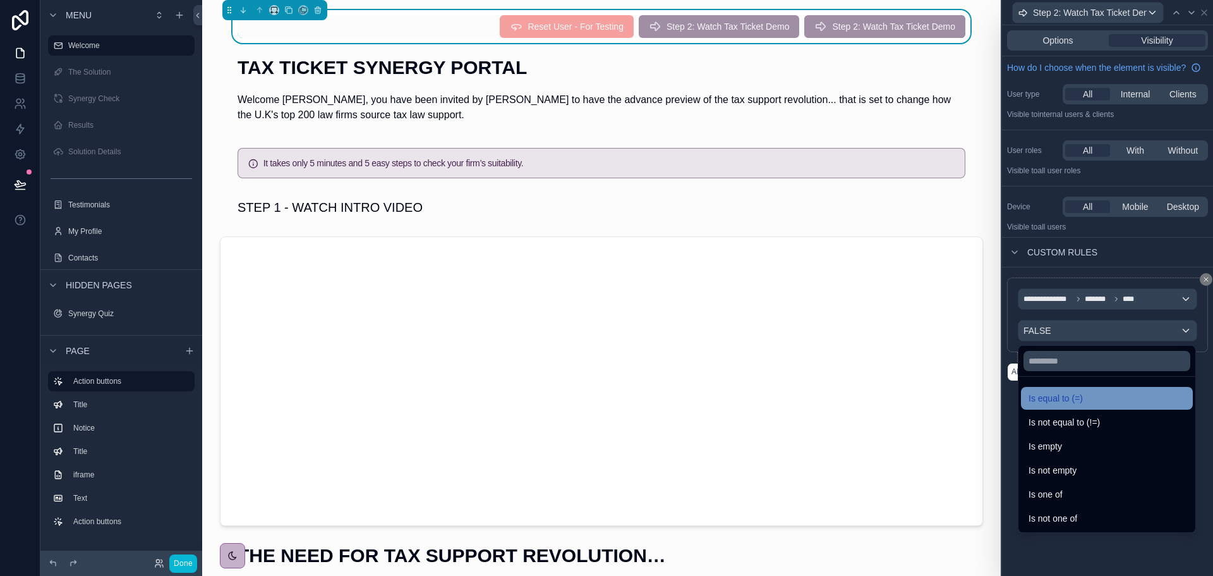
click at [1074, 395] on span "Is equal to (=)" at bounding box center [1056, 398] width 54 height 15
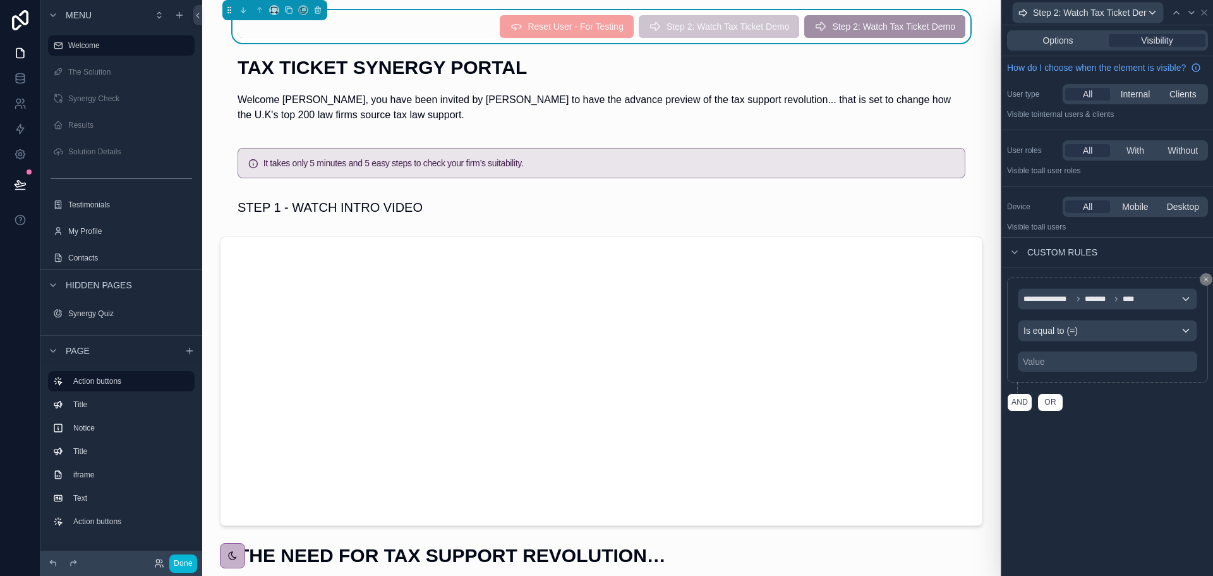
click at [1088, 358] on div "Value" at bounding box center [1107, 361] width 179 height 20
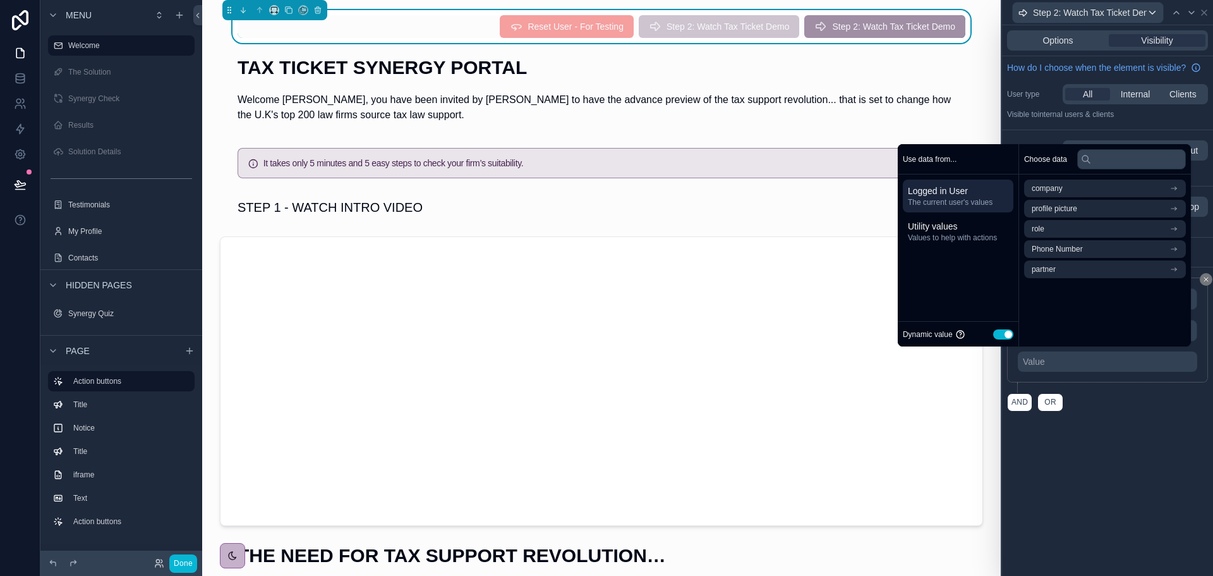
click at [994, 337] on button "Use setting" at bounding box center [1004, 334] width 20 height 10
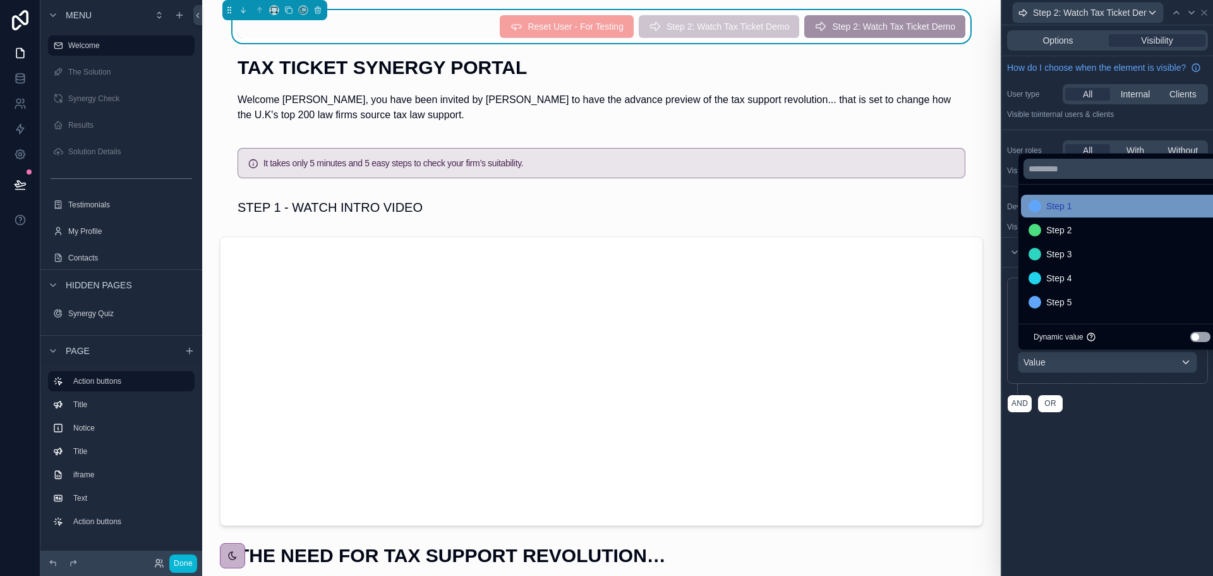
click at [1062, 215] on div "Step 1" at bounding box center [1122, 206] width 202 height 23
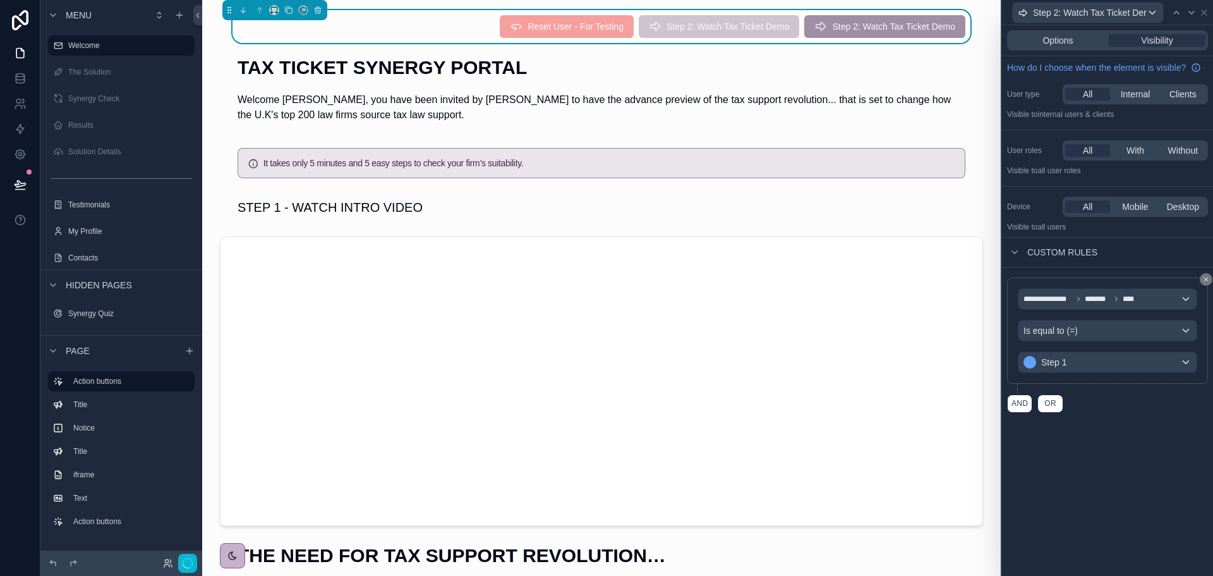
click at [1090, 399] on div "AND OR" at bounding box center [1107, 403] width 201 height 19
click at [1205, 14] on icon at bounding box center [1205, 13] width 10 height 10
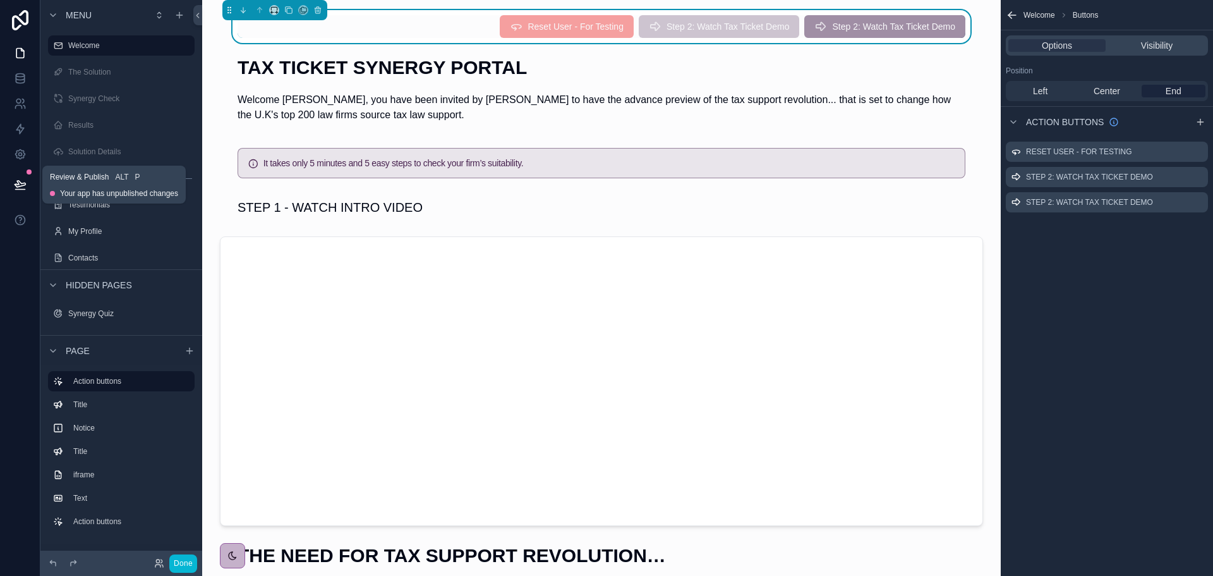
click at [21, 183] on icon at bounding box center [20, 184] width 11 height 6
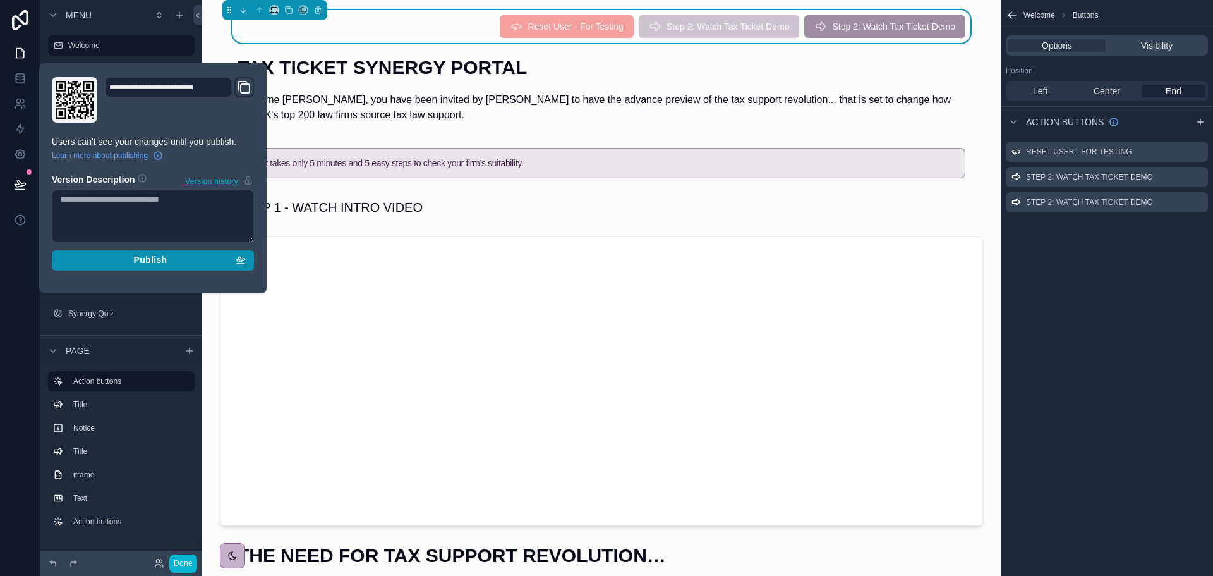
click at [196, 266] on button "Publish" at bounding box center [153, 260] width 202 height 20
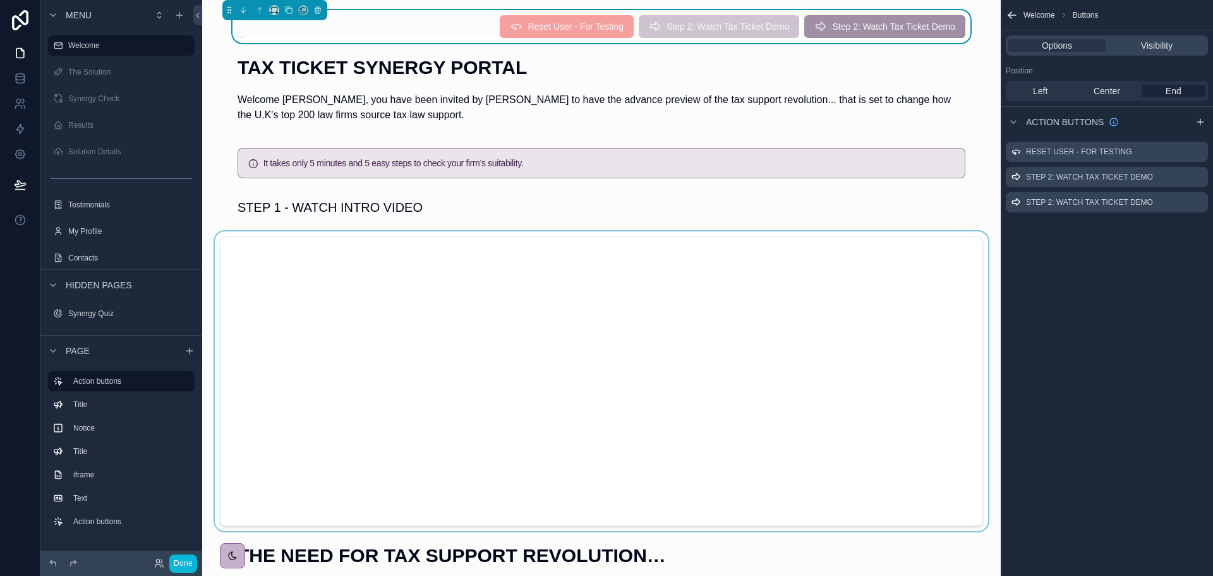
click at [311, 243] on div "scrollable content" at bounding box center [601, 381] width 779 height 300
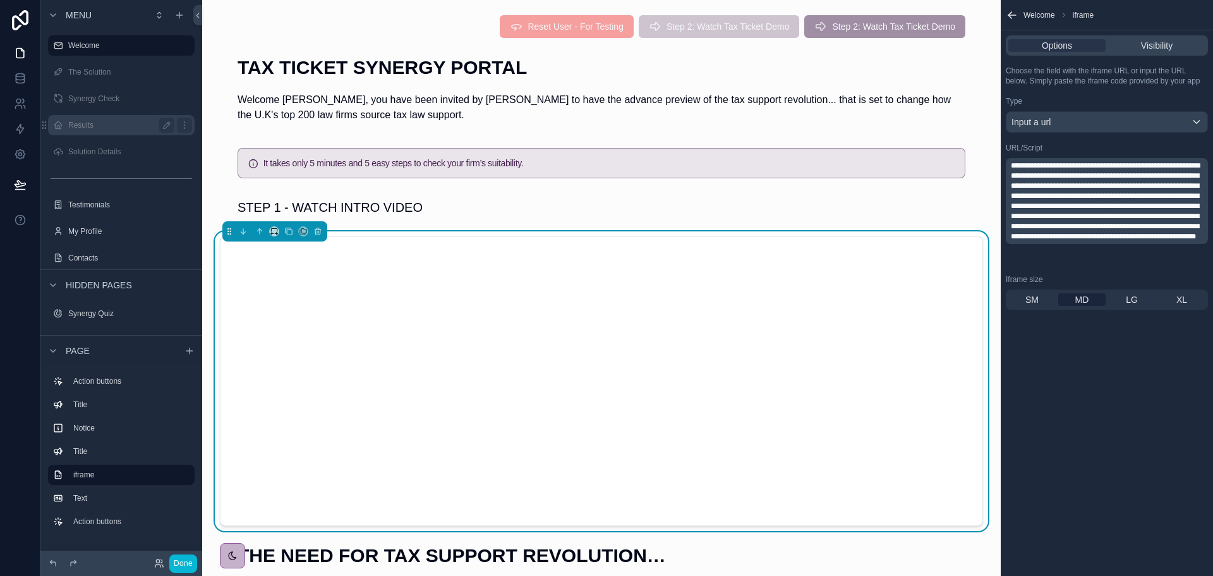
click at [92, 127] on label "Results" at bounding box center [118, 125] width 101 height 10
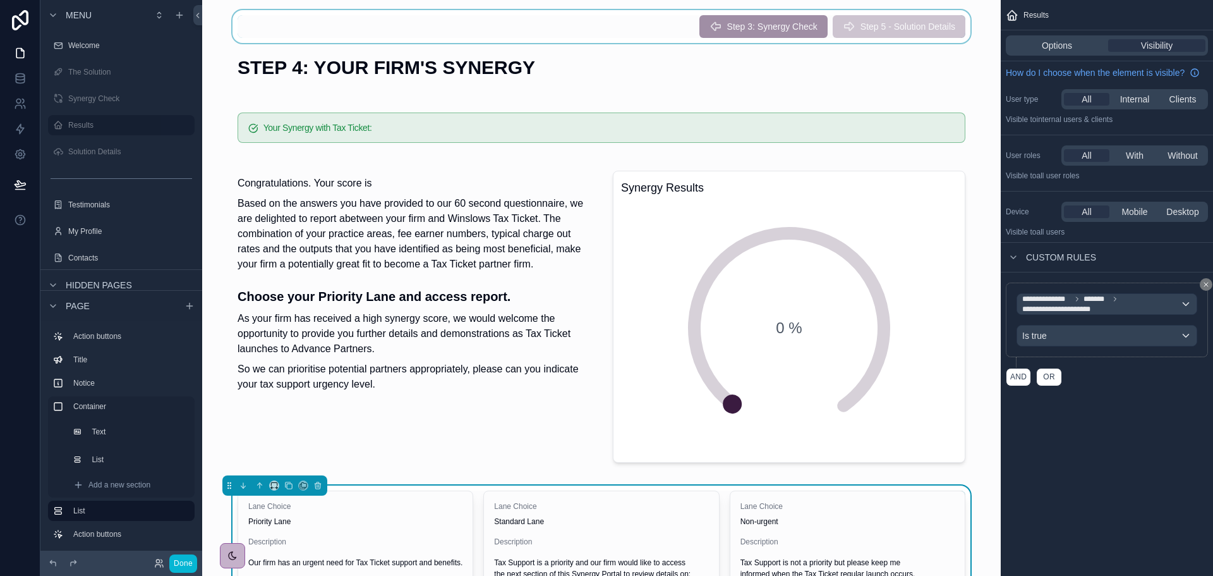
click at [794, 23] on div "scrollable content" at bounding box center [601, 26] width 779 height 33
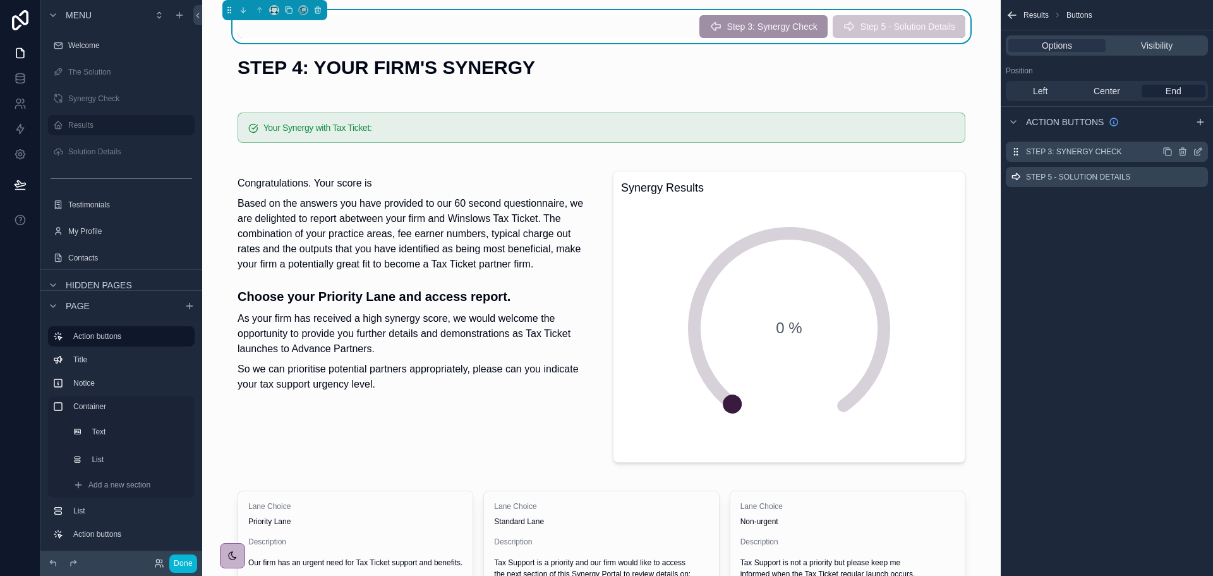
click at [1200, 150] on icon "scrollable content" at bounding box center [1198, 152] width 10 height 10
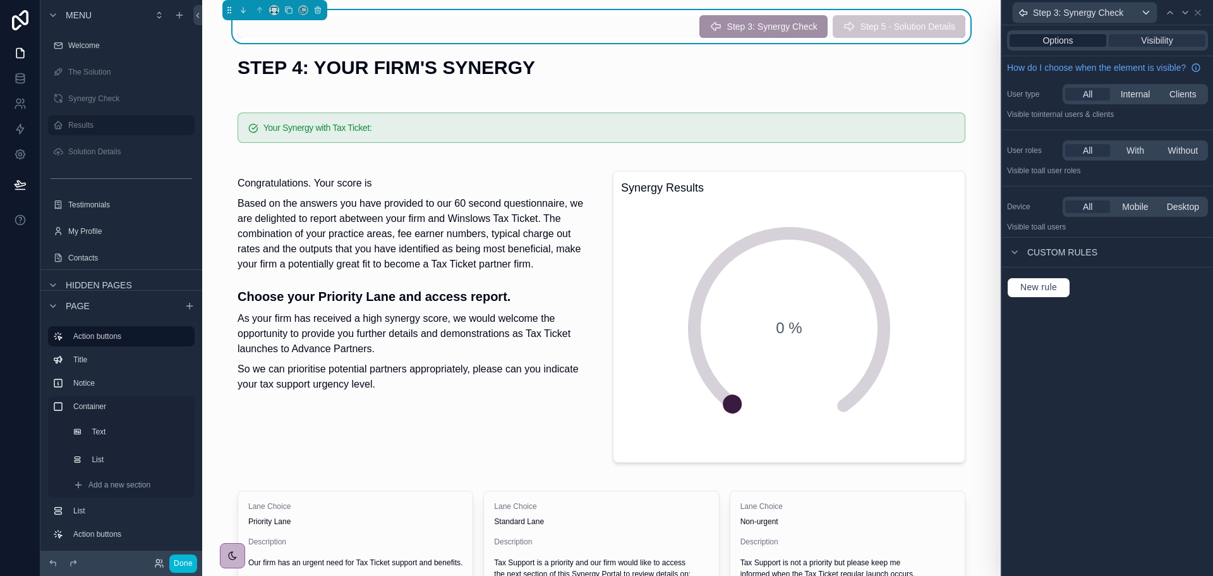
click at [1069, 39] on span "Options" at bounding box center [1058, 40] width 30 height 13
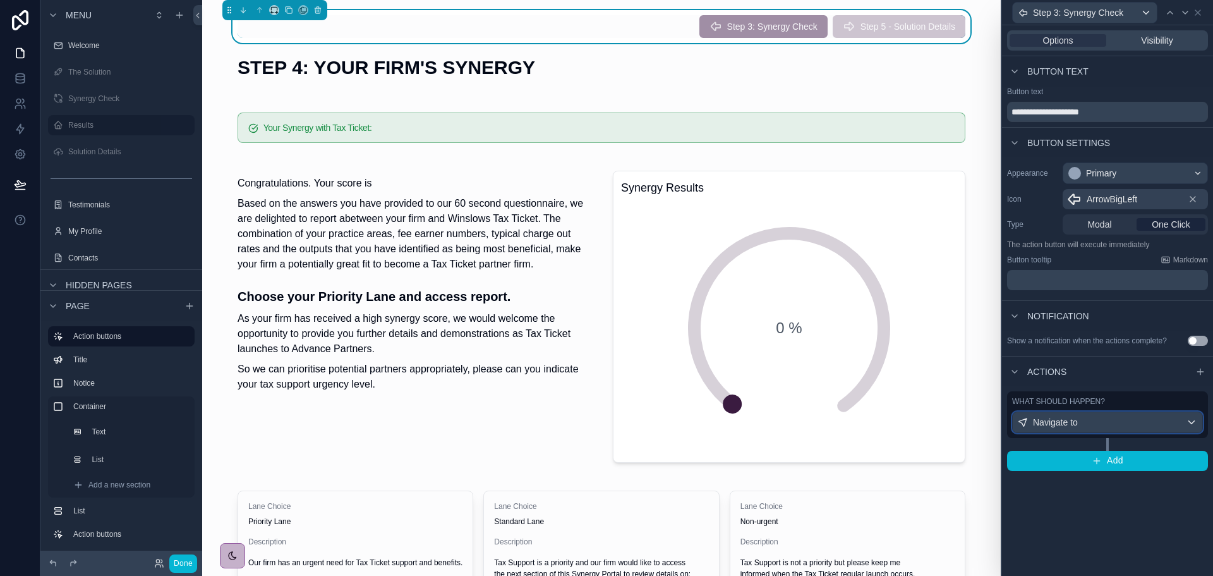
click at [1083, 422] on div "Navigate to" at bounding box center [1108, 422] width 190 height 20
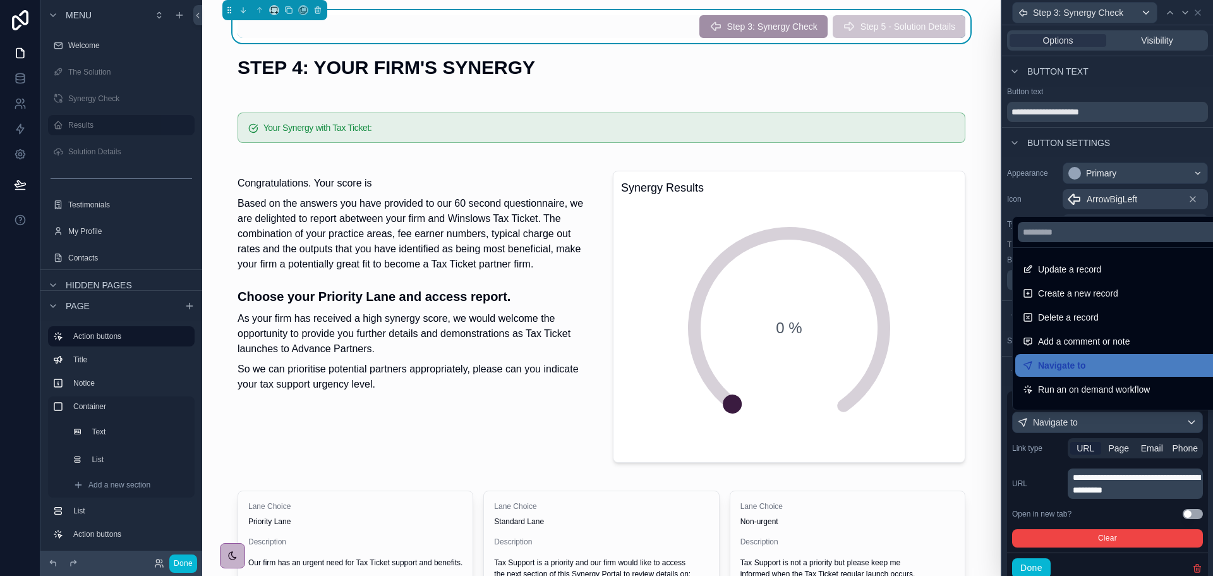
click at [1119, 446] on div at bounding box center [1107, 288] width 211 height 576
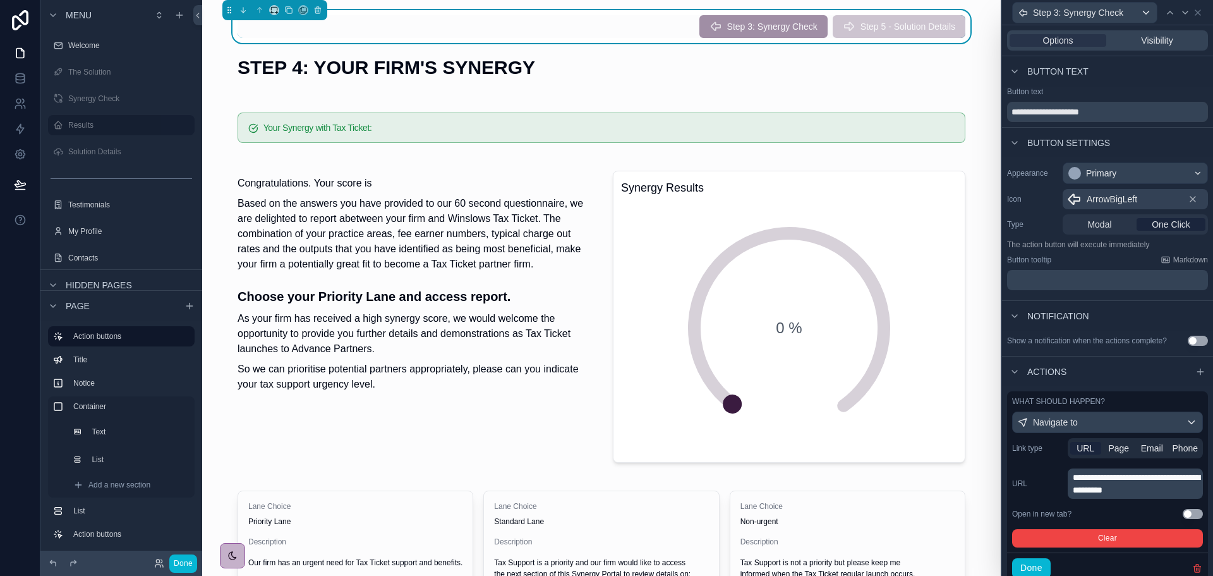
click at [1119, 446] on span "Page" at bounding box center [1119, 448] width 21 height 13
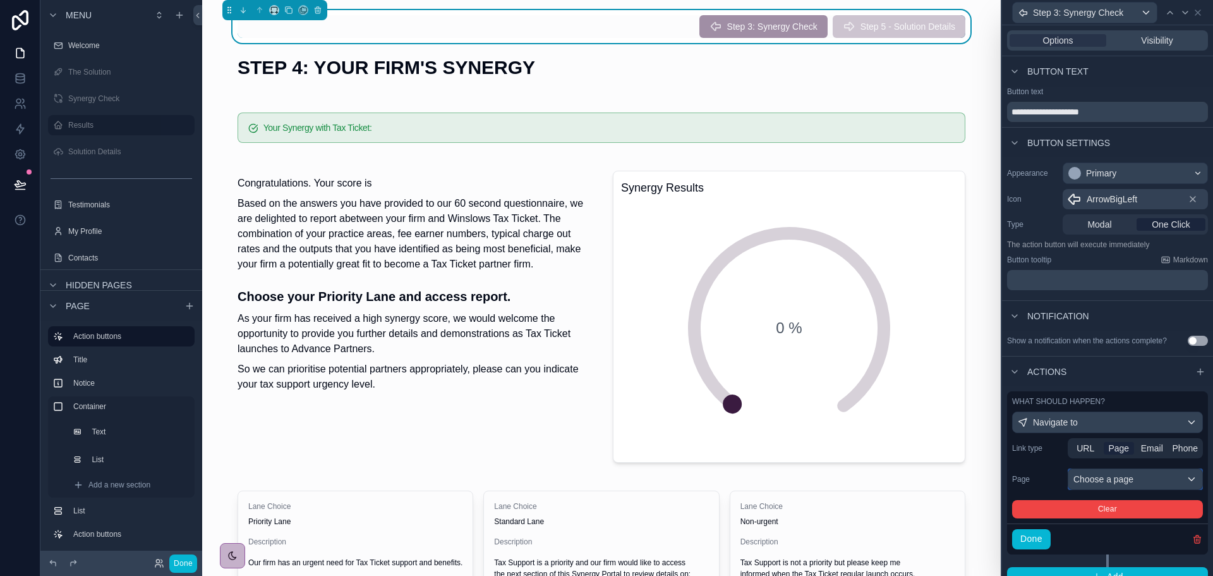
click at [1112, 477] on div "Choose a page" at bounding box center [1136, 479] width 134 height 20
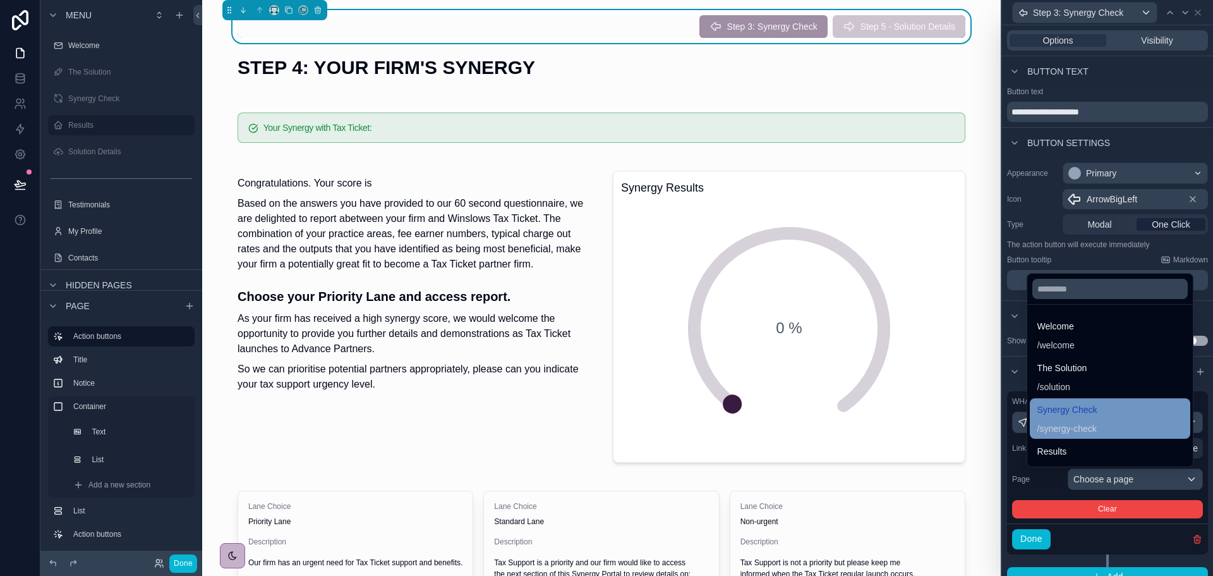
click at [1104, 428] on div "Synergy Check / synergy-check" at bounding box center [1110, 418] width 145 height 33
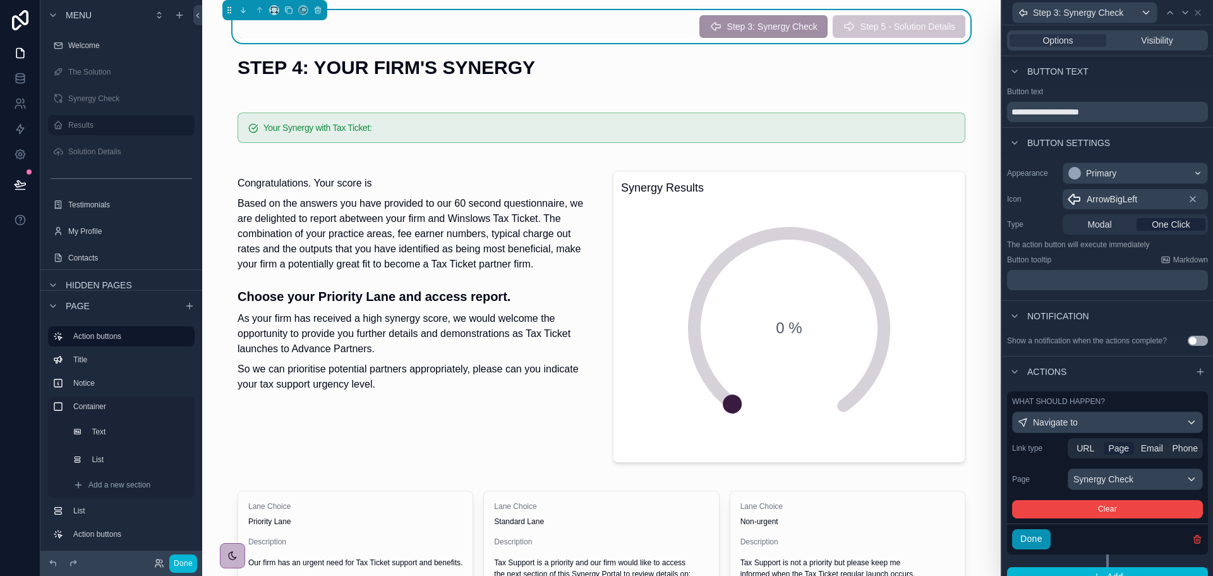
click at [1030, 534] on button "Done" at bounding box center [1031, 539] width 39 height 20
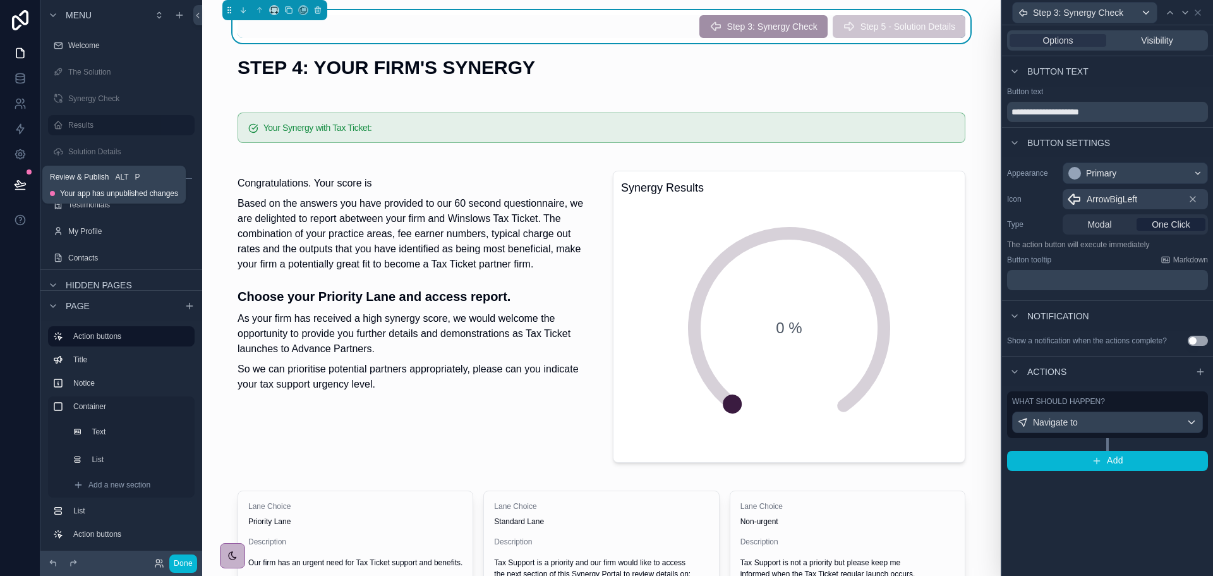
click at [20, 183] on icon at bounding box center [20, 184] width 13 height 13
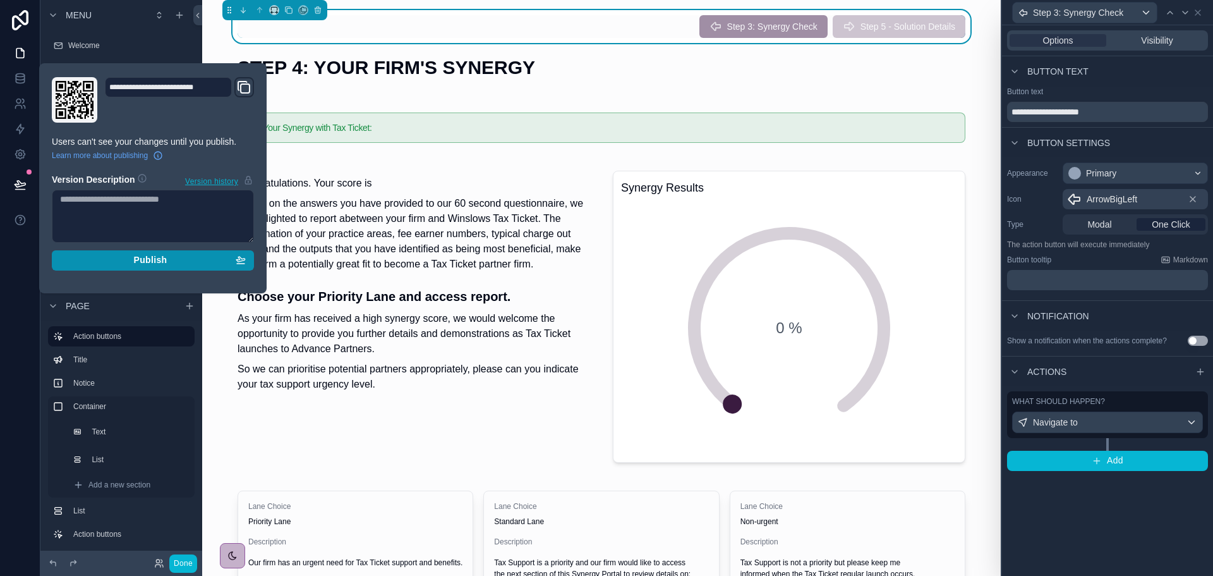
click at [123, 265] on div "Publish" at bounding box center [153, 260] width 186 height 11
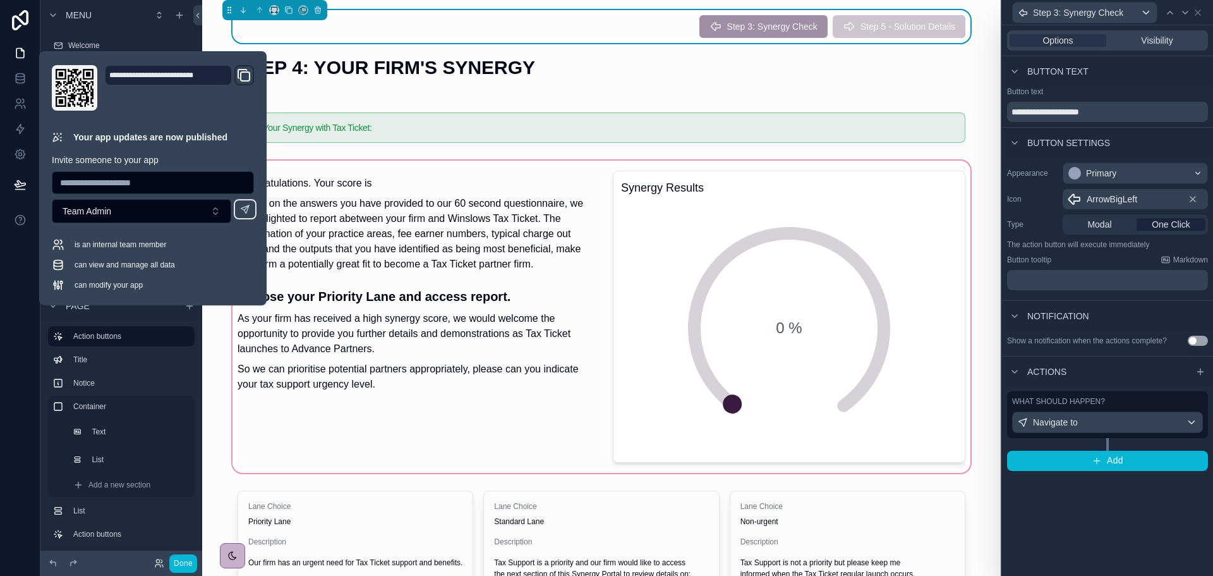
click at [492, 262] on div "scrollable content" at bounding box center [601, 316] width 779 height 317
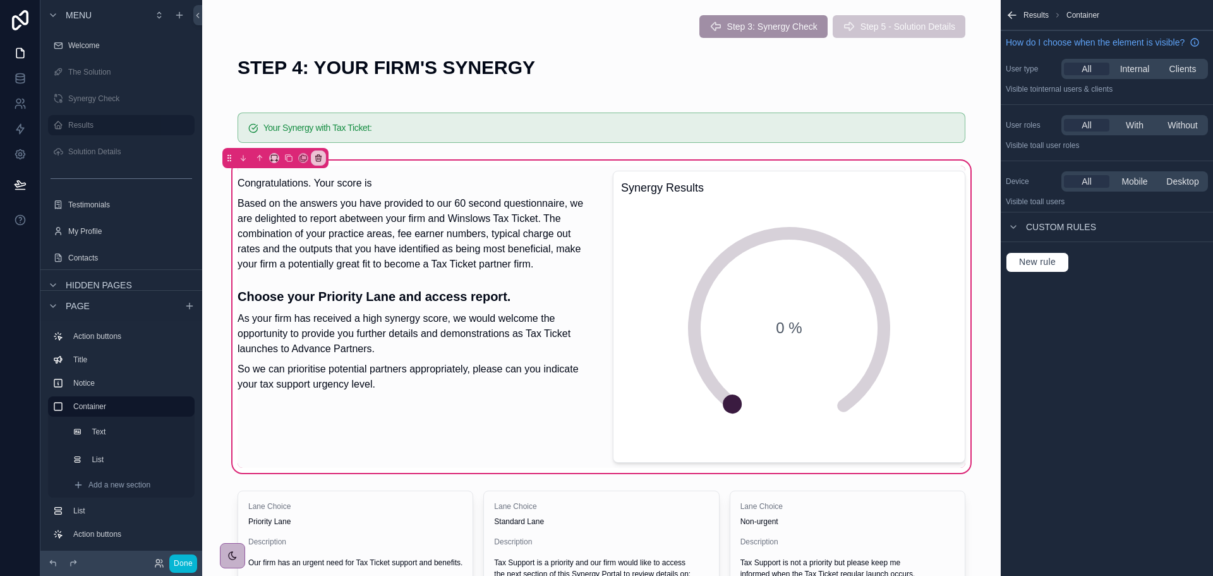
click at [1110, 315] on div "Results Container How do I choose when the element is visible? User type All In…" at bounding box center [1107, 288] width 212 height 576
click at [94, 155] on label "Solution Details" at bounding box center [118, 152] width 101 height 10
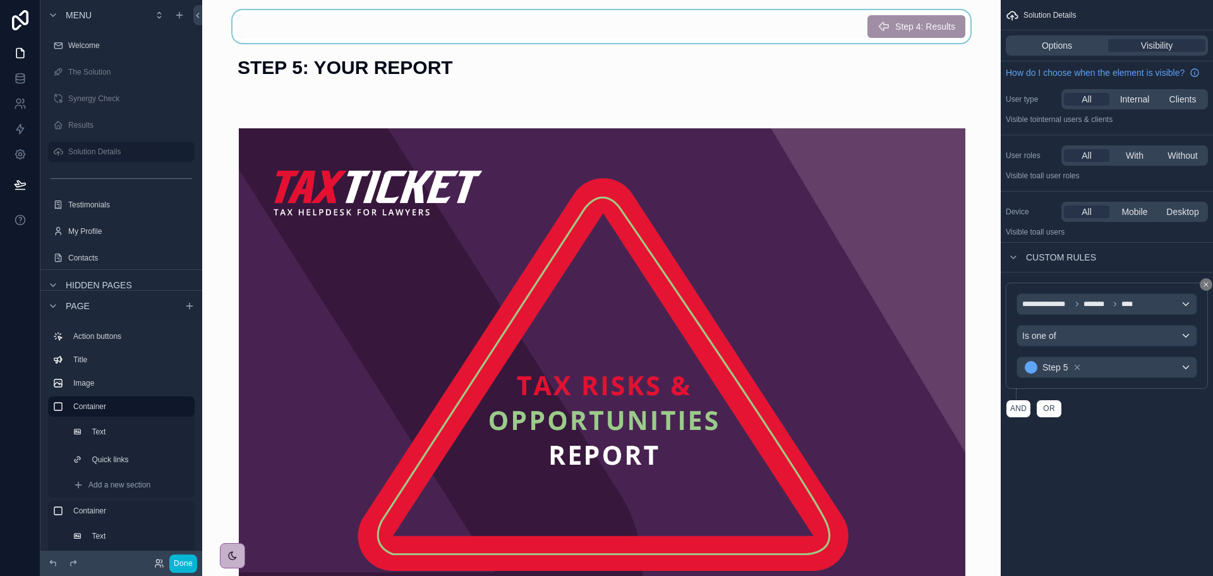
click at [913, 28] on div "scrollable content" at bounding box center [601, 26] width 779 height 33
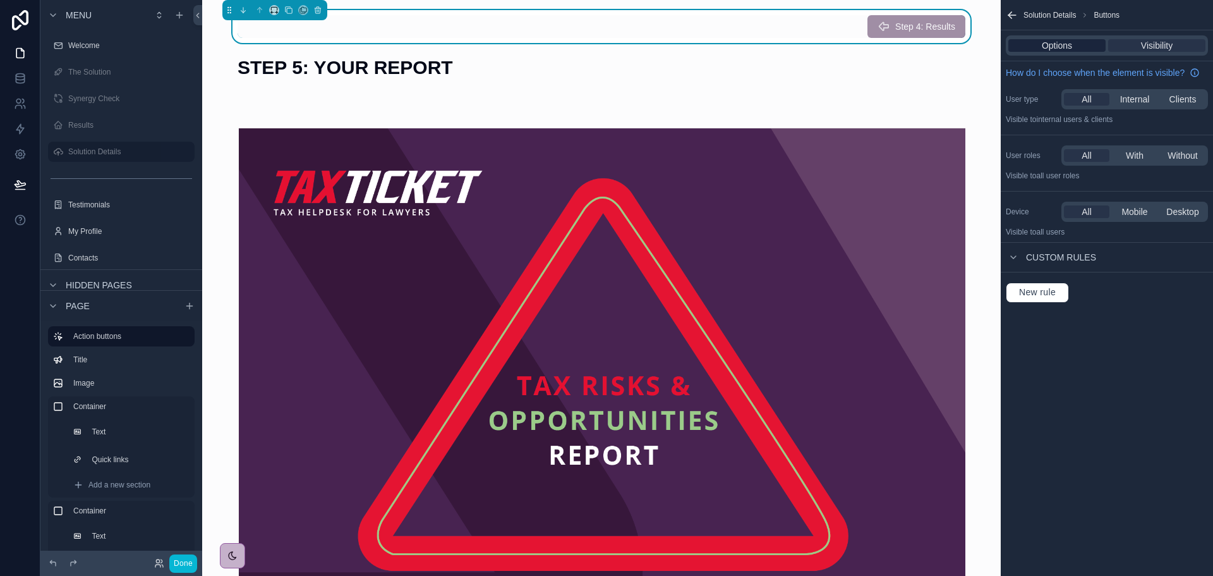
click at [1067, 43] on span "Options" at bounding box center [1057, 45] width 30 height 13
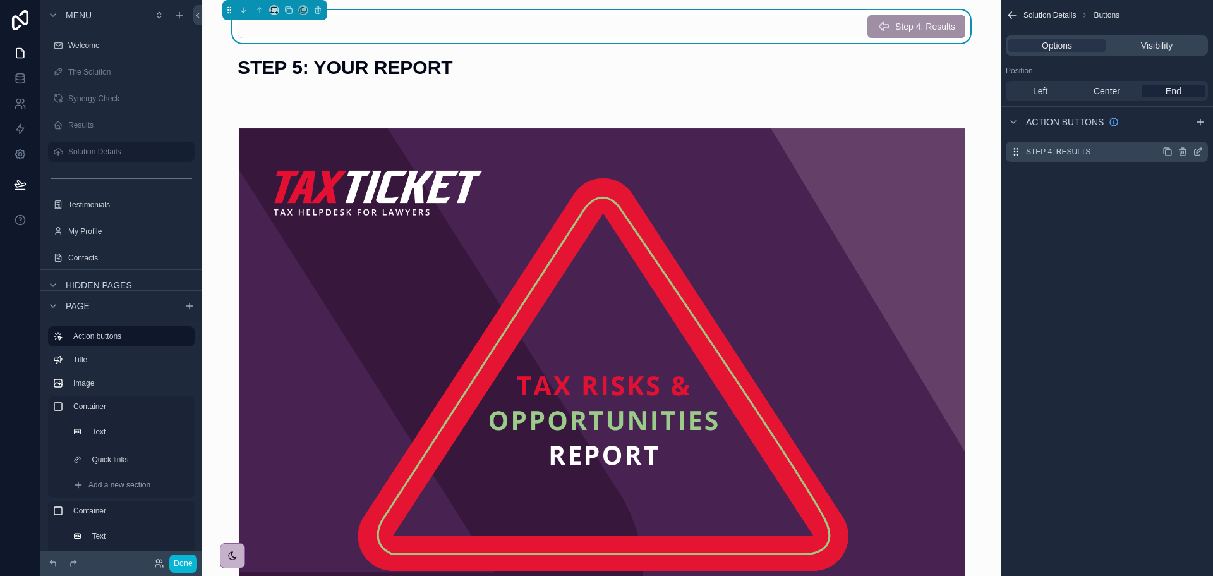
click at [1200, 150] on icon "scrollable content" at bounding box center [1198, 152] width 10 height 10
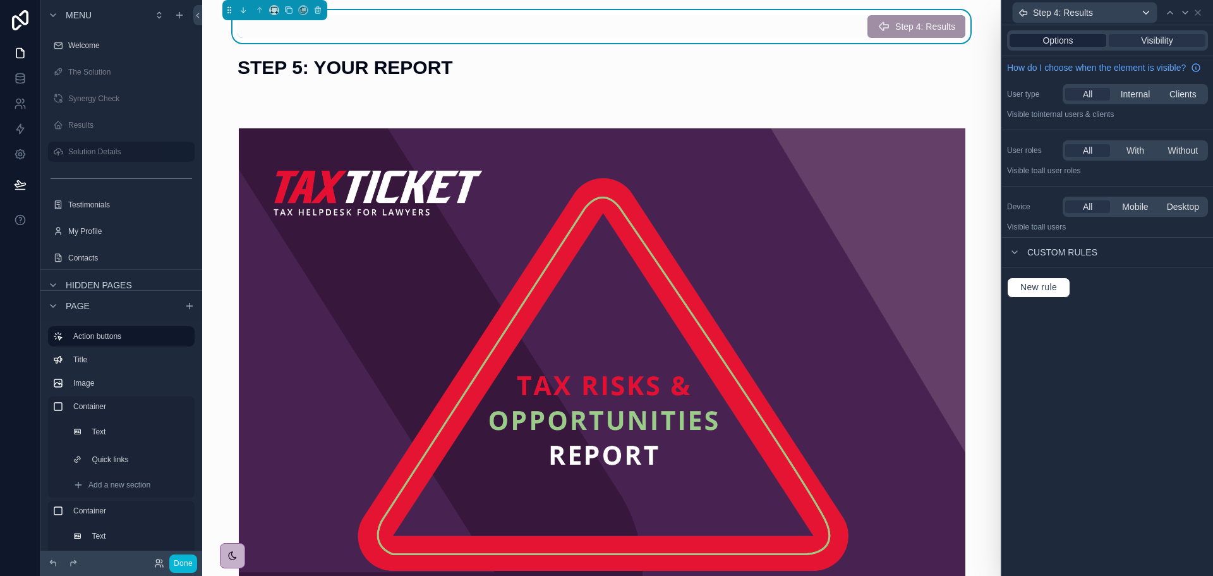
click at [1075, 44] on div "Options" at bounding box center [1058, 40] width 97 height 13
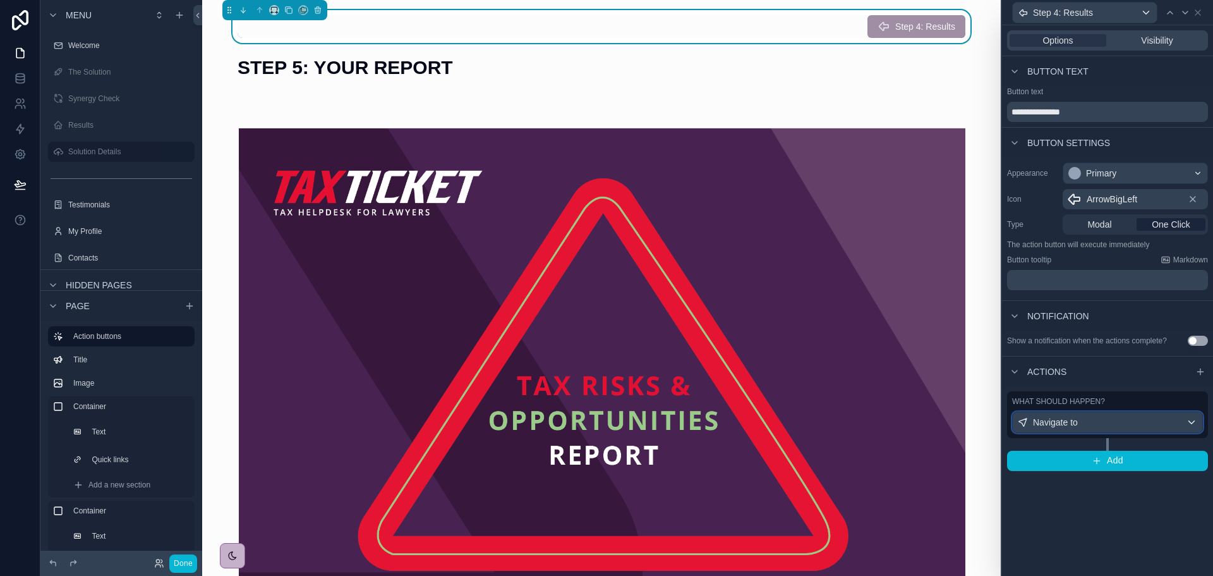
click at [1090, 425] on div "Navigate to" at bounding box center [1108, 422] width 190 height 20
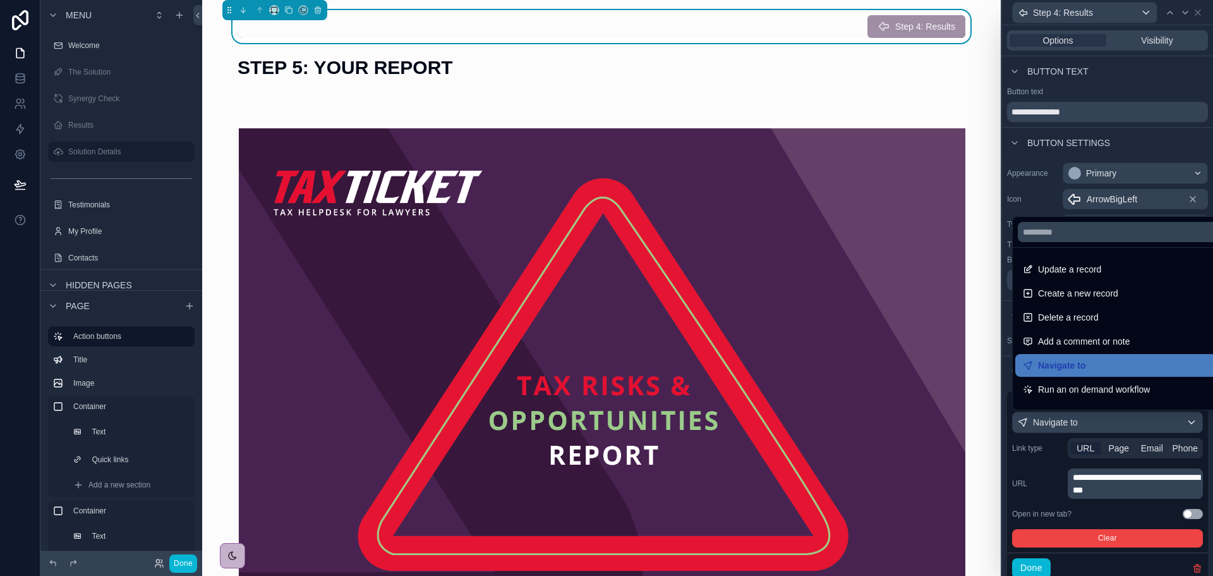
click at [1116, 453] on div at bounding box center [1107, 288] width 211 height 576
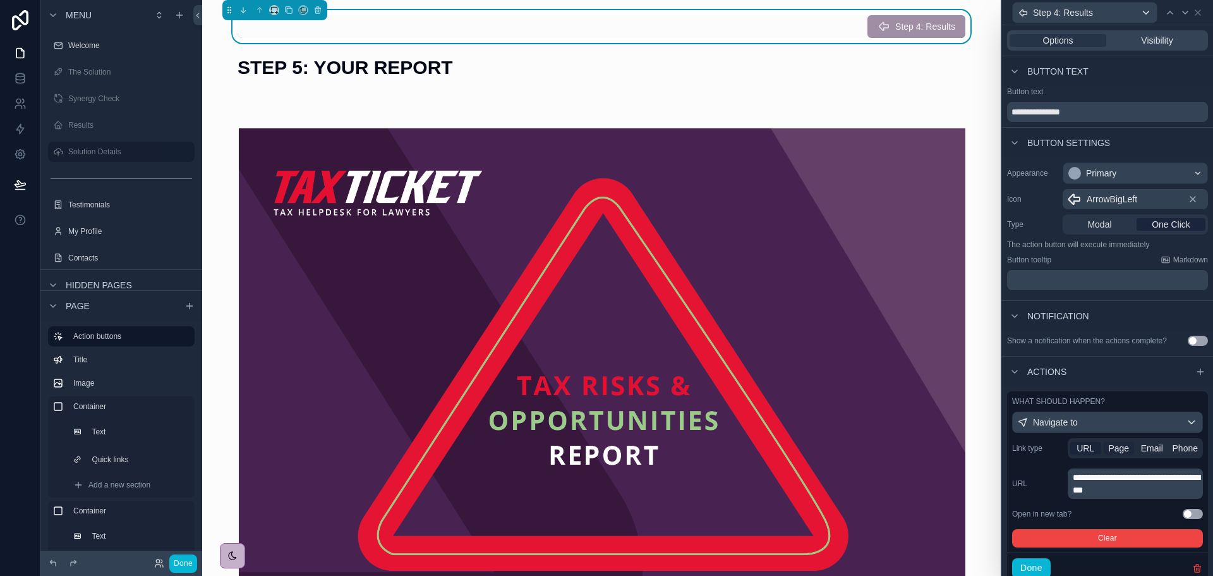
click at [1119, 450] on span "Page" at bounding box center [1119, 448] width 21 height 13
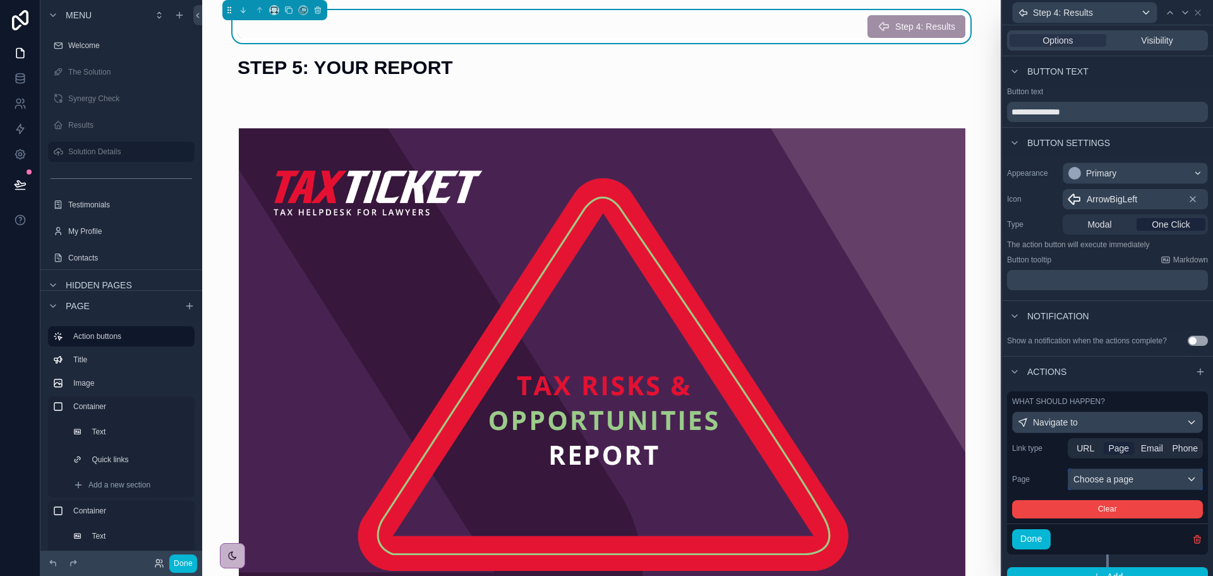
click at [1107, 473] on div "Choose a page" at bounding box center [1136, 479] width 134 height 20
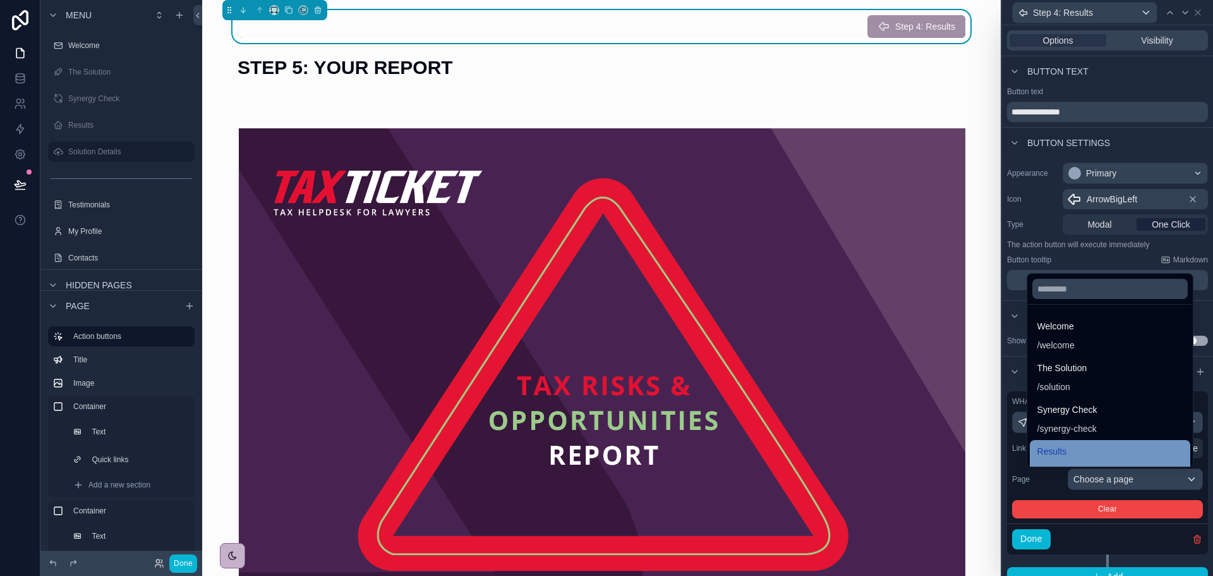
click at [1077, 454] on div "Results / results" at bounding box center [1110, 460] width 145 height 33
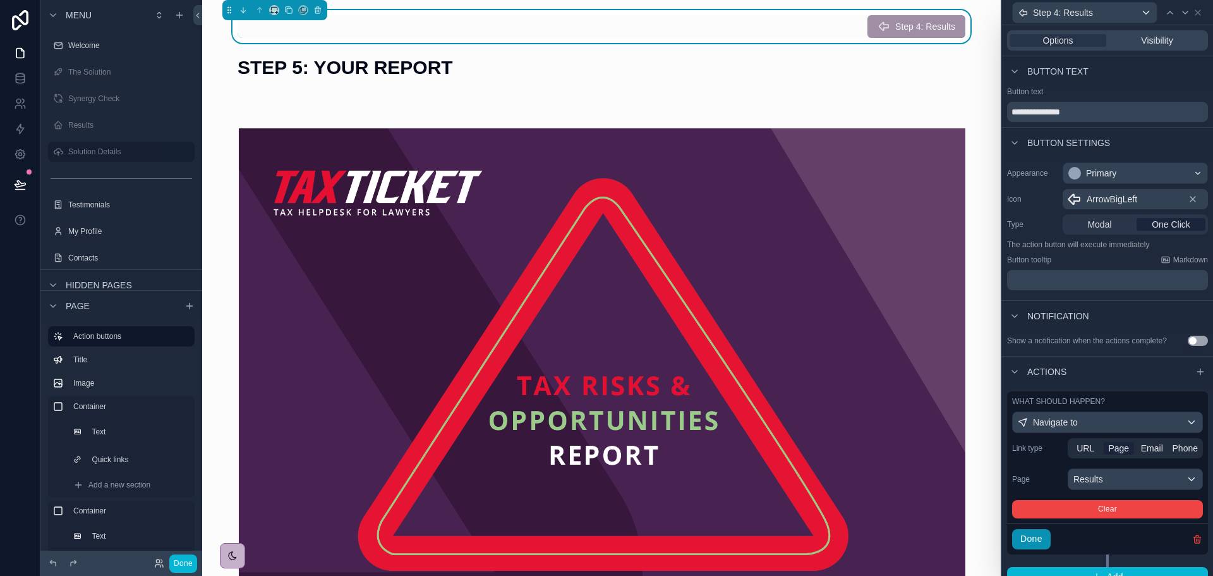
click at [1038, 537] on button "Done" at bounding box center [1031, 539] width 39 height 20
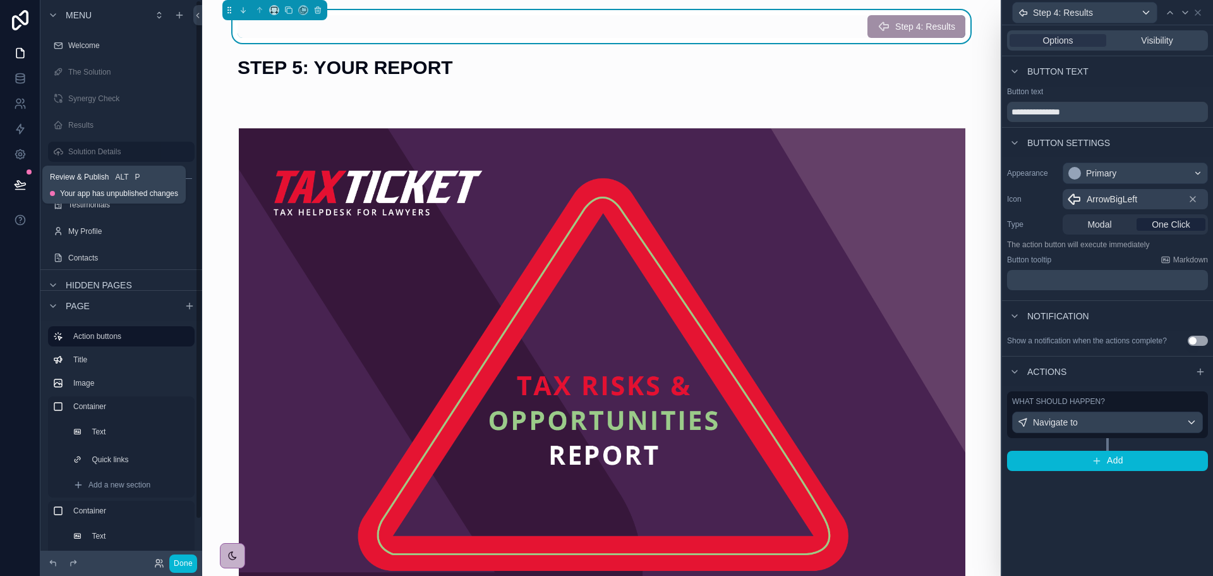
click at [25, 186] on icon at bounding box center [20, 184] width 13 height 13
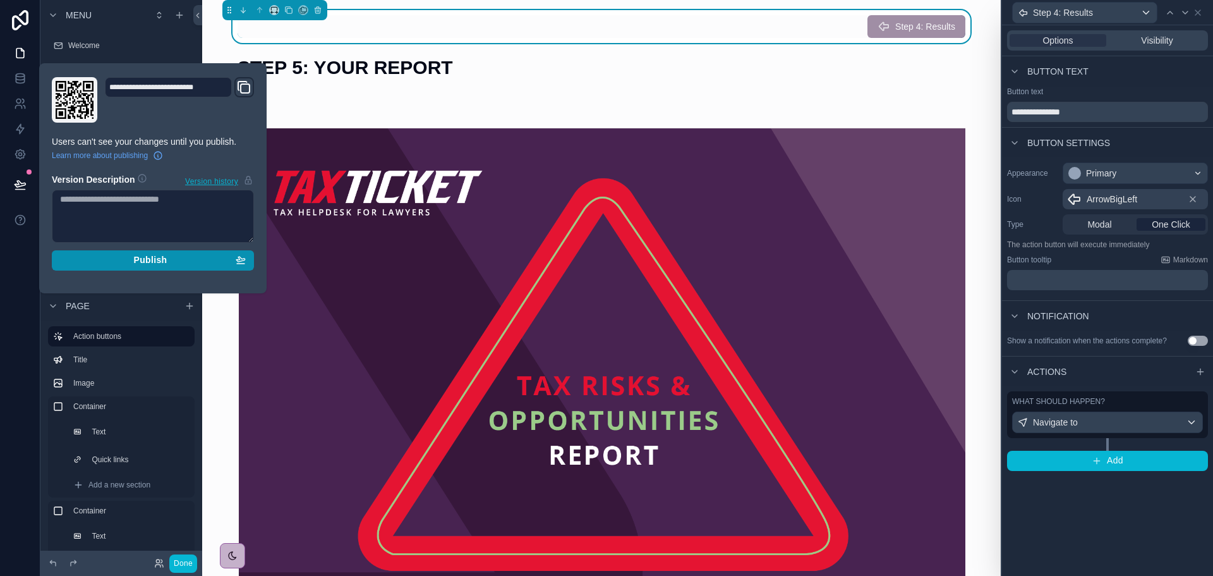
click at [150, 262] on span "Publish" at bounding box center [149, 260] width 33 height 11
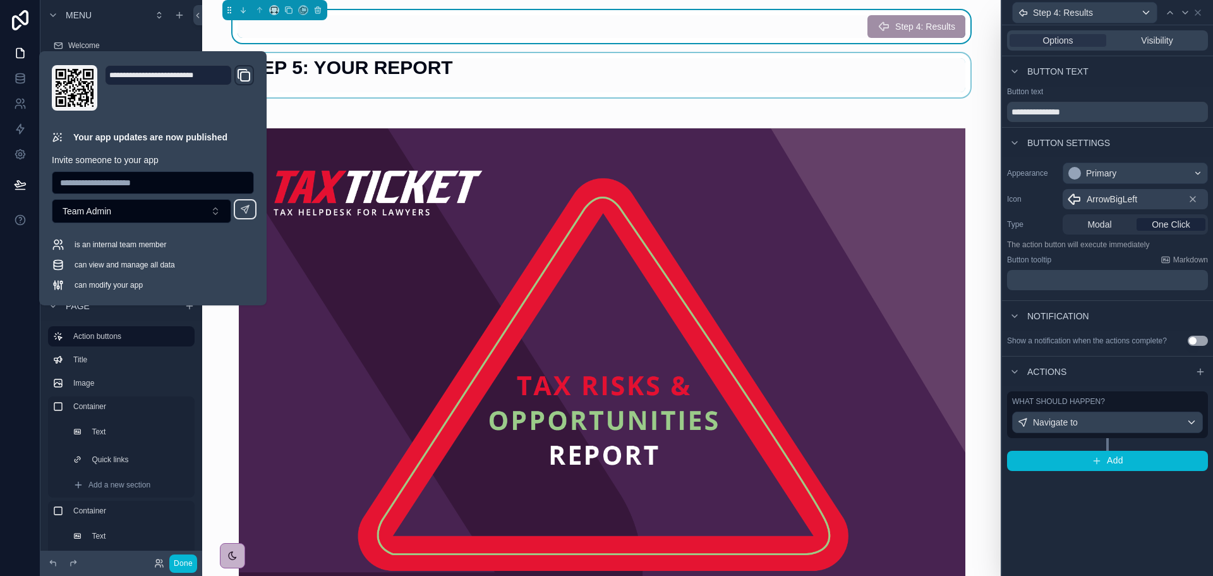
click at [533, 73] on div "scrollable content" at bounding box center [601, 75] width 779 height 44
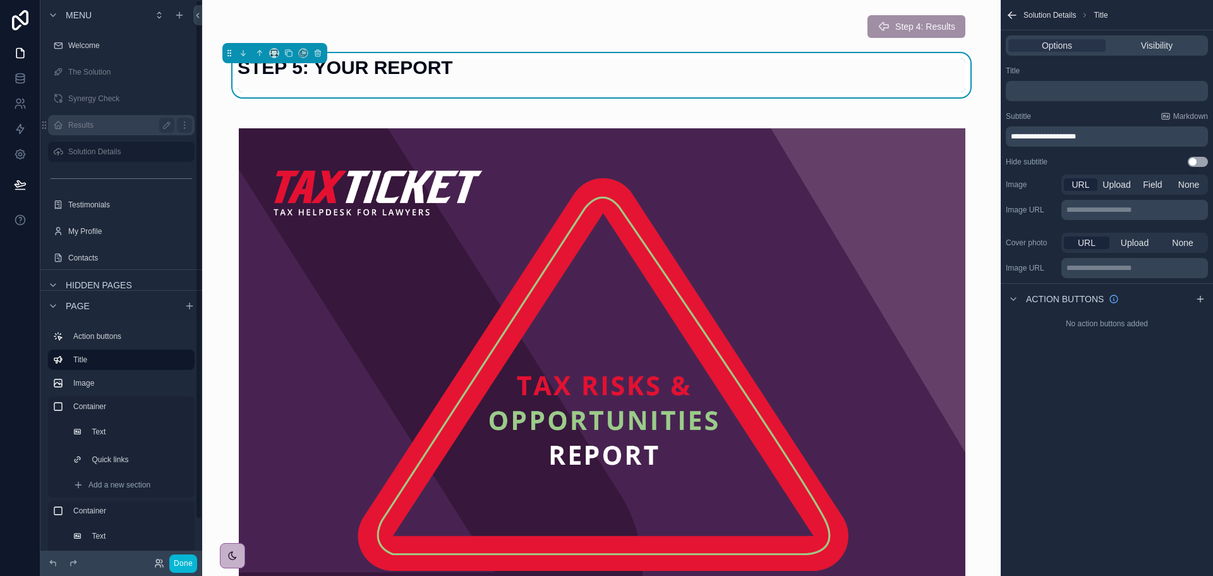
drag, startPoint x: 82, startPoint y: 123, endPoint x: 113, endPoint y: 121, distance: 31.6
click at [82, 123] on label "Results" at bounding box center [118, 125] width 101 height 10
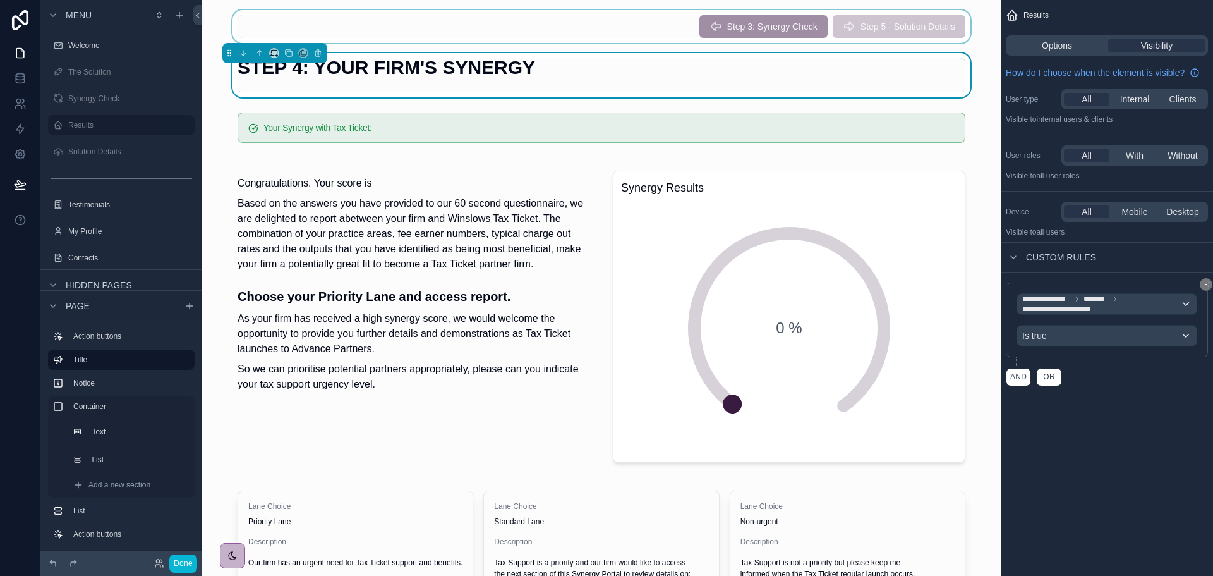
click at [885, 26] on div "scrollable content" at bounding box center [601, 26] width 779 height 33
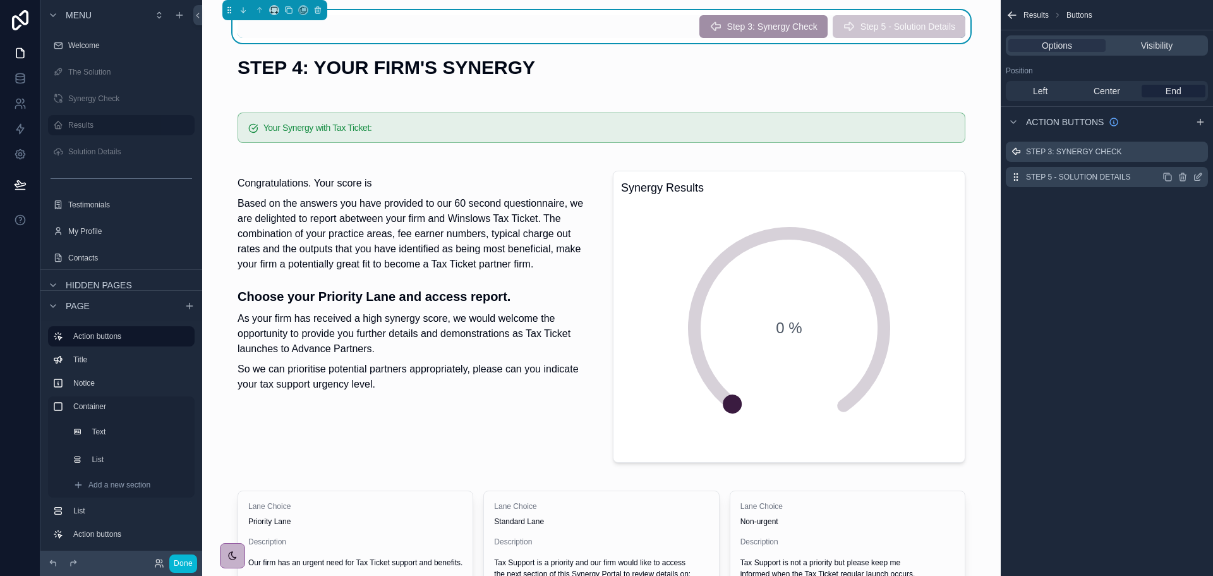
click at [1200, 176] on icon "scrollable content" at bounding box center [1199, 175] width 5 height 5
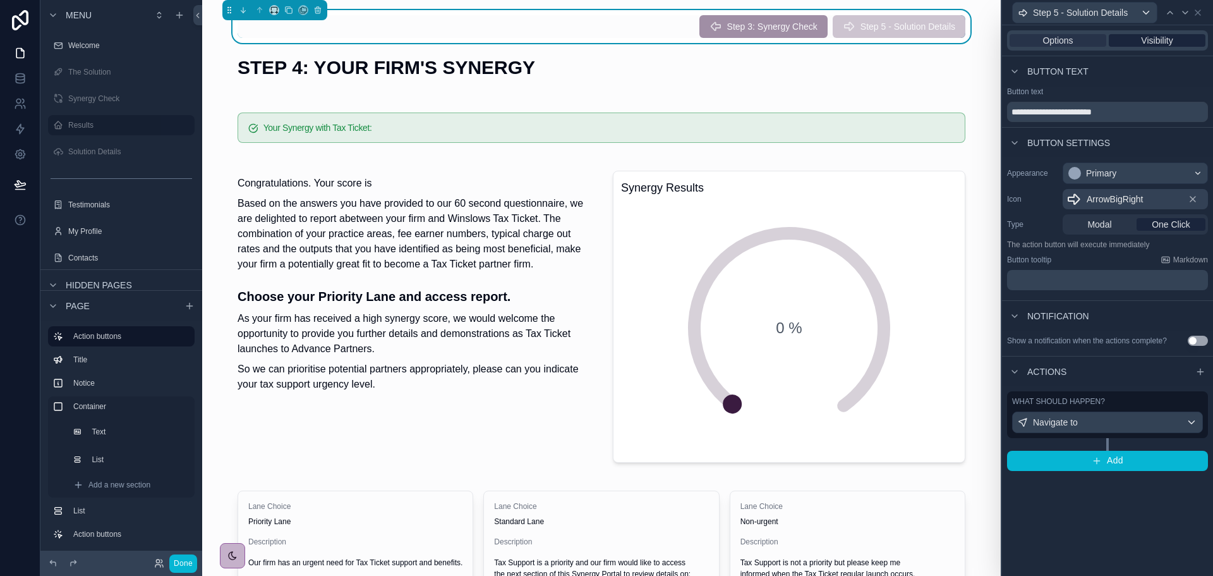
click at [1157, 43] on span "Visibility" at bounding box center [1157, 40] width 32 height 13
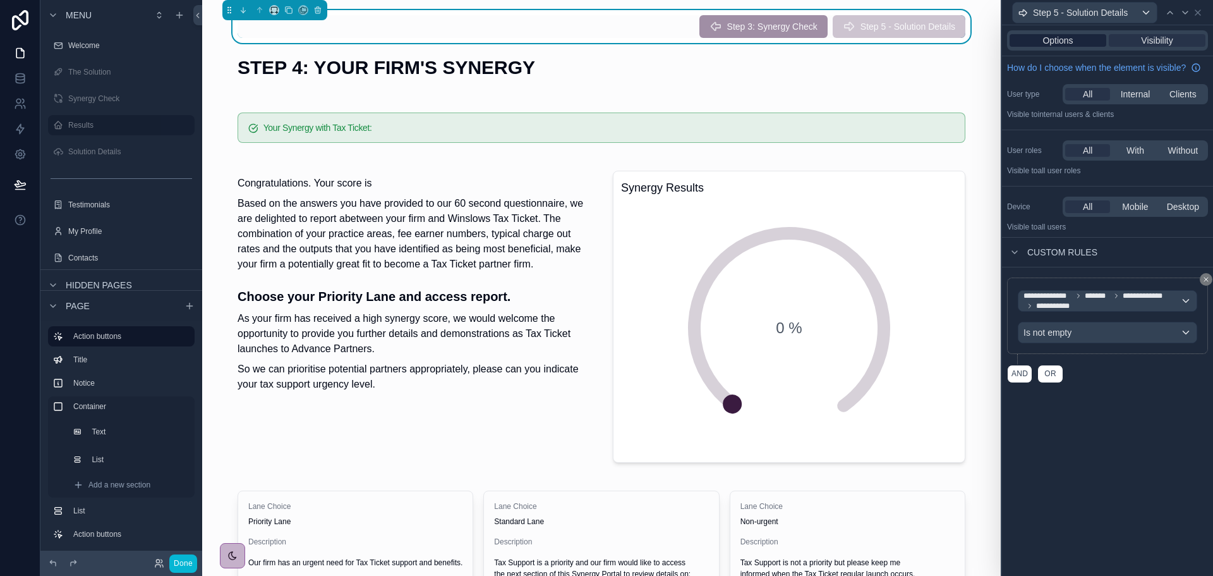
click at [1072, 42] on span "Options" at bounding box center [1058, 40] width 30 height 13
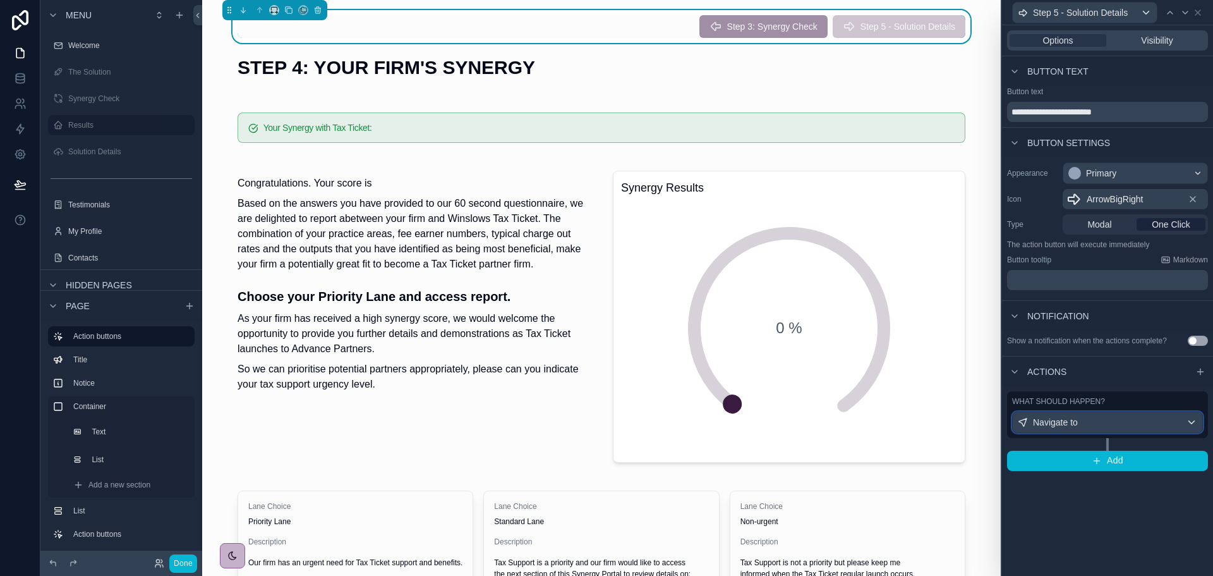
click at [1107, 421] on div "Navigate to" at bounding box center [1108, 422] width 190 height 20
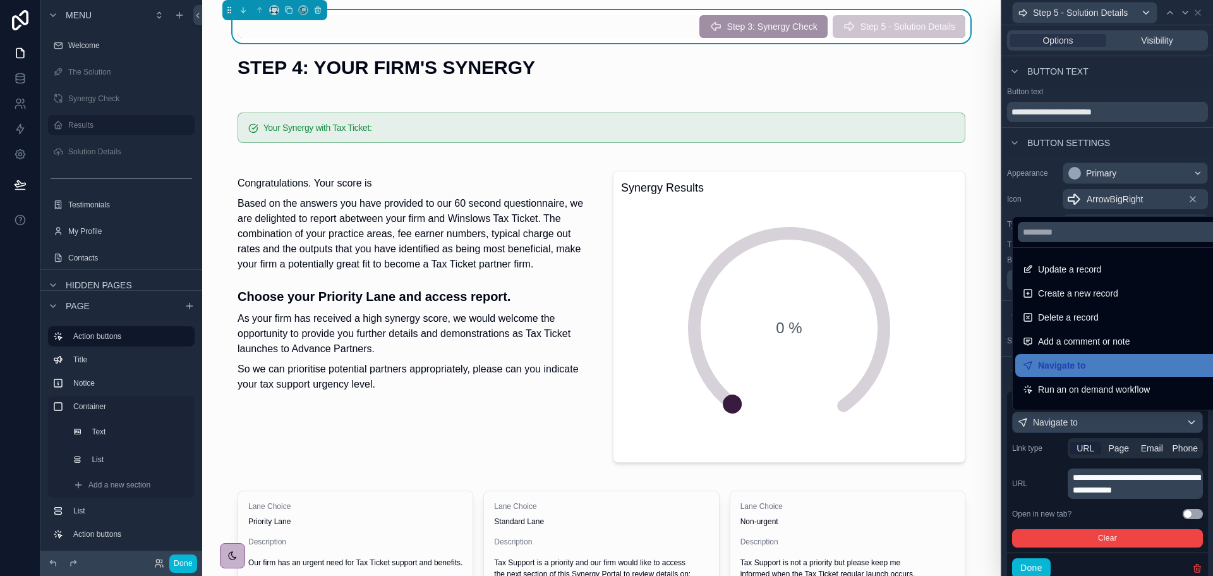
click at [1114, 445] on div at bounding box center [1107, 288] width 211 height 576
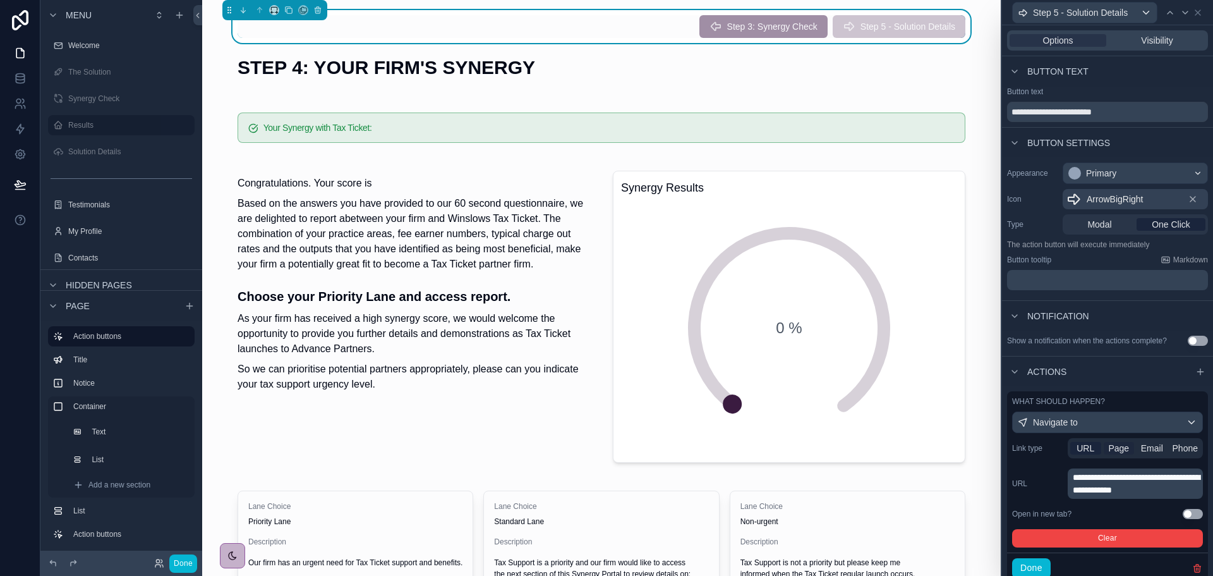
click at [1119, 451] on span "Page" at bounding box center [1119, 448] width 21 height 13
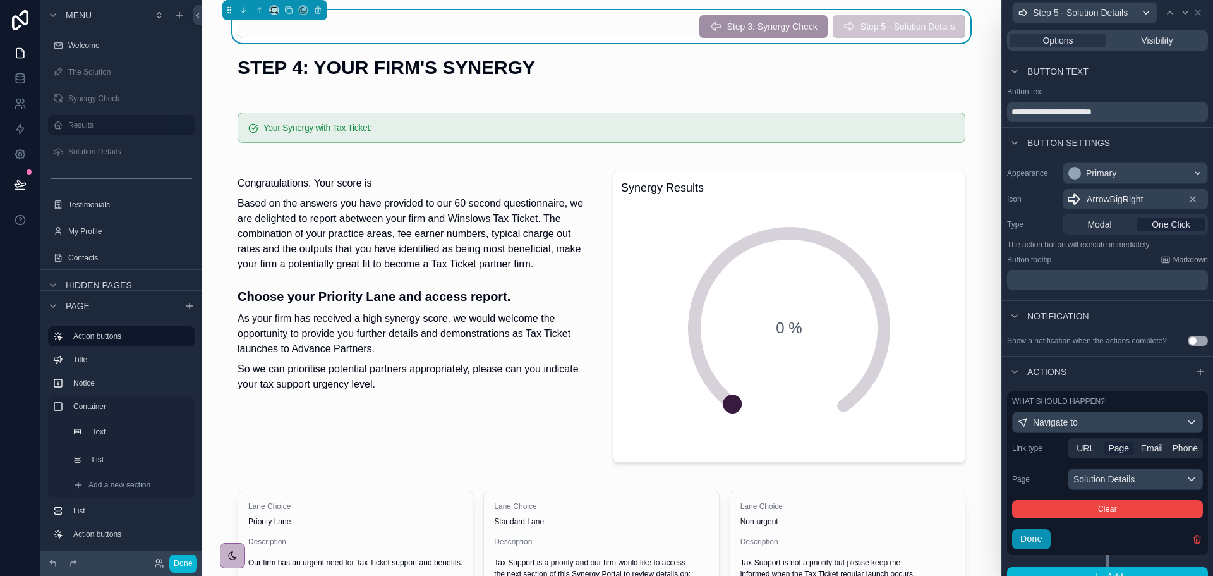
click at [1038, 535] on button "Done" at bounding box center [1031, 539] width 39 height 20
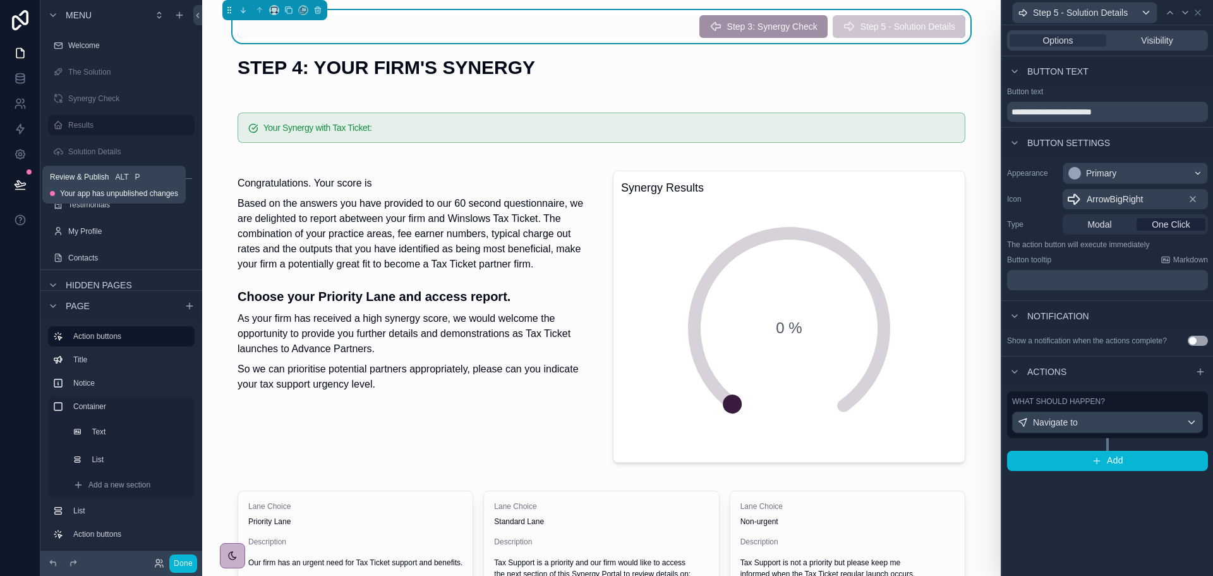
click at [23, 179] on icon at bounding box center [20, 184] width 13 height 13
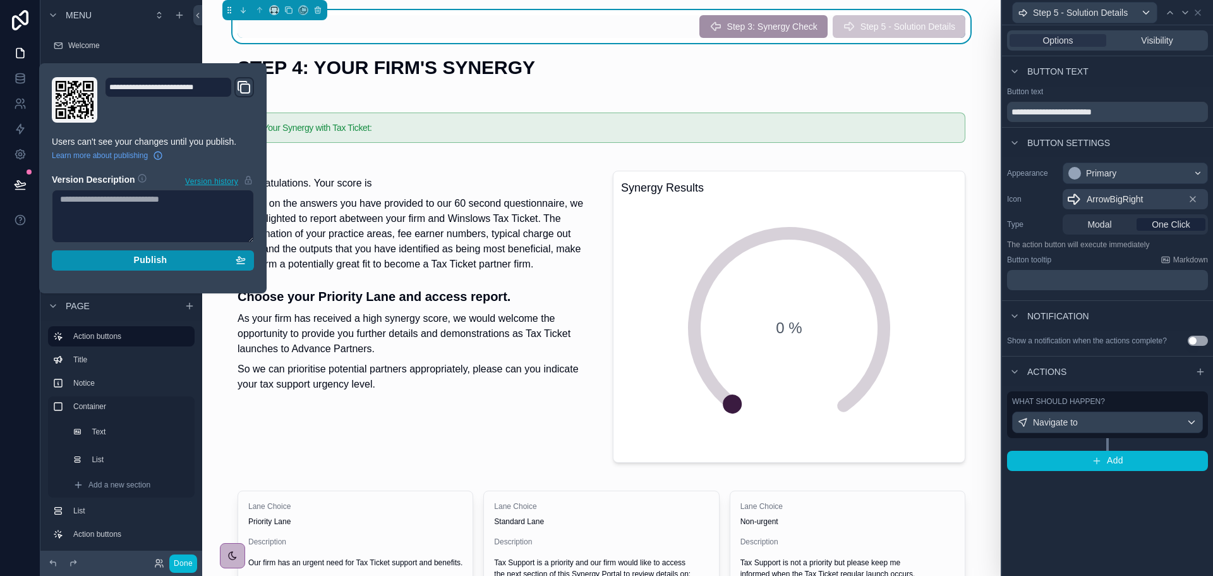
click at [137, 261] on span "Publish" at bounding box center [149, 260] width 33 height 11
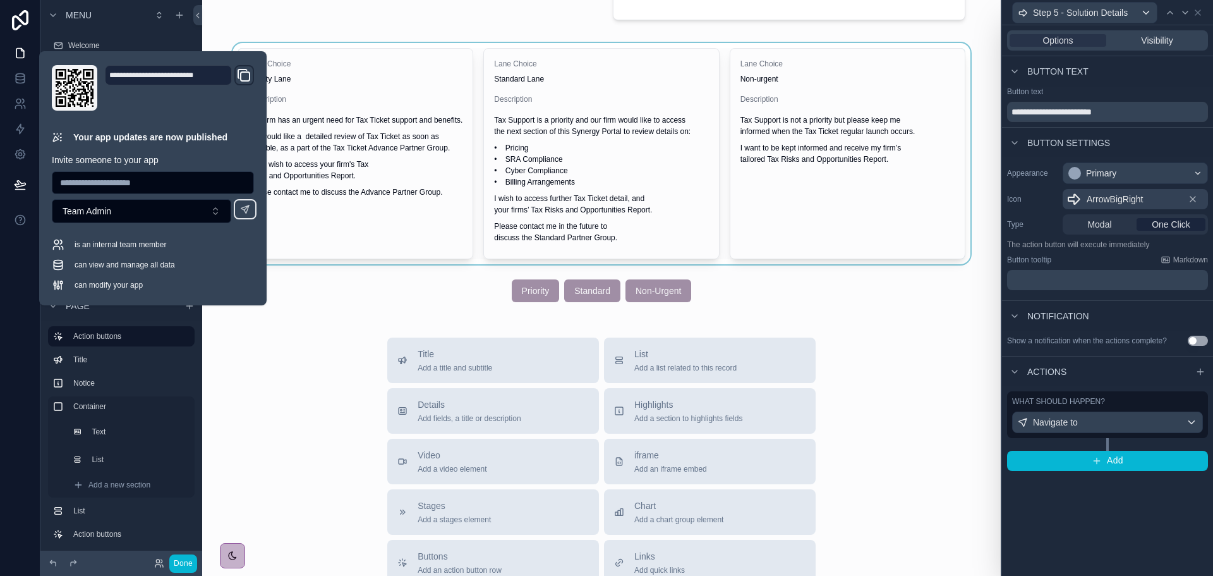
scroll to position [569, 0]
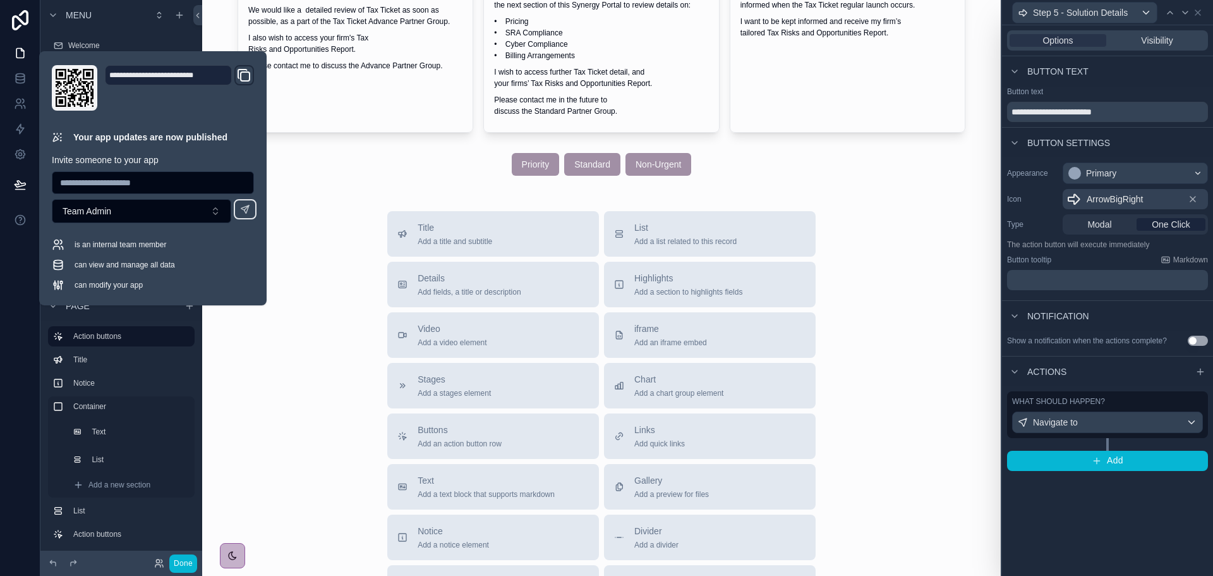
click at [333, 200] on div "Step 3: Synergy Check Step 5 - Solution Details STEP 4: YOUR FIRM'S SYNERGY You…" at bounding box center [601, 96] width 799 height 1331
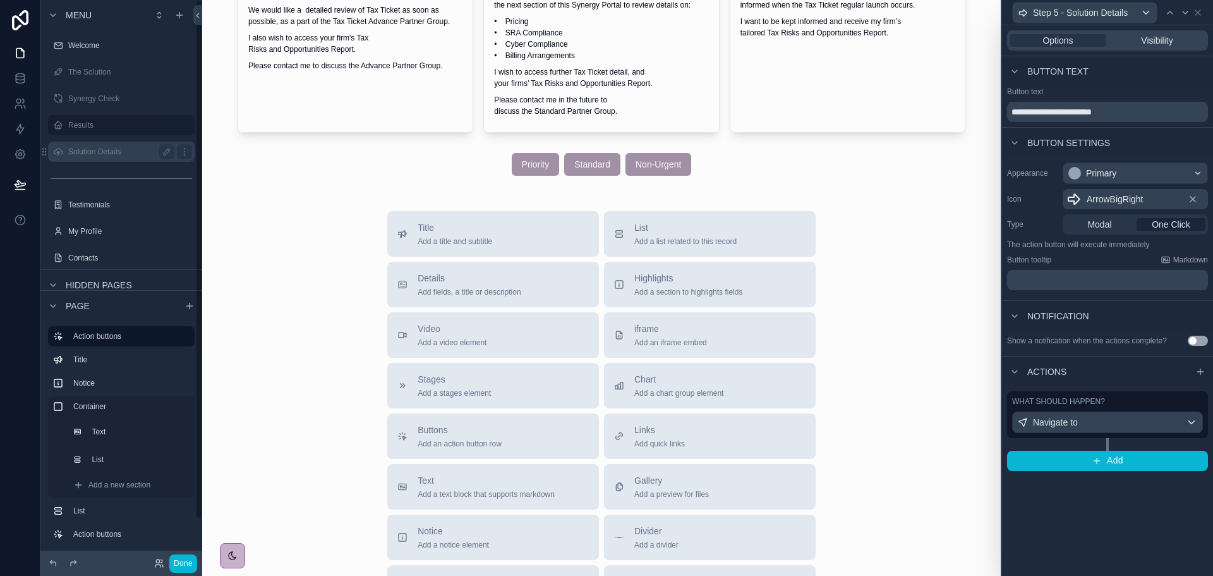
click at [96, 154] on label "Solution Details" at bounding box center [118, 152] width 101 height 10
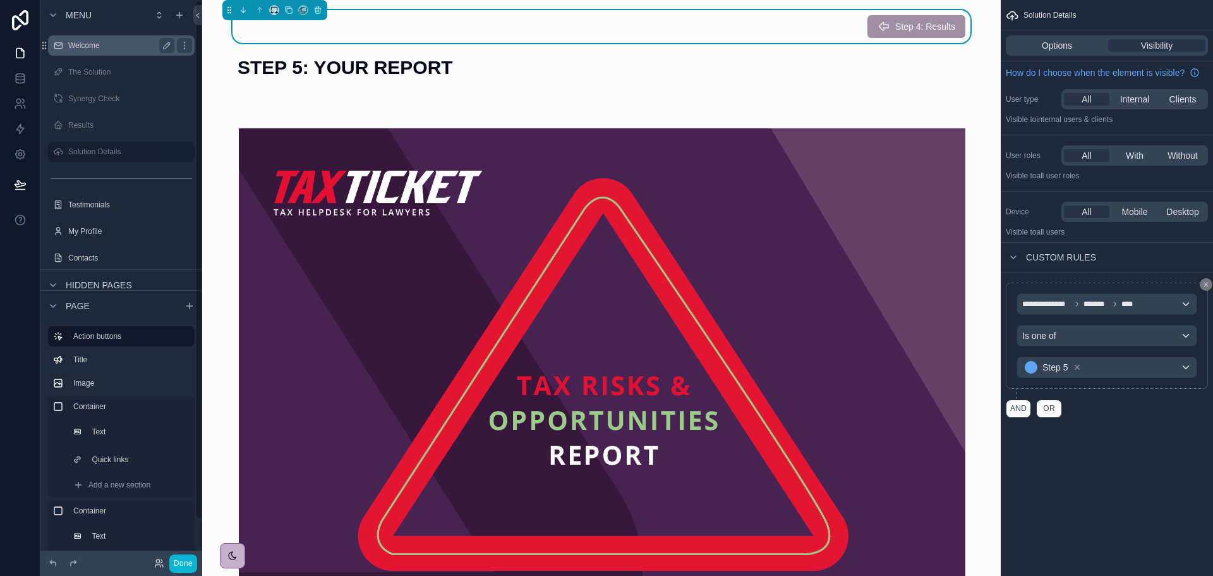
click at [99, 45] on label "Welcome" at bounding box center [118, 45] width 101 height 10
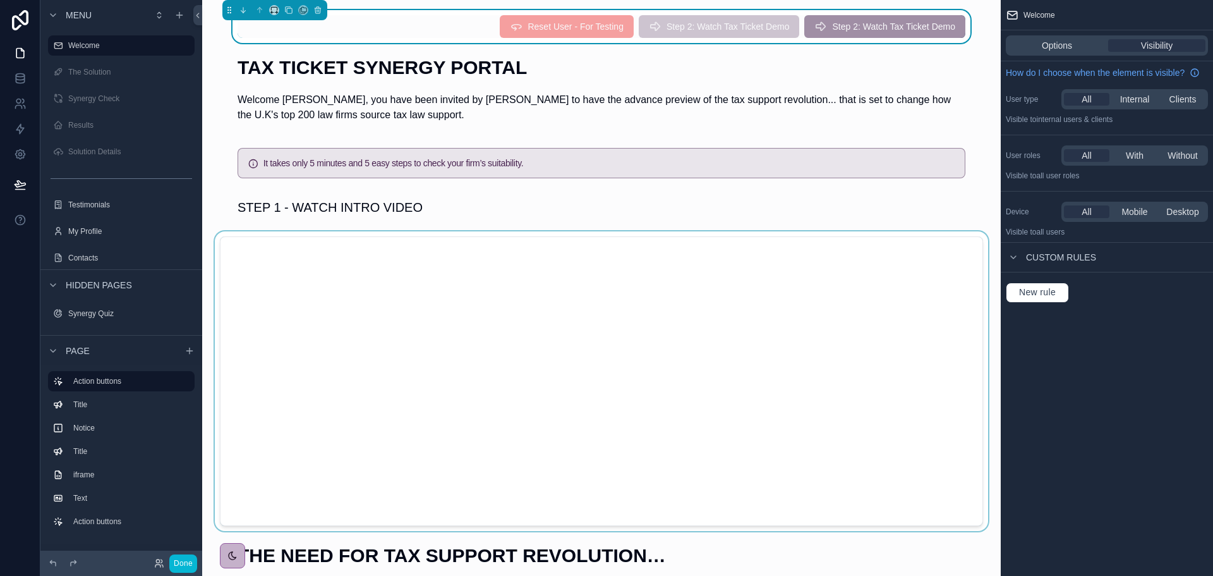
scroll to position [126, 0]
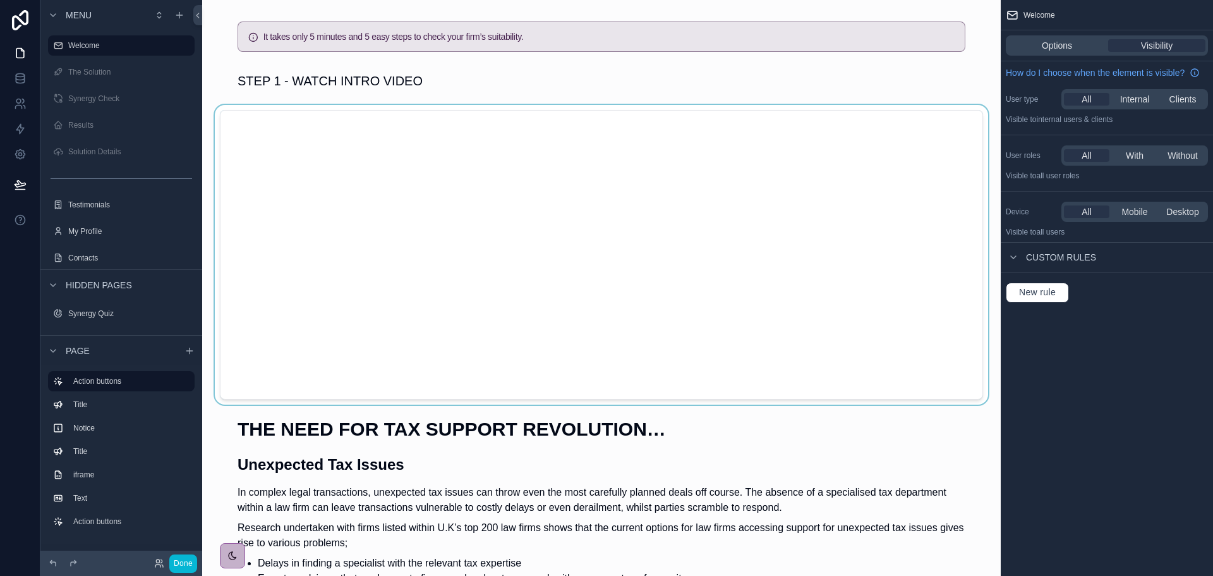
click at [291, 258] on div "scrollable content" at bounding box center [601, 255] width 779 height 300
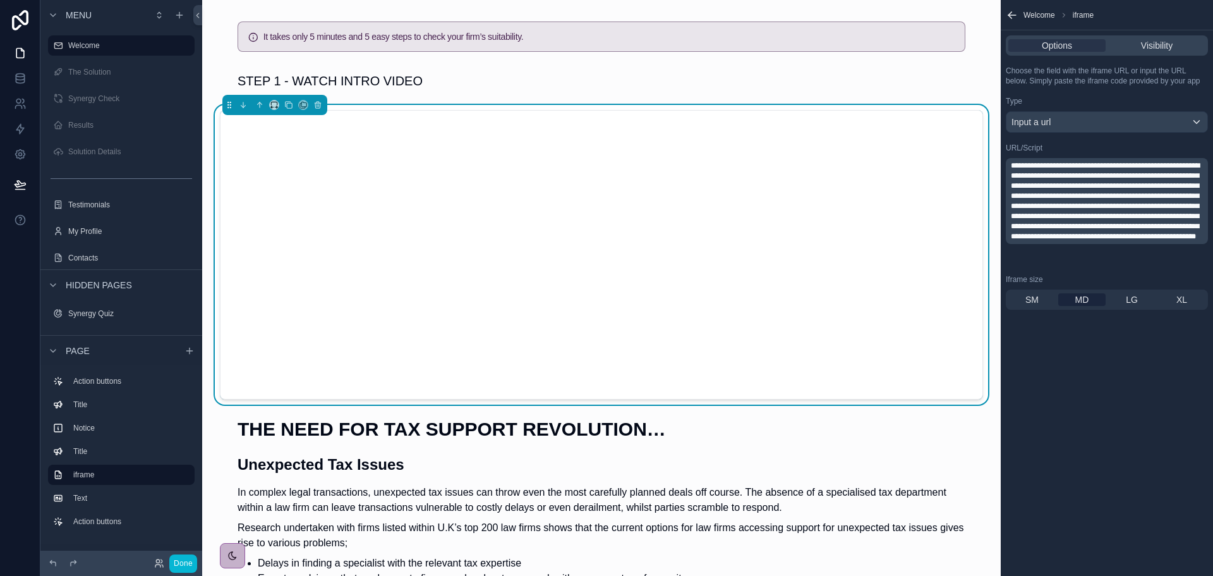
click at [1179, 224] on span "**********" at bounding box center [1105, 201] width 189 height 78
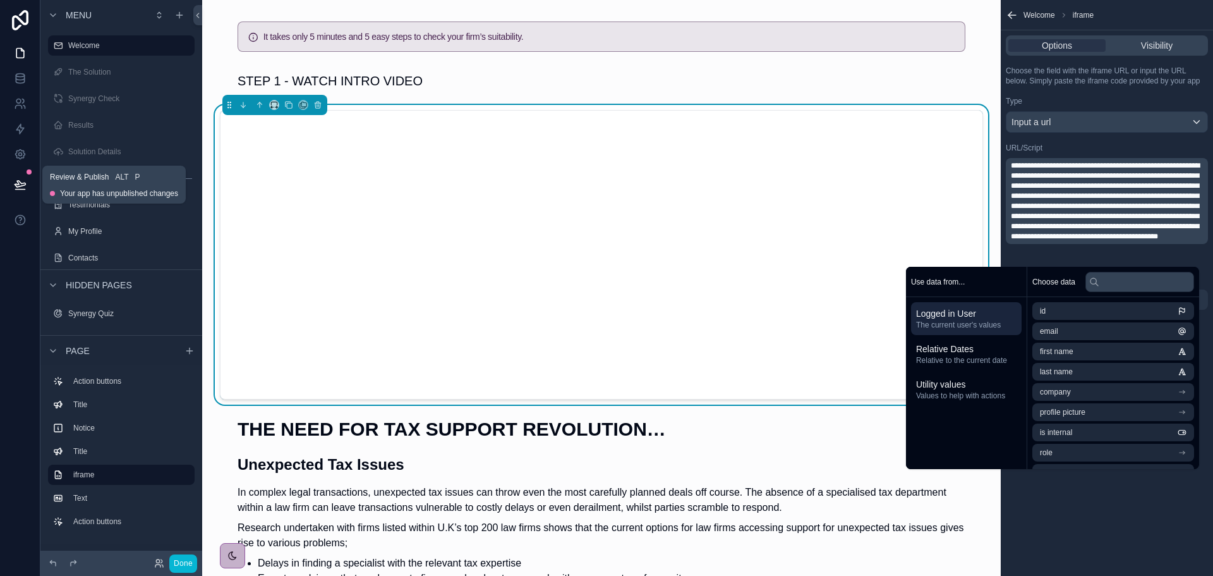
click at [18, 181] on icon at bounding box center [20, 184] width 11 height 6
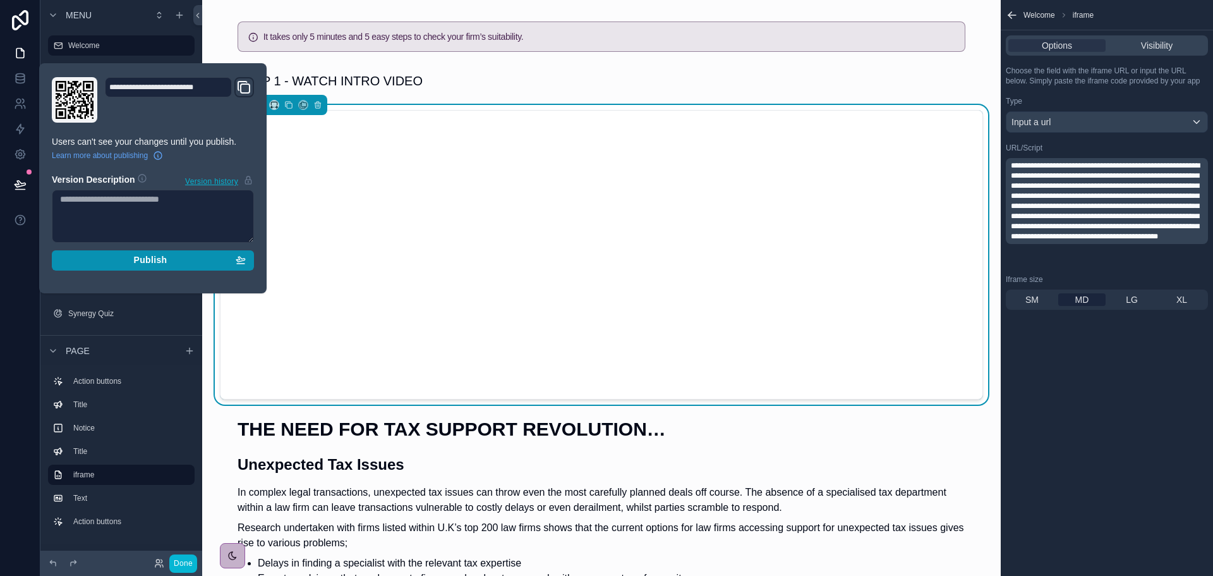
click at [113, 259] on div "Publish" at bounding box center [153, 260] width 186 height 11
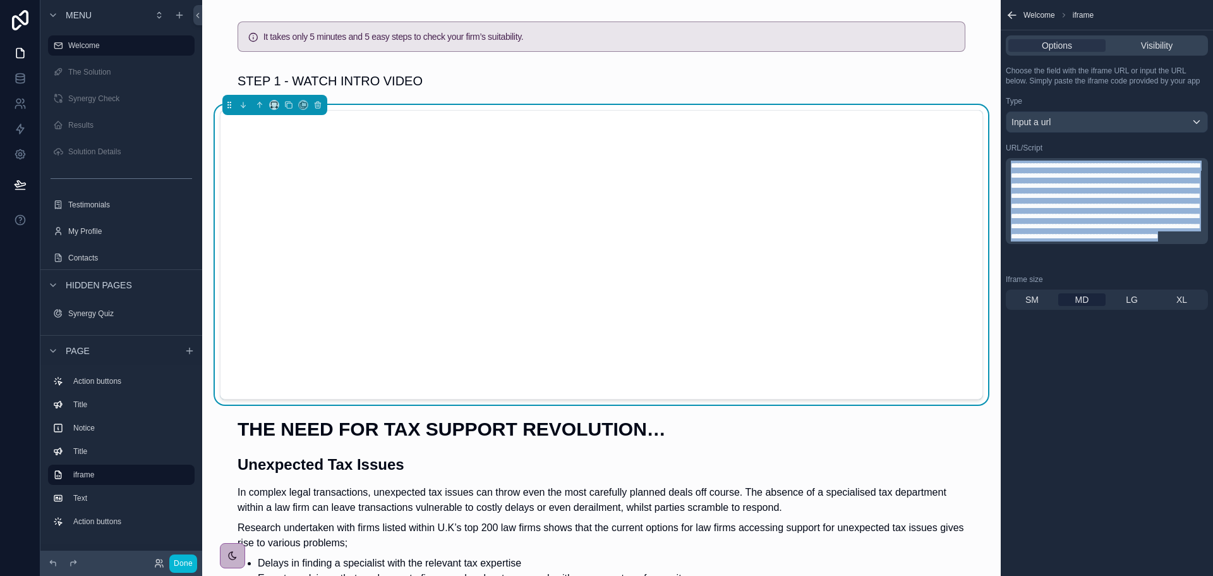
drag, startPoint x: 1194, startPoint y: 257, endPoint x: 1007, endPoint y: 164, distance: 208.9
click at [1098, 169] on span "**********" at bounding box center [1105, 201] width 189 height 78
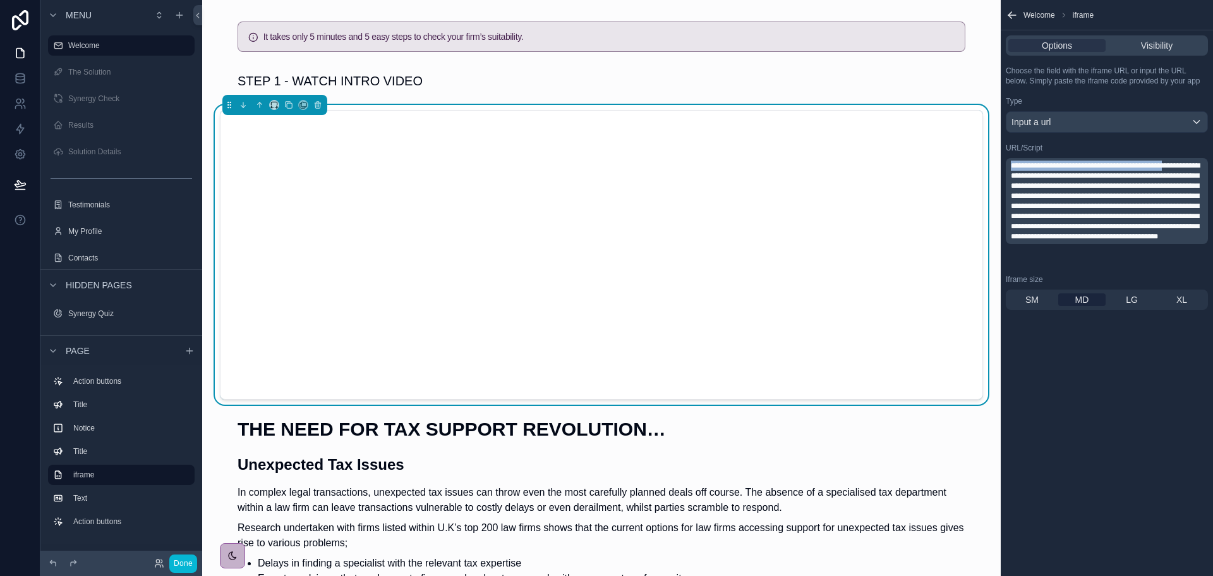
drag, startPoint x: 1165, startPoint y: 166, endPoint x: 991, endPoint y: 156, distance: 174.1
click at [991, 156] on div "Welcome The Solution Synergy Check Results Solution Details Testimonials My Pro…" at bounding box center [707, 288] width 1011 height 576
click at [1067, 230] on span "**********" at bounding box center [1105, 196] width 189 height 68
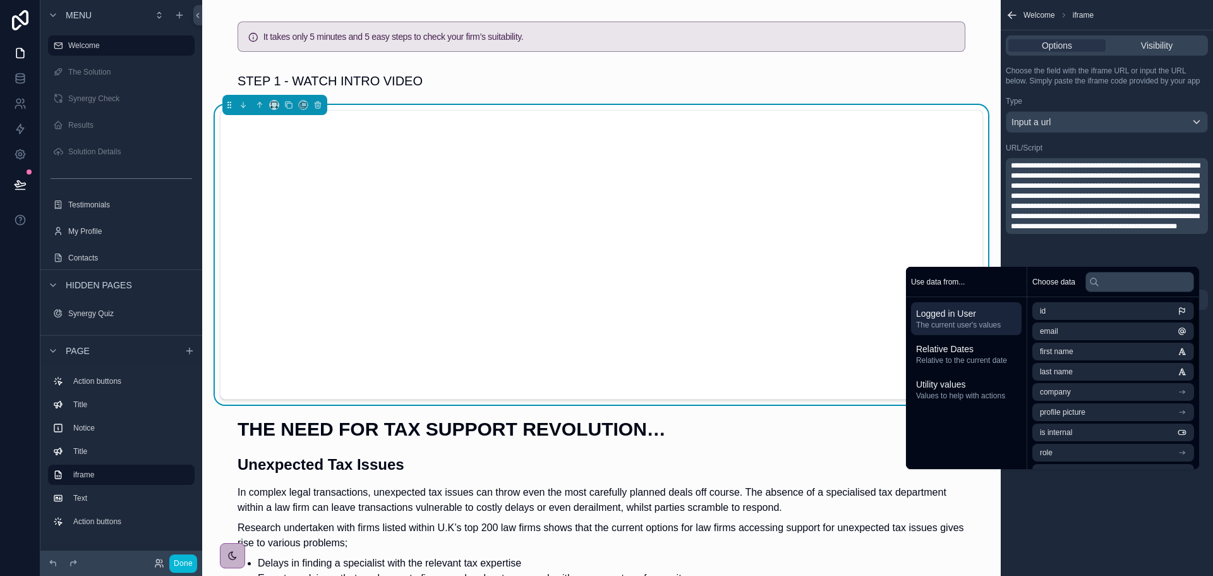
click at [1078, 489] on div "**********" at bounding box center [1107, 288] width 212 height 576
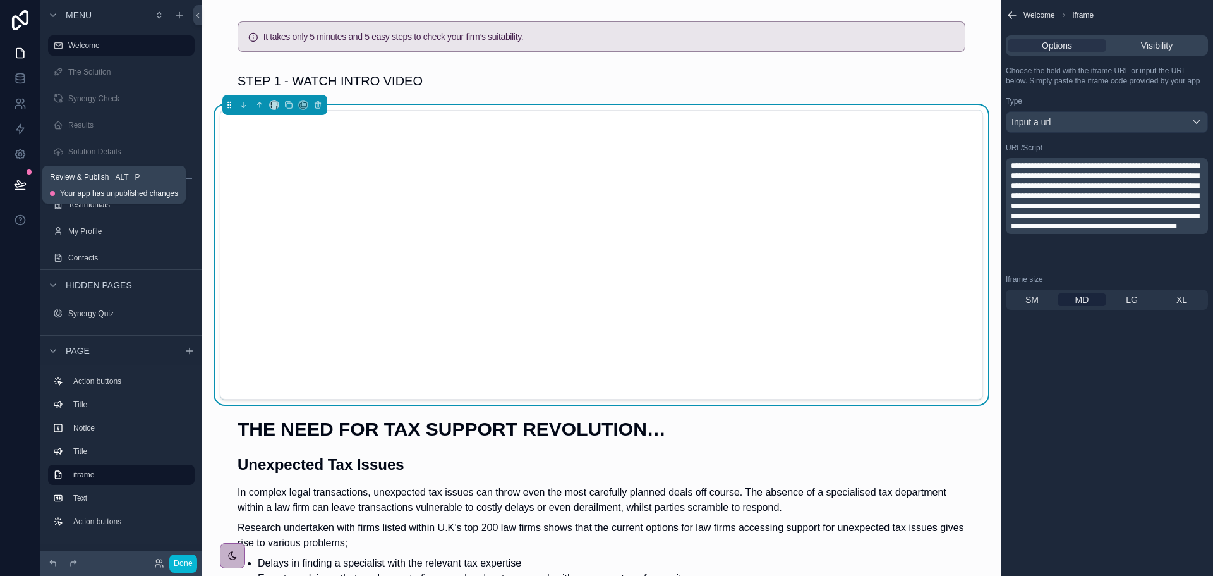
click at [21, 185] on icon at bounding box center [20, 184] width 13 height 13
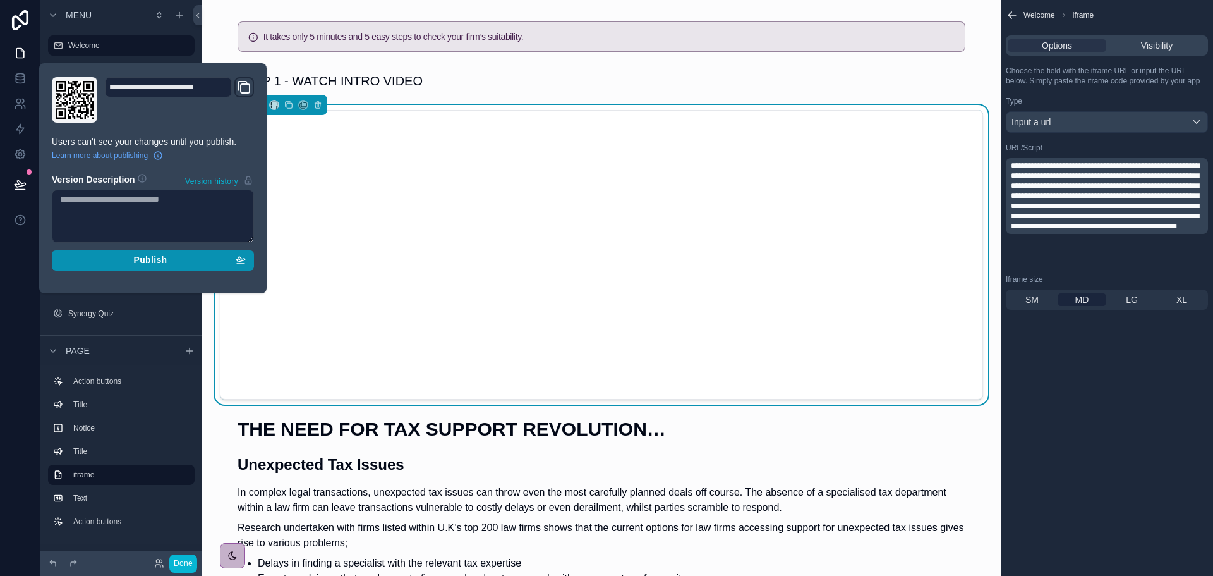
click at [117, 255] on div "Publish" at bounding box center [153, 260] width 186 height 11
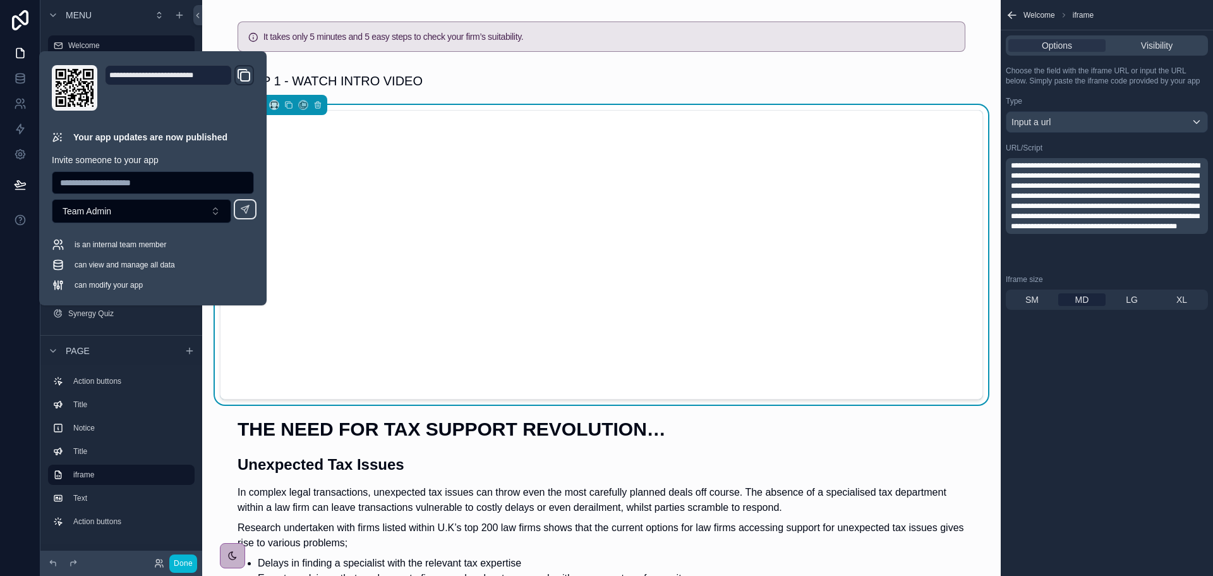
click at [1112, 341] on div "**********" at bounding box center [1107, 288] width 212 height 576
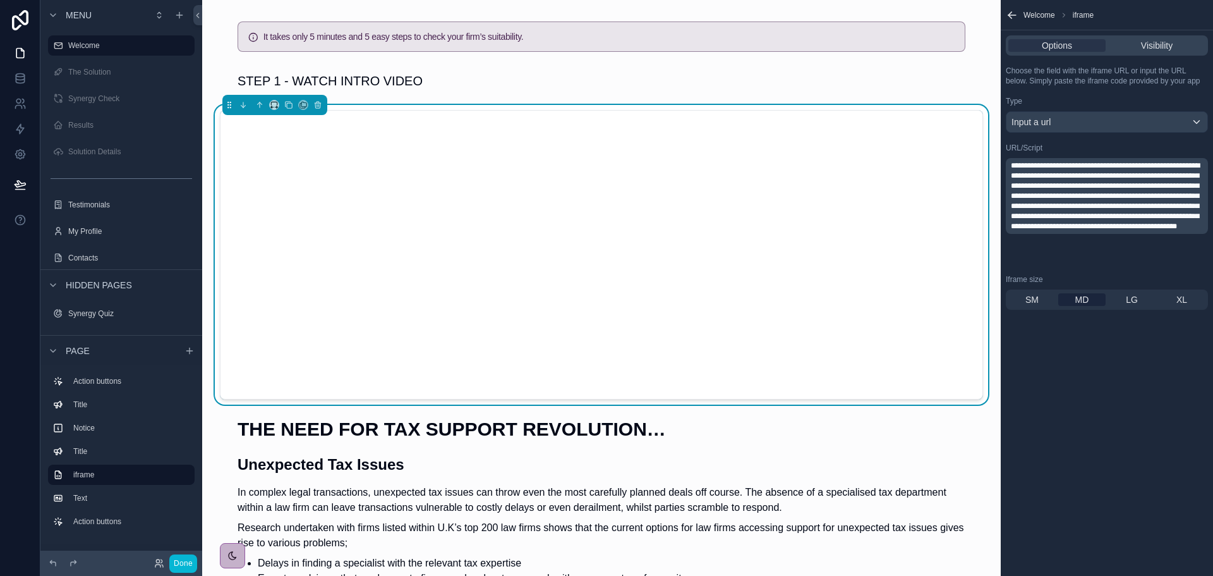
click at [1095, 384] on div "**********" at bounding box center [1107, 288] width 212 height 576
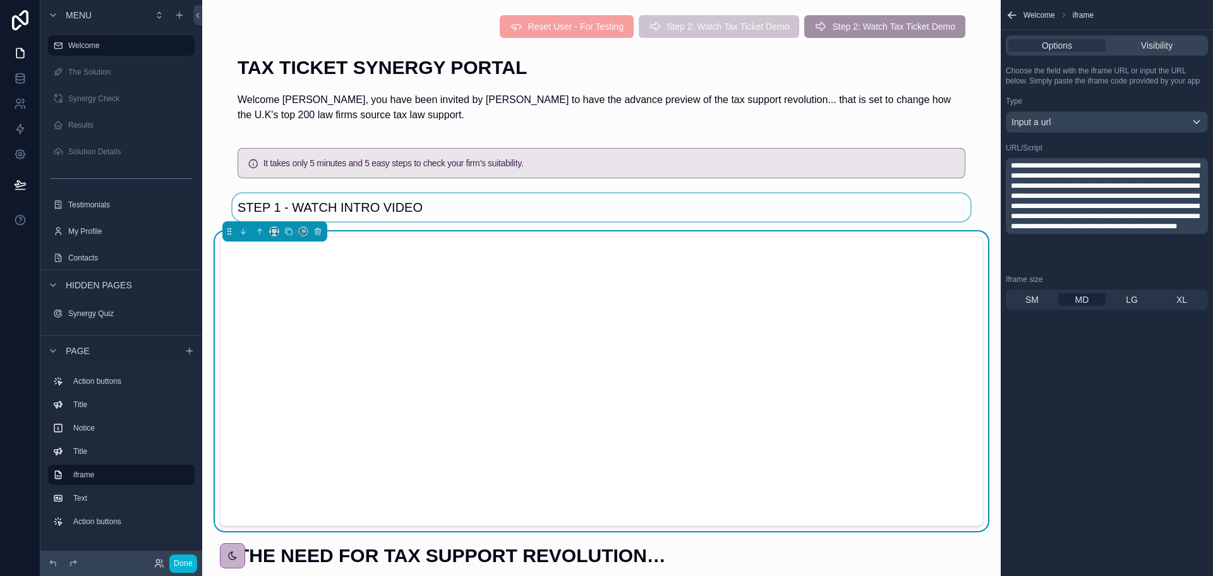
scroll to position [63, 0]
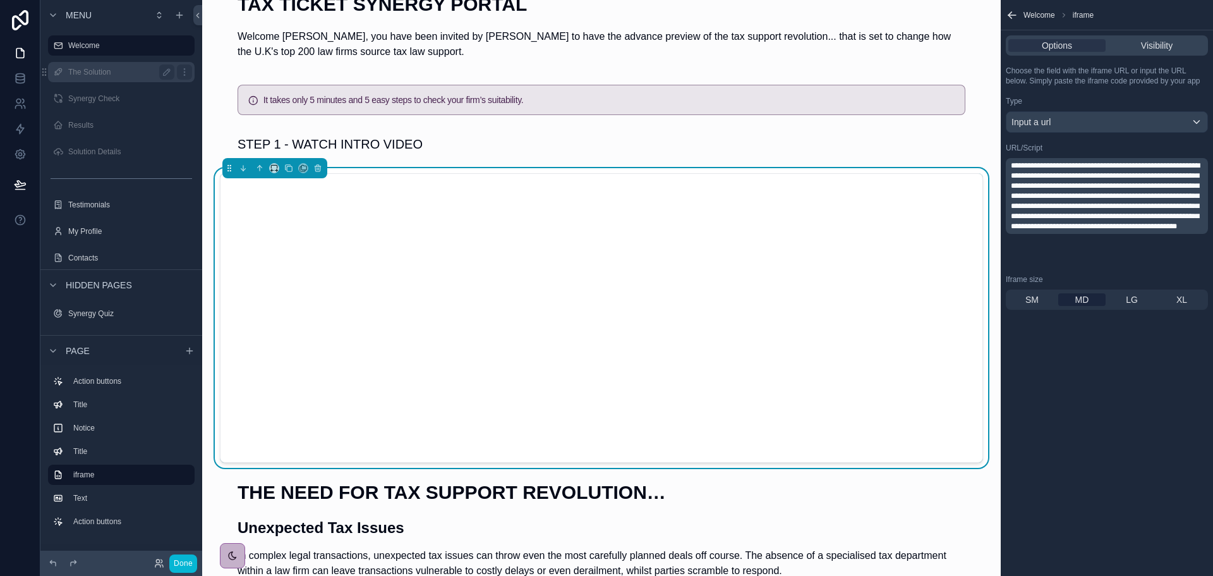
click at [94, 75] on label "The Solution" at bounding box center [118, 72] width 101 height 10
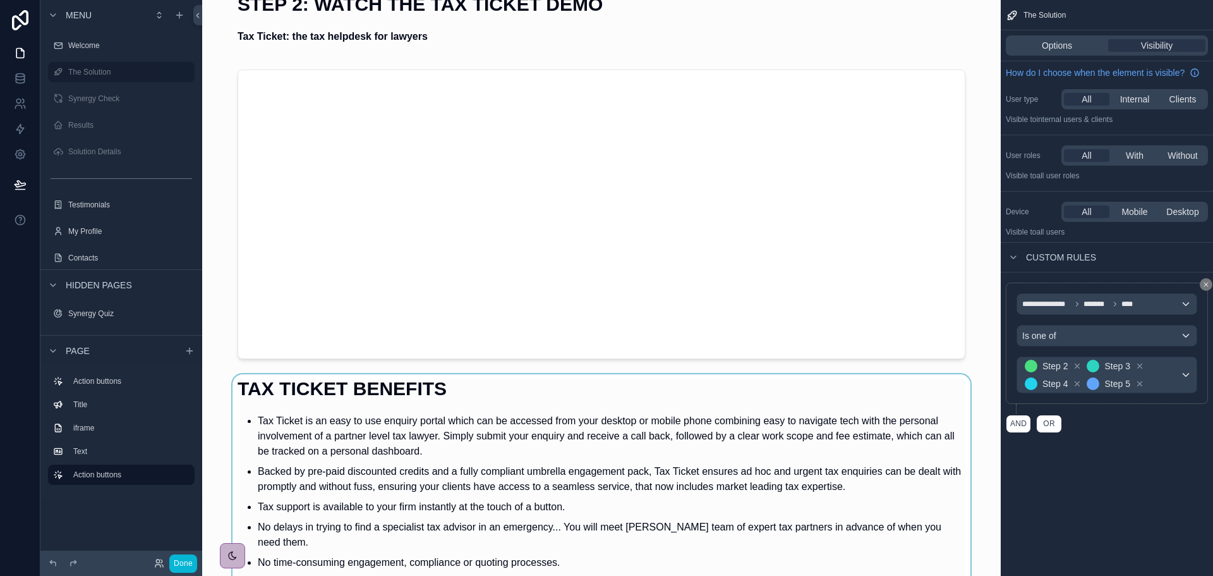
scroll to position [253, 0]
